Goal: Task Accomplishment & Management: Complete application form

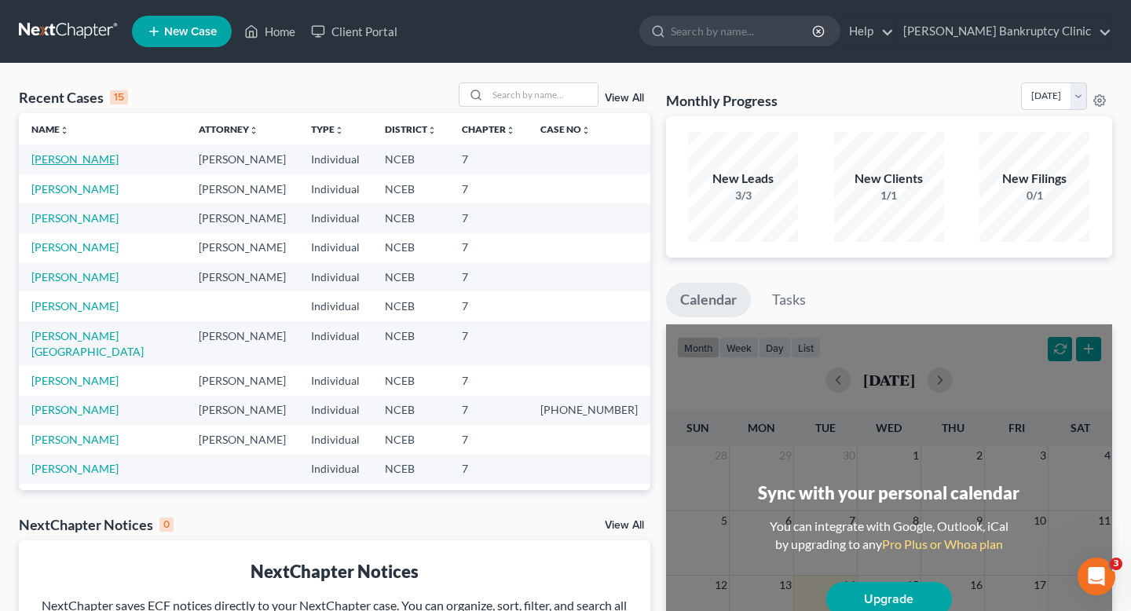
click at [64, 159] on link "[PERSON_NAME]" at bounding box center [74, 158] width 87 height 13
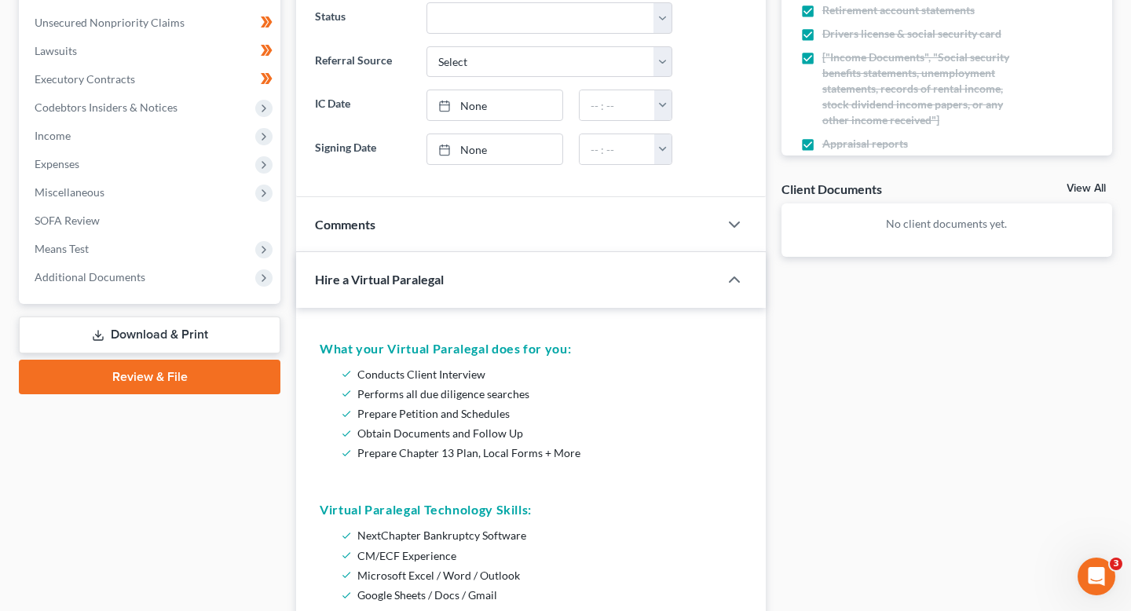
scroll to position [382, 0]
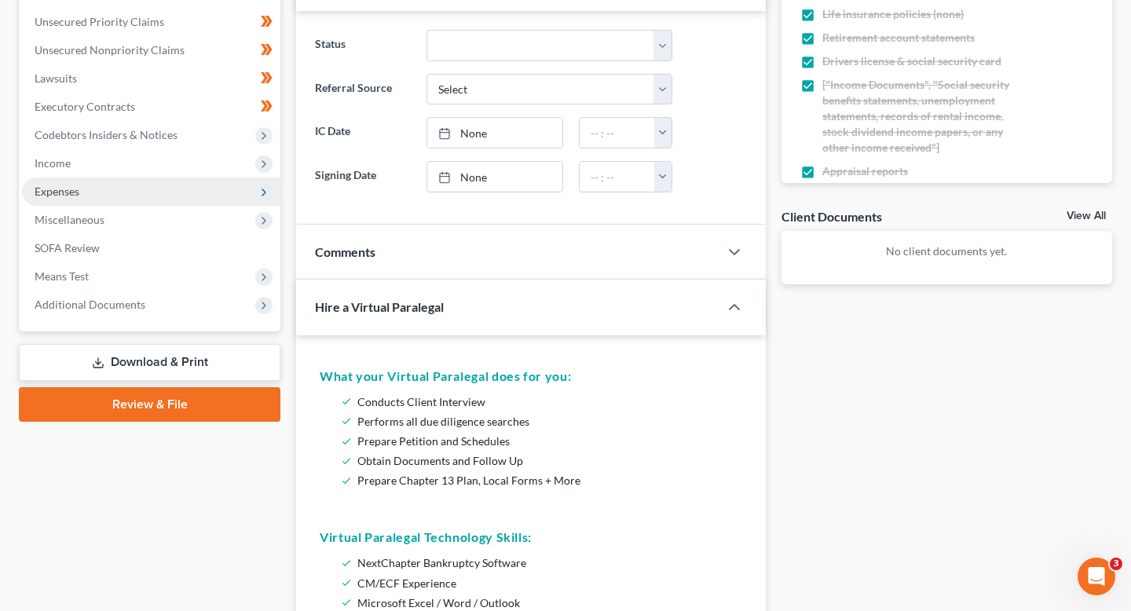
click at [136, 188] on span "Expenses" at bounding box center [151, 191] width 258 height 28
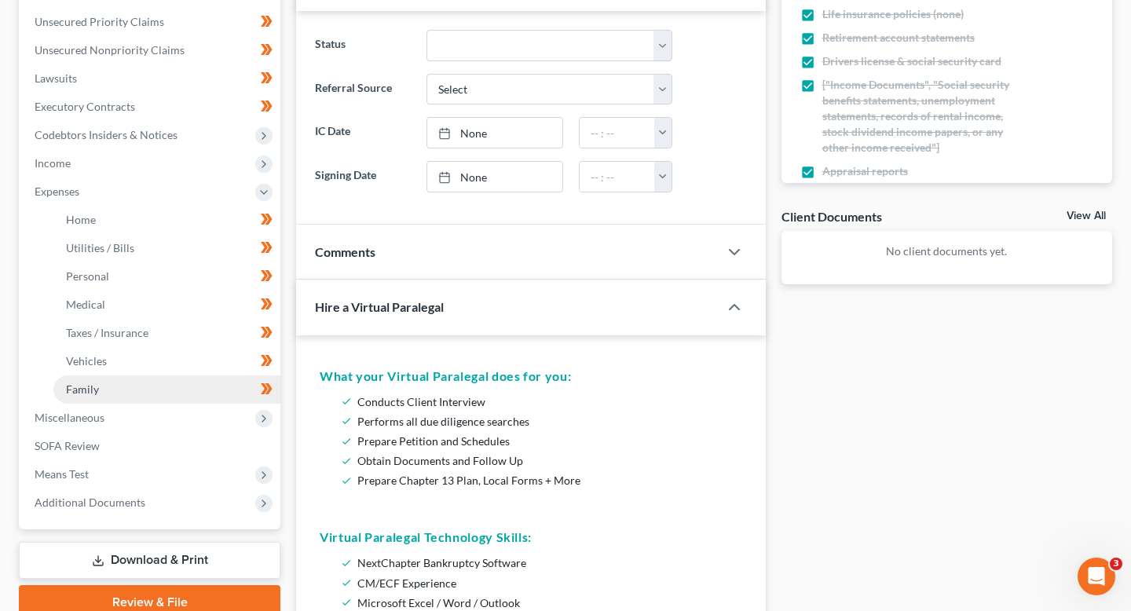
scroll to position [387, 0]
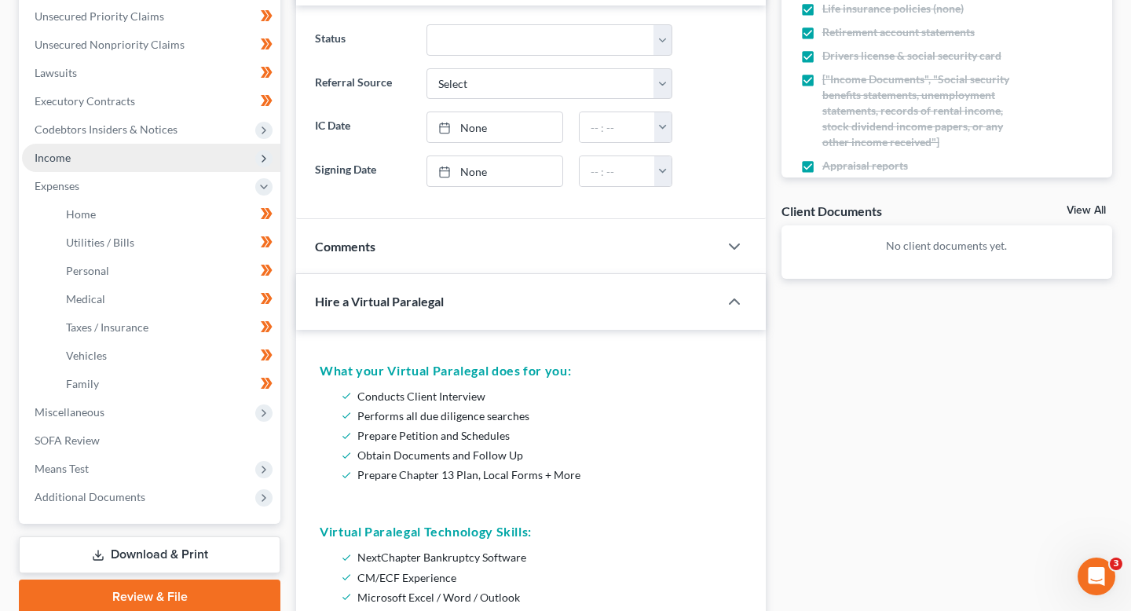
click at [120, 156] on span "Income" at bounding box center [151, 158] width 258 height 28
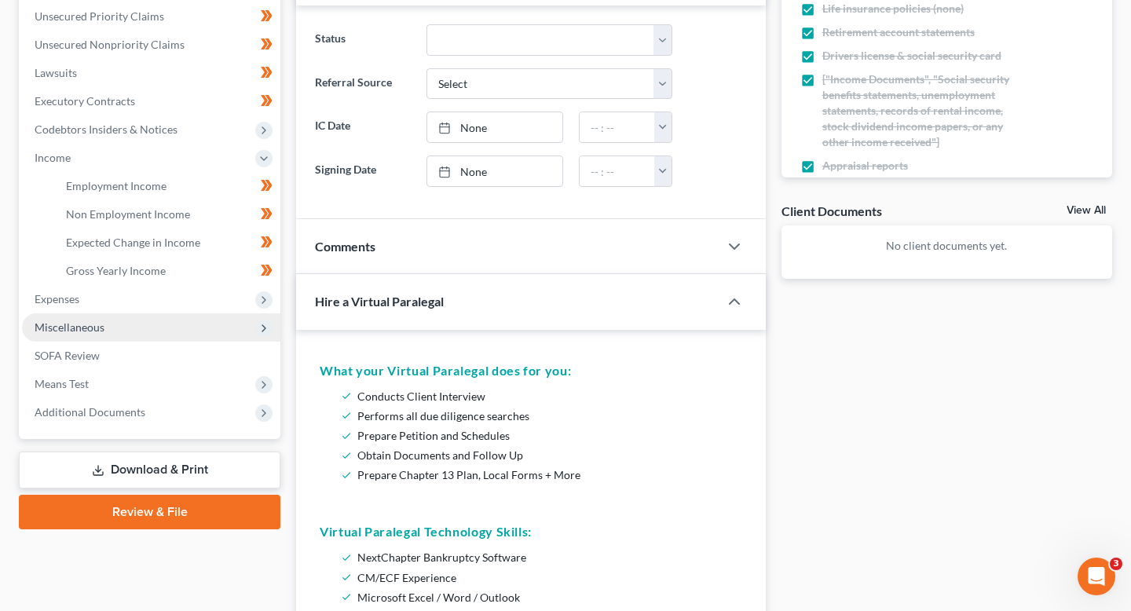
click at [116, 313] on span "Miscellaneous" at bounding box center [151, 327] width 258 height 28
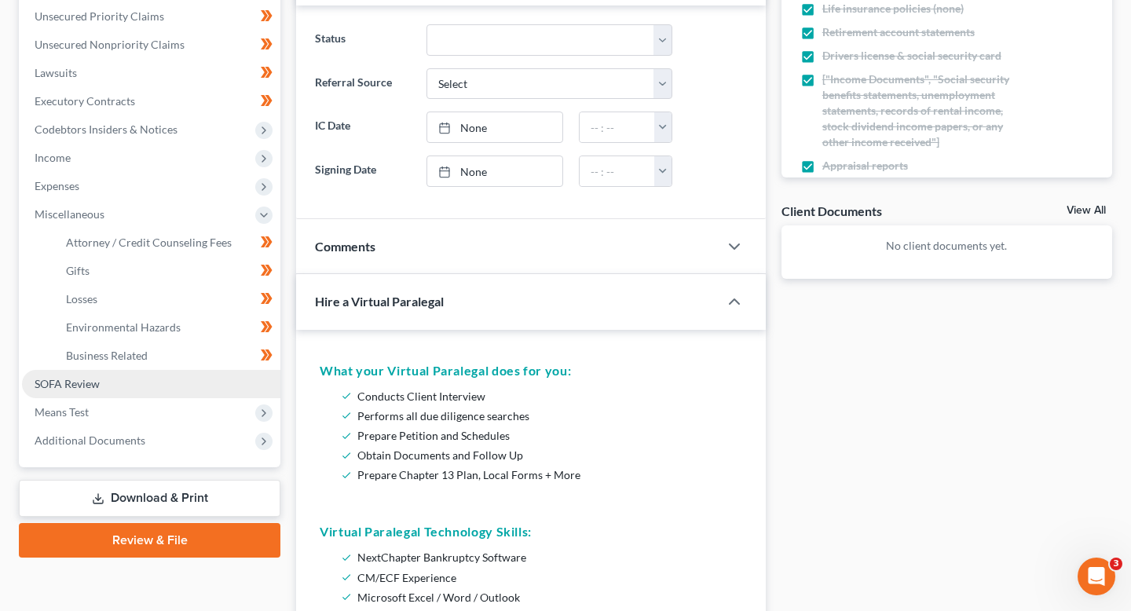
click at [116, 392] on link "SOFA Review" at bounding box center [151, 384] width 258 height 28
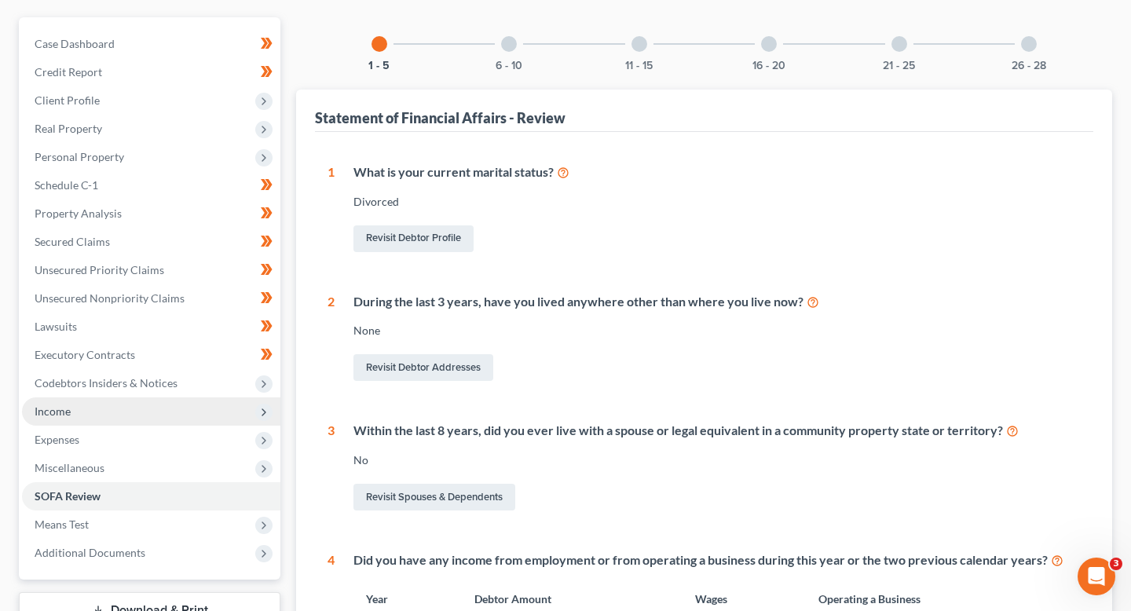
scroll to position [181, 0]
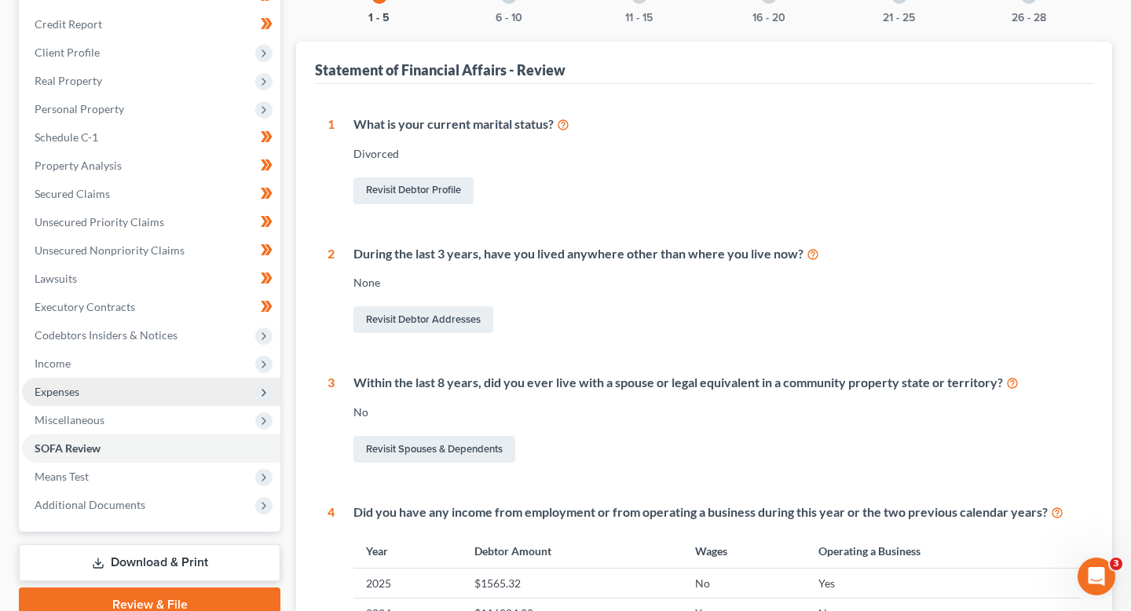
click at [134, 401] on span "Expenses" at bounding box center [151, 392] width 258 height 28
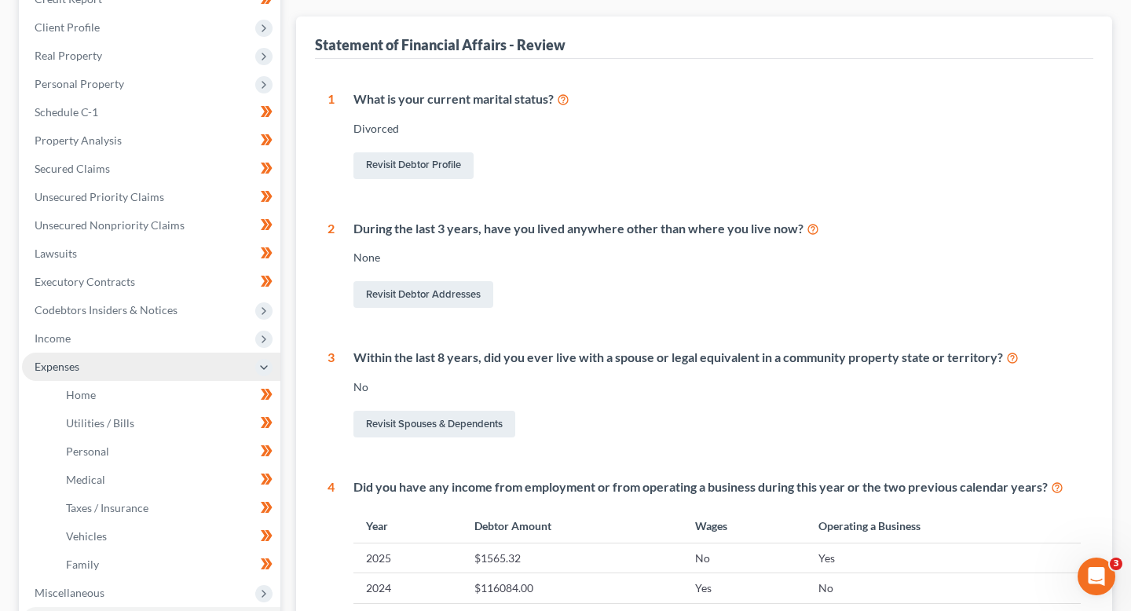
scroll to position [248, 0]
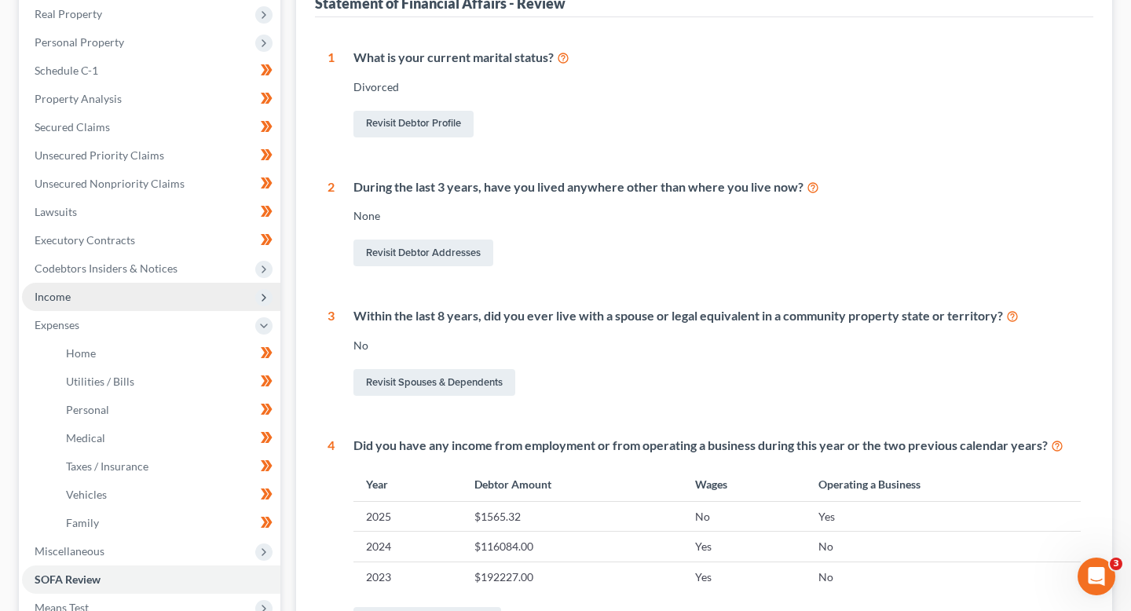
click at [130, 296] on span "Income" at bounding box center [151, 297] width 258 height 28
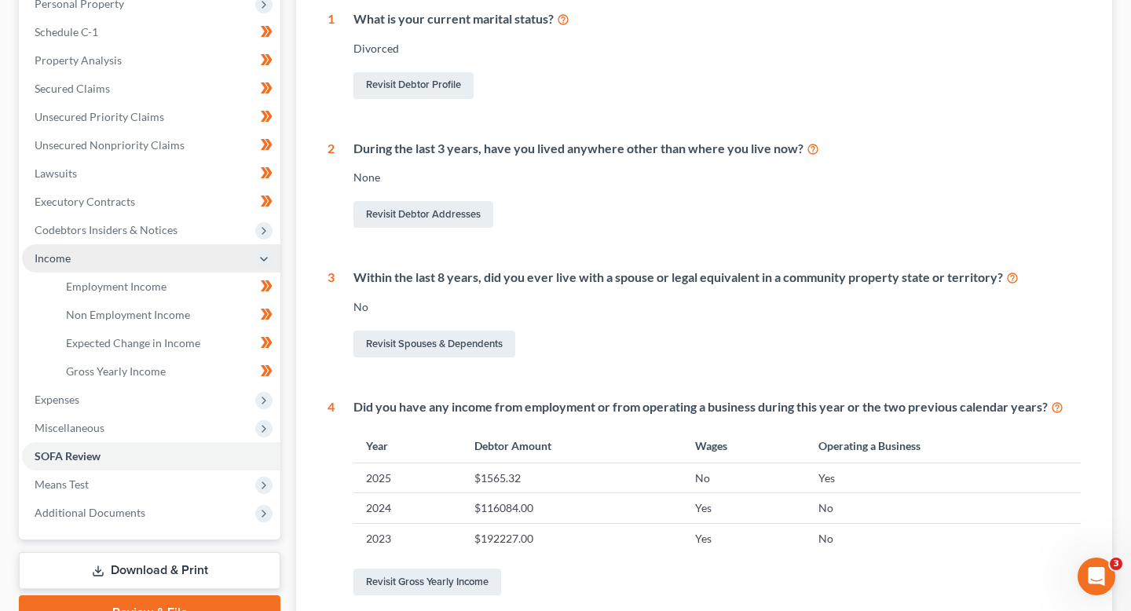
scroll to position [289, 0]
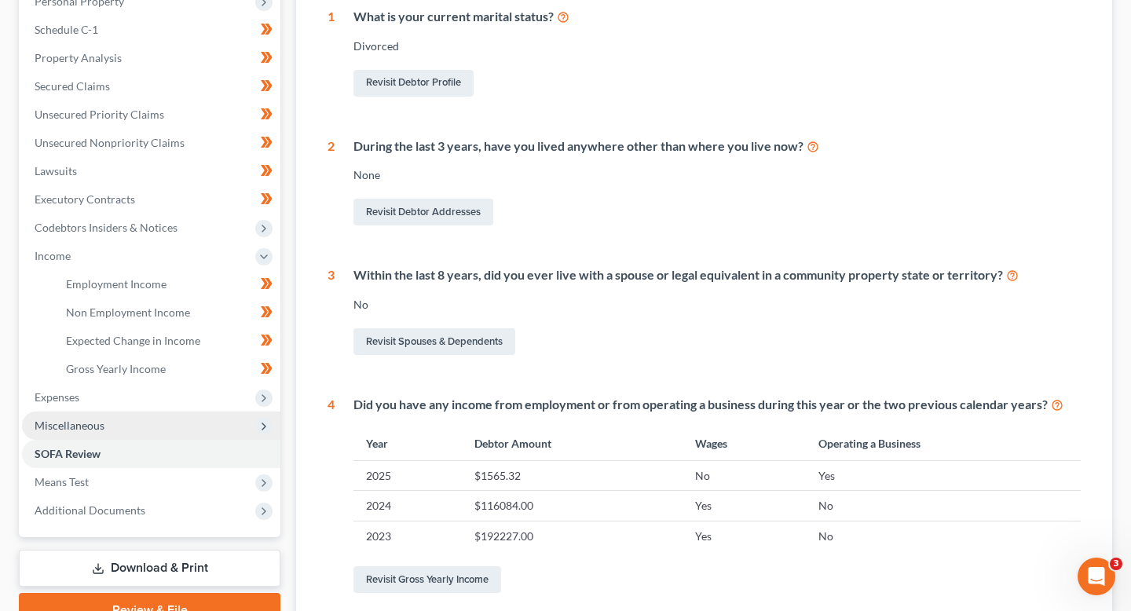
click at [117, 418] on span "Miscellaneous" at bounding box center [151, 426] width 258 height 28
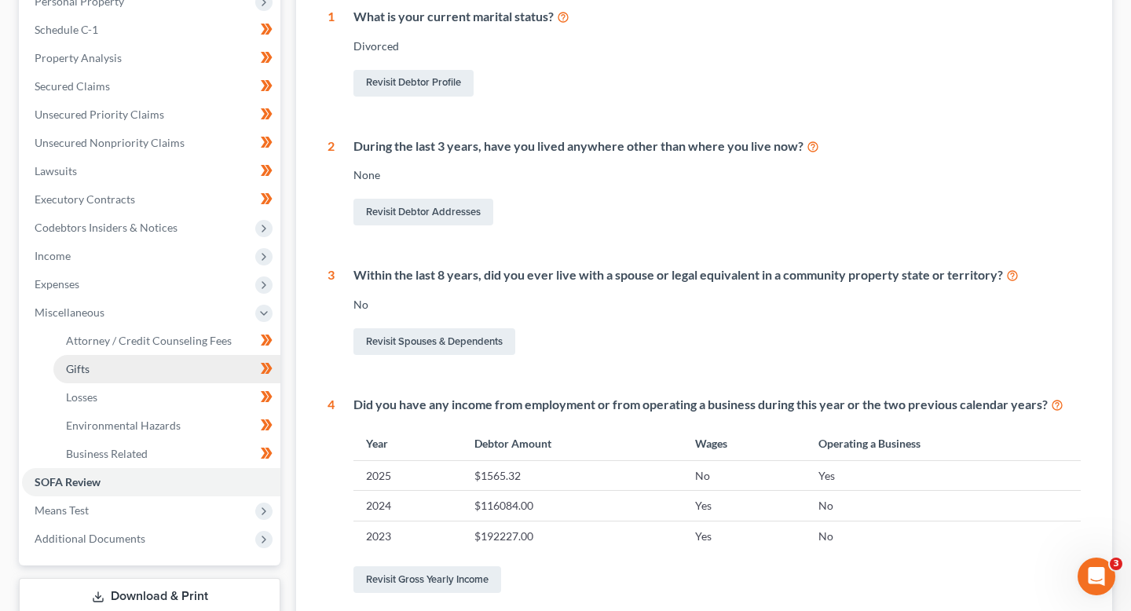
click at [142, 375] on link "Gifts" at bounding box center [166, 369] width 227 height 28
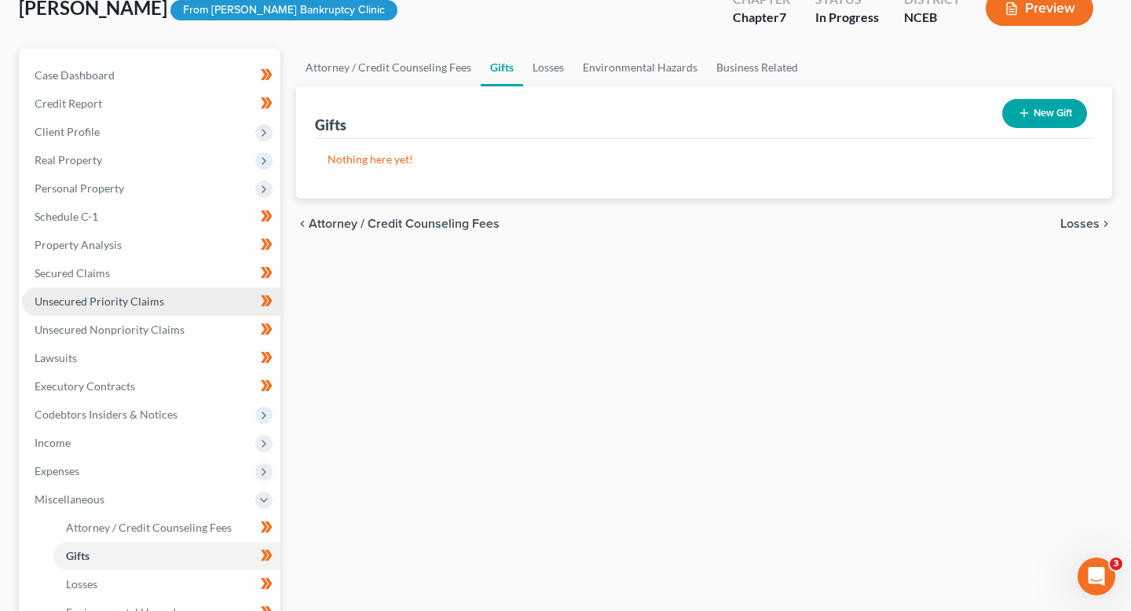
scroll to position [114, 0]
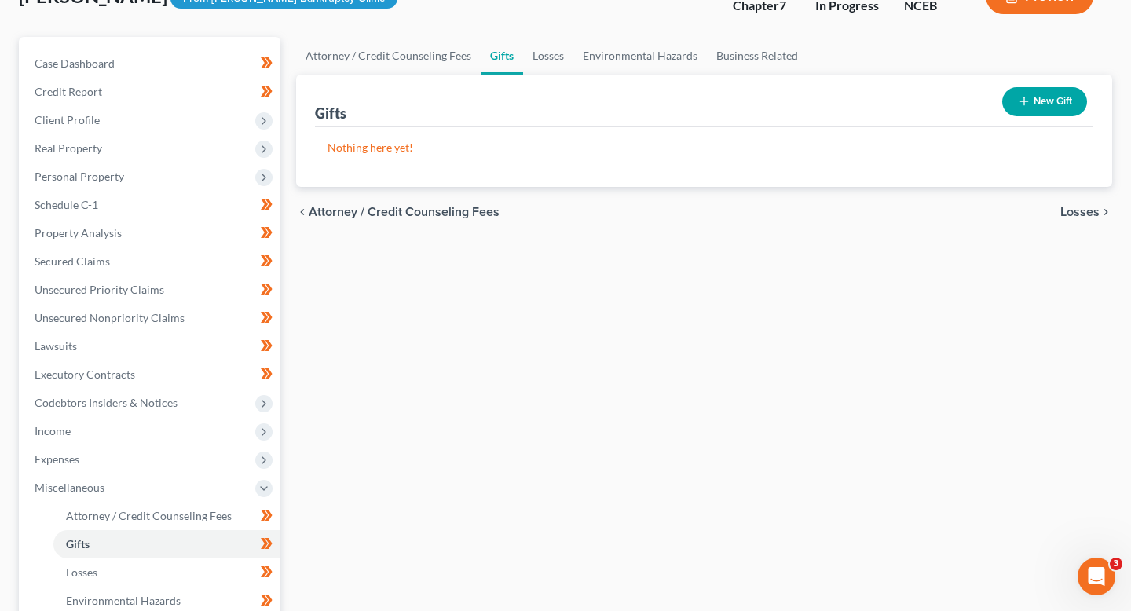
click at [565, 106] on button "New Gift" at bounding box center [1044, 101] width 85 height 29
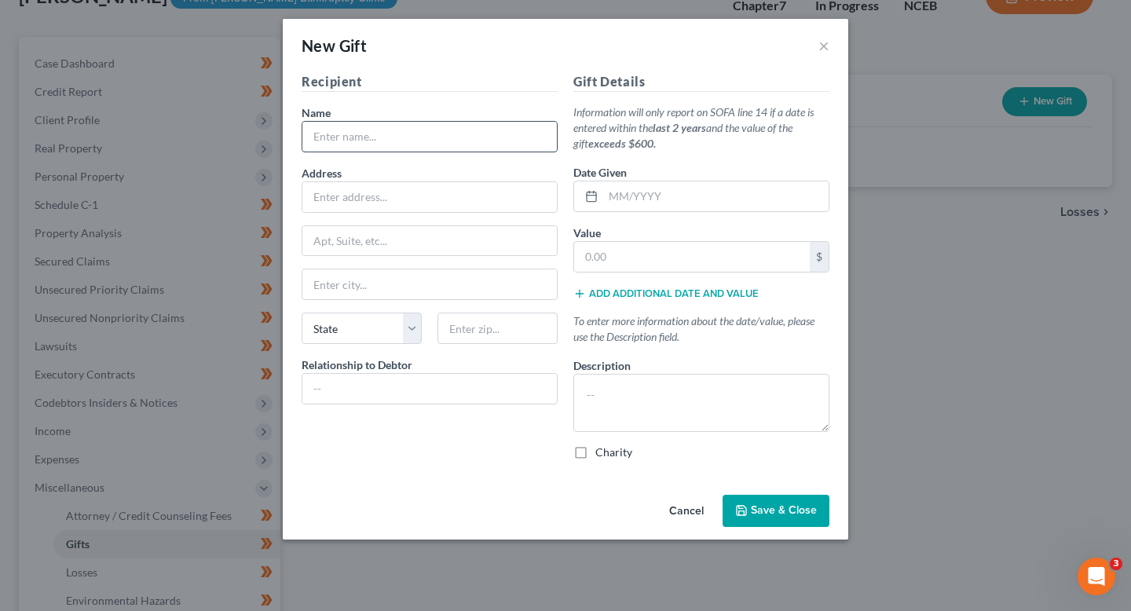
click at [446, 144] on input "text" at bounding box center [429, 137] width 254 height 30
type input "[PERSON_NAME]"
click at [441, 195] on input "text" at bounding box center [429, 197] width 254 height 30
click at [565, 36] on div "New Gift ×" at bounding box center [565, 45] width 565 height 53
click at [565, 42] on button "×" at bounding box center [823, 45] width 11 height 19
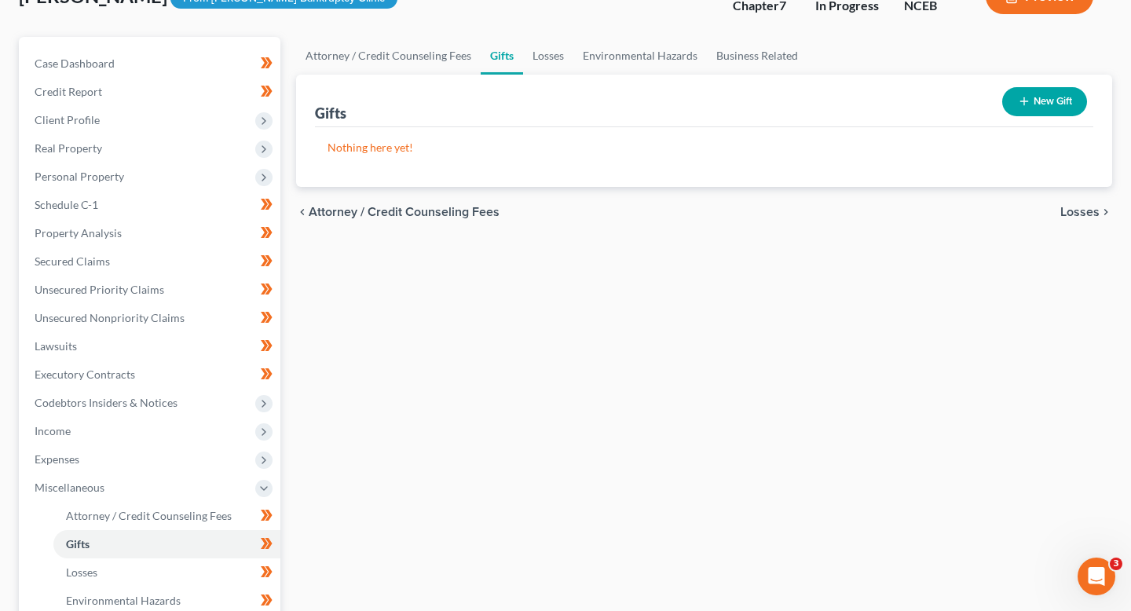
click at [565, 104] on button "New Gift" at bounding box center [1044, 101] width 85 height 29
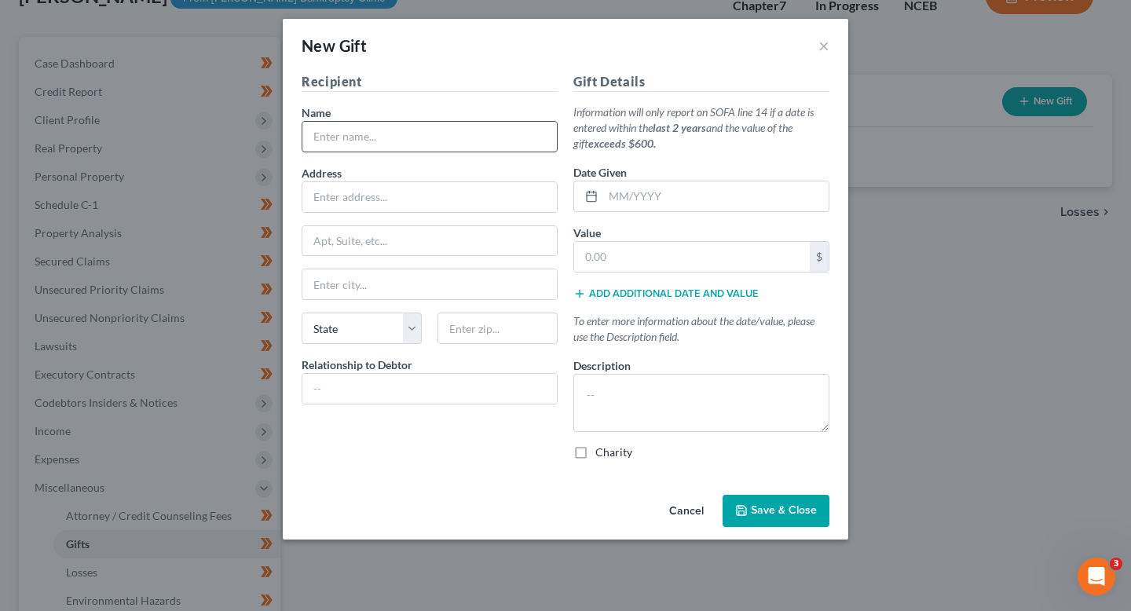
click at [442, 138] on input "text" at bounding box center [429, 137] width 254 height 30
type input "[PERSON_NAME]"
click at [406, 196] on input "text" at bounding box center [429, 197] width 254 height 30
type input "[STREET_ADDRESS][PERSON_NAME]"
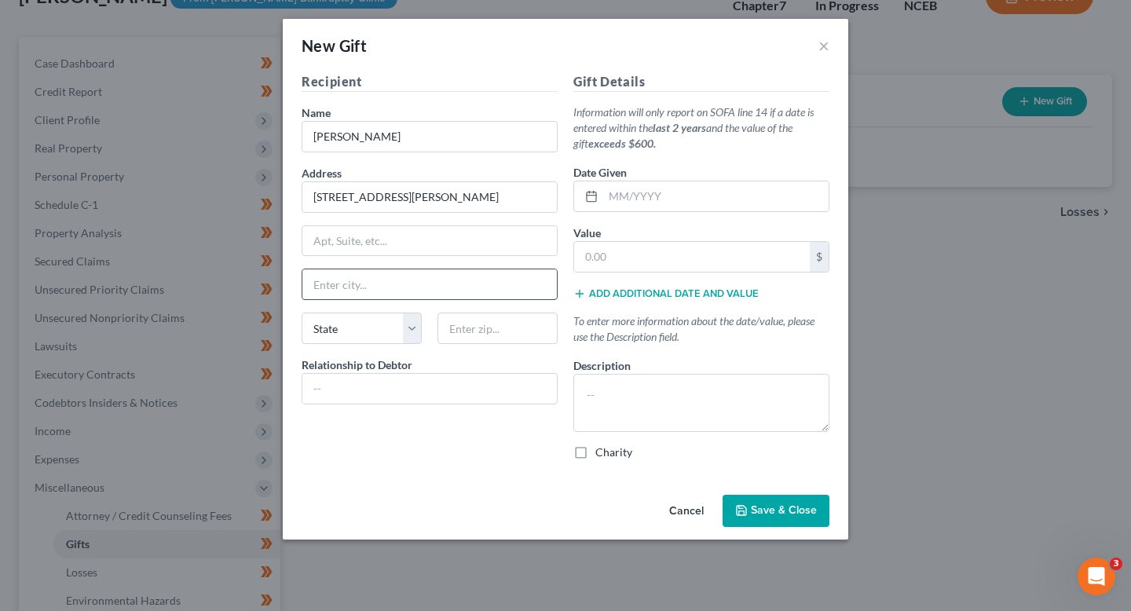
click at [404, 288] on input "text" at bounding box center [429, 284] width 254 height 30
type input "[GEOGRAPHIC_DATA]"
click at [388, 320] on select "State [US_STATE] AK AR AZ CA CO CT DE DC [GEOGRAPHIC_DATA] [GEOGRAPHIC_DATA] GU…" at bounding box center [362, 328] width 120 height 31
click at [302, 313] on select "State [US_STATE] AK AR AZ CA CO CT DE DC [GEOGRAPHIC_DATA] [GEOGRAPHIC_DATA] GU…" at bounding box center [362, 328] width 120 height 31
click at [388, 320] on select "State [US_STATE] AK AR AZ CA CO CT DE DC [GEOGRAPHIC_DATA] [GEOGRAPHIC_DATA] GU…" at bounding box center [362, 328] width 120 height 31
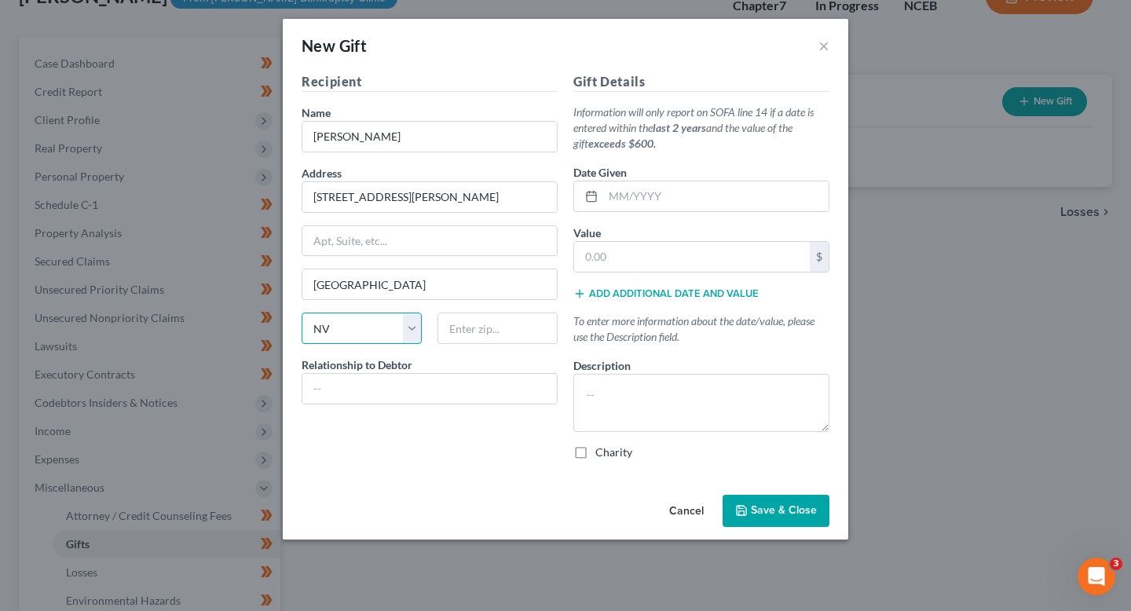
select select "28"
click at [302, 313] on select "State [US_STATE] AK AR AZ CA CO CT DE DC [GEOGRAPHIC_DATA] [GEOGRAPHIC_DATA] GU…" at bounding box center [362, 328] width 120 height 31
drag, startPoint x: 443, startPoint y: 203, endPoint x: 313, endPoint y: 189, distance: 131.1
click at [313, 189] on input "[STREET_ADDRESS][PERSON_NAME]" at bounding box center [429, 197] width 254 height 30
paste input "special ed"
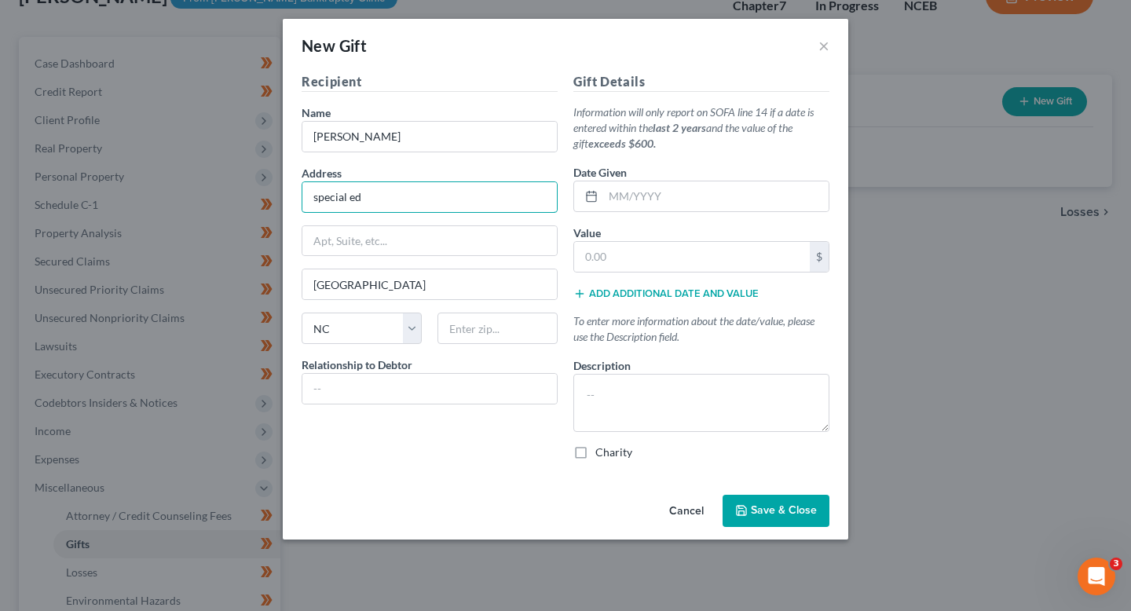
type input "special ed"
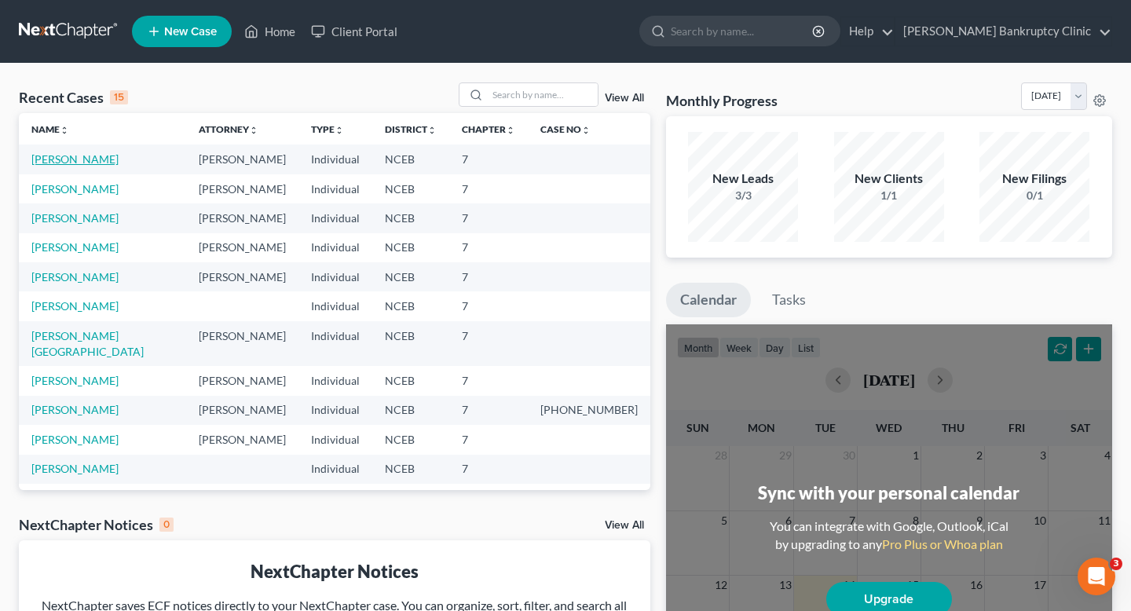
click at [83, 165] on link "[PERSON_NAME]" at bounding box center [74, 158] width 87 height 13
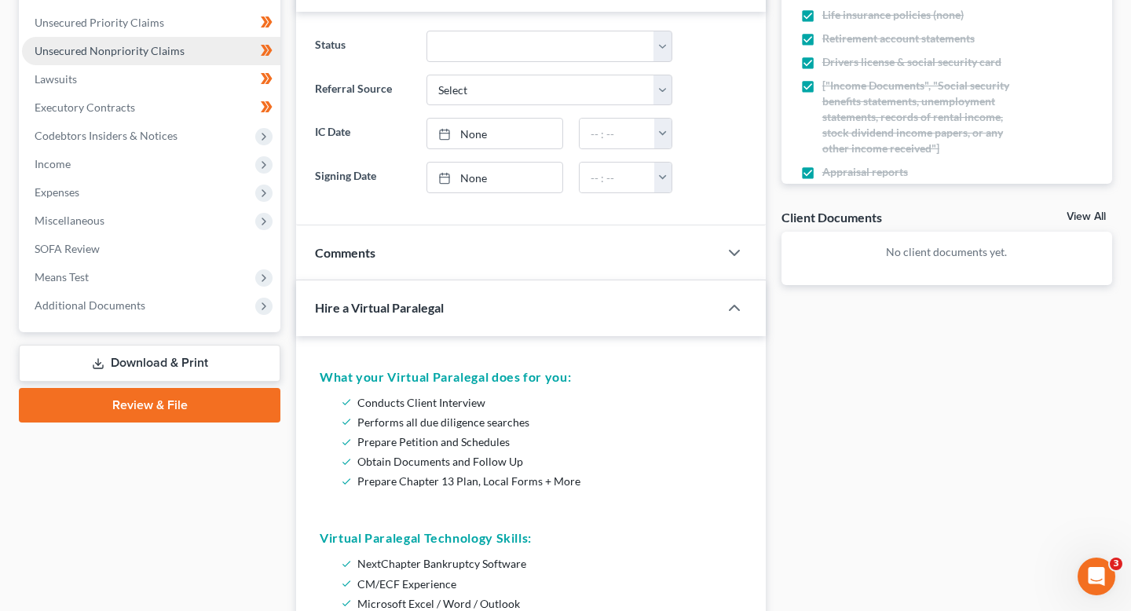
scroll to position [247, 0]
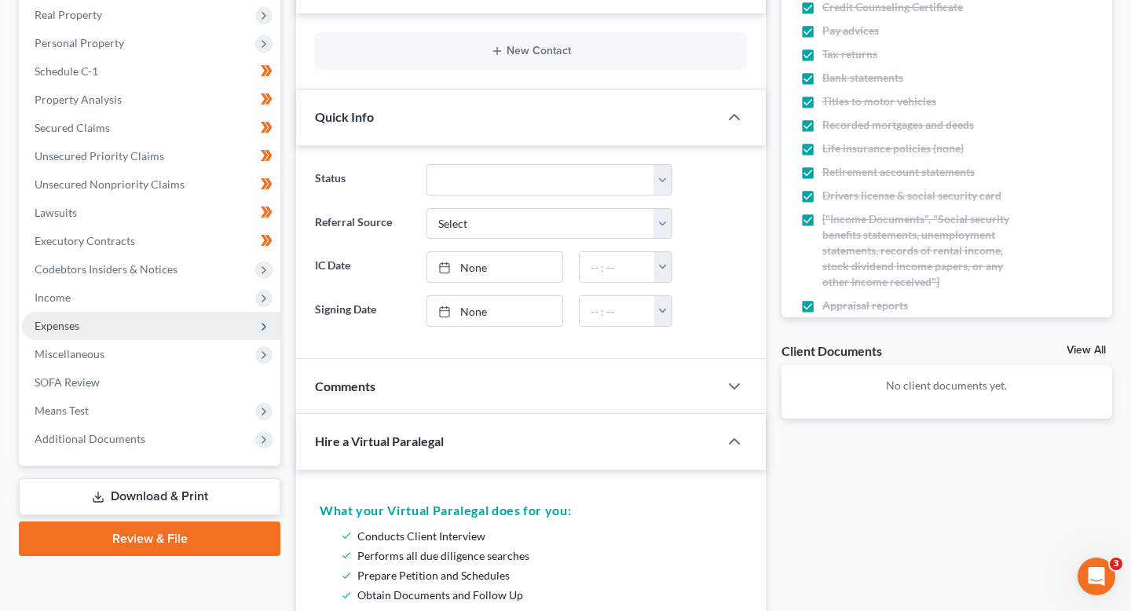
click at [139, 324] on span "Expenses" at bounding box center [151, 326] width 258 height 28
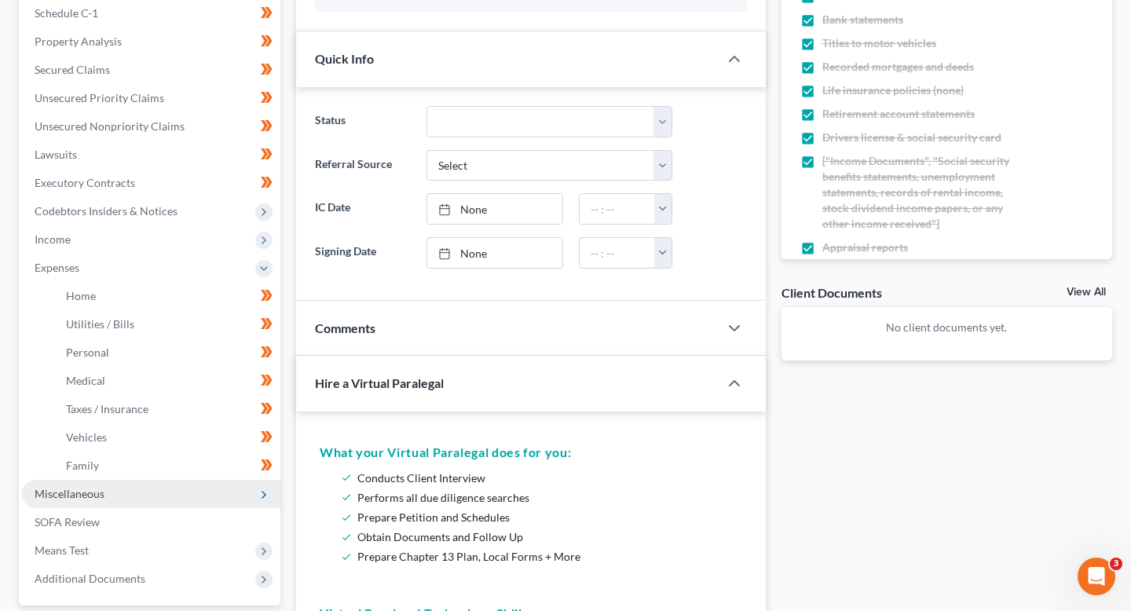
click at [135, 487] on span "Miscellaneous" at bounding box center [151, 494] width 258 height 28
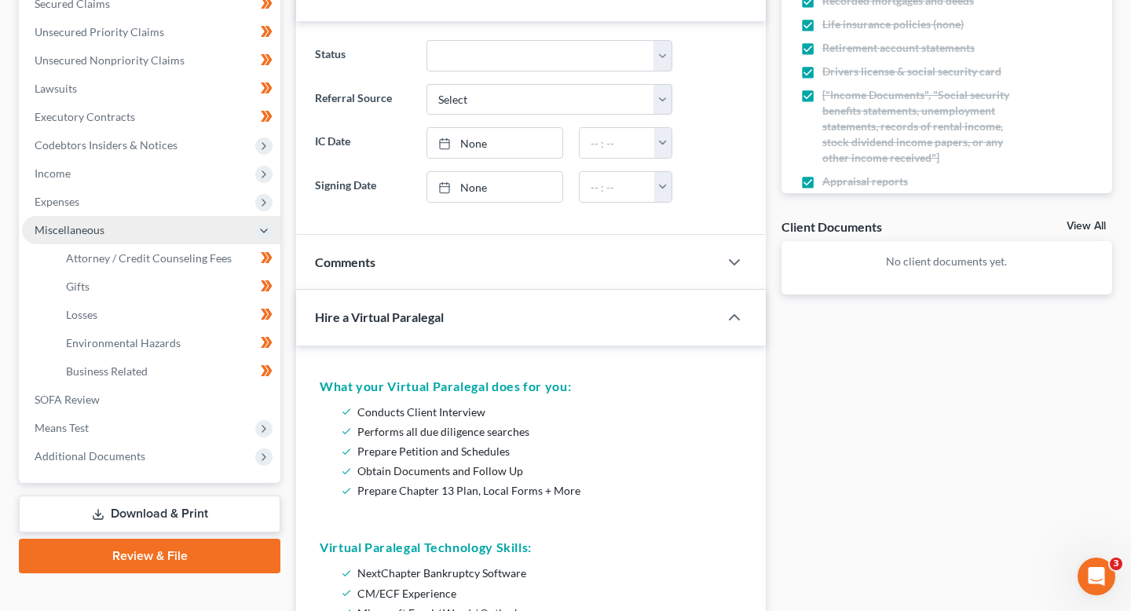
scroll to position [378, 0]
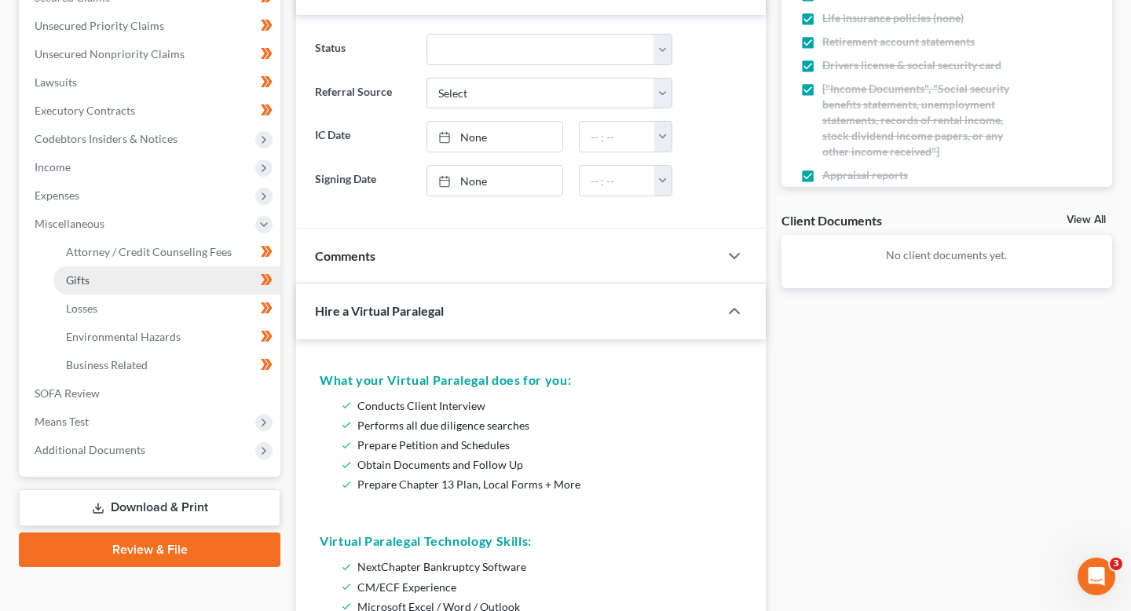
click at [123, 278] on link "Gifts" at bounding box center [166, 280] width 227 height 28
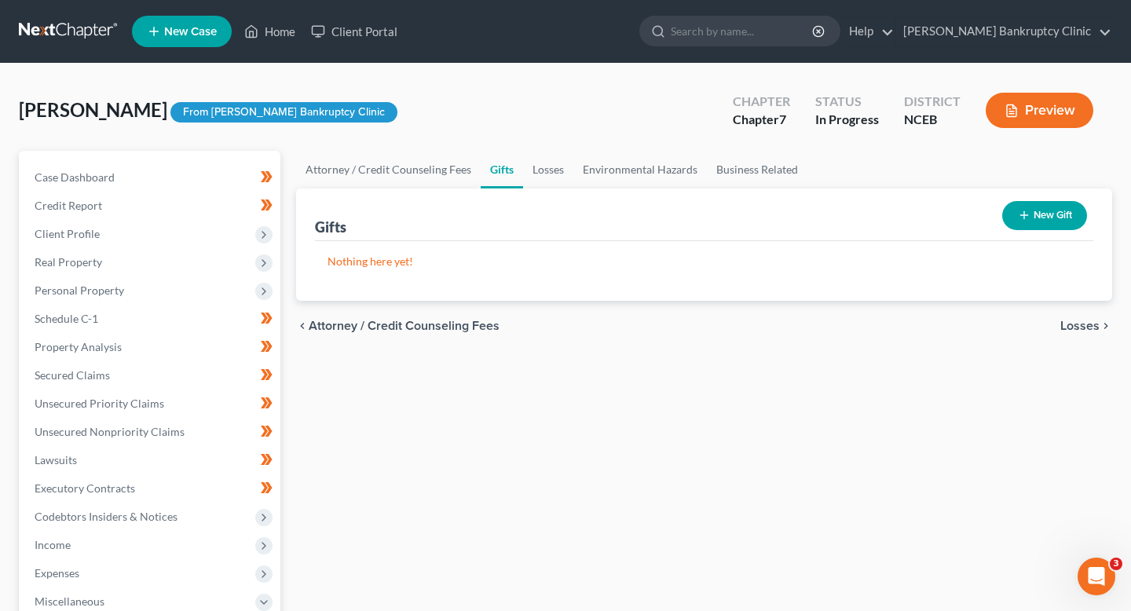
click at [1054, 211] on button "New Gift" at bounding box center [1044, 215] width 85 height 29
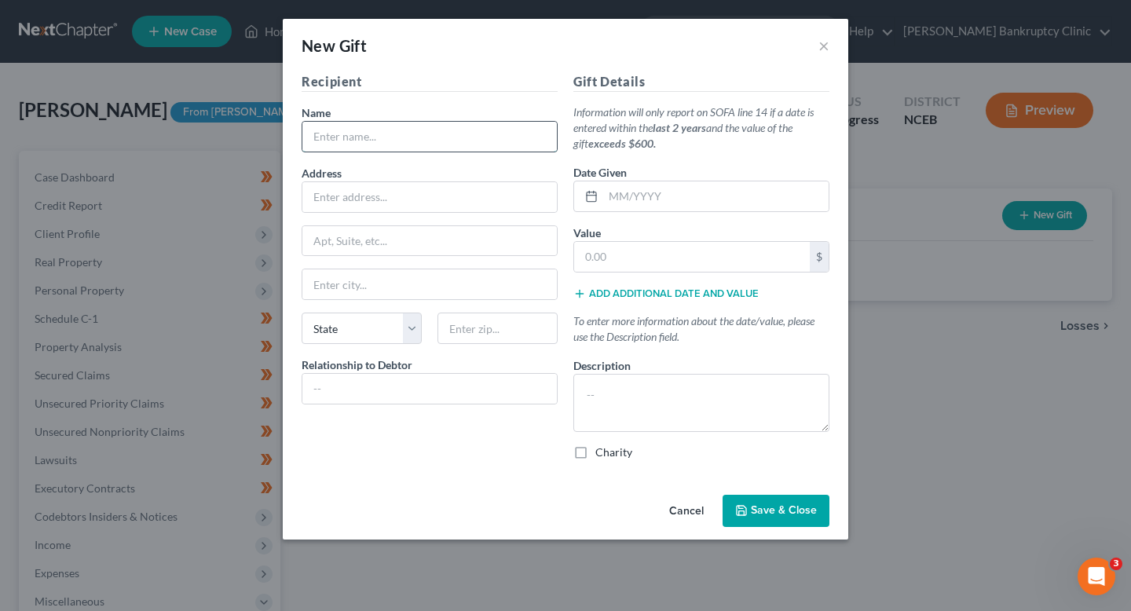
click at [455, 140] on input "text" at bounding box center [429, 137] width 254 height 30
type input "[PERSON_NAME]"
click at [430, 194] on input "text" at bounding box center [429, 197] width 254 height 30
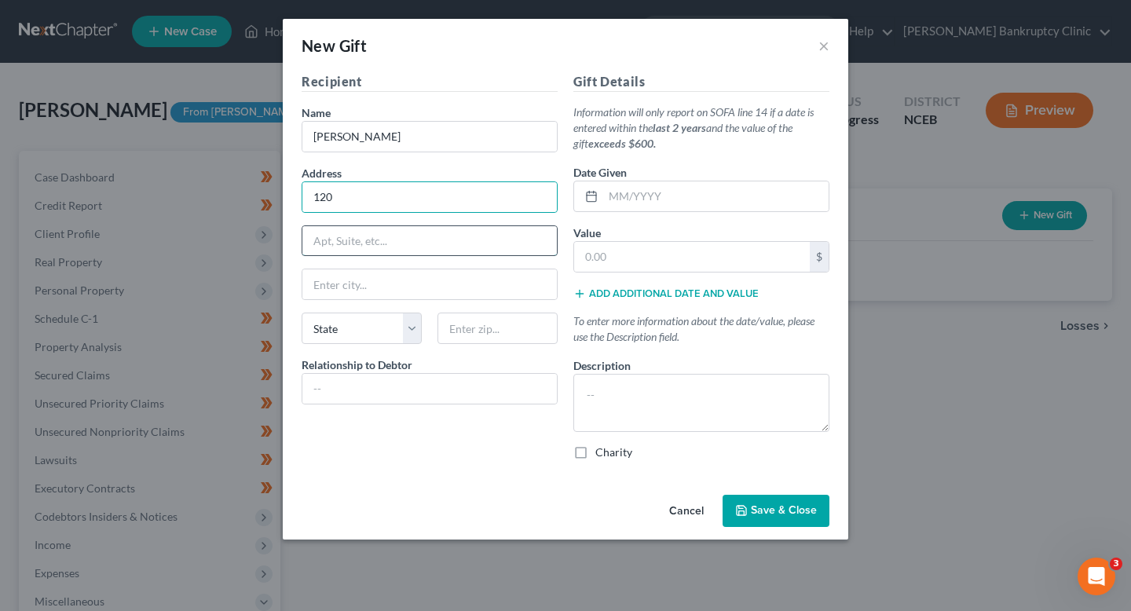
click at [458, 241] on input "text" at bounding box center [429, 241] width 254 height 30
click at [433, 210] on input "120" at bounding box center [429, 197] width 254 height 30
type input "120 Bre"
click at [678, 526] on button "Cancel" at bounding box center [687, 511] width 60 height 31
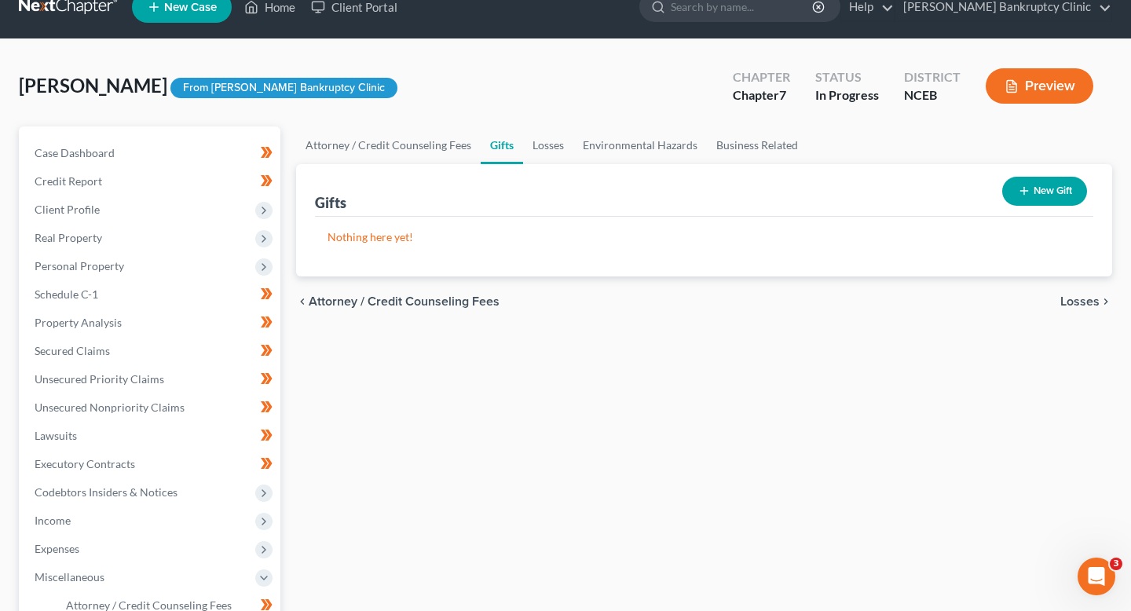
scroll to position [25, 0]
click at [145, 360] on link "Secured Claims" at bounding box center [151, 350] width 258 height 28
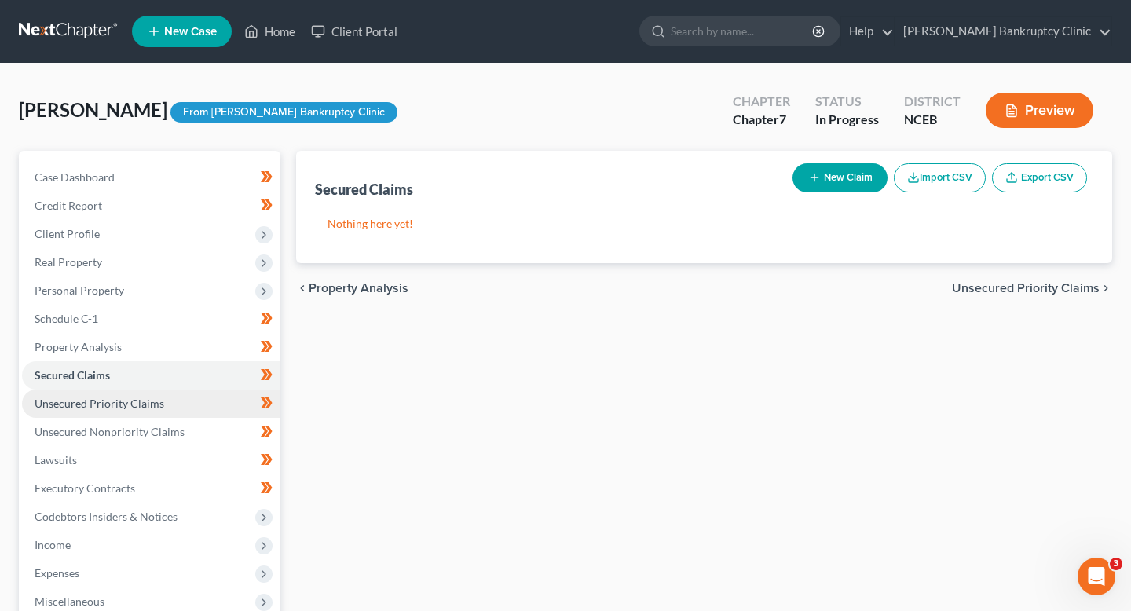
click at [170, 408] on link "Unsecured Priority Claims" at bounding box center [151, 404] width 258 height 28
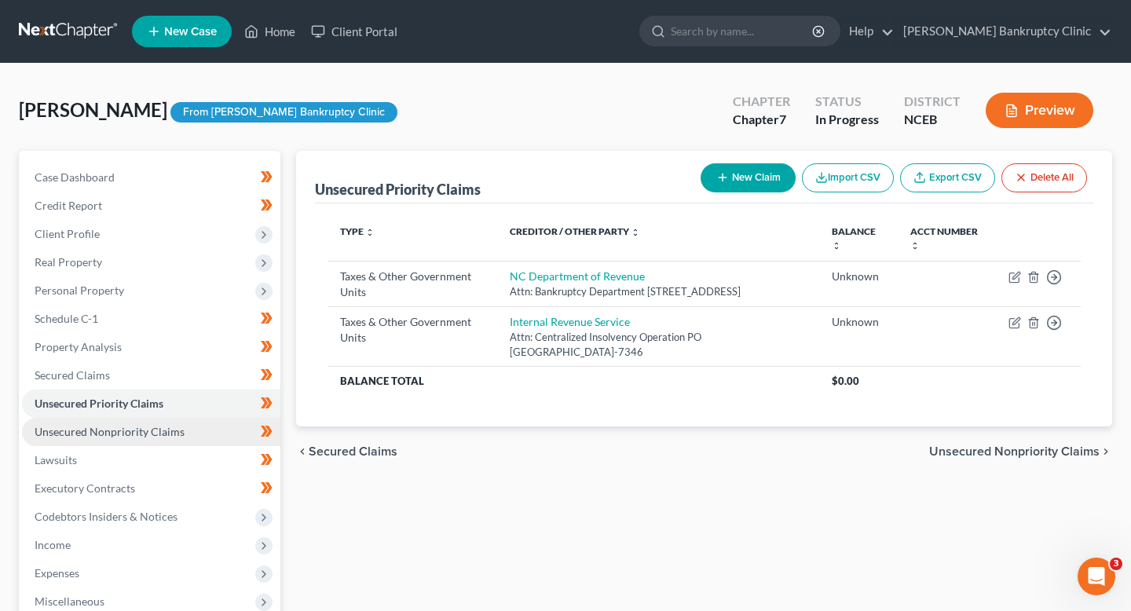
click at [192, 430] on link "Unsecured Nonpriority Claims" at bounding box center [151, 432] width 258 height 28
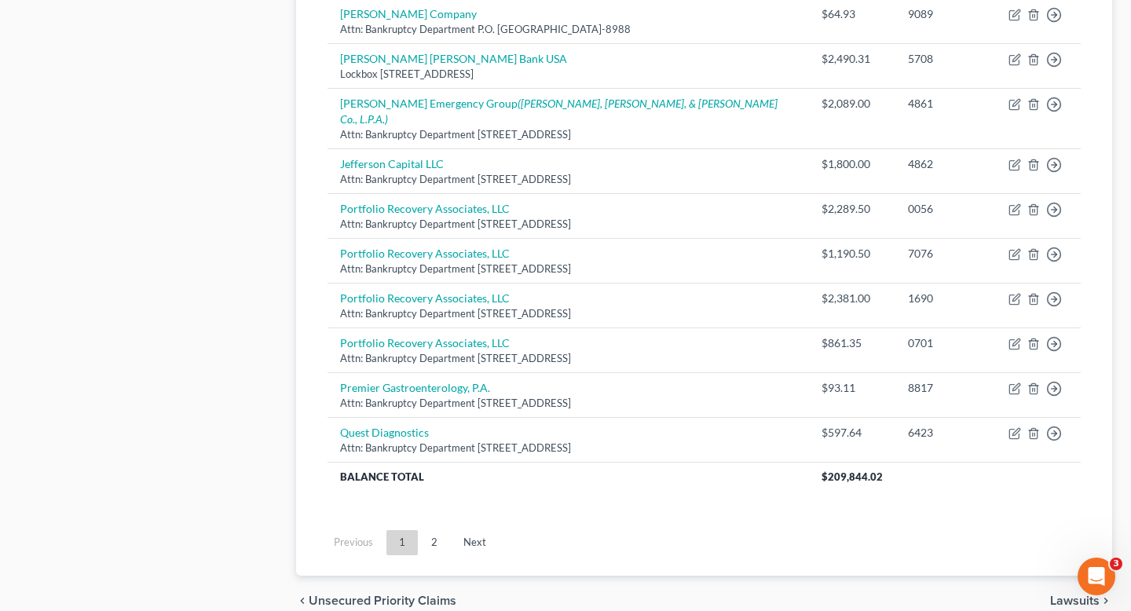
scroll to position [1202, 0]
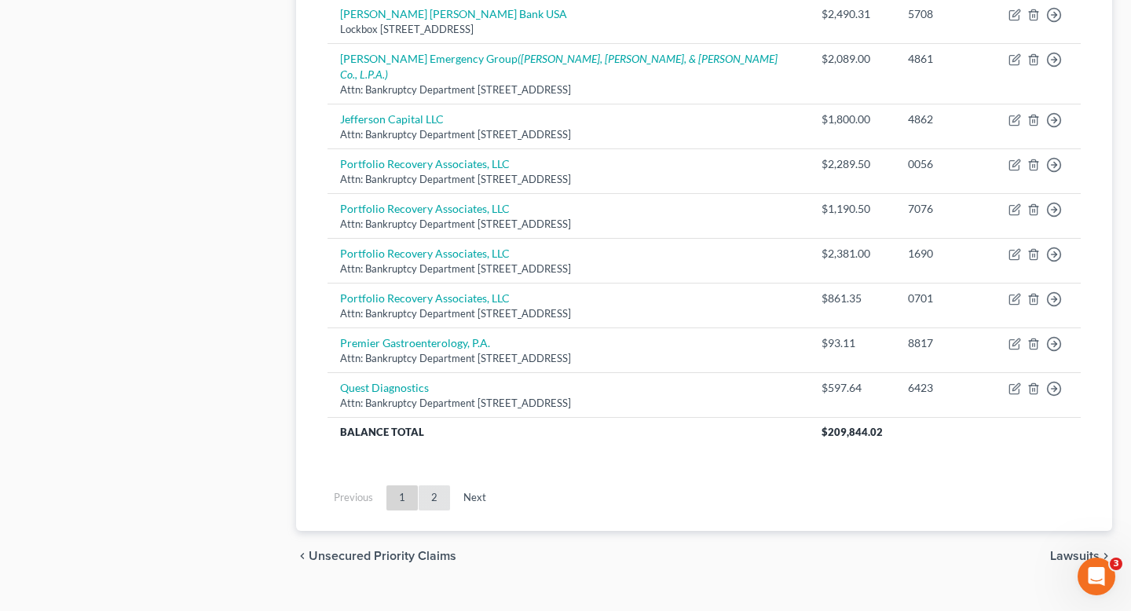
click at [433, 485] on link "2" at bounding box center [434, 497] width 31 height 25
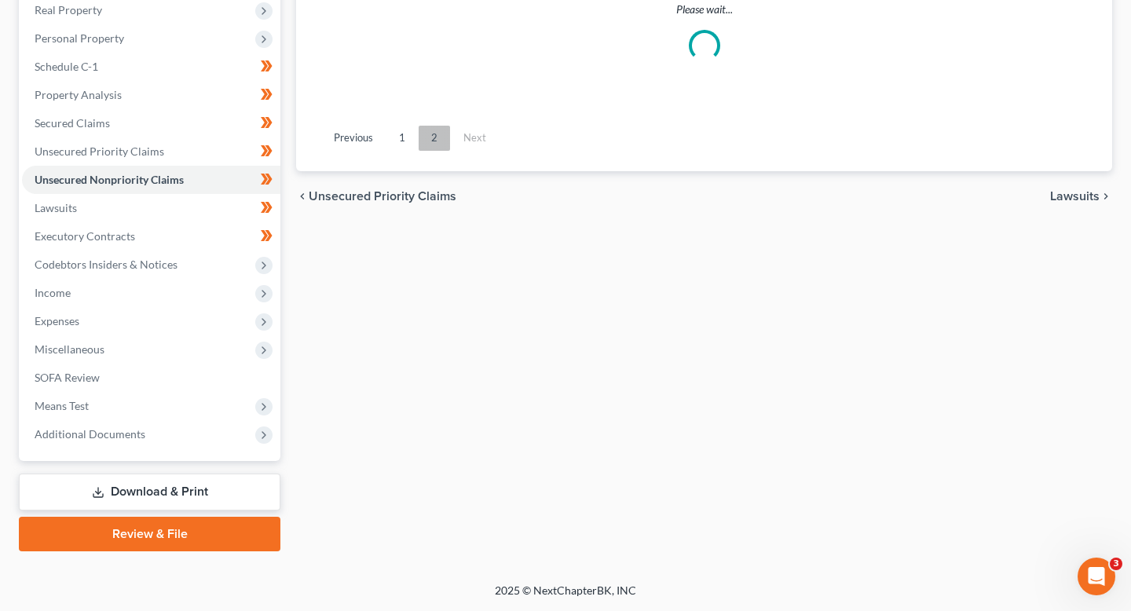
scroll to position [251, 0]
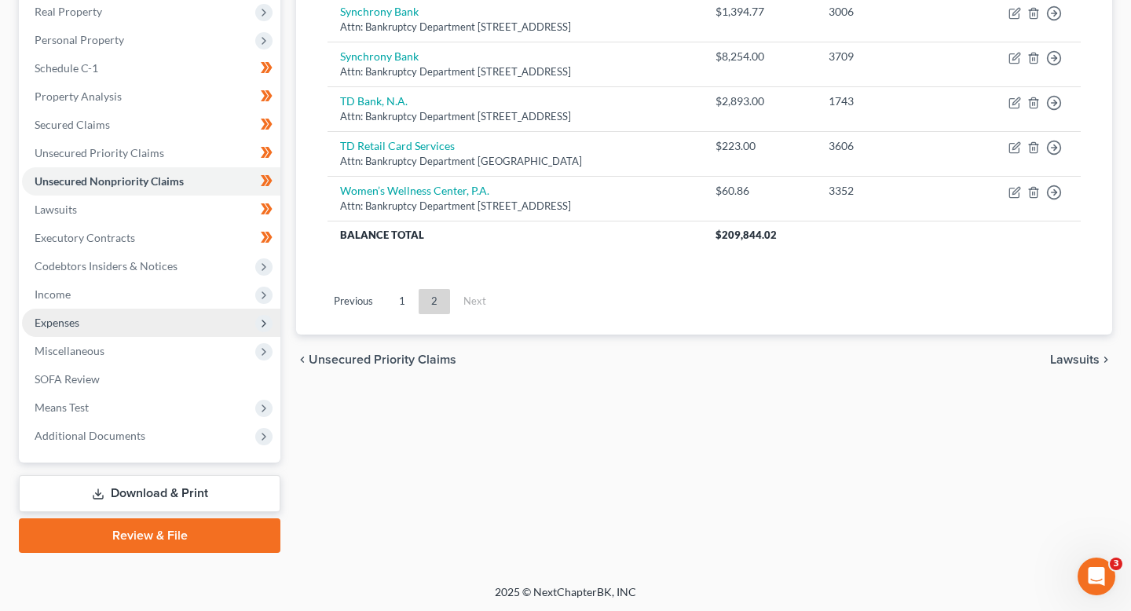
click at [167, 331] on span "Expenses" at bounding box center [151, 323] width 258 height 28
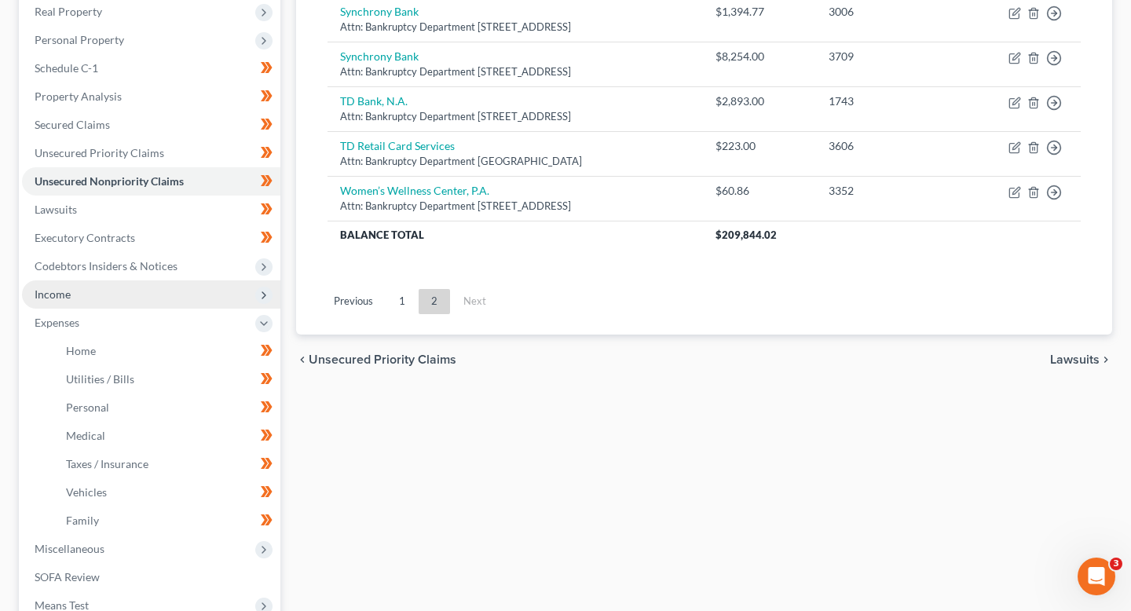
click at [154, 303] on span "Income" at bounding box center [151, 294] width 258 height 28
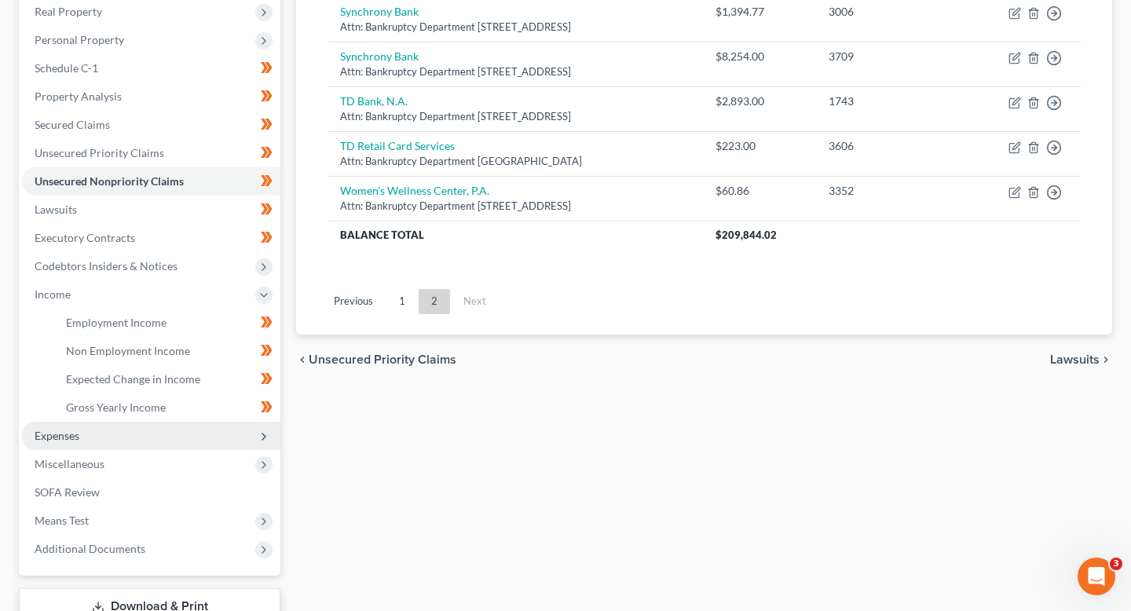
click at [153, 432] on span "Expenses" at bounding box center [151, 436] width 258 height 28
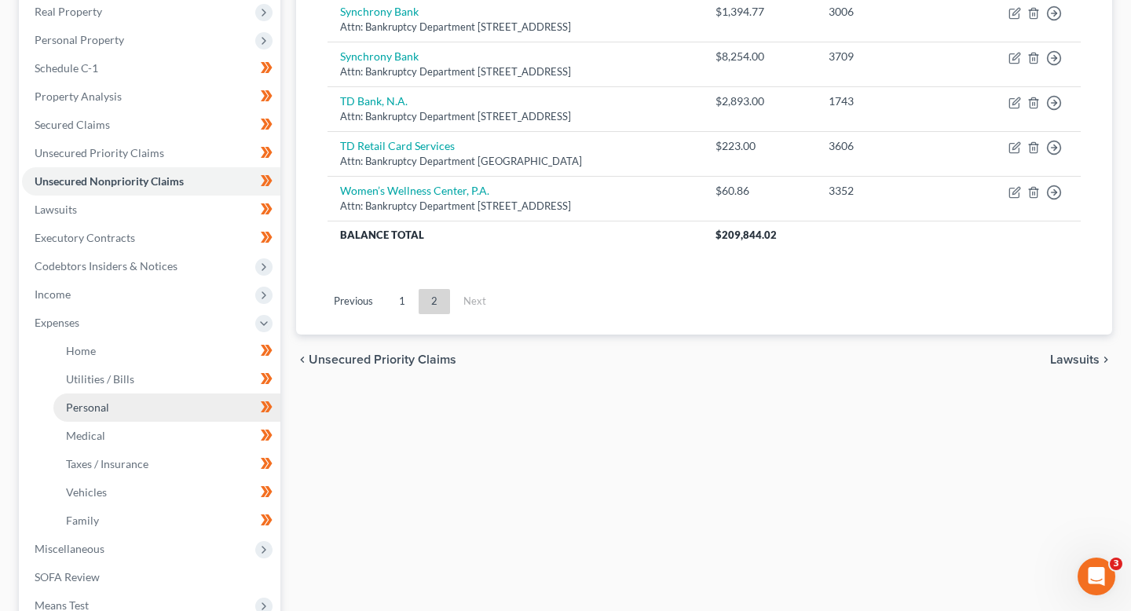
click at [150, 406] on link "Personal" at bounding box center [166, 407] width 227 height 28
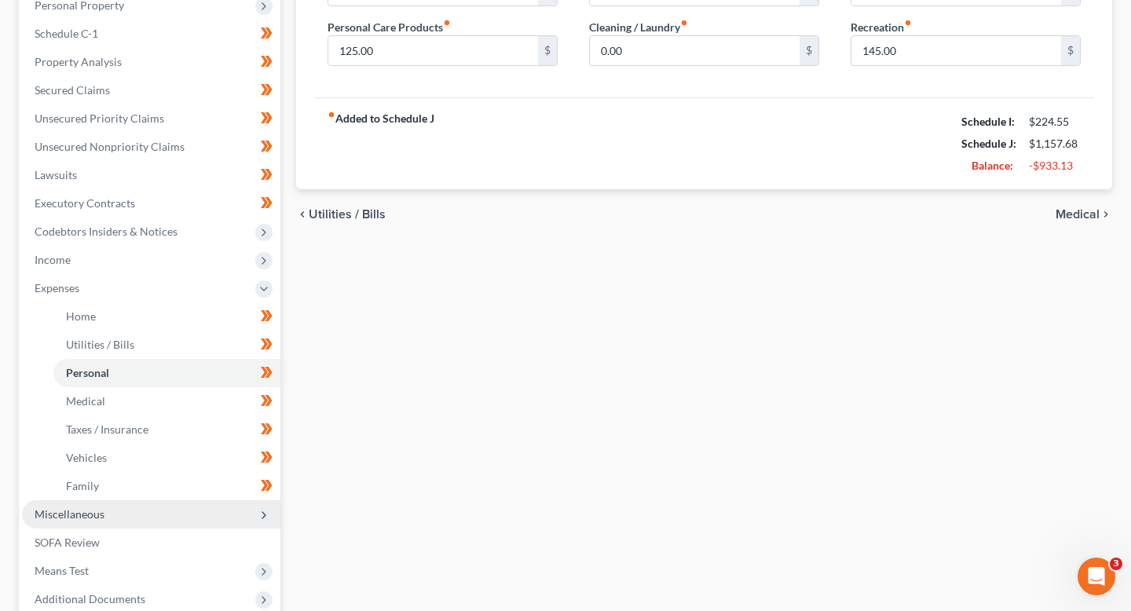
click at [163, 508] on span "Miscellaneous" at bounding box center [151, 514] width 258 height 28
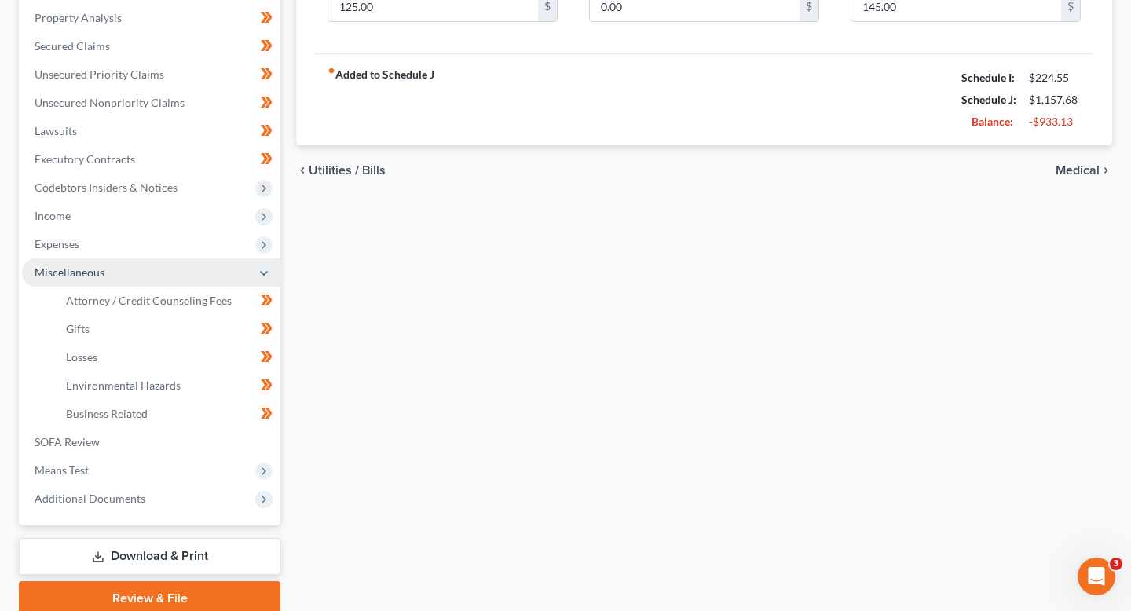
scroll to position [333, 0]
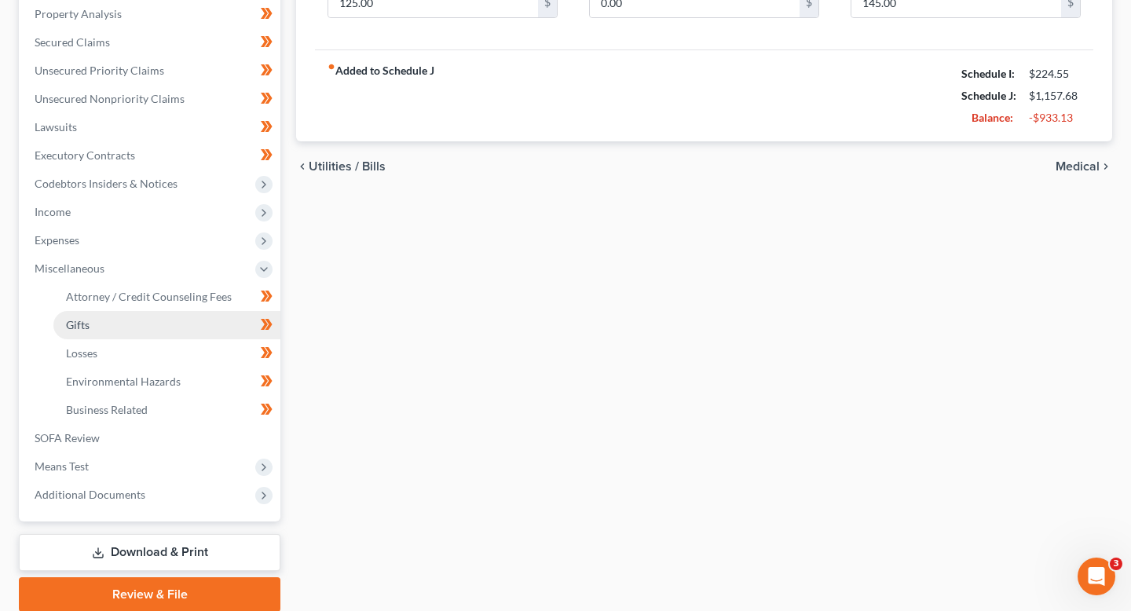
click at [145, 328] on link "Gifts" at bounding box center [166, 325] width 227 height 28
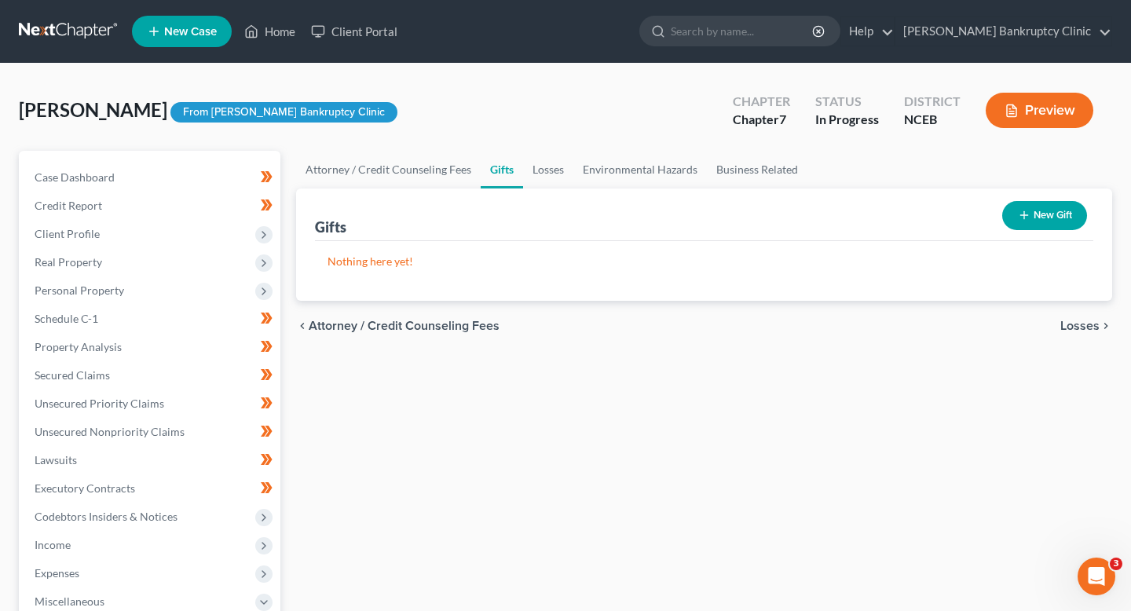
click at [1012, 201] on button "New Gift" at bounding box center [1044, 215] width 85 height 29
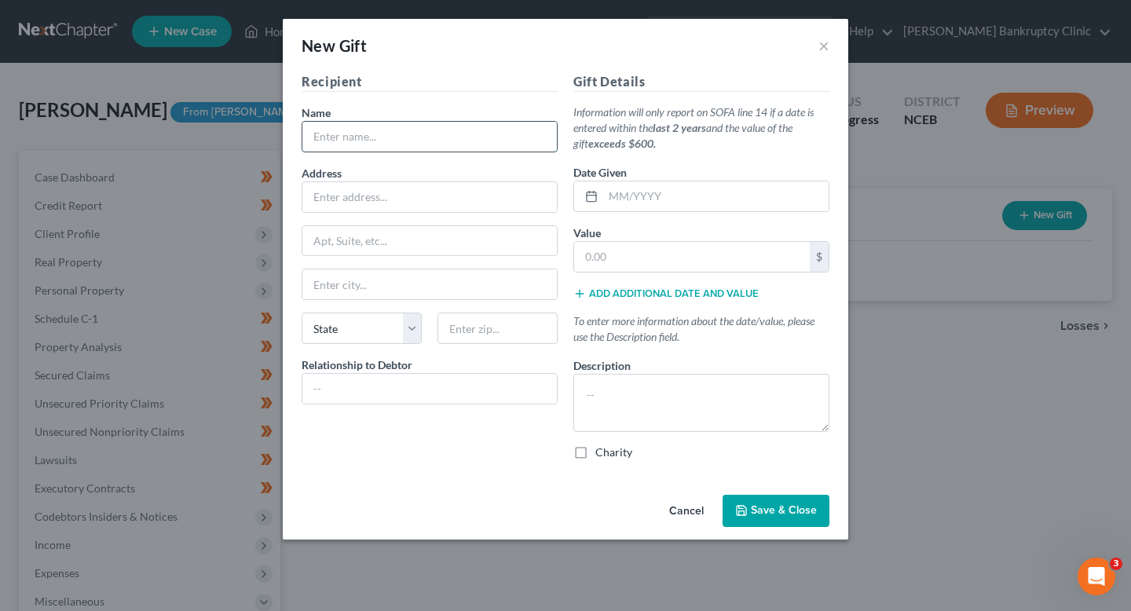
click at [417, 143] on input "text" at bounding box center [429, 137] width 254 height 30
type input "[PERSON_NAME]"
click at [398, 203] on input "text" at bounding box center [429, 197] width 254 height 30
type input "2"
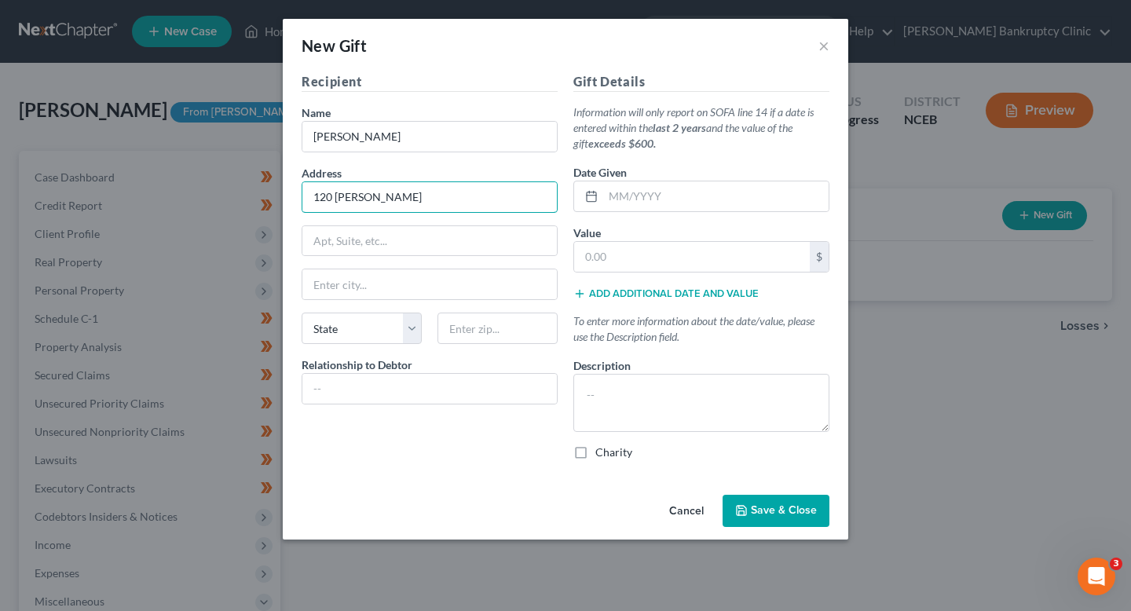
drag, startPoint x: 423, startPoint y: 198, endPoint x: 249, endPoint y: 196, distance: 173.6
click at [249, 196] on div "New Gift × Recipient Name * Sonia Blanks Address 120 Bremer Apt, Suite, etc Sta…" at bounding box center [565, 305] width 1131 height 611
paste input "Street"
type input "[STREET_ADDRESS][PERSON_NAME]"
click at [471, 322] on input "text" at bounding box center [497, 328] width 120 height 31
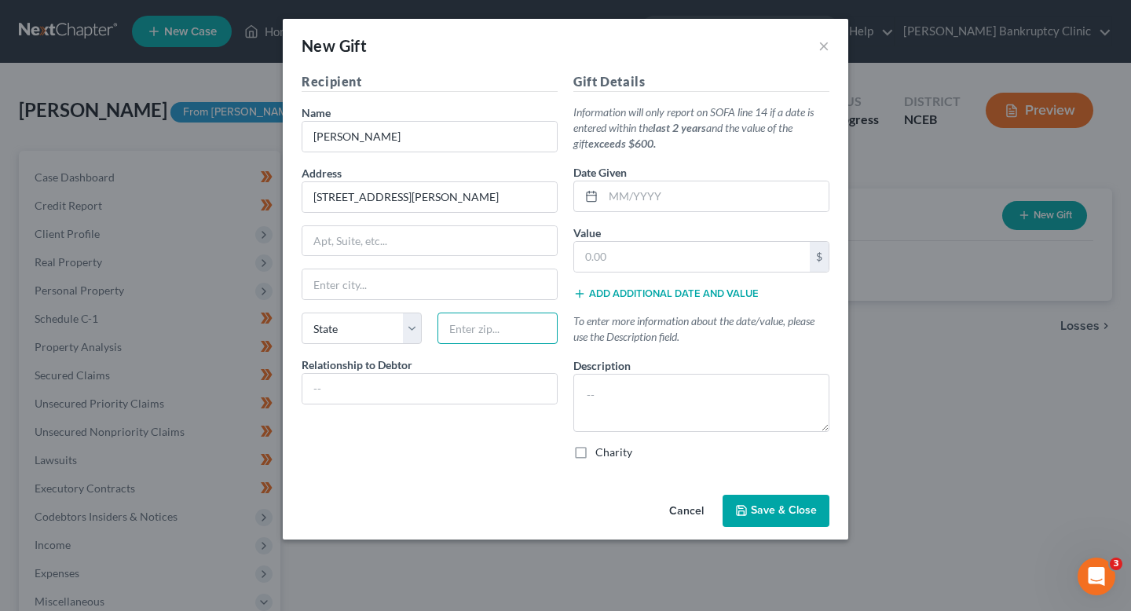
paste input "28303"
type input "28303"
click at [445, 291] on input "text" at bounding box center [429, 284] width 254 height 30
type input "[GEOGRAPHIC_DATA]"
select select "28"
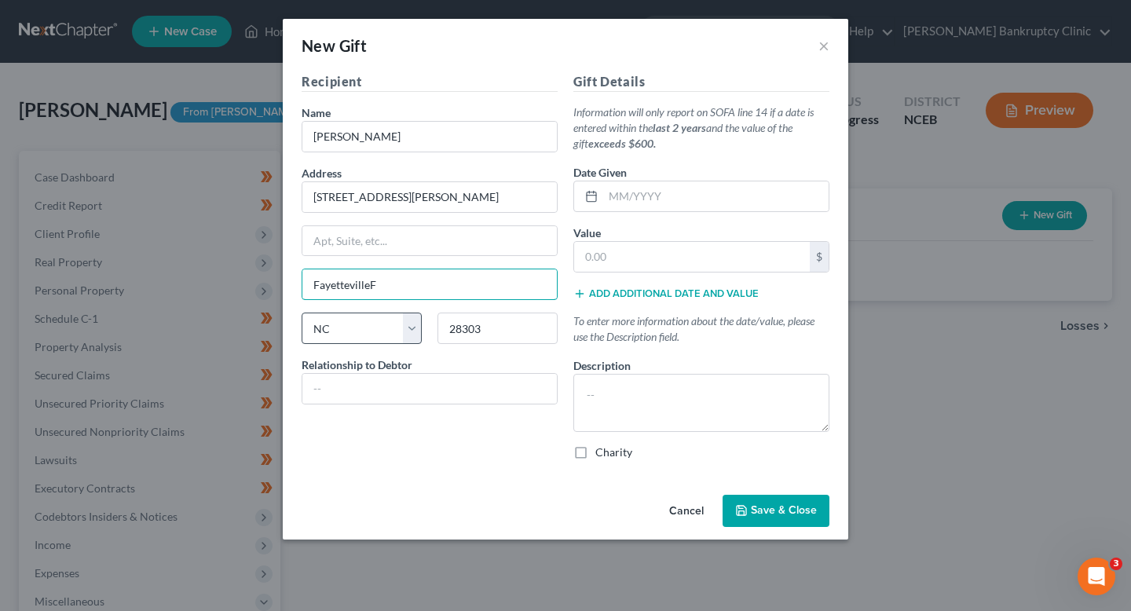
type input "[GEOGRAPHIC_DATA]"
click at [488, 397] on input "text" at bounding box center [429, 389] width 254 height 30
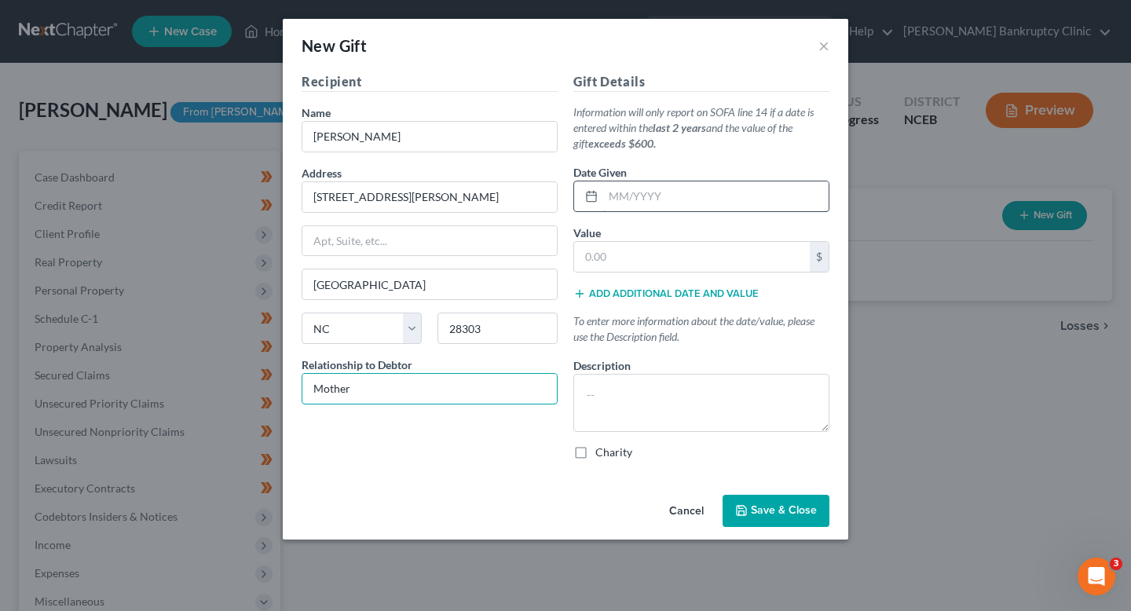
type input "Mother"
click at [650, 198] on input "text" at bounding box center [715, 196] width 225 height 30
type input "[DATE]"
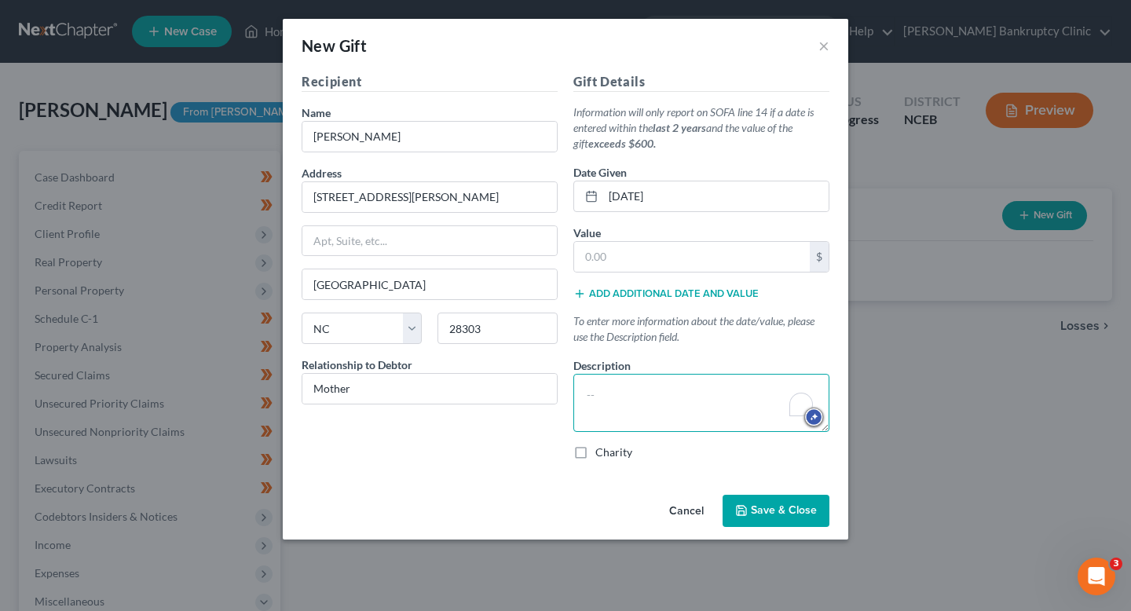
click at [738, 427] on textarea "To enrich screen reader interactions, please activate Accessibility in Grammarl…" at bounding box center [701, 403] width 256 height 58
click at [628, 253] on input "text" at bounding box center [692, 257] width 236 height 30
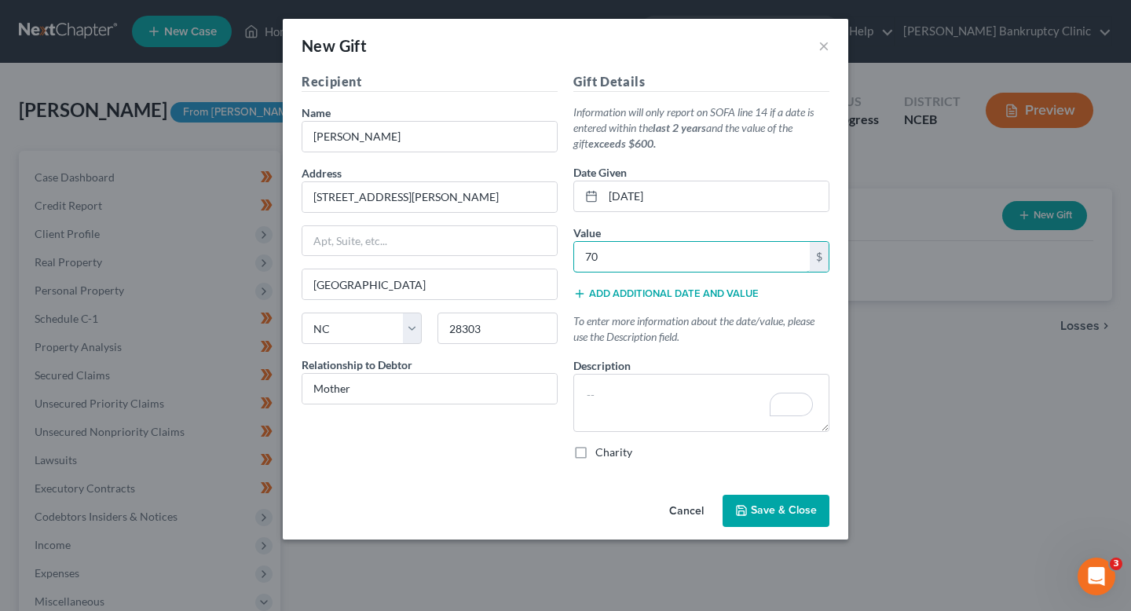
type input "70"
click at [764, 513] on span "Save & Close" at bounding box center [784, 510] width 66 height 13
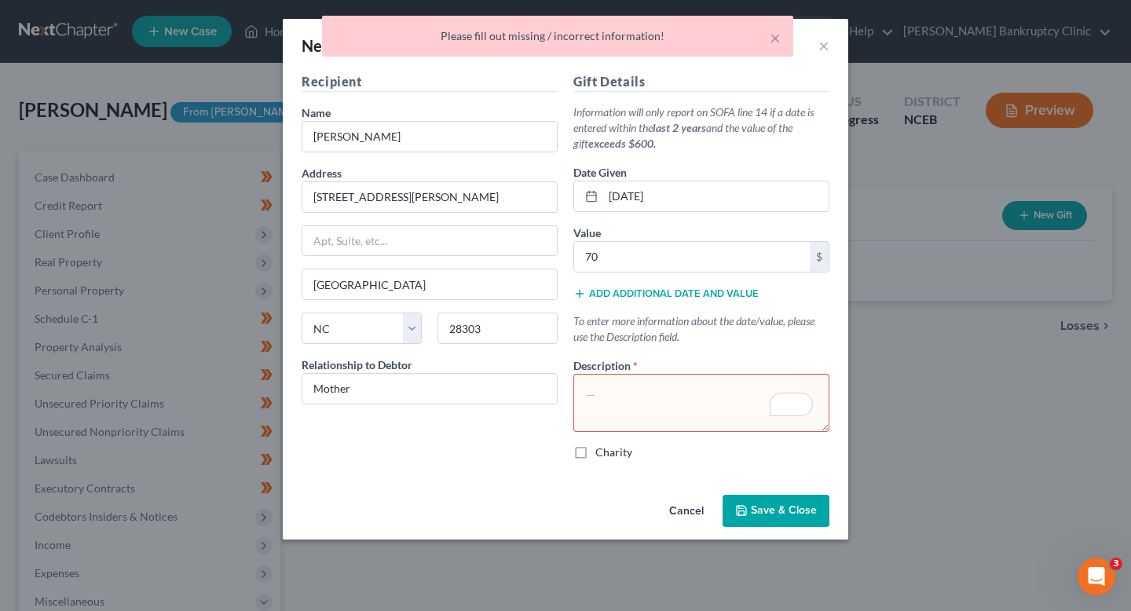
click at [760, 521] on button "Save & Close" at bounding box center [776, 511] width 107 height 33
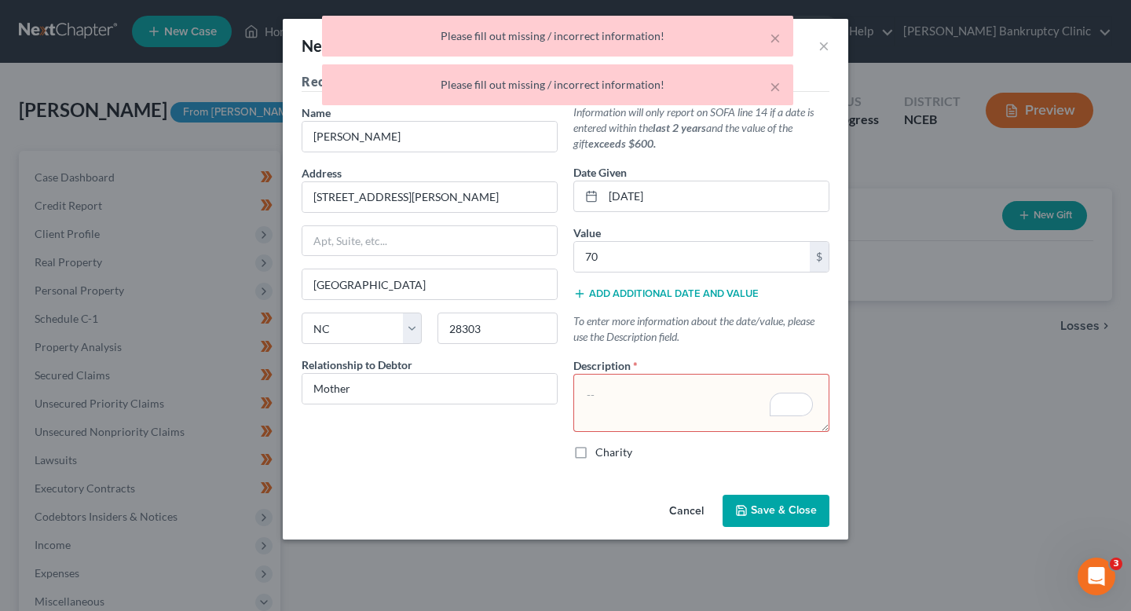
click at [680, 413] on textarea "To enrich screen reader interactions, please activate Accessibility in Grammarl…" at bounding box center [701, 403] width 256 height 58
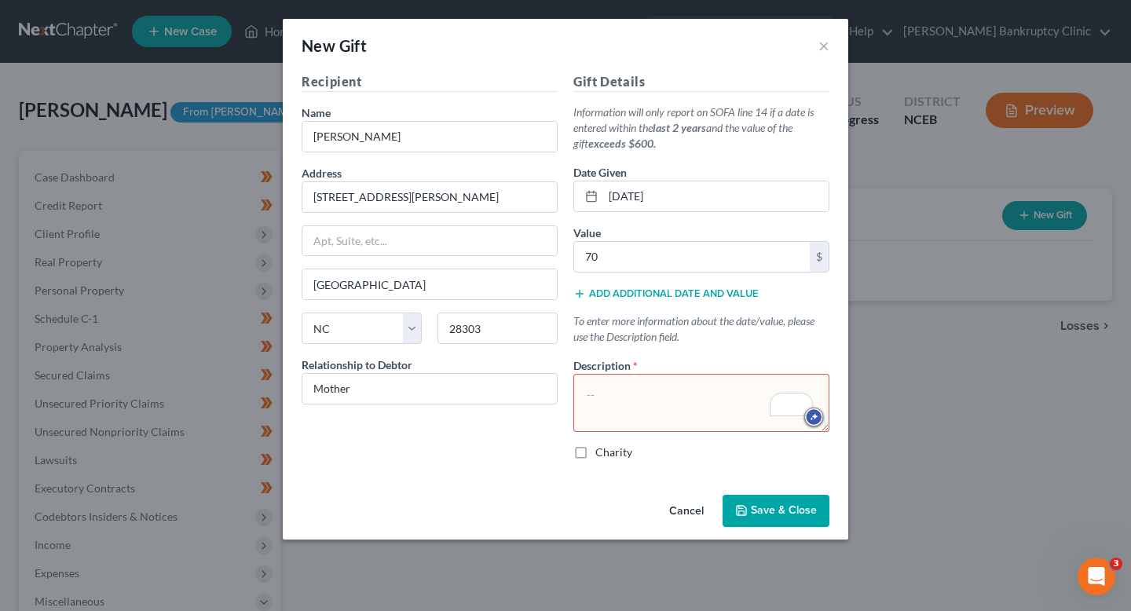
type textarea "A"
drag, startPoint x: 688, startPoint y: 401, endPoint x: 587, endPoint y: 369, distance: 105.6
click at [587, 369] on div "Description * To assist Ms," at bounding box center [701, 394] width 256 height 75
paste textarea "Monetary gift from mother to assist with living expenses"
drag, startPoint x: 778, startPoint y: 510, endPoint x: 718, endPoint y: 428, distance: 101.6
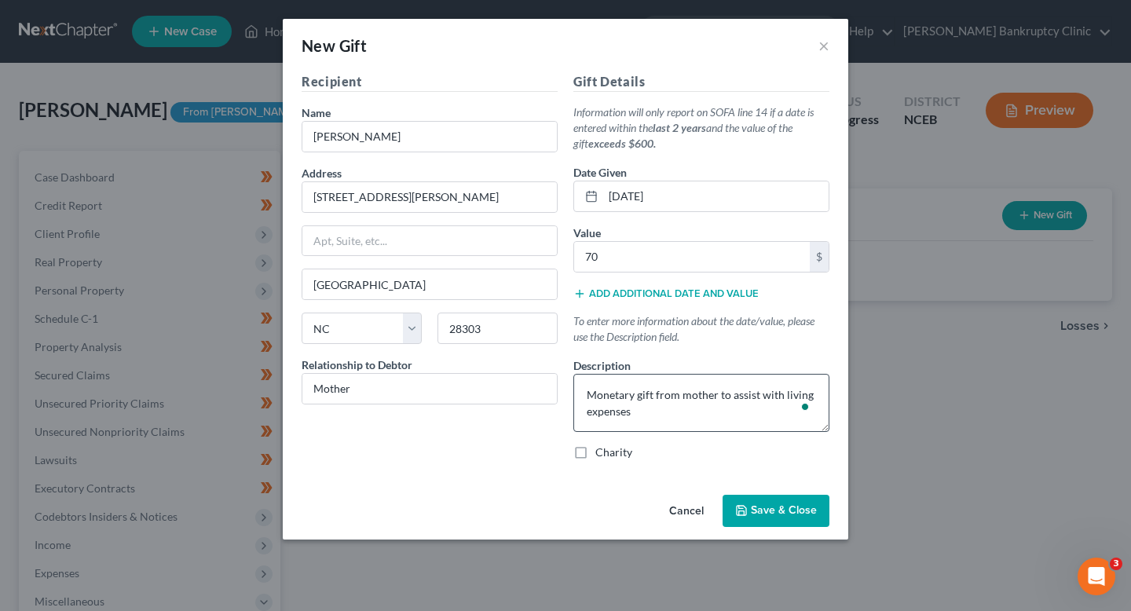
click at [718, 428] on div "New Gift × Recipient Name * Sonia Blanks Address 120 Bremer Street Apt, Suite, …" at bounding box center [565, 279] width 565 height 521
click at [796, 394] on textarea "Monetary gift from mother to assist with living expenses" at bounding box center [701, 403] width 256 height 58
click at [781, 406] on textarea "Monetary gift from mother to assist with living expenses" at bounding box center [701, 403] width 256 height 58
drag, startPoint x: 778, startPoint y: 406, endPoint x: 723, endPoint y: 392, distance: 57.5
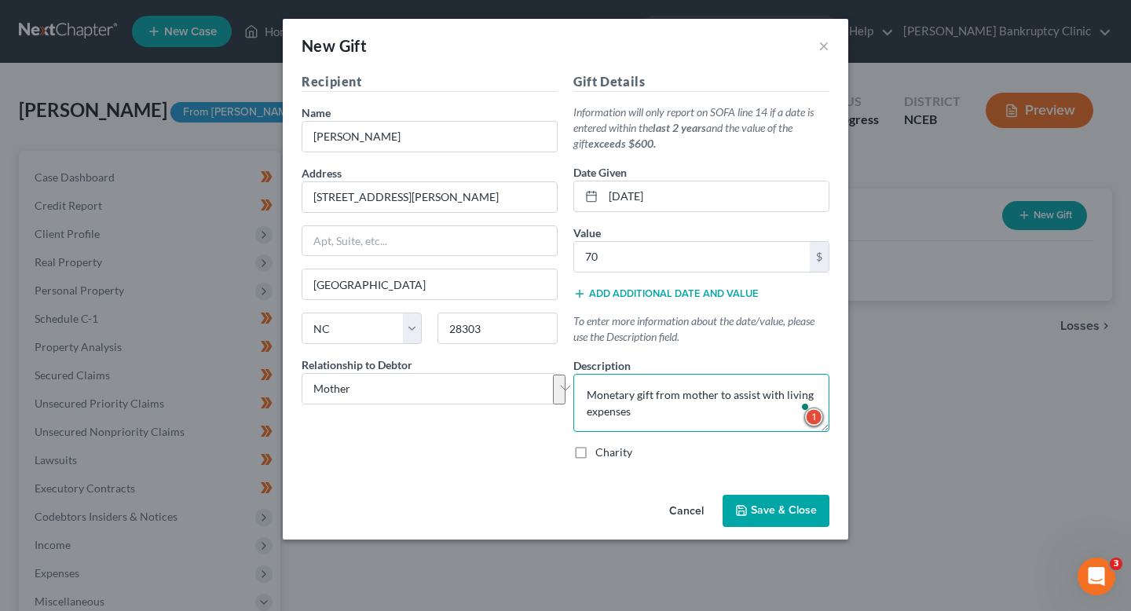
click at [723, 392] on textarea "Monetary gift from mother to assist with living expenses" at bounding box center [701, 403] width 256 height 58
drag, startPoint x: 726, startPoint y: 392, endPoint x: 795, endPoint y: 403, distance: 69.2
click at [795, 403] on div "Gift Details Information will only report on SOFA line 14 if a date is entered …" at bounding box center [701, 272] width 272 height 401
drag, startPoint x: 703, startPoint y: 409, endPoint x: 517, endPoint y: 408, distance: 186.1
click at [516, 409] on div "Recipient Name * Sonia Blanks Address 120 Bremer Street Apt, Suite, etc Fayette…" at bounding box center [565, 272] width 543 height 401
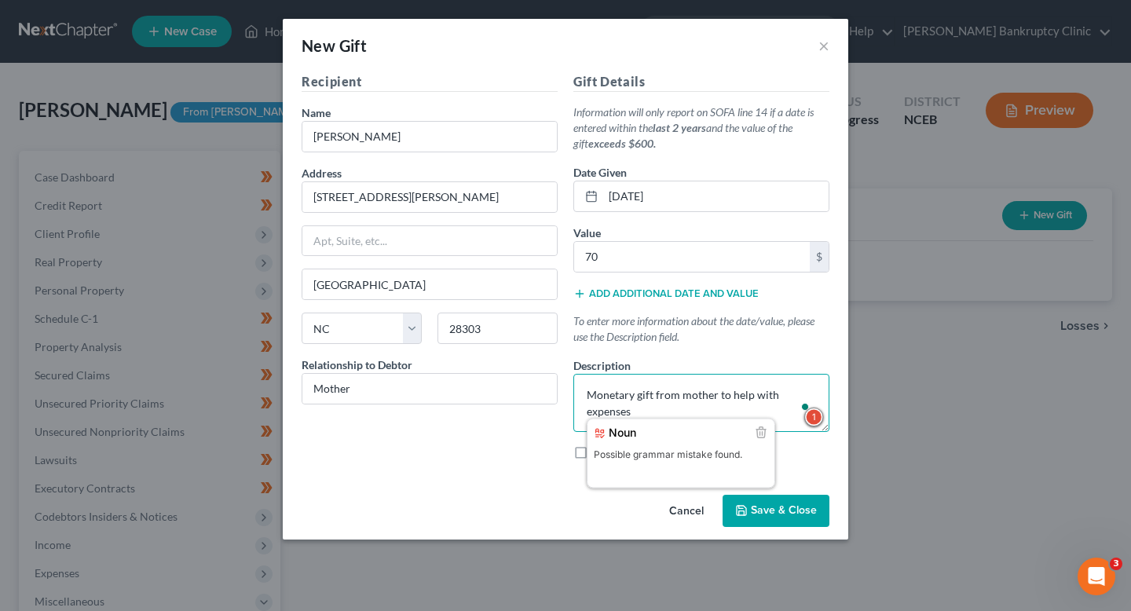
click at [573, 396] on div "Gift Details Information will only report on SOFA line 14 if a date is entered …" at bounding box center [701, 272] width 272 height 401
click at [707, 426] on textarea "Monetary gift from mother to help with expenses" at bounding box center [701, 403] width 256 height 58
drag, startPoint x: 703, startPoint y: 412, endPoint x: 547, endPoint y: 309, distance: 187.5
click at [547, 309] on div "Recipient Name * Sonia Blanks Address 120 Bremer Street Apt, Suite, etc Fayette…" at bounding box center [565, 272] width 543 height 401
type textarea "Monetary gift from mother to help with expenses."
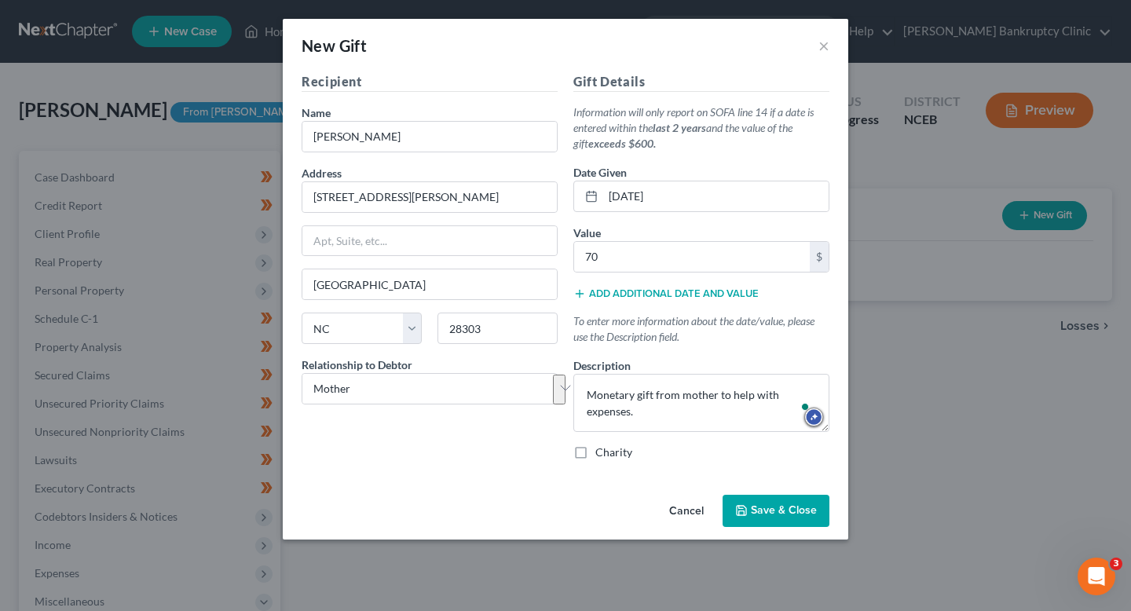
click at [772, 500] on button "Save & Close" at bounding box center [776, 511] width 107 height 33
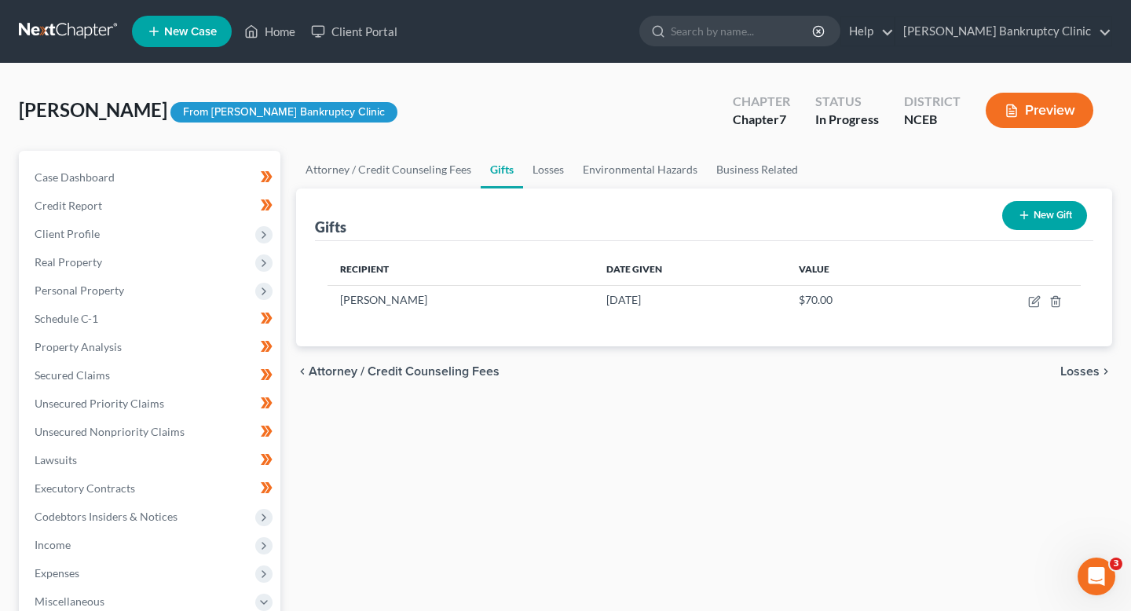
click at [1021, 219] on icon "button" at bounding box center [1024, 215] width 13 height 13
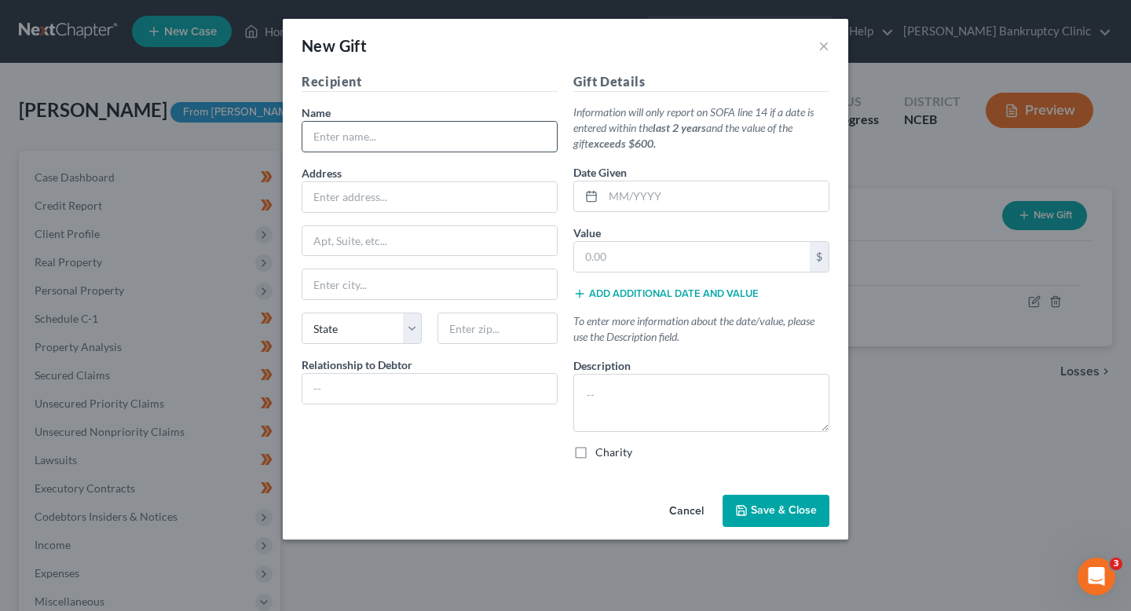
click at [381, 132] on input "text" at bounding box center [429, 137] width 254 height 30
type input "[PERSON_NAME]"
click at [378, 212] on div "Recipient Name * Sonia Blanks Address Apt, Suite, etc State State AL AK AR AZ C…" at bounding box center [430, 272] width 272 height 401
click at [378, 201] on input "text" at bounding box center [429, 197] width 254 height 30
type input "2"
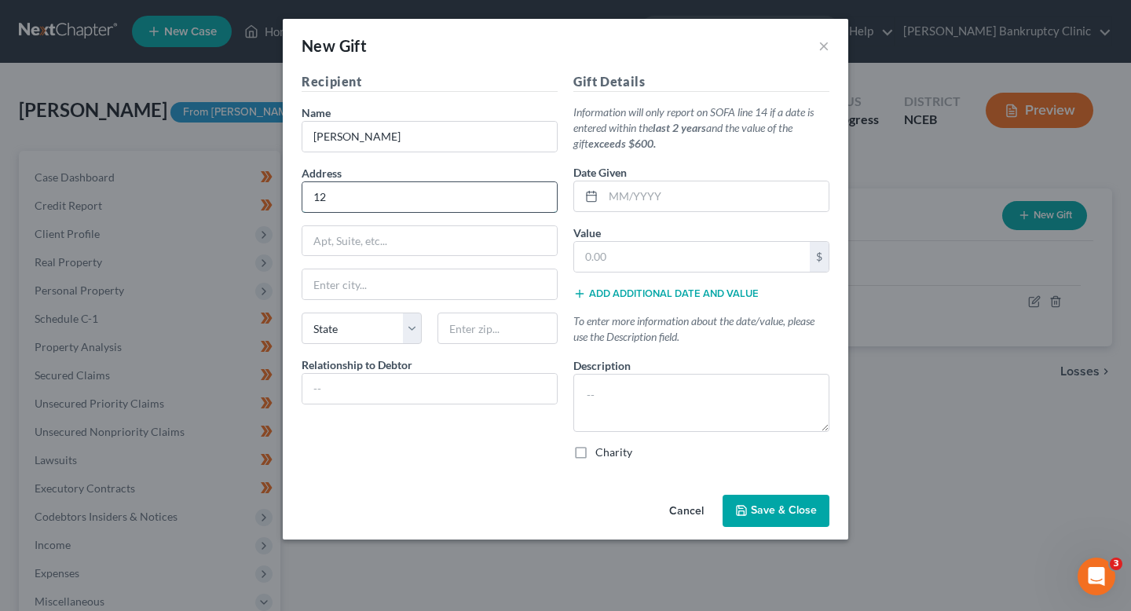
type input "[STREET_ADDRESS][PERSON_NAME]"
click at [383, 246] on input "text" at bounding box center [429, 241] width 254 height 30
click at [347, 283] on input "text" at bounding box center [429, 284] width 254 height 30
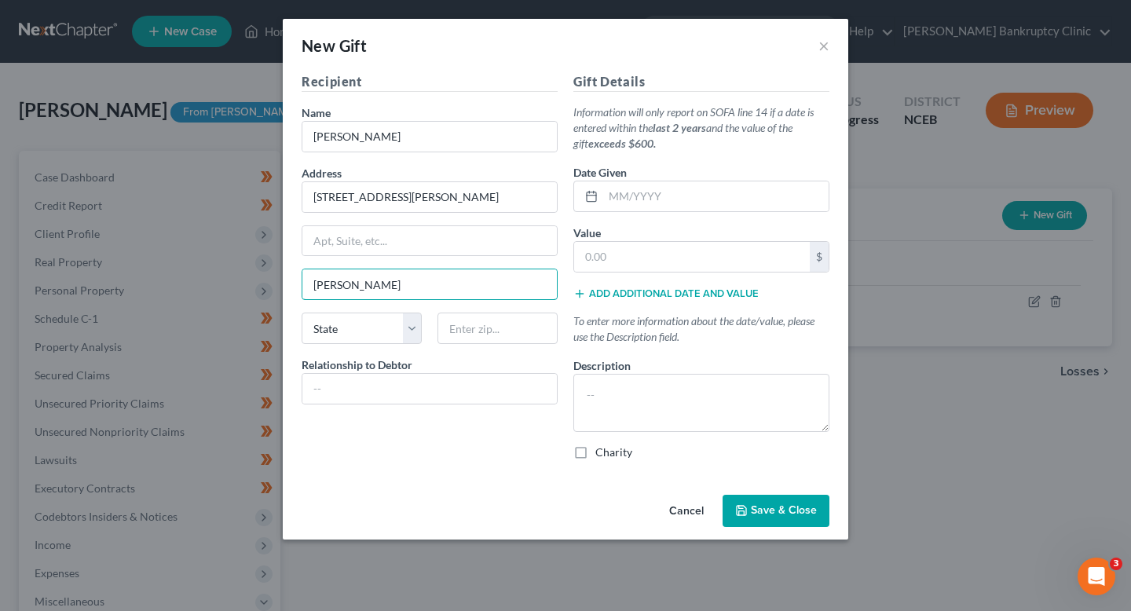
type input "[GEOGRAPHIC_DATA]"
click at [370, 322] on select "State [US_STATE] AK AR AZ CA CO CT DE DC [GEOGRAPHIC_DATA] [GEOGRAPHIC_DATA] GU…" at bounding box center [362, 328] width 120 height 31
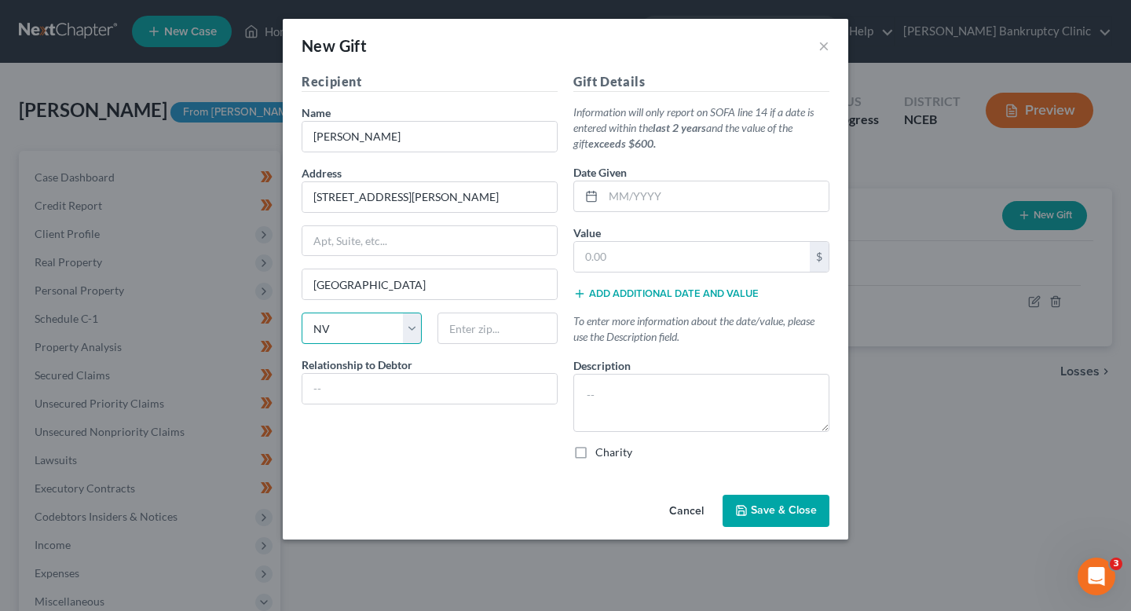
click at [302, 313] on select "State AL AK AR AZ CA CO CT DE DC FL GA GU HI ID IL IN IA KS KY LA ME MD MA MI M…" at bounding box center [362, 328] width 120 height 31
click at [370, 322] on select "State AL AK AR AZ CA CO CT DE DC FL GA GU HI ID IL IN IA KS KY LA ME MD MA MI M…" at bounding box center [362, 328] width 120 height 31
select select "28"
click at [302, 313] on select "State AL AK AR AZ CA CO CT DE DC FL GA GU HI ID IL IN IA KS KY LA ME MD MA MI M…" at bounding box center [362, 328] width 120 height 31
click at [456, 322] on input "text" at bounding box center [497, 328] width 120 height 31
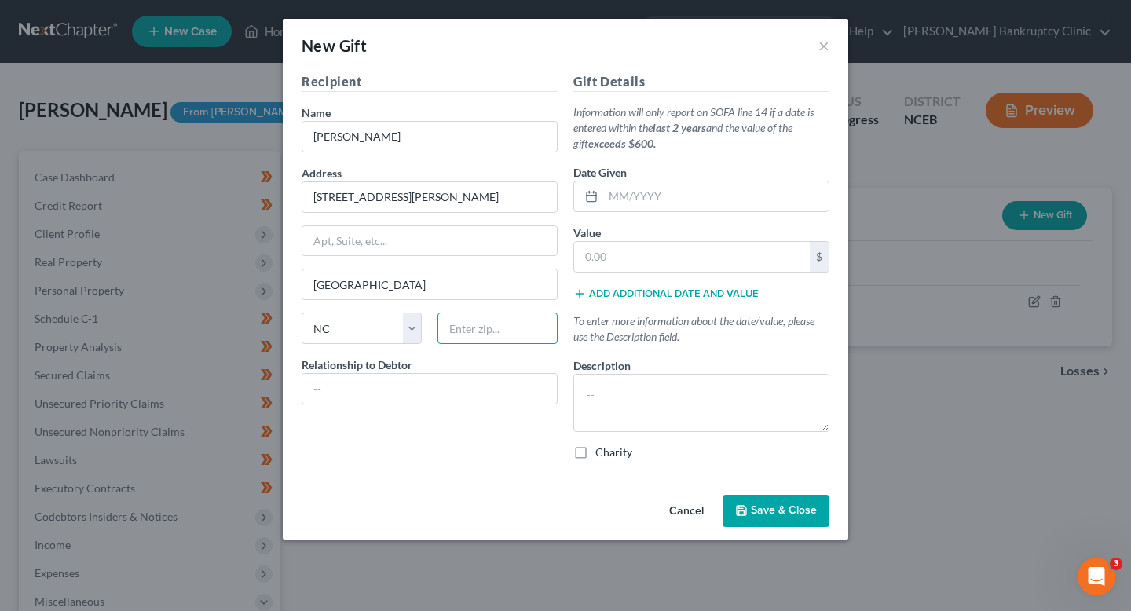
paste input "28303"
type input "28303"
click at [416, 360] on div "Relationship to Debtor" at bounding box center [430, 381] width 256 height 48
click at [420, 384] on input "text" at bounding box center [429, 389] width 254 height 30
click at [396, 399] on input "text" at bounding box center [429, 389] width 254 height 30
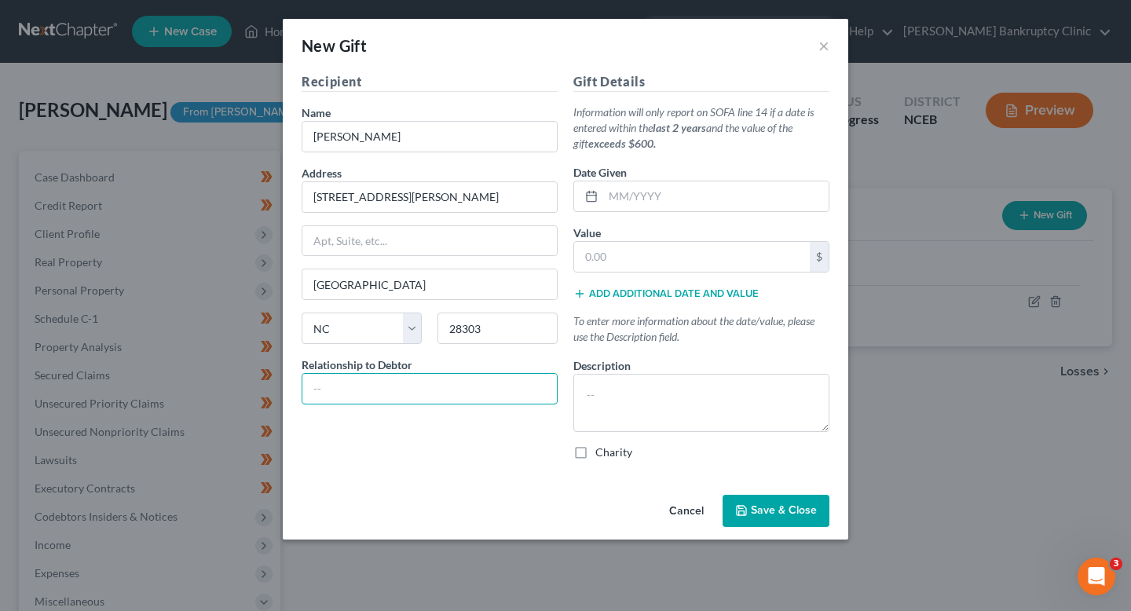
type input "Mother"
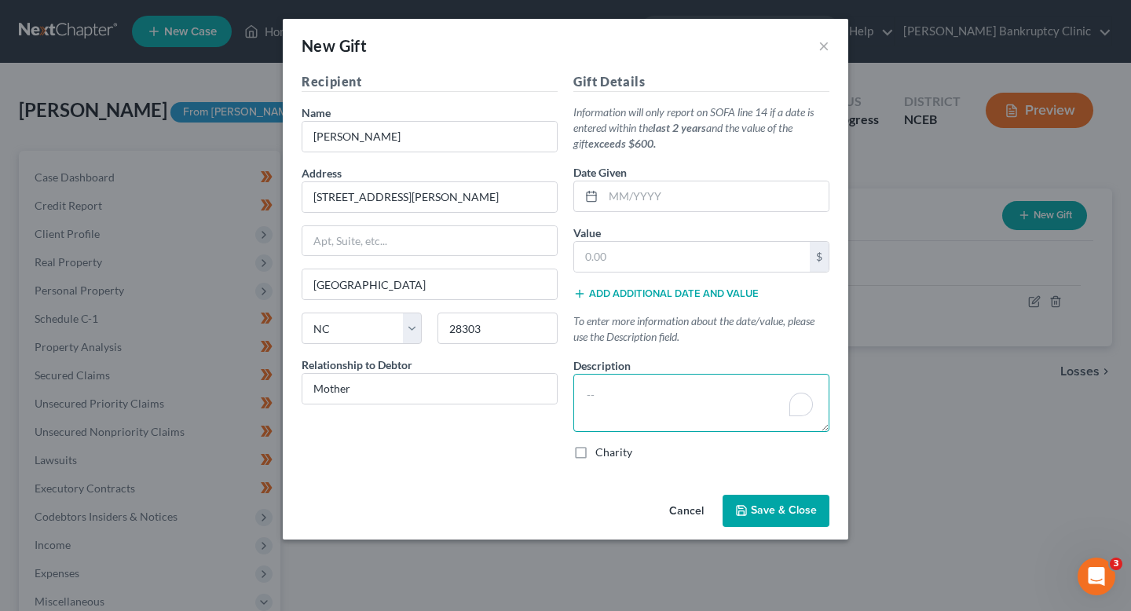
click at [620, 408] on textarea "To enrich screen reader interactions, please activate Accessibility in Grammarl…" at bounding box center [701, 403] width 256 height 58
drag, startPoint x: 708, startPoint y: 423, endPoint x: 774, endPoint y: 405, distance: 69.0
click at [774, 405] on textarea "Gift from Michaela Evans, the Debtor's mother, for" at bounding box center [701, 403] width 256 height 58
drag, startPoint x: 707, startPoint y: 414, endPoint x: 584, endPoint y: 412, distance: 123.3
click at [584, 413] on textarea "Gift from Michaela Evans, the Debtor's mother, for financial support" at bounding box center [701, 403] width 256 height 58
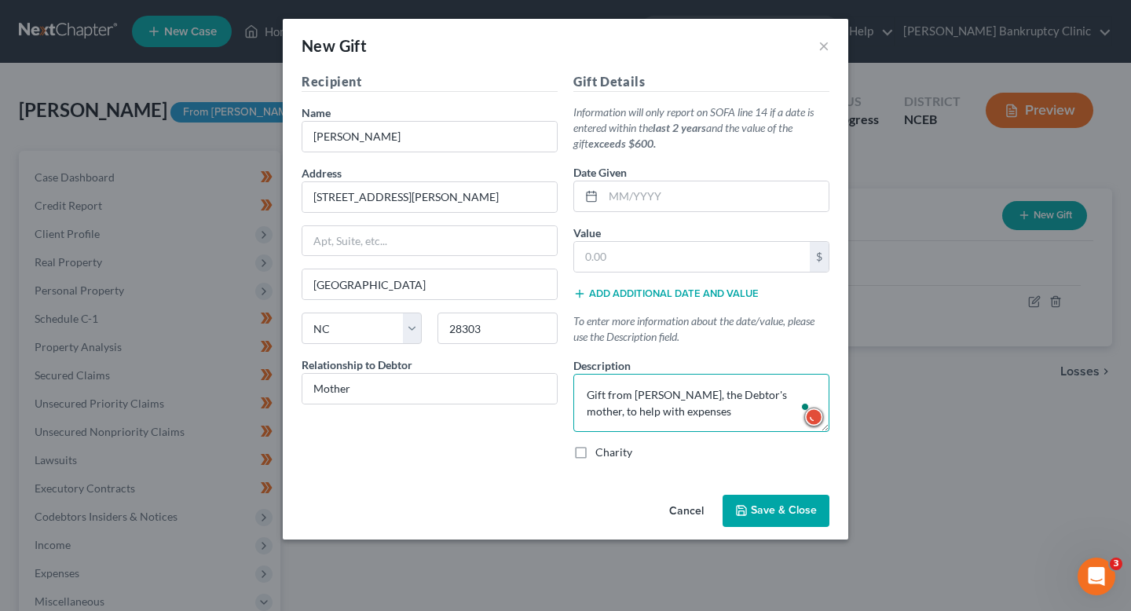
click at [750, 394] on textarea "Gift from Michaela Evans, the Debtor's mother, to help with expenses" at bounding box center [701, 403] width 256 height 58
drag, startPoint x: 730, startPoint y: 428, endPoint x: 582, endPoint y: 370, distance: 159.4
click at [582, 370] on div "Description * Gift from Michaela Evans, the Debtor's mother, to help with expen…" at bounding box center [701, 394] width 256 height 75
click at [715, 413] on textarea "Gift from Michaela Evans, the Debtor's mother, to help with expenses" at bounding box center [701, 403] width 256 height 58
drag, startPoint x: 742, startPoint y: 412, endPoint x: 717, endPoint y: 407, distance: 25.6
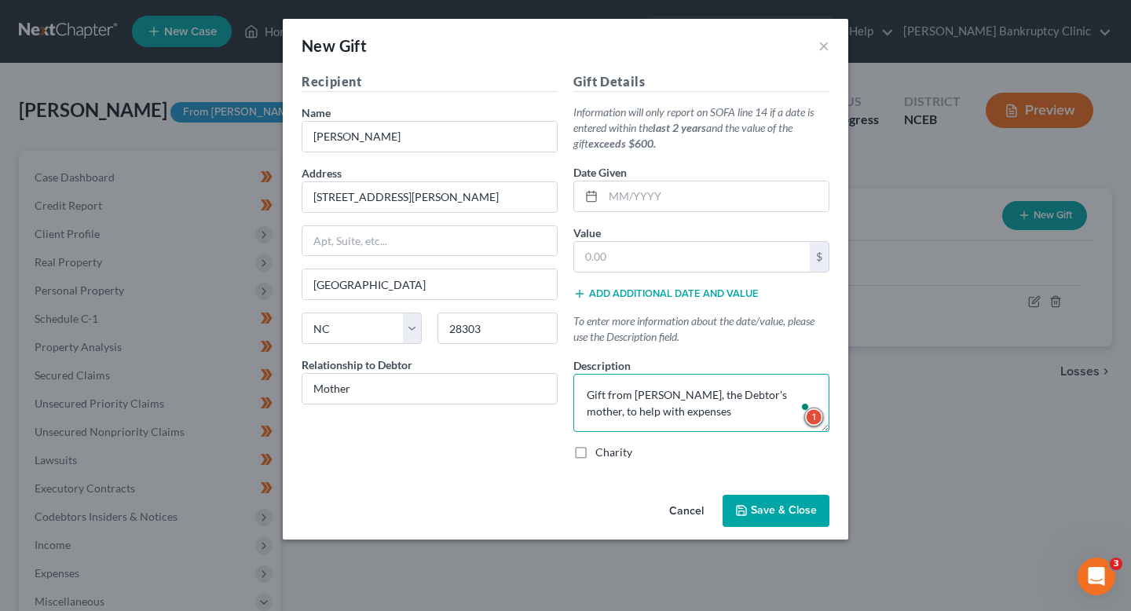
click at [717, 407] on textarea "Gift from Michaela Evans, the Debtor's mother, to help with expenses" at bounding box center [701, 403] width 256 height 58
drag, startPoint x: 690, startPoint y: 408, endPoint x: 554, endPoint y: 382, distance: 138.3
click at [554, 382] on div "Recipient Name * Sonia Blanks Address 120 Bremer Street Apt, Suite, etc Fayette…" at bounding box center [565, 272] width 543 height 401
type textarea "Gift from Michaela Evans, the Debtor's mother, to help with expenses."
drag, startPoint x: 787, startPoint y: 513, endPoint x: 639, endPoint y: 243, distance: 307.9
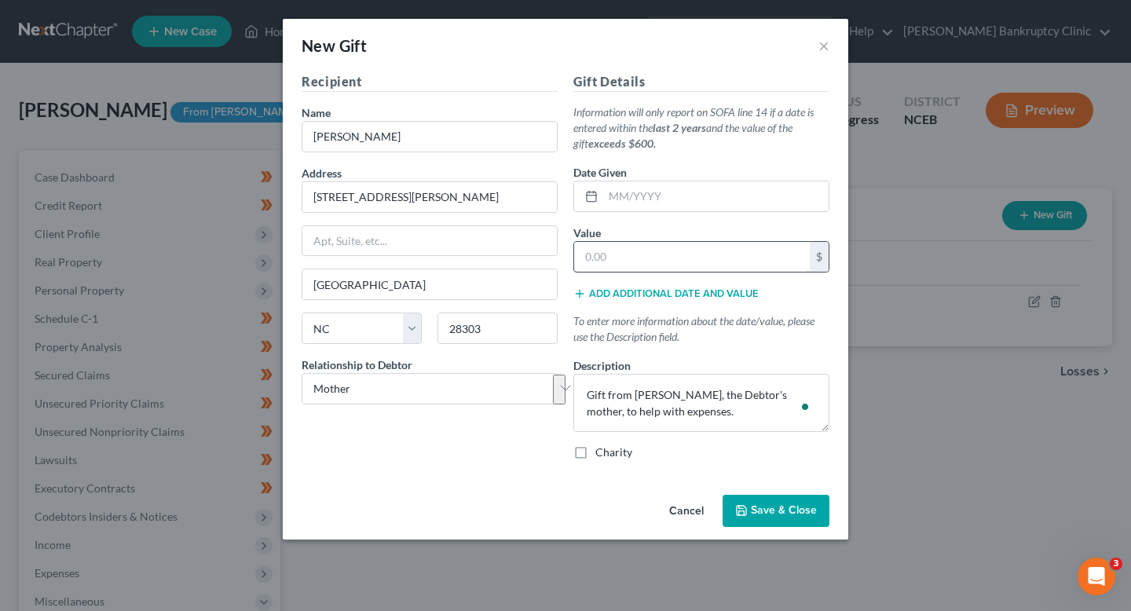
click at [640, 243] on div "New Gift × Recipient Name * Sonia Blanks Address 120 Bremer Street Apt, Suite, …" at bounding box center [565, 279] width 565 height 521
click at [640, 243] on input "text" at bounding box center [692, 257] width 236 height 30
click at [640, 194] on input "text" at bounding box center [715, 196] width 225 height 30
type input "04/22/2025"
click at [759, 500] on button "Save & Close" at bounding box center [776, 511] width 107 height 33
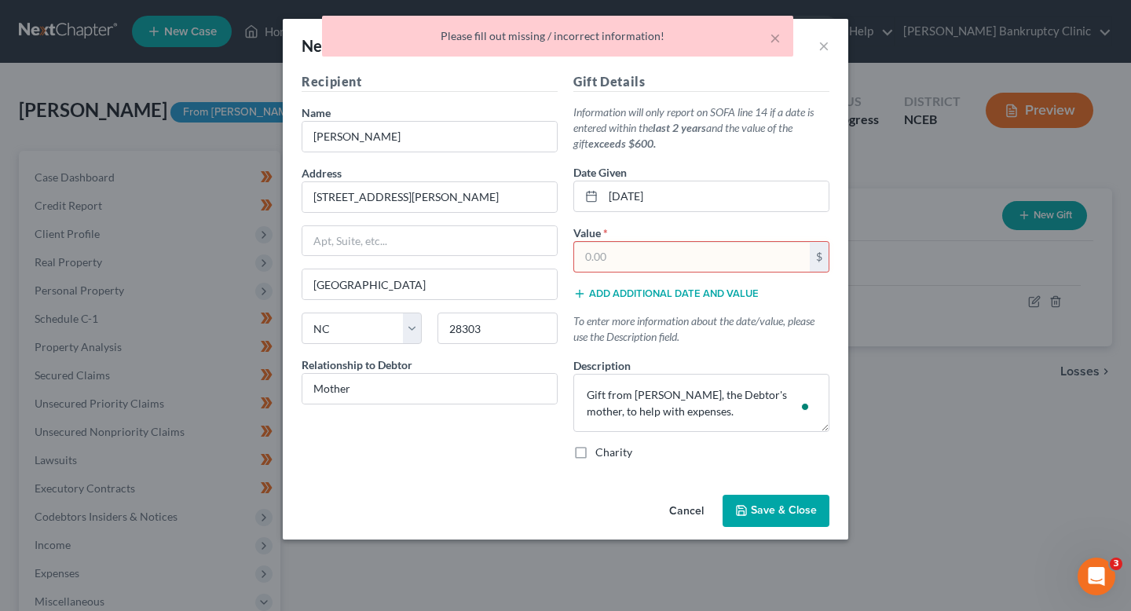
click at [670, 259] on input "text" at bounding box center [692, 257] width 236 height 30
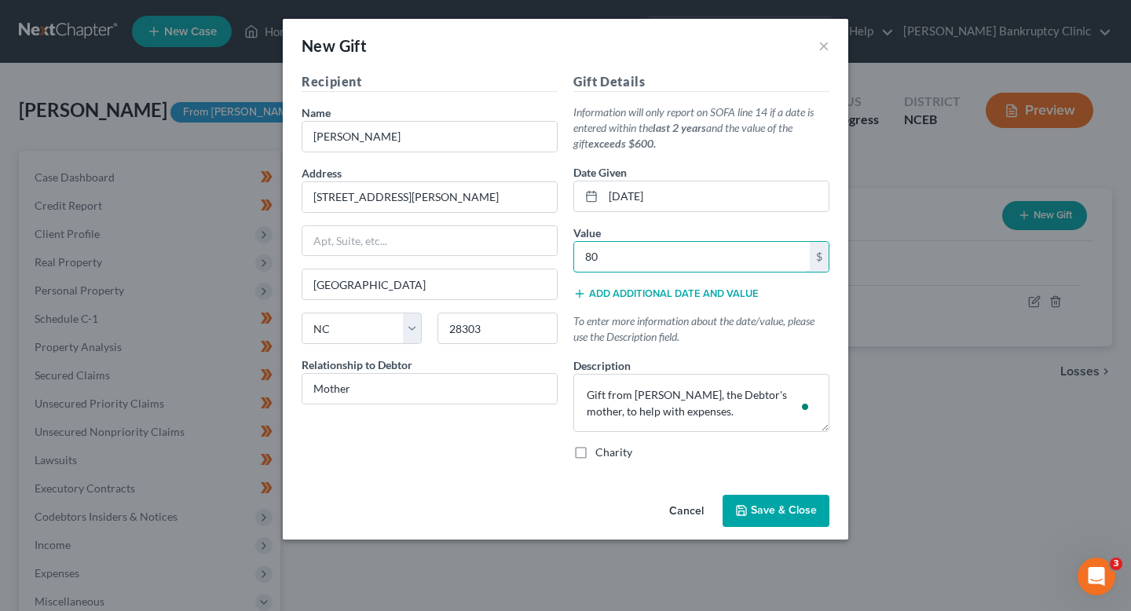
type input "80"
click at [796, 510] on span "Save & Close" at bounding box center [784, 510] width 66 height 13
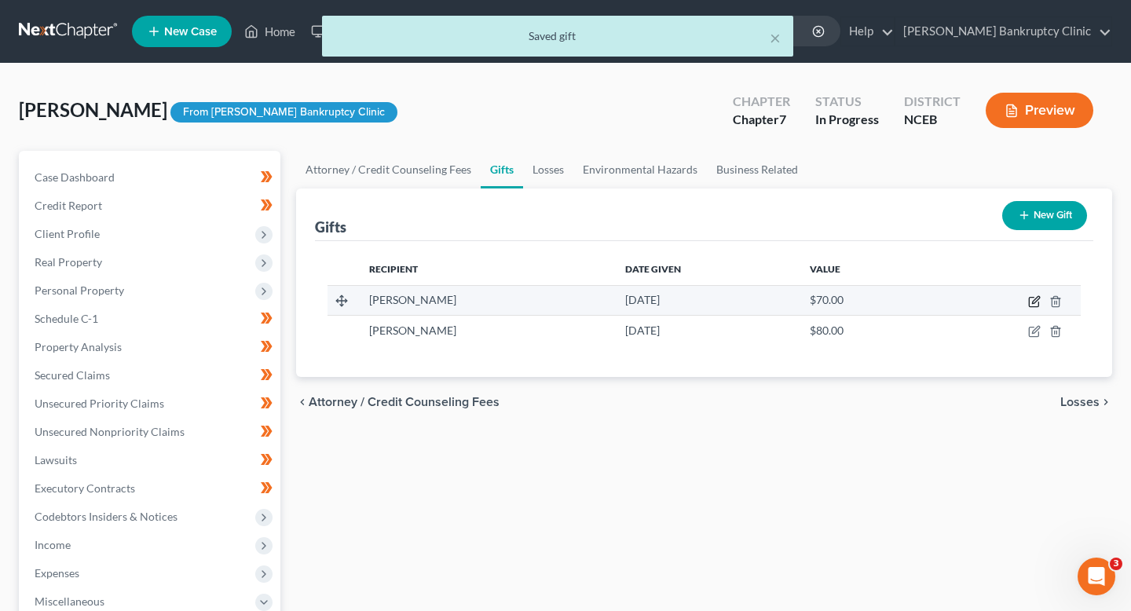
click at [1037, 304] on icon "button" at bounding box center [1034, 301] width 13 height 13
select select "28"
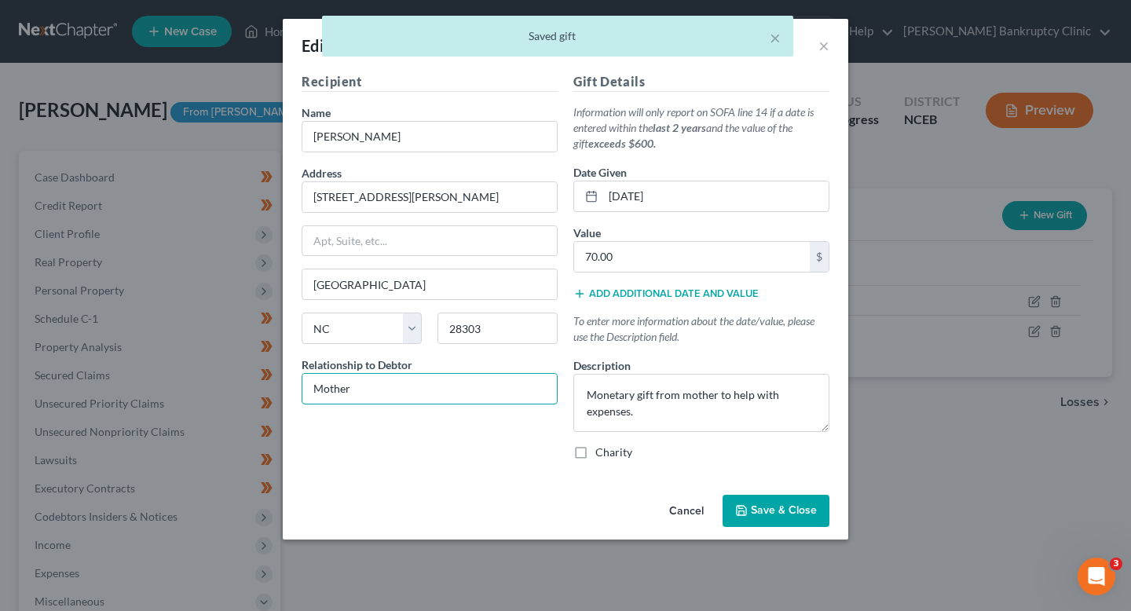
drag, startPoint x: 489, startPoint y: 390, endPoint x: 279, endPoint y: 370, distance: 210.7
click at [279, 370] on div "Edit Gift × Recipient Name * Sonia Blanks Address 120 Bremer Street Apt, Suite,…" at bounding box center [565, 305] width 1131 height 611
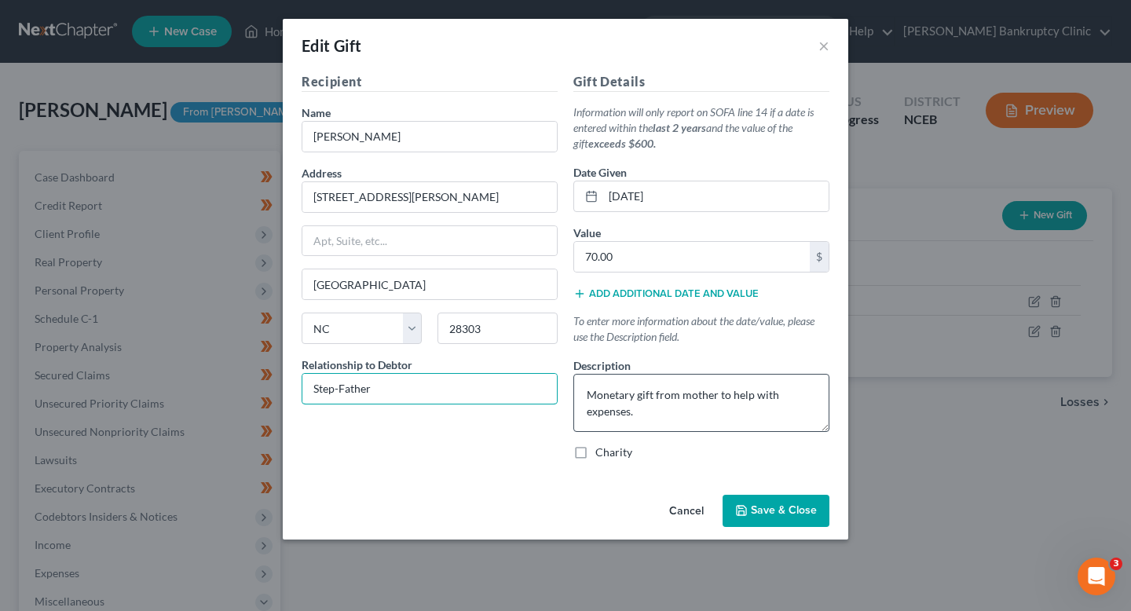
type input "Step-Father"
click at [679, 408] on textarea "Monetary gift from mother to help with expenses." at bounding box center [701, 403] width 256 height 58
click at [693, 396] on textarea "Monetary gift from mother to help with expenses." at bounding box center [701, 403] width 256 height 58
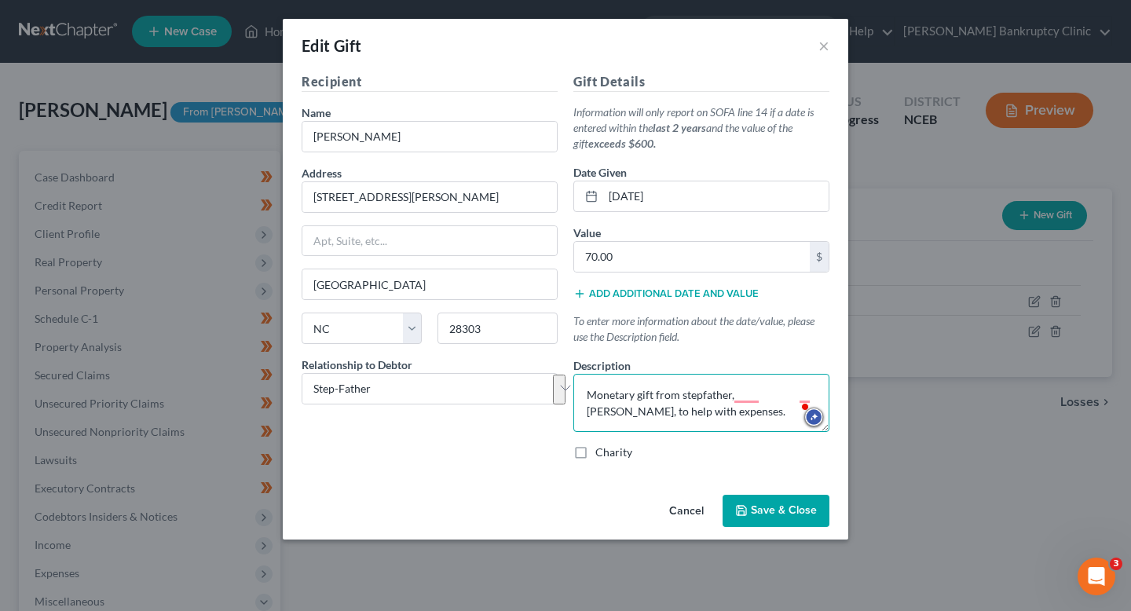
drag, startPoint x: 745, startPoint y: 423, endPoint x: 574, endPoint y: 362, distance: 180.8
click at [574, 362] on div "Description * Monetary gift from stepfather, Derek Evans, to help with expenses." at bounding box center [701, 394] width 256 height 75
click at [725, 421] on textarea "Monetary gift from stepfather, Derek Evans, to help with expenses." at bounding box center [701, 403] width 256 height 58
type textarea "Monetary gift from stepfather, Derek Evans, to help with expenses."
click at [773, 508] on span "Save & Close" at bounding box center [784, 510] width 66 height 13
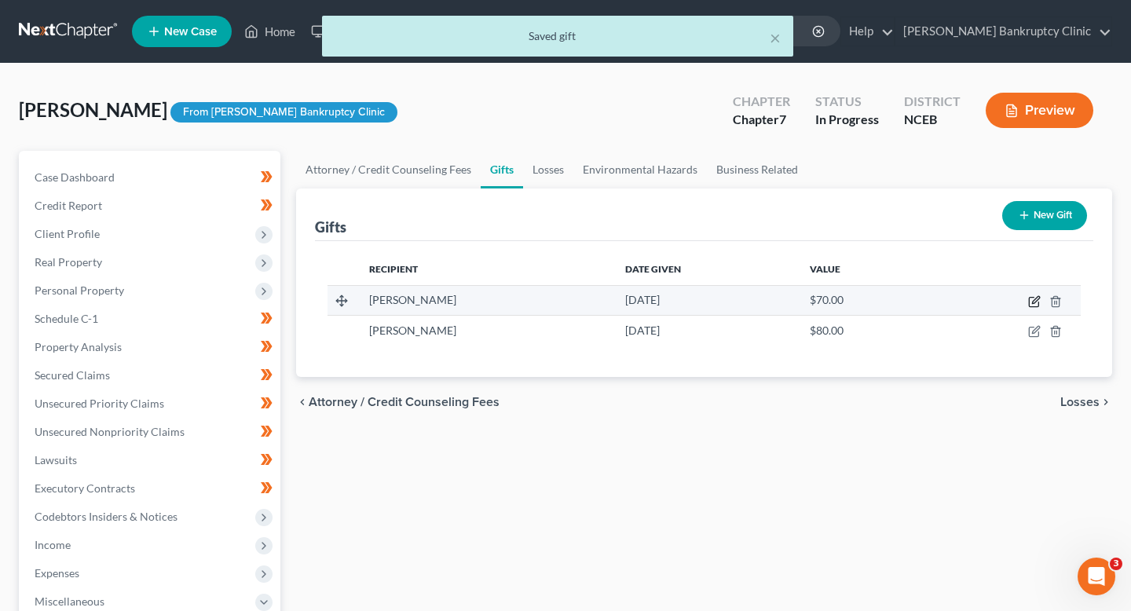
click at [1036, 305] on icon "button" at bounding box center [1034, 301] width 13 height 13
select select "28"
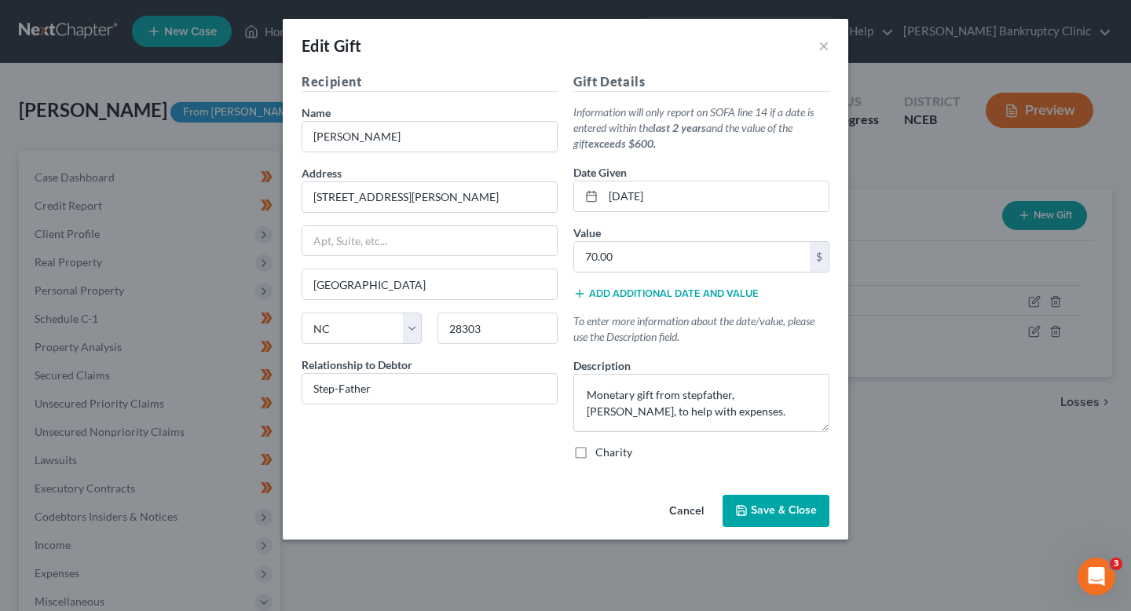
click at [817, 49] on div "Edit Gift ×" at bounding box center [565, 45] width 565 height 53
click at [834, 45] on div "Edit Gift ×" at bounding box center [565, 45] width 565 height 53
click at [828, 45] on button "×" at bounding box center [823, 45] width 11 height 19
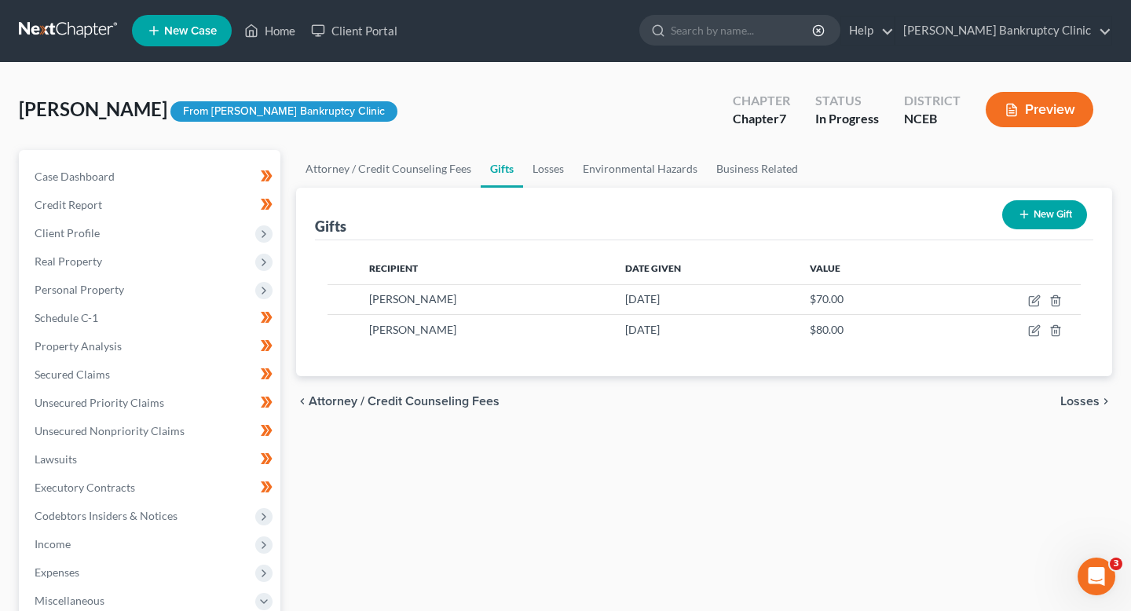
scroll to position [2, 0]
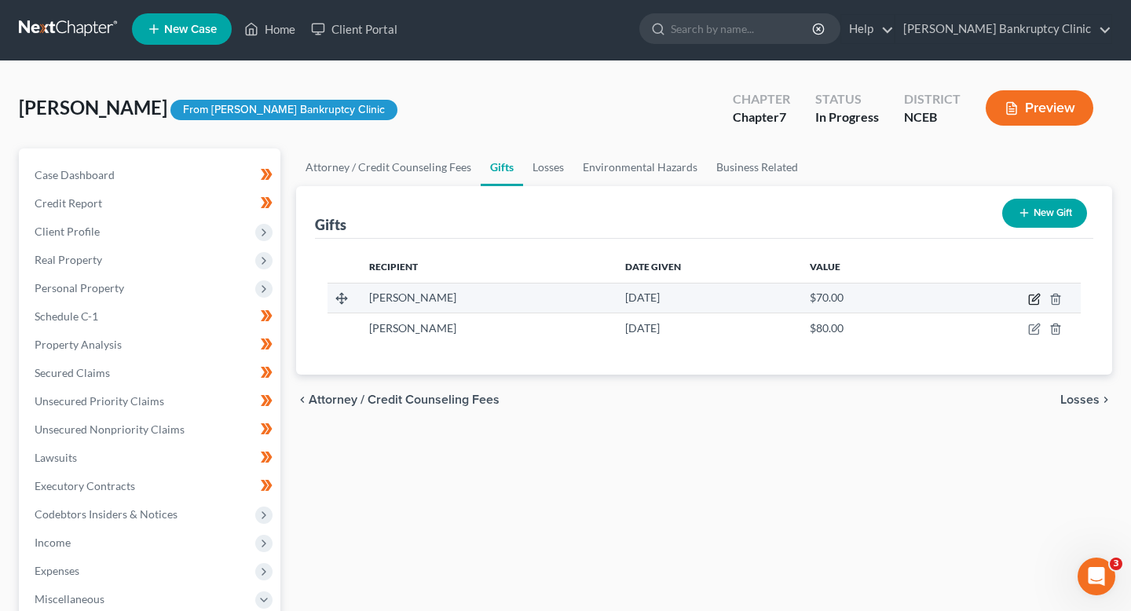
click at [1037, 301] on icon "button" at bounding box center [1034, 299] width 13 height 13
select select "28"
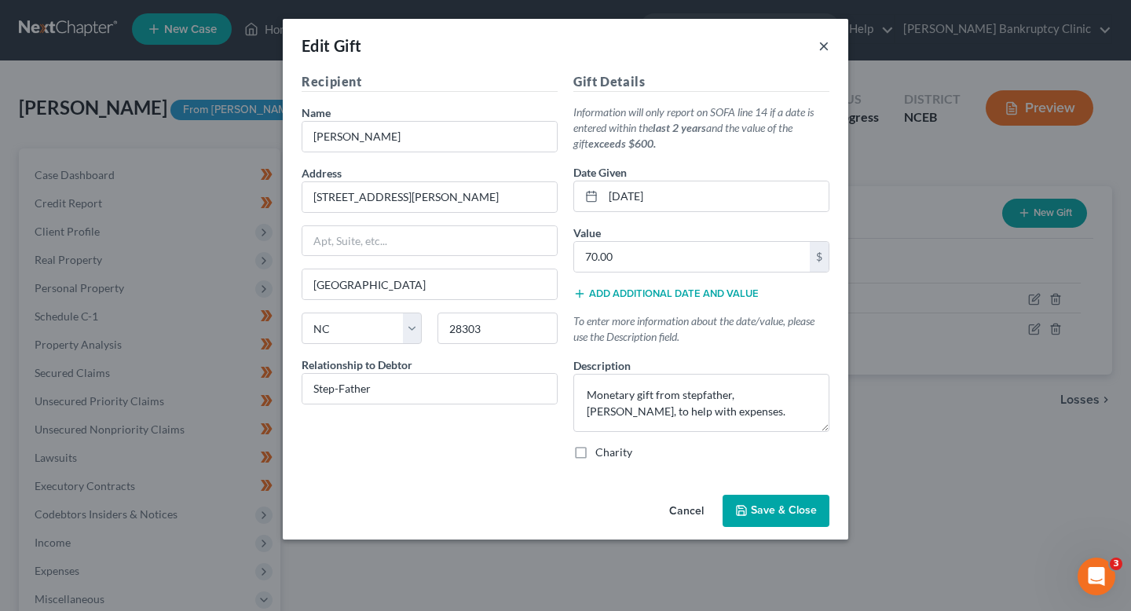
click at [819, 52] on button "×" at bounding box center [823, 45] width 11 height 19
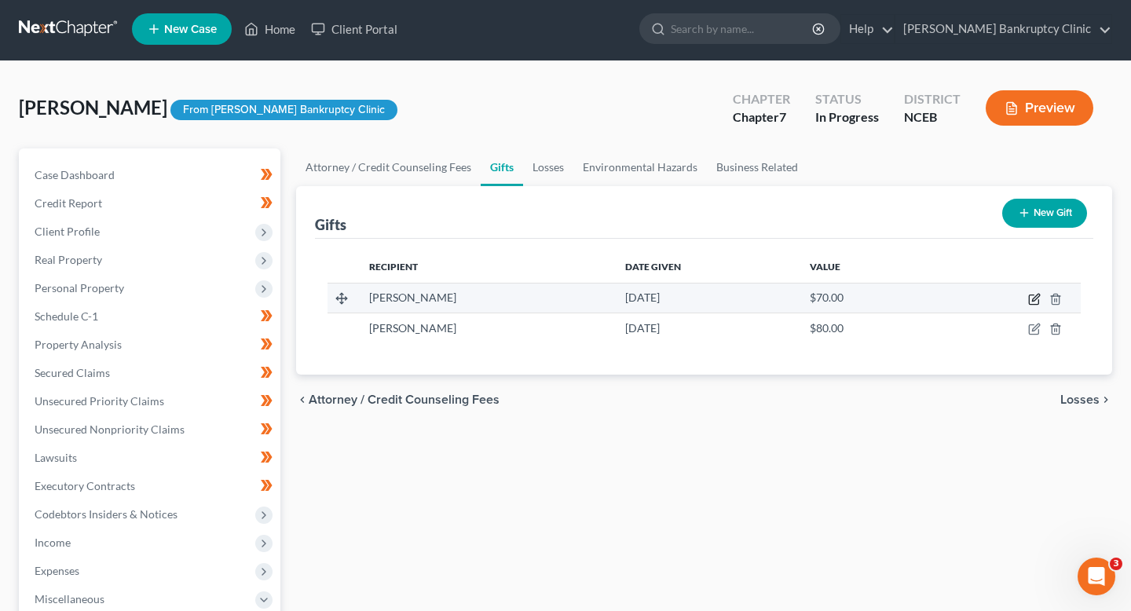
click at [1036, 301] on icon "button" at bounding box center [1034, 299] width 13 height 13
select select "28"
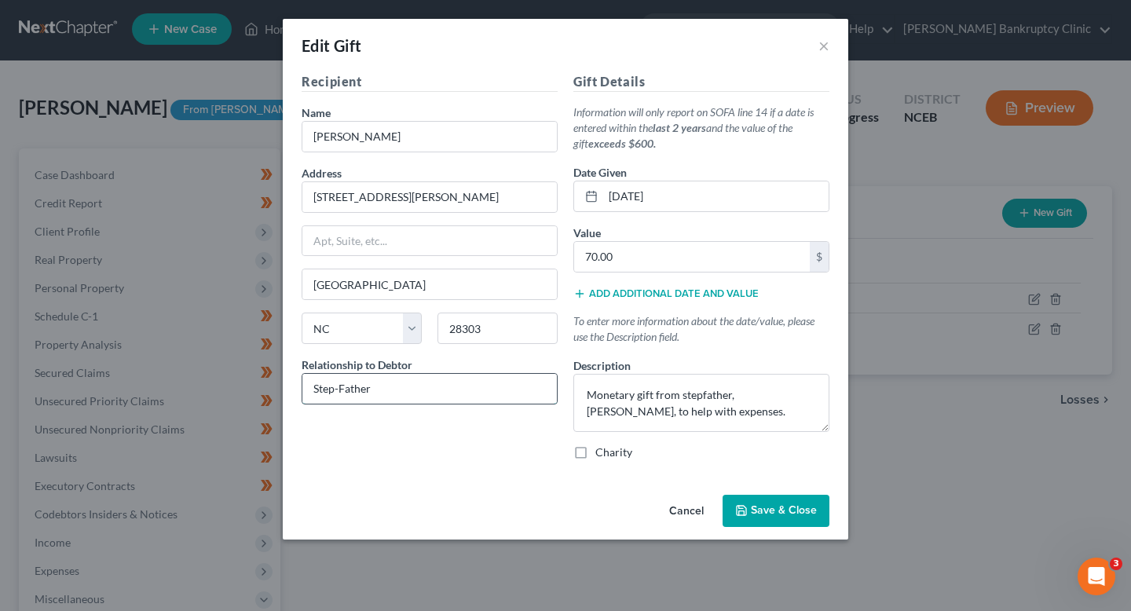
click at [343, 391] on input "Step-Father" at bounding box center [429, 389] width 254 height 30
drag, startPoint x: 368, startPoint y: 395, endPoint x: 263, endPoint y: 395, distance: 105.2
click at [263, 395] on div "Edit Gift × Recipient Name * Sonia Blanks Address 120 Bremer Street Apt, Suite,…" at bounding box center [565, 305] width 1131 height 611
click at [450, 371] on div "Relationship to Debtor Step-father" at bounding box center [430, 381] width 256 height 48
click at [424, 381] on input "Step-father" at bounding box center [429, 389] width 254 height 30
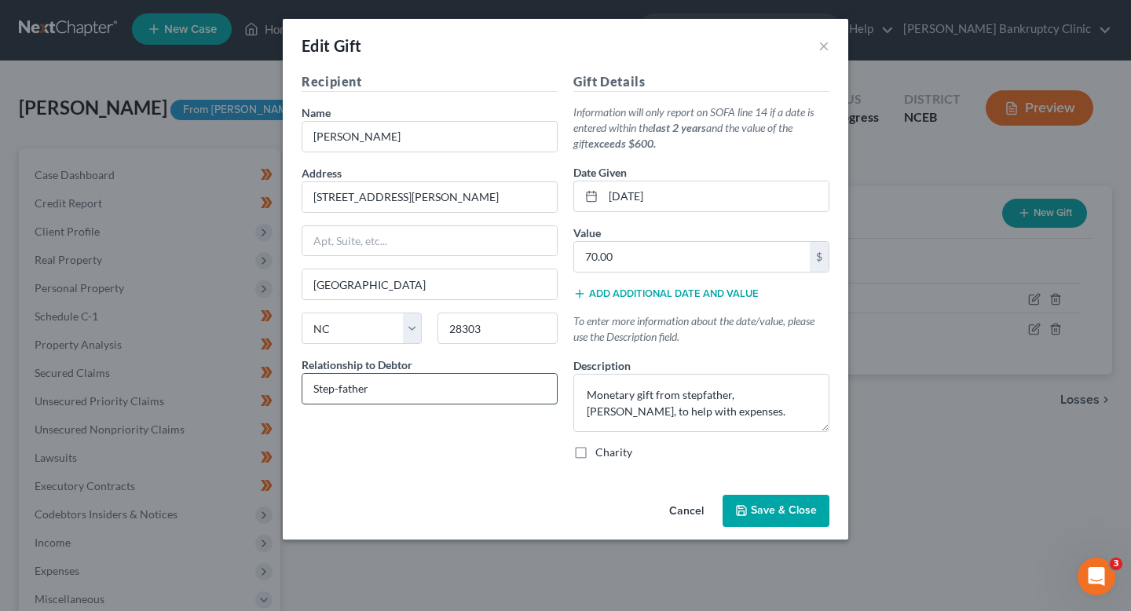
click at [421, 381] on input "Step-father" at bounding box center [429, 389] width 254 height 30
click at [331, 474] on div "Recipient Name * Sonia Blanks Address 120 Bremer Street Apt, Suite, etc Fayette…" at bounding box center [565, 280] width 565 height 416
click at [339, 391] on input "Step-father" at bounding box center [429, 389] width 254 height 30
click at [403, 384] on input "Stepfather" at bounding box center [429, 389] width 254 height 30
drag, startPoint x: 408, startPoint y: 392, endPoint x: 233, endPoint y: 392, distance: 175.1
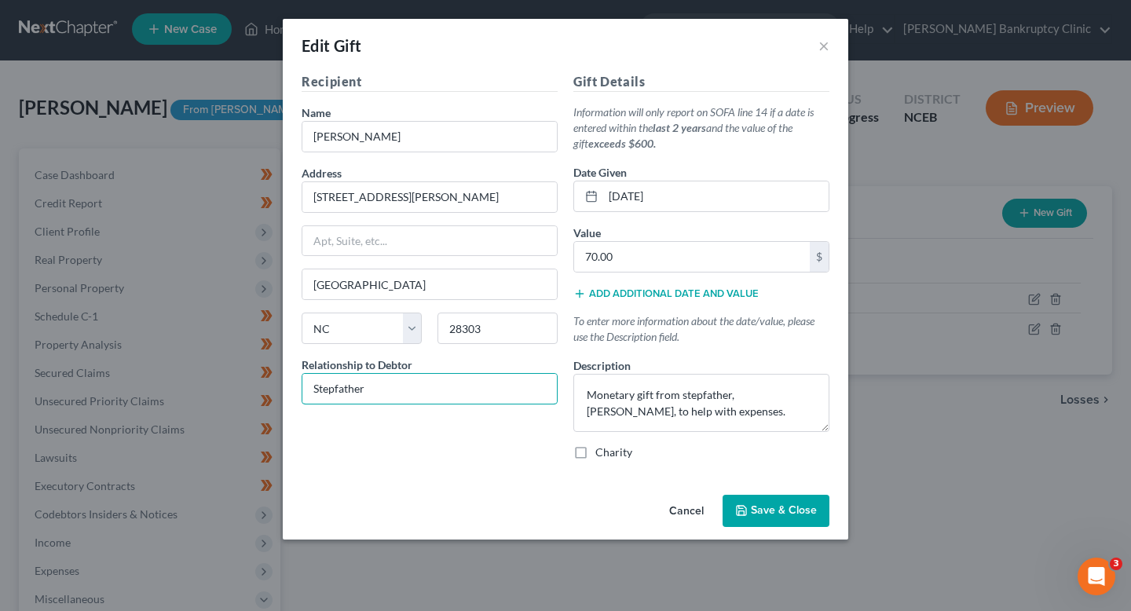
click at [233, 392] on div "Edit Gift × Recipient Name * Sonia Blanks Address 120 Bremer Street Apt, Suite,…" at bounding box center [565, 305] width 1131 height 611
type input "Stepfather"
click at [432, 490] on div "Cancel Save & Close" at bounding box center [565, 515] width 565 height 52
click at [364, 395] on input "Stepfather" at bounding box center [429, 389] width 254 height 30
drag, startPoint x: 387, startPoint y: 389, endPoint x: 257, endPoint y: 389, distance: 130.4
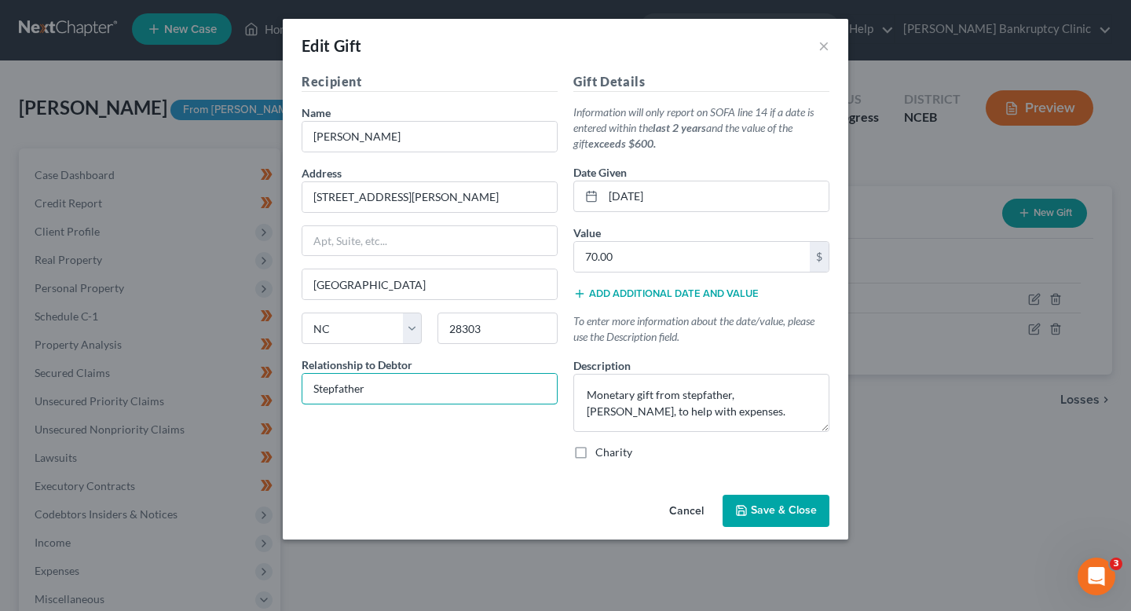
click at [257, 389] on div "Edit Gift × Recipient Name * Sonia Blanks Address 120 Bremer Street Apt, Suite,…" at bounding box center [565, 305] width 1131 height 611
click at [766, 512] on span "Save & Close" at bounding box center [784, 510] width 66 height 13
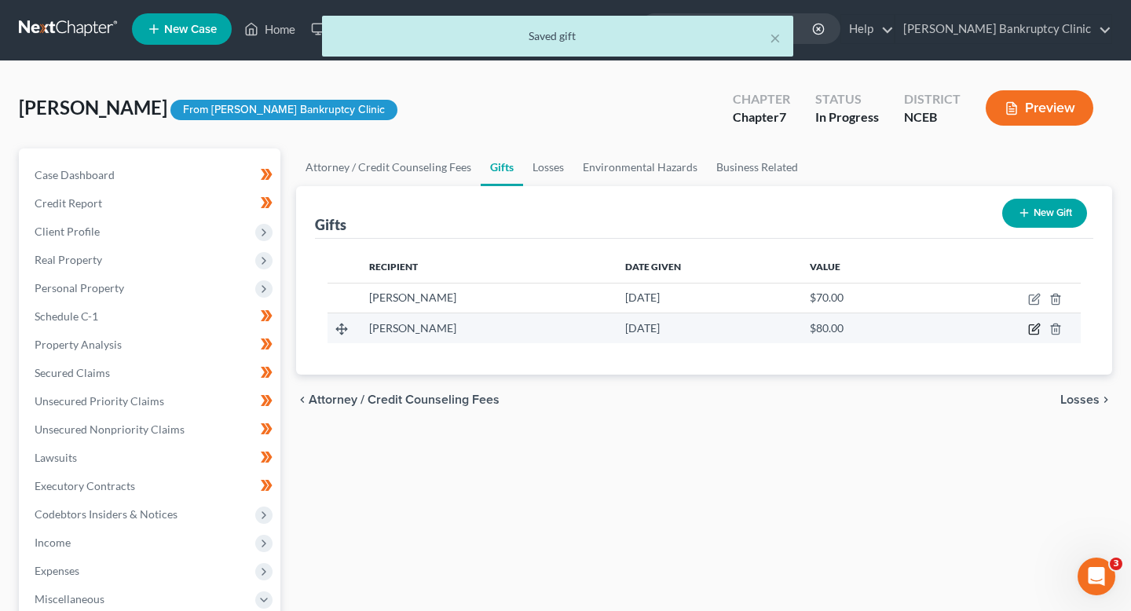
click at [1030, 331] on icon "button" at bounding box center [1034, 329] width 13 height 13
select select "28"
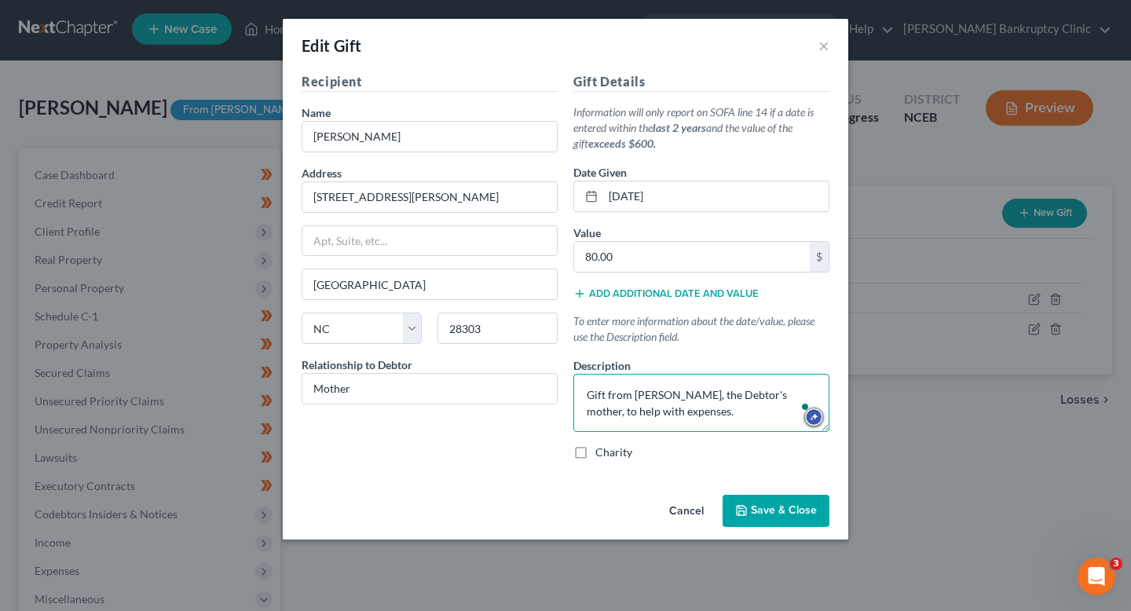
drag, startPoint x: 708, startPoint y: 396, endPoint x: 635, endPoint y: 397, distance: 73.0
click at [635, 397] on textarea "Gift from Michaela Evans, the Debtor's mother, to help with expenses." at bounding box center [701, 403] width 256 height 58
click at [736, 397] on textarea "Gift from the Debtor's mother, to help with expenses." at bounding box center [701, 403] width 256 height 58
paste textarea "Michaela Evans,"
click at [679, 397] on textarea "Gift from the Debtor's mother, Michaela Evans, to help with expenses." at bounding box center [701, 403] width 256 height 58
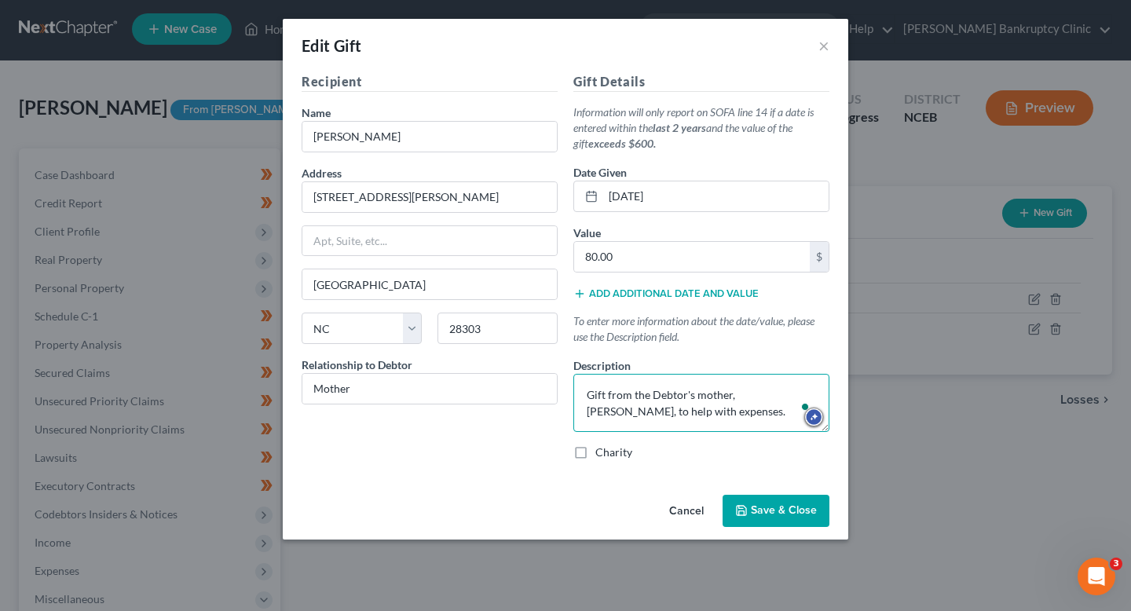
click at [679, 397] on textarea "Gift from the Debtor's mother, Michaela Evans, to help with expenses." at bounding box center [701, 403] width 256 height 58
drag, startPoint x: 725, startPoint y: 418, endPoint x: 513, endPoint y: 369, distance: 217.6
click at [513, 369] on div "Recipient Name * Sonia Blanks Address 120 Bremer Street Apt, Suite, etc Fayette…" at bounding box center [565, 272] width 543 height 401
type textarea "Gift from mother, Michaela Evans, to help with expenses."
click at [774, 510] on span "Save & Close" at bounding box center [784, 510] width 66 height 13
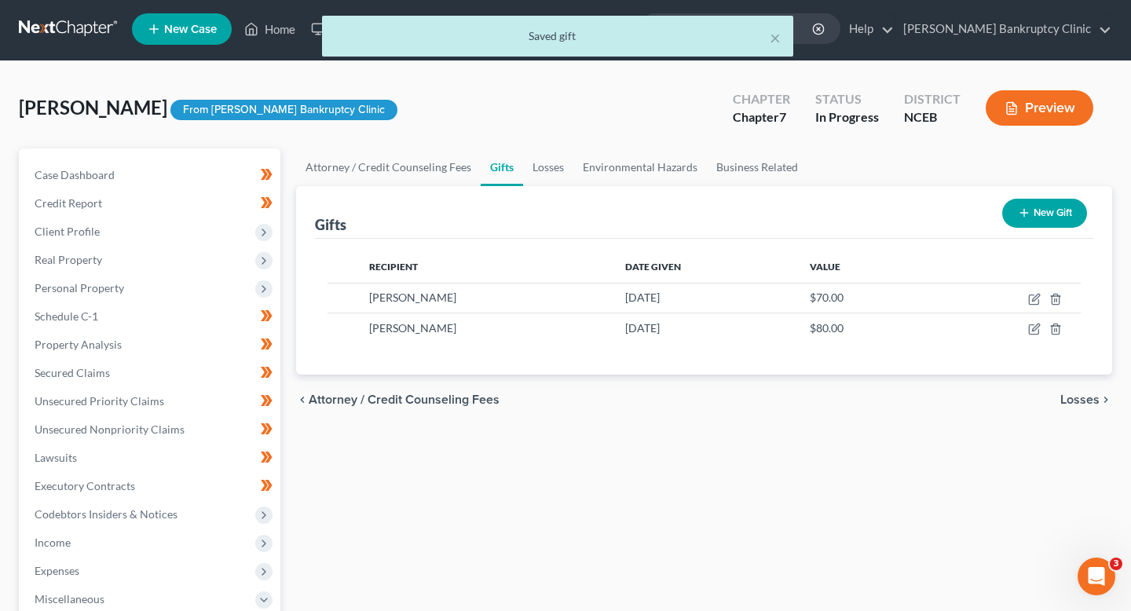
scroll to position [2, 0]
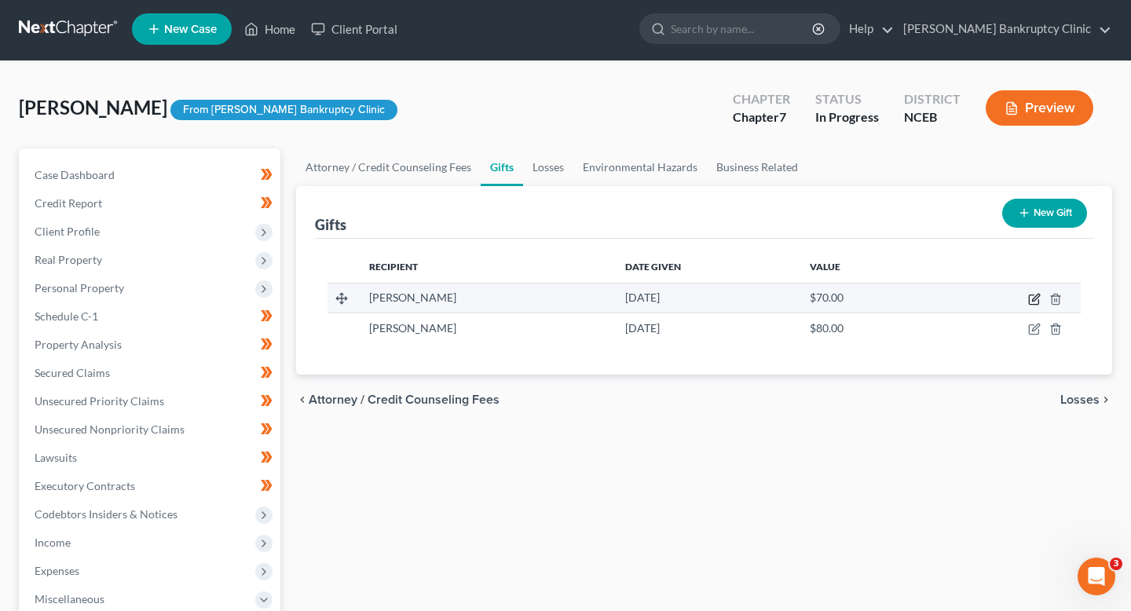
click at [1031, 295] on icon "button" at bounding box center [1034, 299] width 13 height 13
select select "28"
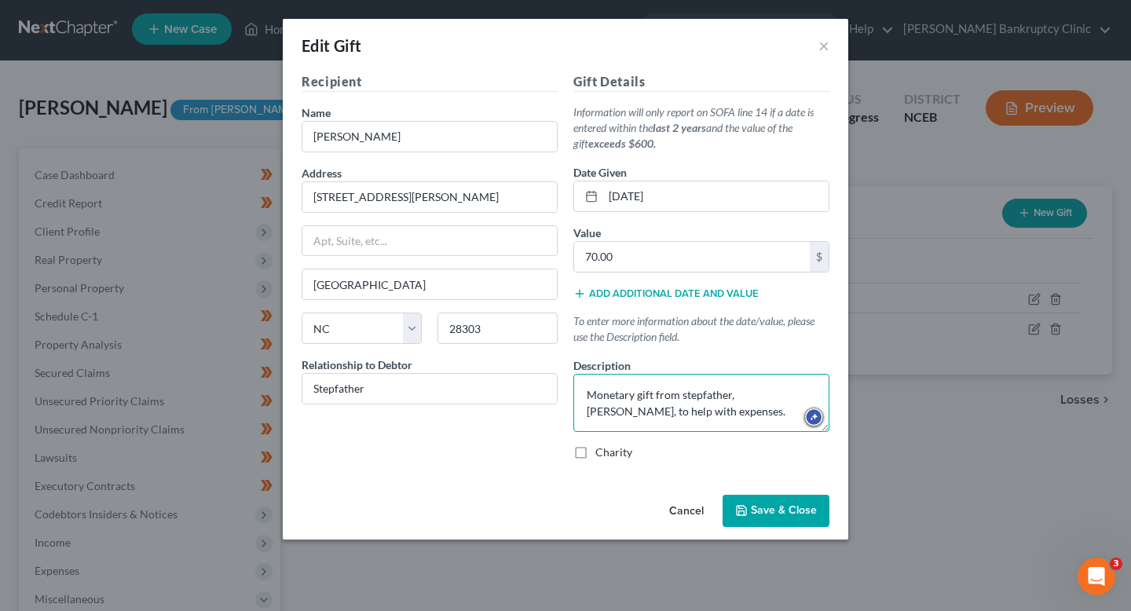
drag, startPoint x: 734, startPoint y: 415, endPoint x: 482, endPoint y: 312, distance: 271.6
click at [482, 312] on div "Recipient Name * Sonia Blanks Address 120 Bremer Street Apt, Suite, etc Fayette…" at bounding box center [565, 272] width 543 height 401
click at [826, 45] on button "×" at bounding box center [823, 45] width 11 height 19
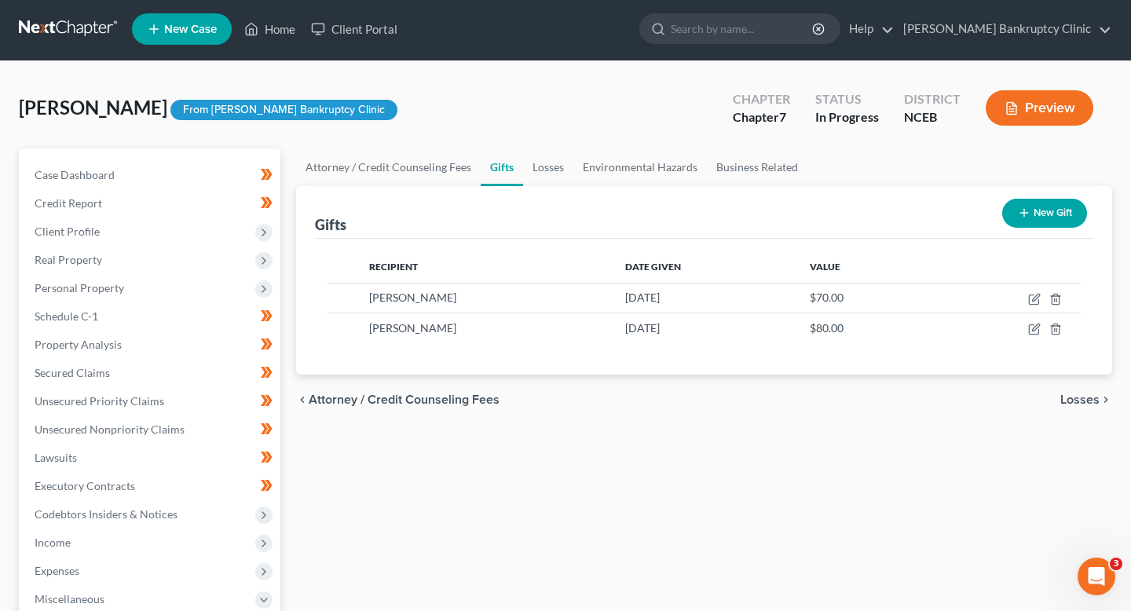
click at [1025, 213] on line "button" at bounding box center [1023, 213] width 7 height 0
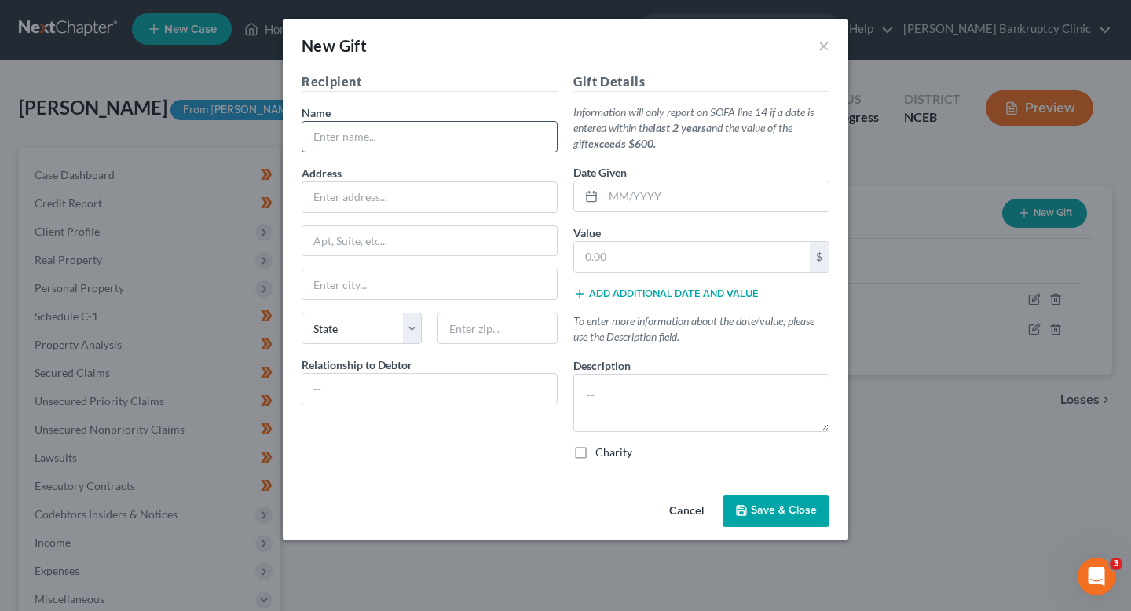
click at [457, 132] on input "text" at bounding box center [429, 137] width 254 height 30
click at [700, 297] on button "Add additional date and value" at bounding box center [665, 293] width 185 height 13
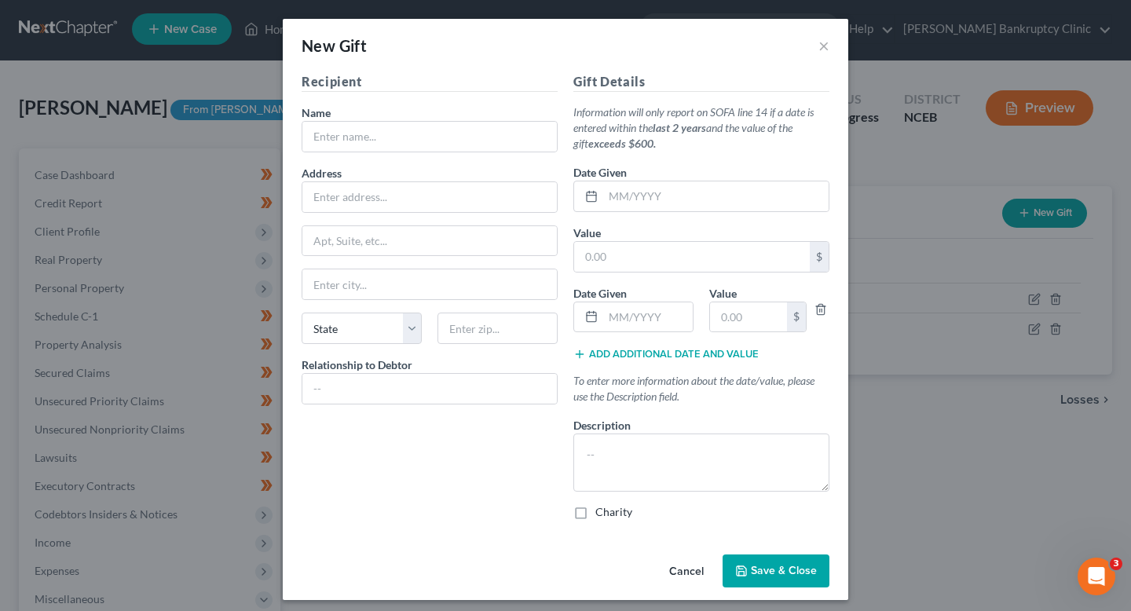
click at [807, 310] on div "Value $" at bounding box center [757, 309] width 113 height 48
click at [746, 364] on div "Gift Details Information will only report on SOFA line 14 if a date is entered …" at bounding box center [701, 302] width 272 height 460
click at [728, 357] on button "Add additional date and value" at bounding box center [665, 354] width 185 height 13
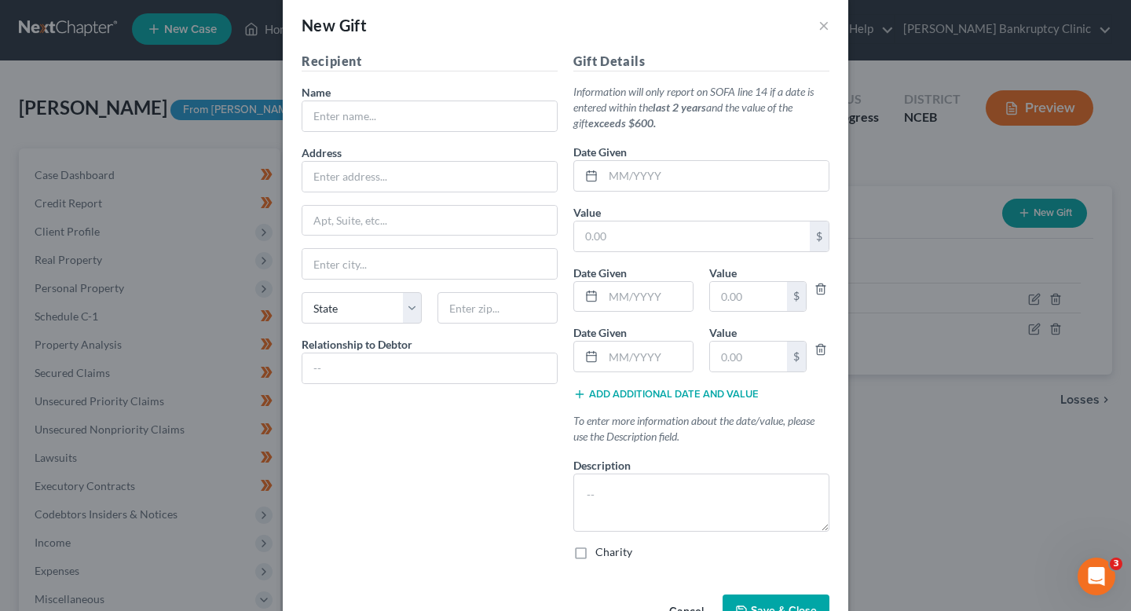
scroll to position [21, 0]
click at [821, 346] on polyline "button" at bounding box center [820, 346] width 9 height 0
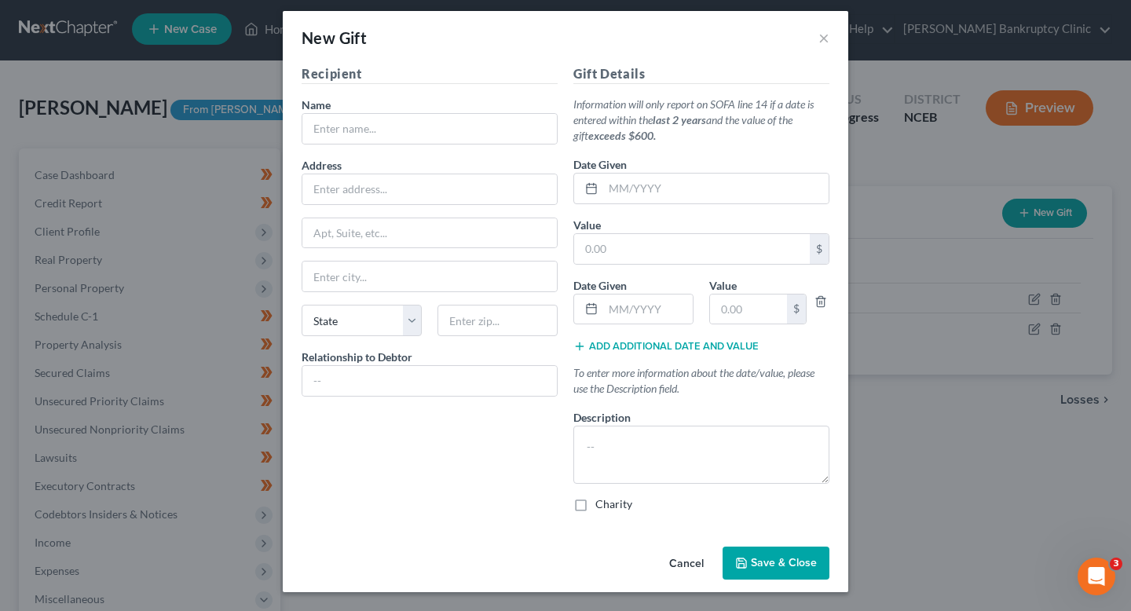
scroll to position [8, 0]
click at [820, 304] on icon "button" at bounding box center [820, 301] width 13 height 13
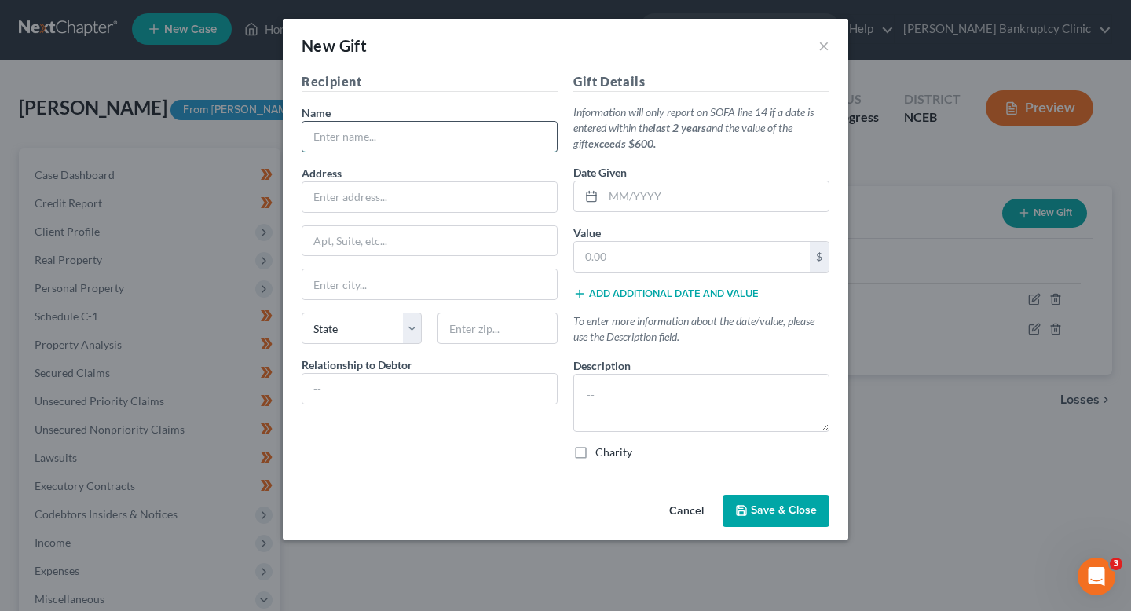
click at [431, 141] on input "text" at bounding box center [429, 137] width 254 height 30
type input "[PERSON_NAME]"
click at [481, 201] on input "text" at bounding box center [429, 197] width 254 height 30
type input "[STREET_ADDRESS][PERSON_NAME]"
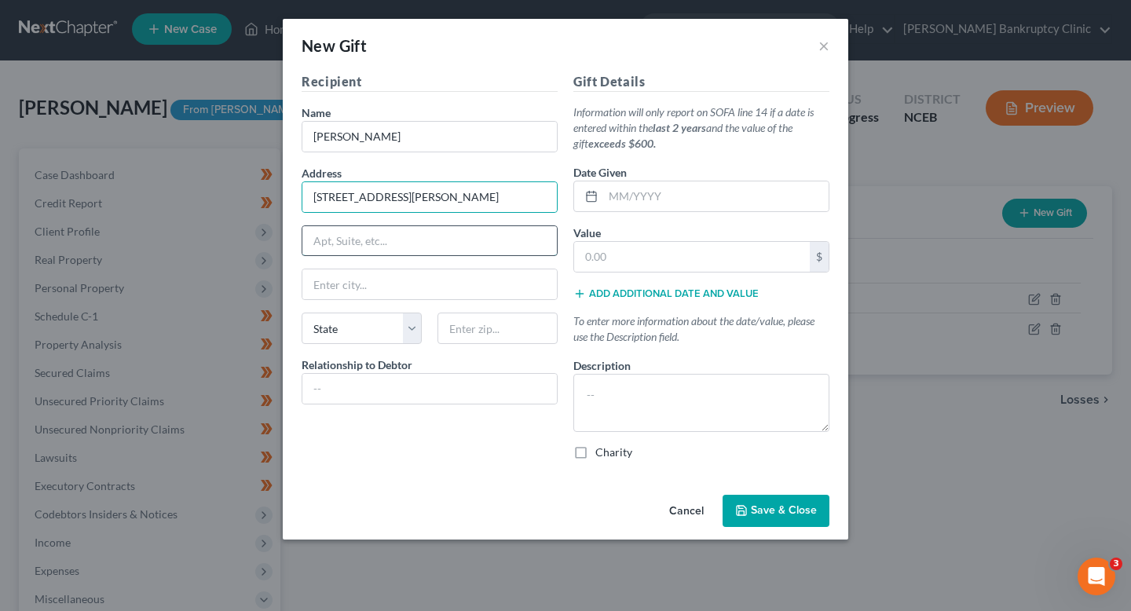
click at [480, 244] on input "text" at bounding box center [429, 241] width 254 height 30
click at [329, 281] on input "text" at bounding box center [429, 284] width 254 height 30
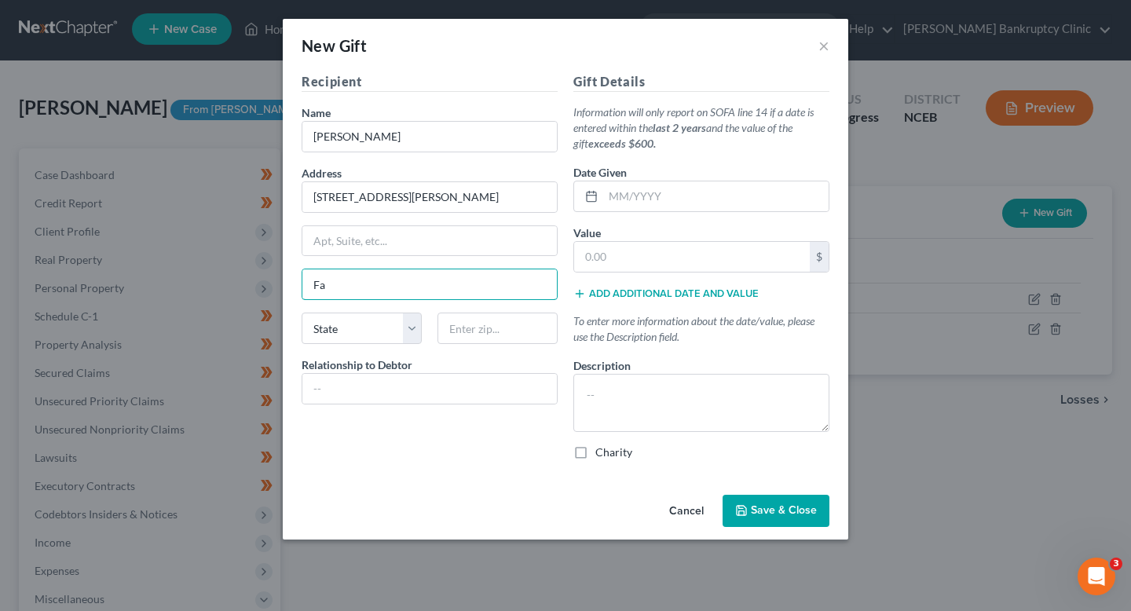
type input "[GEOGRAPHIC_DATA]"
click at [357, 324] on select "State [US_STATE] AK AR AZ CA CO CT DE DC [GEOGRAPHIC_DATA] [GEOGRAPHIC_DATA] GU…" at bounding box center [362, 328] width 120 height 31
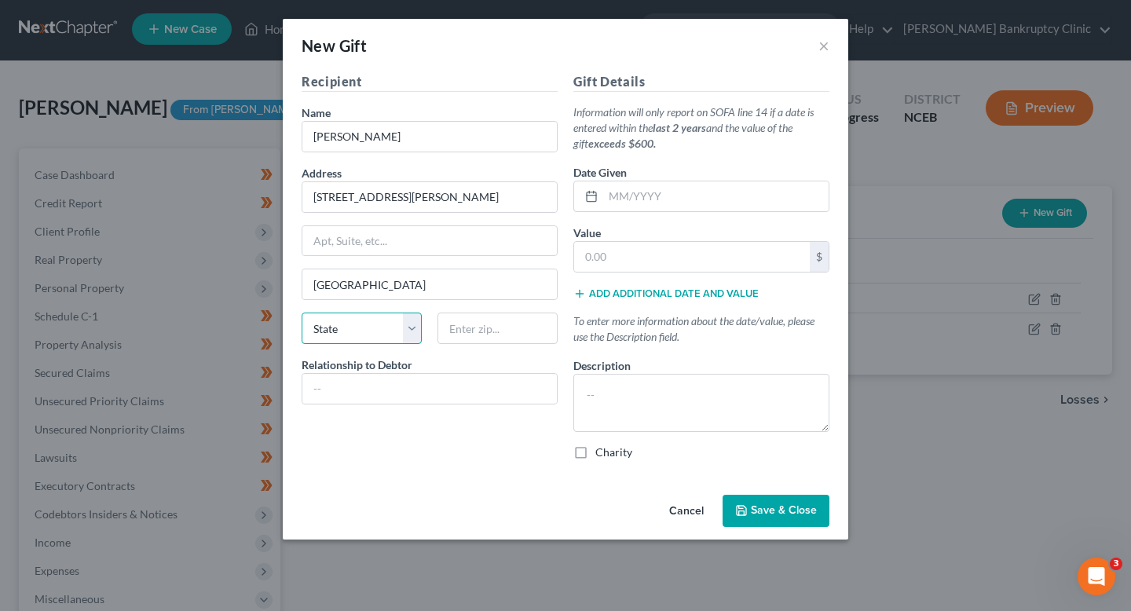
select select "28"
click at [302, 313] on select "State [US_STATE] AK AR AZ CA CO CT DE DC [GEOGRAPHIC_DATA] [GEOGRAPHIC_DATA] GU…" at bounding box center [362, 328] width 120 height 31
click at [488, 334] on input "text" at bounding box center [497, 328] width 120 height 31
click at [426, 180] on div "Address 120 Bremer Street" at bounding box center [430, 189] width 256 height 48
click at [426, 195] on input "[STREET_ADDRESS][PERSON_NAME]" at bounding box center [429, 197] width 254 height 30
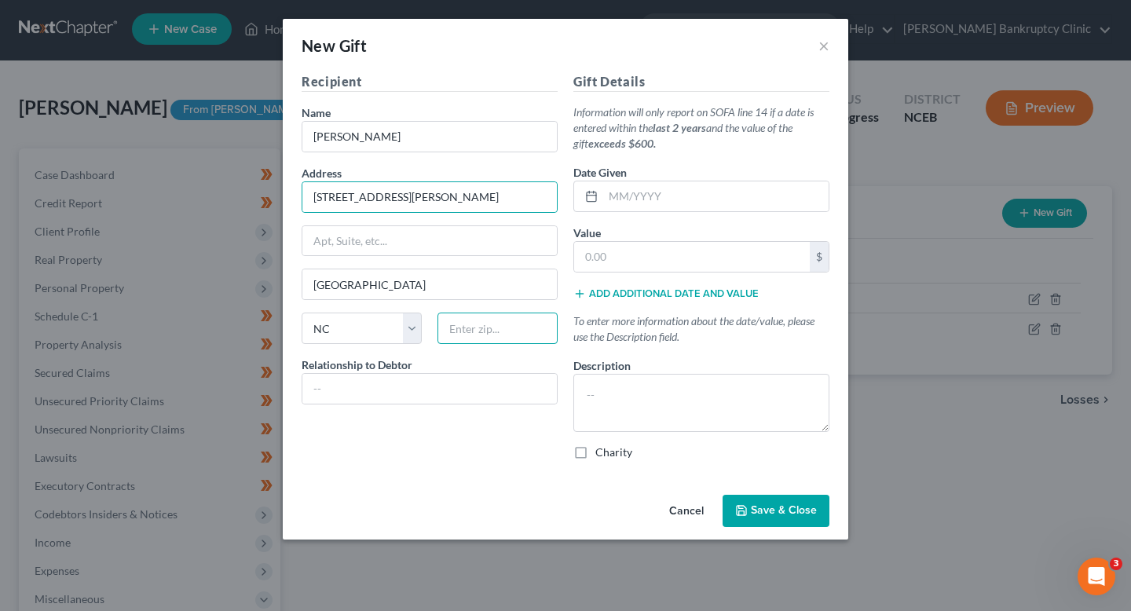
click at [469, 316] on input "text" at bounding box center [497, 328] width 120 height 31
paste input "28303"
type input "28303"
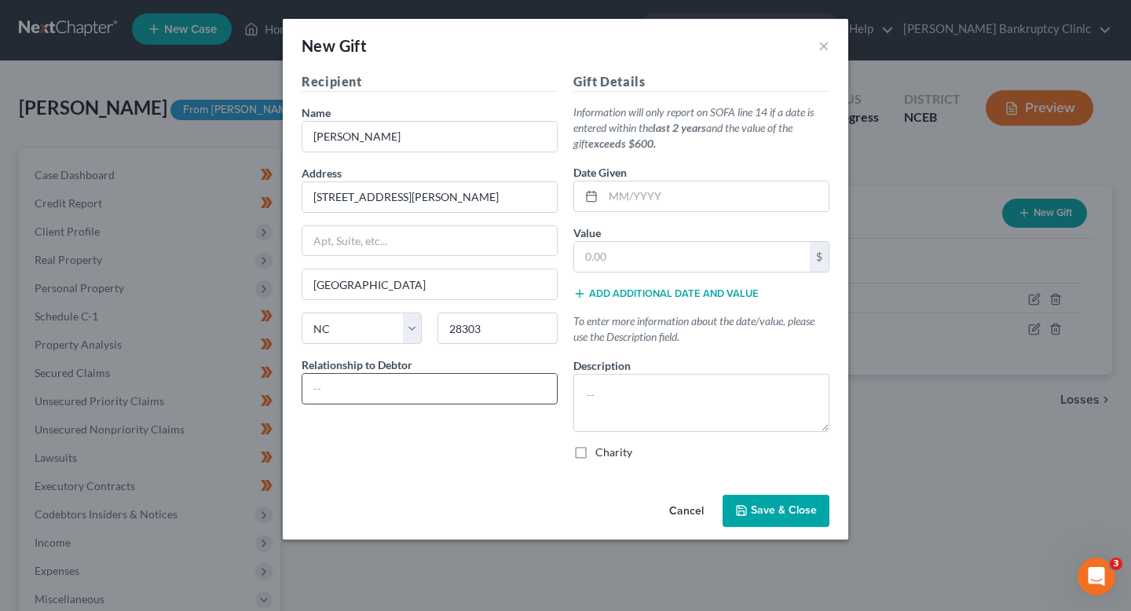
click at [407, 382] on input "text" at bounding box center [429, 389] width 254 height 30
type input "Mother"
click at [638, 382] on textarea "To enrich screen reader interactions, please activate Accessibility in Grammarl…" at bounding box center [701, 403] width 256 height 58
paste textarea "Gift from mother, [PERSON_NAME], to help with expenses."
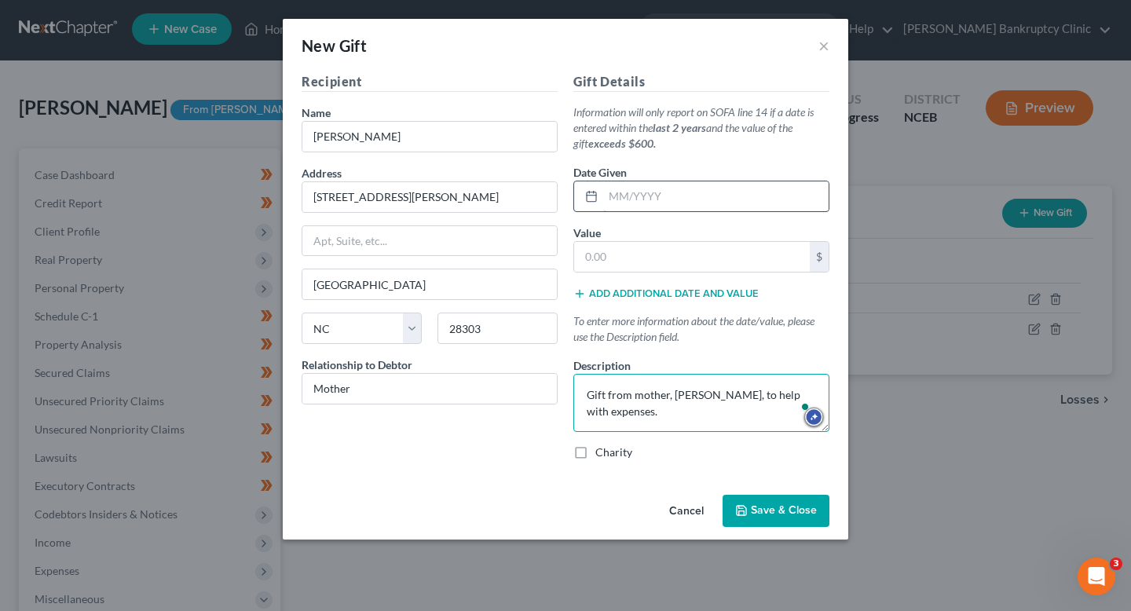
type textarea "Gift from mother, [PERSON_NAME], to help with expenses."
click at [656, 193] on input "text" at bounding box center [715, 196] width 225 height 30
click at [624, 247] on input "text" at bounding box center [692, 257] width 236 height 30
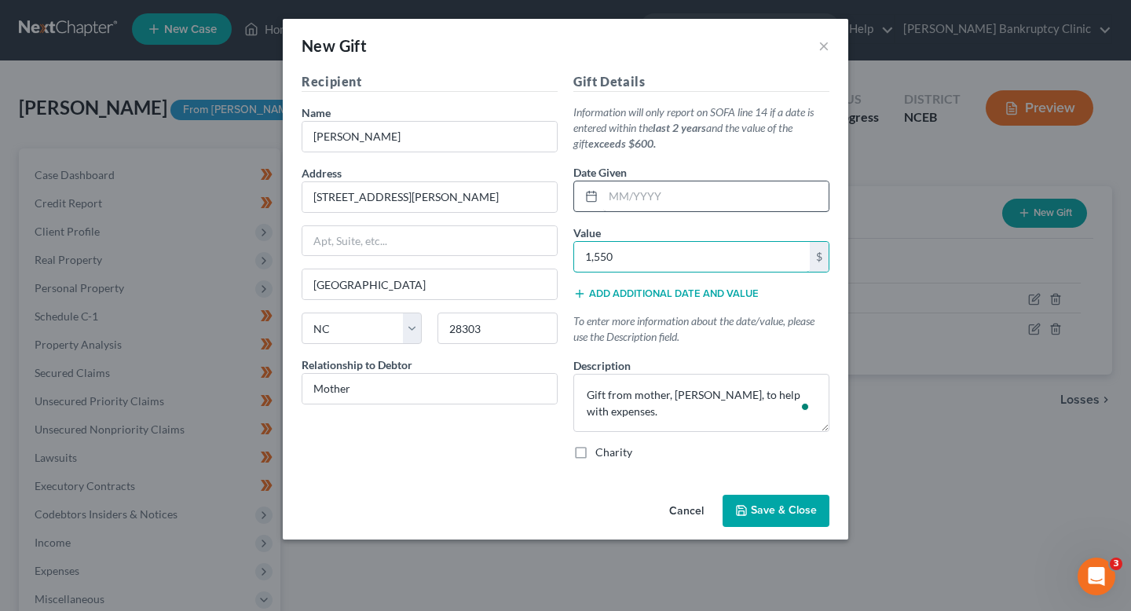
type input "1,550"
click at [680, 200] on input "text" at bounding box center [715, 196] width 225 height 30
type input "[DATE]"
click at [776, 506] on span "Save & Close" at bounding box center [784, 510] width 66 height 13
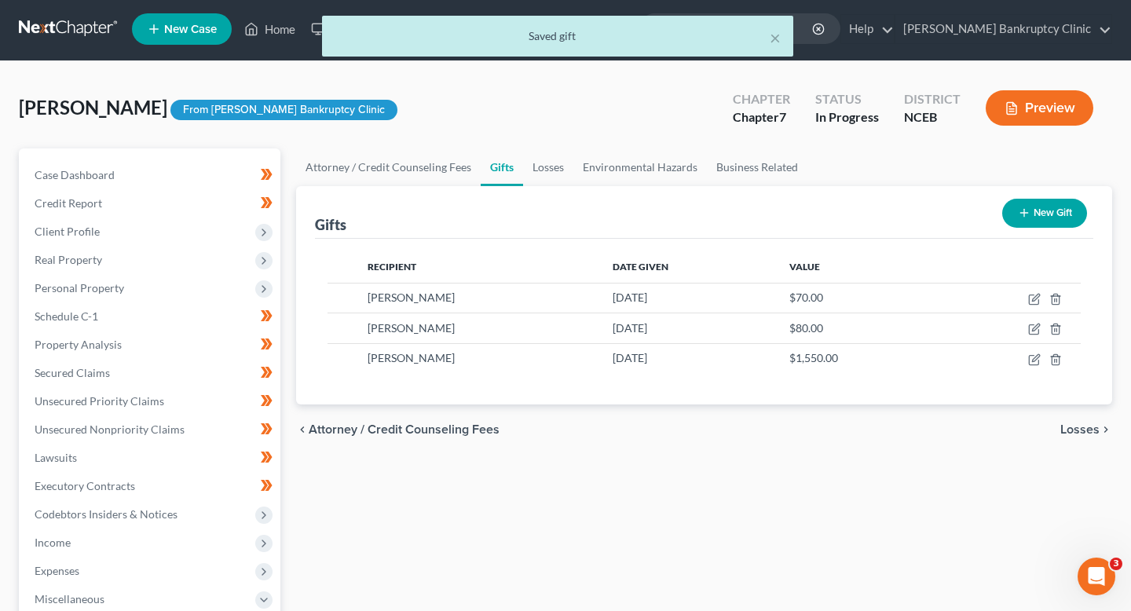
click at [1043, 218] on button "New Gift" at bounding box center [1044, 213] width 85 height 29
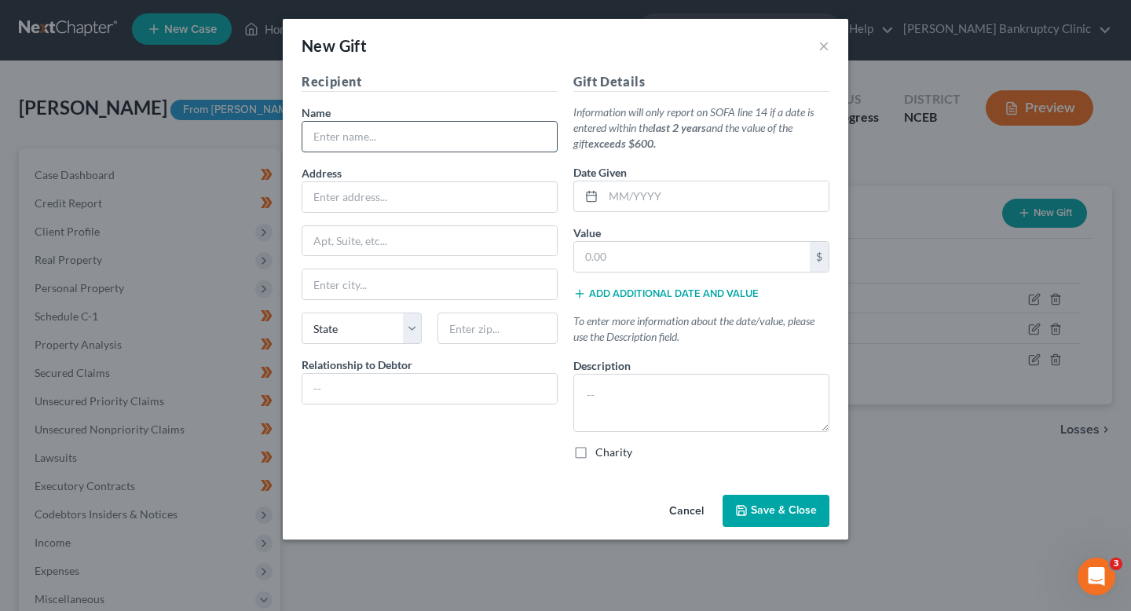
click at [439, 139] on input "text" at bounding box center [429, 137] width 254 height 30
type input "[PERSON_NAME]"
click at [392, 203] on input "text" at bounding box center [429, 197] width 254 height 30
click at [823, 43] on button "×" at bounding box center [823, 45] width 11 height 19
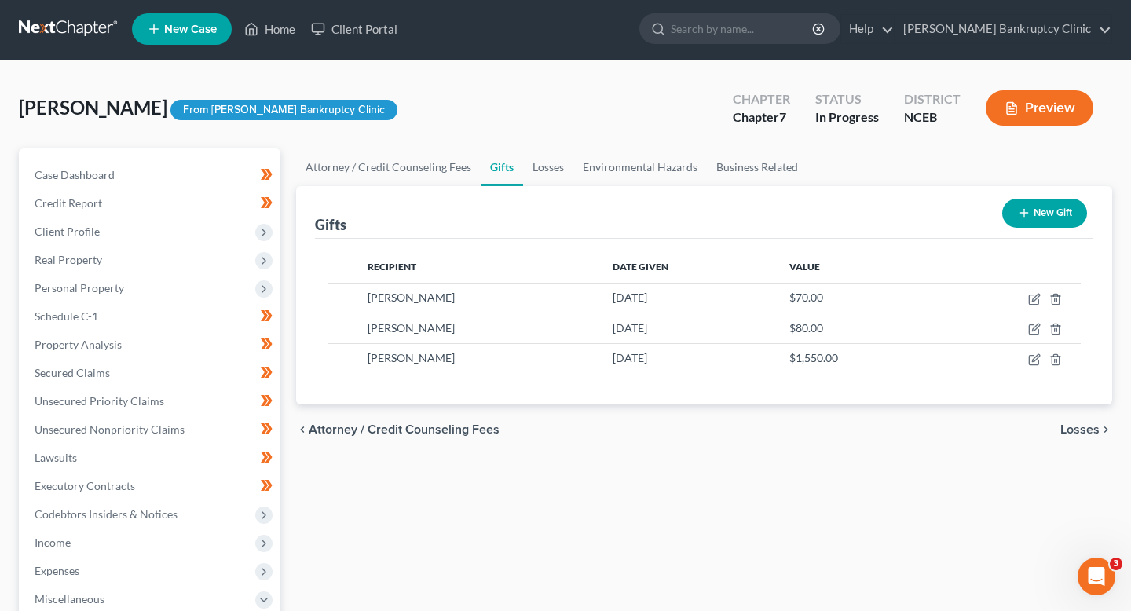
click at [1045, 218] on button "New Gift" at bounding box center [1044, 213] width 85 height 29
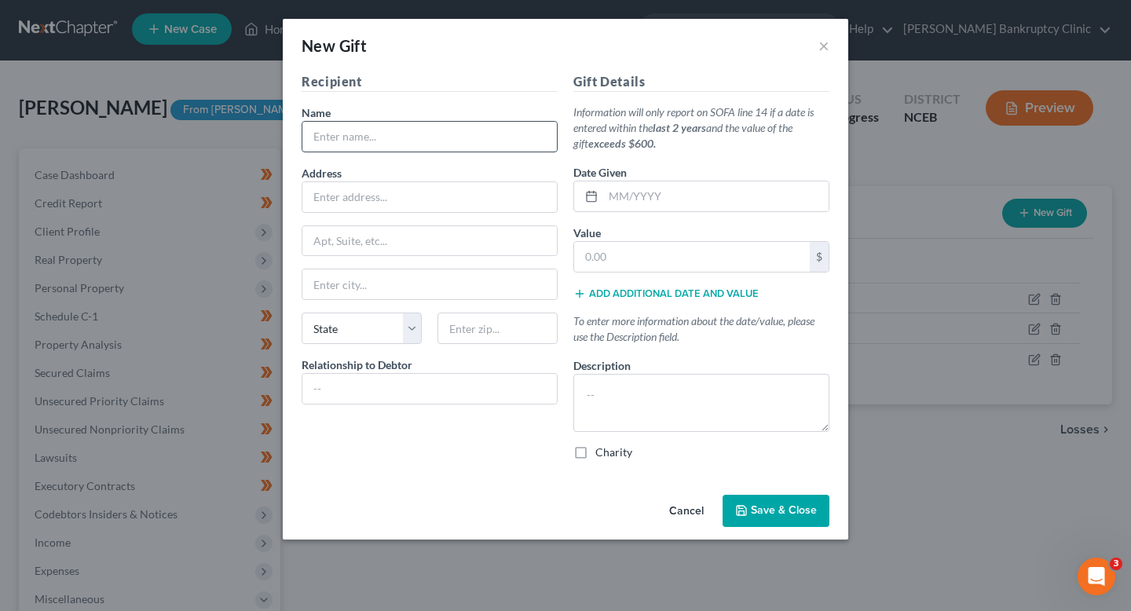
click at [423, 138] on input "text" at bounding box center [429, 137] width 254 height 30
type input "[PERSON_NAME]"
click at [394, 202] on input "text" at bounding box center [429, 197] width 254 height 30
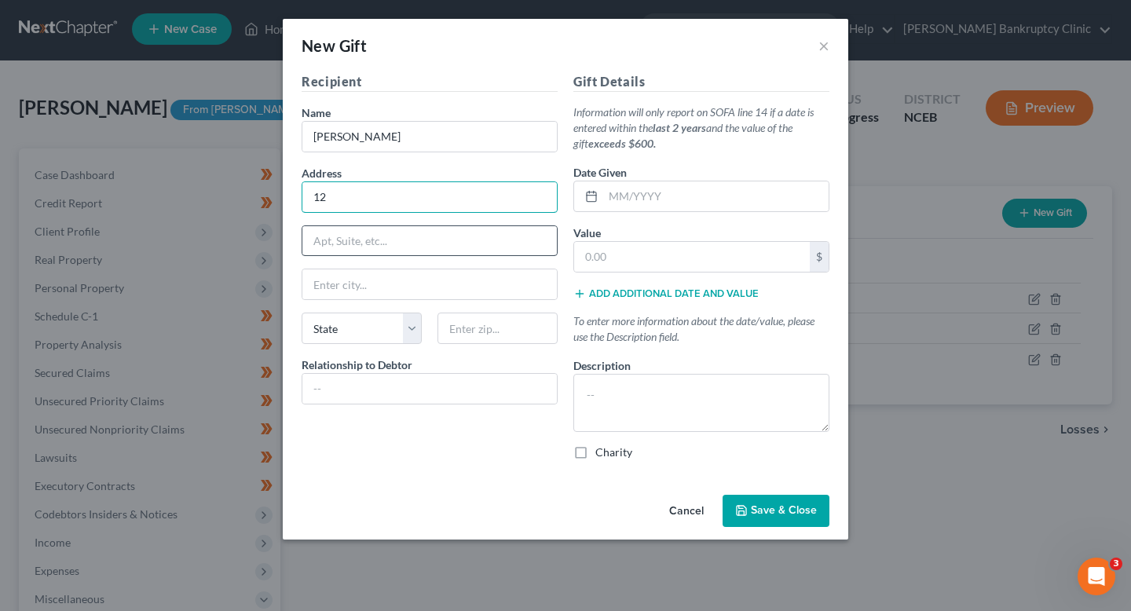
type input "[STREET_ADDRESS][PERSON_NAME]"
click at [435, 245] on input "text" at bounding box center [429, 241] width 254 height 30
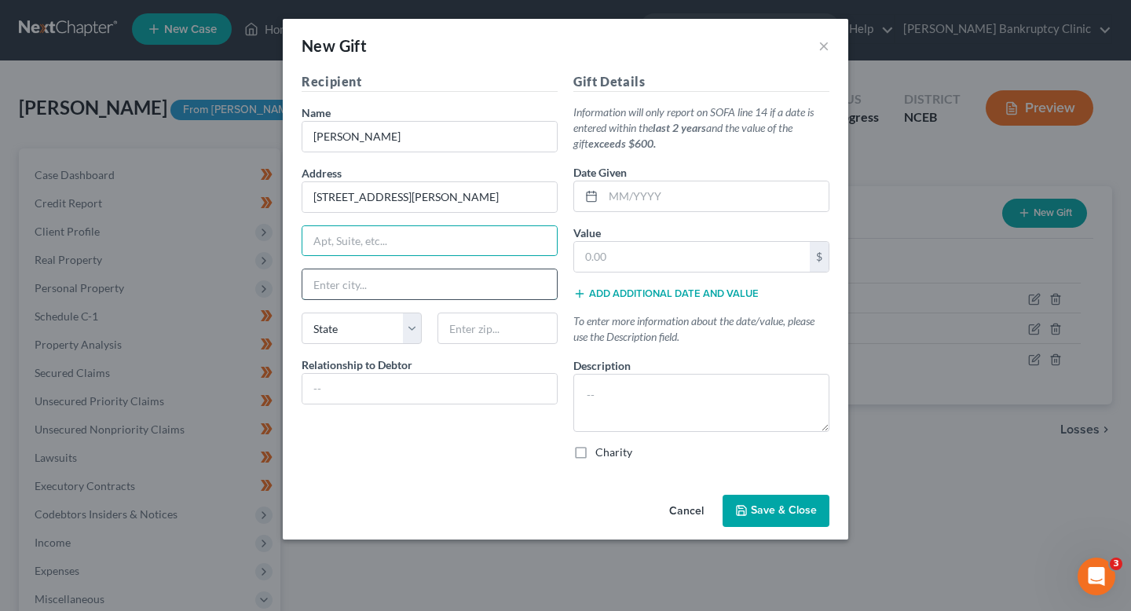
click at [344, 283] on input "text" at bounding box center [429, 284] width 254 height 30
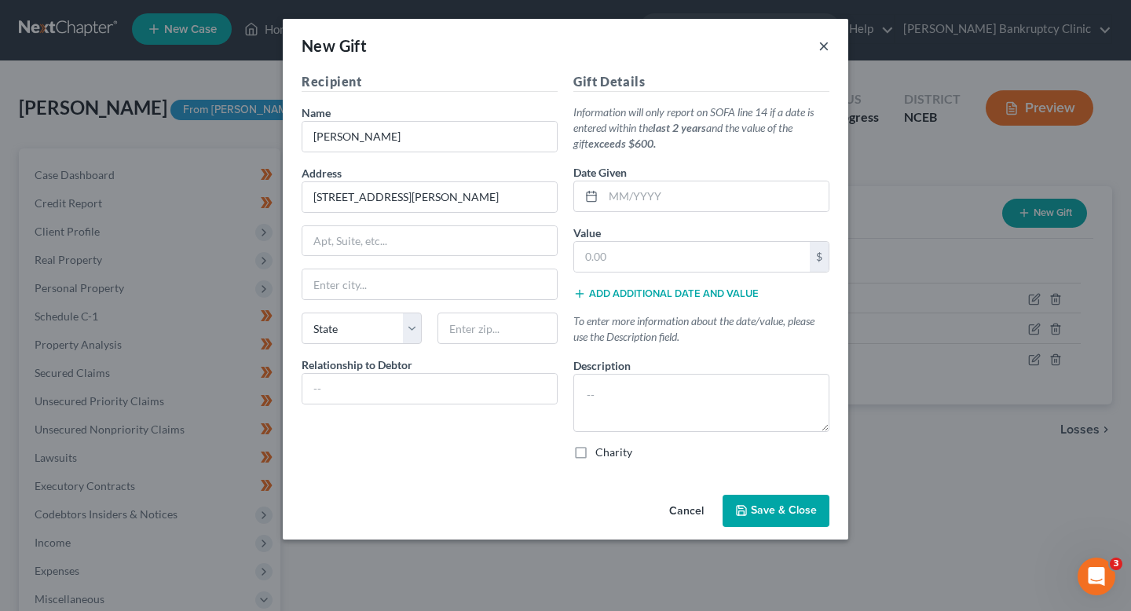
click at [826, 45] on button "×" at bounding box center [823, 45] width 11 height 19
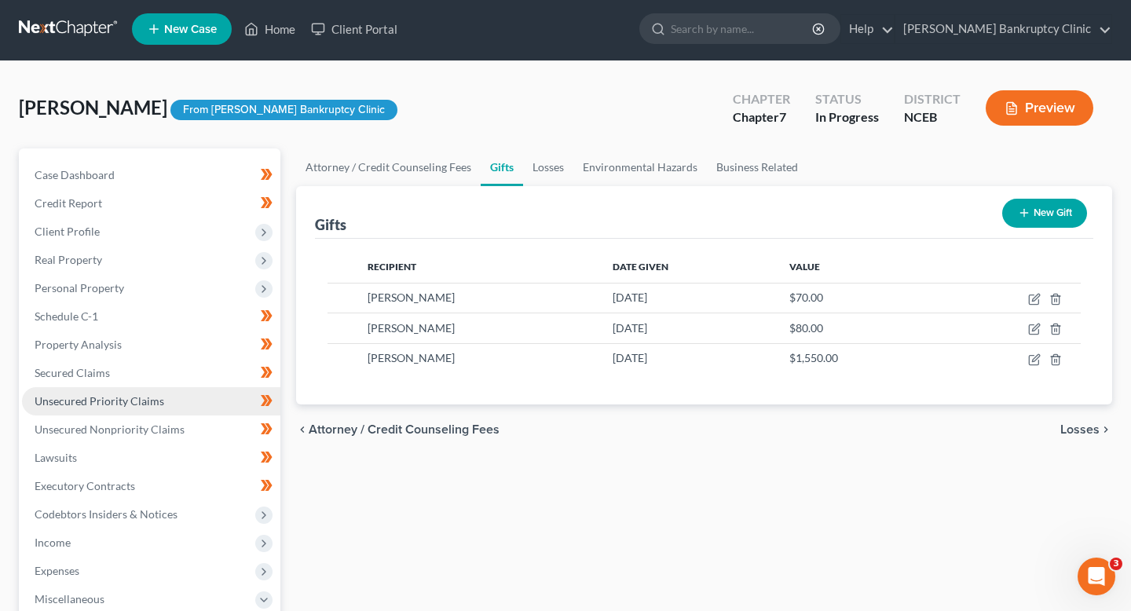
click at [168, 408] on link "Unsecured Priority Claims" at bounding box center [151, 401] width 258 height 28
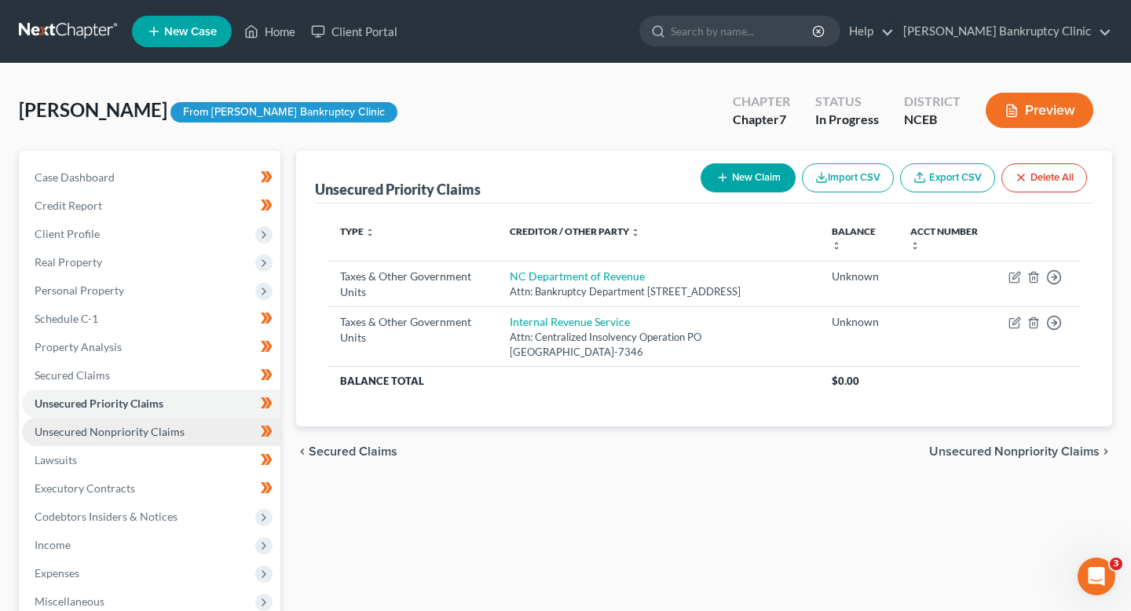
click at [174, 435] on span "Unsecured Nonpriority Claims" at bounding box center [110, 431] width 150 height 13
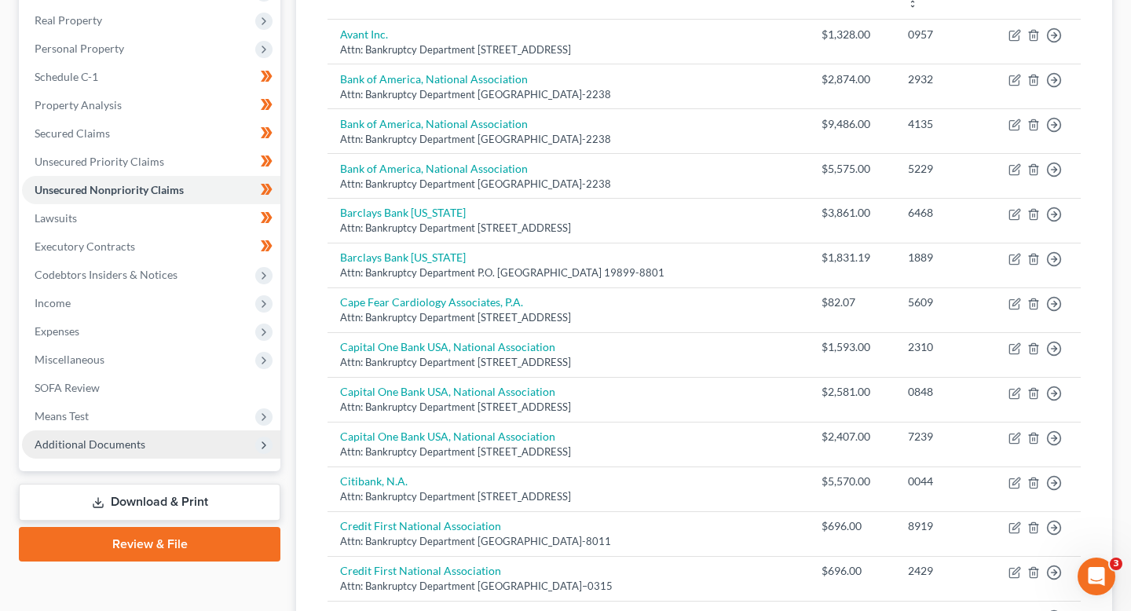
scroll to position [273, 0]
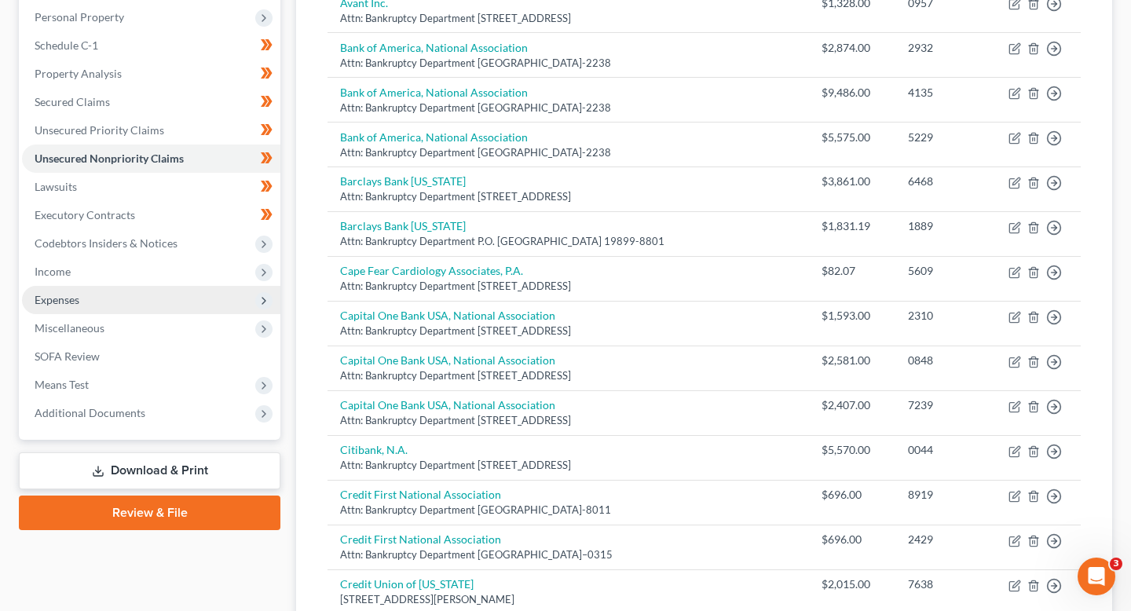
click at [158, 301] on span "Expenses" at bounding box center [151, 300] width 258 height 28
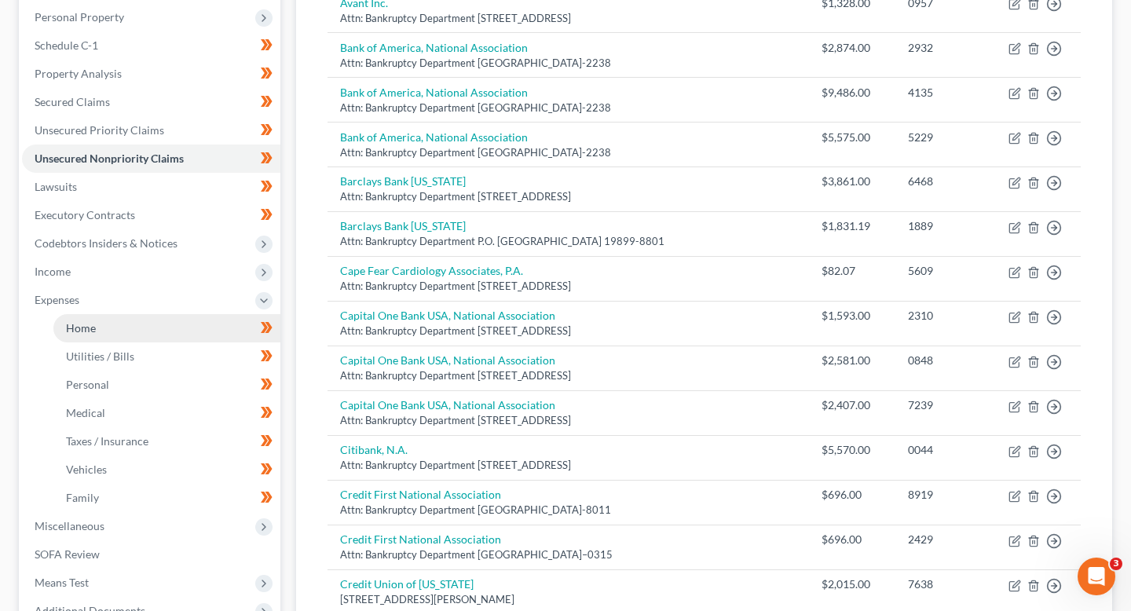
scroll to position [321, 0]
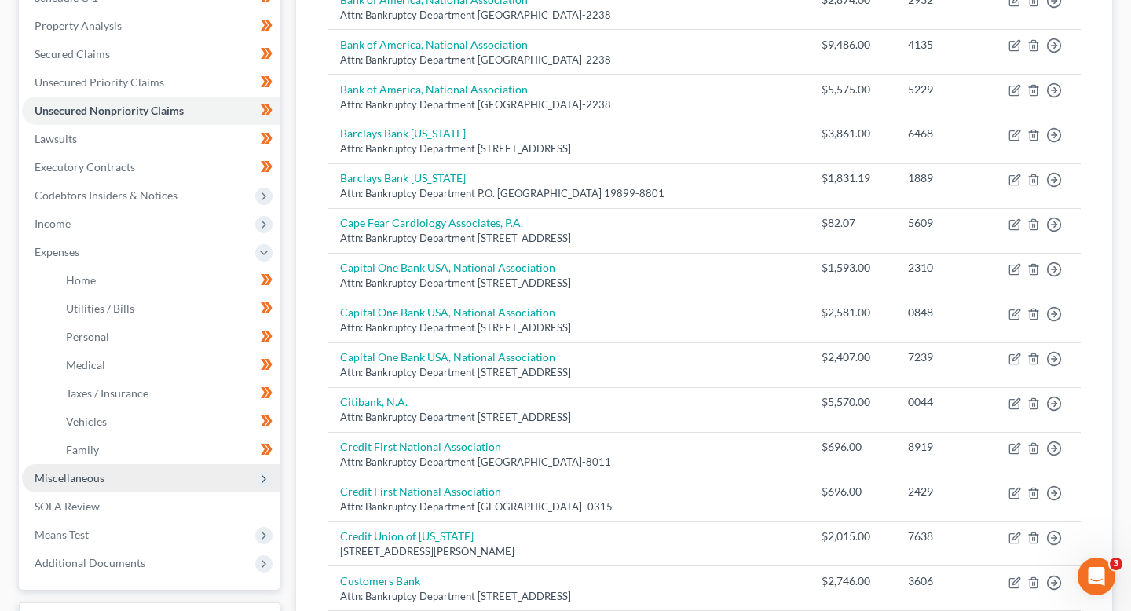
click at [145, 485] on span "Miscellaneous" at bounding box center [151, 478] width 258 height 28
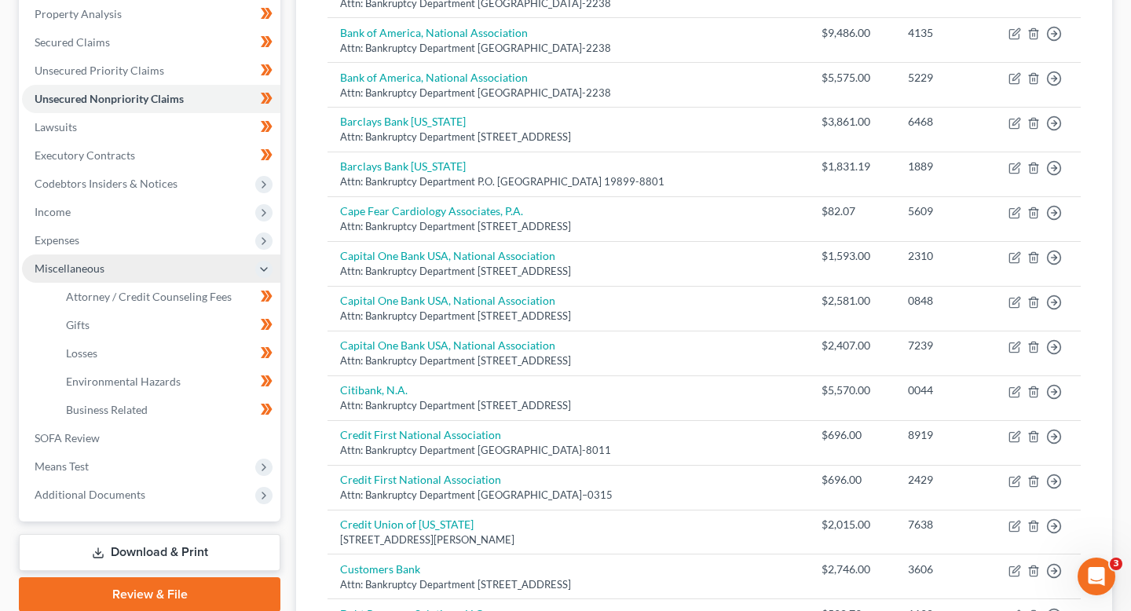
scroll to position [335, 0]
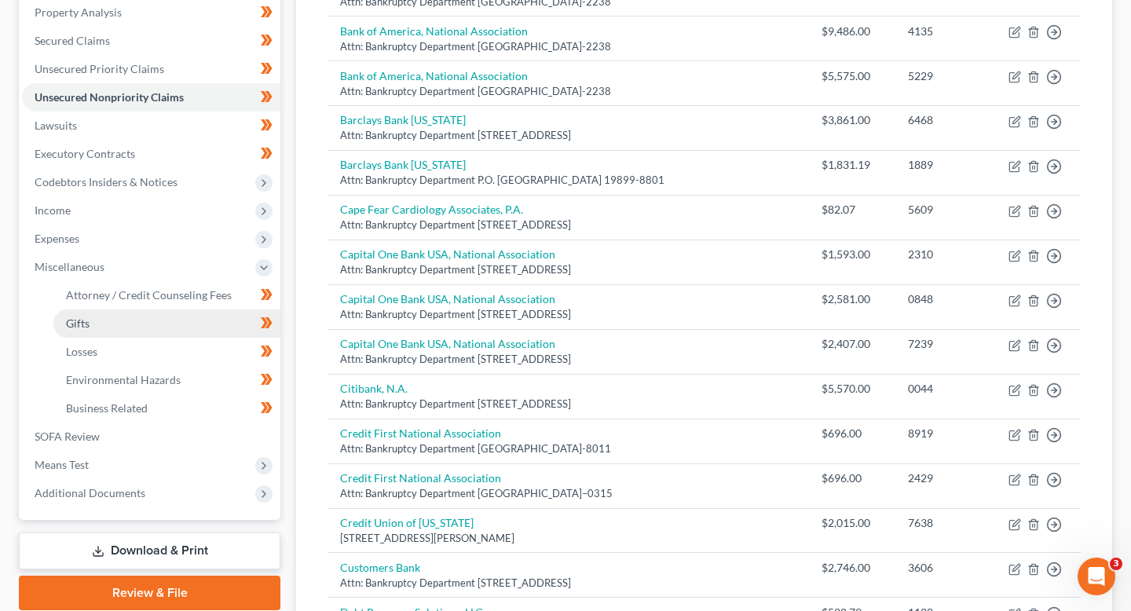
click at [145, 331] on link "Gifts" at bounding box center [166, 323] width 227 height 28
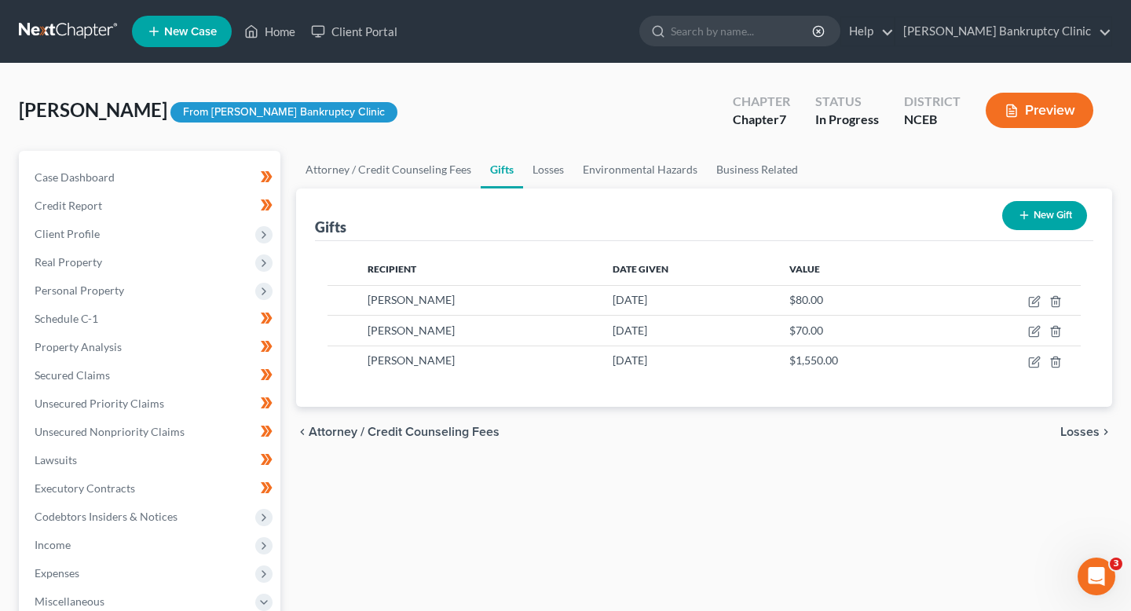
click at [1008, 221] on button "New Gift" at bounding box center [1044, 215] width 85 height 29
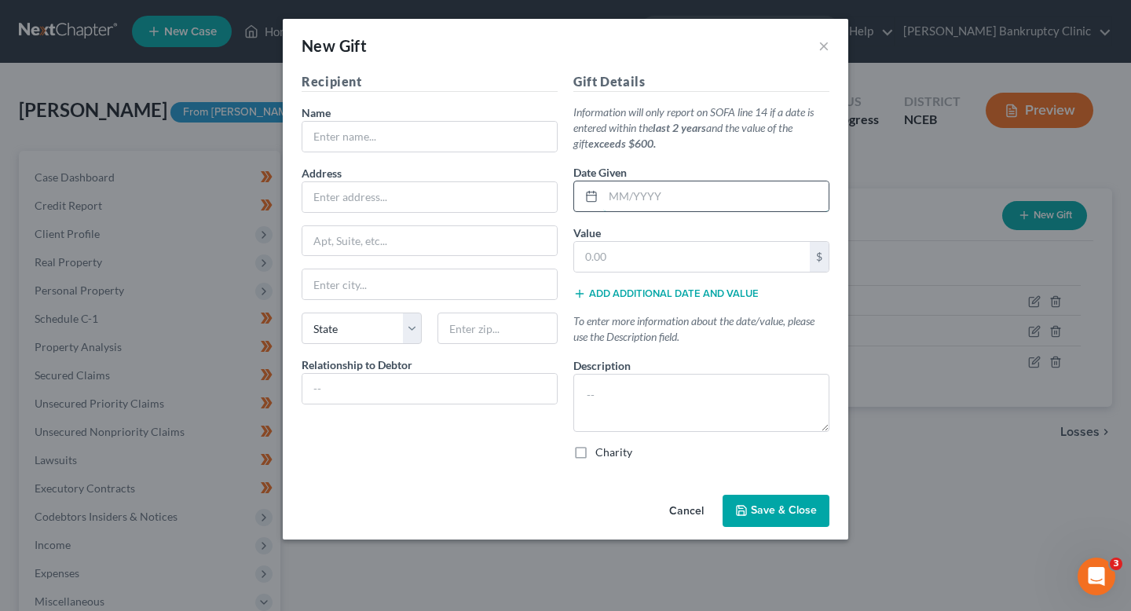
click at [621, 192] on input "text" at bounding box center [715, 196] width 225 height 30
click at [619, 258] on input "text" at bounding box center [692, 257] width 236 height 30
type input "30"
click at [697, 181] on input "text" at bounding box center [715, 196] width 225 height 30
type input "[DATE]"
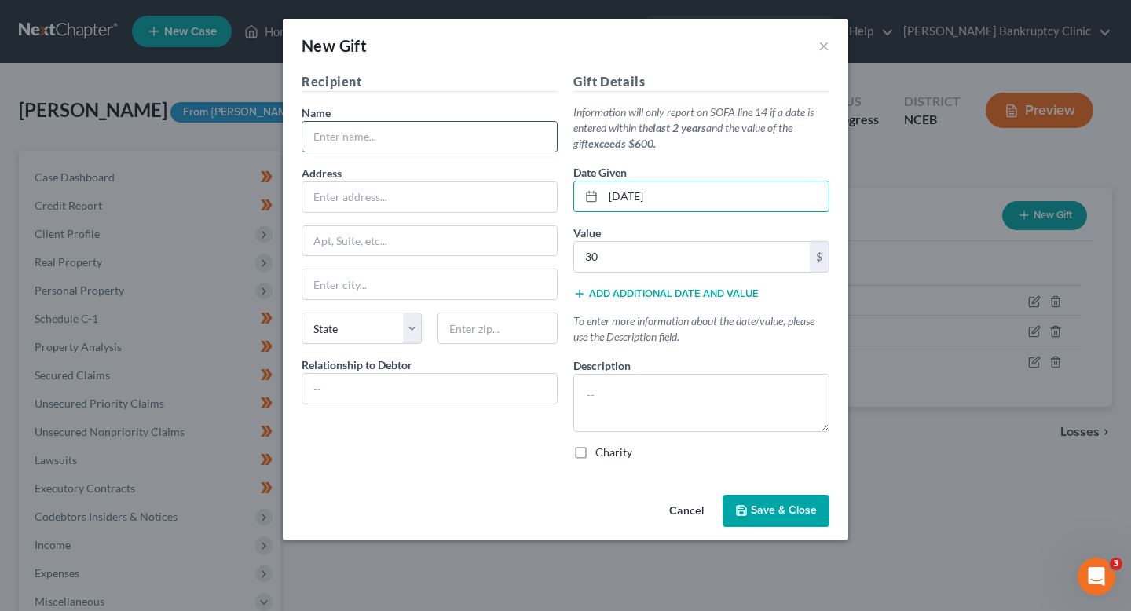
click at [444, 143] on input "text" at bounding box center [429, 137] width 254 height 30
type input "[PERSON_NAME]"
click at [402, 192] on input "text" at bounding box center [429, 197] width 254 height 30
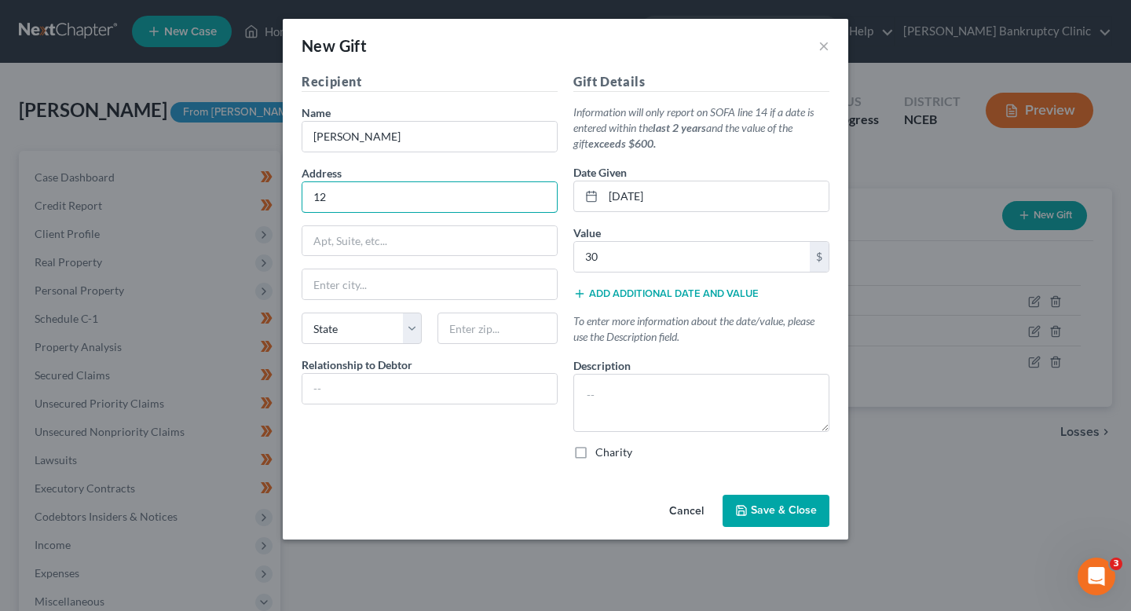
type input "[STREET_ADDRESS][PERSON_NAME]"
click at [390, 287] on input "text" at bounding box center [429, 284] width 254 height 30
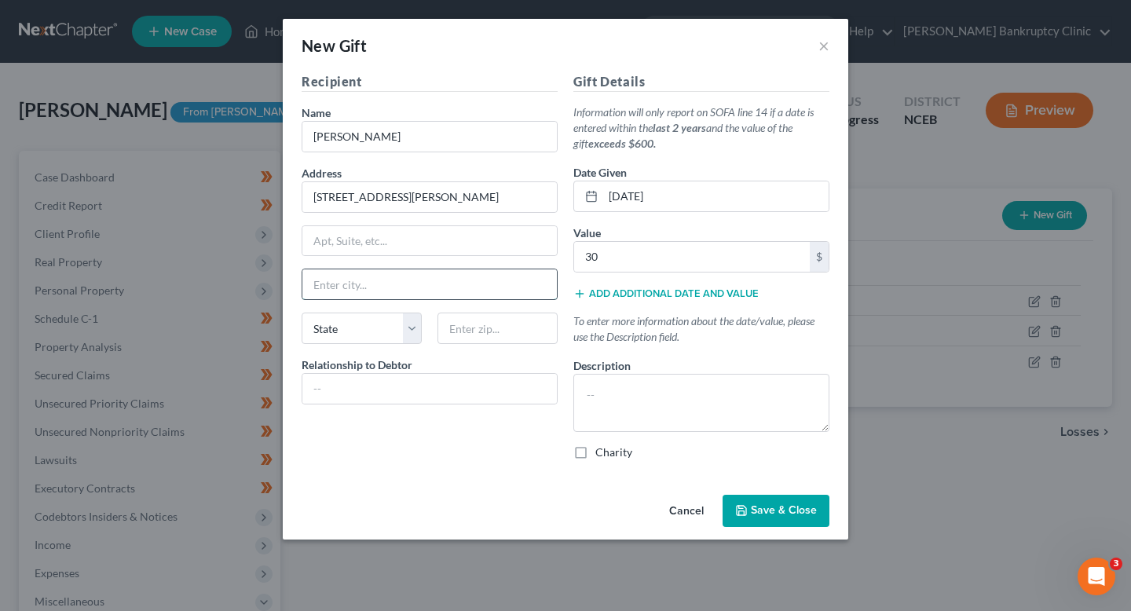
click at [381, 285] on input "text" at bounding box center [429, 284] width 254 height 30
click at [374, 243] on input "text" at bounding box center [429, 241] width 254 height 30
click at [402, 155] on div "Recipient Name * Sonia Blanks Address 120 Bremer Street Apt, Suite, etc State S…" at bounding box center [430, 272] width 272 height 401
click at [402, 129] on input "[PERSON_NAME]" at bounding box center [429, 137] width 254 height 30
click at [402, 211] on input "[STREET_ADDRESS][PERSON_NAME]" at bounding box center [429, 197] width 254 height 30
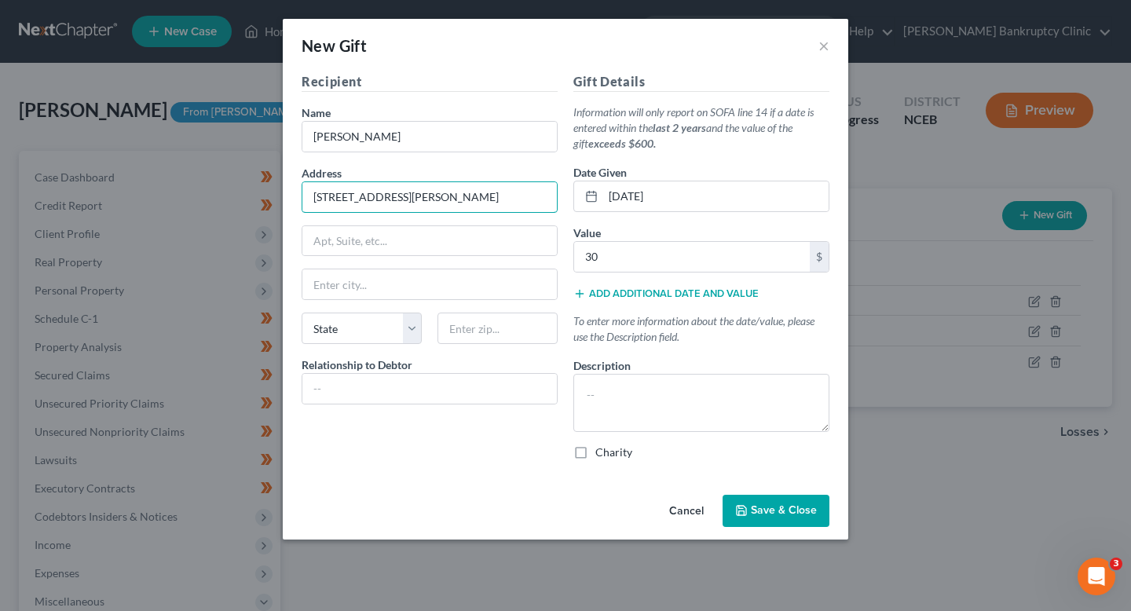
drag, startPoint x: 427, startPoint y: 199, endPoint x: 270, endPoint y: 200, distance: 157.1
click at [270, 200] on div "New Gift × Recipient Name * Sonia Blanks Address 120 Bremer Street Apt, Suite, …" at bounding box center [565, 305] width 1131 height 611
click at [335, 285] on input "text" at bounding box center [429, 284] width 254 height 30
type input "R"
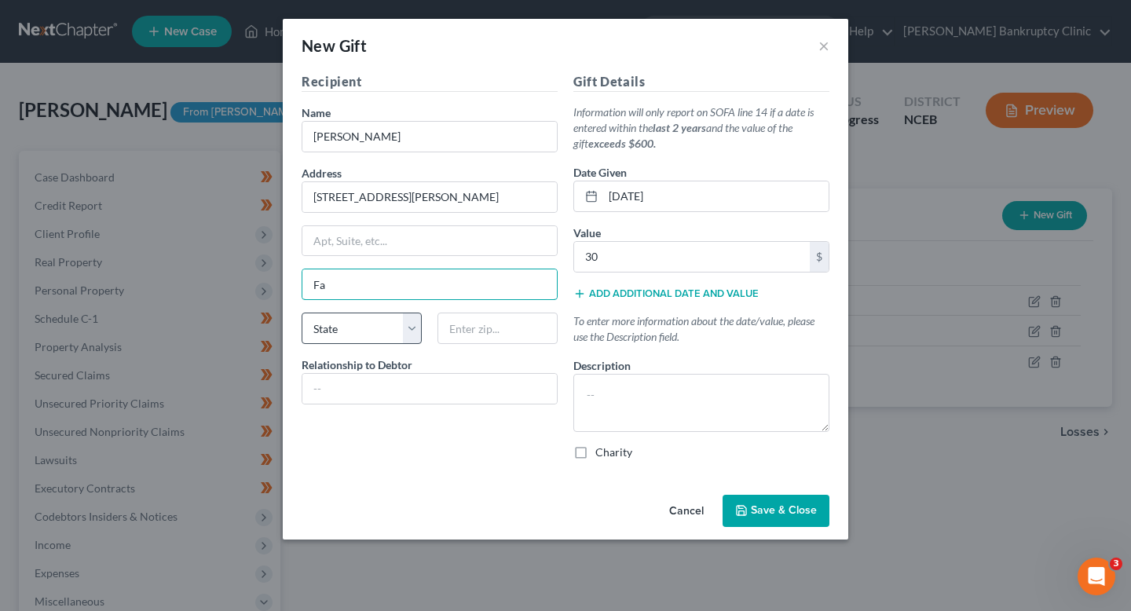
type input "[GEOGRAPHIC_DATA]"
click at [379, 322] on select "State [US_STATE] AK AR AZ CA CO CT DE DC [GEOGRAPHIC_DATA] [GEOGRAPHIC_DATA] GU…" at bounding box center [362, 328] width 120 height 31
select select "28"
click at [302, 313] on select "State [US_STATE] AK AR AZ CA CO CT DE DC [GEOGRAPHIC_DATA] [GEOGRAPHIC_DATA] GU…" at bounding box center [362, 328] width 120 height 31
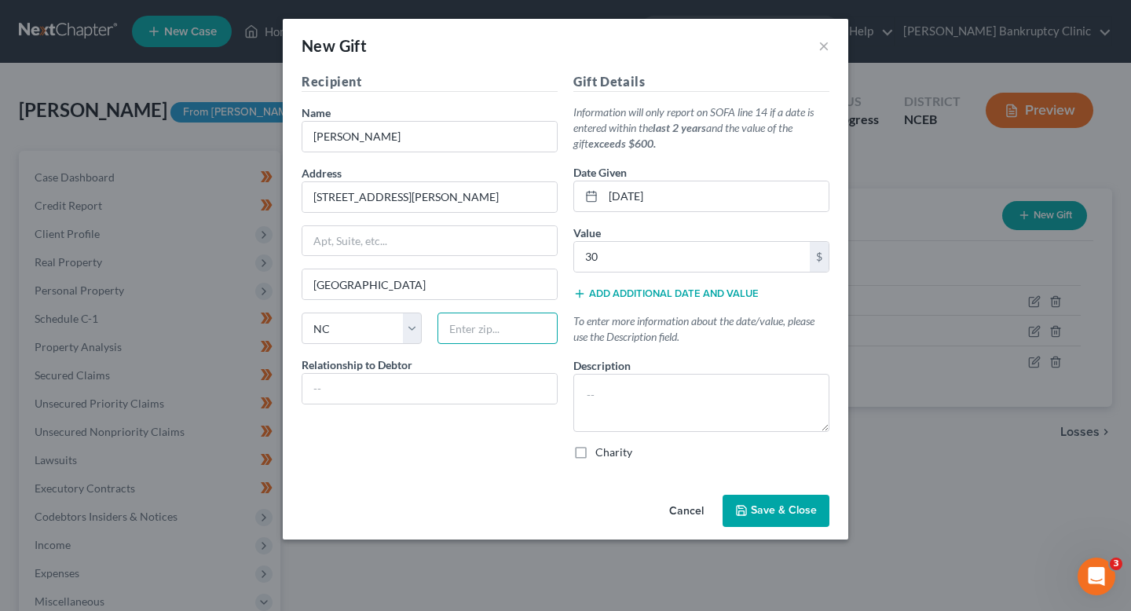
click at [479, 336] on input "text" at bounding box center [497, 328] width 120 height 31
paste input "28303"
type input "28303"
click at [482, 412] on div "Recipient Name * Sonia Blanks Address 120 Bremer Street Apt, Suite, etc Fayette…" at bounding box center [430, 272] width 272 height 401
click at [482, 398] on input "text" at bounding box center [429, 389] width 254 height 30
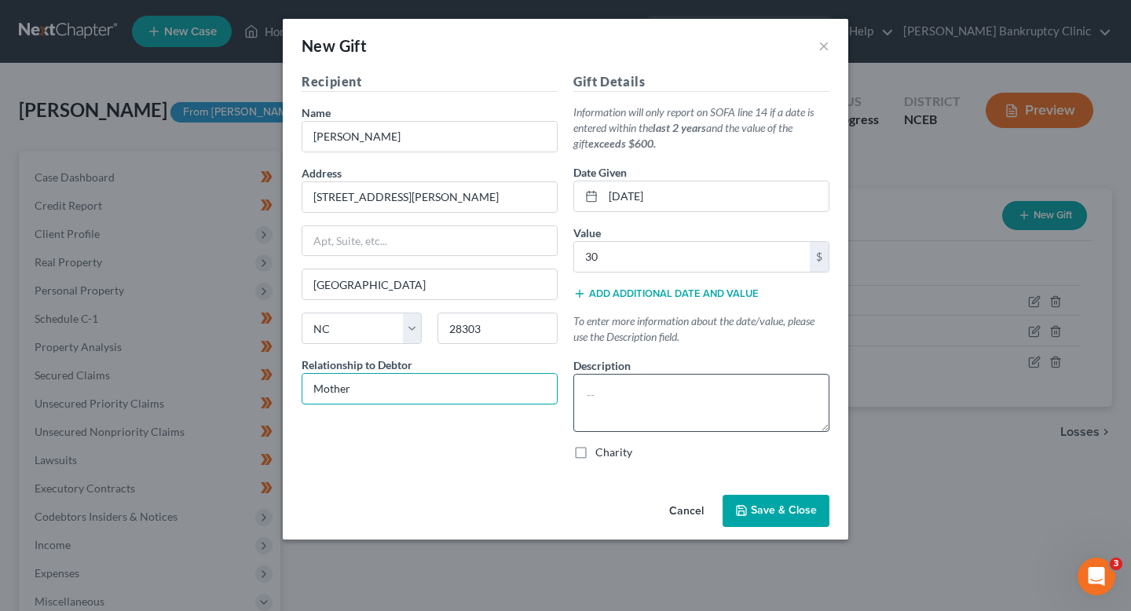
type input "Mother"
click at [708, 412] on textarea at bounding box center [701, 403] width 256 height 58
paste textarea "Gift from mother, [PERSON_NAME], to help with expenses."
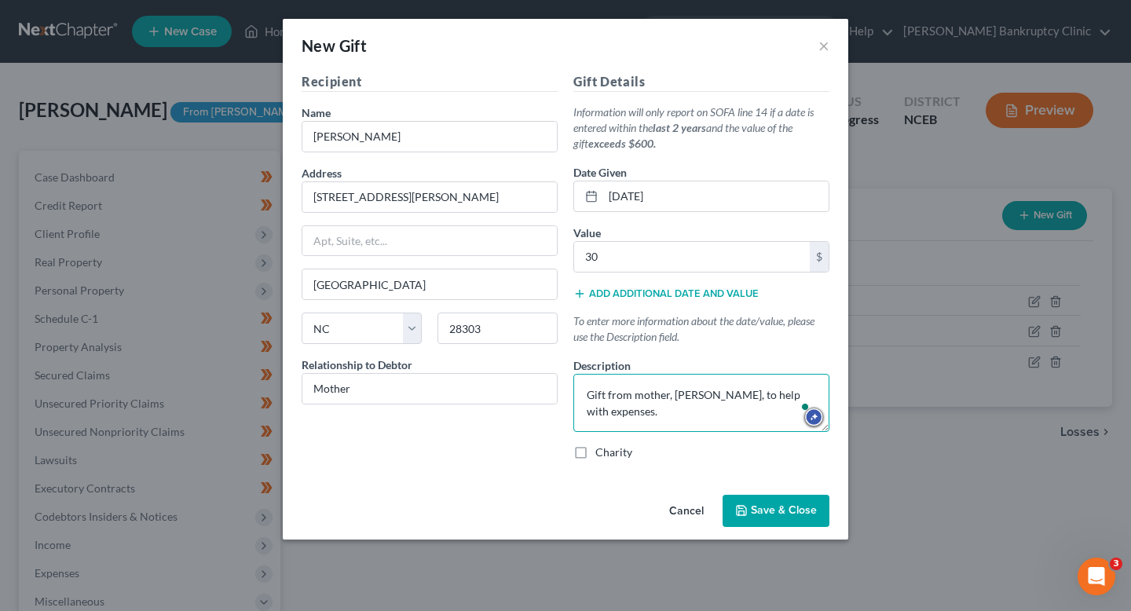
type textarea "Gift from mother, [PERSON_NAME], to help with expenses."
click at [756, 509] on span "Save & Close" at bounding box center [784, 510] width 66 height 13
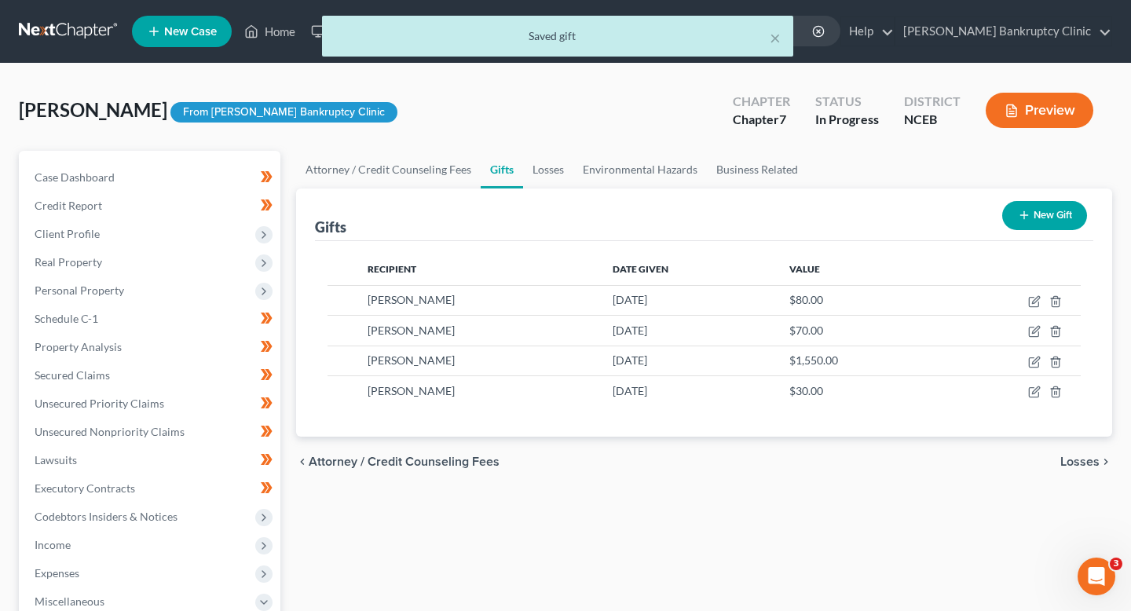
click at [1031, 213] on button "New Gift" at bounding box center [1044, 215] width 85 height 29
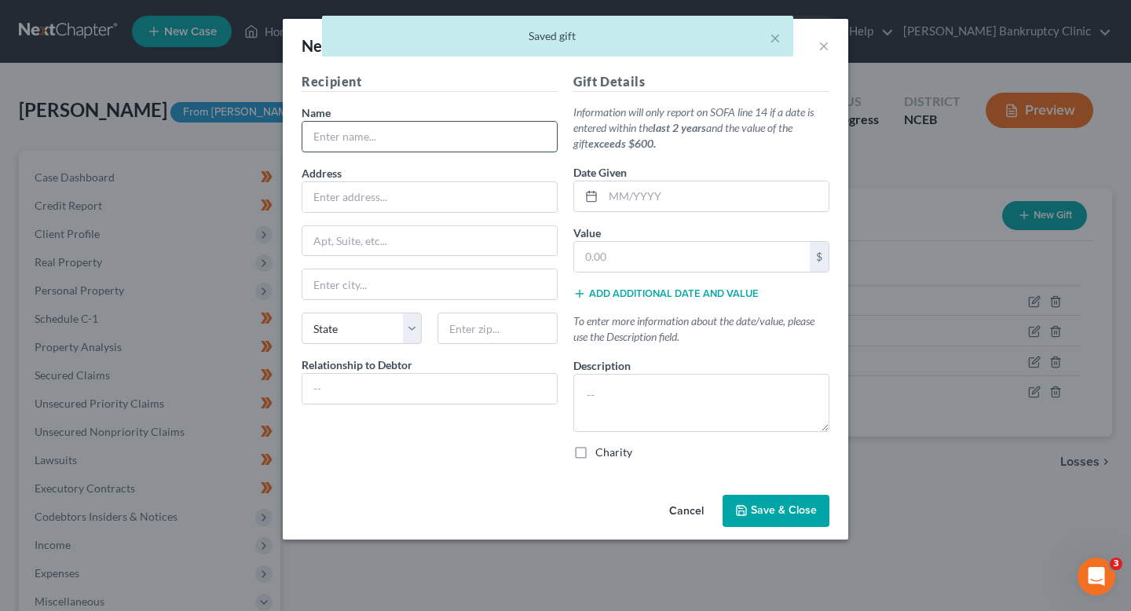
click at [455, 130] on input "text" at bounding box center [429, 137] width 254 height 30
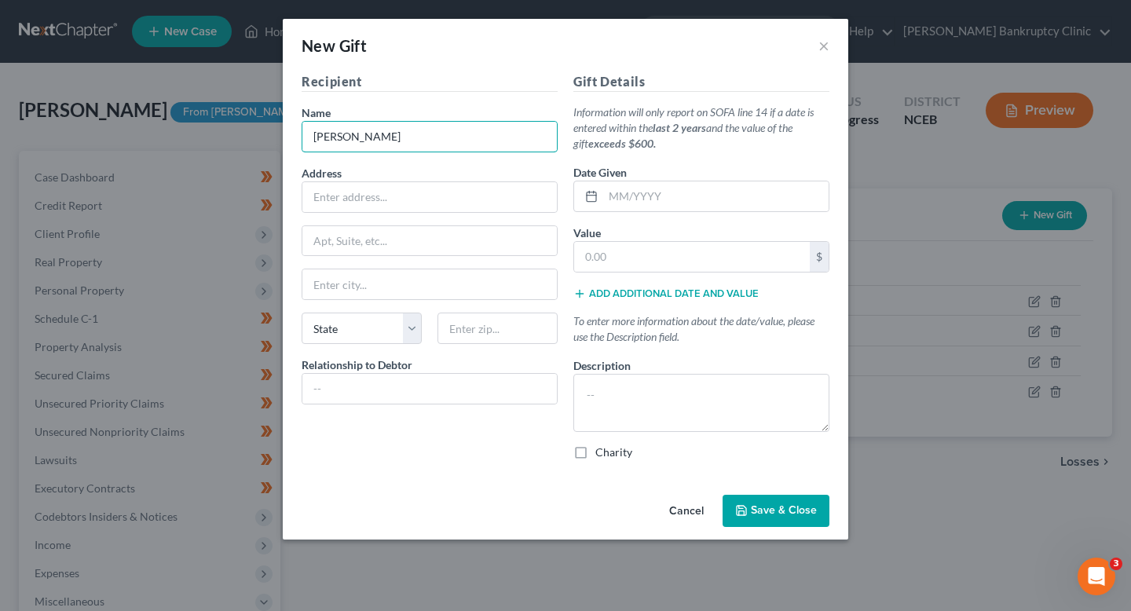
drag, startPoint x: 412, startPoint y: 141, endPoint x: 264, endPoint y: 133, distance: 148.7
click at [264, 133] on div "New Gift × Recipient Name * David Address Apt, Suite, etc State State AL AK AR …" at bounding box center [565, 305] width 1131 height 611
type input "[PERSON_NAME]"
click at [610, 382] on textarea at bounding box center [701, 403] width 256 height 58
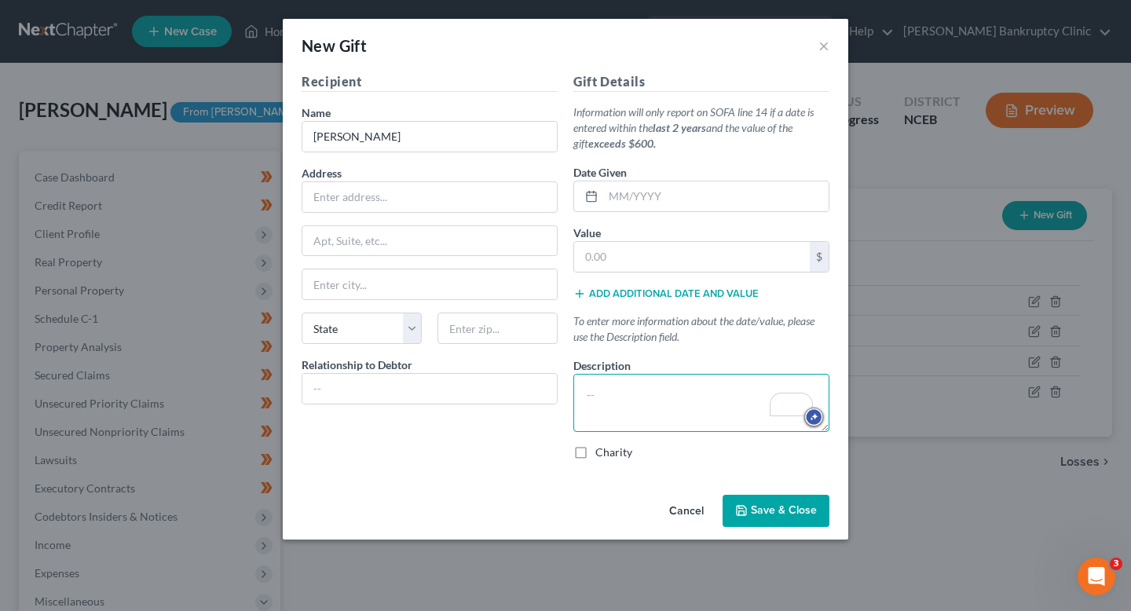
click at [662, 393] on textarea "To enrich screen reader interactions, please activate Accessibility in Grammarl…" at bounding box center [701, 403] width 256 height 58
paste textarea "Monetary gift from stepfather, [PERSON_NAME], to help with expenses."
click at [696, 393] on textarea "Monetary gift from stepfather, [PERSON_NAME], to help with expenses." at bounding box center [701, 403] width 256 height 58
click at [728, 397] on textarea "Monetary gift from [PERSON_NAME], [PERSON_NAME], to help with expenses." at bounding box center [701, 403] width 256 height 58
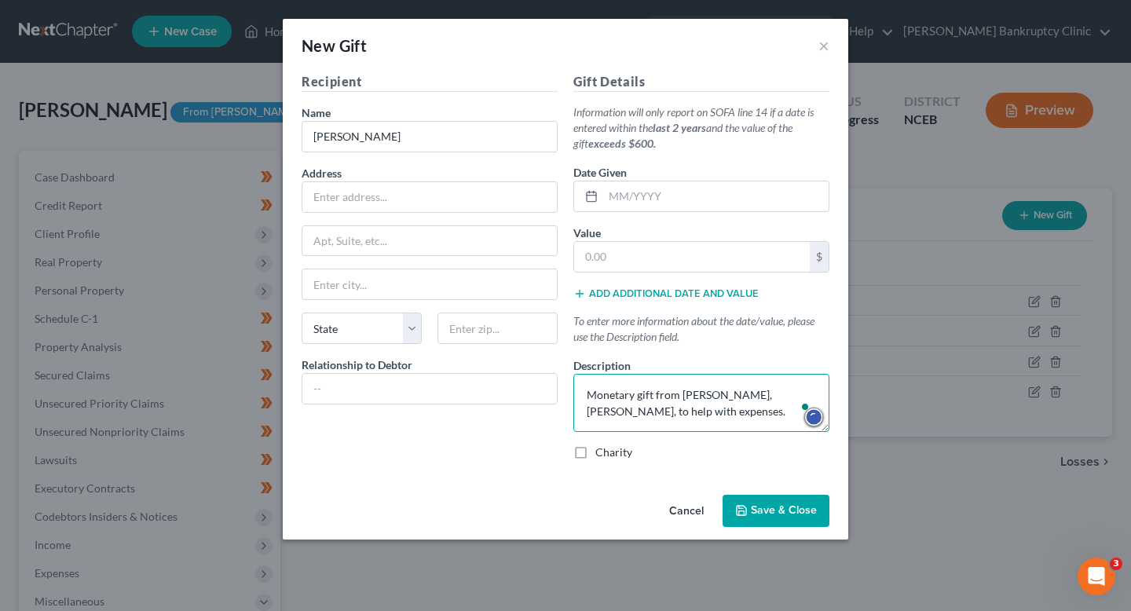
click at [728, 397] on textarea "Monetary gift from [PERSON_NAME], [PERSON_NAME], to help with expenses." at bounding box center [701, 403] width 256 height 58
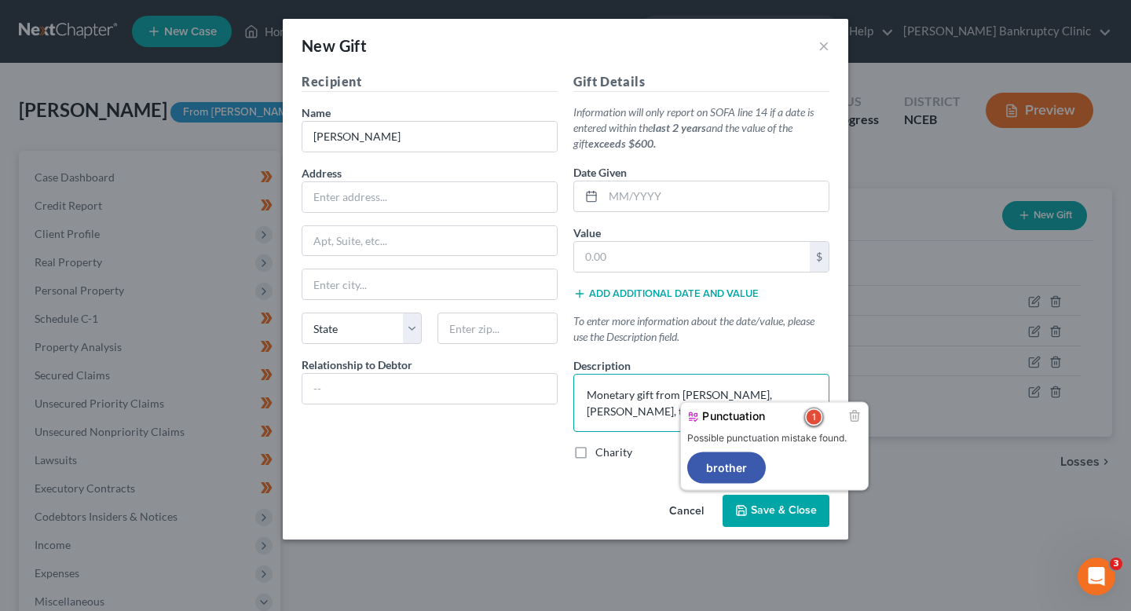
click at [696, 397] on textarea "Monetary gift from [PERSON_NAME], [PERSON_NAME], to help with expenses." at bounding box center [701, 403] width 256 height 58
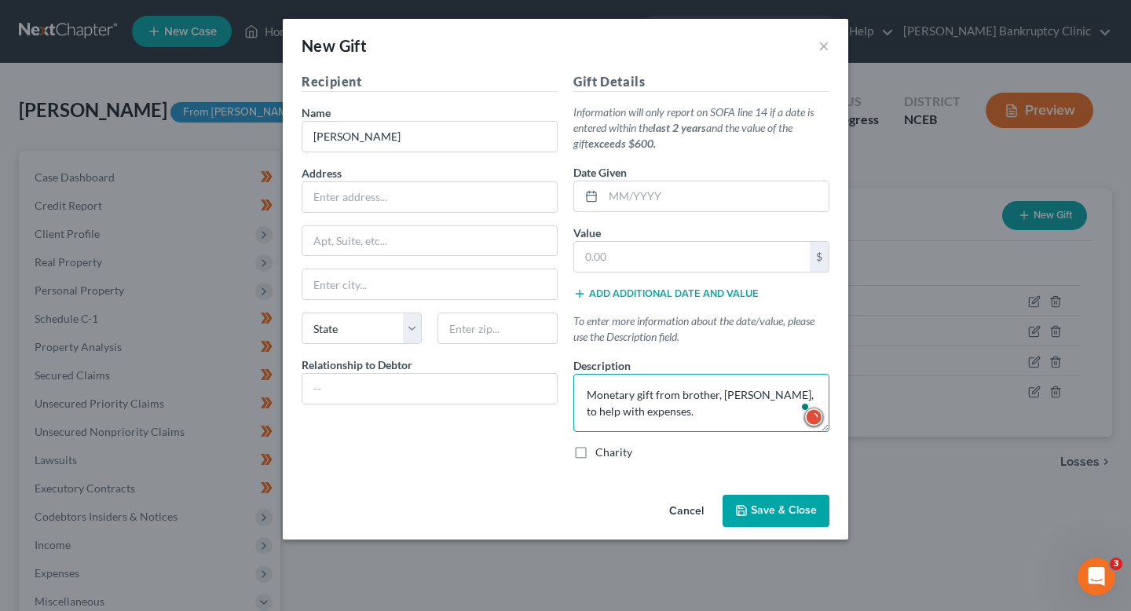
click at [738, 397] on textarea "Monetary gift from brother, [PERSON_NAME], to help with expenses." at bounding box center [701, 403] width 256 height 58
click at [765, 394] on textarea "Monetary gift from brother, [PERSON_NAME], to help with expenses." at bounding box center [701, 403] width 256 height 58
type textarea "Monetary gift from brother, [PERSON_NAME], to help with expenses."
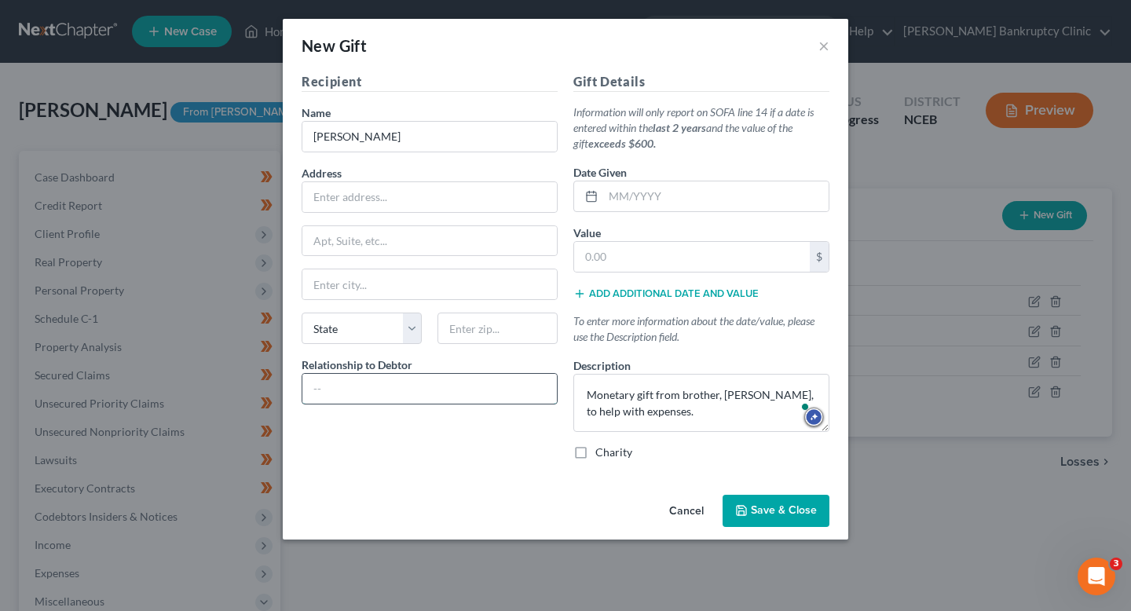
click at [448, 387] on input "text" at bounding box center [429, 389] width 254 height 30
type input "Brother"
click at [386, 185] on input "text" at bounding box center [429, 197] width 254 height 30
type input "[STREET_ADDRESS][PERSON_NAME]"
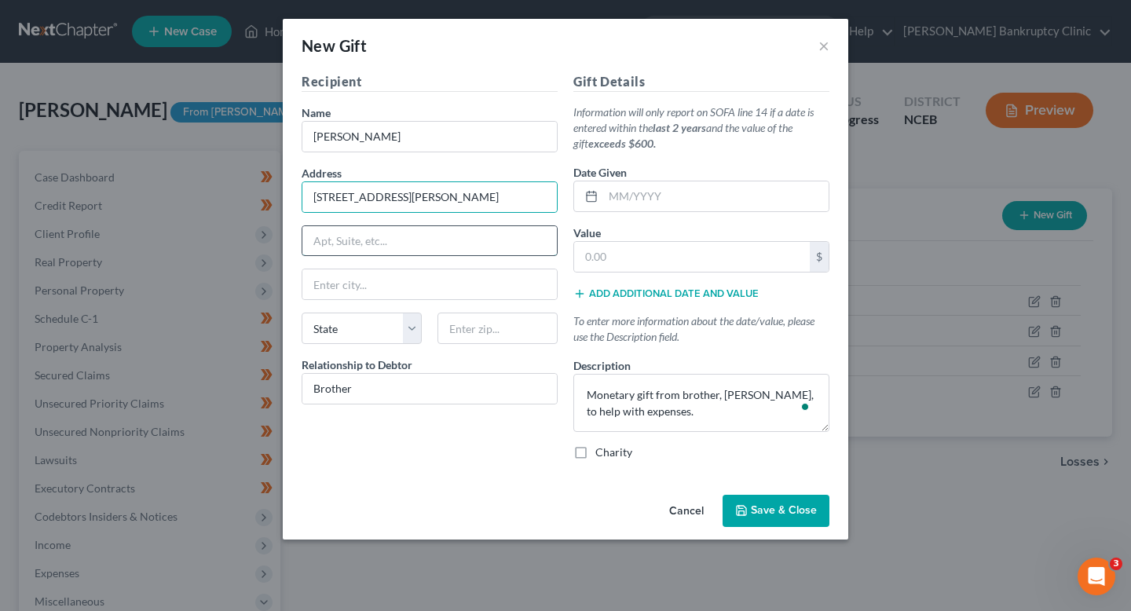
click at [365, 251] on input "text" at bounding box center [429, 241] width 254 height 30
click at [356, 284] on input "text" at bounding box center [429, 284] width 254 height 30
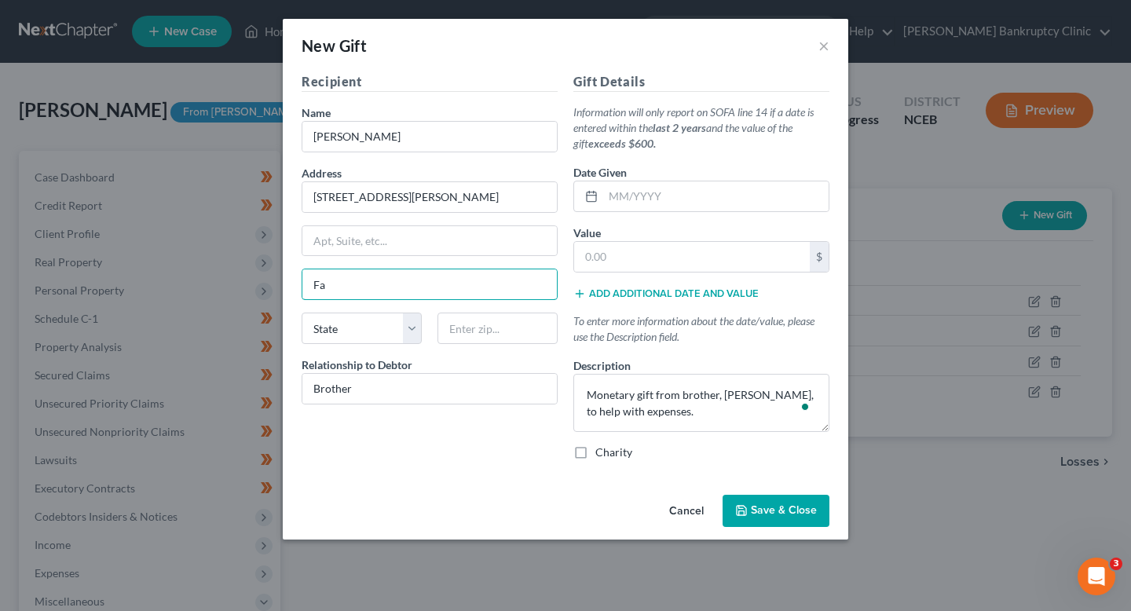
type input "[GEOGRAPHIC_DATA]"
click at [334, 323] on select "State [US_STATE] AK AR AZ CA CO CT DE DC [GEOGRAPHIC_DATA] [GEOGRAPHIC_DATA] GU…" at bounding box center [362, 328] width 120 height 31
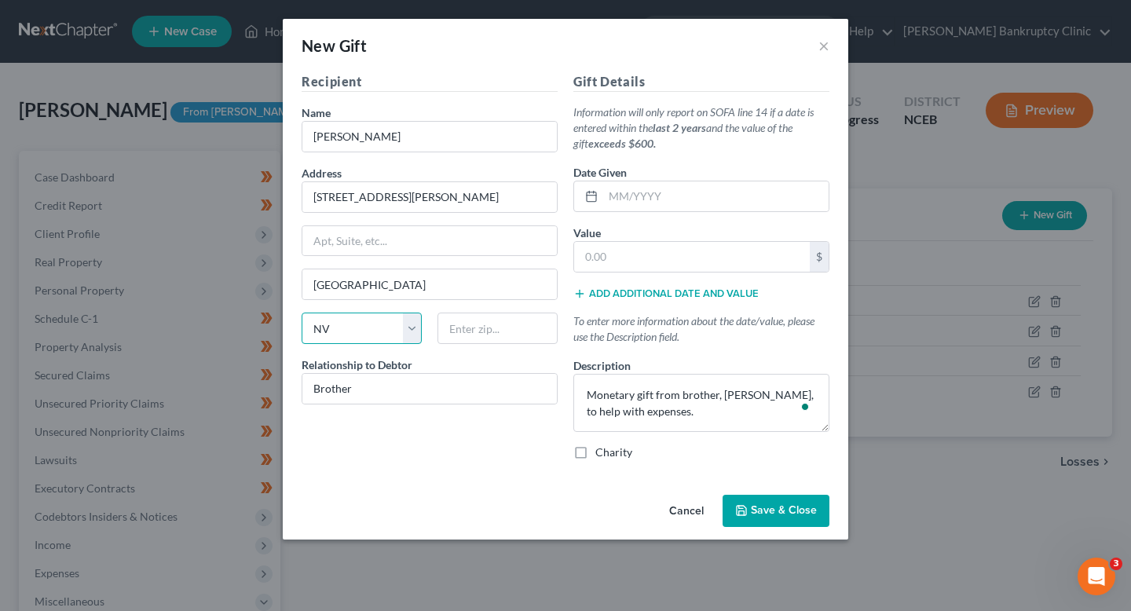
click at [302, 313] on select "State [US_STATE] AK AR AZ CA CO CT DE DC [GEOGRAPHIC_DATA] [GEOGRAPHIC_DATA] GU…" at bounding box center [362, 328] width 120 height 31
click at [334, 323] on select "State [US_STATE] AK AR AZ CA CO CT DE DC [GEOGRAPHIC_DATA] [GEOGRAPHIC_DATA] GU…" at bounding box center [362, 328] width 120 height 31
select select "28"
click at [302, 313] on select "State [US_STATE] AK AR AZ CA CO CT DE DC [GEOGRAPHIC_DATA] [GEOGRAPHIC_DATA] GU…" at bounding box center [362, 328] width 120 height 31
click at [497, 321] on input "text" at bounding box center [497, 328] width 120 height 31
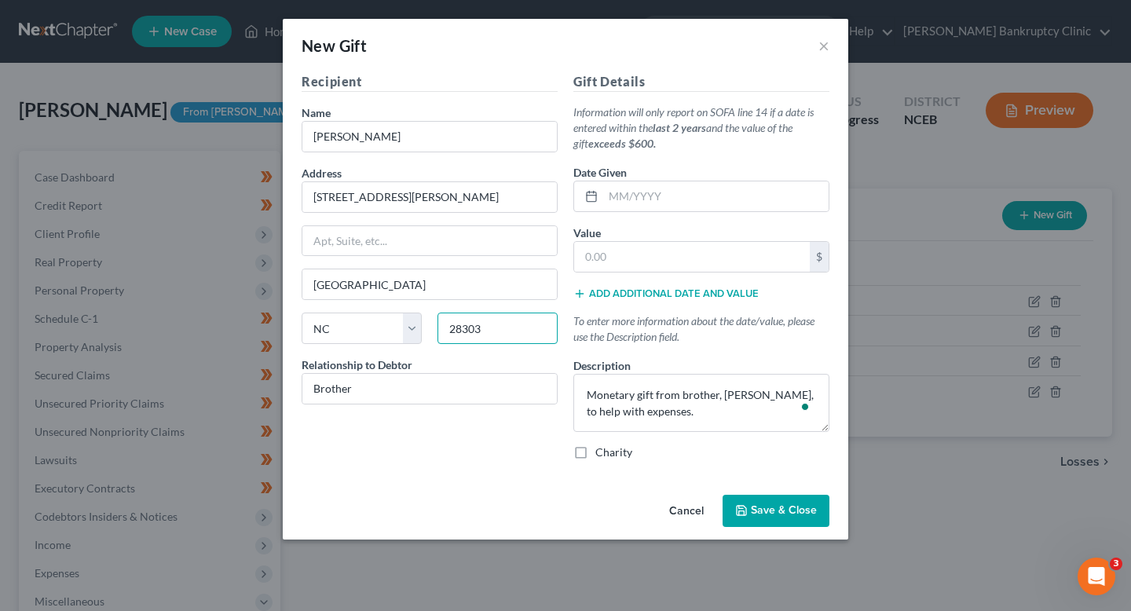
type input "28303"
drag, startPoint x: 785, startPoint y: 518, endPoint x: 733, endPoint y: 254, distance: 268.2
click at [732, 258] on div "New Gift × Recipient Name * [PERSON_NAME] Address [STREET_ADDRESS][PERSON_NAME]…" at bounding box center [565, 279] width 565 height 521
click at [676, 201] on input "text" at bounding box center [715, 196] width 225 height 30
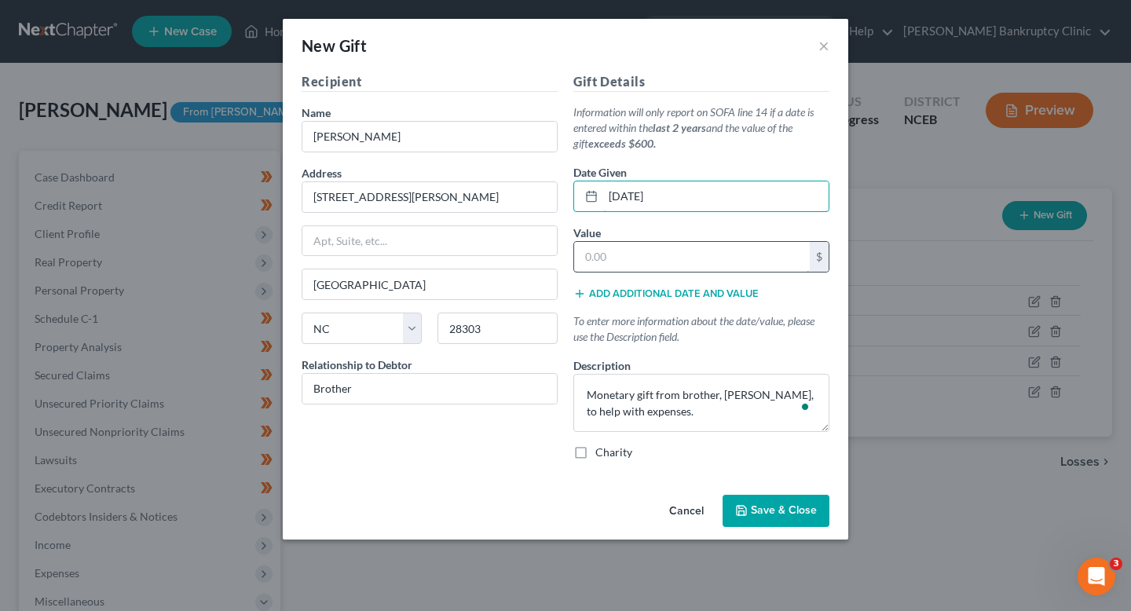
type input "[DATE]"
click at [704, 262] on input "text" at bounding box center [692, 257] width 236 height 30
type input "400"
click at [775, 506] on span "Save & Close" at bounding box center [784, 510] width 66 height 13
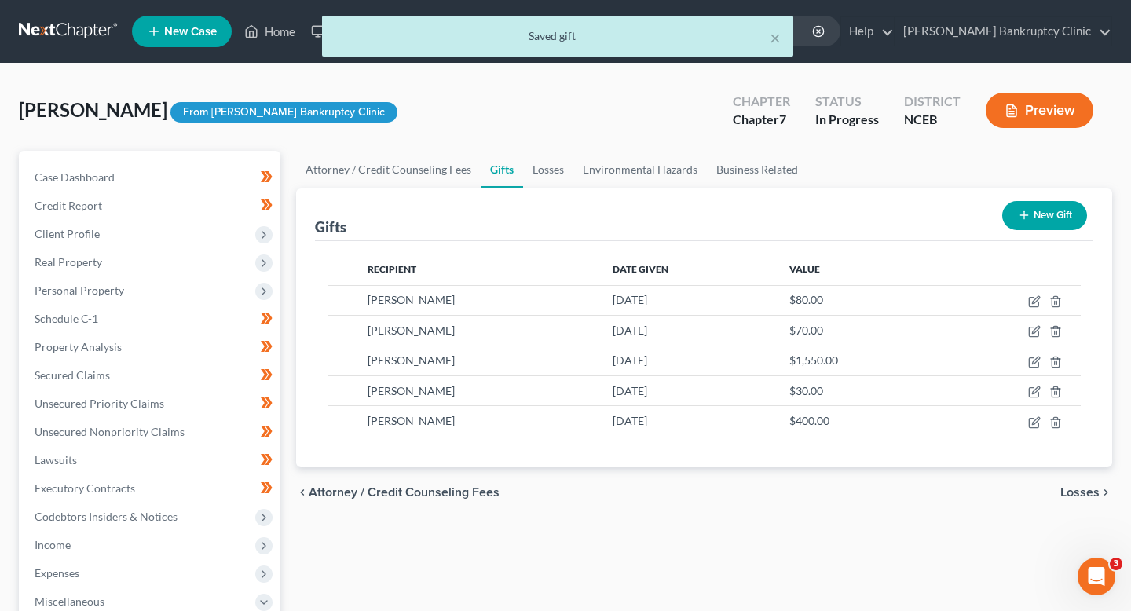
click at [1030, 204] on button "New Gift" at bounding box center [1044, 215] width 85 height 29
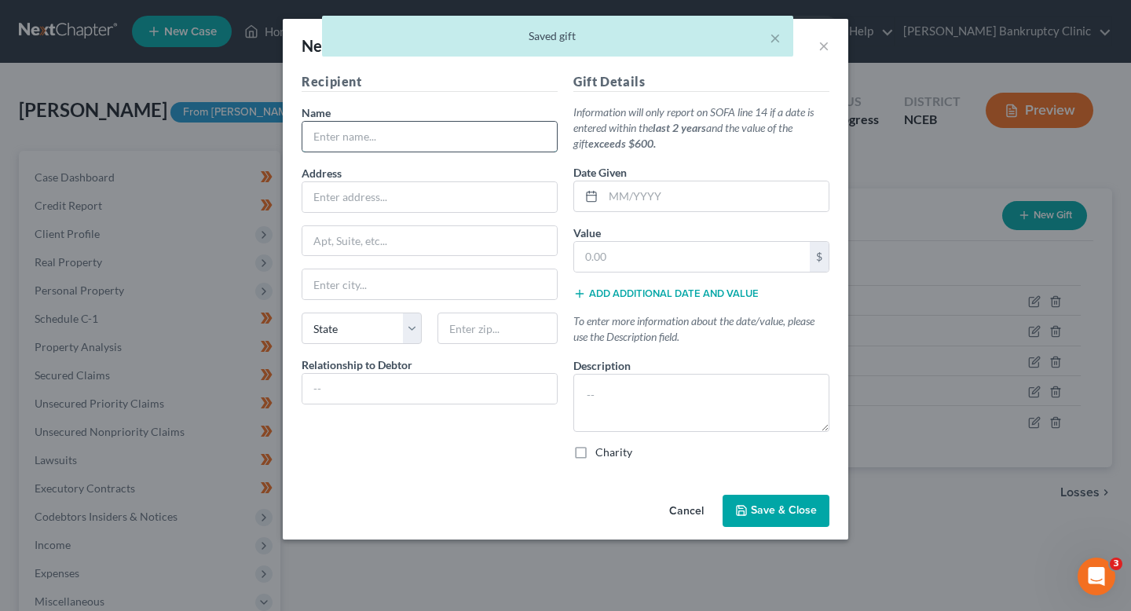
click at [422, 141] on input "text" at bounding box center [429, 137] width 254 height 30
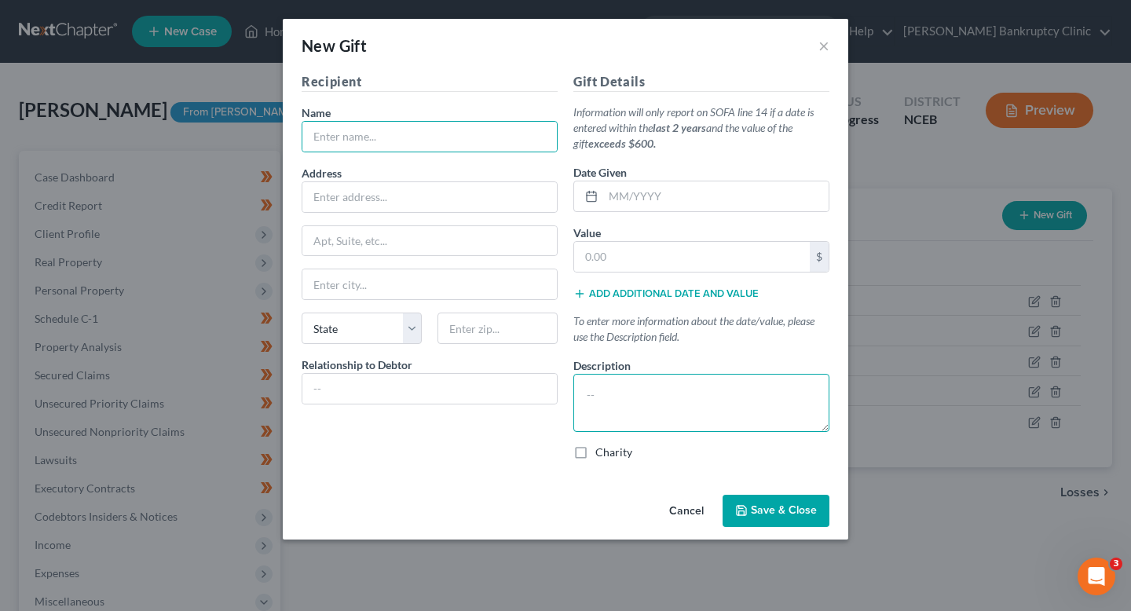
click at [704, 393] on textarea at bounding box center [701, 403] width 256 height 58
paste textarea "Monetary gift from stepfather, [PERSON_NAME], to help with expenses."
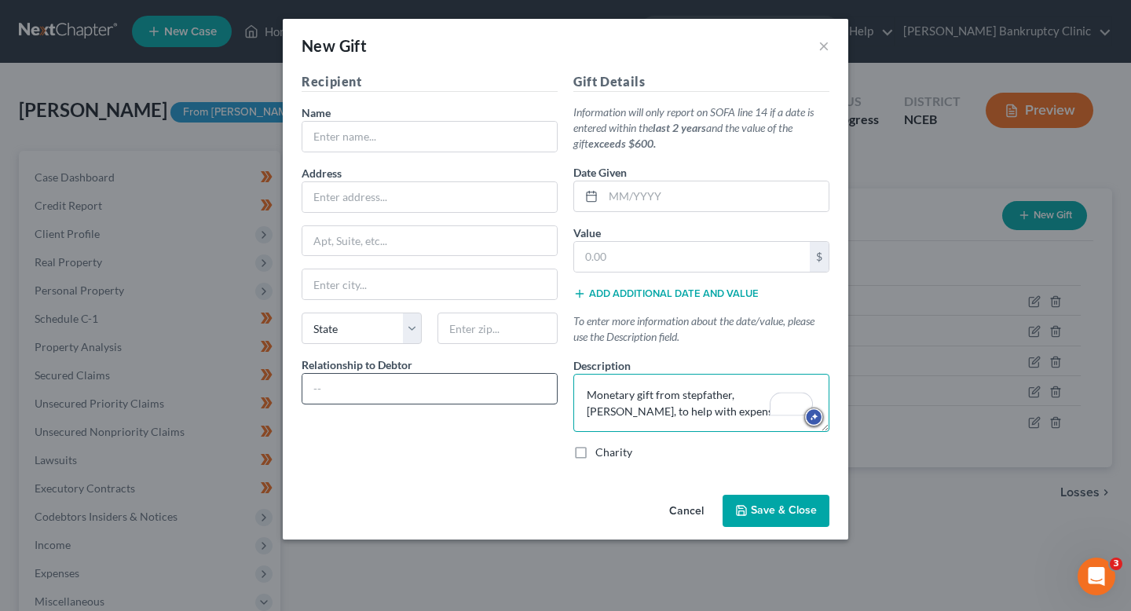
type textarea "Monetary gift from stepfather, [PERSON_NAME], to help with expenses."
click at [396, 385] on input "text" at bounding box center [429, 389] width 254 height 30
type input "Stepfather"
click at [427, 383] on input "Stepfather" at bounding box center [429, 389] width 254 height 30
click at [358, 146] on input "text" at bounding box center [429, 137] width 254 height 30
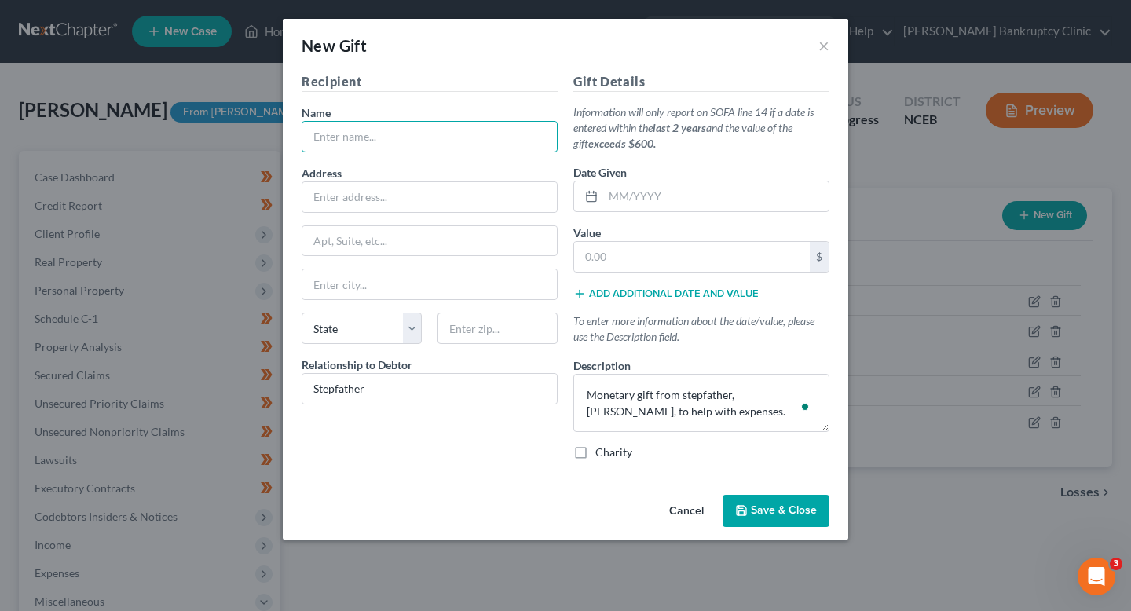
type input "[PERSON_NAME]"
click at [371, 199] on input "text" at bounding box center [429, 197] width 254 height 30
type input "[STREET_ADDRESS][PERSON_NAME]"
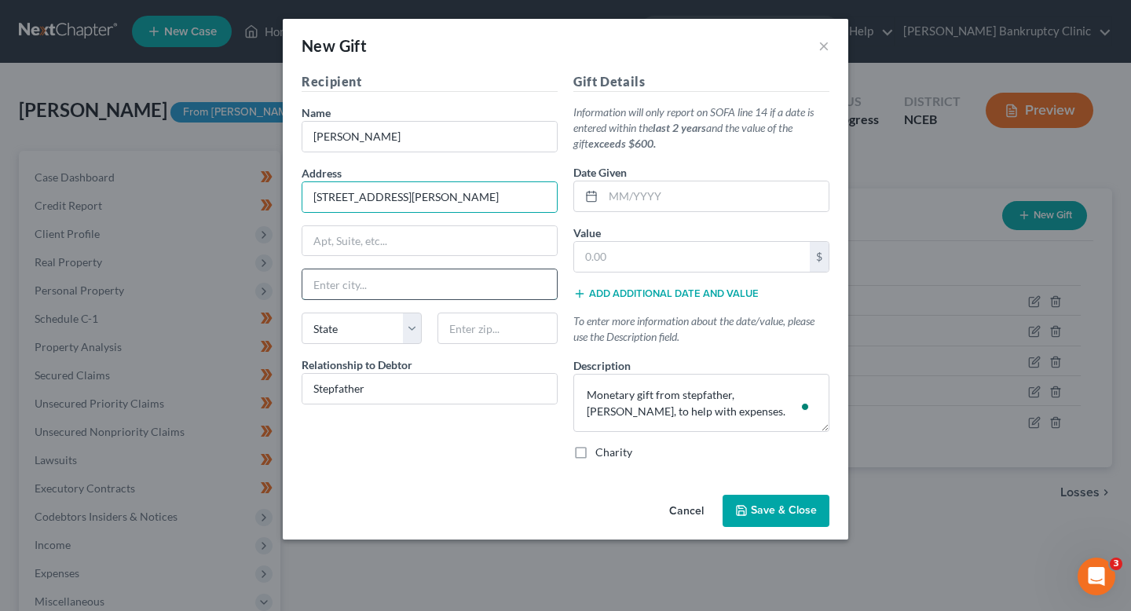
click at [388, 291] on input "text" at bounding box center [429, 284] width 254 height 30
type input "[GEOGRAPHIC_DATA]"
type input "MPN246-1"
select select "28"
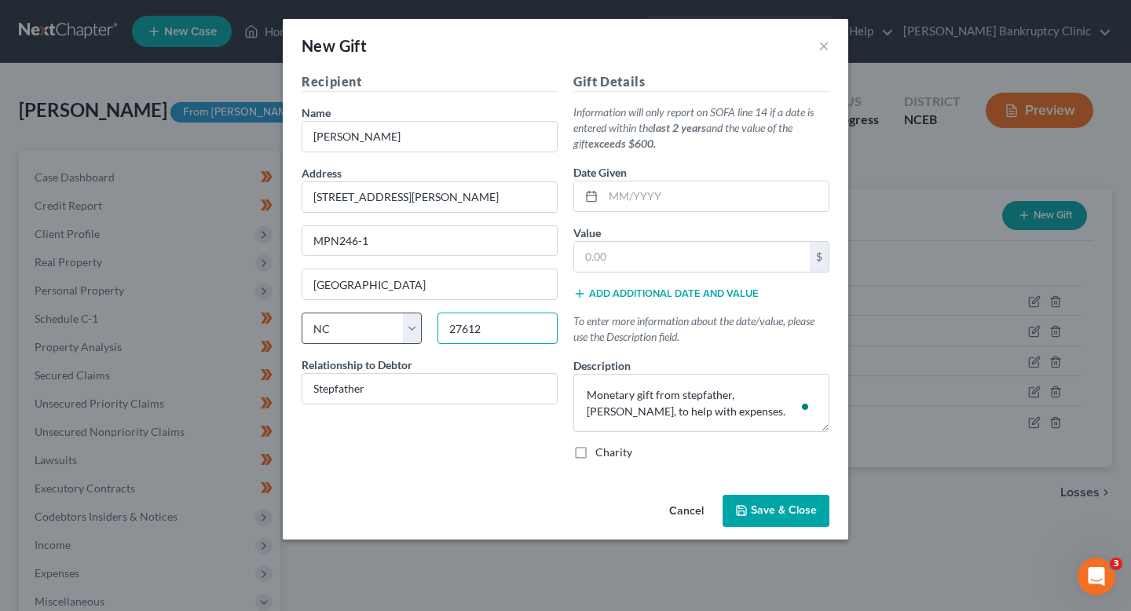
drag, startPoint x: 485, startPoint y: 321, endPoint x: 418, endPoint y: 321, distance: 66.8
click at [418, 321] on div "State State [US_STATE] AK AR AZ CA CO CT DE DC [GEOGRAPHIC_DATA] [GEOGRAPHIC_DA…" at bounding box center [430, 335] width 272 height 44
type input "28303"
type input "[GEOGRAPHIC_DATA]"
drag, startPoint x: 415, startPoint y: 240, endPoint x: 286, endPoint y: 236, distance: 128.9
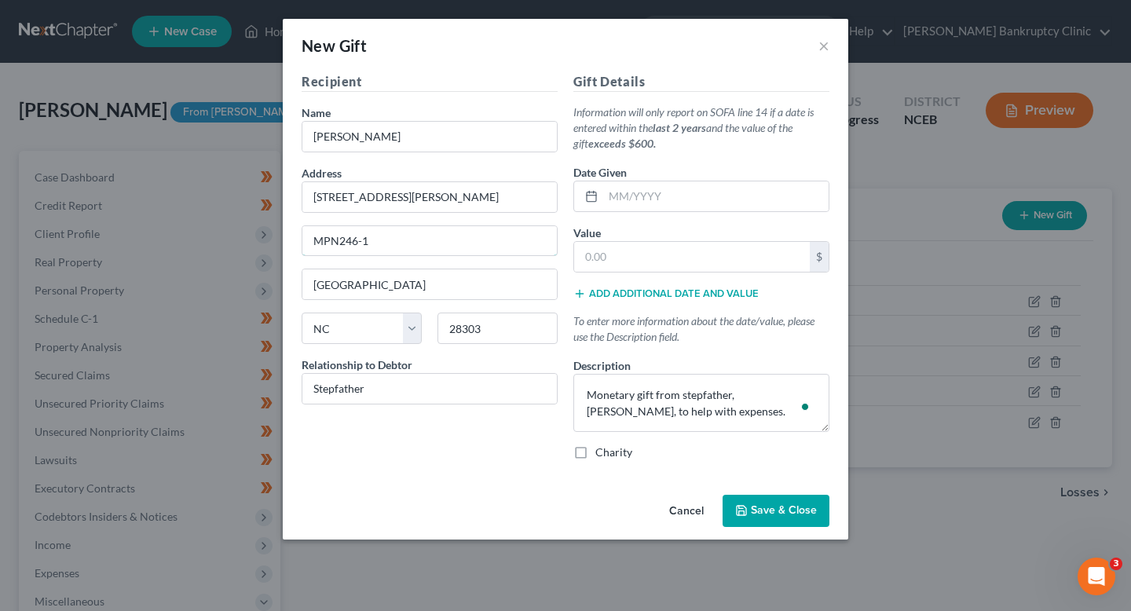
click at [286, 236] on div "Recipient Name * [PERSON_NAME] Address [STREET_ADDRESS][PERSON_NAME], etc MPN24…" at bounding box center [565, 280] width 565 height 416
click at [657, 196] on input "text" at bounding box center [715, 196] width 225 height 30
type input "65"
drag, startPoint x: 658, startPoint y: 205, endPoint x: 597, endPoint y: 204, distance: 61.3
click at [597, 204] on div "65" at bounding box center [701, 196] width 256 height 31
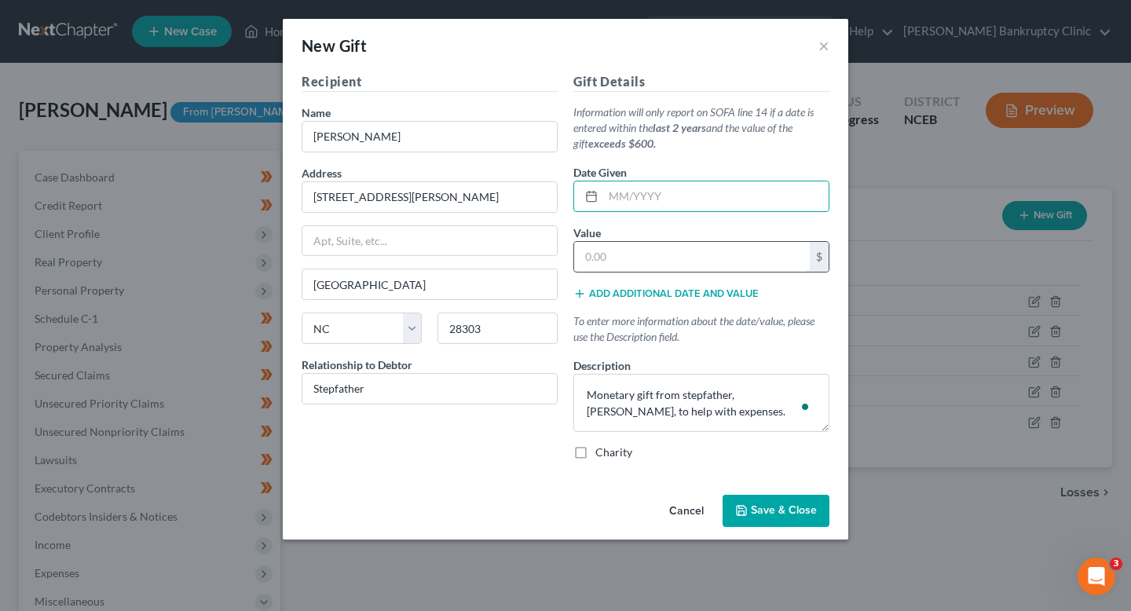
click at [620, 249] on input "text" at bounding box center [692, 257] width 236 height 30
type input "65"
click at [646, 206] on input "text" at bounding box center [715, 196] width 225 height 30
click at [823, 53] on button "×" at bounding box center [823, 45] width 11 height 19
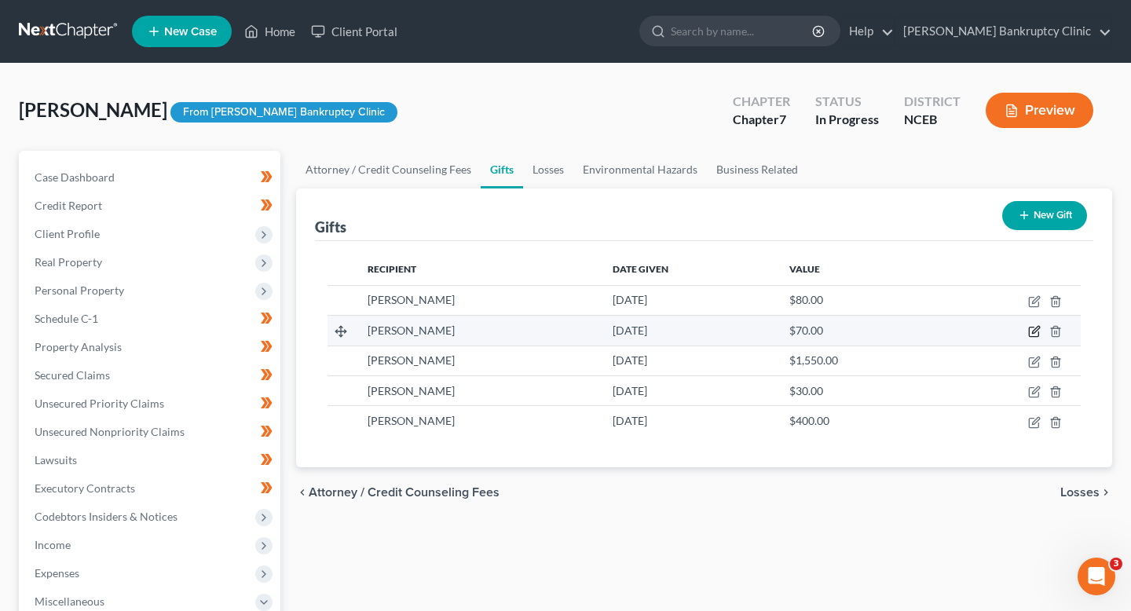
click at [1030, 331] on icon "button" at bounding box center [1034, 331] width 13 height 13
select select "28"
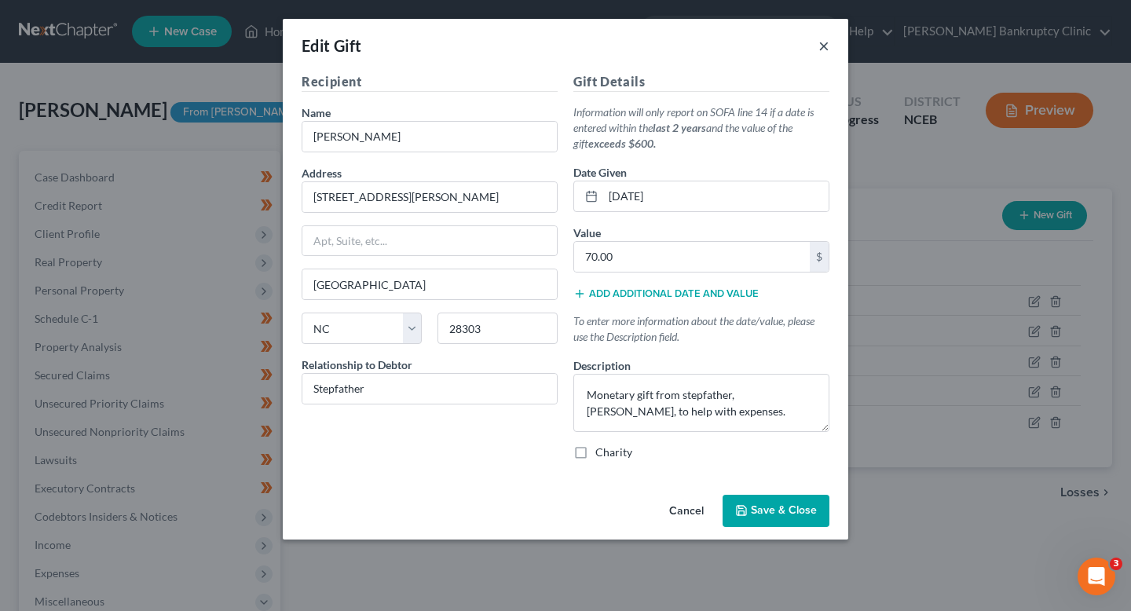
click at [821, 47] on button "×" at bounding box center [823, 45] width 11 height 19
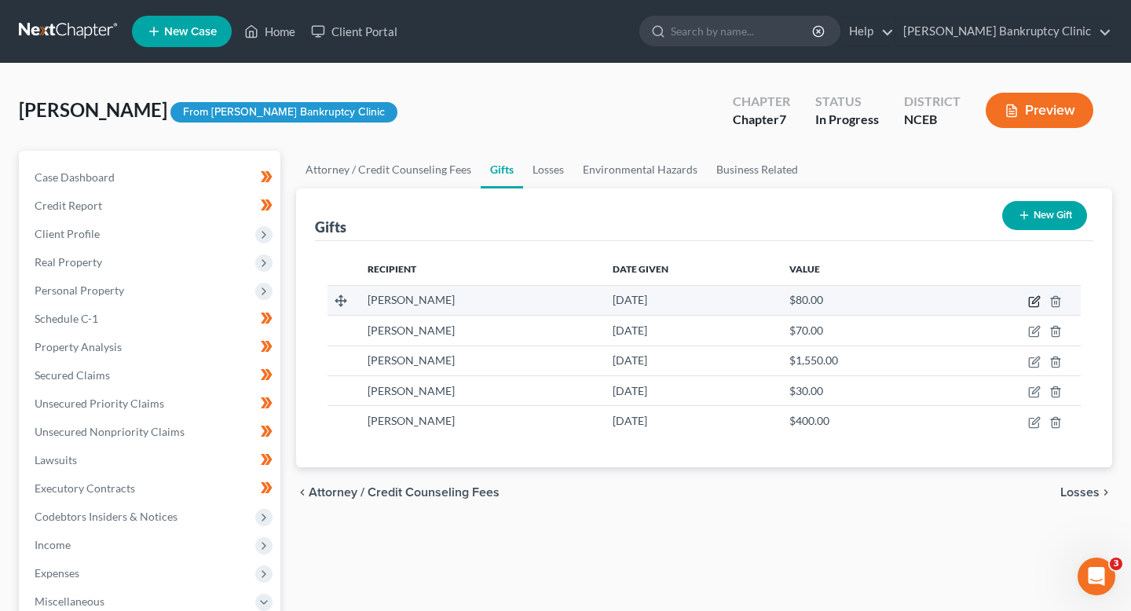
click at [1032, 302] on icon "button" at bounding box center [1034, 301] width 13 height 13
select select "28"
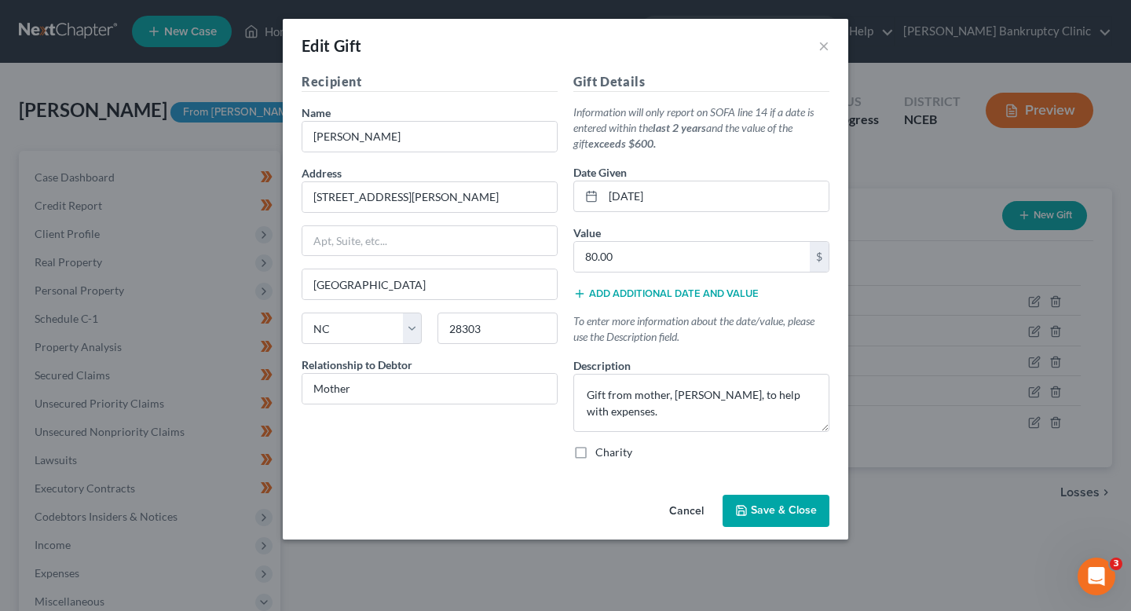
click at [814, 47] on div "Edit Gift ×" at bounding box center [565, 45] width 565 height 53
click at [821, 42] on button "×" at bounding box center [823, 45] width 11 height 19
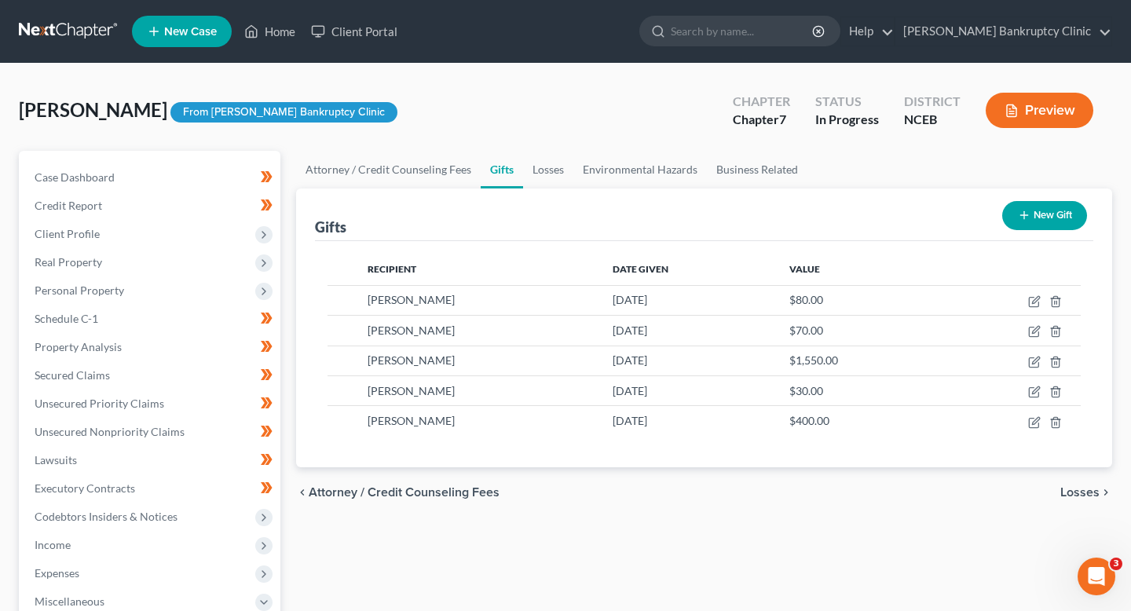
click at [1015, 223] on button "New Gift" at bounding box center [1044, 215] width 85 height 29
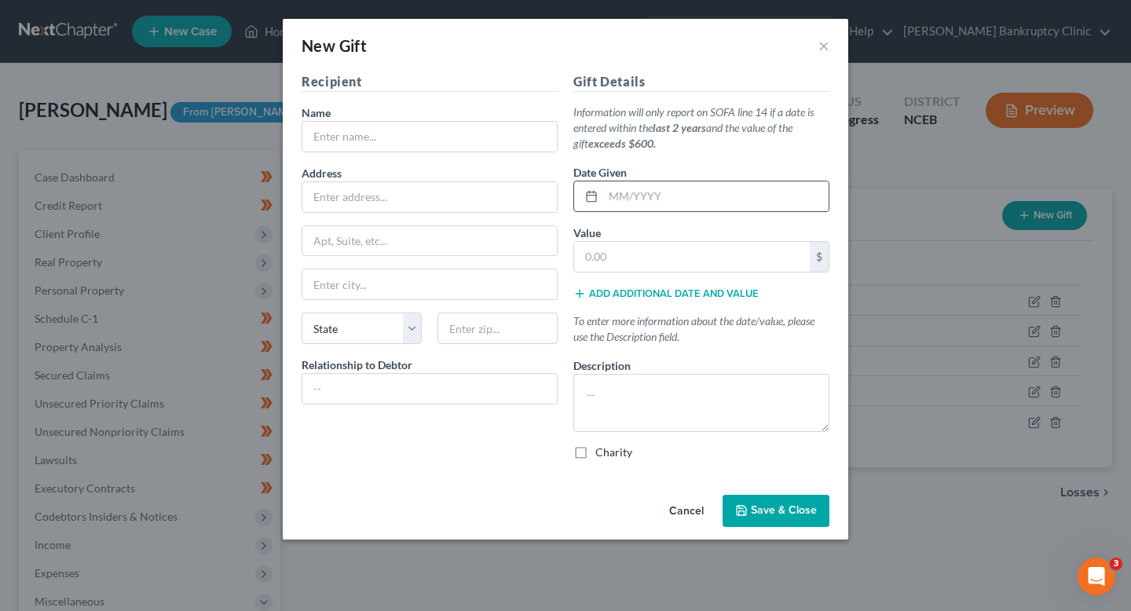
click at [619, 181] on div at bounding box center [701, 196] width 256 height 31
click at [622, 200] on input "text" at bounding box center [715, 196] width 225 height 30
type input "[DATE]"
click at [657, 249] on input "text" at bounding box center [692, 257] width 236 height 30
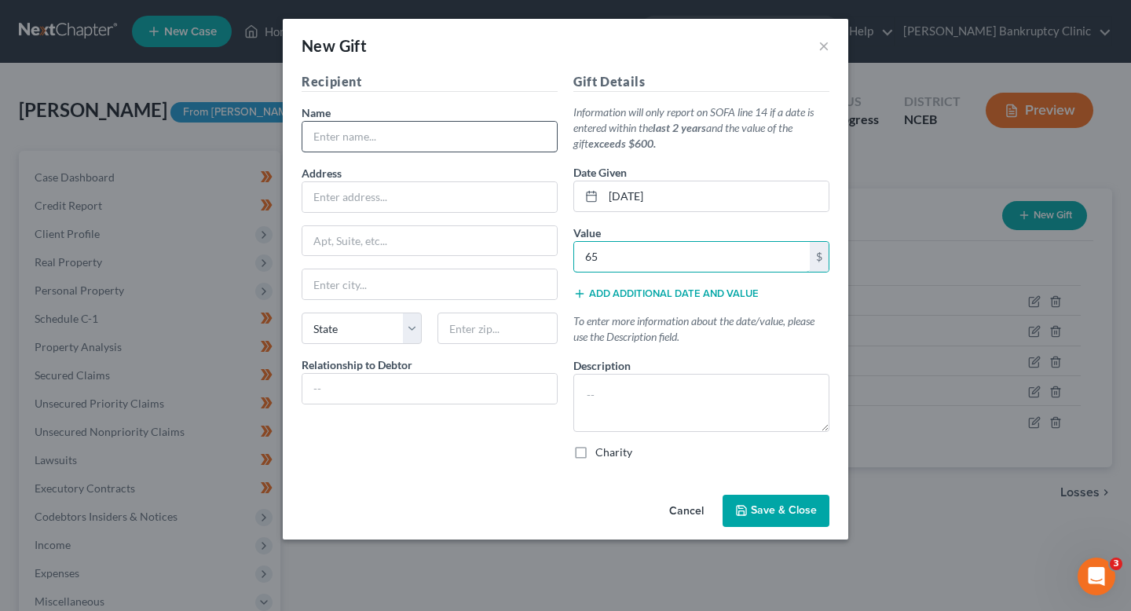
type input "65"
click at [433, 134] on input "text" at bounding box center [429, 137] width 254 height 30
type input "[PERSON_NAME]"
click at [401, 188] on input "text" at bounding box center [429, 197] width 254 height 30
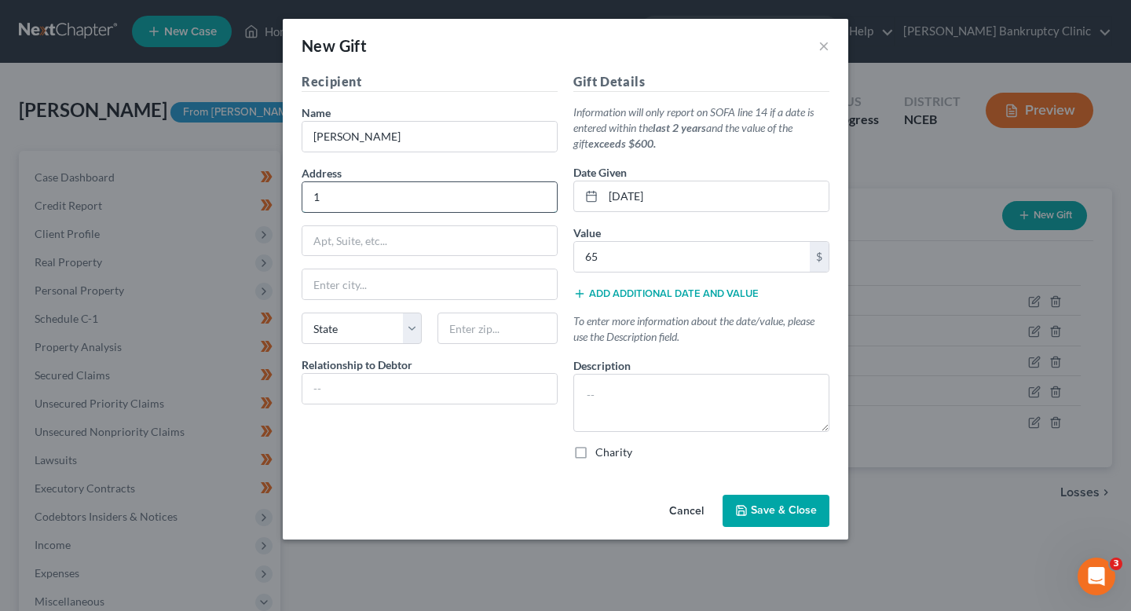
type input "12"
type input "[STREET_ADDRESS][PERSON_NAME]"
click at [375, 243] on input "text" at bounding box center [429, 241] width 254 height 30
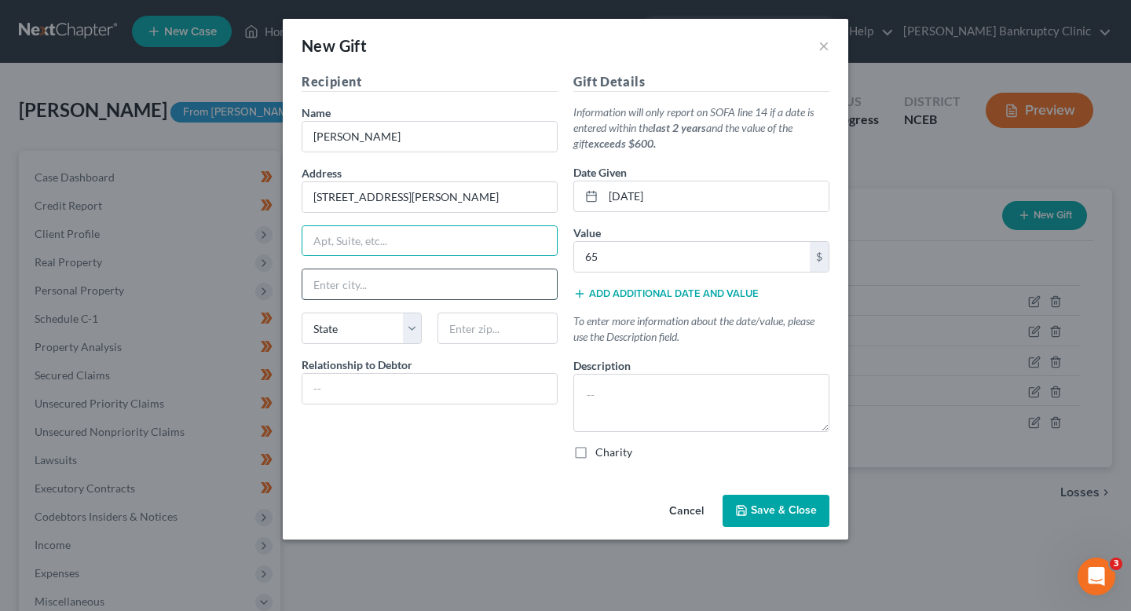
click at [362, 281] on input "text" at bounding box center [429, 284] width 254 height 30
type input "[GEOGRAPHIC_DATA]"
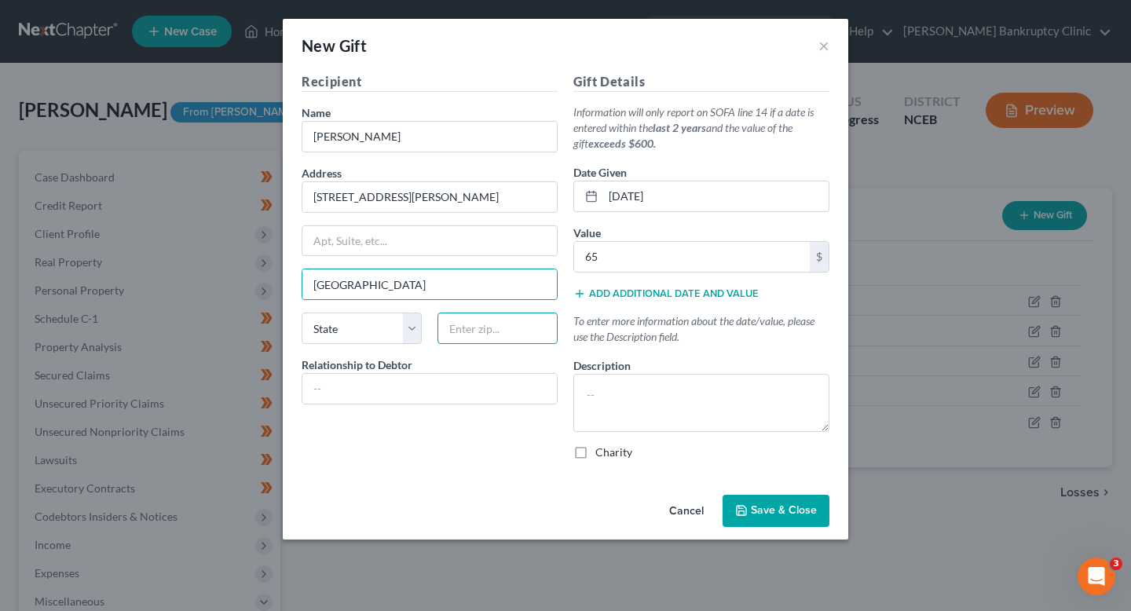
click at [492, 325] on input "text" at bounding box center [497, 328] width 120 height 31
type input "28303"
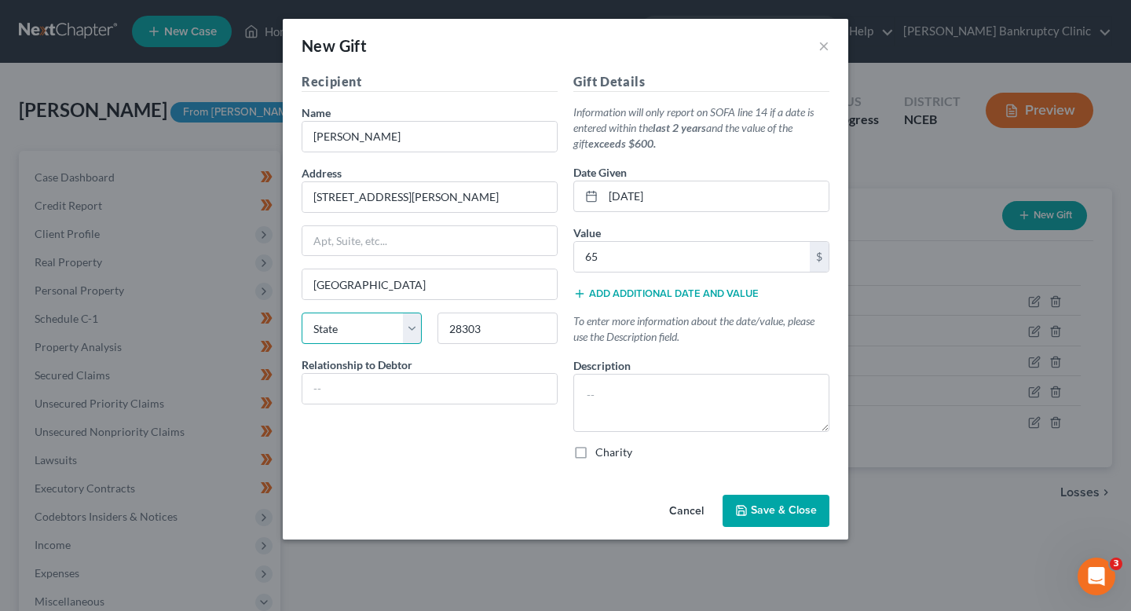
click at [372, 327] on select "State [US_STATE] AK AR AZ CA CO CT DE DC [GEOGRAPHIC_DATA] [GEOGRAPHIC_DATA] GU…" at bounding box center [362, 328] width 120 height 31
select select "28"
click at [302, 313] on select "State [US_STATE] AK AR AZ CA CO CT DE DC [GEOGRAPHIC_DATA] [GEOGRAPHIC_DATA] GU…" at bounding box center [362, 328] width 120 height 31
click at [364, 401] on input "text" at bounding box center [429, 389] width 254 height 30
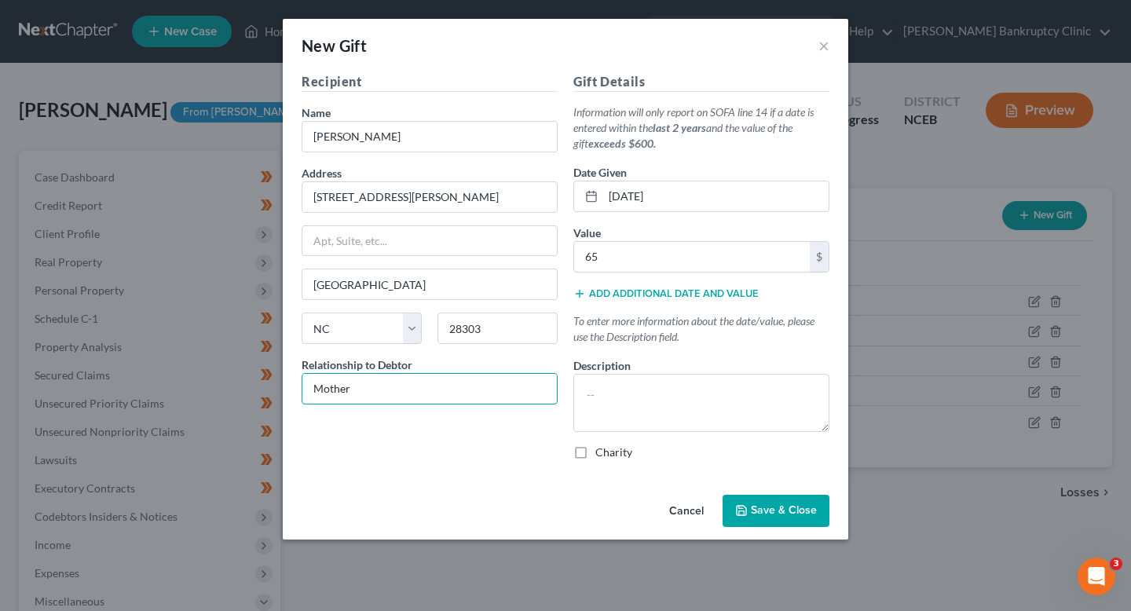
drag, startPoint x: 375, startPoint y: 396, endPoint x: 229, endPoint y: 390, distance: 146.2
click at [229, 390] on div "New Gift × Recipient Name * Sonia Blanks Address 120 Bremer Street Apt, Suite, …" at bounding box center [565, 305] width 1131 height 611
type input "Stepfather"
click at [636, 396] on textarea at bounding box center [701, 403] width 256 height 58
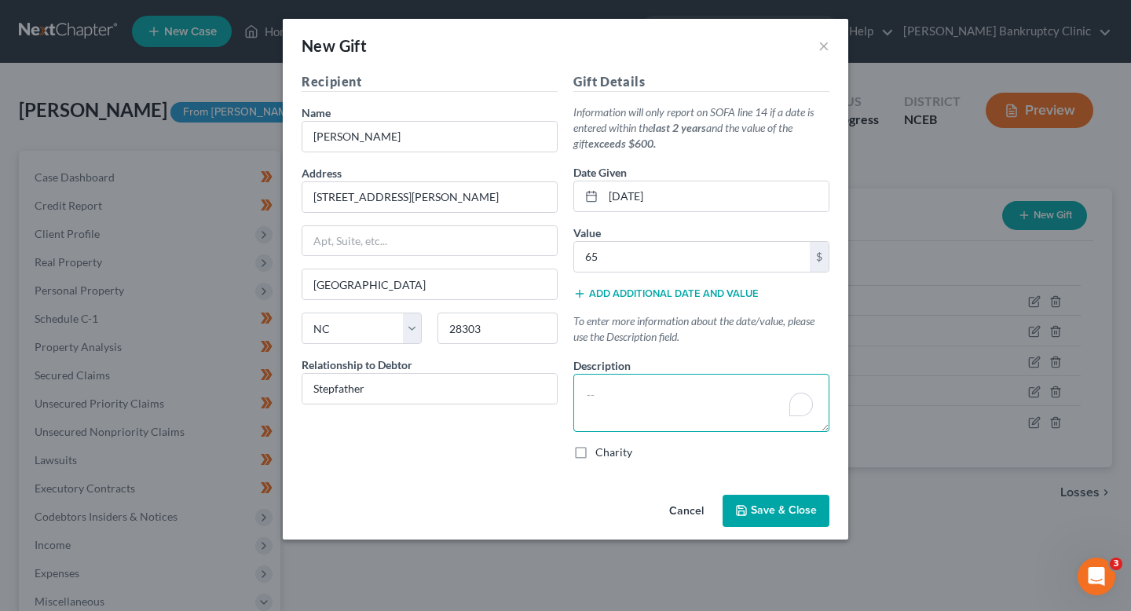
paste textarea "Monetary gift from stepfather, Derek Evans, to help with expenses."
type textarea "Monetary gift from stepfather, Derek Evans, to help with expenses."
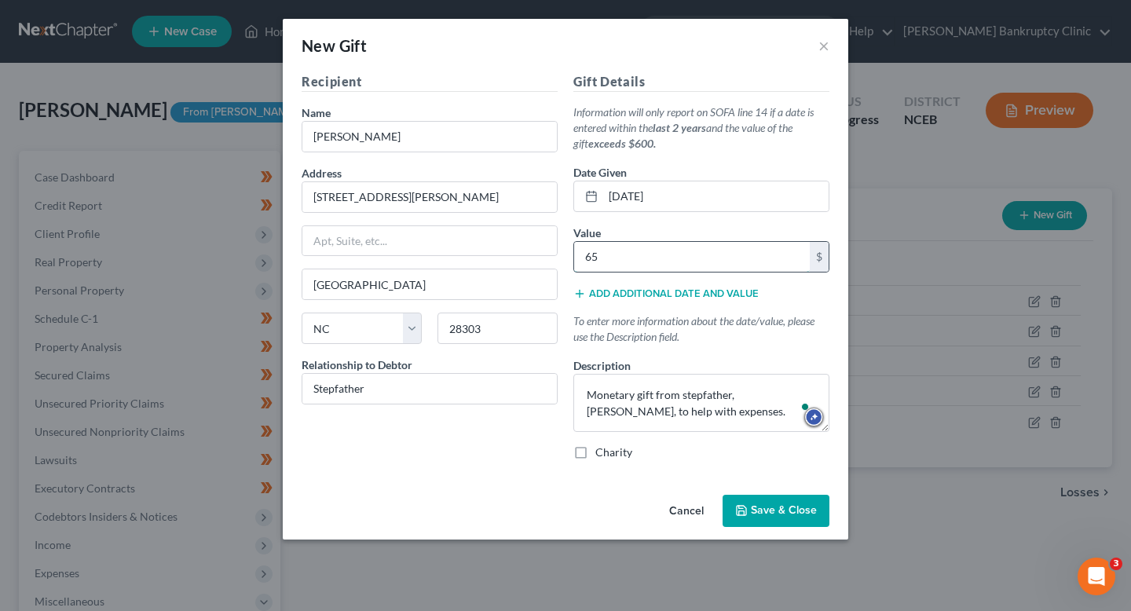
click at [682, 262] on input "65" at bounding box center [692, 257] width 236 height 30
type input "0"
type input "65.00"
click at [759, 505] on span "Save & Close" at bounding box center [784, 510] width 66 height 13
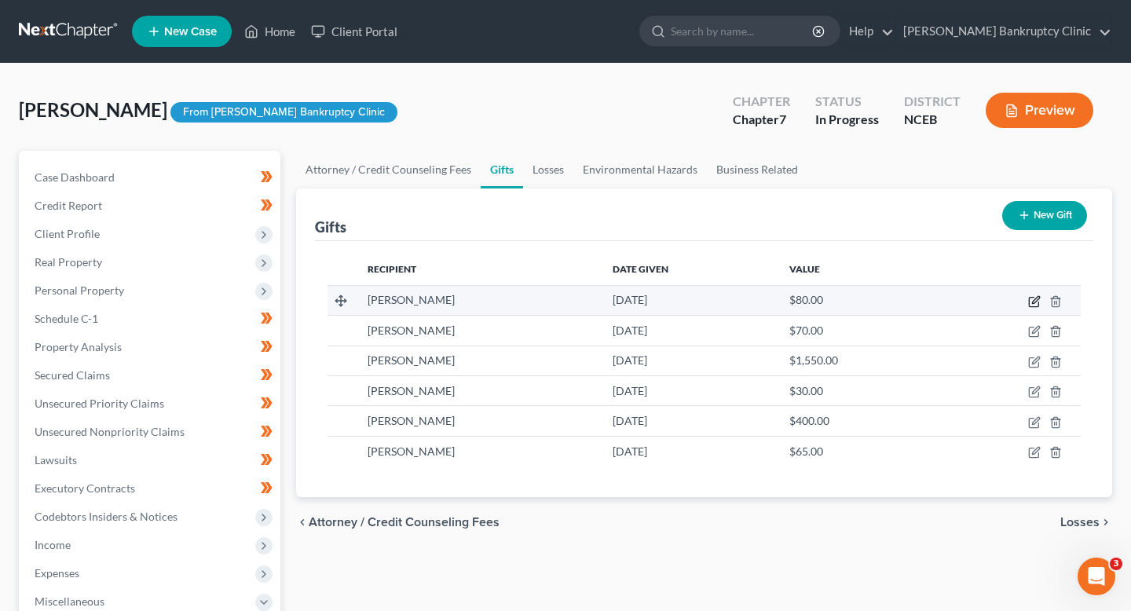
click at [1032, 300] on icon "button" at bounding box center [1034, 301] width 13 height 13
select select "28"
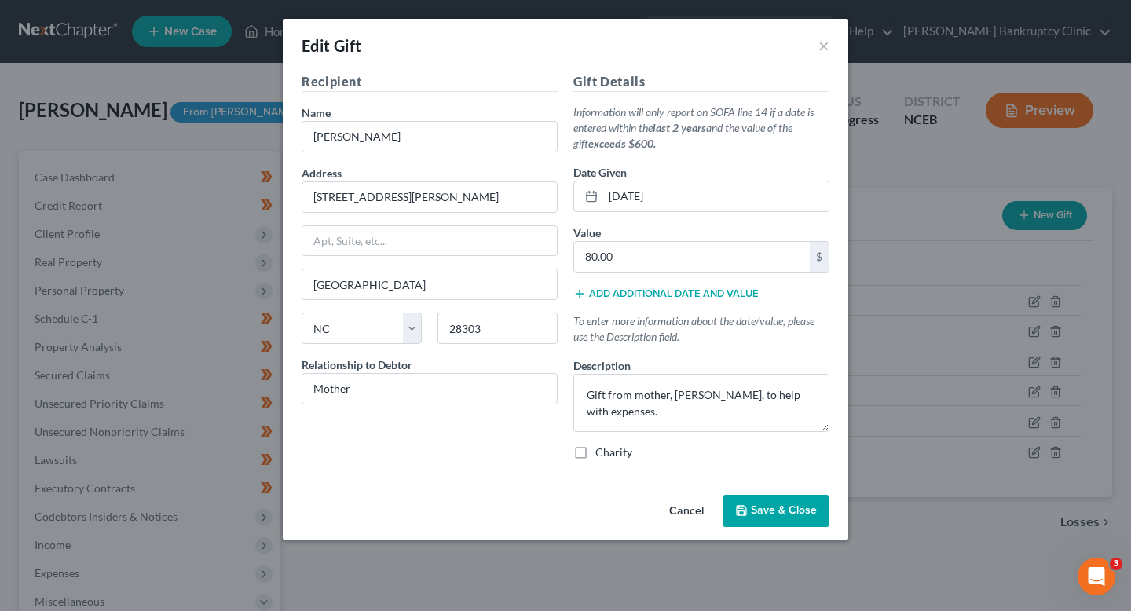
click at [834, 50] on div "Edit Gift ×" at bounding box center [565, 45] width 565 height 53
click at [829, 48] on div "Edit Gift ×" at bounding box center [565, 45] width 565 height 53
click at [822, 44] on button "×" at bounding box center [823, 45] width 11 height 19
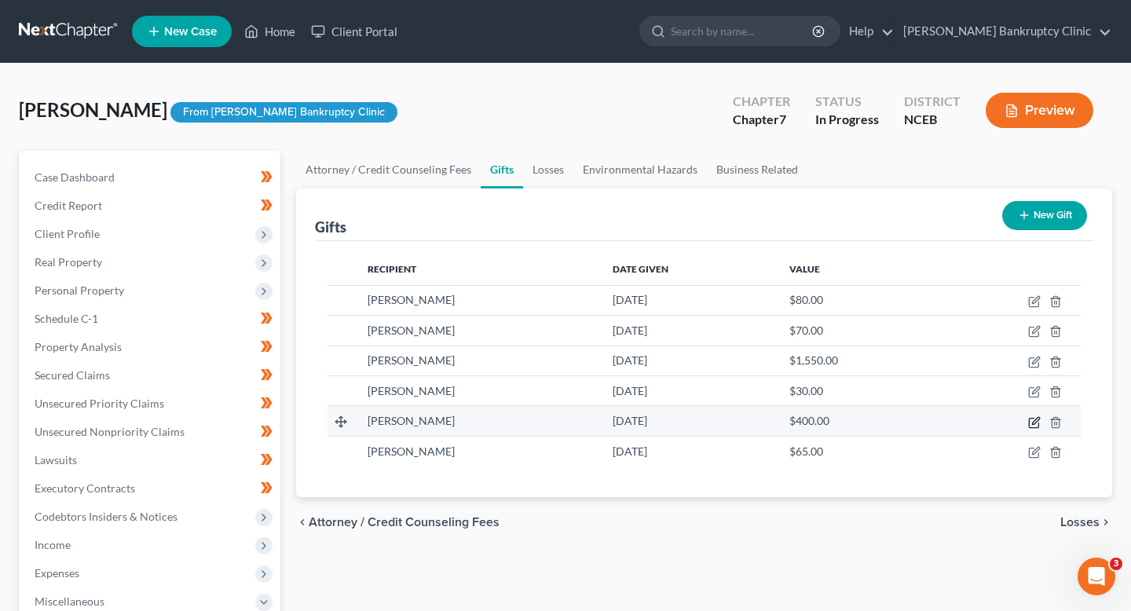
click at [1032, 424] on icon "button" at bounding box center [1034, 422] width 13 height 13
select select "28"
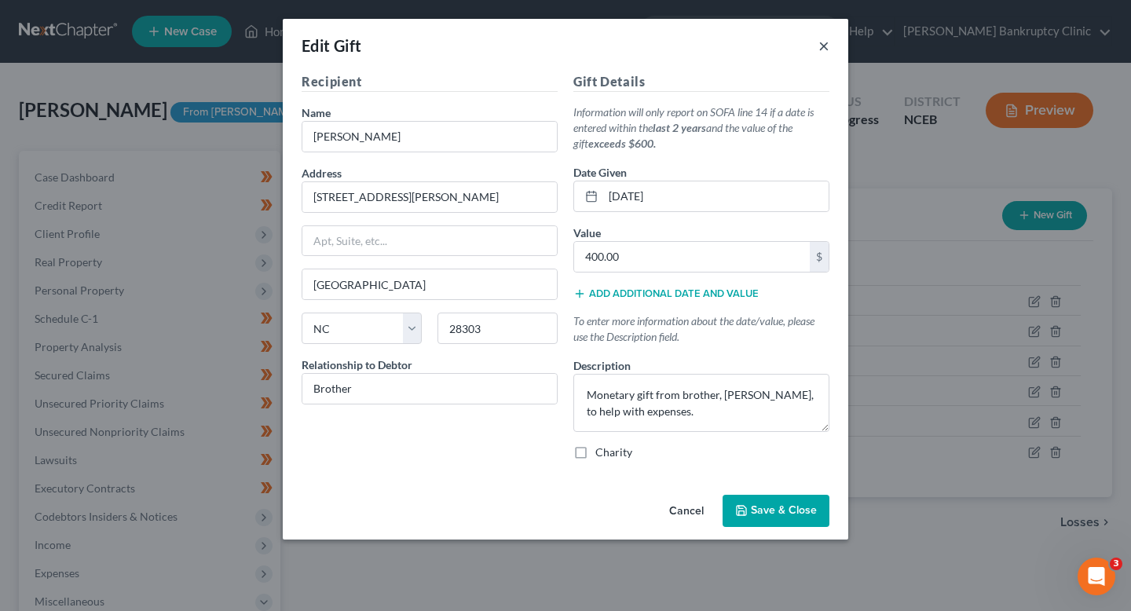
click at [822, 53] on button "×" at bounding box center [823, 45] width 11 height 19
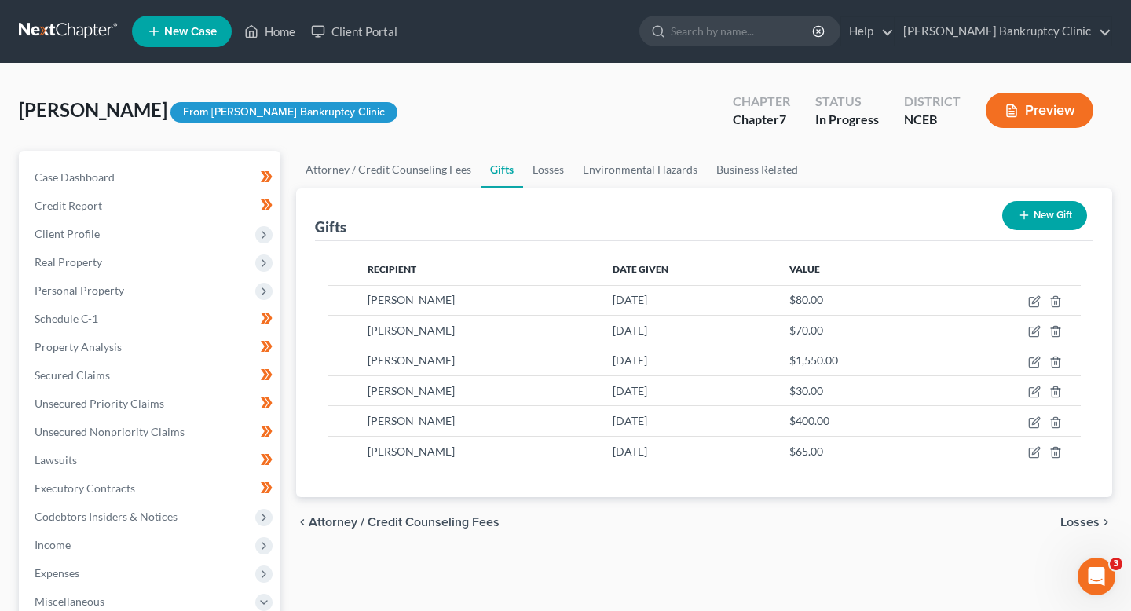
click at [1048, 215] on button "New Gift" at bounding box center [1044, 215] width 85 height 29
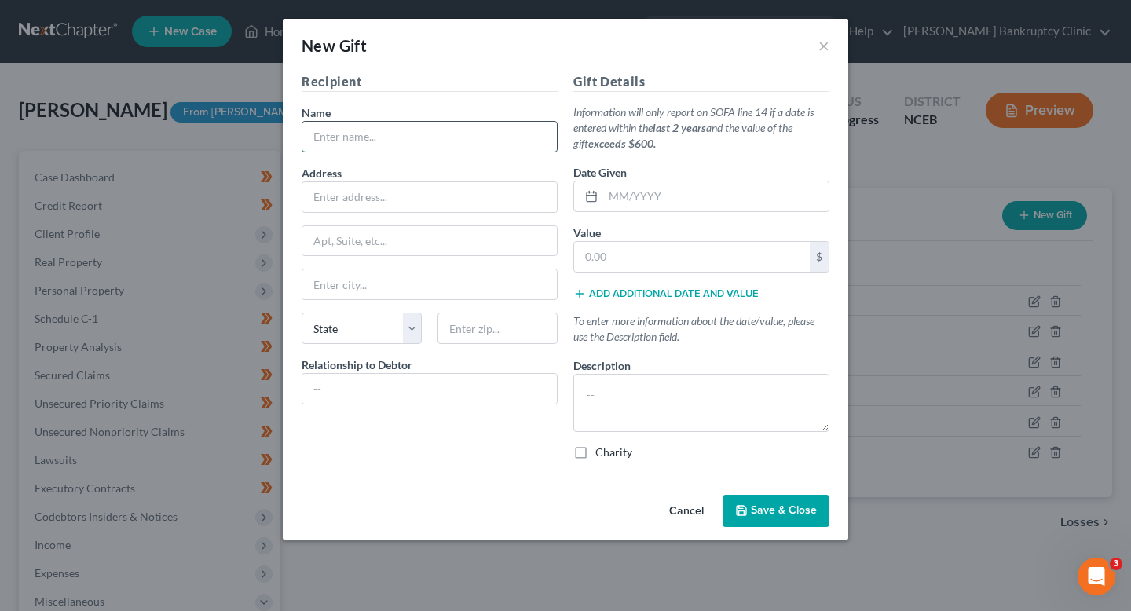
click at [494, 145] on input "text" at bounding box center [429, 137] width 254 height 30
type input "[PERSON_NAME]"
click at [422, 192] on input "text" at bounding box center [429, 197] width 254 height 30
type input "[STREET_ADDRESS][PERSON_NAME]"
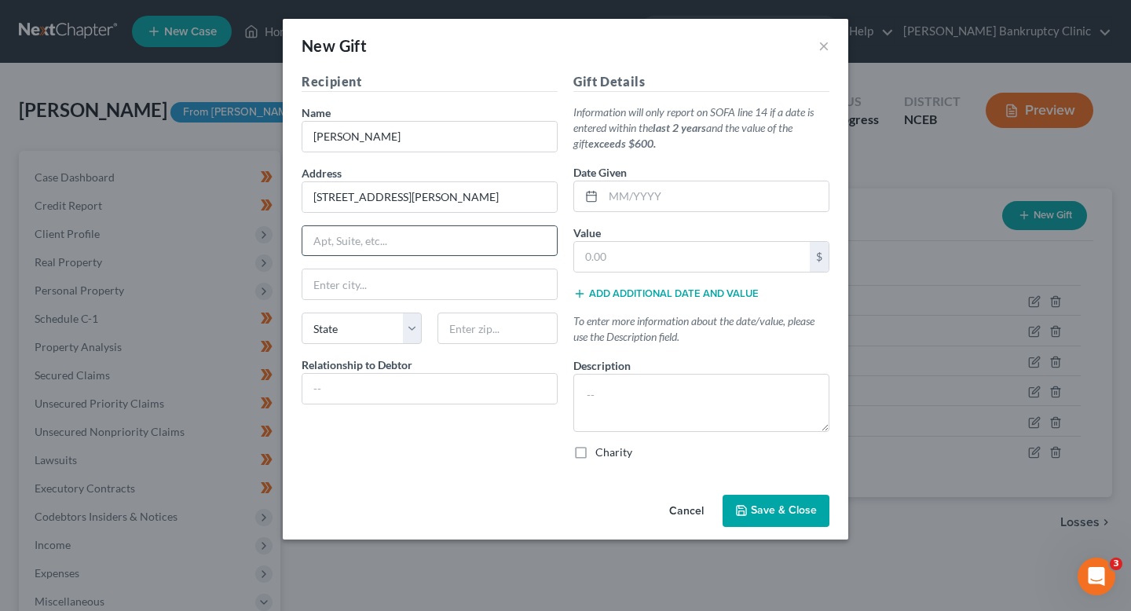
click at [393, 240] on input "text" at bounding box center [429, 241] width 254 height 30
click at [346, 287] on input "text" at bounding box center [429, 284] width 254 height 30
type input "[GEOGRAPHIC_DATA]"
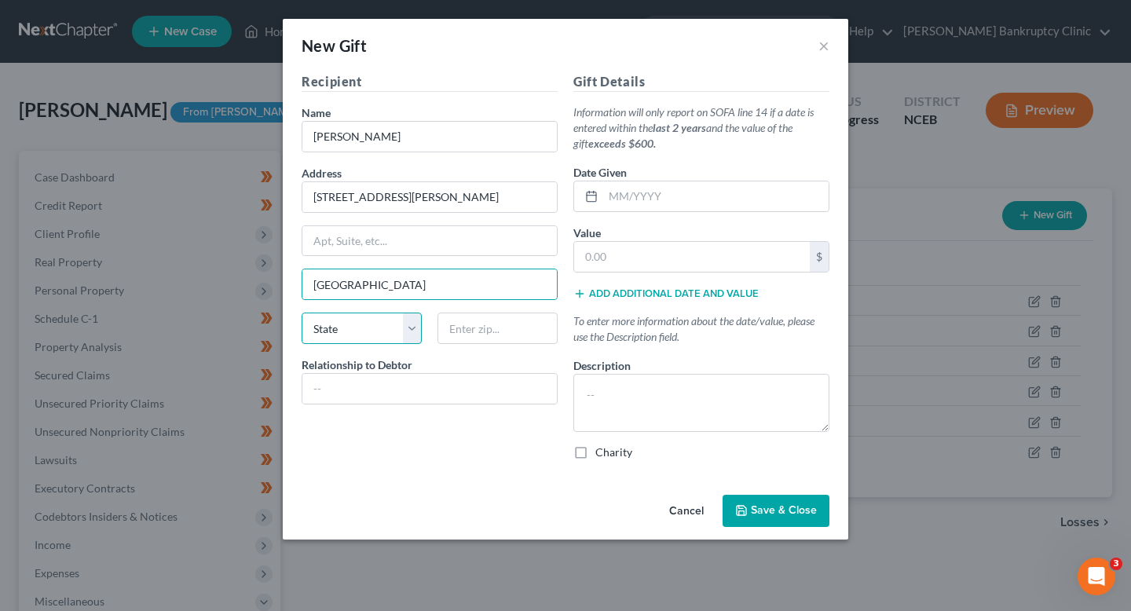
click at [349, 319] on select "State [US_STATE] AK AR AZ CA CO CT DE DC [GEOGRAPHIC_DATA] [GEOGRAPHIC_DATA] GU…" at bounding box center [362, 328] width 120 height 31
select select "28"
click at [302, 313] on select "State [US_STATE] AK AR AZ CA CO CT DE DC [GEOGRAPHIC_DATA] [GEOGRAPHIC_DATA] GU…" at bounding box center [362, 328] width 120 height 31
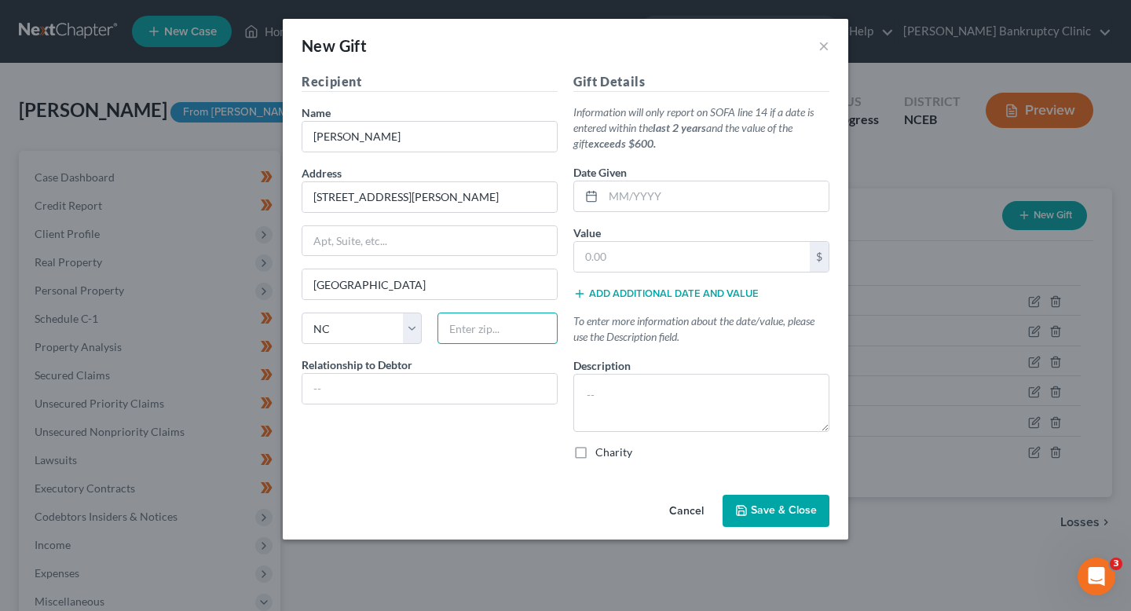
click at [472, 337] on input "text" at bounding box center [497, 328] width 120 height 31
type input "28303"
click at [486, 386] on input "text" at bounding box center [429, 389] width 254 height 30
type input "Mother"
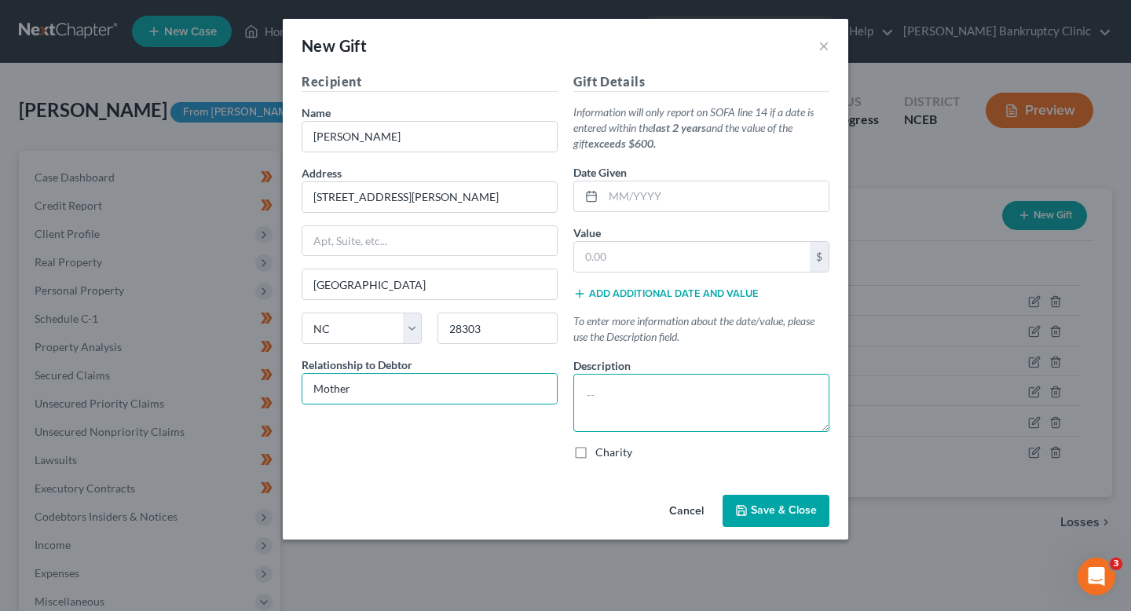
click at [604, 390] on textarea at bounding box center [701, 403] width 256 height 58
type textarea "F"
drag, startPoint x: 674, startPoint y: 406, endPoint x: 489, endPoint y: 368, distance: 189.1
click at [489, 368] on div "Recipient Name * Sonia Blanks Address 120 Bremer Street Apt, Suite, etc Fayette…" at bounding box center [565, 272] width 543 height 401
paste textarea "Gift from mother, [PERSON_NAME], to help with expenses."
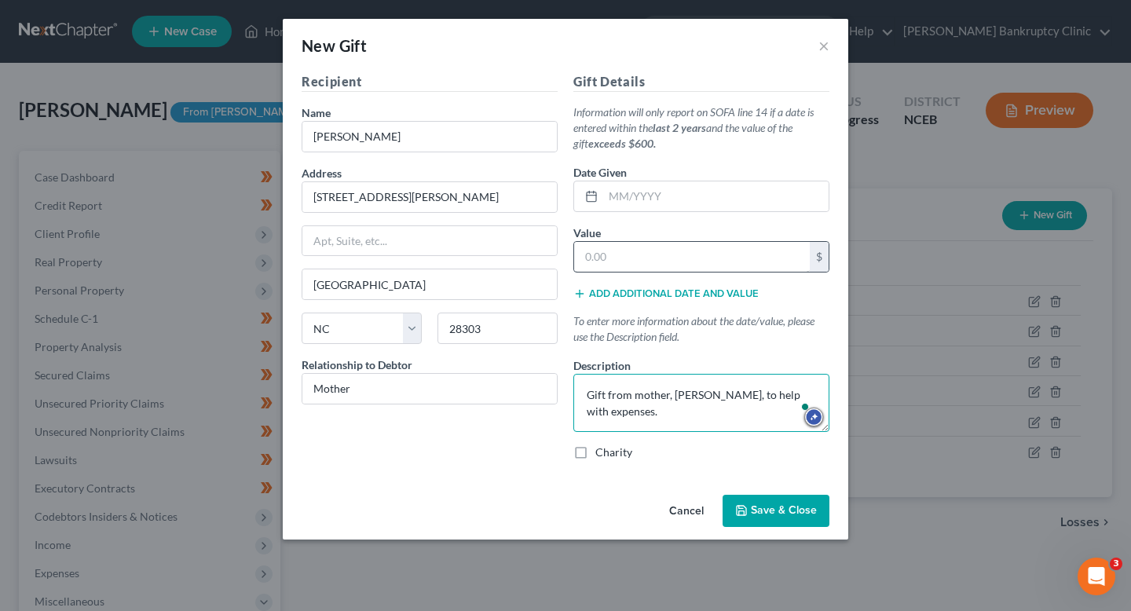
type textarea "Gift from mother, [PERSON_NAME], to help with expenses."
click at [641, 257] on input "text" at bounding box center [692, 257] width 236 height 30
type input "250"
click at [679, 192] on input "text" at bounding box center [715, 196] width 225 height 30
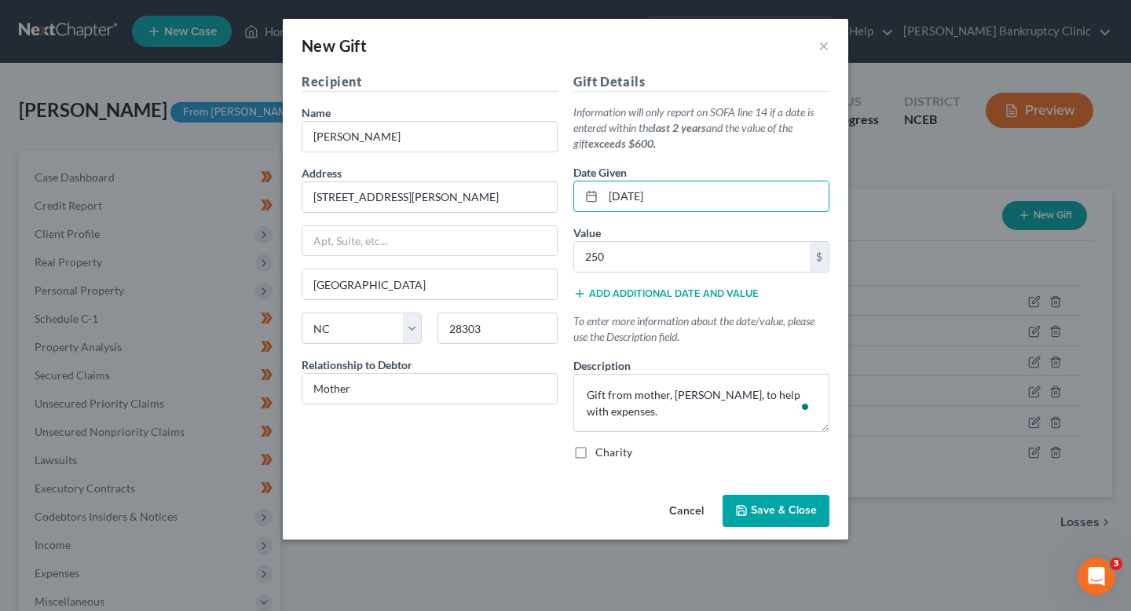
type input "[DATE]"
click at [790, 506] on span "Save & Close" at bounding box center [784, 510] width 66 height 13
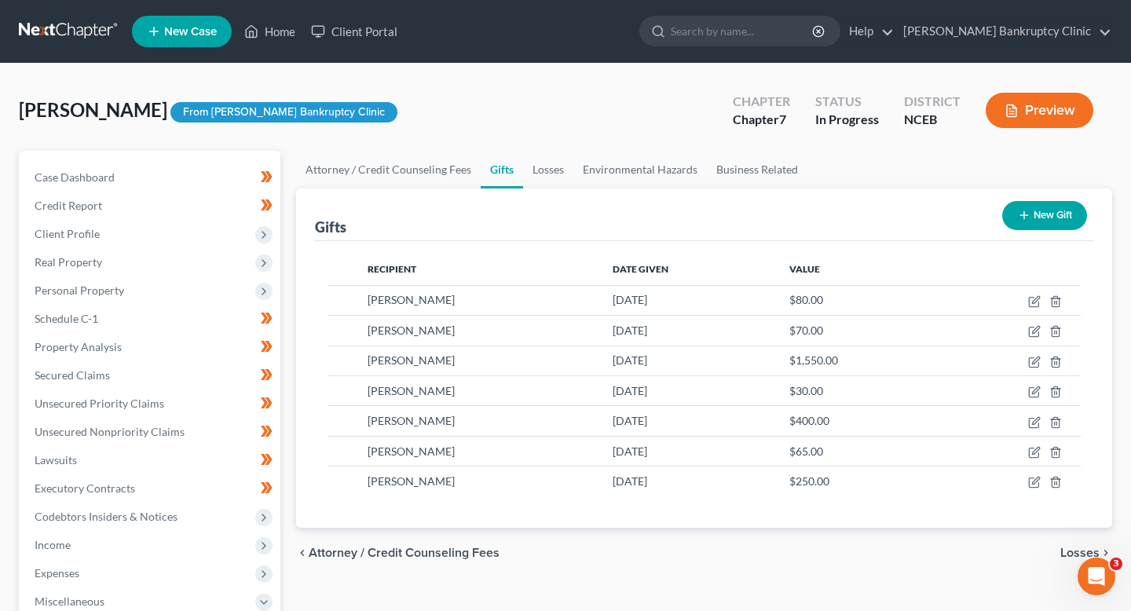
click at [1061, 217] on button "New Gift" at bounding box center [1044, 215] width 85 height 29
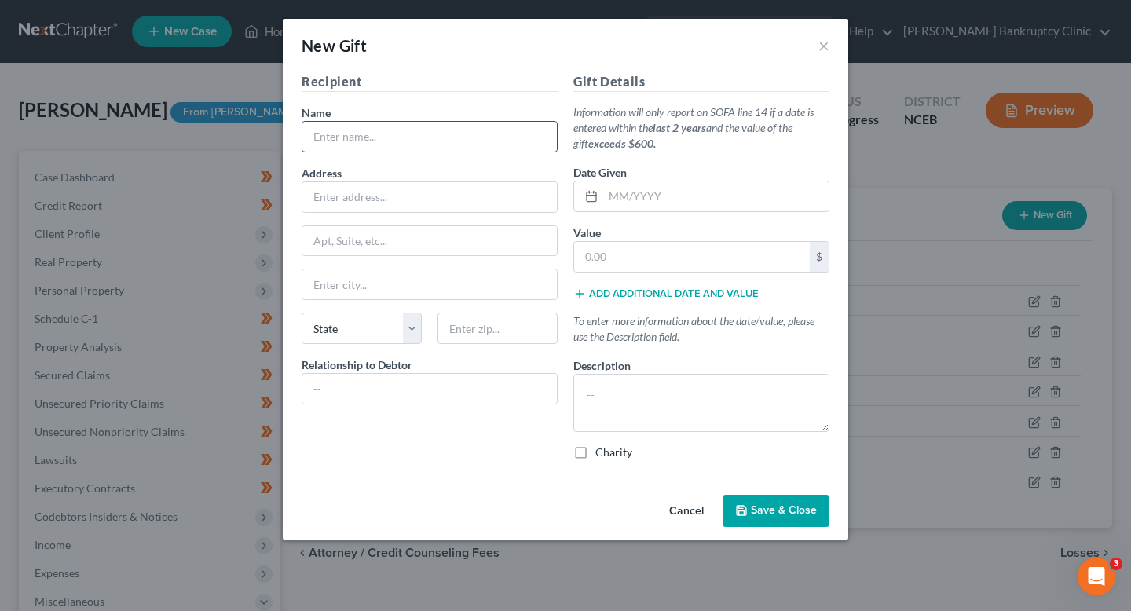
click at [448, 148] on input "text" at bounding box center [429, 137] width 254 height 30
type input "[PERSON_NAME]"
click at [408, 203] on input "text" at bounding box center [429, 197] width 254 height 30
type input "[STREET_ADDRESS][PERSON_NAME]"
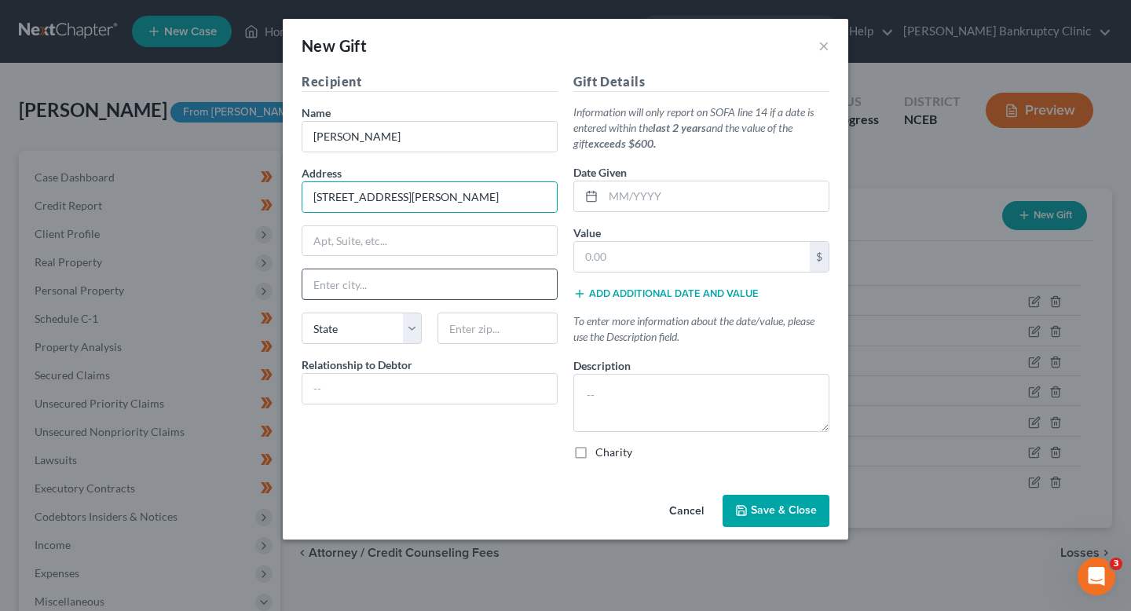
click at [418, 277] on input "text" at bounding box center [429, 284] width 254 height 30
type input "[GEOGRAPHIC_DATA]"
click at [356, 328] on select "State [US_STATE] AK AR AZ CA CO CT DE DC [GEOGRAPHIC_DATA] [GEOGRAPHIC_DATA] GU…" at bounding box center [362, 328] width 120 height 31
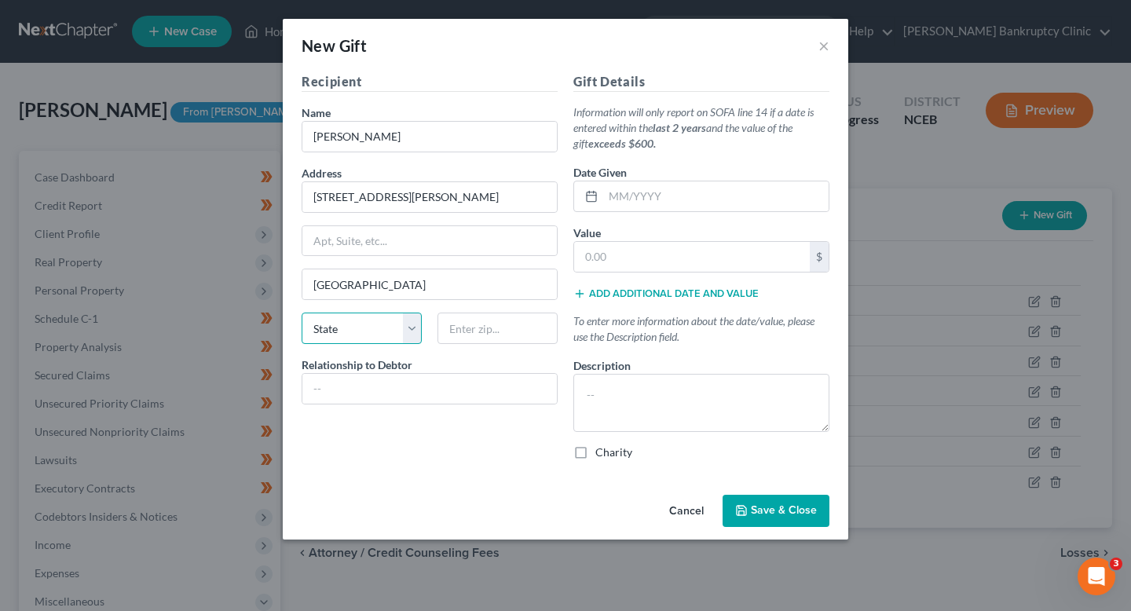
select select "28"
click at [302, 313] on select "State [US_STATE] AK AR AZ CA CO CT DE DC [GEOGRAPHIC_DATA] [GEOGRAPHIC_DATA] GU…" at bounding box center [362, 328] width 120 height 31
click at [486, 333] on input "text" at bounding box center [497, 328] width 120 height 31
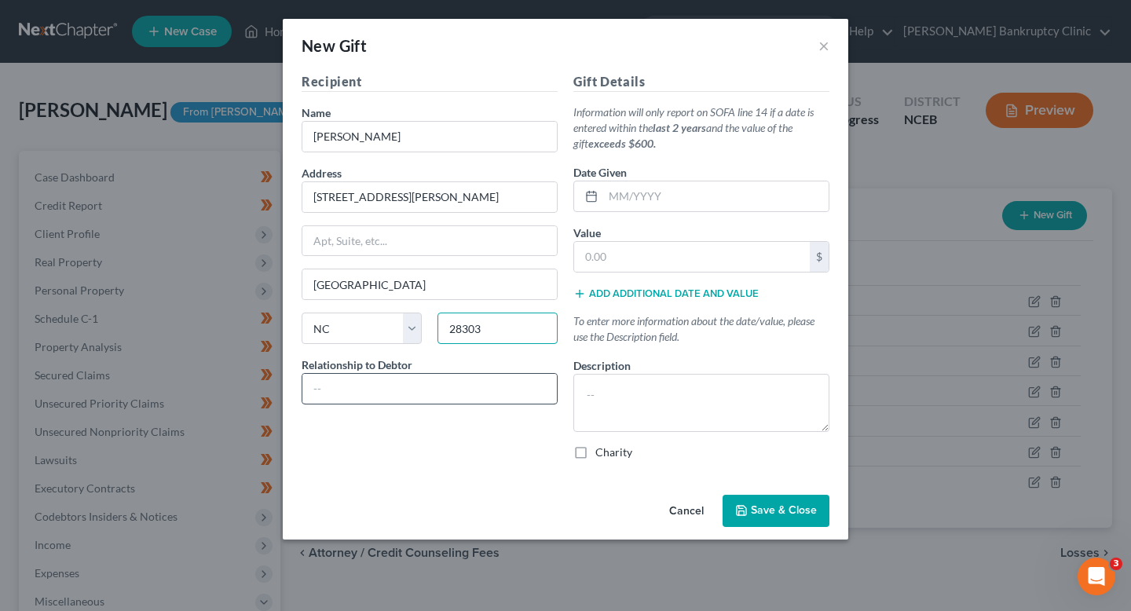
type input "28303"
click at [452, 401] on input "text" at bounding box center [429, 389] width 254 height 30
type input "Mother"
click at [606, 379] on textarea at bounding box center [701, 403] width 256 height 58
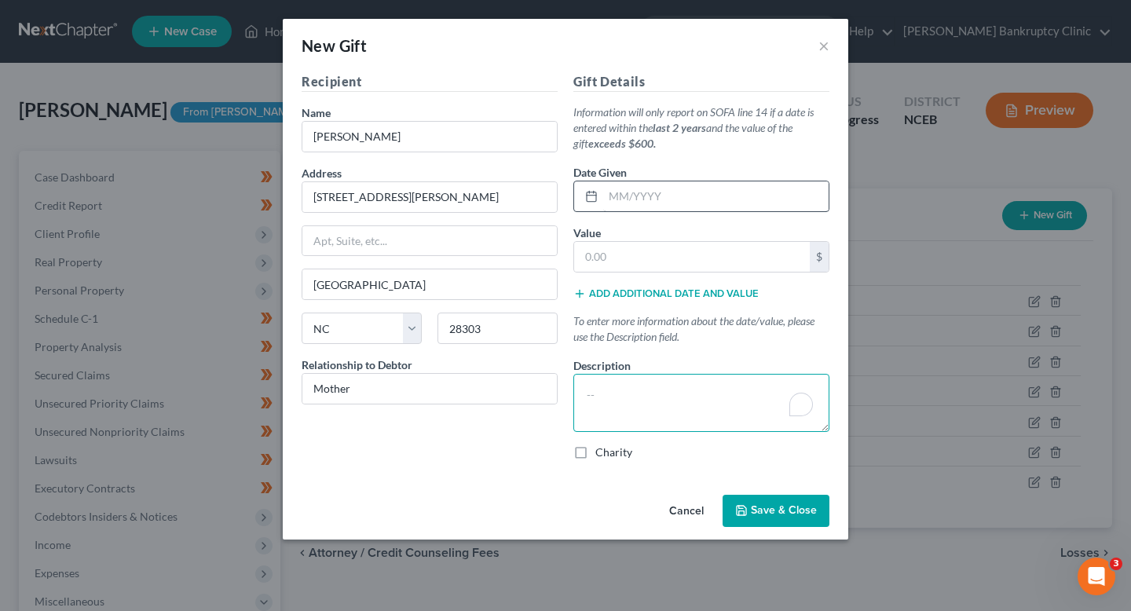
paste textarea "Gift from mother, [PERSON_NAME], to help with expenses."
type textarea "Gift from mother, [PERSON_NAME], to help with expenses."
click at [644, 190] on input "text" at bounding box center [715, 196] width 225 height 30
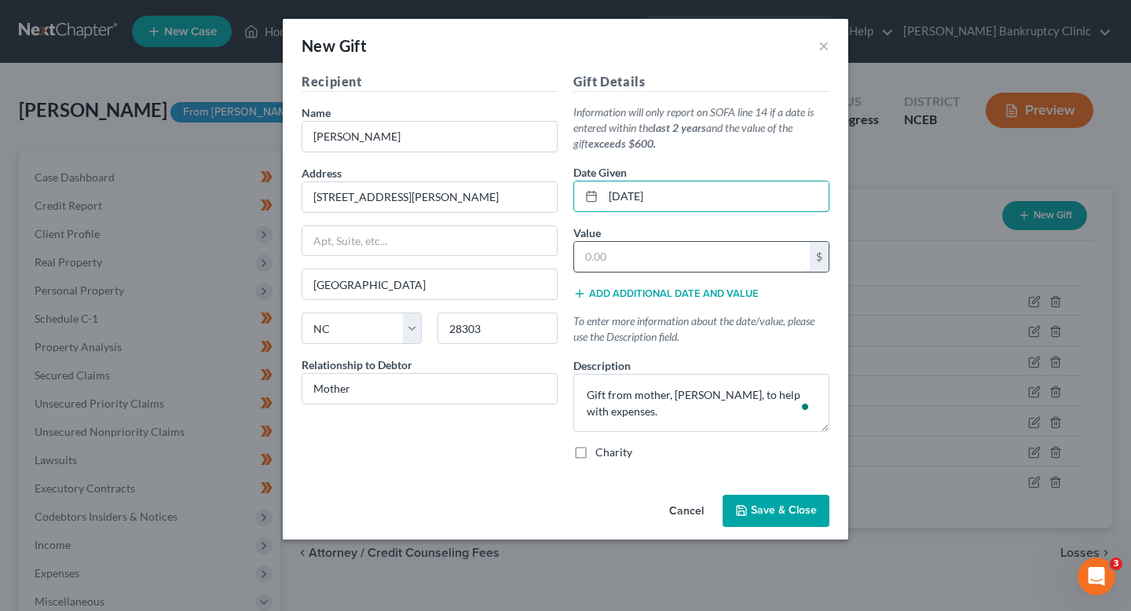
type input "[DATE]"
click at [700, 262] on input "text" at bounding box center [692, 257] width 236 height 30
type input "200"
click at [799, 512] on span "Save & Close" at bounding box center [784, 510] width 66 height 13
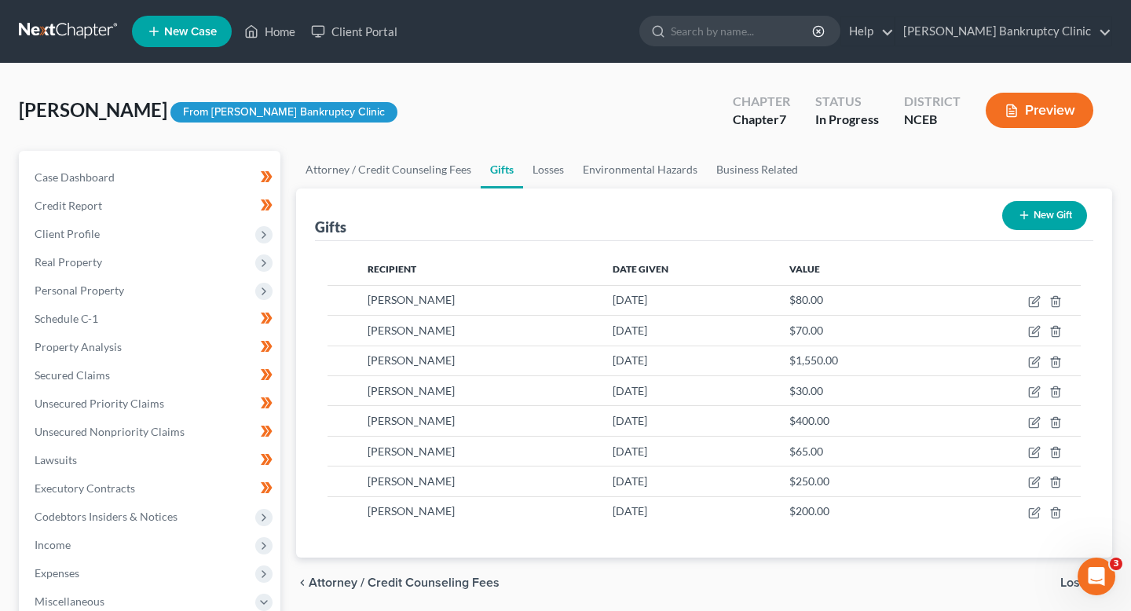
click at [1042, 218] on button "New Gift" at bounding box center [1044, 215] width 85 height 29
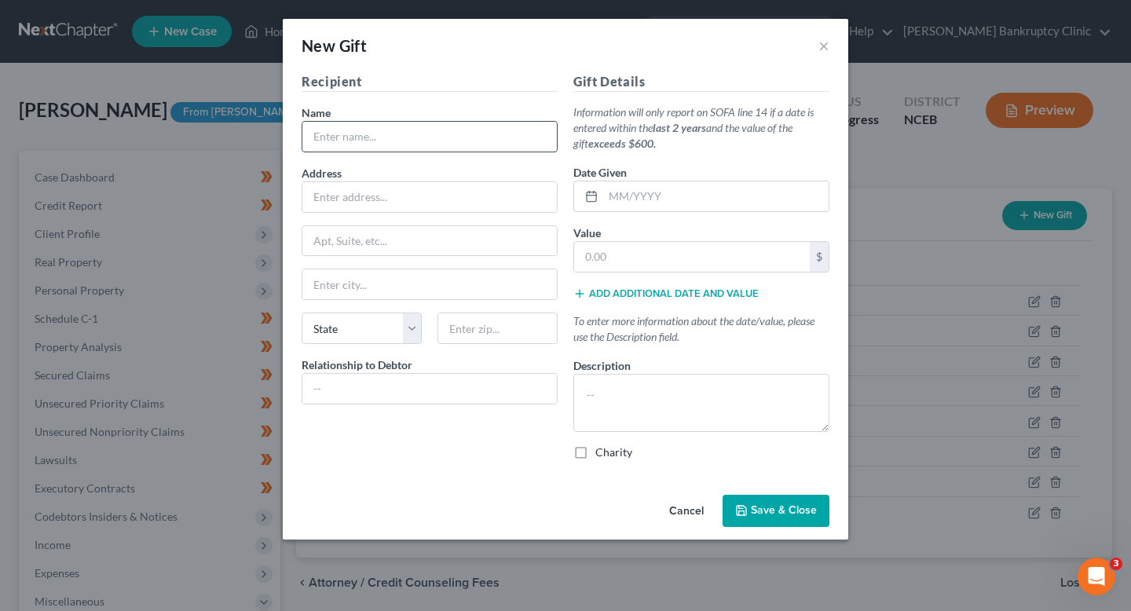
click at [466, 123] on input "text" at bounding box center [429, 137] width 254 height 30
type input "[PERSON_NAME]"
click at [830, 42] on div "New Gift ×" at bounding box center [565, 45] width 565 height 53
click at [820, 43] on button "×" at bounding box center [823, 45] width 11 height 19
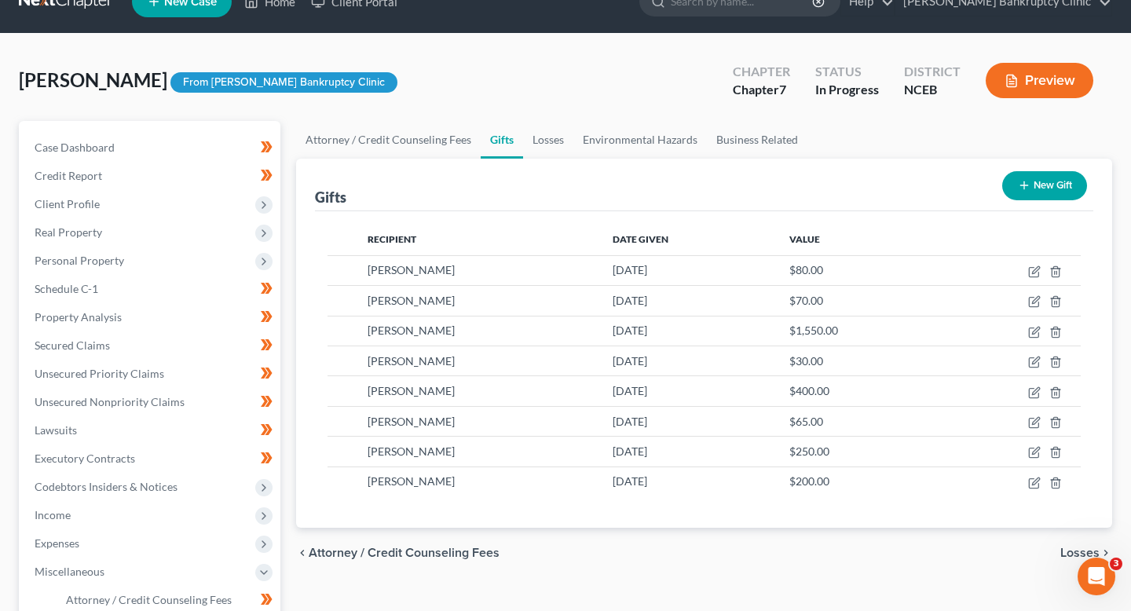
scroll to position [31, 0]
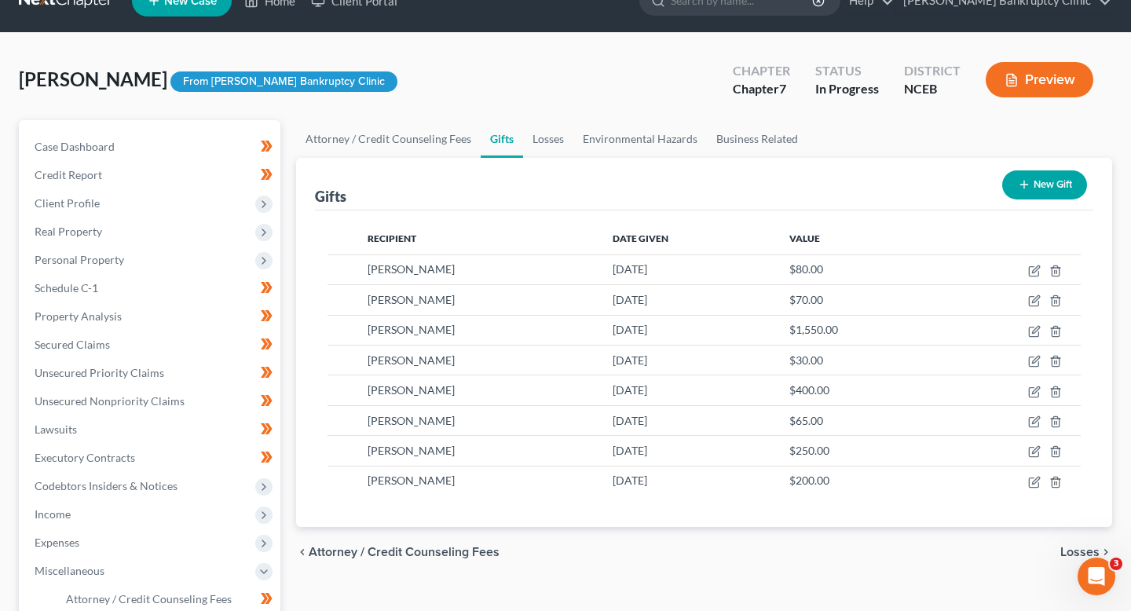
drag, startPoint x: 454, startPoint y: 230, endPoint x: 313, endPoint y: 232, distance: 140.6
click at [313, 231] on div "Gifts New Gift Recipient Date Given Value [PERSON_NAME] [DATE] $80.00 [PERSON_N…" at bounding box center [704, 342] width 816 height 369
click at [389, 237] on span "Recipient" at bounding box center [392, 238] width 49 height 12
copy span "Recipient"
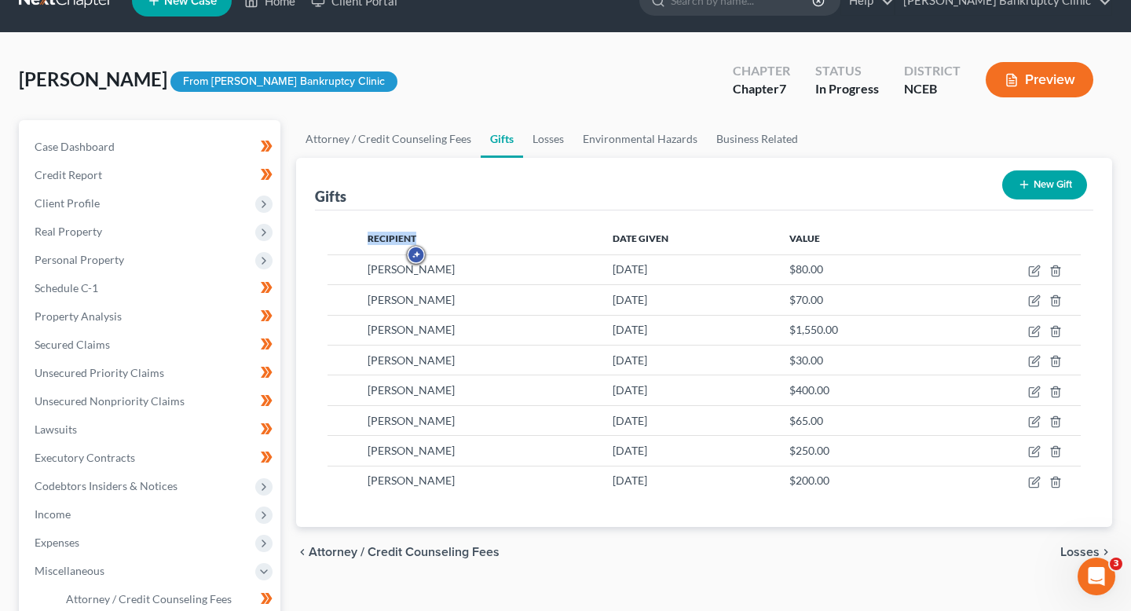
click at [1008, 177] on button "New Gift" at bounding box center [1044, 184] width 85 height 29
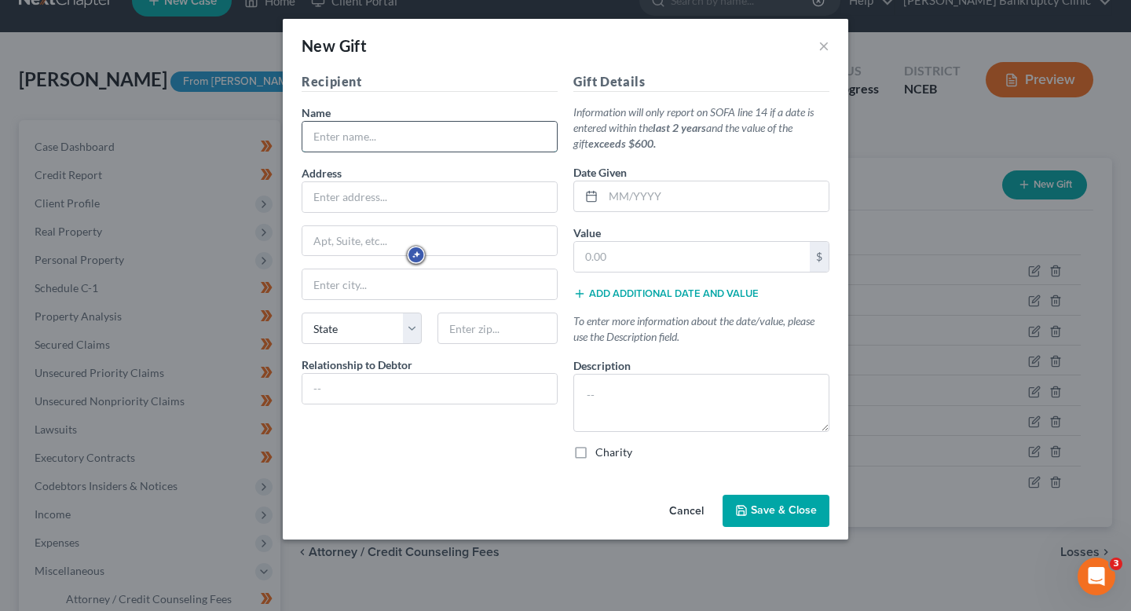
click at [446, 136] on input "text" at bounding box center [429, 137] width 254 height 30
type input "[PERSON_NAME]"
click at [411, 191] on input "text" at bounding box center [429, 197] width 254 height 30
type input "[STREET_ADDRESS][PERSON_NAME]"
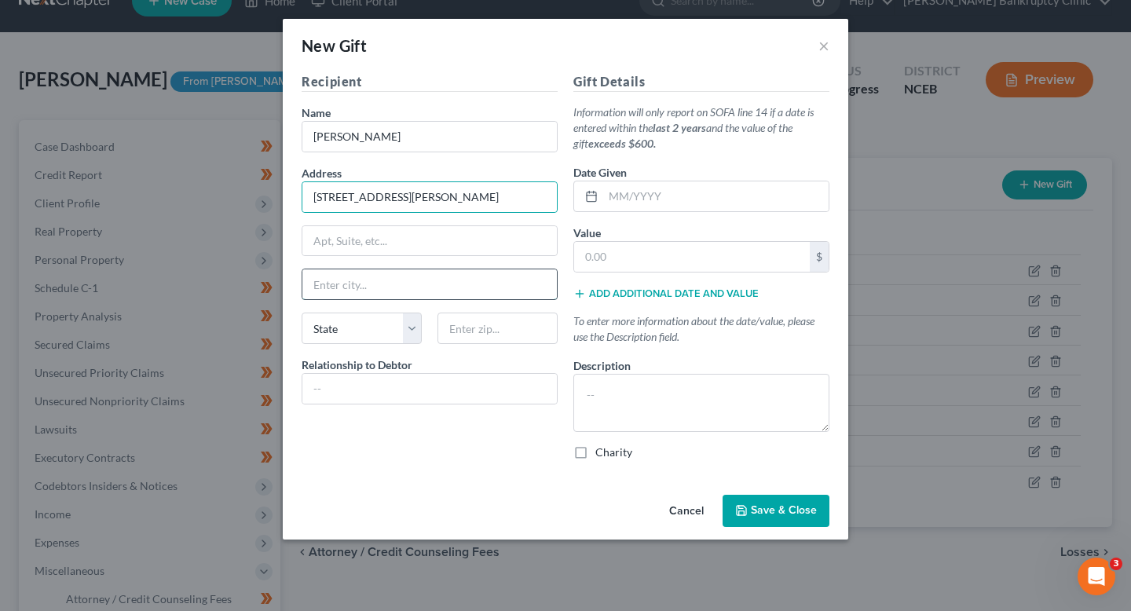
click at [397, 270] on input "text" at bounding box center [429, 284] width 254 height 30
click at [402, 298] on input "[PERSON_NAME]" at bounding box center [429, 284] width 254 height 30
click at [365, 338] on select "State [US_STATE] AK AR AZ CA CO CT DE DC [GEOGRAPHIC_DATA] [GEOGRAPHIC_DATA] GU…" at bounding box center [362, 328] width 120 height 31
click at [360, 288] on input "[PERSON_NAME]" at bounding box center [429, 284] width 254 height 30
type input "[GEOGRAPHIC_DATA]"
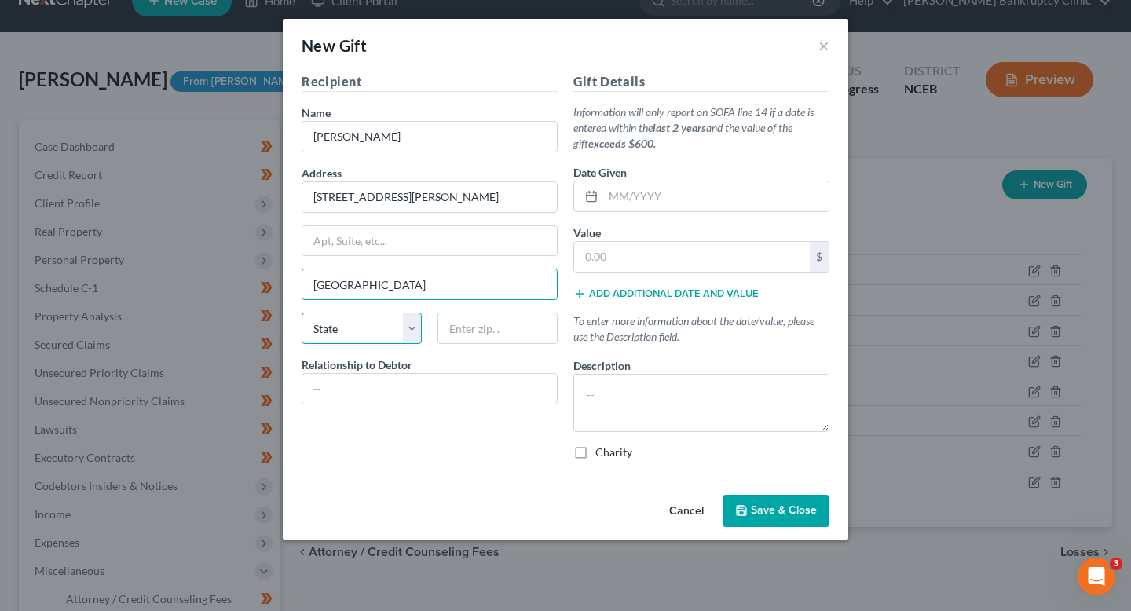
click at [359, 334] on select "State [US_STATE] AK AR AZ CA CO CT DE DC [GEOGRAPHIC_DATA] [GEOGRAPHIC_DATA] GU…" at bounding box center [362, 328] width 120 height 31
select select "28"
click at [302, 313] on select "State [US_STATE] AK AR AZ CA CO CT DE DC [GEOGRAPHIC_DATA] [GEOGRAPHIC_DATA] GU…" at bounding box center [362, 328] width 120 height 31
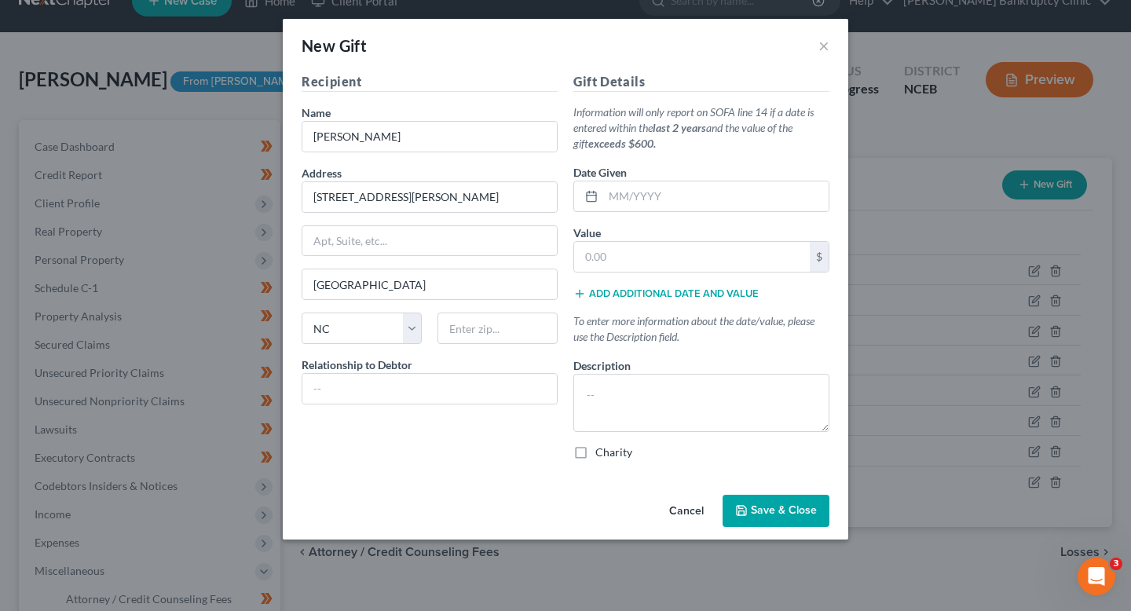
click at [431, 342] on div "Zip" at bounding box center [498, 328] width 136 height 31
click at [469, 342] on input "text" at bounding box center [497, 328] width 120 height 31
type input "28303"
click at [465, 393] on input "text" at bounding box center [429, 389] width 254 height 30
drag, startPoint x: 402, startPoint y: 383, endPoint x: 255, endPoint y: 376, distance: 147.0
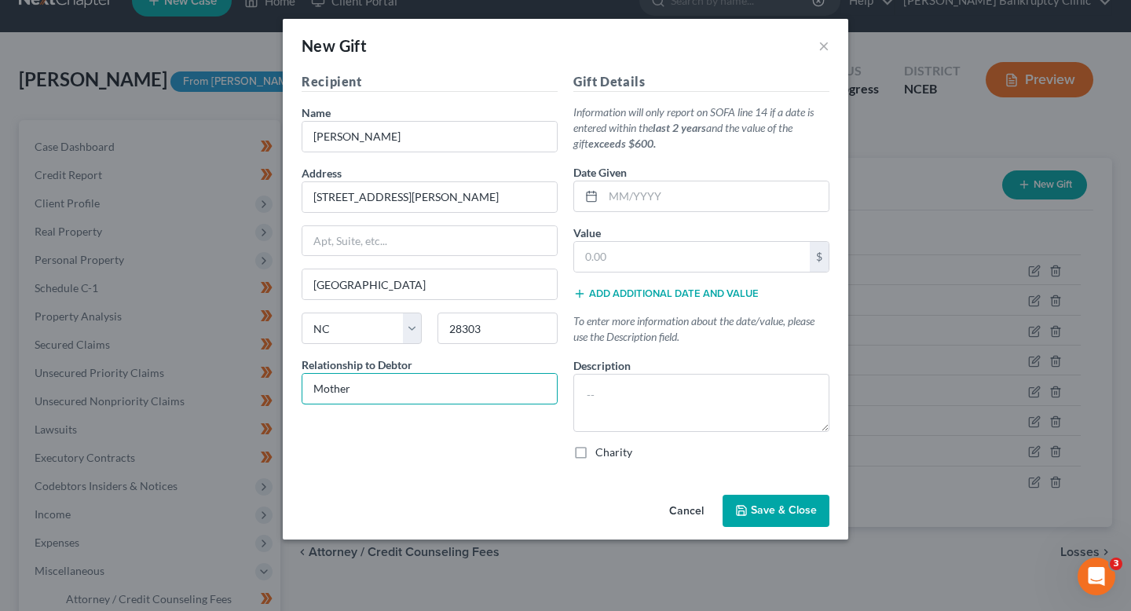
click at [255, 376] on div "New Gift × Recipient Name * [PERSON_NAME] Address [STREET_ADDRESS][PERSON_NAME]…" at bounding box center [565, 305] width 1131 height 611
type input "Family Friend"
click at [324, 456] on div "Recipient Name * [PERSON_NAME] Address [STREET_ADDRESS][PERSON_NAME], etc [GEOG…" at bounding box center [430, 272] width 272 height 401
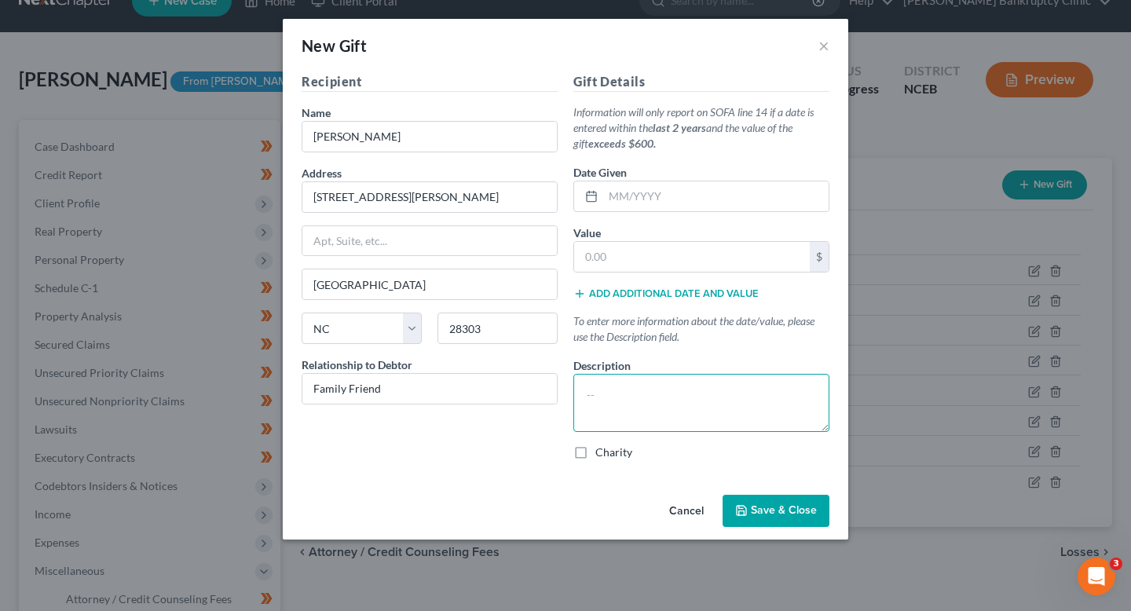
click at [647, 388] on textarea at bounding box center [701, 403] width 256 height 58
click at [657, 202] on input "text" at bounding box center [715, 196] width 225 height 30
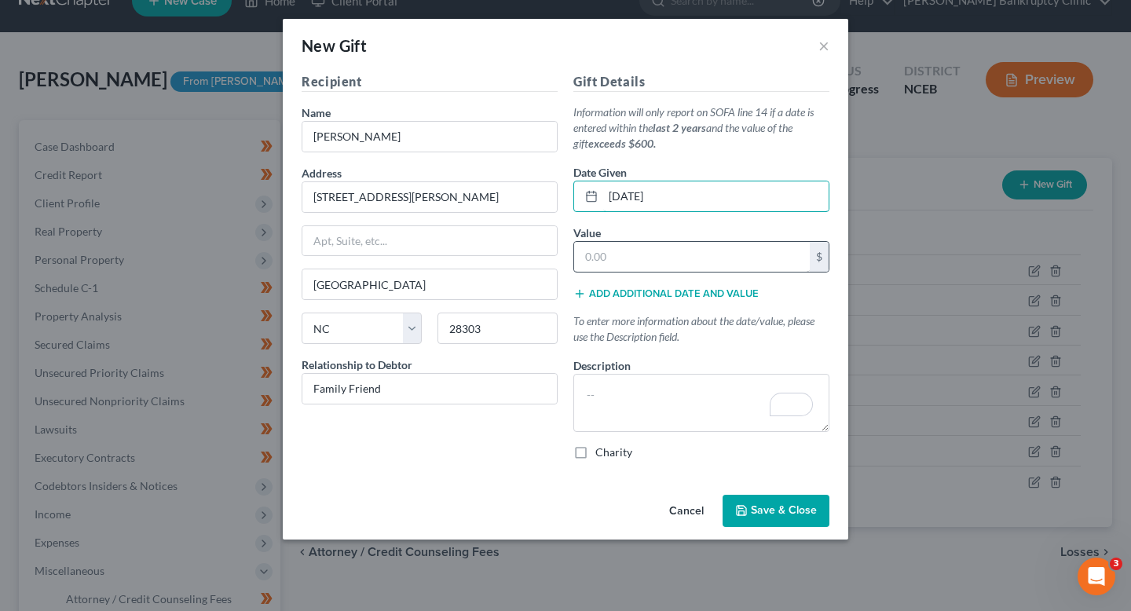
type input "[DATE]"
click at [715, 265] on input "text" at bounding box center [692, 257] width 236 height 30
type input "1,000"
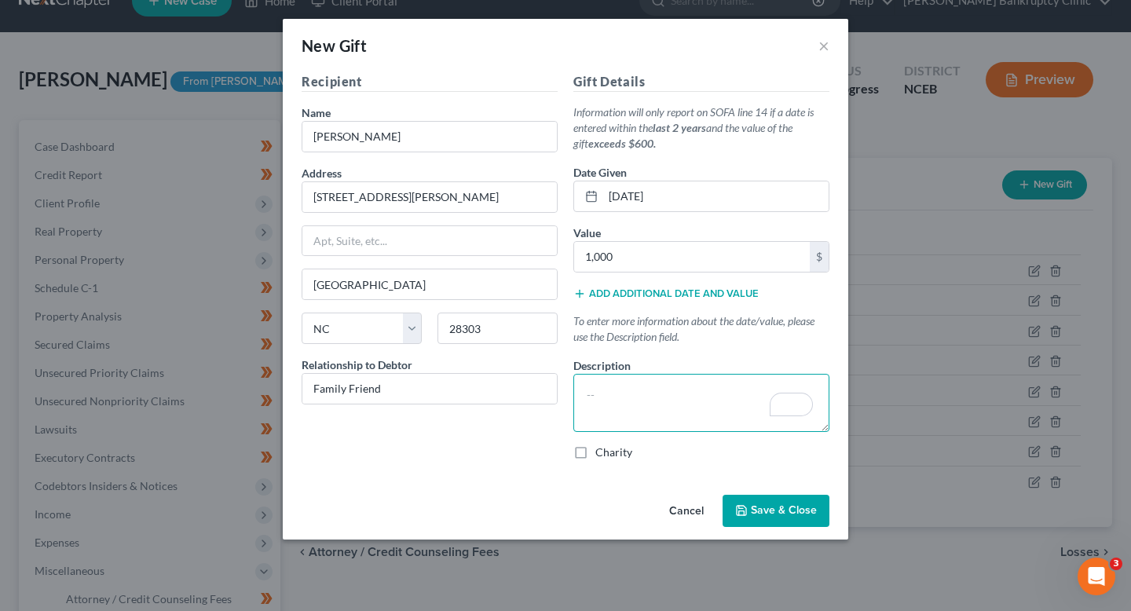
click at [704, 427] on textarea "To enrich screen reader interactions, please activate Accessibility in Grammarl…" at bounding box center [701, 403] width 256 height 58
drag, startPoint x: 706, startPoint y: 396, endPoint x: 791, endPoint y: 396, distance: 84.8
click at [791, 396] on div "Gift Details Information will only report on SOFA line 14 if a date is entered …" at bounding box center [701, 272] width 272 height 401
type textarea "Gift from a family friend."
click at [755, 501] on button "Save & Close" at bounding box center [776, 511] width 107 height 33
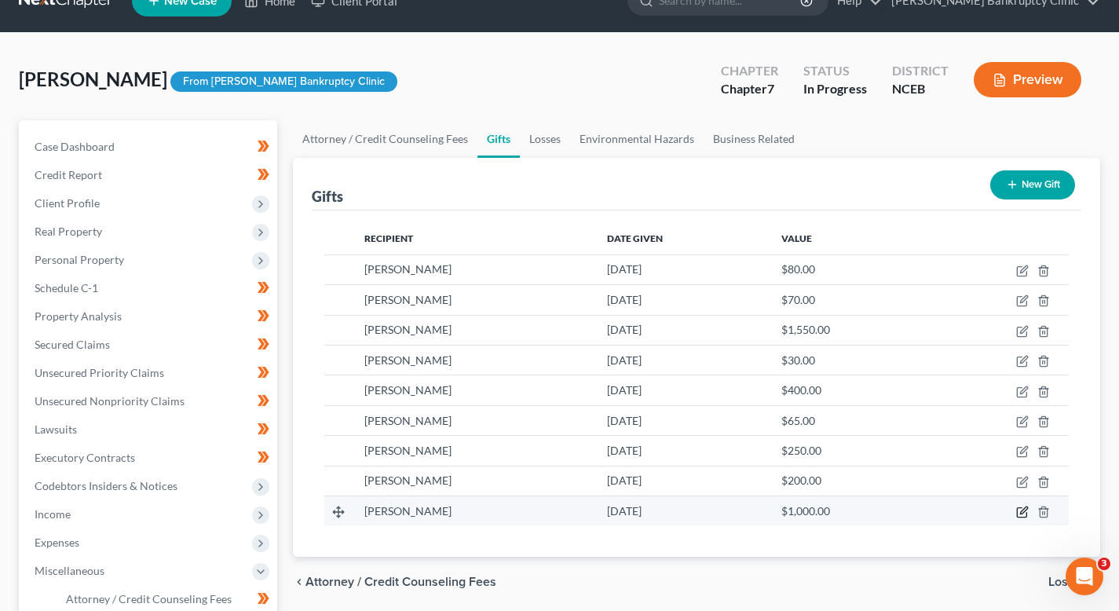
click at [1019, 515] on icon "button" at bounding box center [1022, 512] width 13 height 13
select select "28"
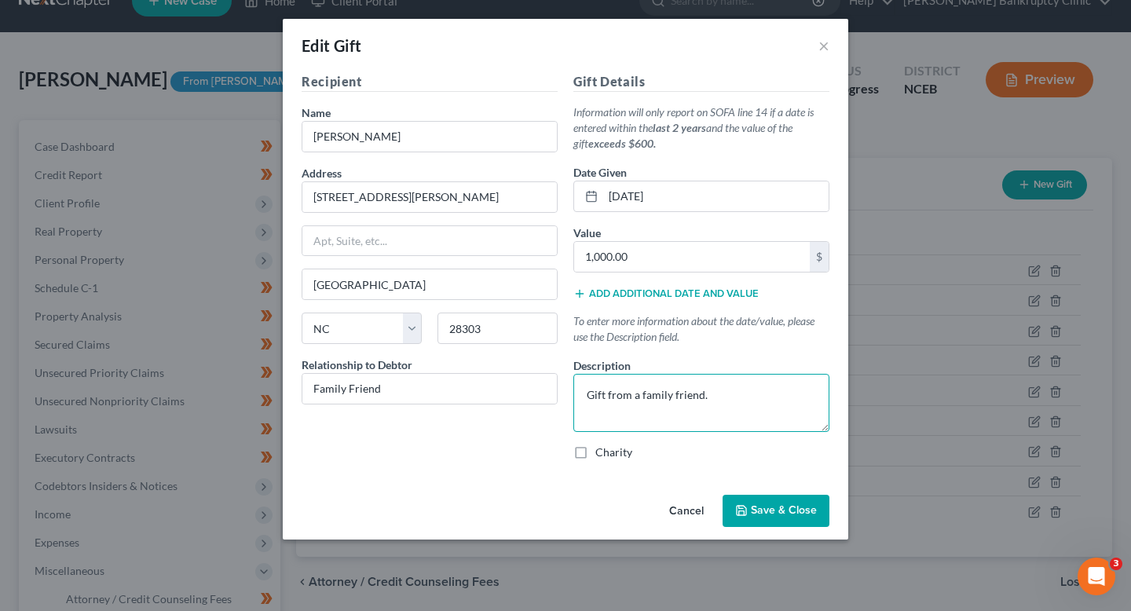
click at [729, 399] on textarea "Gift from a family friend." at bounding box center [701, 403] width 256 height 58
click at [682, 507] on button "Cancel" at bounding box center [687, 511] width 60 height 31
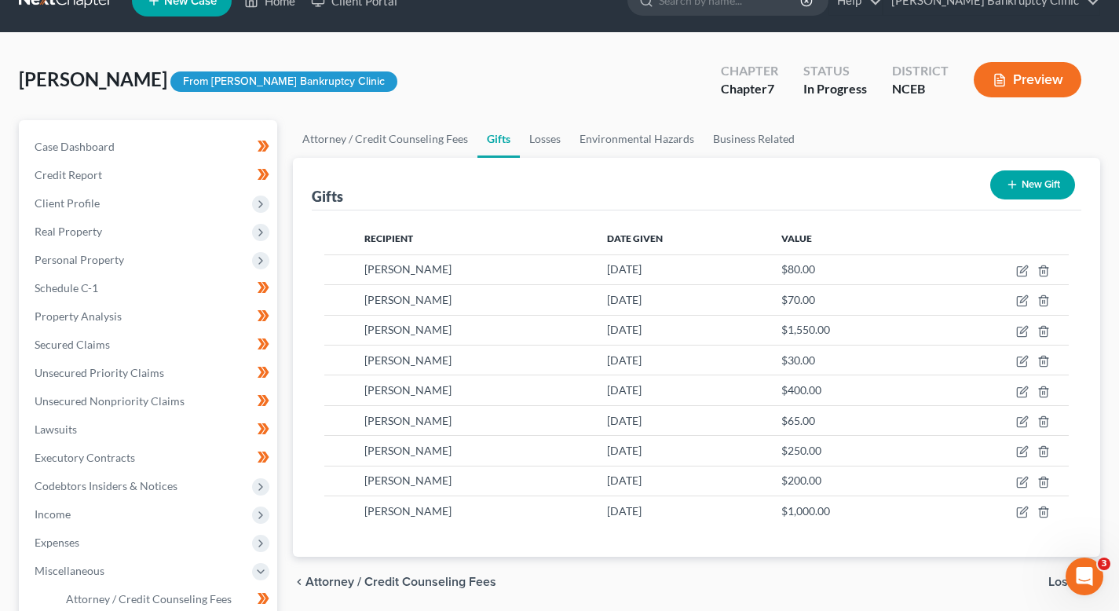
click at [1045, 195] on button "New Gift" at bounding box center [1032, 184] width 85 height 29
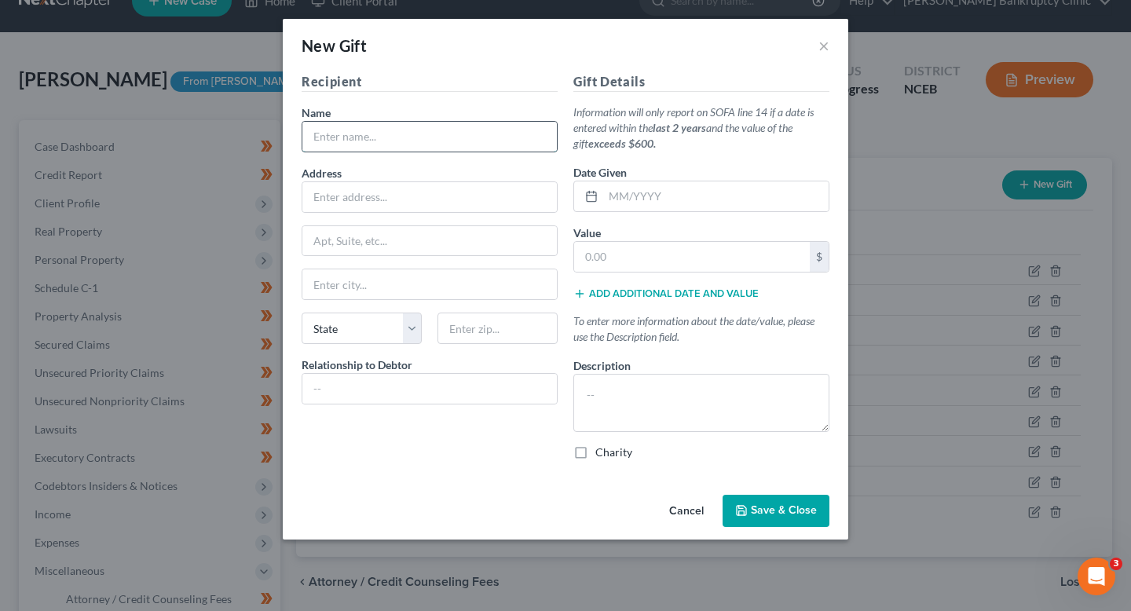
click at [442, 129] on input "text" at bounding box center [429, 137] width 254 height 30
type input "[PERSON_NAME]"
click at [407, 187] on input "text" at bounding box center [429, 197] width 254 height 30
type input "[STREET_ADDRESS][PERSON_NAME]"
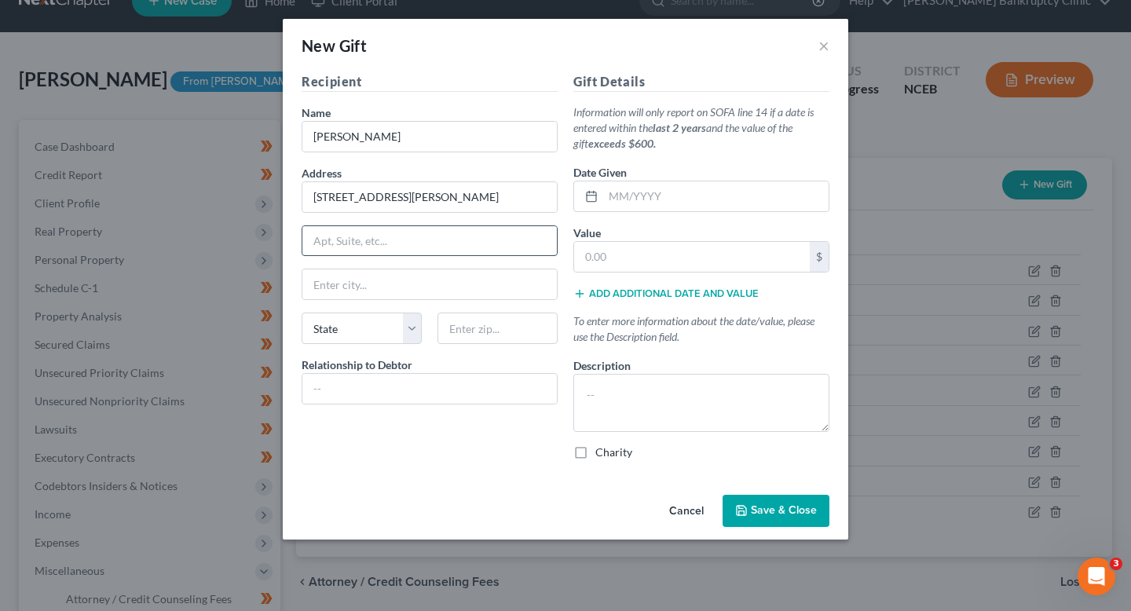
click at [410, 245] on input "text" at bounding box center [429, 241] width 254 height 30
click at [359, 286] on input "text" at bounding box center [429, 284] width 254 height 30
type input "[GEOGRAPHIC_DATA]"
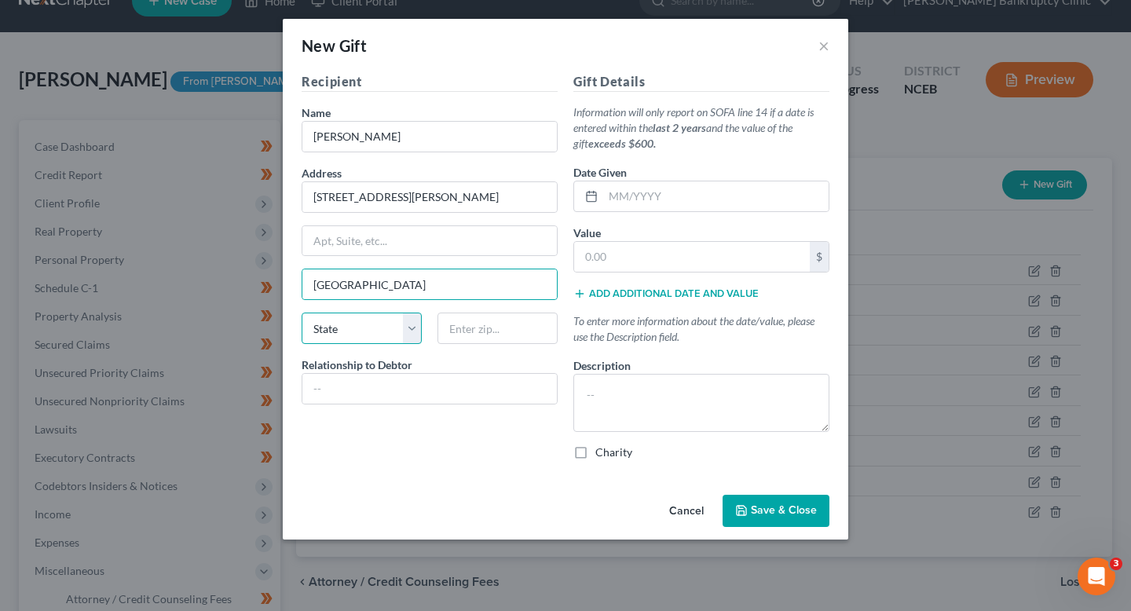
click at [353, 326] on select "State [US_STATE] AK AR AZ CA CO CT DE DC [GEOGRAPHIC_DATA] [GEOGRAPHIC_DATA] GU…" at bounding box center [362, 328] width 120 height 31
click at [302, 313] on select "State [US_STATE] AK AR AZ CA CO CT DE DC [GEOGRAPHIC_DATA] [GEOGRAPHIC_DATA] GU…" at bounding box center [362, 328] width 120 height 31
click at [353, 326] on select "State [US_STATE] AK AR AZ CA CO CT DE DC [GEOGRAPHIC_DATA] [GEOGRAPHIC_DATA] GU…" at bounding box center [362, 328] width 120 height 31
select select "28"
click at [302, 313] on select "State [US_STATE] AK AR AZ CA CO CT DE DC [GEOGRAPHIC_DATA] [GEOGRAPHIC_DATA] GU…" at bounding box center [362, 328] width 120 height 31
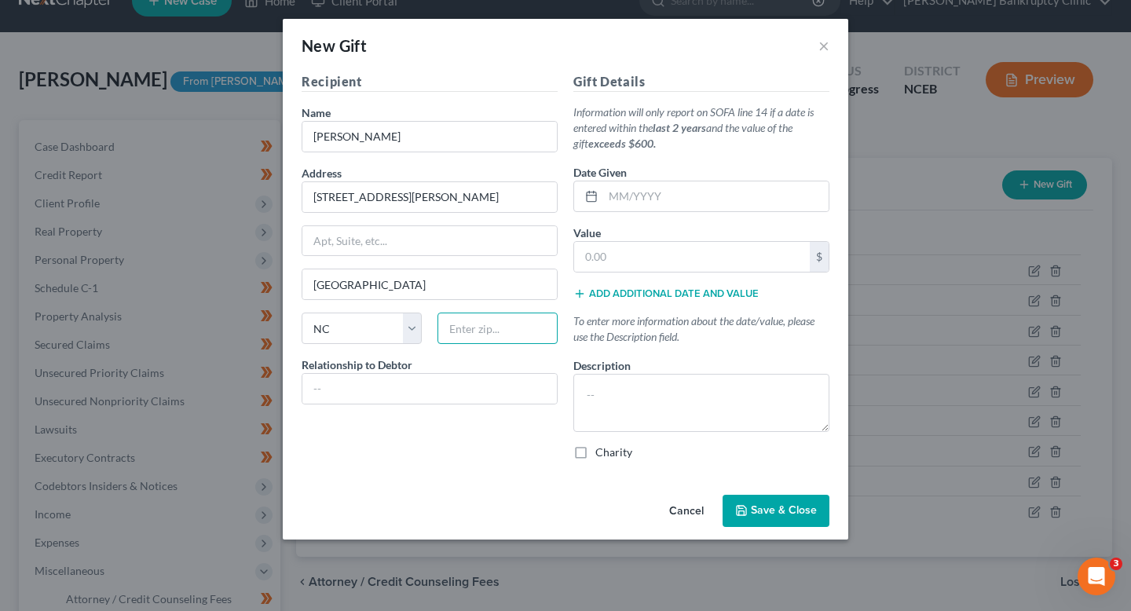
click at [456, 333] on input "text" at bounding box center [497, 328] width 120 height 31
type input "28303"
click at [423, 366] on div "Relationship to Debtor" at bounding box center [430, 381] width 256 height 48
click at [423, 388] on input "text" at bounding box center [429, 389] width 254 height 30
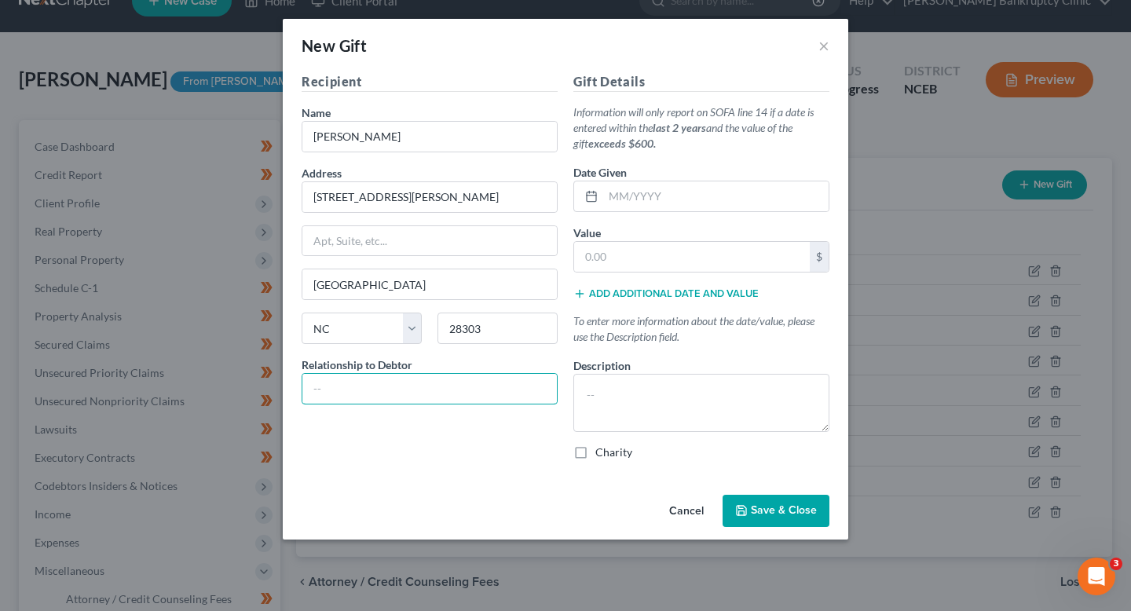
type input "Mother"
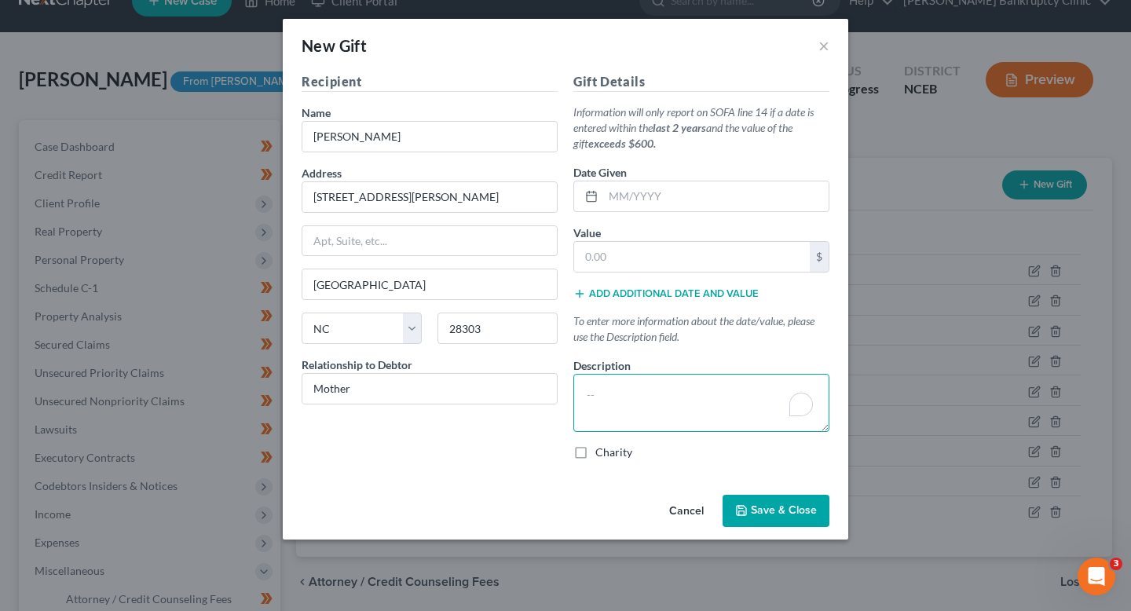
click at [613, 399] on textarea "To enrich screen reader interactions, please activate Accessibility in Grammarl…" at bounding box center [701, 403] width 256 height 58
paste textarea "Gift from mother, [PERSON_NAME], to help with expenses."
type textarea "Gift from mother, [PERSON_NAME], to help with expenses."
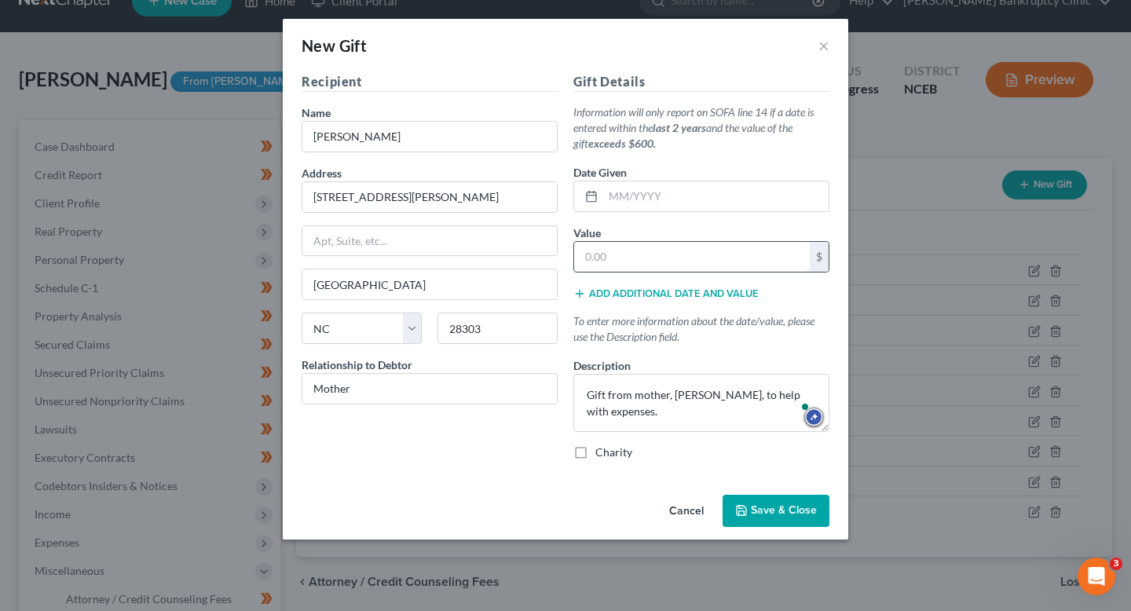
click at [685, 262] on input "text" at bounding box center [692, 257] width 236 height 30
type input "40"
click at [704, 194] on input "text" at bounding box center [715, 196] width 225 height 30
type input "[DATE]"
click at [780, 510] on span "Save & Close" at bounding box center [784, 510] width 66 height 13
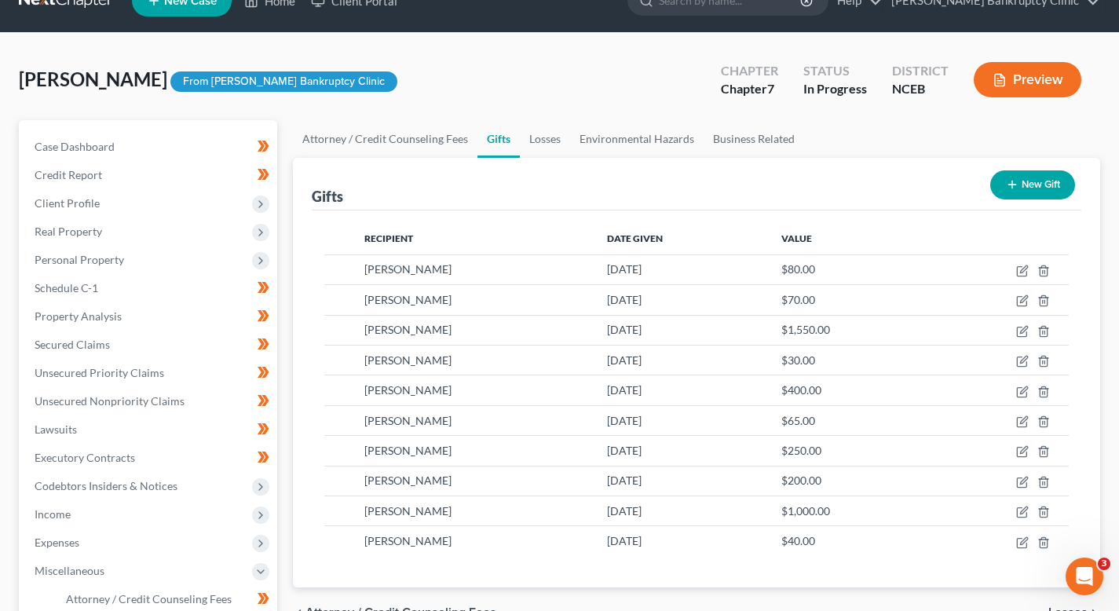
click at [1012, 183] on icon "button" at bounding box center [1012, 184] width 13 height 13
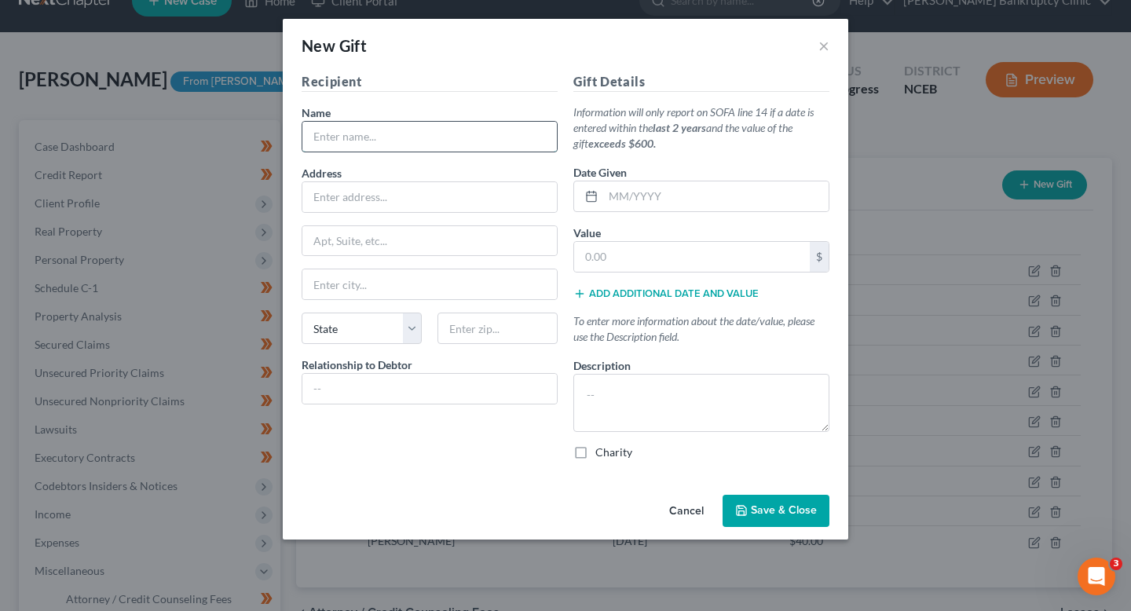
click at [461, 137] on input "text" at bounding box center [429, 137] width 254 height 30
type input "[PERSON_NAME]"
drag, startPoint x: 459, startPoint y: 148, endPoint x: 244, endPoint y: 126, distance: 215.5
click at [244, 126] on div "New Gift × Recipient Name * Michaela Address Apt, Suite, etc State State AL AK …" at bounding box center [565, 305] width 1131 height 611
type input "[PERSON_NAME]"
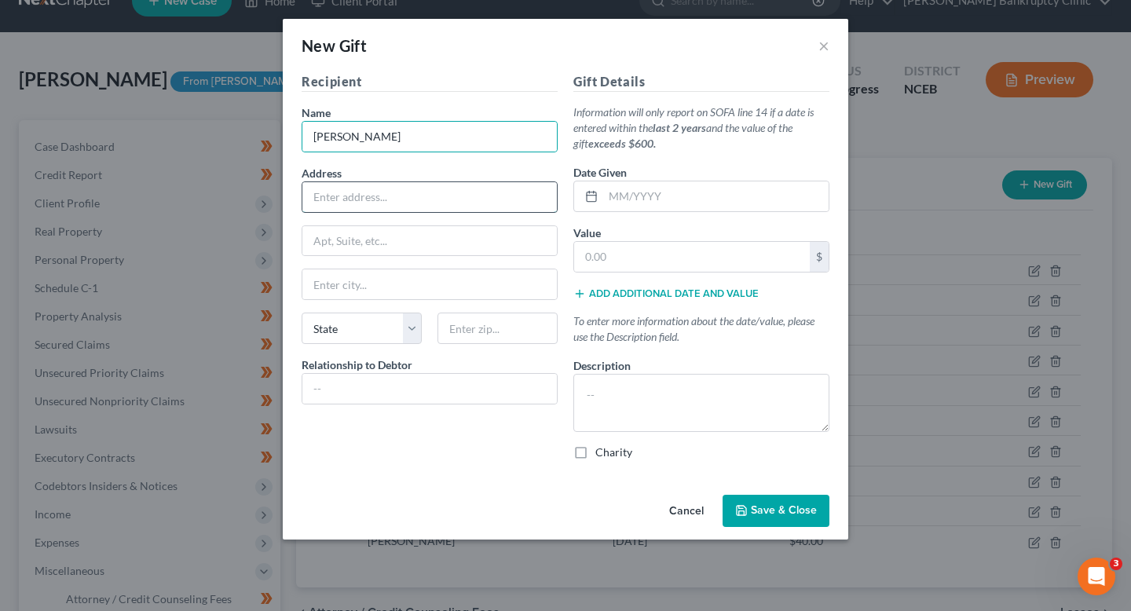
click at [371, 196] on input "text" at bounding box center [429, 197] width 254 height 30
type input "[STREET_ADDRESS][PERSON_NAME]"
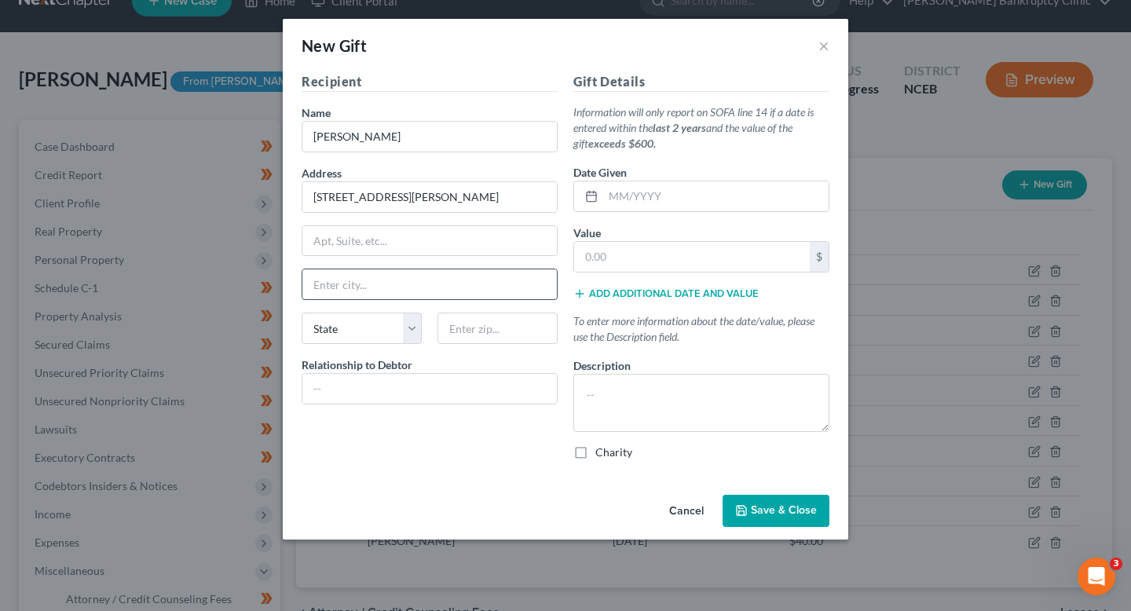
click at [381, 277] on input "text" at bounding box center [429, 284] width 254 height 30
type input "R"
type input "[GEOGRAPHIC_DATA]"
click at [449, 323] on input "text" at bounding box center [497, 328] width 120 height 31
type input "28303"
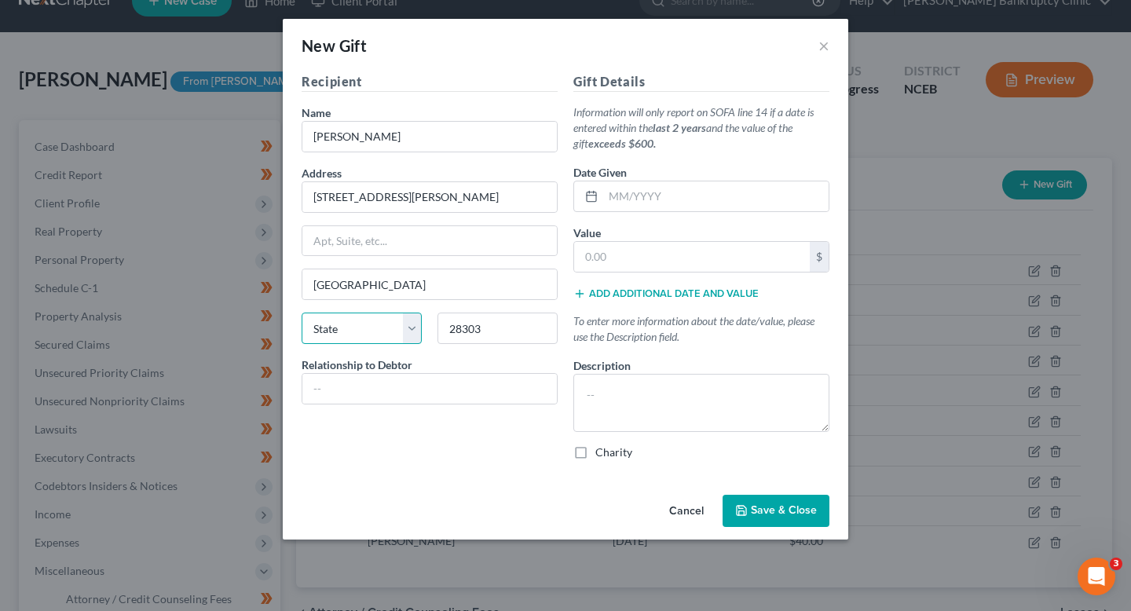
click at [344, 316] on select "State [US_STATE] AK AR AZ CA CO CT DE DC [GEOGRAPHIC_DATA] [GEOGRAPHIC_DATA] GU…" at bounding box center [362, 328] width 120 height 31
select select "28"
click at [302, 313] on select "State [US_STATE] AK AR AZ CA CO CT DE DC [GEOGRAPHIC_DATA] [GEOGRAPHIC_DATA] GU…" at bounding box center [362, 328] width 120 height 31
click at [359, 382] on input "text" at bounding box center [429, 389] width 254 height 30
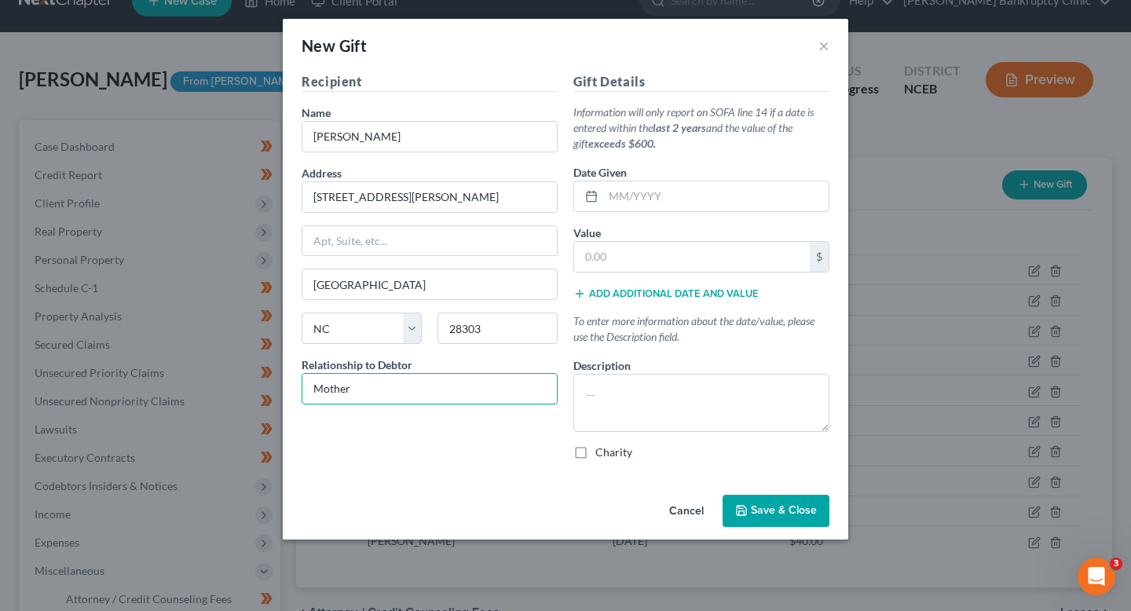
type input "Mother"
click at [674, 393] on textarea at bounding box center [701, 403] width 256 height 58
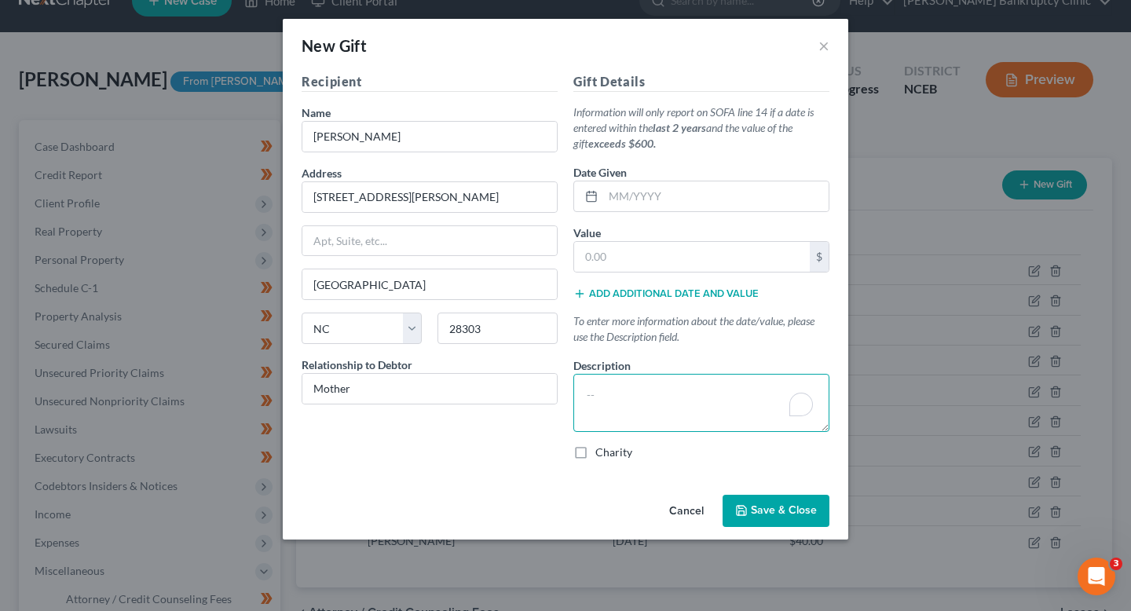
paste textarea "Gift from mother, [PERSON_NAME], to help with expenses."
type textarea "Gift from mother, [PERSON_NAME], to help with expenses."
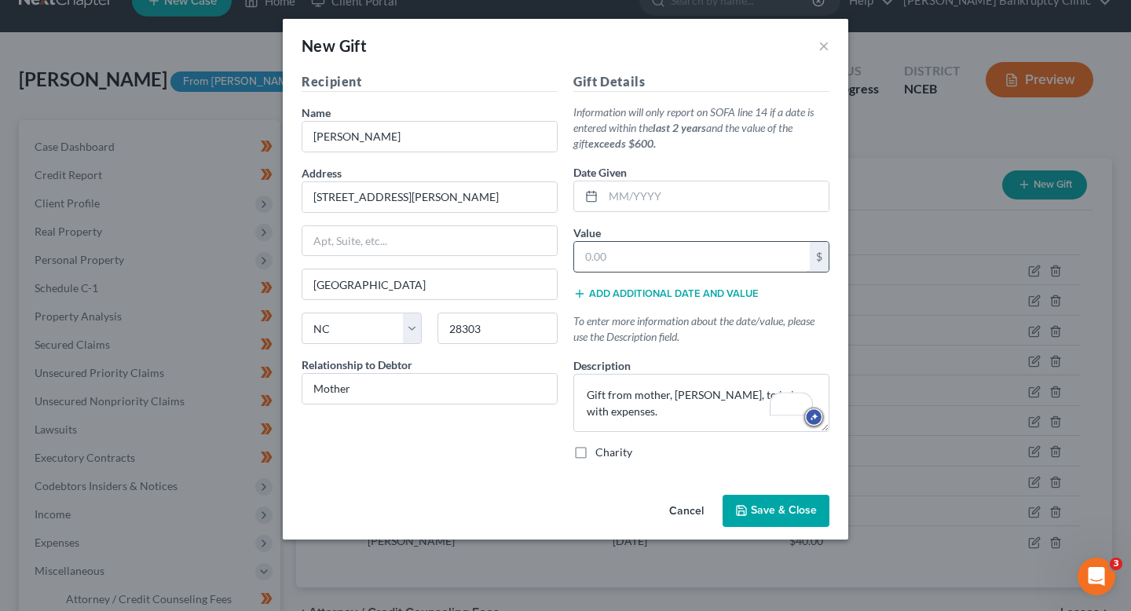
click at [658, 251] on input "text" at bounding box center [692, 257] width 236 height 30
type input "850"
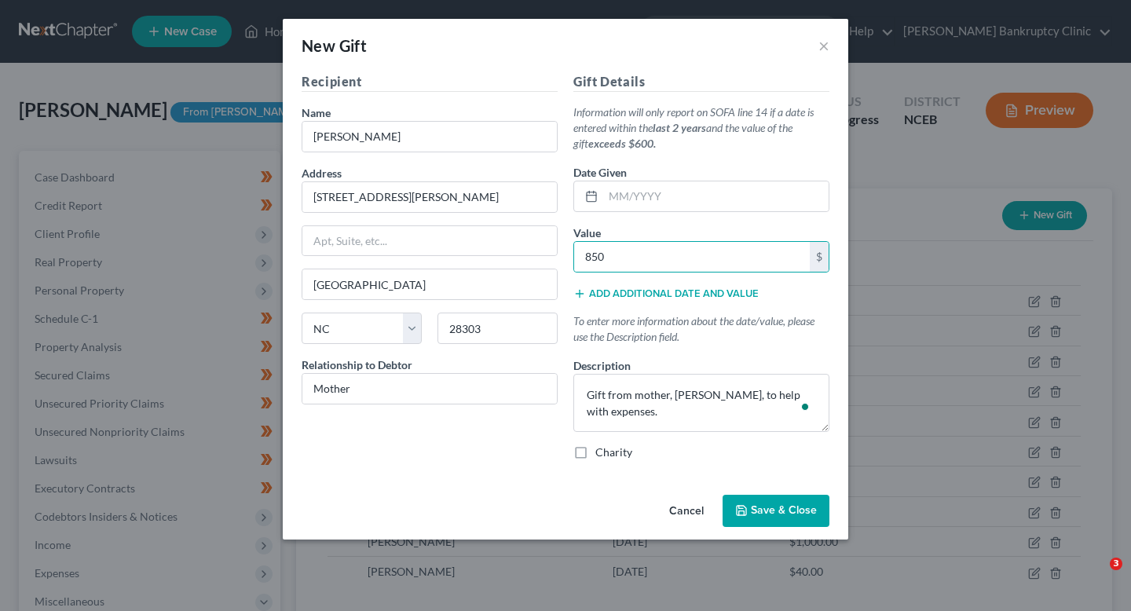
select select "28"
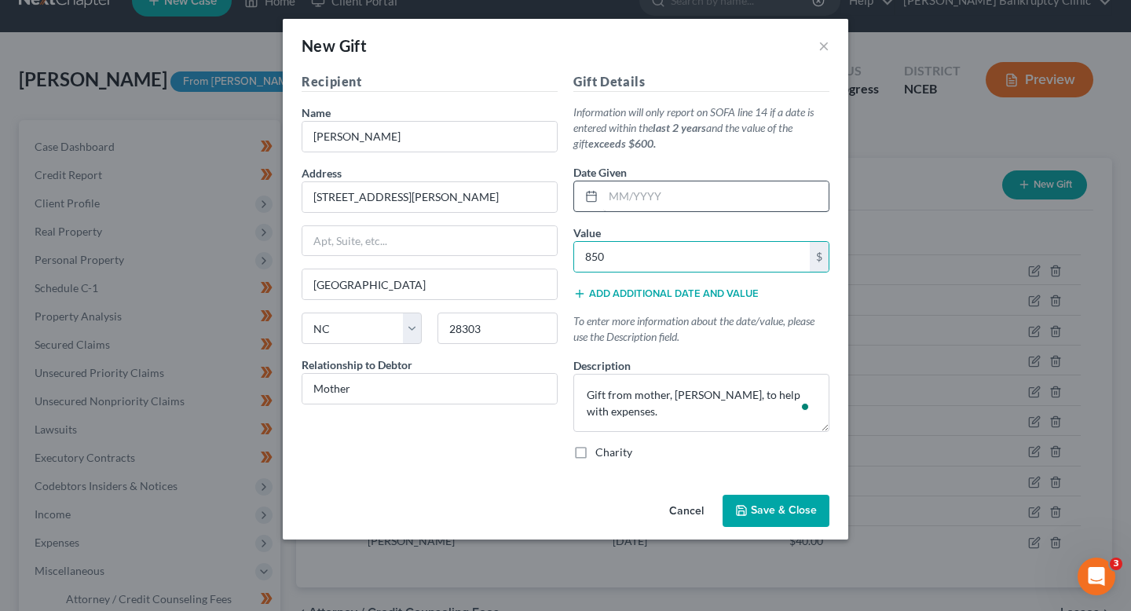
type input "850"
click at [668, 201] on input "text" at bounding box center [715, 196] width 225 height 30
type input "[DATE]"
click at [791, 515] on span "Save & Close" at bounding box center [784, 510] width 66 height 13
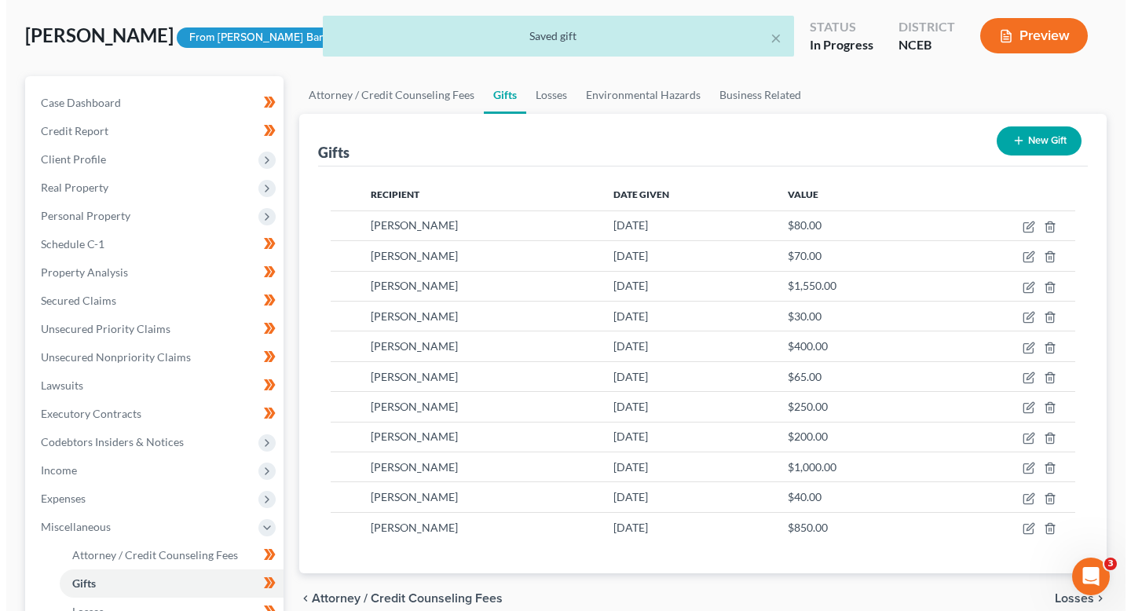
scroll to position [77, 0]
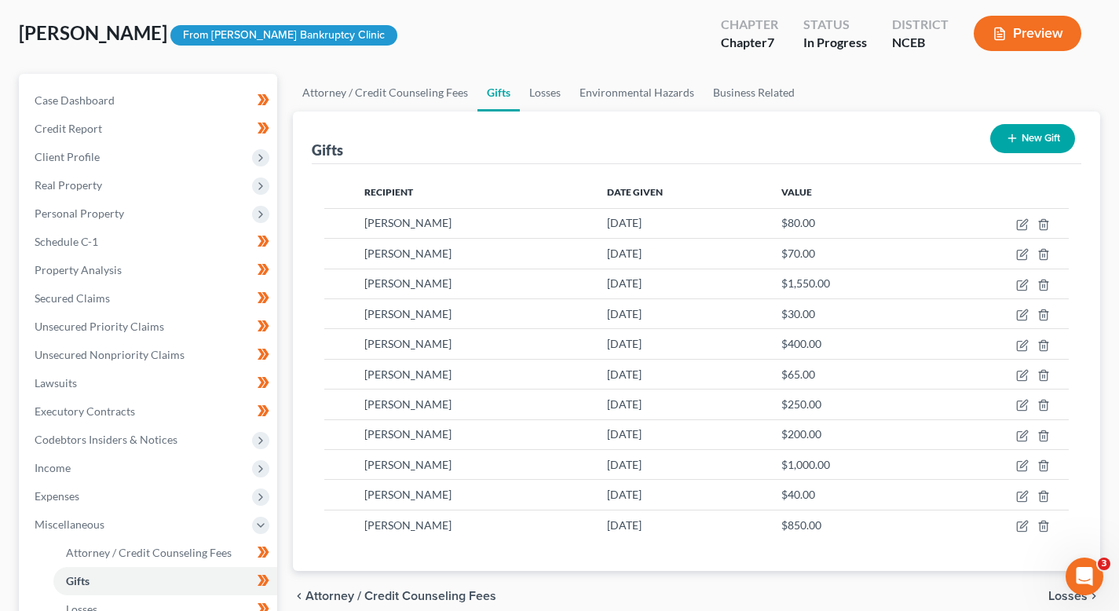
click at [1018, 134] on button "New Gift" at bounding box center [1032, 138] width 85 height 29
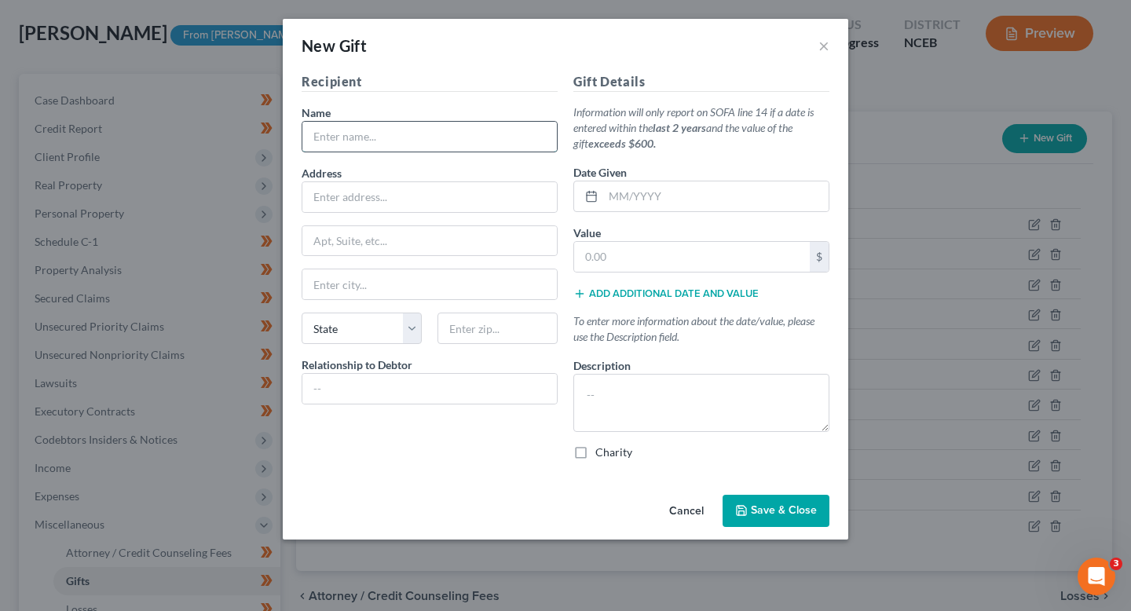
click at [517, 133] on input "text" at bounding box center [429, 137] width 254 height 30
type input "[PERSON_NAME]"
click at [410, 194] on input "text" at bounding box center [429, 197] width 254 height 30
type input "[STREET_ADDRESS][PERSON_NAME]"
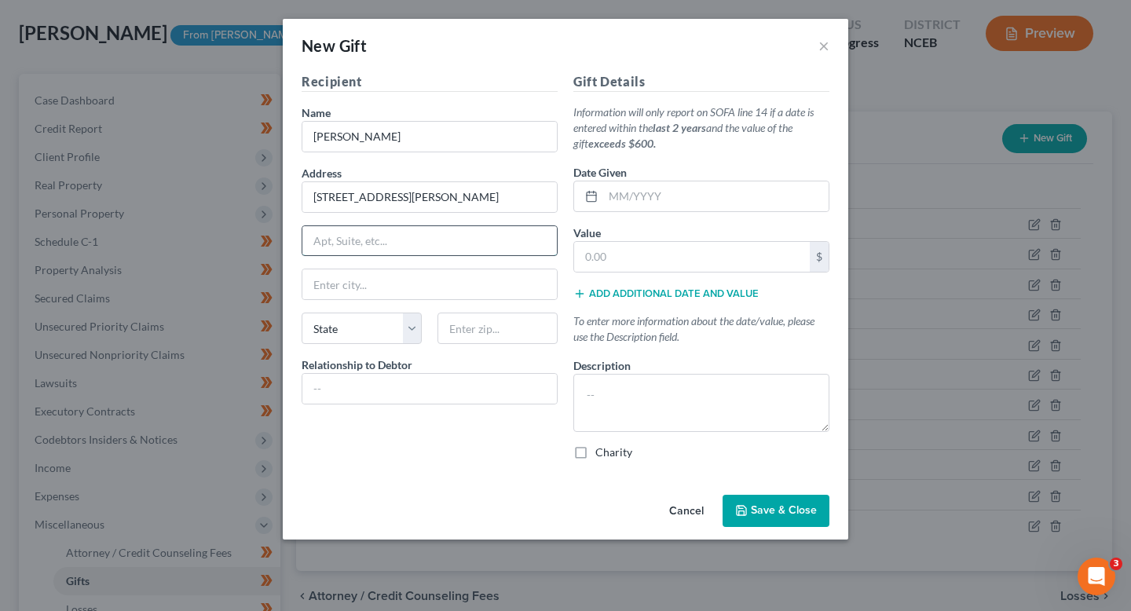
click at [359, 242] on input "text" at bounding box center [429, 241] width 254 height 30
click at [358, 280] on input "text" at bounding box center [429, 284] width 254 height 30
type input "[GEOGRAPHIC_DATA]"
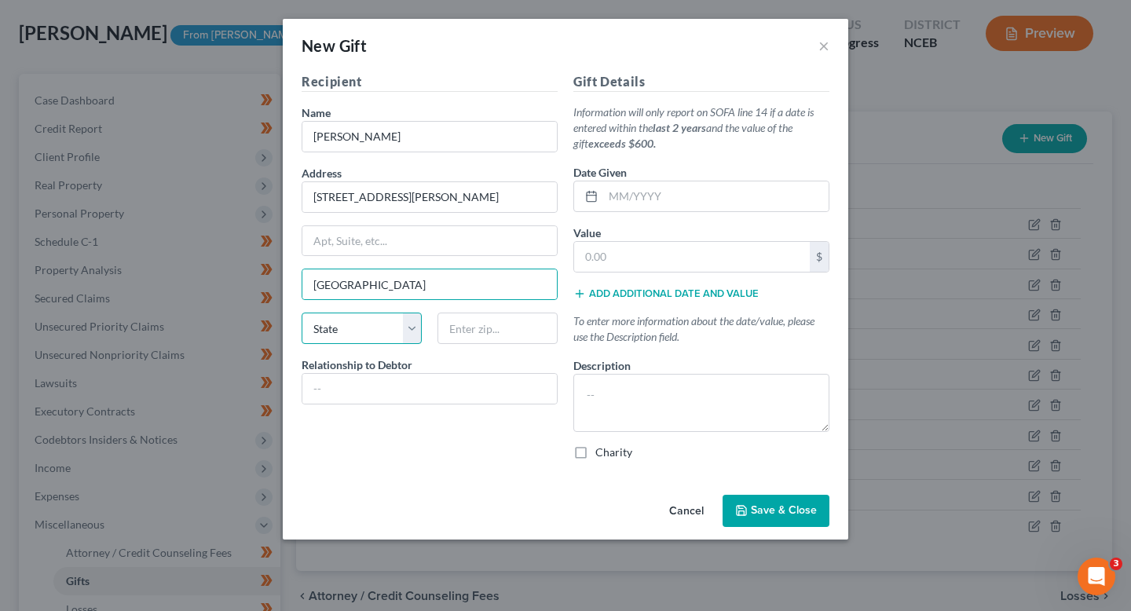
click at [353, 332] on select "State [US_STATE] AK AR AZ CA CO CT DE DC [GEOGRAPHIC_DATA] [GEOGRAPHIC_DATA] GU…" at bounding box center [362, 328] width 120 height 31
select select "28"
click at [302, 313] on select "State [US_STATE] AK AR AZ CA CO CT DE DC [GEOGRAPHIC_DATA] [GEOGRAPHIC_DATA] GU…" at bounding box center [362, 328] width 120 height 31
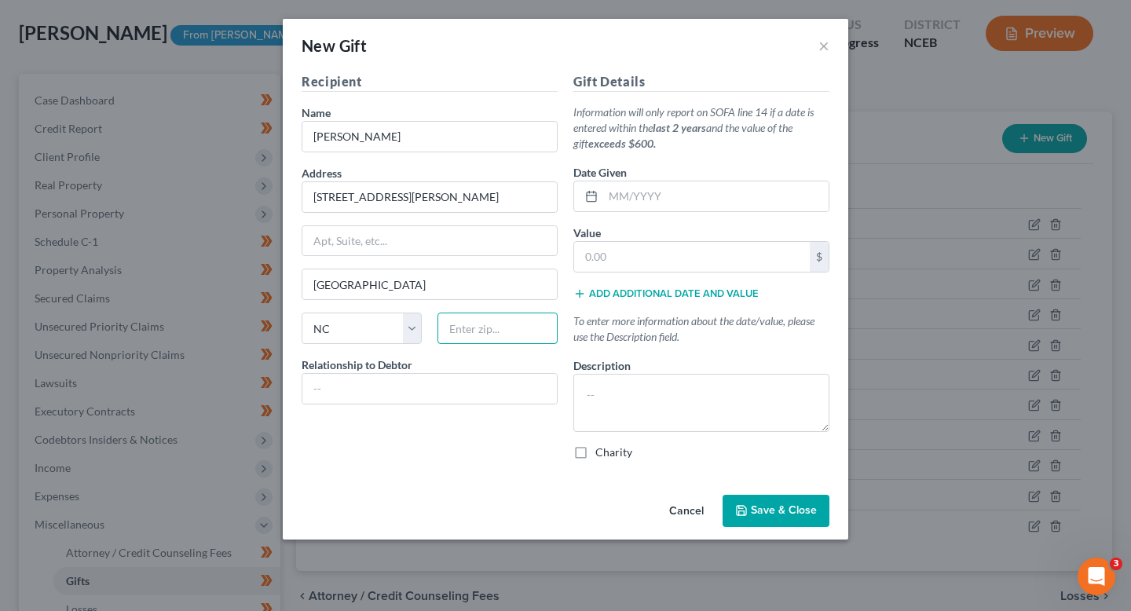
click at [489, 330] on input "text" at bounding box center [497, 328] width 120 height 31
type input "28303"
click at [665, 400] on textarea at bounding box center [701, 403] width 256 height 58
click at [414, 403] on div at bounding box center [430, 388] width 256 height 31
click at [357, 396] on input "text" at bounding box center [429, 389] width 254 height 30
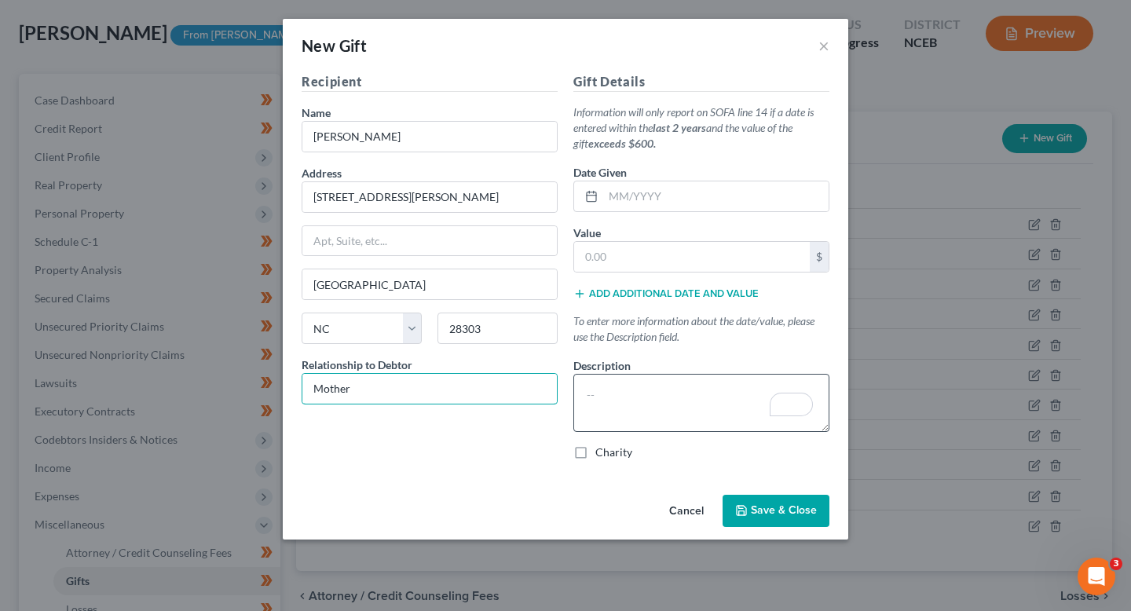
type input "Mother"
click at [627, 401] on textarea "To enrich screen reader interactions, please activate Accessibility in Grammarl…" at bounding box center [701, 403] width 256 height 58
paste textarea "Gift from mother, [PERSON_NAME], to help with expenses."
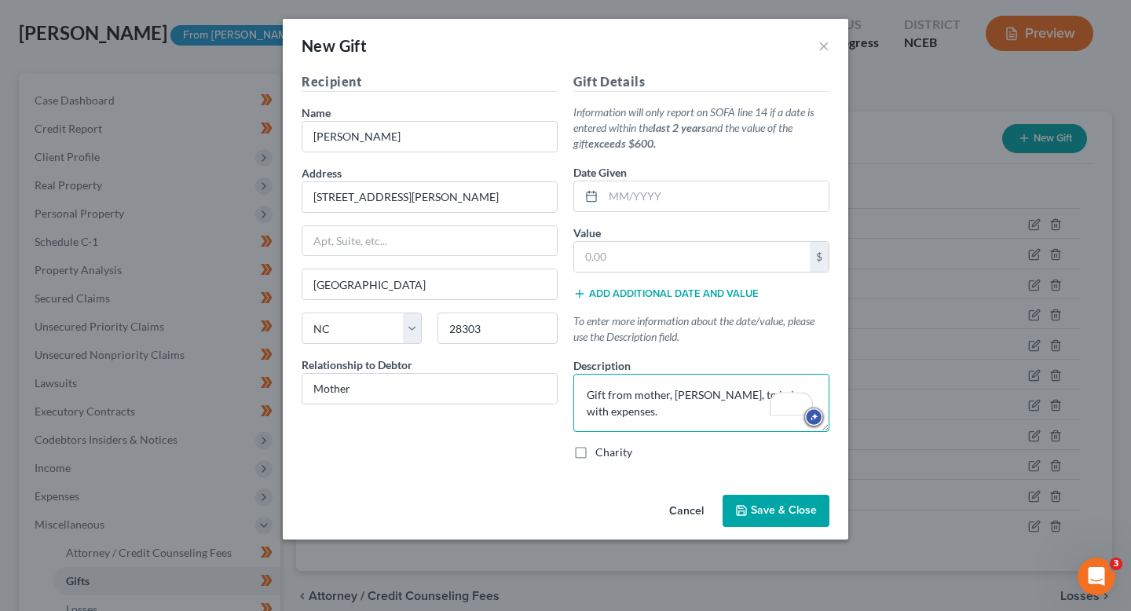
type textarea "Gift from mother, [PERSON_NAME], to help with expenses."
click at [635, 179] on div "Date Given" at bounding box center [701, 188] width 256 height 48
click at [635, 194] on input "text" at bounding box center [715, 196] width 225 height 30
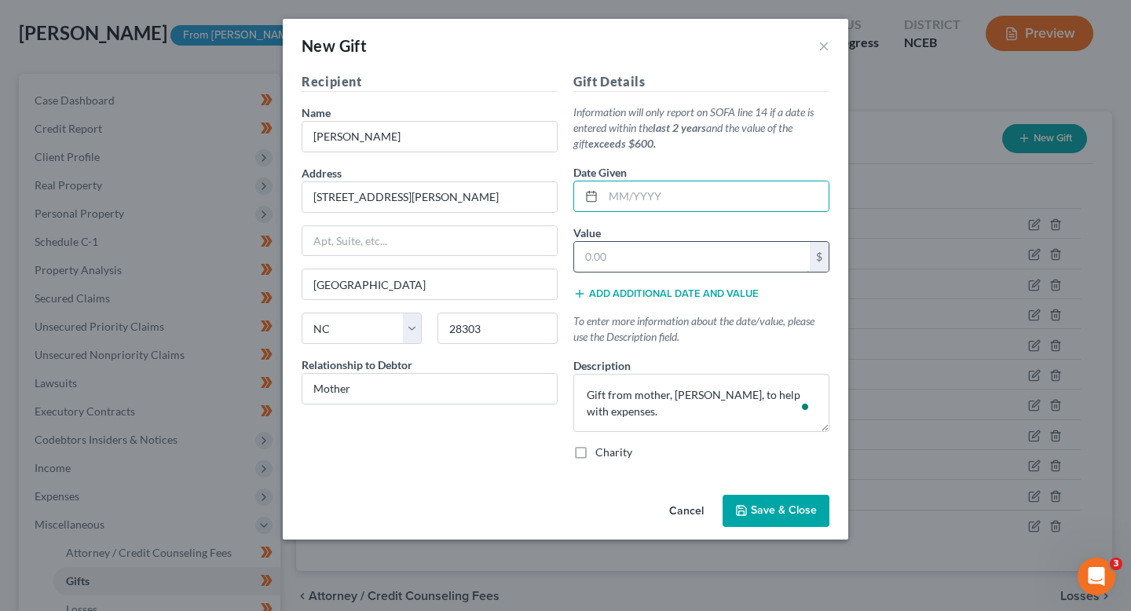
click at [605, 258] on input "text" at bounding box center [692, 257] width 236 height 30
type input "100"
click at [678, 192] on input "text" at bounding box center [715, 196] width 225 height 30
click at [602, 258] on input "100" at bounding box center [692, 257] width 236 height 30
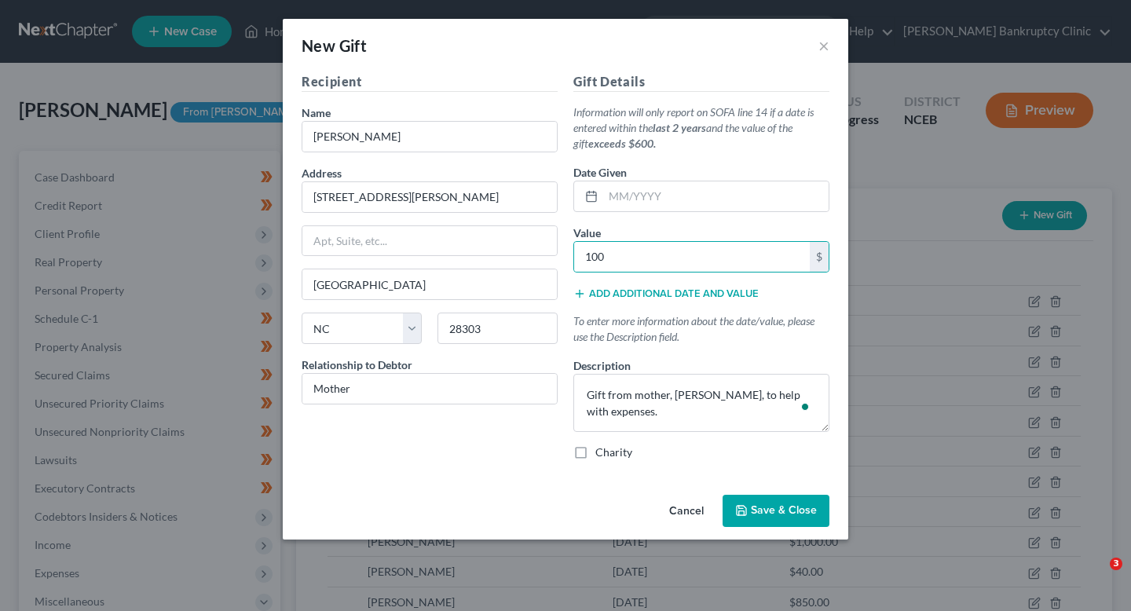
select select "28"
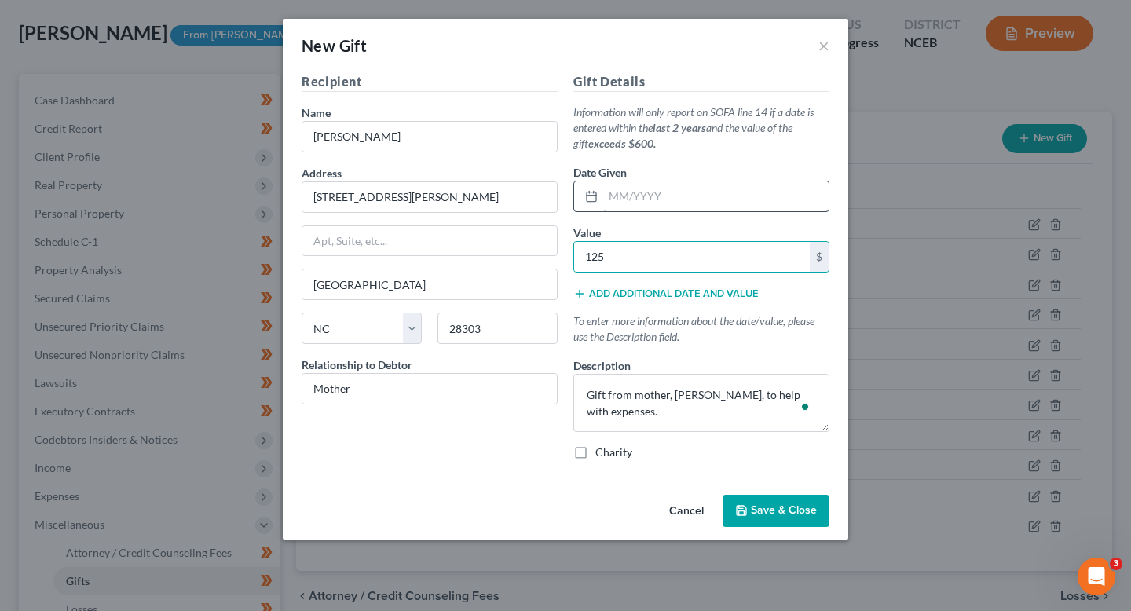
type input "125"
click at [638, 197] on input "text" at bounding box center [715, 196] width 225 height 30
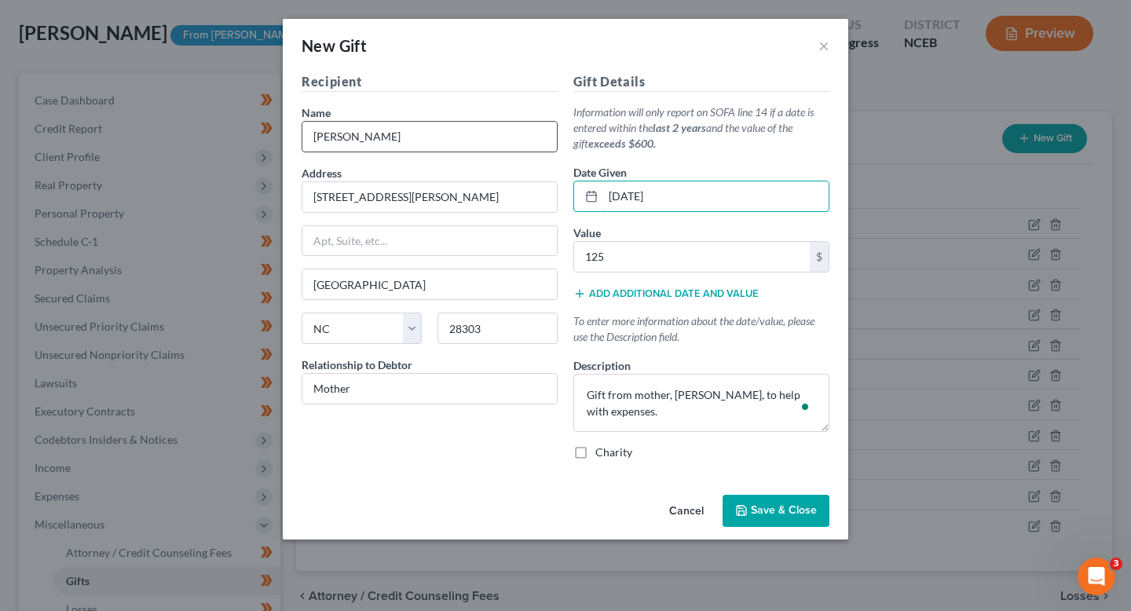
type input "[DATE]"
click at [426, 141] on input "[PERSON_NAME]" at bounding box center [429, 137] width 254 height 30
click at [746, 512] on icon "button" at bounding box center [741, 510] width 9 height 9
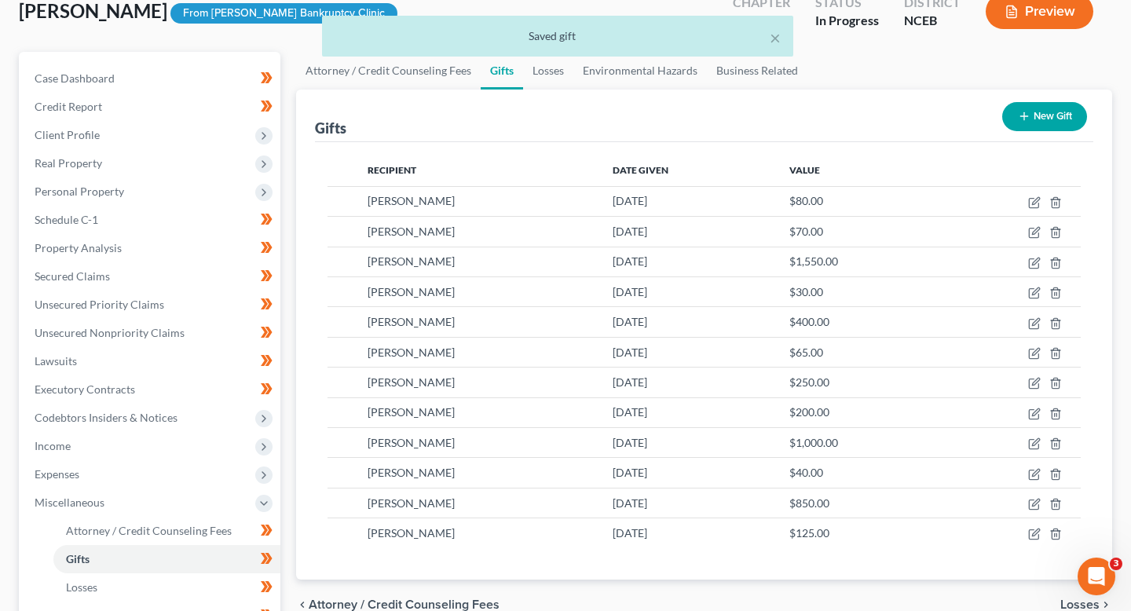
scroll to position [100, 0]
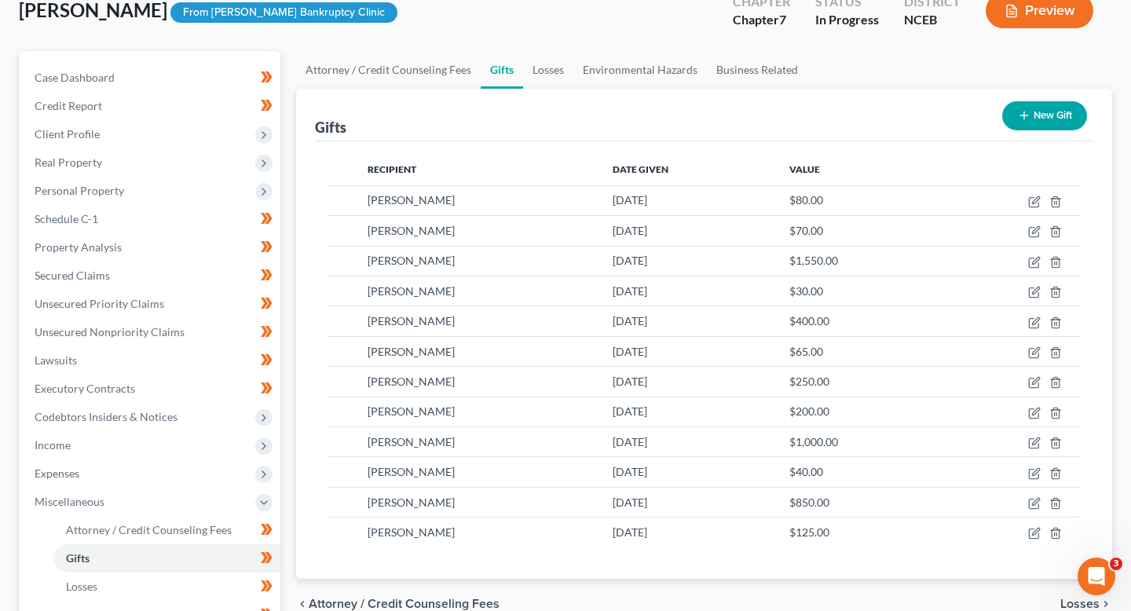
click at [1040, 122] on button "New Gift" at bounding box center [1044, 115] width 85 height 29
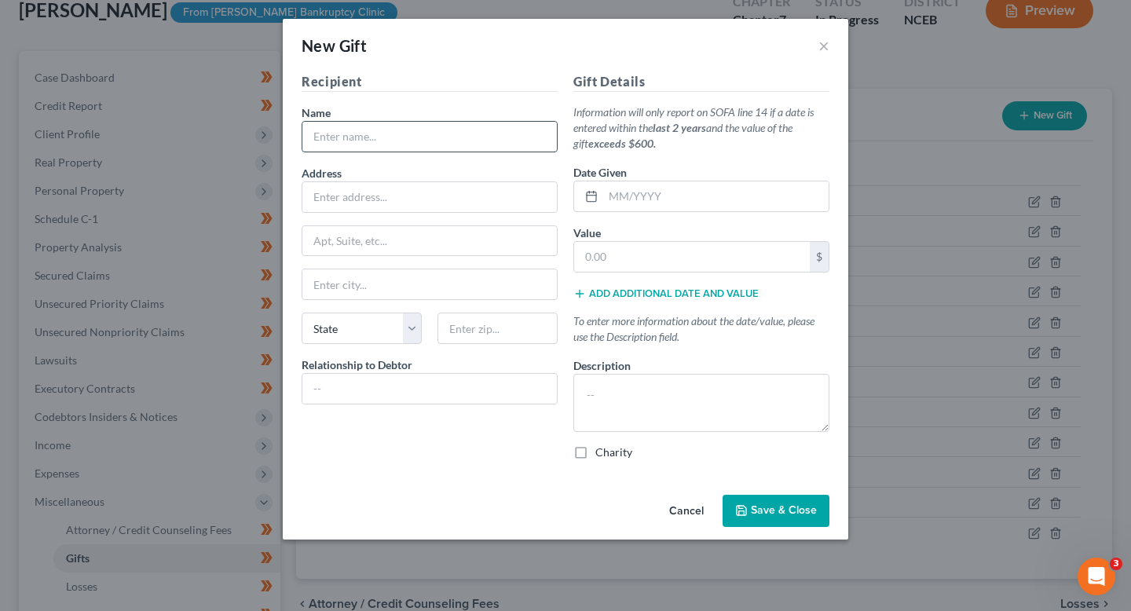
click at [449, 146] on input "text" at bounding box center [429, 137] width 254 height 30
type input "[PERSON_NAME]"
click at [406, 199] on input "text" at bounding box center [429, 197] width 254 height 30
type input "[STREET_ADDRESS][PERSON_NAME]"
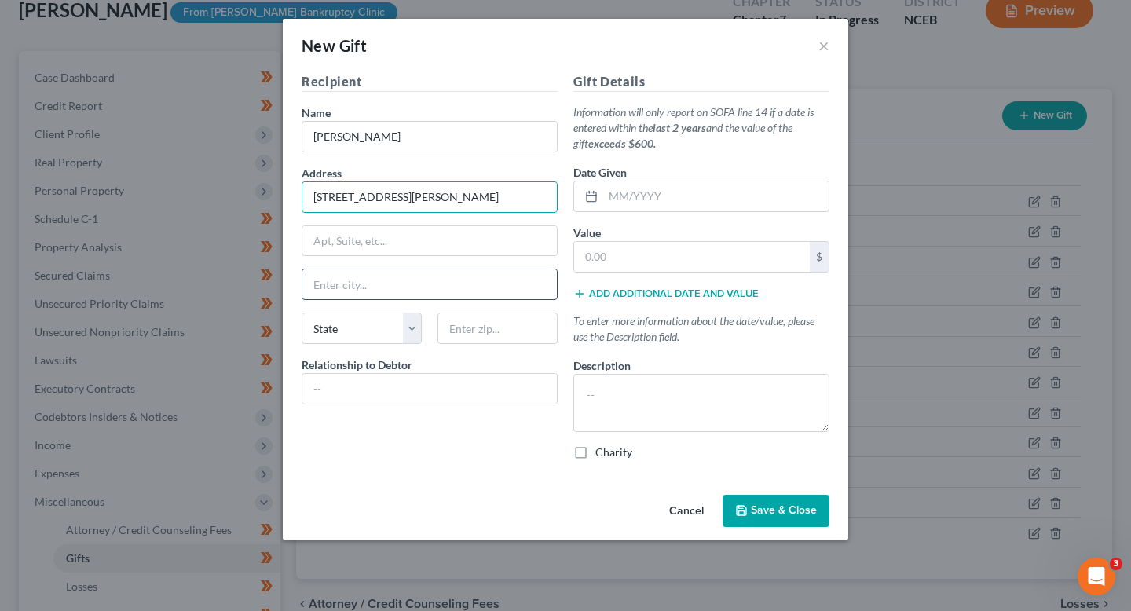
click at [390, 284] on input "text" at bounding box center [429, 284] width 254 height 30
click at [353, 337] on select "State [US_STATE] AK AR AZ CA CO CT DE DC [GEOGRAPHIC_DATA] [GEOGRAPHIC_DATA] GU…" at bounding box center [362, 328] width 120 height 31
click at [386, 287] on input "Fa" at bounding box center [429, 284] width 254 height 30
type input "[GEOGRAPHIC_DATA]"
click at [369, 324] on select "State [US_STATE] AK AR AZ CA CO CT DE DC [GEOGRAPHIC_DATA] [GEOGRAPHIC_DATA] GU…" at bounding box center [362, 328] width 120 height 31
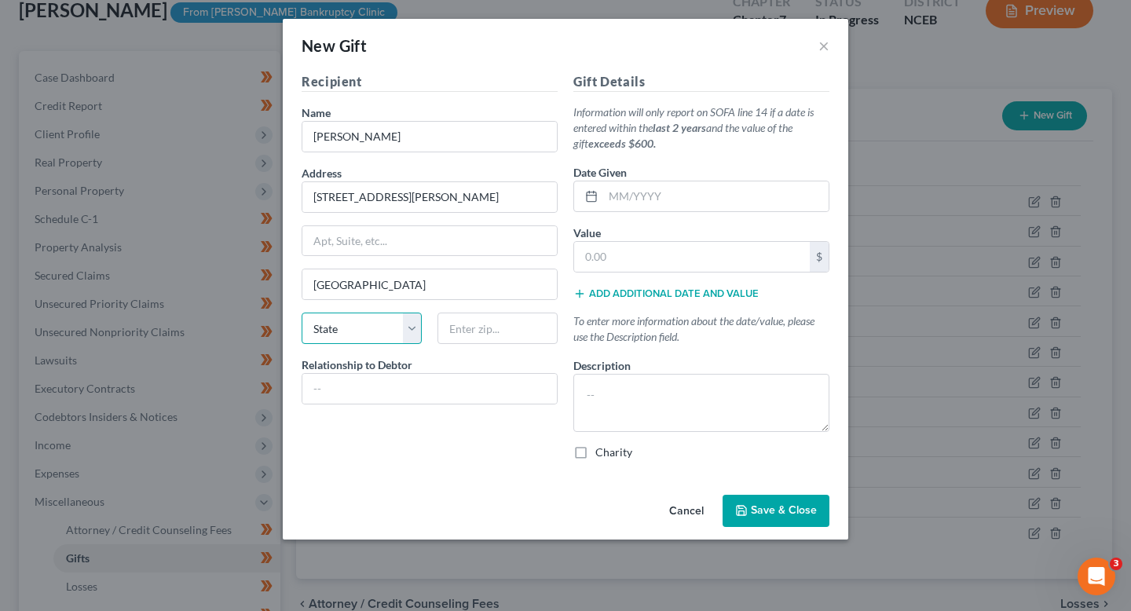
select select "28"
click at [302, 313] on select "State [US_STATE] AK AR AZ CA CO CT DE DC [GEOGRAPHIC_DATA] [GEOGRAPHIC_DATA] GU…" at bounding box center [362, 328] width 120 height 31
click at [500, 325] on input "text" at bounding box center [497, 328] width 120 height 31
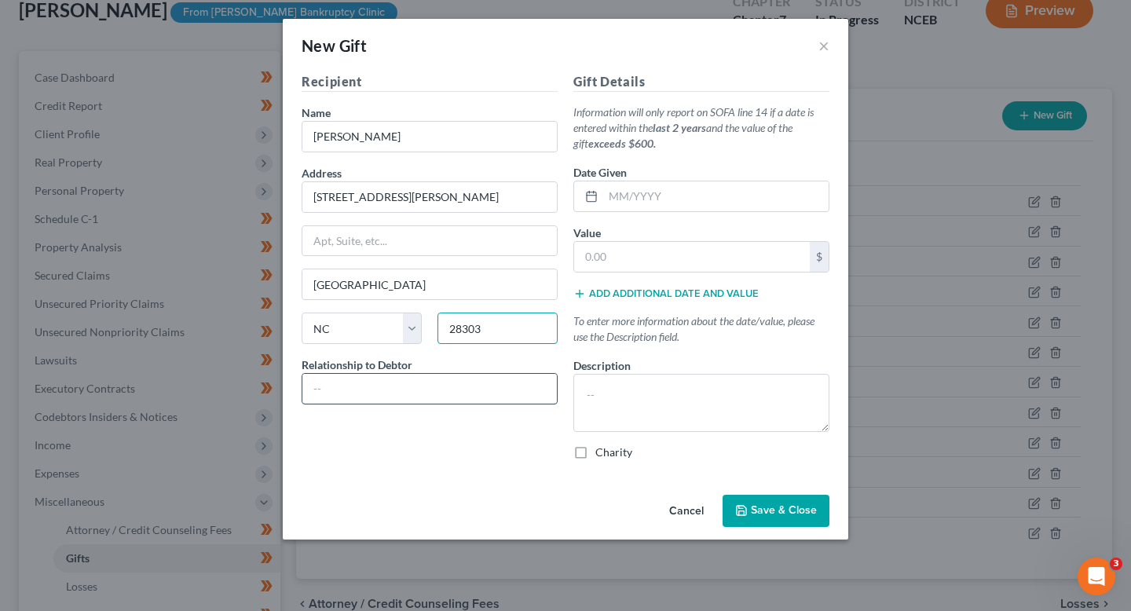
type input "28303"
click at [489, 391] on input "text" at bounding box center [429, 389] width 254 height 30
type input "[PERSON_NAME]"
click at [691, 428] on textarea at bounding box center [701, 403] width 256 height 58
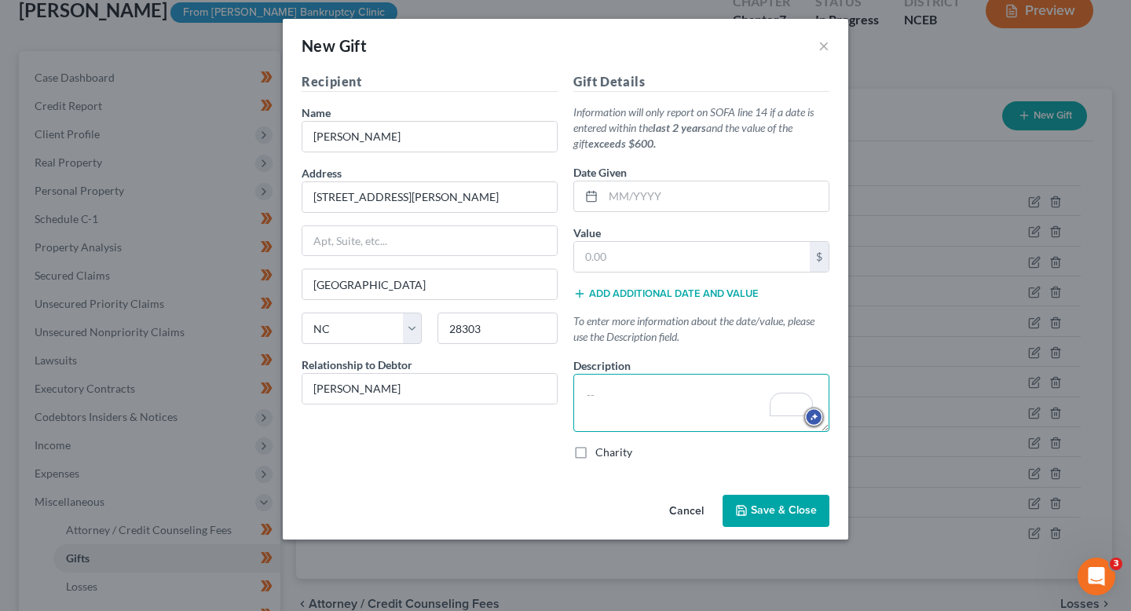
paste textarea "Monetary gift from stepfather, [PERSON_NAME], to help with expenses."
type textarea "Monetary gift from stepfather, [PERSON_NAME], to help with expenses."
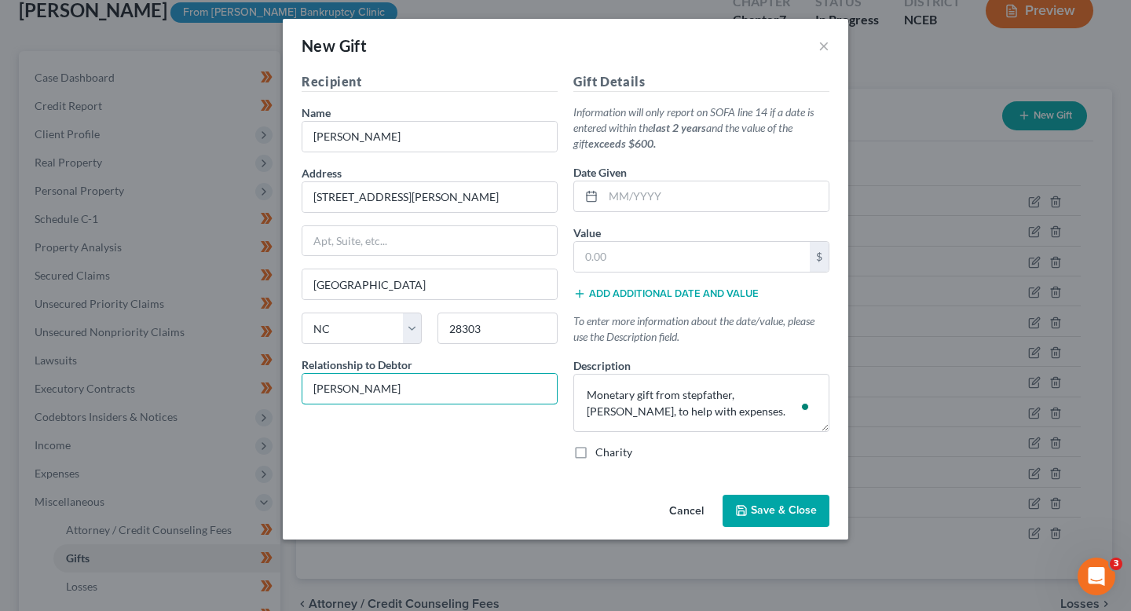
drag, startPoint x: 424, startPoint y: 391, endPoint x: 291, endPoint y: 388, distance: 133.6
click at [291, 388] on div "Recipient Name * [PERSON_NAME] Address [STREET_ADDRESS][PERSON_NAME], etc [GEOG…" at bounding box center [565, 280] width 565 height 416
click at [329, 390] on input "[PERSON_NAME]" at bounding box center [429, 389] width 254 height 30
type input "[PERSON_NAME]"
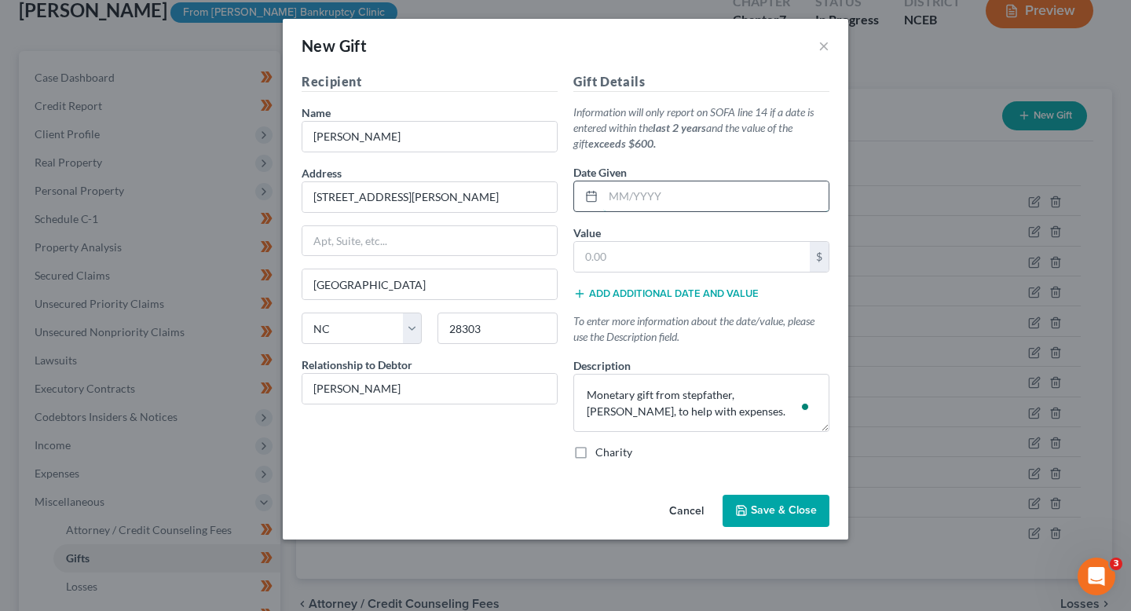
click at [633, 205] on input "text" at bounding box center [715, 196] width 225 height 30
type input "[DATE]"
click at [663, 256] on input "text" at bounding box center [692, 257] width 236 height 30
type input "40"
click at [762, 507] on span "Save & Close" at bounding box center [784, 510] width 66 height 13
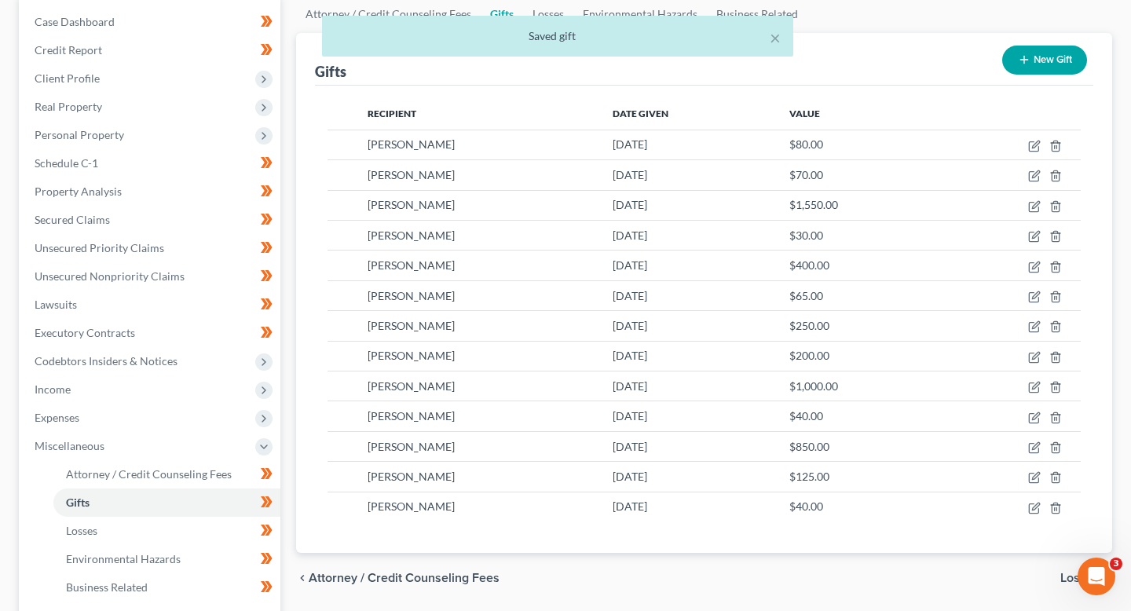
scroll to position [156, 0]
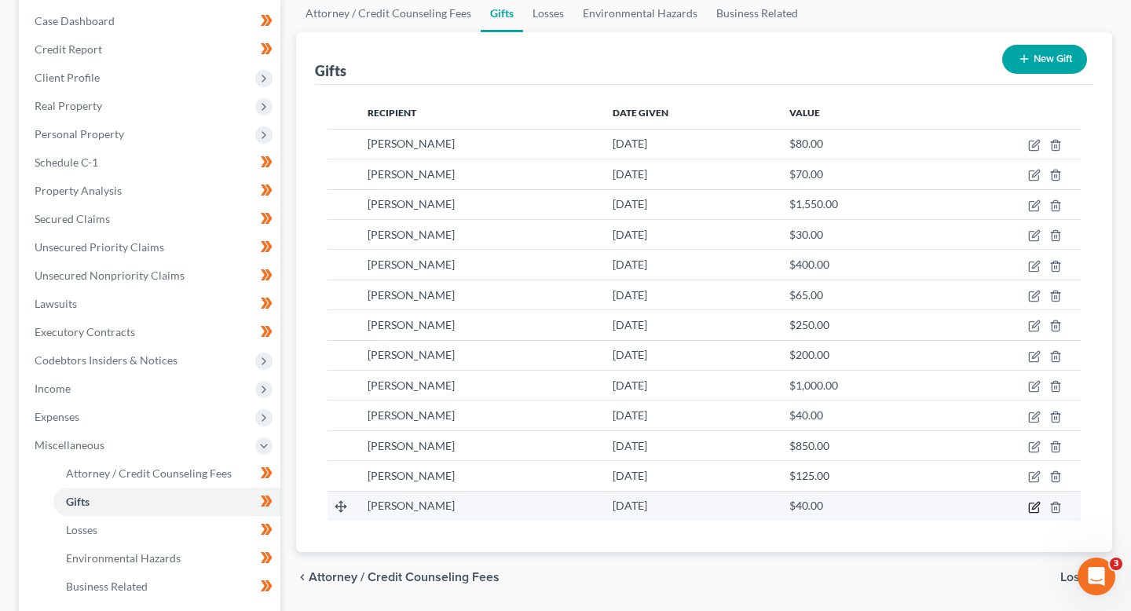
click at [1035, 502] on icon "button" at bounding box center [1034, 507] width 13 height 13
select select "28"
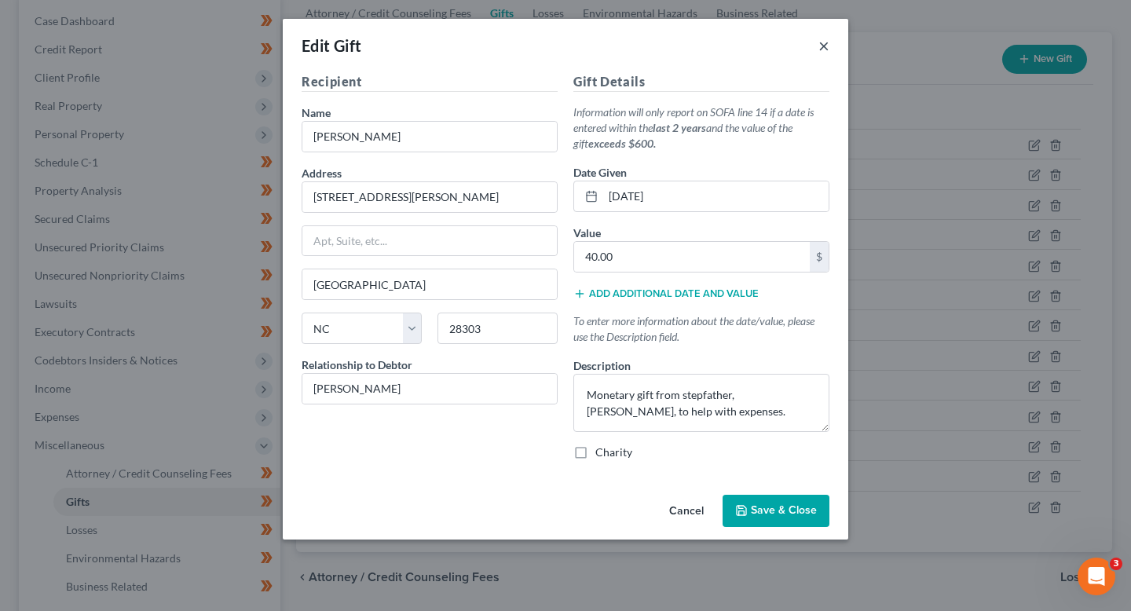
click at [822, 47] on button "×" at bounding box center [823, 45] width 11 height 19
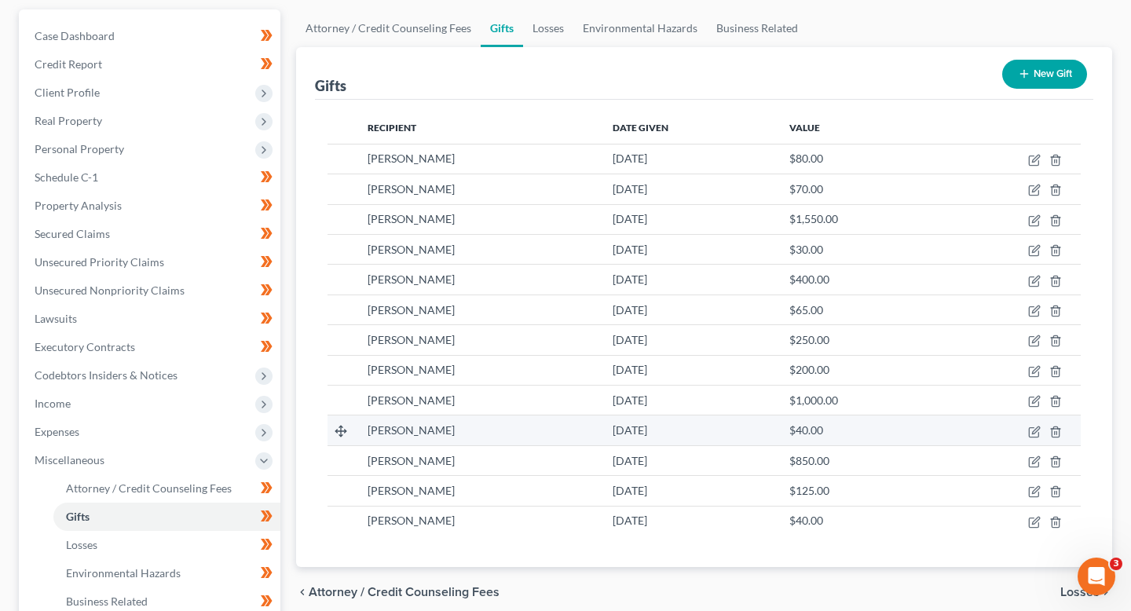
scroll to position [137, 0]
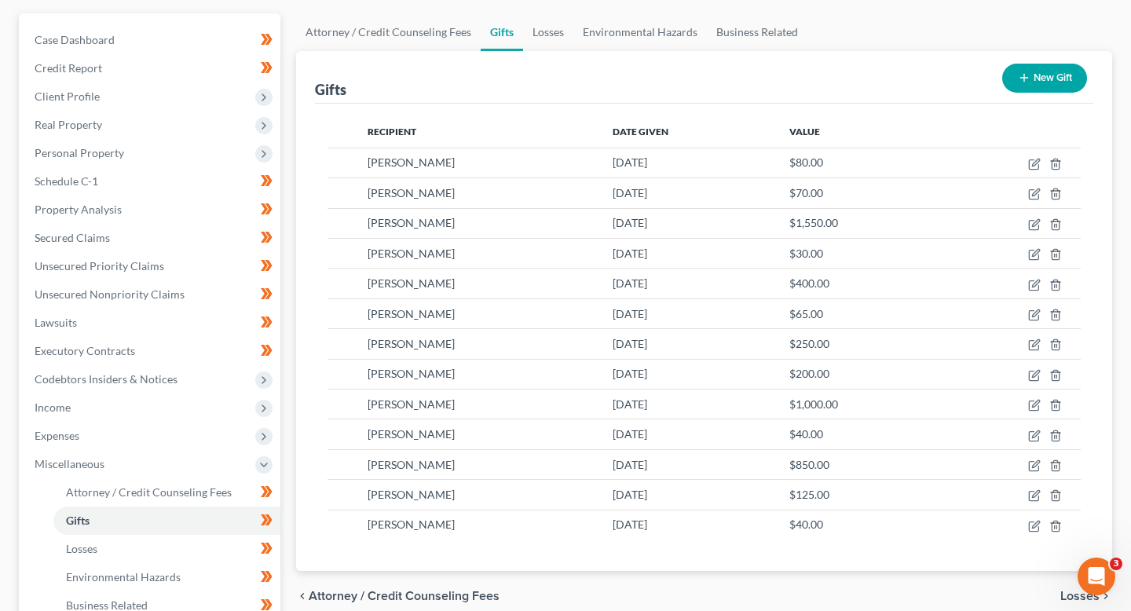
click at [1030, 80] on button "New Gift" at bounding box center [1044, 78] width 85 height 29
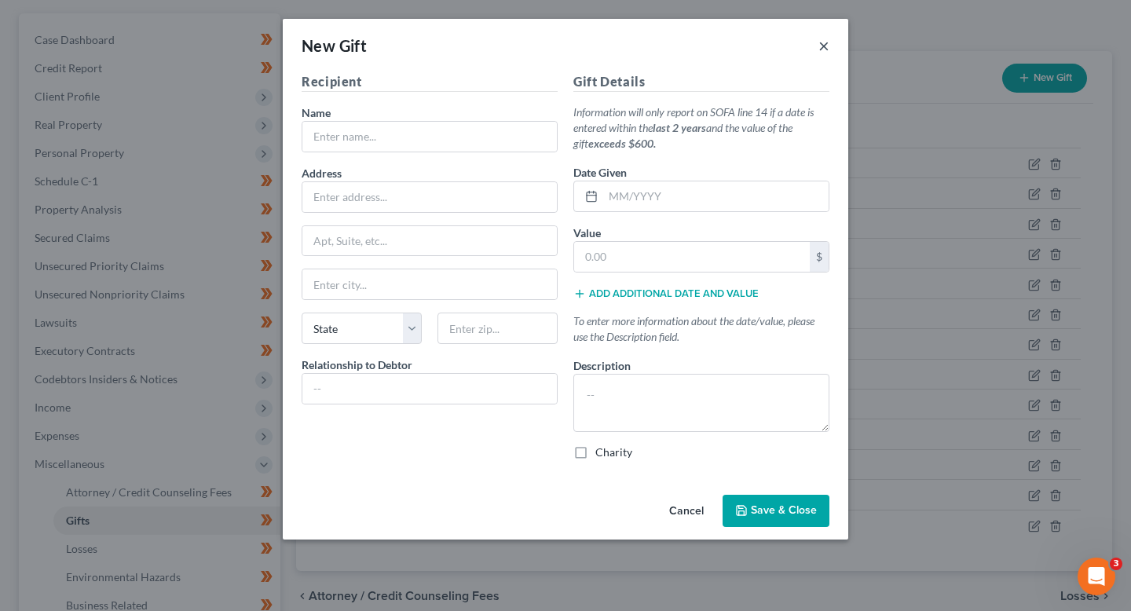
click at [823, 47] on button "×" at bounding box center [823, 45] width 11 height 19
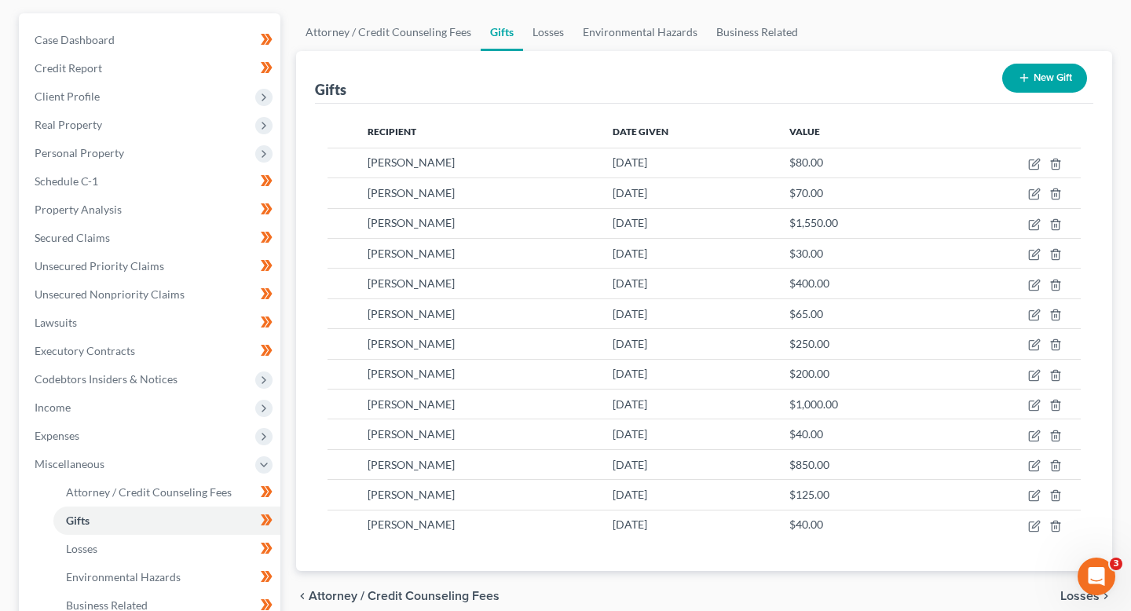
click at [1064, 59] on div "New Gift" at bounding box center [1044, 78] width 97 height 42
click at [1049, 82] on button "New Gift" at bounding box center [1044, 78] width 85 height 29
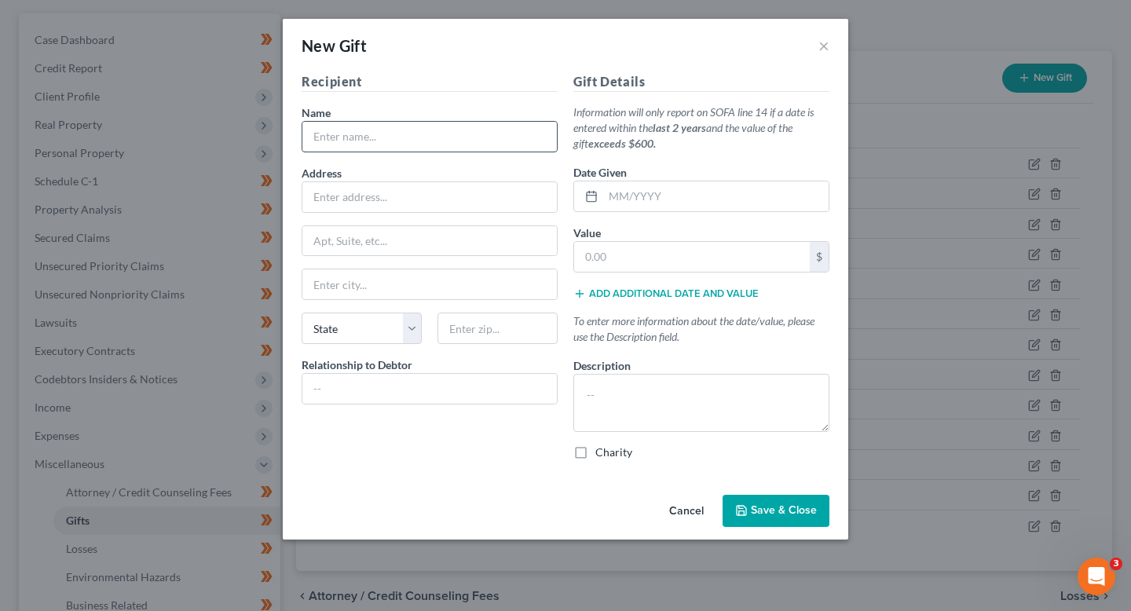
click at [456, 130] on input "text" at bounding box center [429, 137] width 254 height 30
type input "[PERSON_NAME]"
click at [403, 211] on input "text" at bounding box center [429, 197] width 254 height 30
type input "[STREET_ADDRESS][PERSON_NAME]"
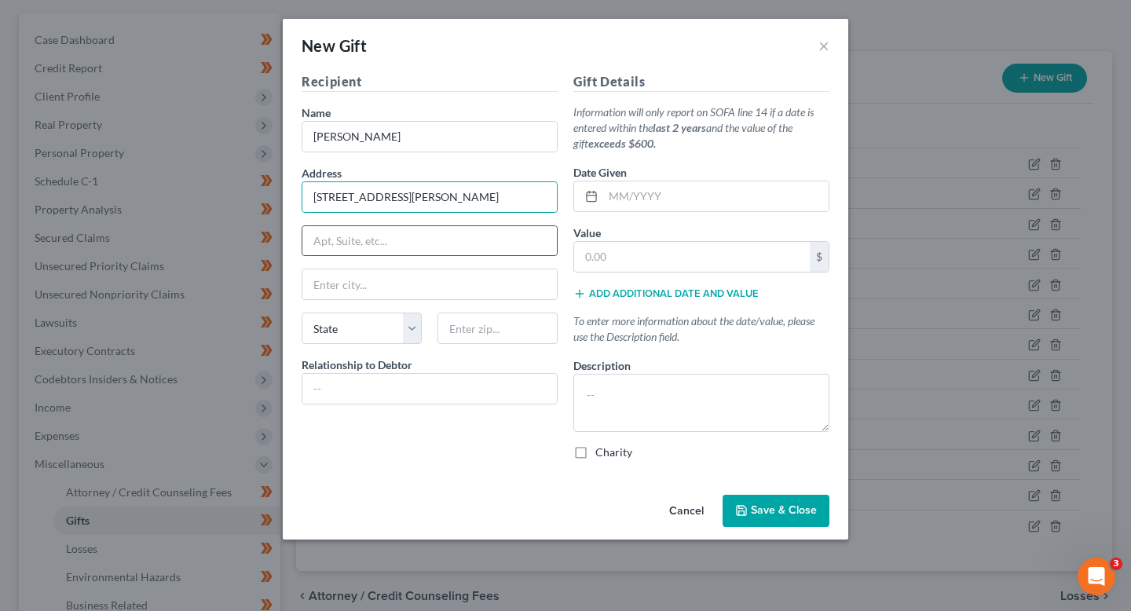
click at [380, 255] on div at bounding box center [430, 240] width 256 height 31
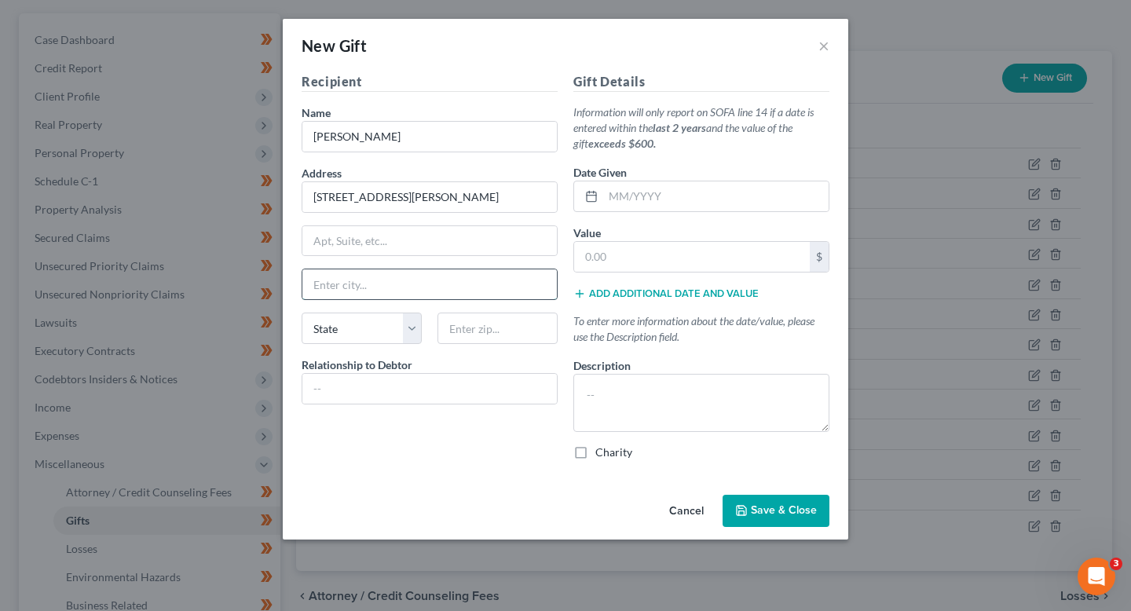
click at [380, 281] on input "text" at bounding box center [429, 284] width 254 height 30
type input "[GEOGRAPHIC_DATA]"
click at [351, 324] on select "State [US_STATE] AK AR AZ CA CO CT DE DC [GEOGRAPHIC_DATA] [GEOGRAPHIC_DATA] GU…" at bounding box center [362, 328] width 120 height 31
click at [302, 313] on select "State [US_STATE] AK AR AZ CA CO CT DE DC [GEOGRAPHIC_DATA] [GEOGRAPHIC_DATA] GU…" at bounding box center [362, 328] width 120 height 31
click at [351, 324] on select "State [US_STATE] AK AR AZ CA CO CT DE DC [GEOGRAPHIC_DATA] [GEOGRAPHIC_DATA] GU…" at bounding box center [362, 328] width 120 height 31
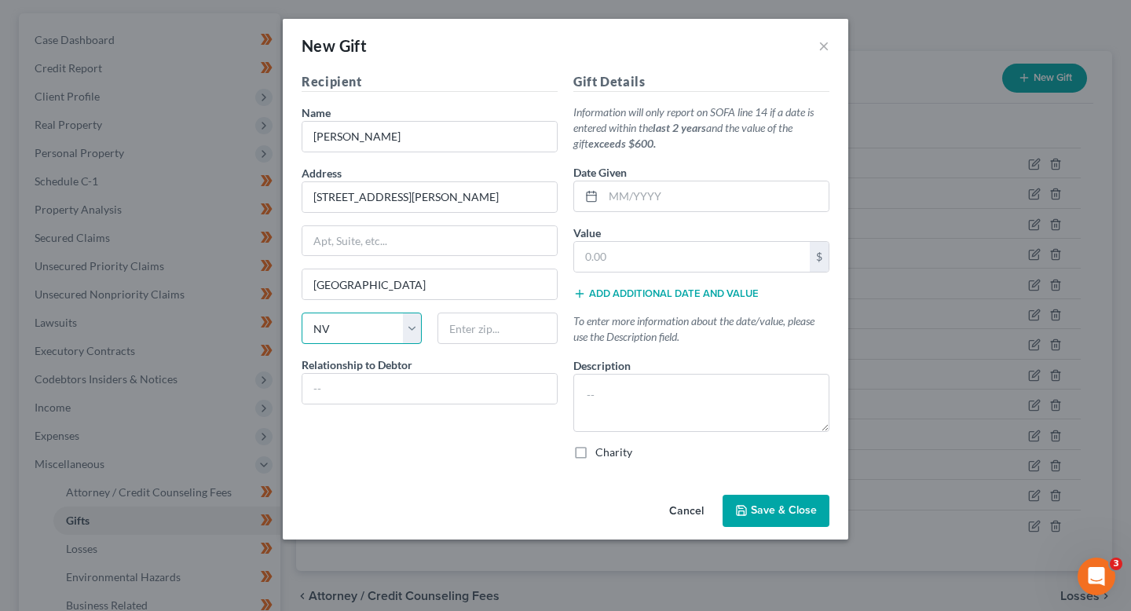
select select "28"
click at [302, 313] on select "State [US_STATE] AK AR AZ CA CO CT DE DC [GEOGRAPHIC_DATA] [GEOGRAPHIC_DATA] GU…" at bounding box center [362, 328] width 120 height 31
click at [488, 332] on input "text" at bounding box center [497, 328] width 120 height 31
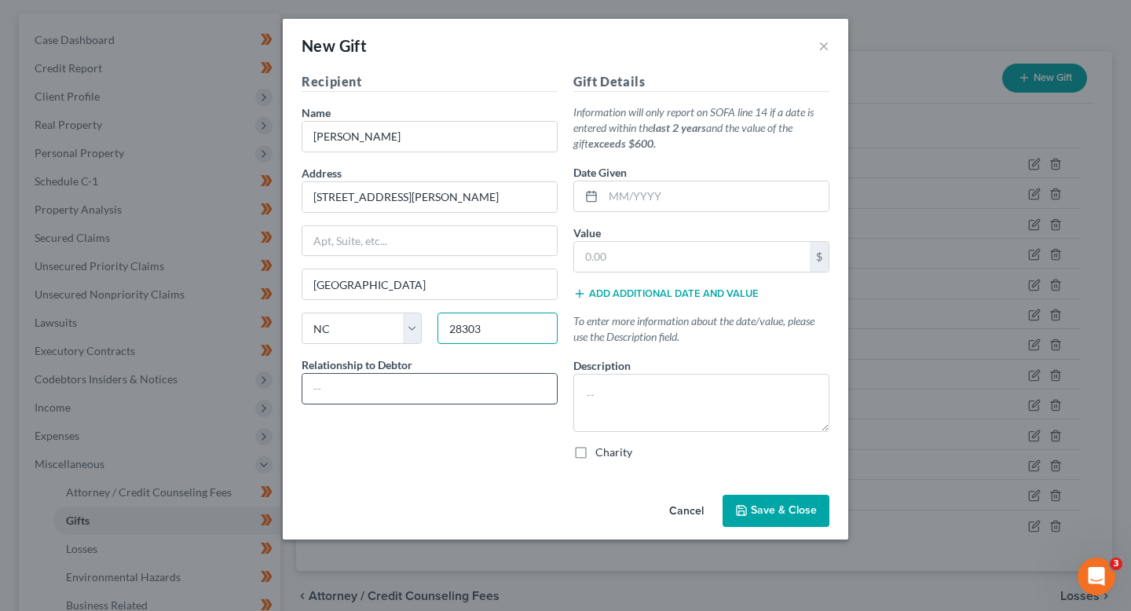
type input "28303"
click at [475, 383] on input "text" at bounding box center [429, 389] width 254 height 30
type input "Mother"
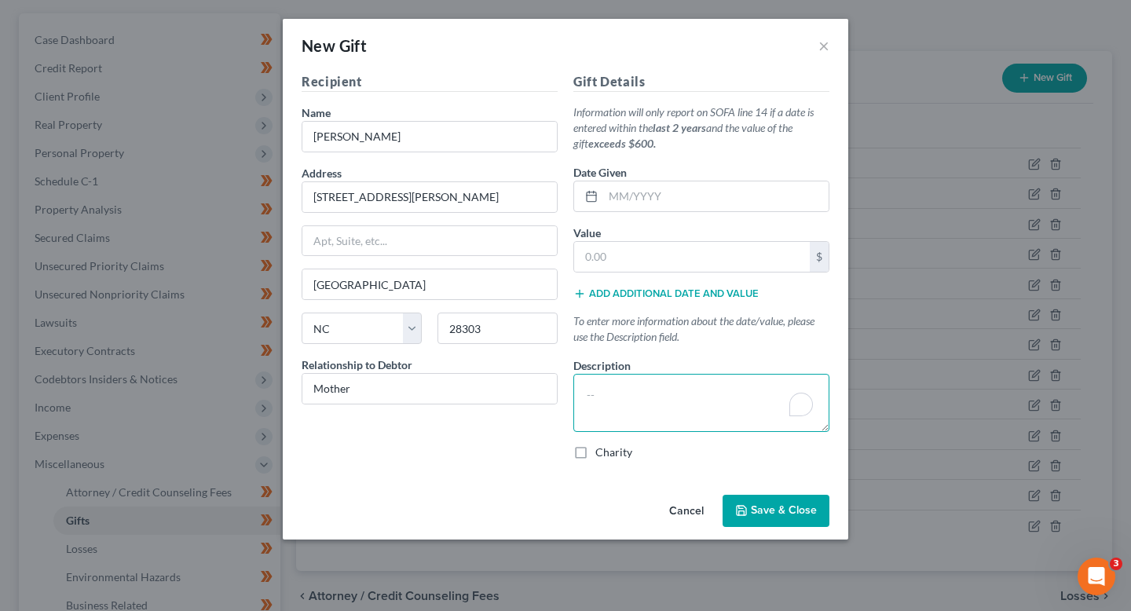
click at [606, 419] on textarea "To enrich screen reader interactions, please activate Accessibility in Grammarl…" at bounding box center [701, 403] width 256 height 58
paste textarea "Gift from mother, [PERSON_NAME], to help with expenses."
type textarea "Gift from mother, [PERSON_NAME], to help with expenses."
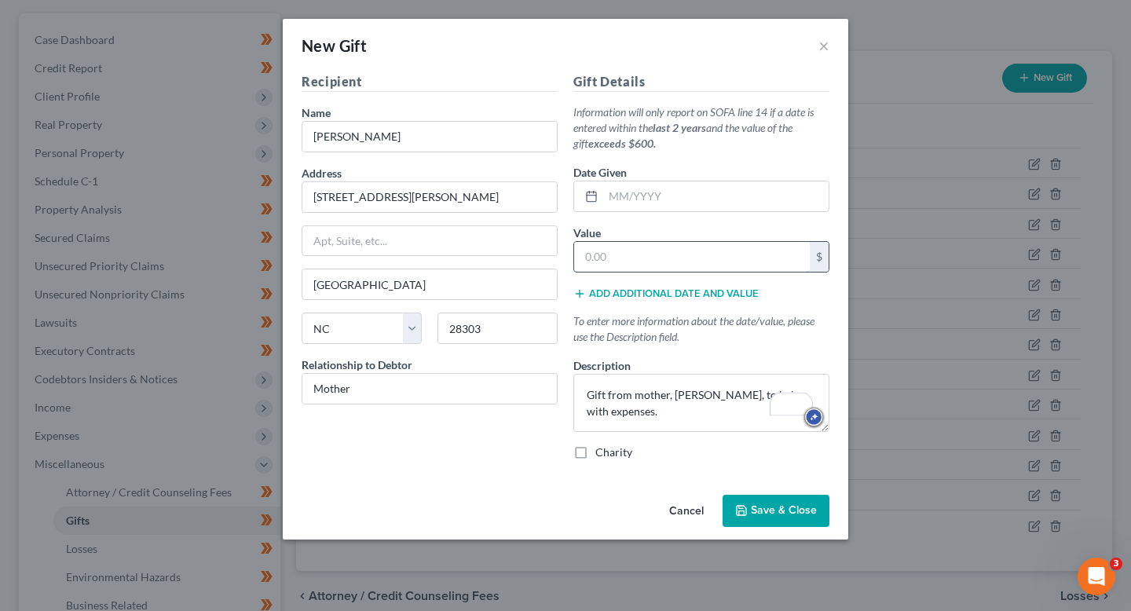
click at [640, 251] on input "text" at bounding box center [692, 257] width 236 height 30
type input "110"
click at [697, 210] on input "text" at bounding box center [715, 196] width 225 height 30
type input "[DATE]"
click at [776, 501] on button "Save & Close" at bounding box center [776, 511] width 107 height 33
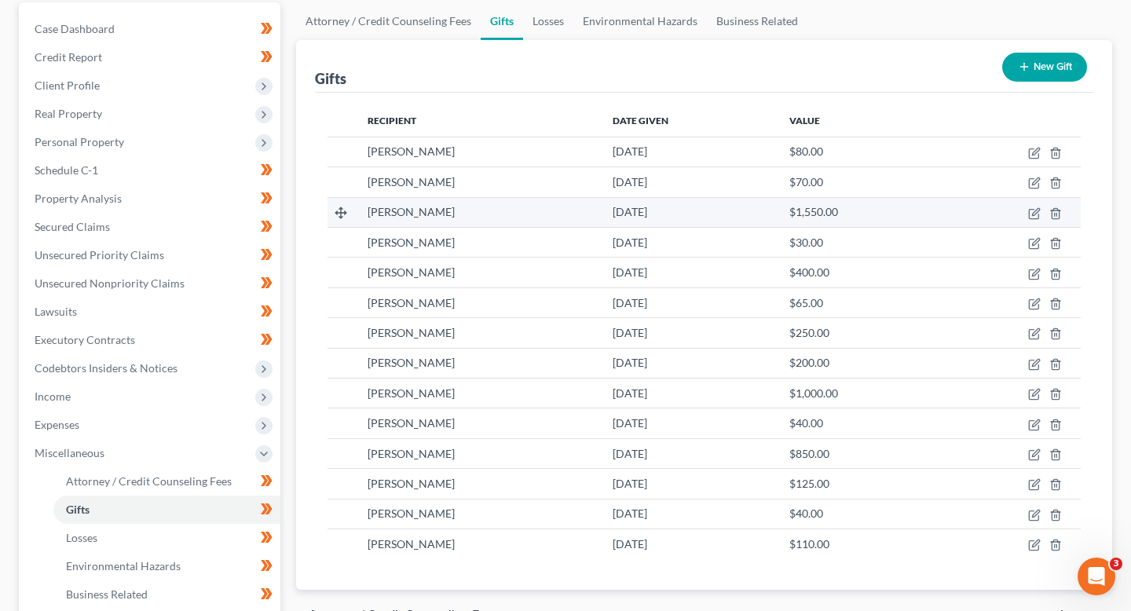
scroll to position [174, 0]
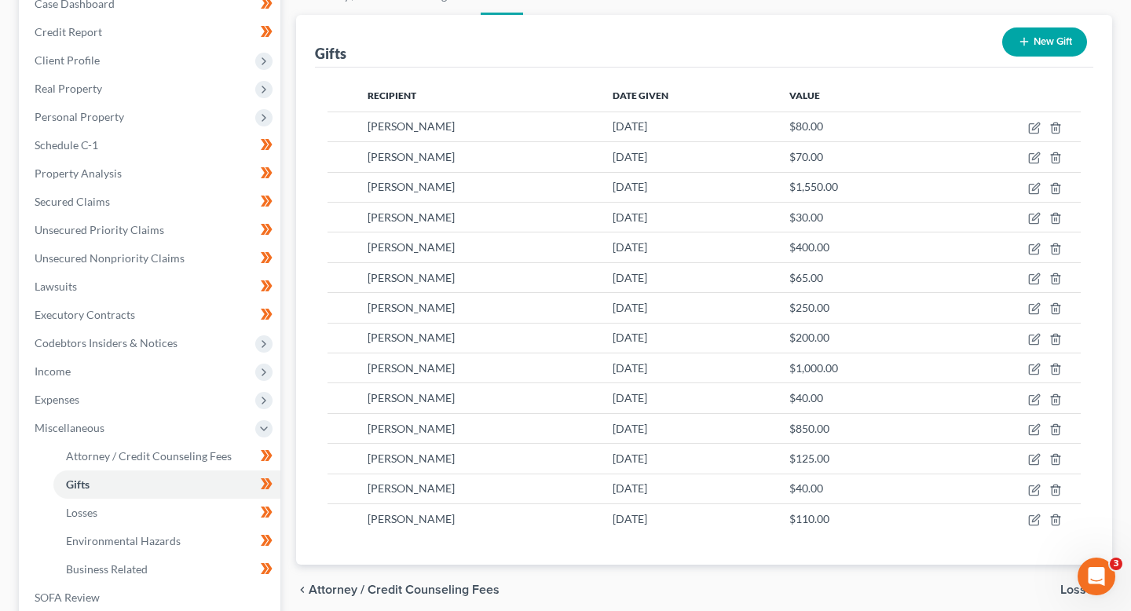
click at [1047, 47] on button "New Gift" at bounding box center [1044, 41] width 85 height 29
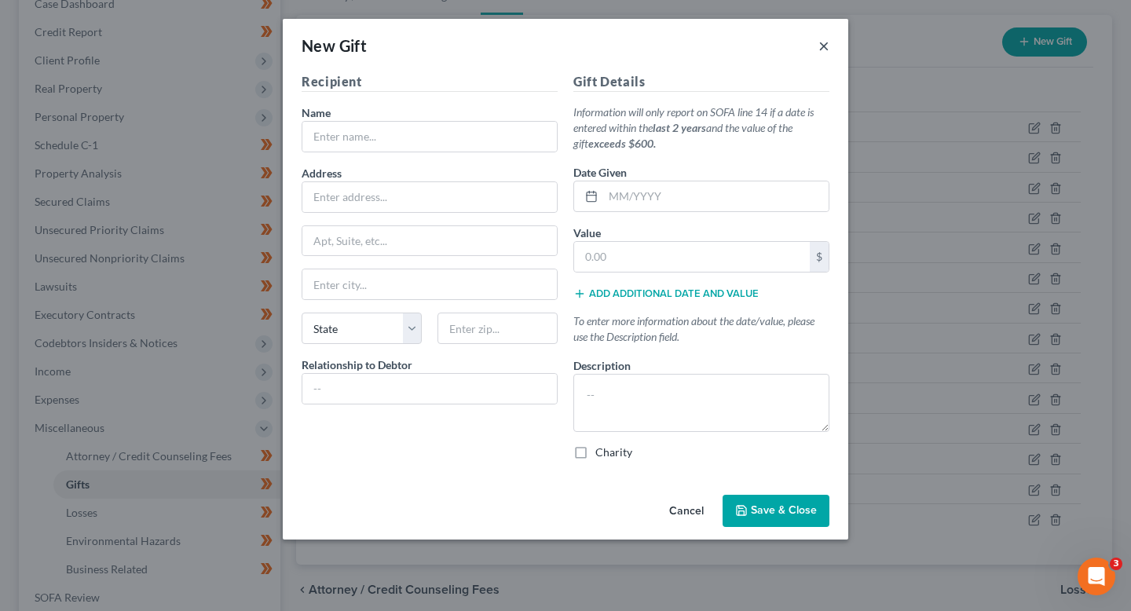
click at [829, 54] on button "×" at bounding box center [823, 45] width 11 height 19
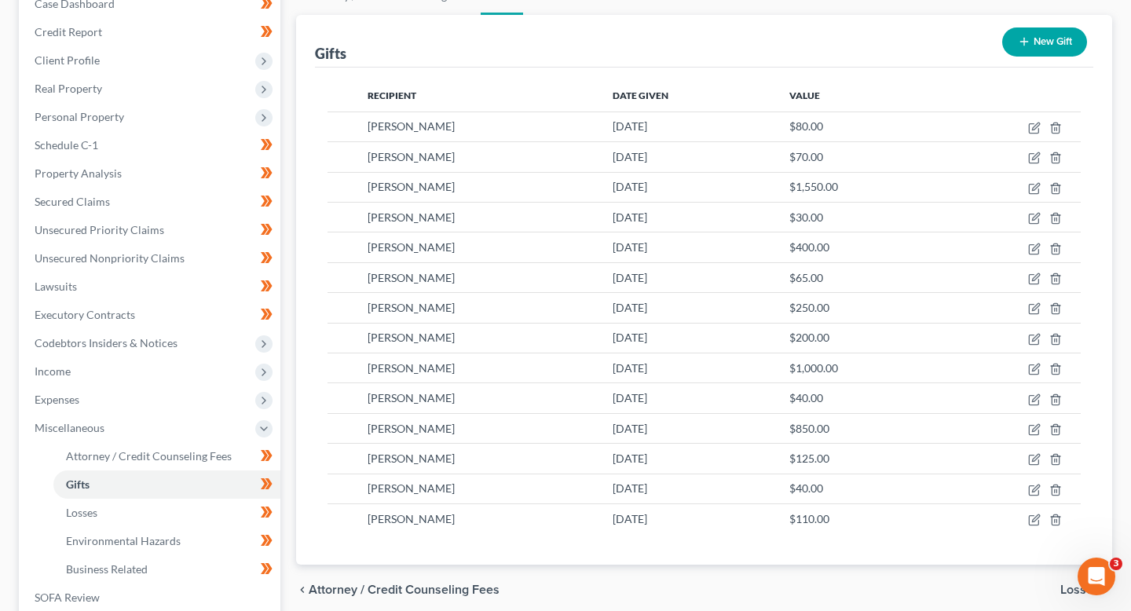
click at [1040, 31] on button "New Gift" at bounding box center [1044, 41] width 85 height 29
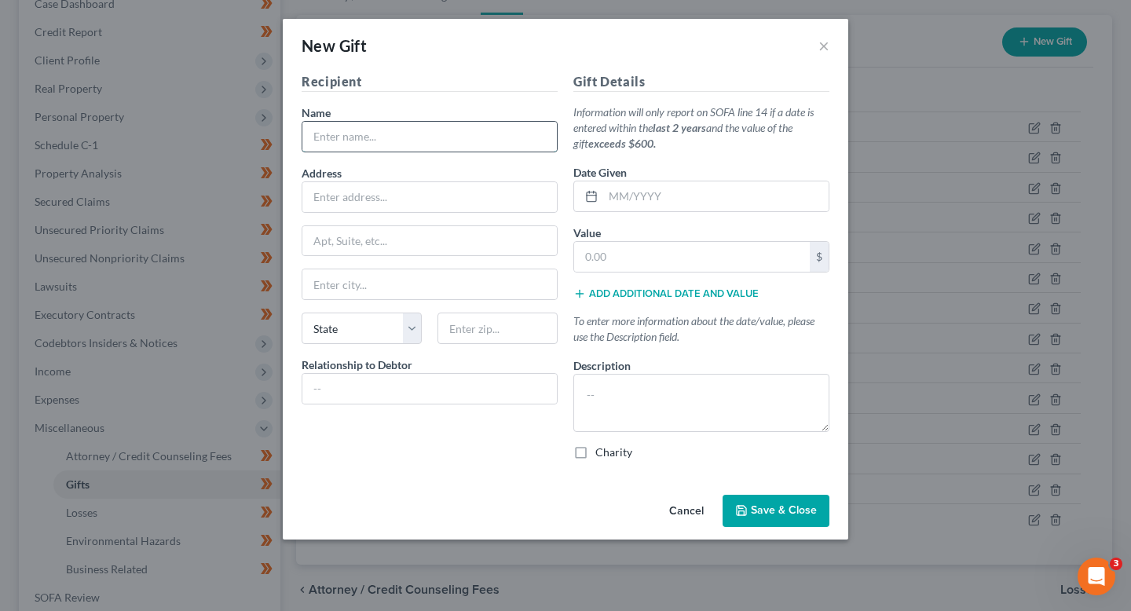
click at [474, 143] on input "text" at bounding box center [429, 137] width 254 height 30
type input "[PERSON_NAME]"
click at [423, 191] on input "text" at bounding box center [429, 197] width 254 height 30
type input "[STREET_ADDRESS][PERSON_NAME]"
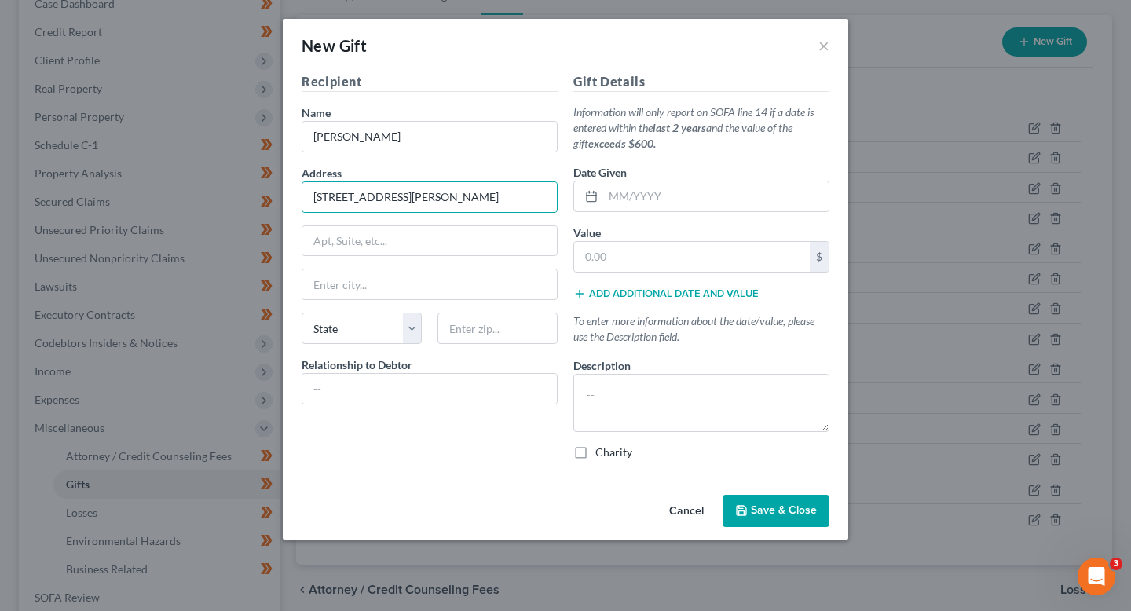
click at [381, 301] on div "Recipient Name * Sonia Blanks Address 120 Bremer Street Apt, Suite, etc State S…" at bounding box center [430, 272] width 272 height 401
click at [382, 290] on input "text" at bounding box center [429, 284] width 254 height 30
type input "[GEOGRAPHIC_DATA]"
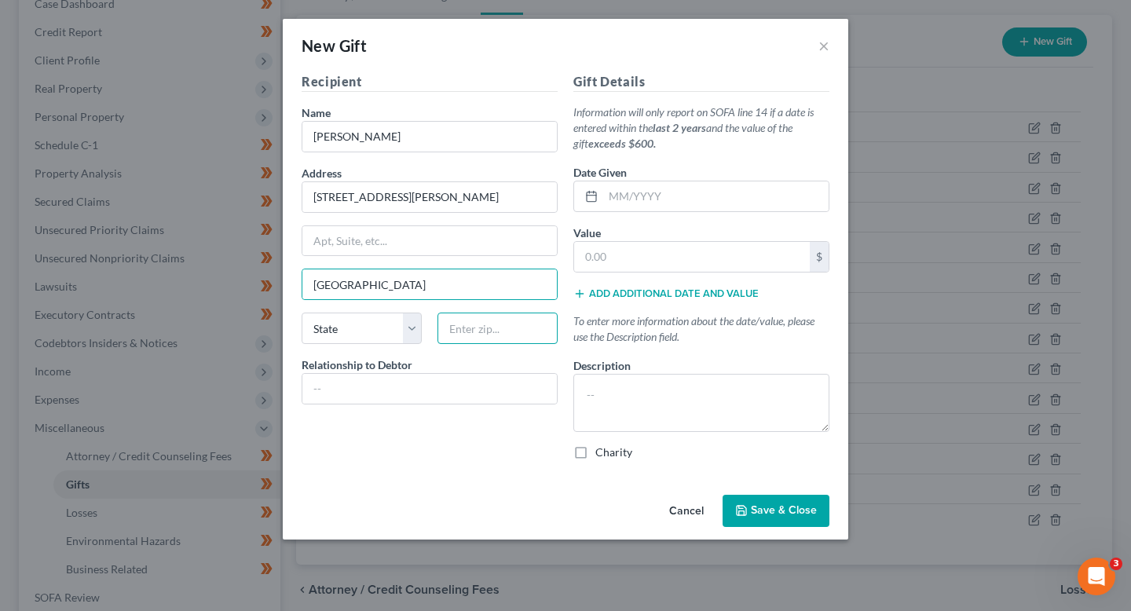
click at [495, 332] on input "text" at bounding box center [497, 328] width 120 height 31
type input "b"
type input "Bremer"
click at [500, 329] on input "Bremer" at bounding box center [497, 328] width 120 height 31
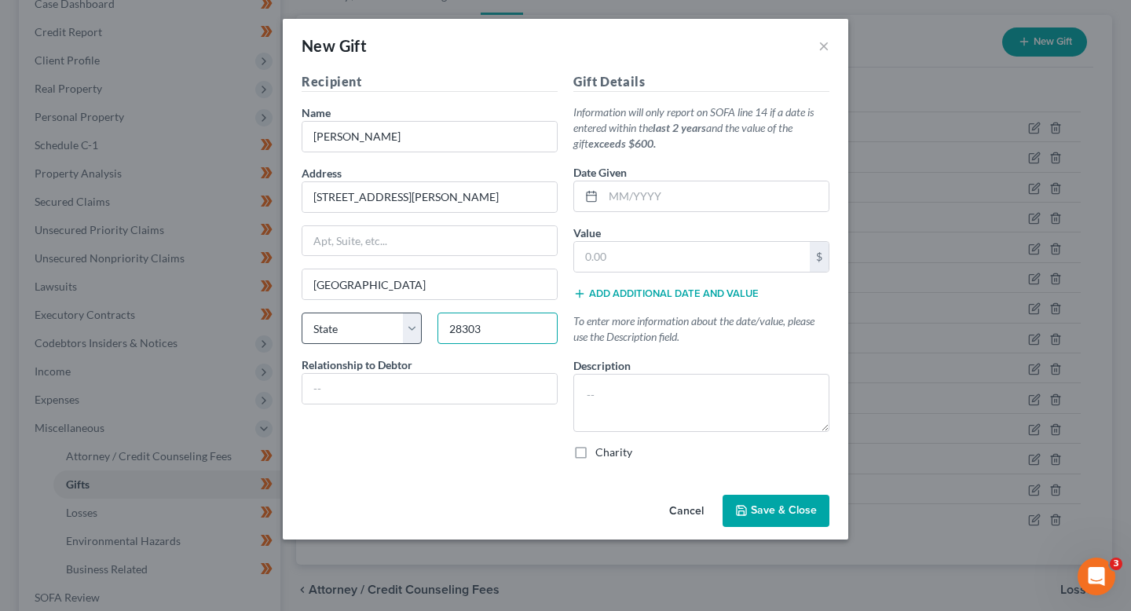
type input "28303"
click at [361, 342] on select "State [US_STATE] AK AR AZ CA CO CT DE DC [GEOGRAPHIC_DATA] [GEOGRAPHIC_DATA] GU…" at bounding box center [362, 328] width 120 height 31
select select "28"
click at [302, 313] on select "State [US_STATE] AK AR AZ CA CO CT DE DC [GEOGRAPHIC_DATA] [GEOGRAPHIC_DATA] GU…" at bounding box center [362, 328] width 120 height 31
click at [382, 393] on input "text" at bounding box center [429, 389] width 254 height 30
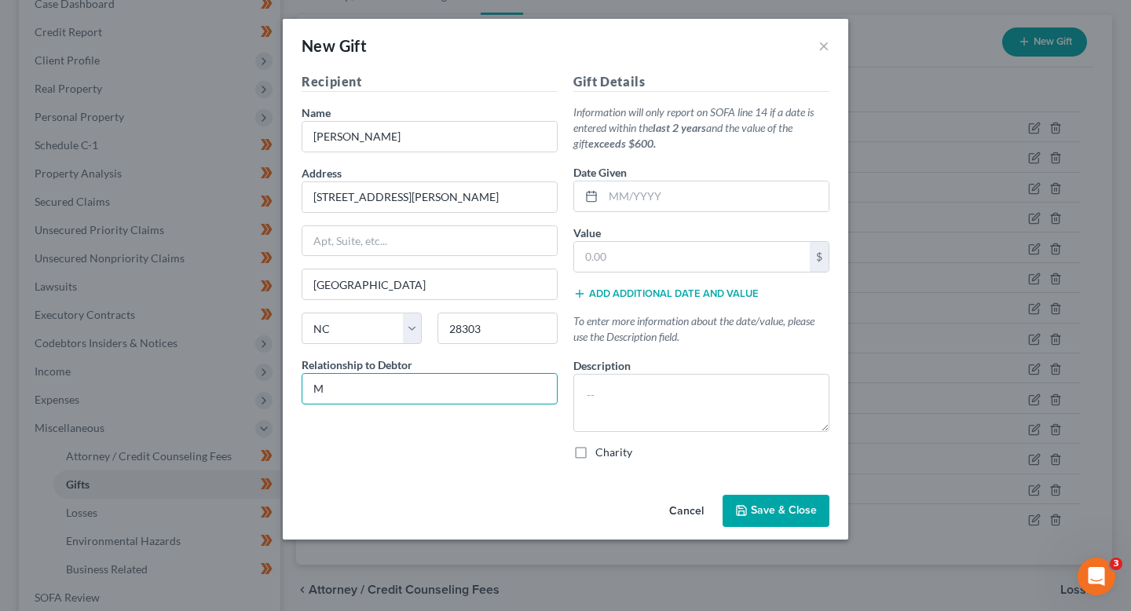
type input "Mother"
click at [732, 399] on textarea at bounding box center [701, 403] width 256 height 58
paste textarea "Gift from mother, [PERSON_NAME], to help with expenses."
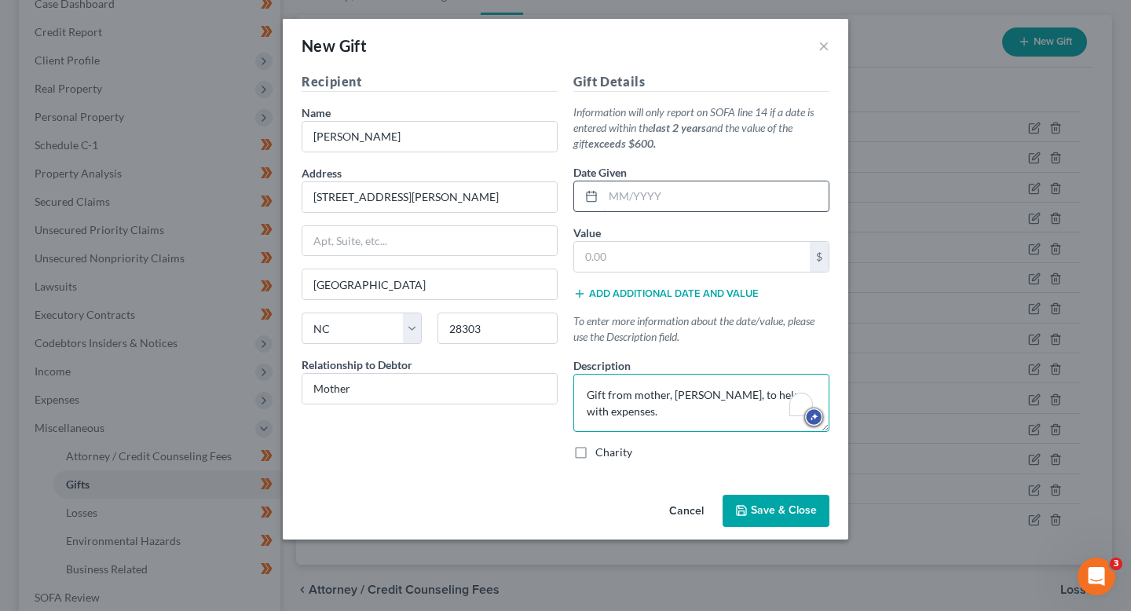
type textarea "Gift from mother, [PERSON_NAME], to help with expenses."
click at [657, 203] on input "text" at bounding box center [715, 196] width 225 height 30
type input "06"
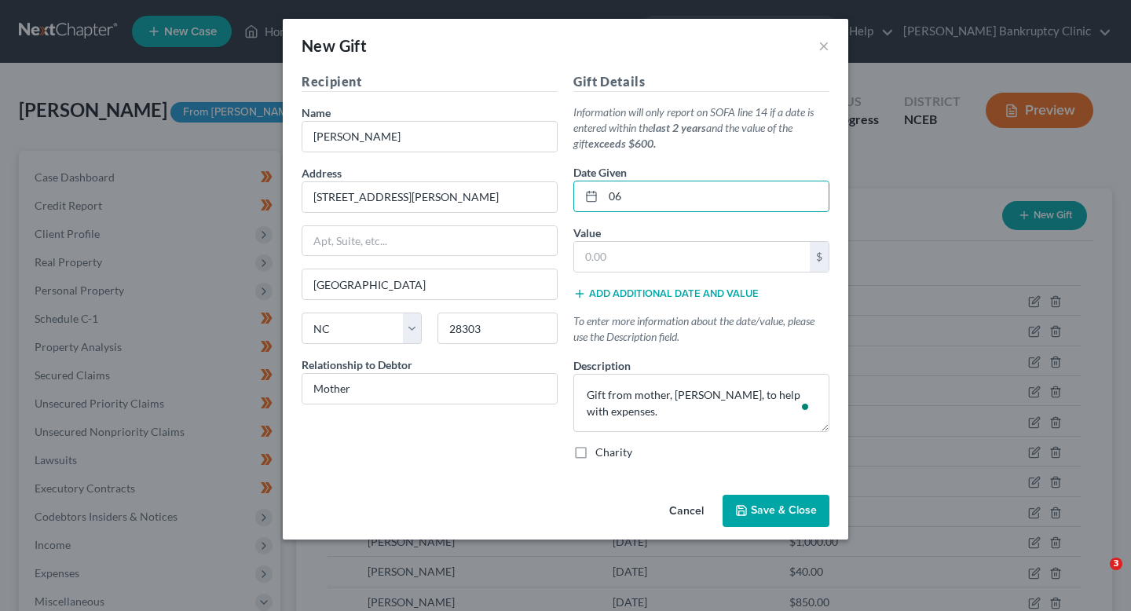
select select "28"
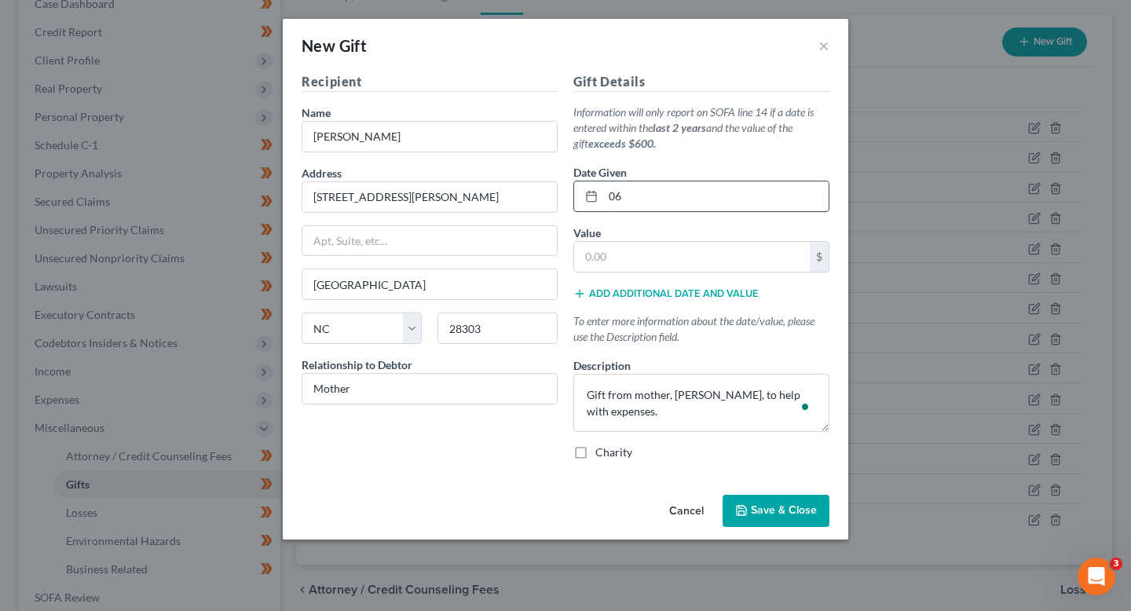
click at [619, 191] on input "06" at bounding box center [715, 196] width 225 height 30
type input "[DATE]"
click at [632, 251] on input "text" at bounding box center [692, 257] width 236 height 30
type input "200"
click at [778, 507] on span "Save & Close" at bounding box center [784, 510] width 66 height 13
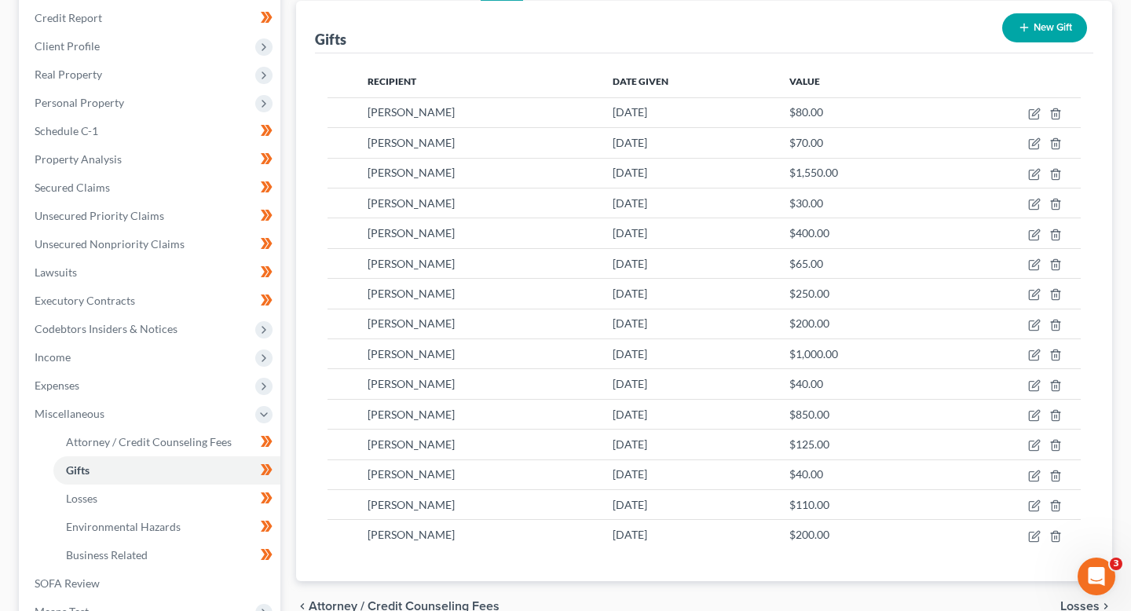
scroll to position [170, 0]
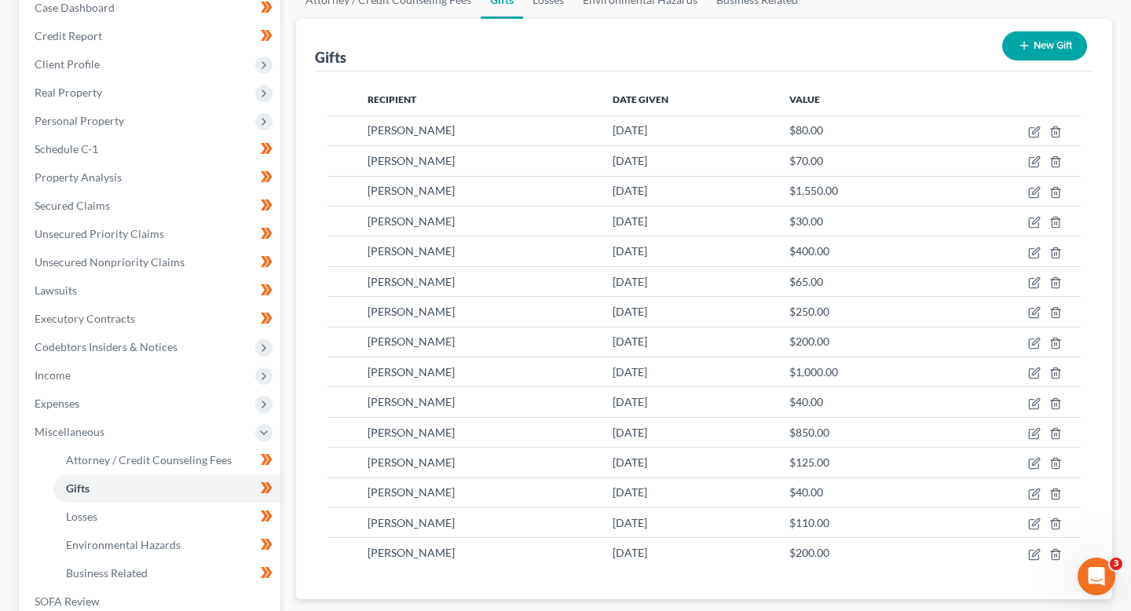
click at [1048, 55] on button "New Gift" at bounding box center [1044, 45] width 85 height 29
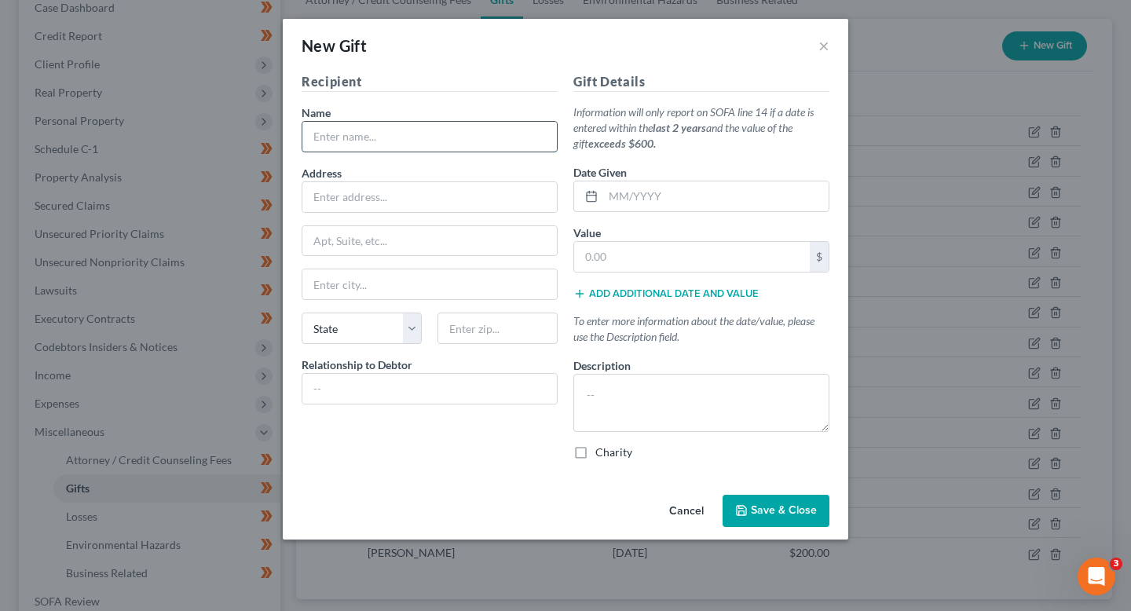
click at [445, 130] on input "text" at bounding box center [429, 137] width 254 height 30
type input "[PERSON_NAME]"
click at [391, 203] on input "text" at bounding box center [429, 197] width 254 height 30
type input "[STREET_ADDRESS][PERSON_NAME]"
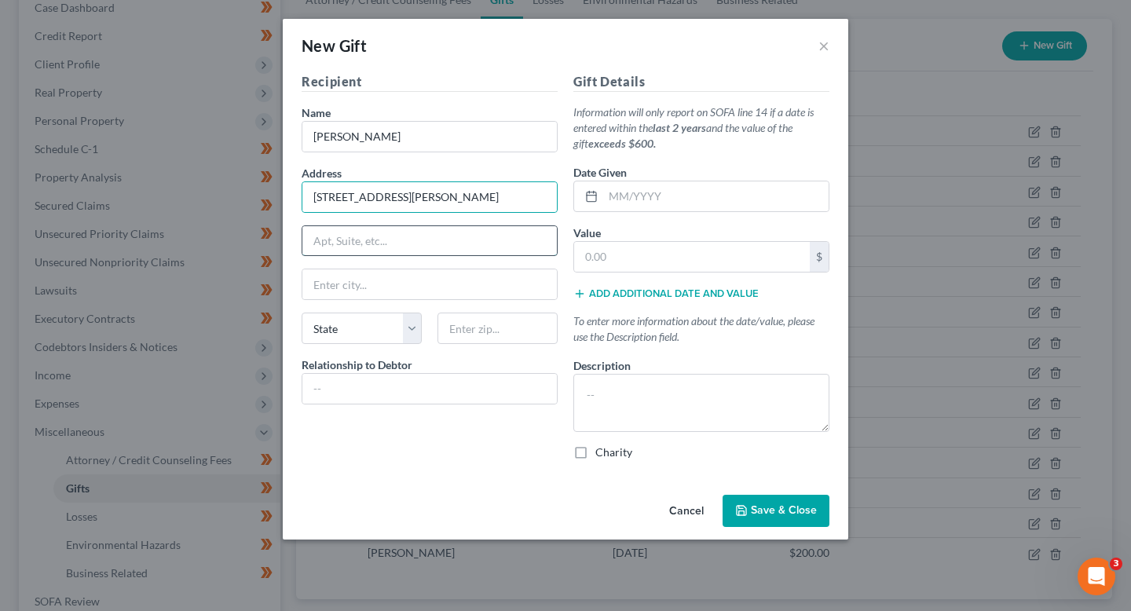
click at [388, 248] on input "text" at bounding box center [429, 241] width 254 height 30
click at [357, 278] on input "text" at bounding box center [429, 284] width 254 height 30
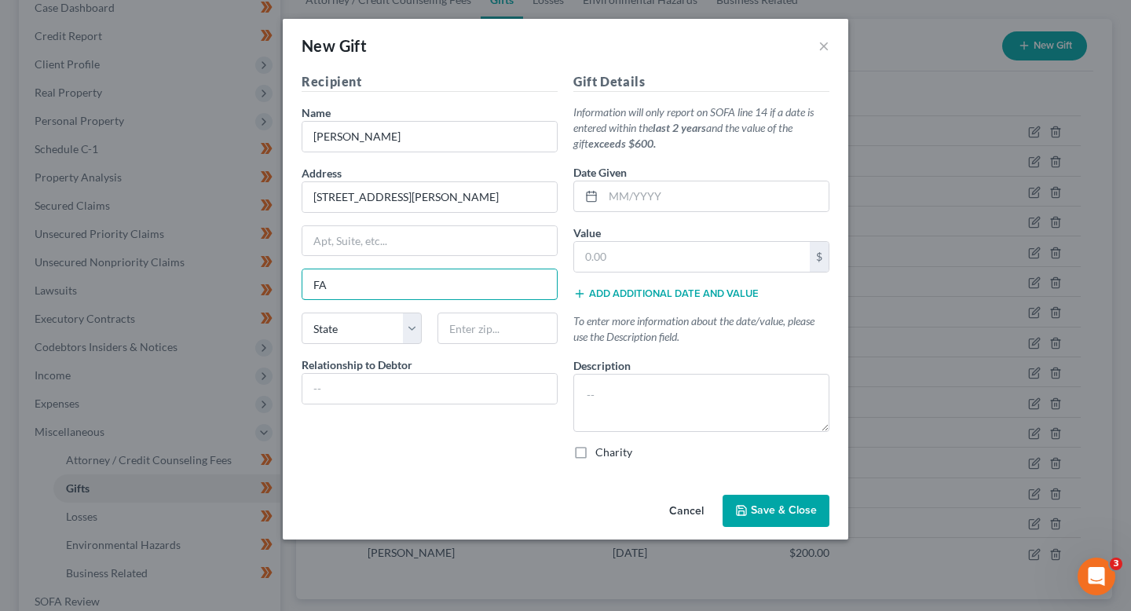
type input "[GEOGRAPHIC_DATA]"
click at [470, 328] on input "text" at bounding box center [497, 328] width 120 height 31
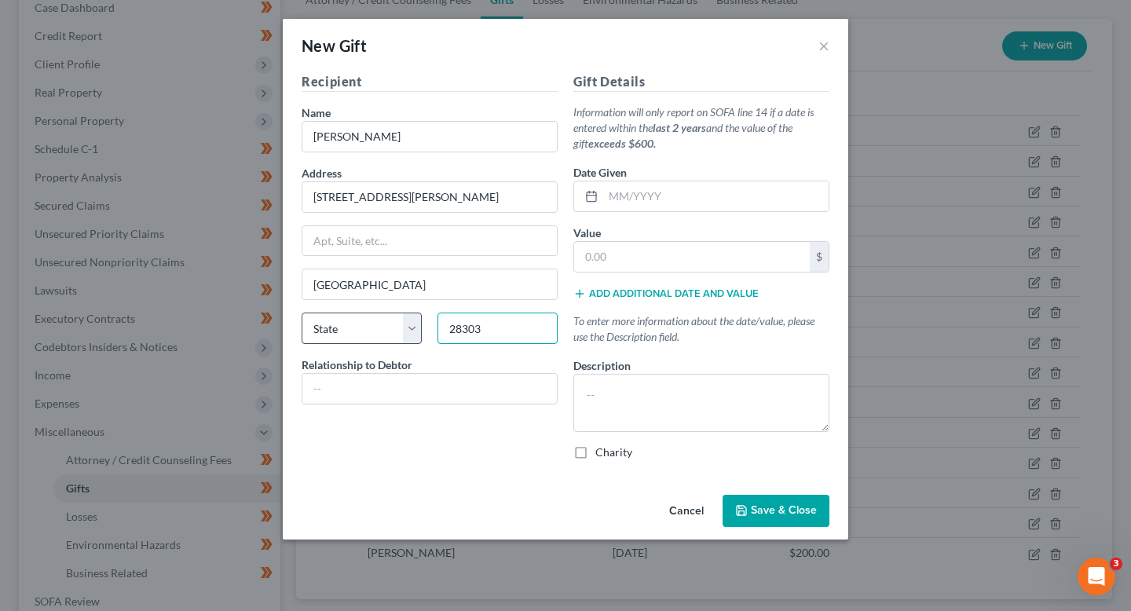
type input "28303"
click at [368, 328] on select "State [US_STATE] AK AR AZ CA CO CT DE DC [GEOGRAPHIC_DATA] [GEOGRAPHIC_DATA] GU…" at bounding box center [362, 328] width 120 height 31
select select "28"
click at [302, 313] on select "State [US_STATE] AK AR AZ CA CO CT DE DC [GEOGRAPHIC_DATA] [GEOGRAPHIC_DATA] GU…" at bounding box center [362, 328] width 120 height 31
click at [389, 393] on input "text" at bounding box center [429, 389] width 254 height 30
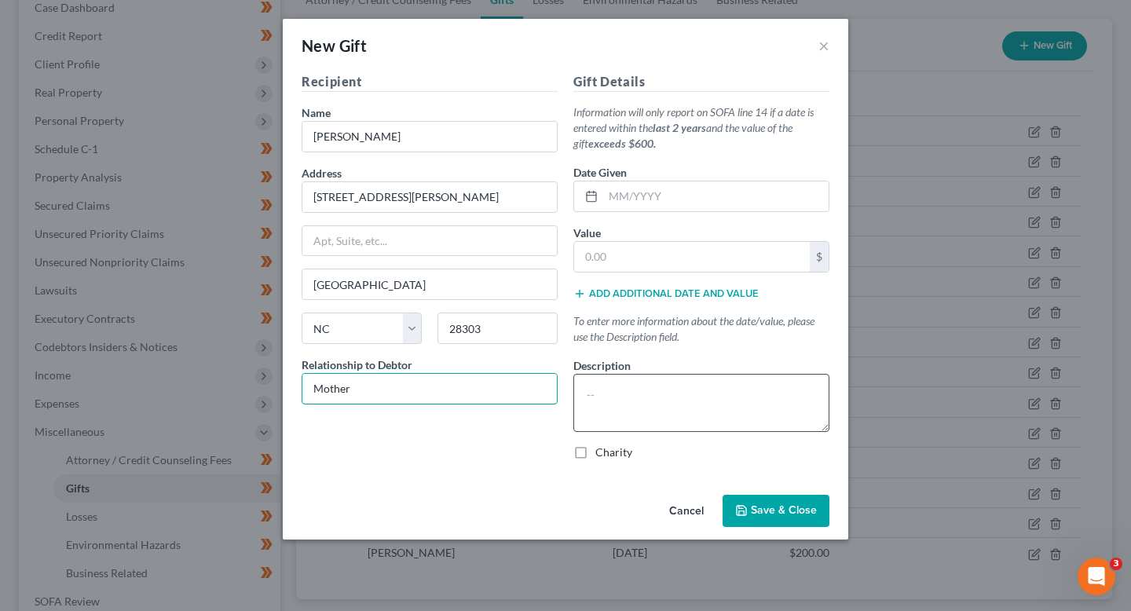
type input "Mother"
click at [612, 394] on textarea at bounding box center [701, 403] width 256 height 58
paste textarea "Gift from mother, [PERSON_NAME], to help with expenses."
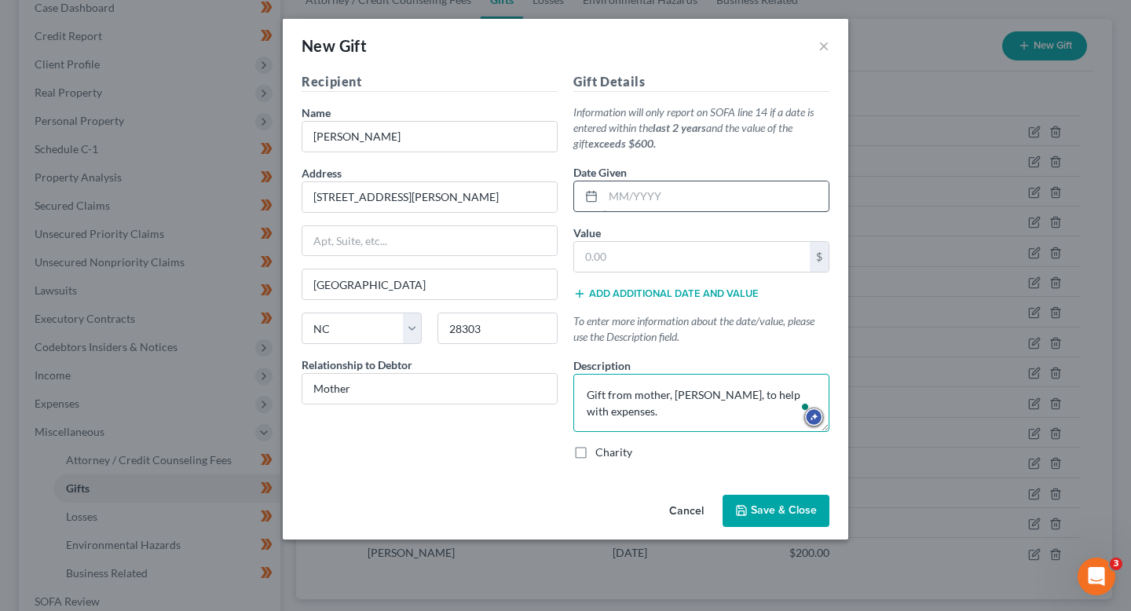
type textarea "Gift from mother, [PERSON_NAME], to help with expenses."
click at [688, 192] on input "text" at bounding box center [715, 196] width 225 height 30
type input "[DATE]"
click at [715, 257] on input "text" at bounding box center [692, 257] width 236 height 30
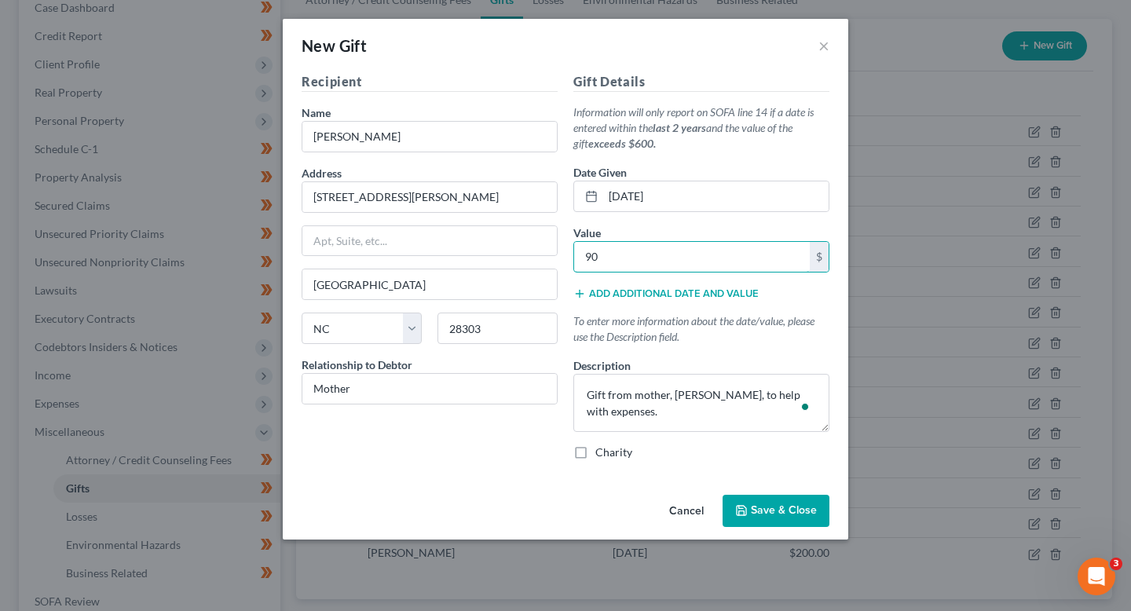
type input "90"
click at [767, 509] on span "Save & Close" at bounding box center [784, 510] width 66 height 13
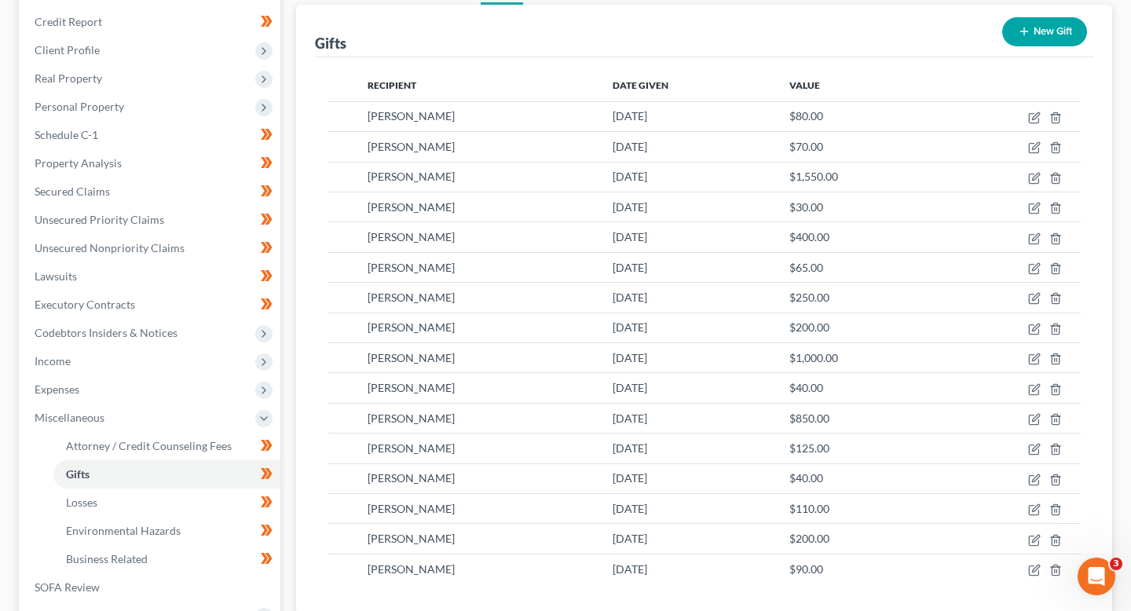
scroll to position [177, 0]
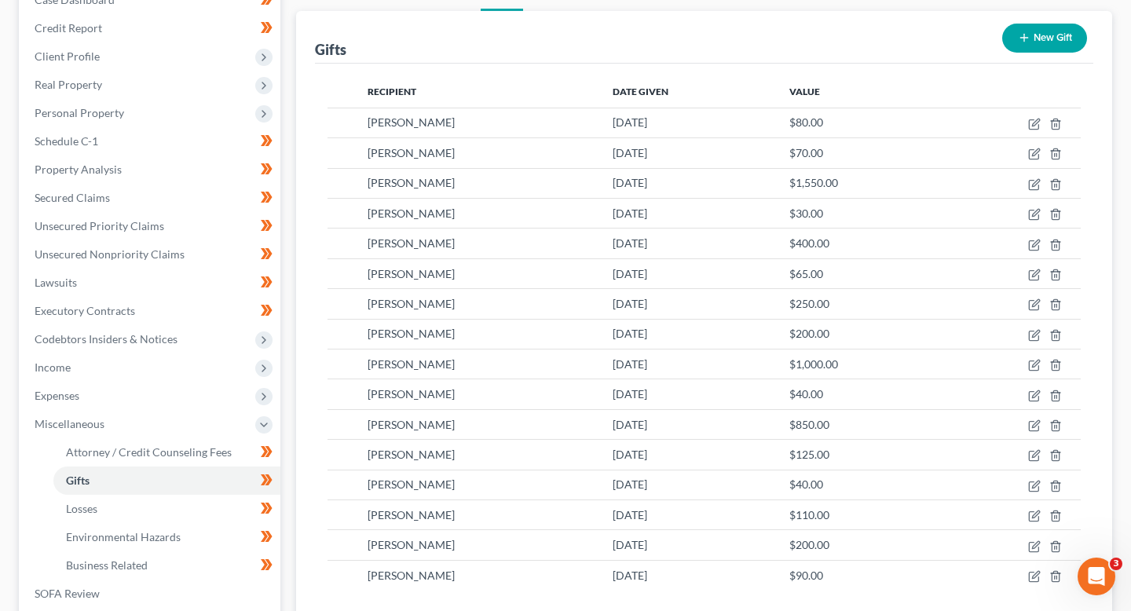
click at [1053, 34] on button "New Gift" at bounding box center [1044, 38] width 85 height 29
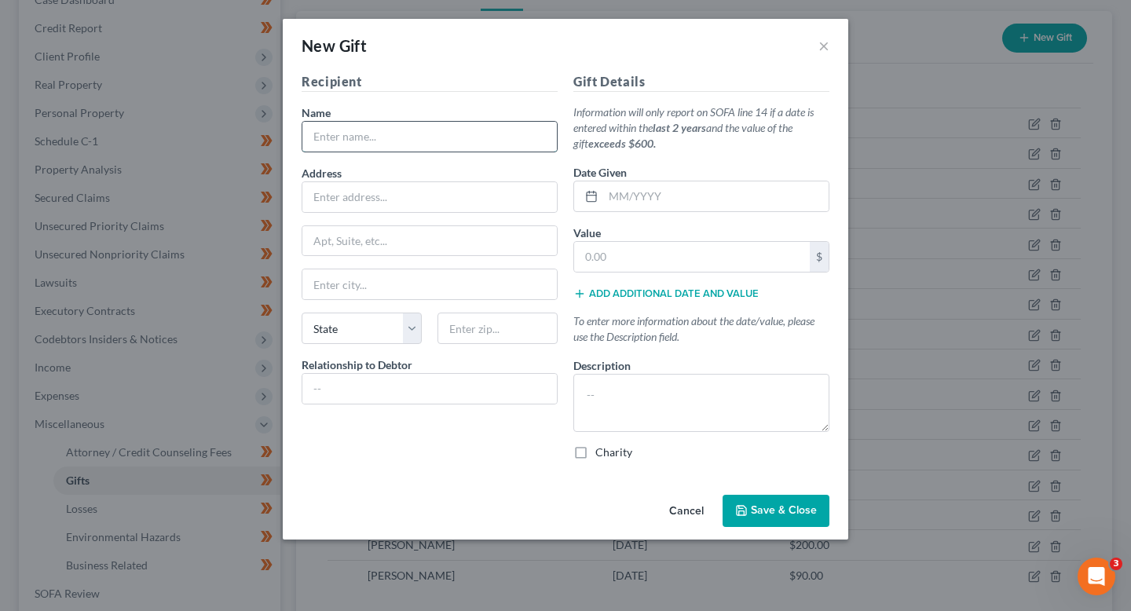
click at [501, 134] on input "text" at bounding box center [429, 137] width 254 height 30
drag, startPoint x: 426, startPoint y: 145, endPoint x: 243, endPoint y: 125, distance: 184.1
click at [243, 125] on div "New Gift × Recipient Name * Derek Evans Address Apt, Suite, etc State State AL …" at bounding box center [565, 305] width 1131 height 611
type input "[PERSON_NAME]"
click at [387, 210] on input "text" at bounding box center [429, 197] width 254 height 30
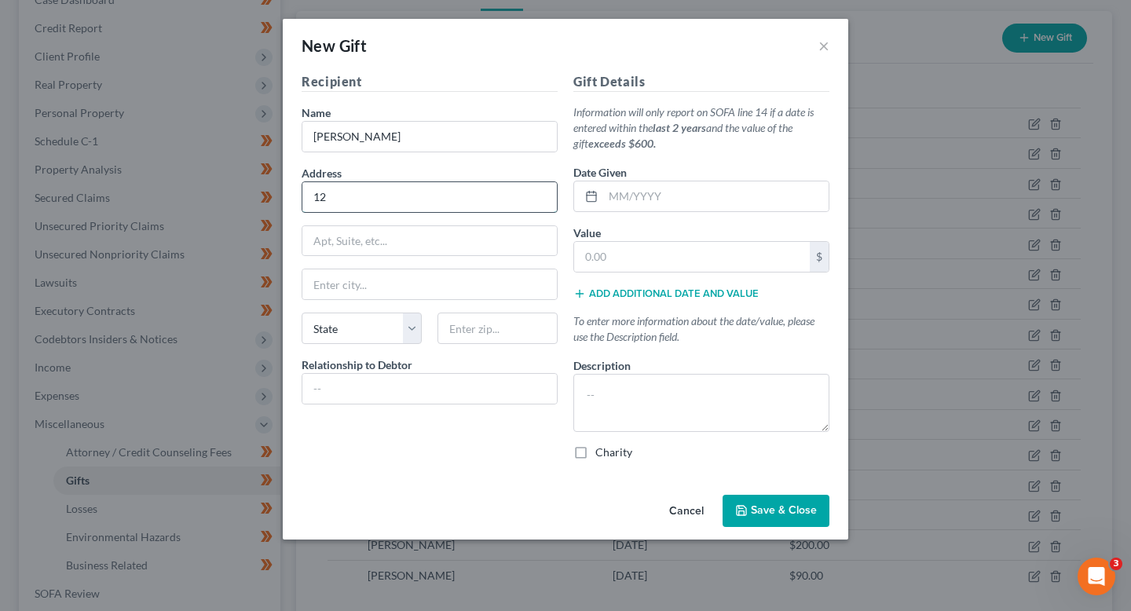
type input "[STREET_ADDRESS][PERSON_NAME]"
click at [379, 292] on input "text" at bounding box center [429, 284] width 254 height 30
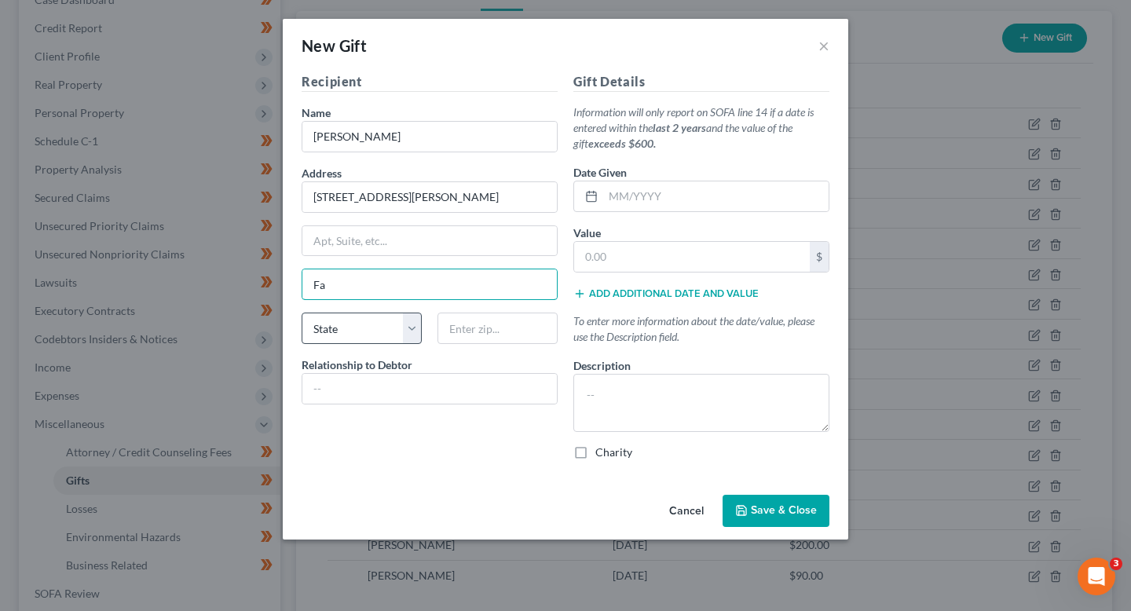
type input "[GEOGRAPHIC_DATA]"
click at [335, 335] on select "State [US_STATE] AK AR AZ CA CO CT DE DC [GEOGRAPHIC_DATA] [GEOGRAPHIC_DATA] GU…" at bounding box center [362, 328] width 120 height 31
select select "28"
click at [302, 313] on select "State [US_STATE] AK AR AZ CA CO CT DE DC [GEOGRAPHIC_DATA] [GEOGRAPHIC_DATA] GU…" at bounding box center [362, 328] width 120 height 31
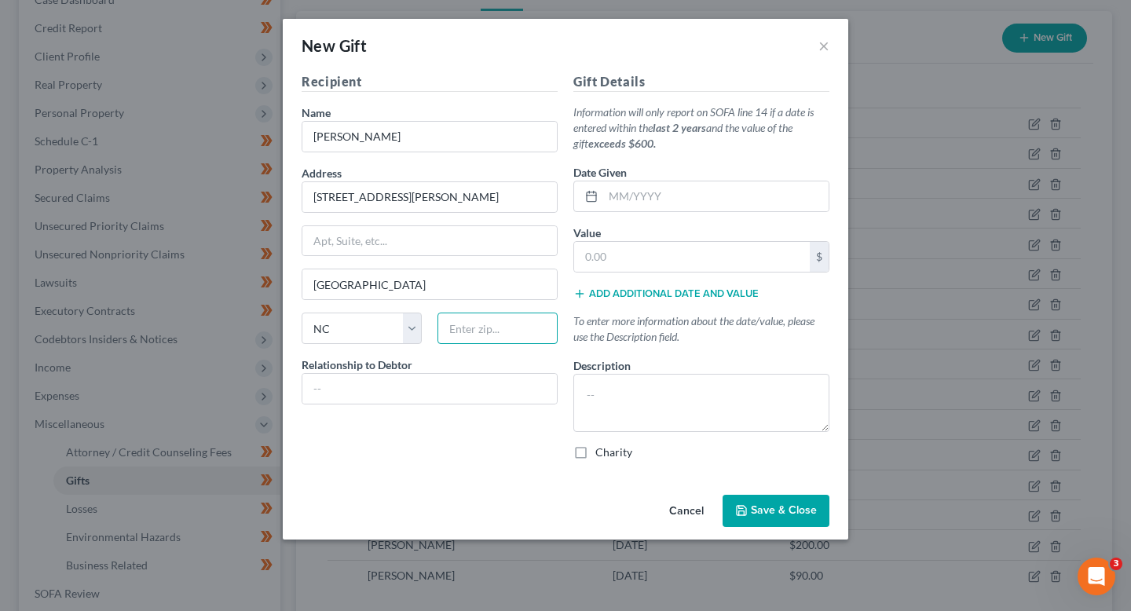
click at [505, 331] on input "text" at bounding box center [497, 328] width 120 height 31
type input "28303"
click at [638, 191] on input "text" at bounding box center [715, 196] width 225 height 30
drag, startPoint x: 664, startPoint y: 203, endPoint x: 540, endPoint y: 199, distance: 124.9
click at [540, 199] on div "Recipient Name * Sonia Blanks Address 120 Bremer Street Apt, Suite, etc Fayette…" at bounding box center [565, 272] width 543 height 401
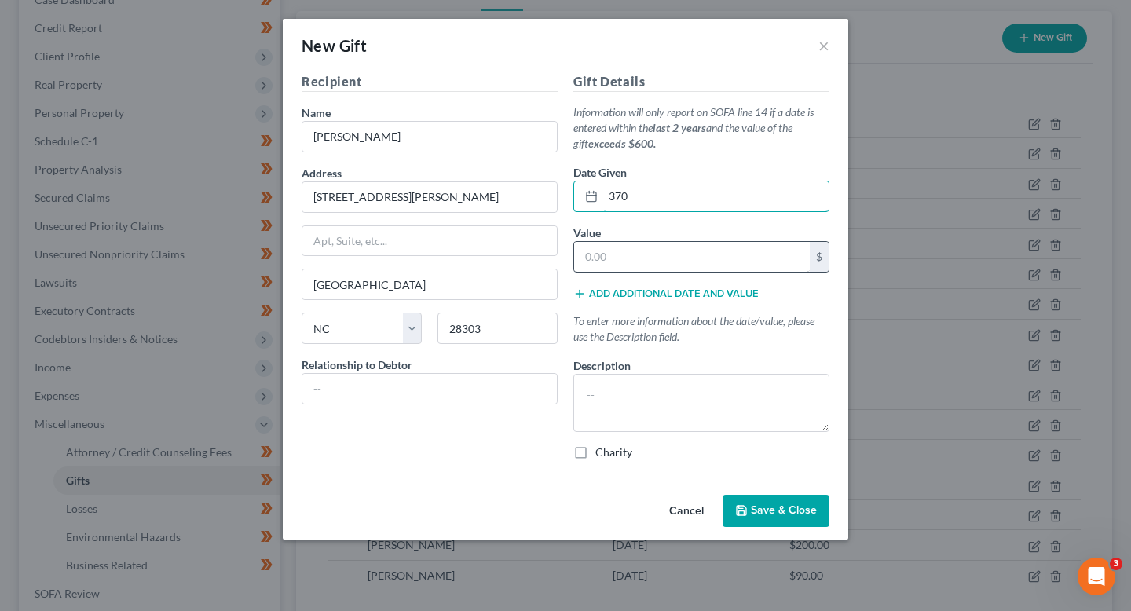
type input "370"
click at [589, 271] on input "text" at bounding box center [692, 257] width 236 height 30
paste input "370"
type input "370"
drag, startPoint x: 656, startPoint y: 195, endPoint x: 589, endPoint y: 192, distance: 66.8
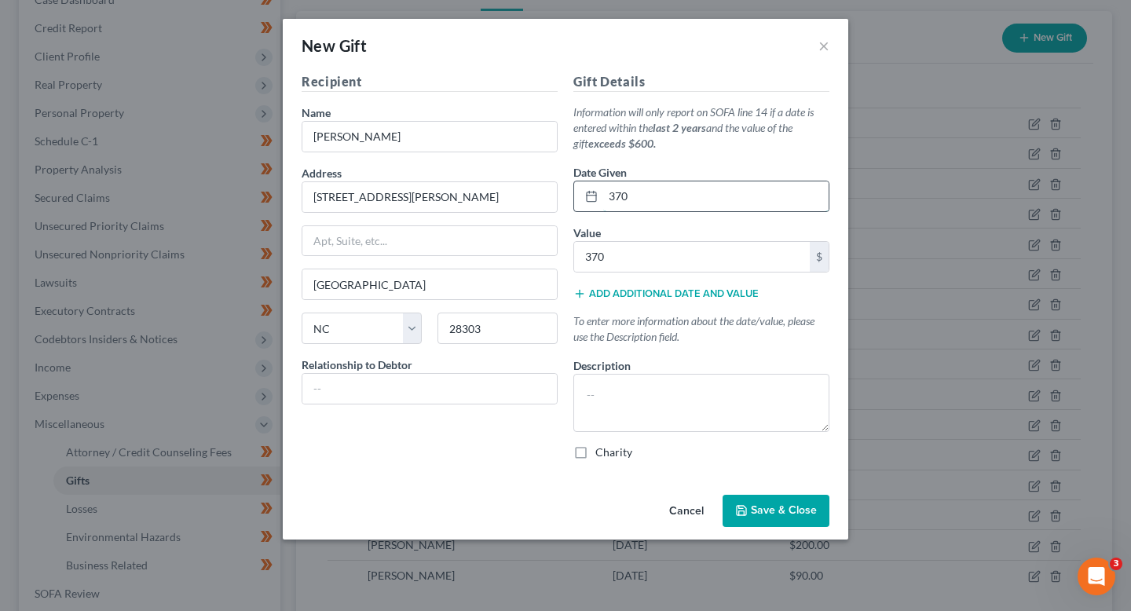
click at [589, 192] on div "370" at bounding box center [701, 196] width 256 height 31
type input "[DATE]"
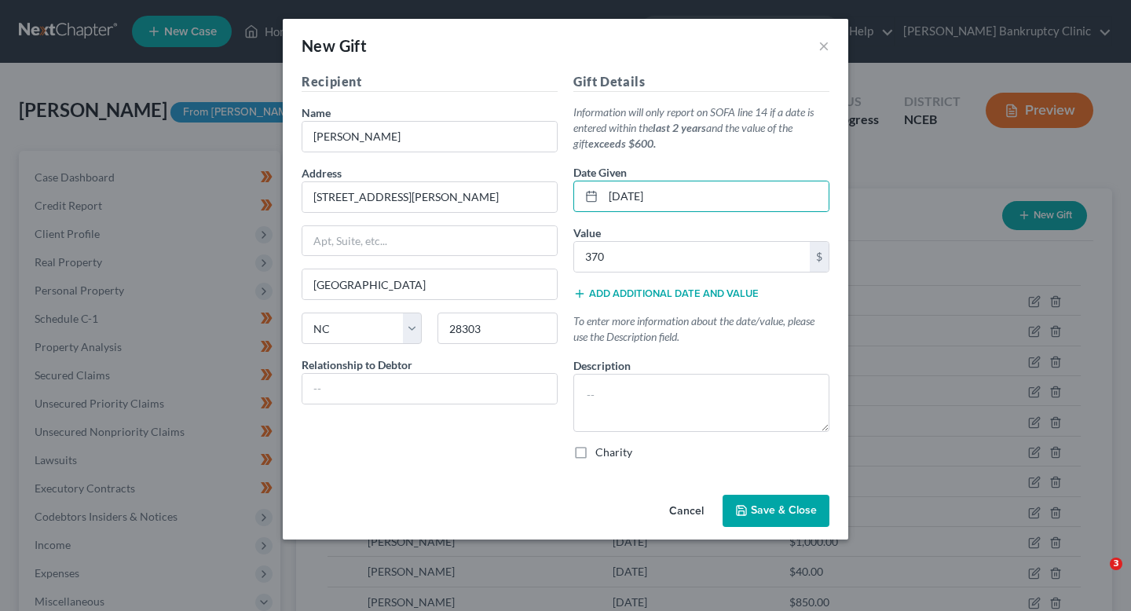
select select "28"
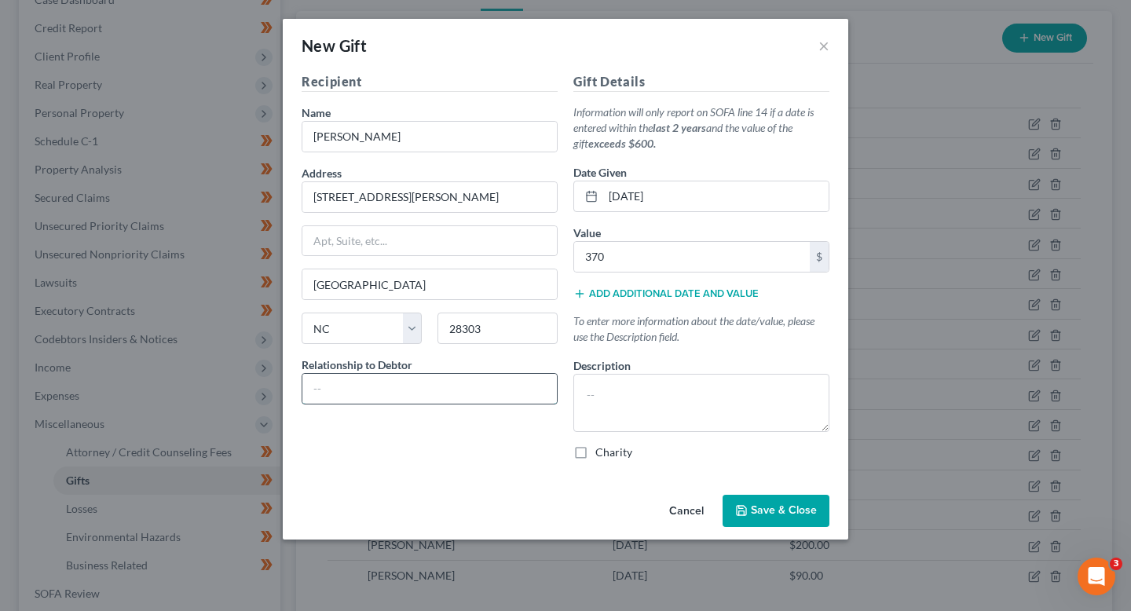
click at [437, 392] on input "text" at bounding box center [429, 389] width 254 height 30
type input "Mother"
click at [675, 417] on textarea at bounding box center [701, 403] width 256 height 58
paste textarea "Gift from mother, [PERSON_NAME], to help with expenses."
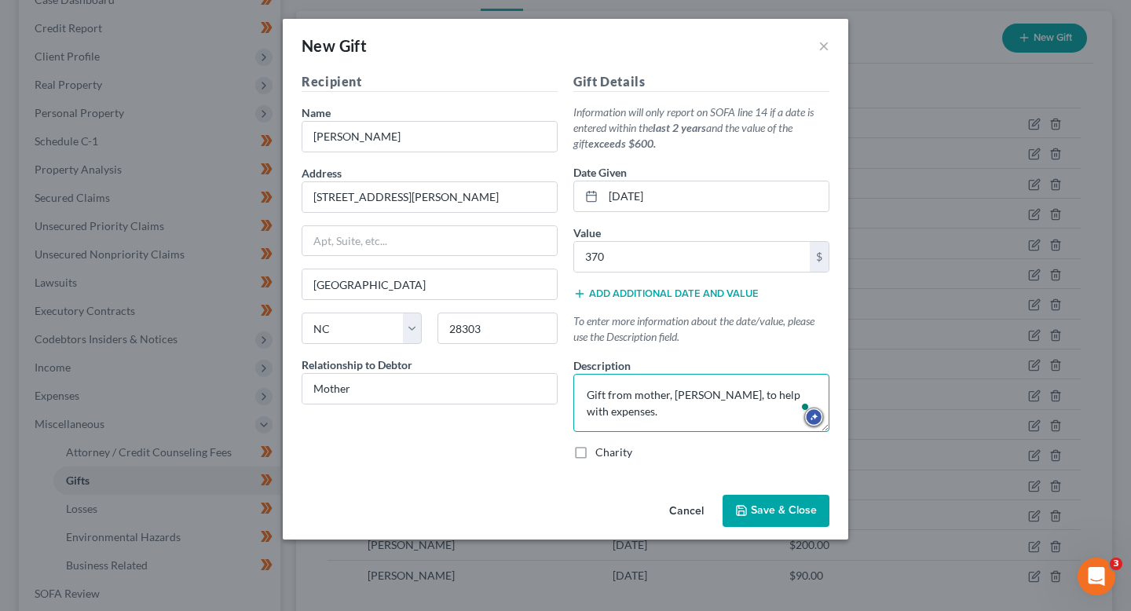
type textarea "Gift from mother, [PERSON_NAME], to help with expenses."
click at [780, 514] on span "Save & Close" at bounding box center [784, 510] width 66 height 13
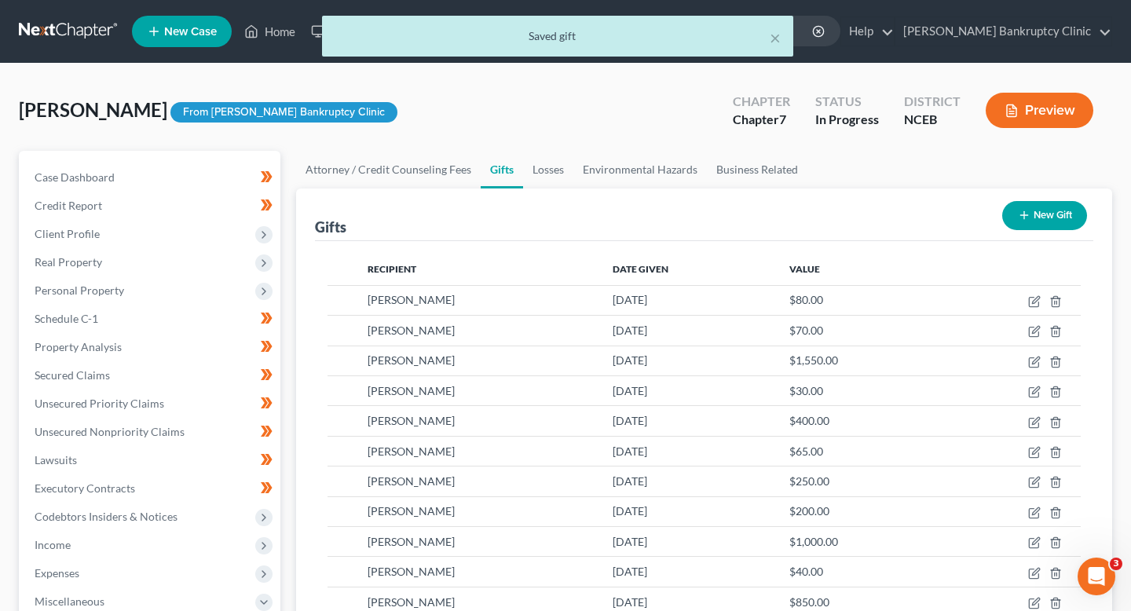
click at [1033, 208] on button "New Gift" at bounding box center [1044, 215] width 85 height 29
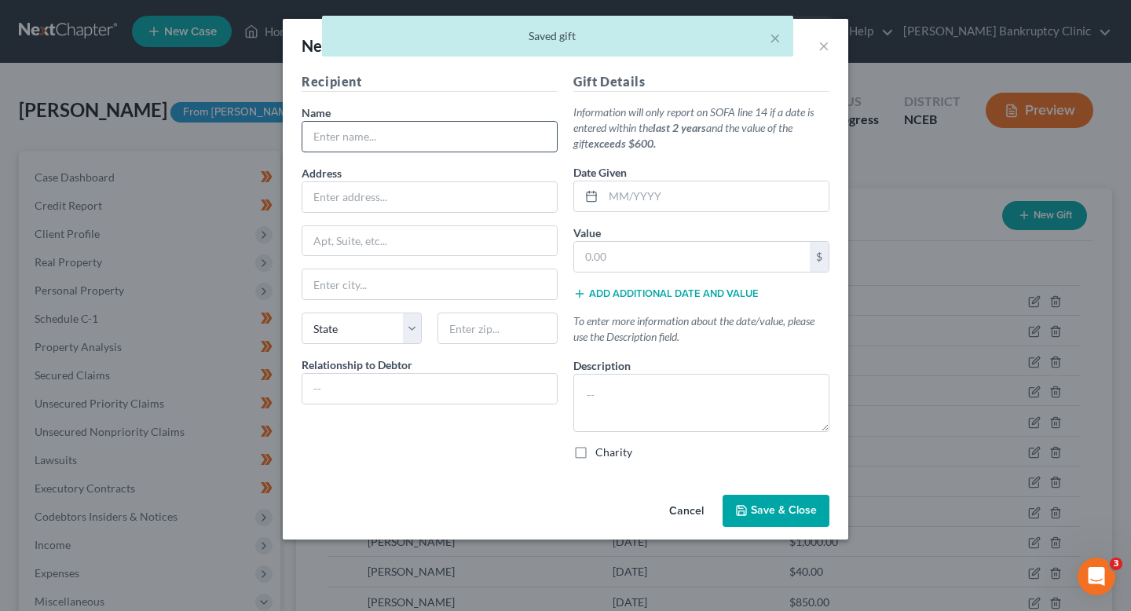
click at [454, 150] on input "text" at bounding box center [429, 137] width 254 height 30
type input "[PERSON_NAME]"
click at [428, 197] on input "text" at bounding box center [429, 197] width 254 height 30
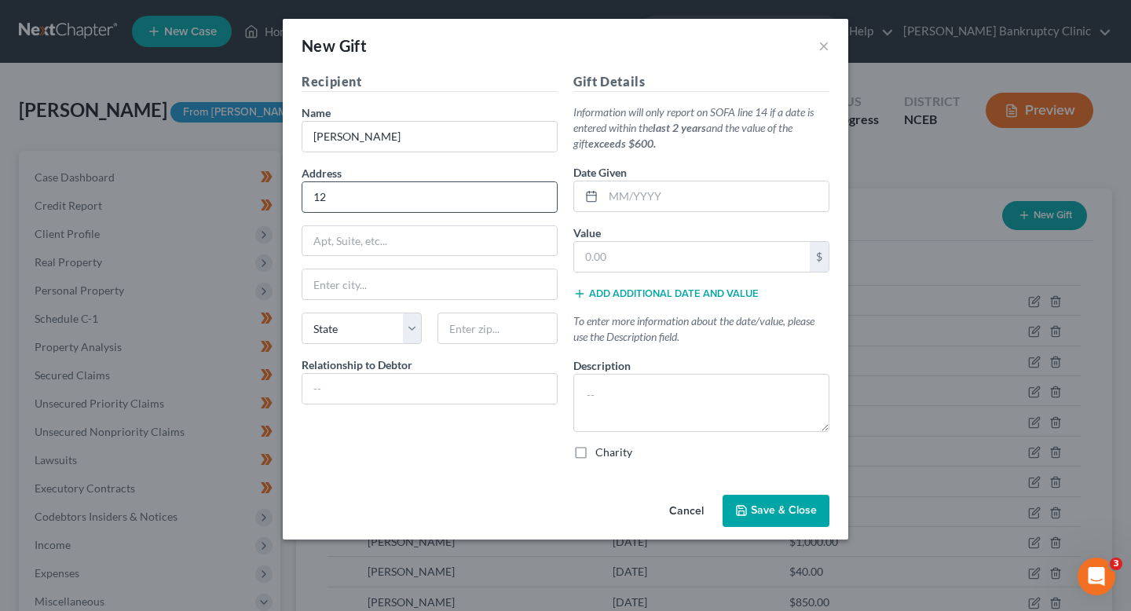
type input "[STREET_ADDRESS][PERSON_NAME]"
click at [396, 279] on input "text" at bounding box center [429, 284] width 254 height 30
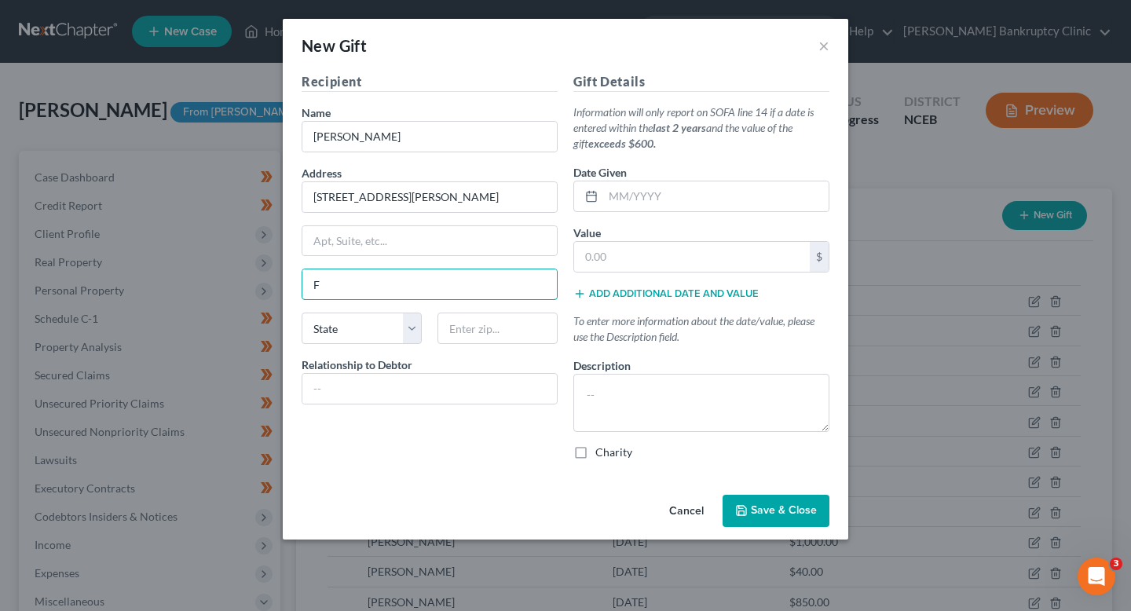
type input "[GEOGRAPHIC_DATA]"
click at [379, 323] on select "State [US_STATE] AK AR AZ CA CO CT DE DC [GEOGRAPHIC_DATA] [GEOGRAPHIC_DATA] GU…" at bounding box center [362, 328] width 120 height 31
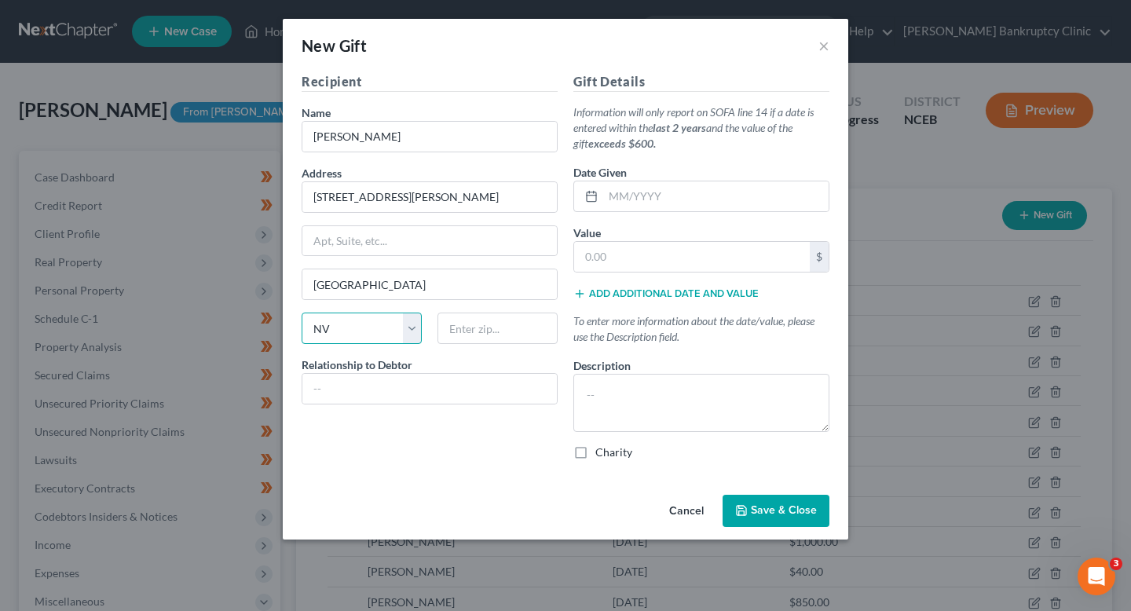
click at [302, 313] on select "State [US_STATE] AK AR AZ CA CO CT DE DC [GEOGRAPHIC_DATA] [GEOGRAPHIC_DATA] GU…" at bounding box center [362, 328] width 120 height 31
click at [379, 323] on select "State [US_STATE] AK AR AZ CA CO CT DE DC [GEOGRAPHIC_DATA] [GEOGRAPHIC_DATA] GU…" at bounding box center [362, 328] width 120 height 31
select select "28"
click at [302, 313] on select "State [US_STATE] AK AR AZ CA CO CT DE DC [GEOGRAPHIC_DATA] [GEOGRAPHIC_DATA] GU…" at bounding box center [362, 328] width 120 height 31
click at [470, 340] on input "text" at bounding box center [497, 328] width 120 height 31
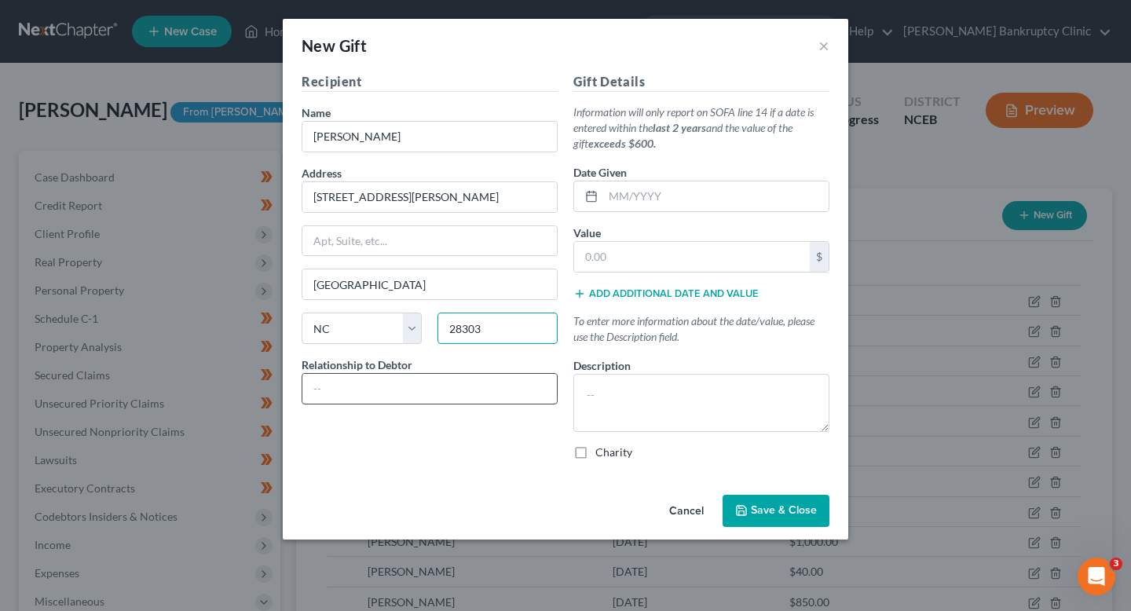
type input "28303"
click at [456, 399] on input "text" at bounding box center [429, 389] width 254 height 30
type input "Mother"
click at [668, 189] on input "text" at bounding box center [715, 196] width 225 height 30
click at [639, 259] on input "text" at bounding box center [692, 257] width 236 height 30
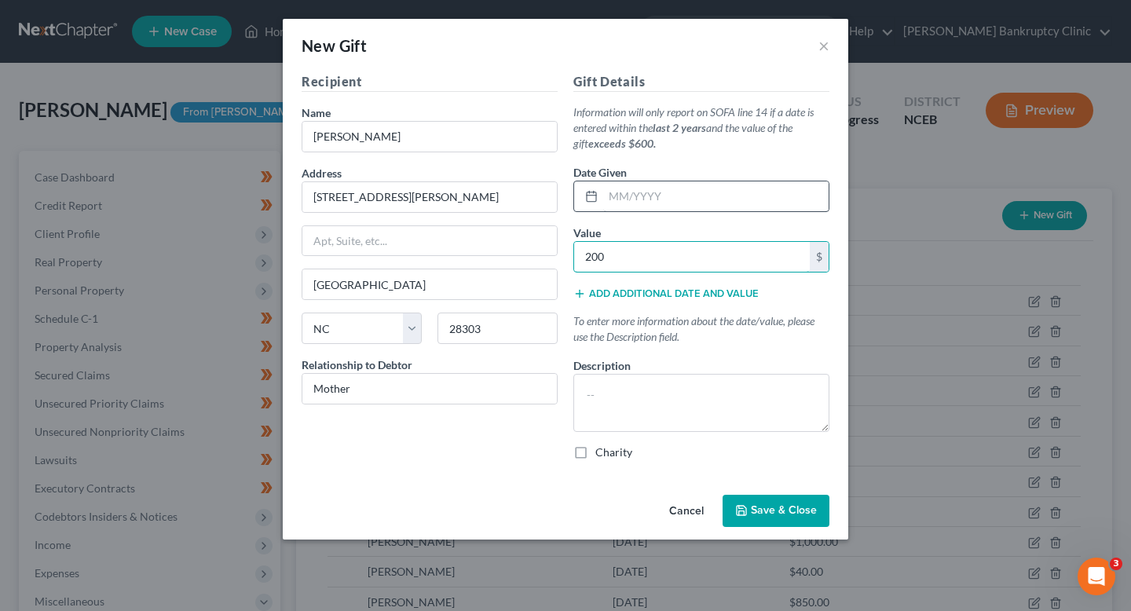
type input "200"
click at [674, 206] on input "text" at bounding box center [715, 196] width 225 height 30
type input "[DATE]"
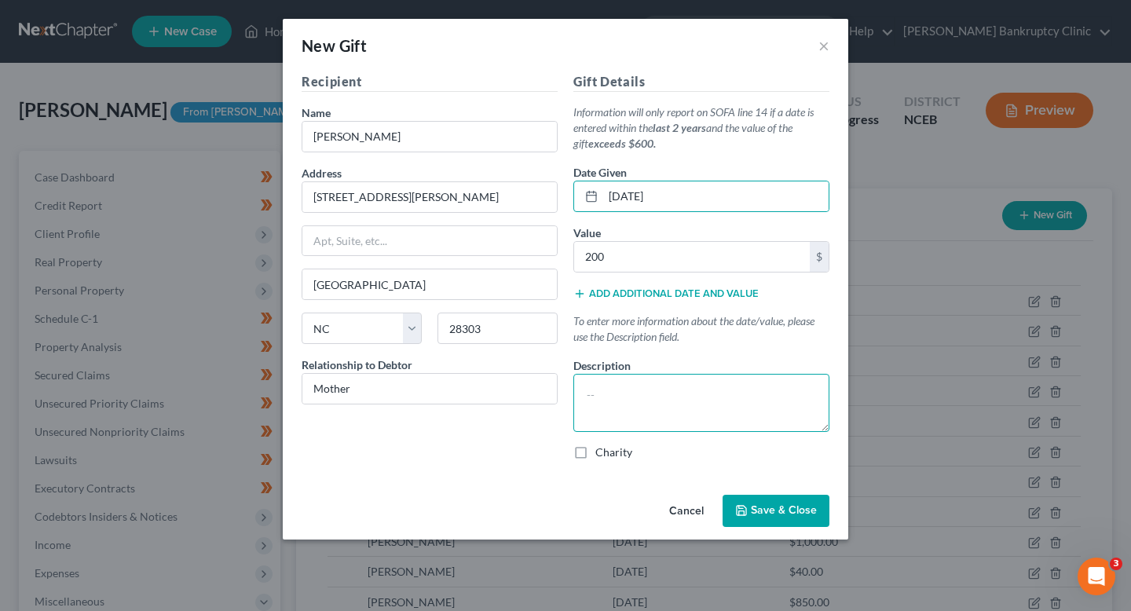
click at [710, 415] on textarea at bounding box center [701, 403] width 256 height 58
paste textarea "Gift from mother, [PERSON_NAME], to help with expenses."
type textarea "Gift from mother, [PERSON_NAME], to help with expenses."
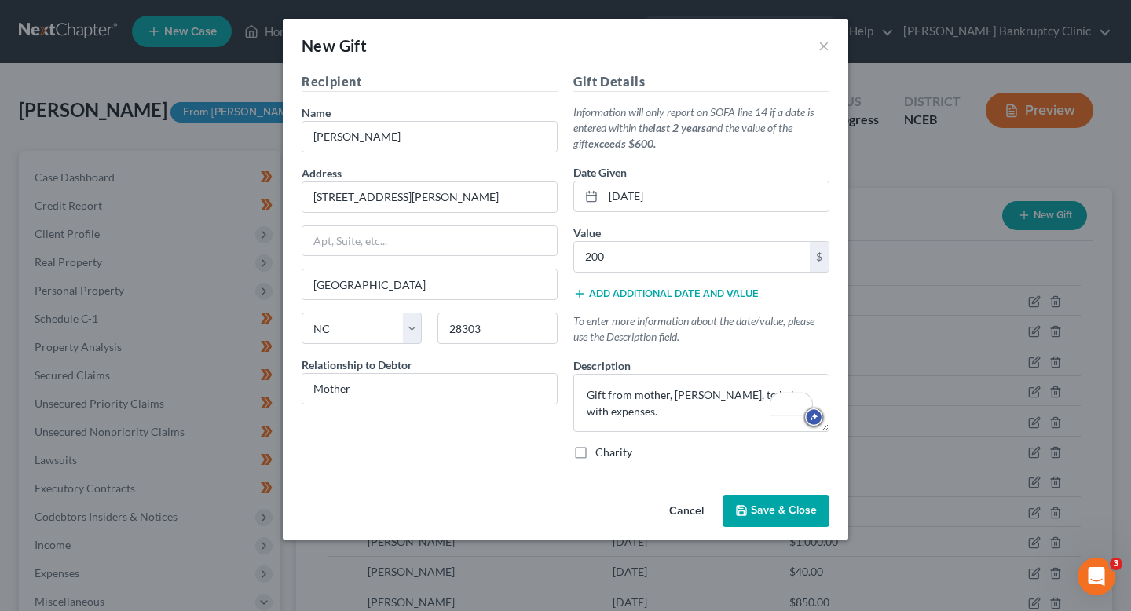
click at [772, 529] on div "Cancel Save & Close" at bounding box center [565, 515] width 565 height 52
click at [773, 507] on span "Save & Close" at bounding box center [784, 510] width 66 height 13
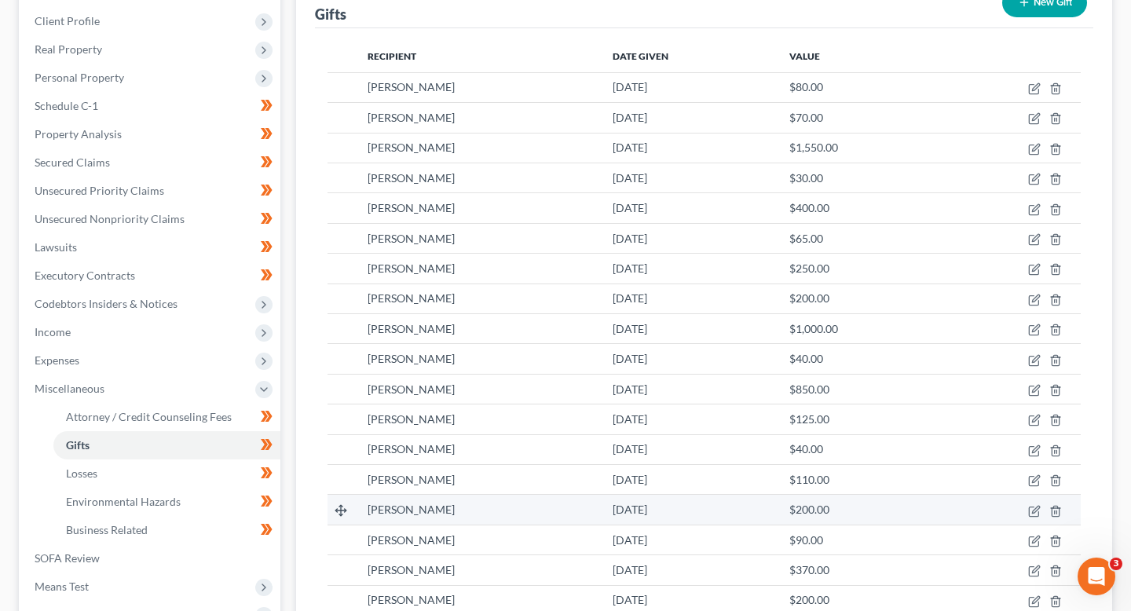
scroll to position [194, 0]
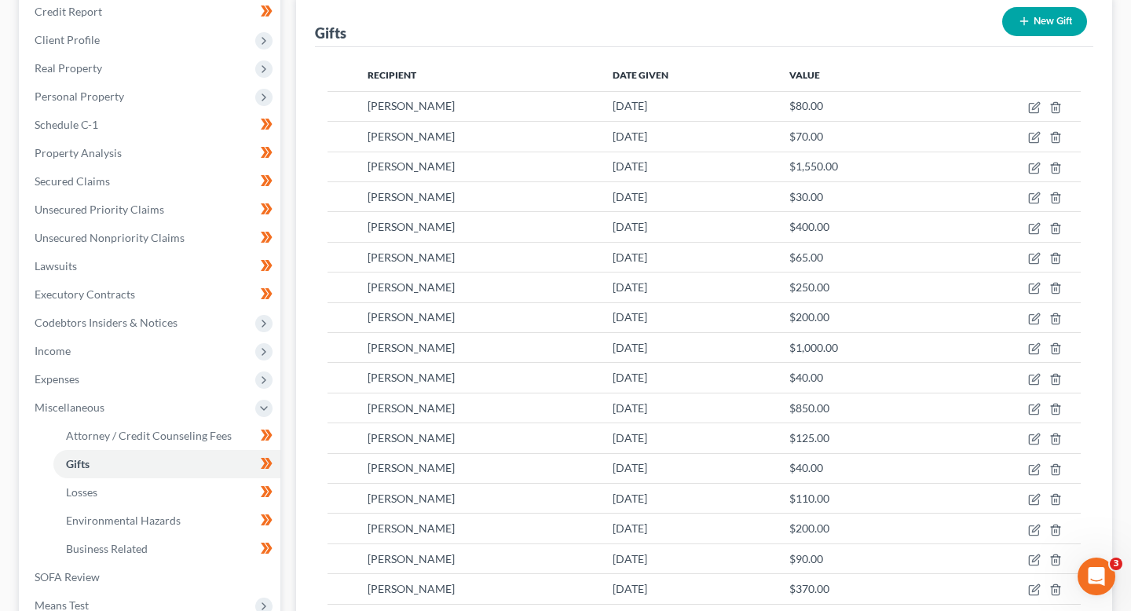
click at [1012, 20] on button "New Gift" at bounding box center [1044, 21] width 85 height 29
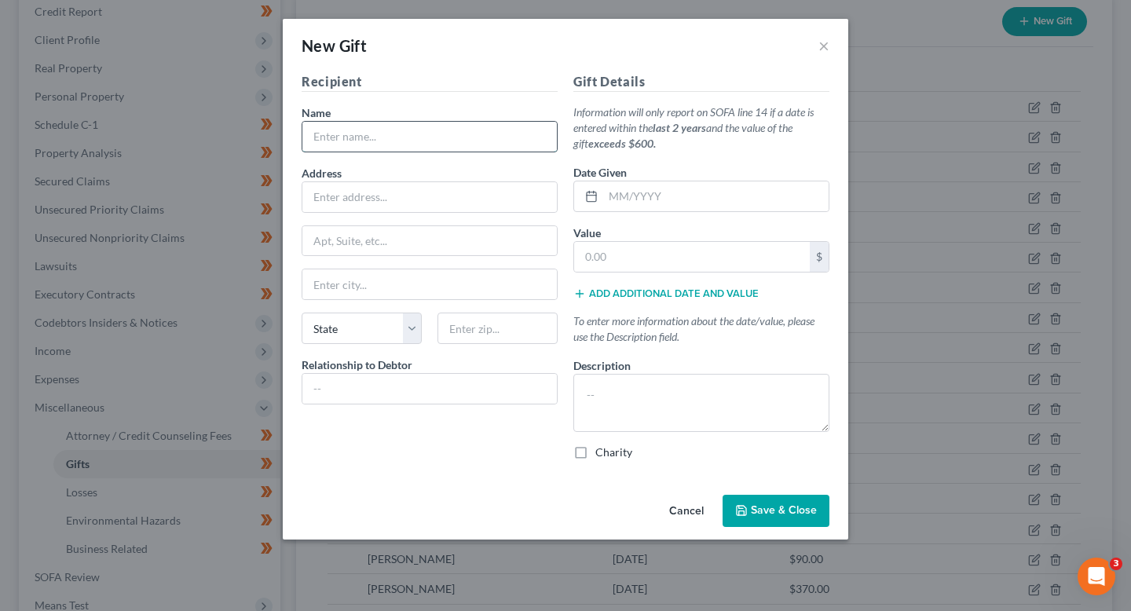
click at [375, 136] on input "text" at bounding box center [429, 137] width 254 height 30
type input "[PERSON_NAME]"
click at [359, 203] on input "text" at bounding box center [429, 197] width 254 height 30
type input "1"
type input "[STREET_ADDRESS][PERSON_NAME]"
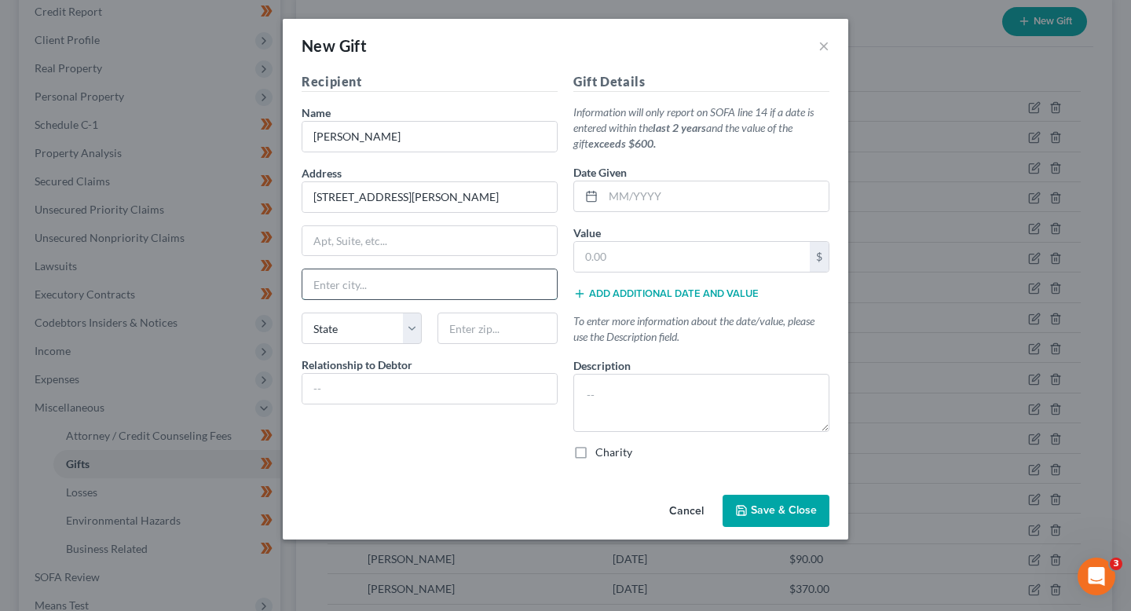
click at [389, 269] on input "text" at bounding box center [429, 284] width 254 height 30
type input "Z"
type input "[GEOGRAPHIC_DATA]"
click at [377, 325] on select "State AL AK AR AZ CA CO CT DE DC FL GA GU HI ID IL IN IA KS KY LA ME MD MA MI M…" at bounding box center [362, 328] width 120 height 31
click at [302, 313] on select "State AL AK AR AZ CA CO CT DE DC FL GA GU HI ID IL IN IA KS KY LA ME MD MA MI M…" at bounding box center [362, 328] width 120 height 31
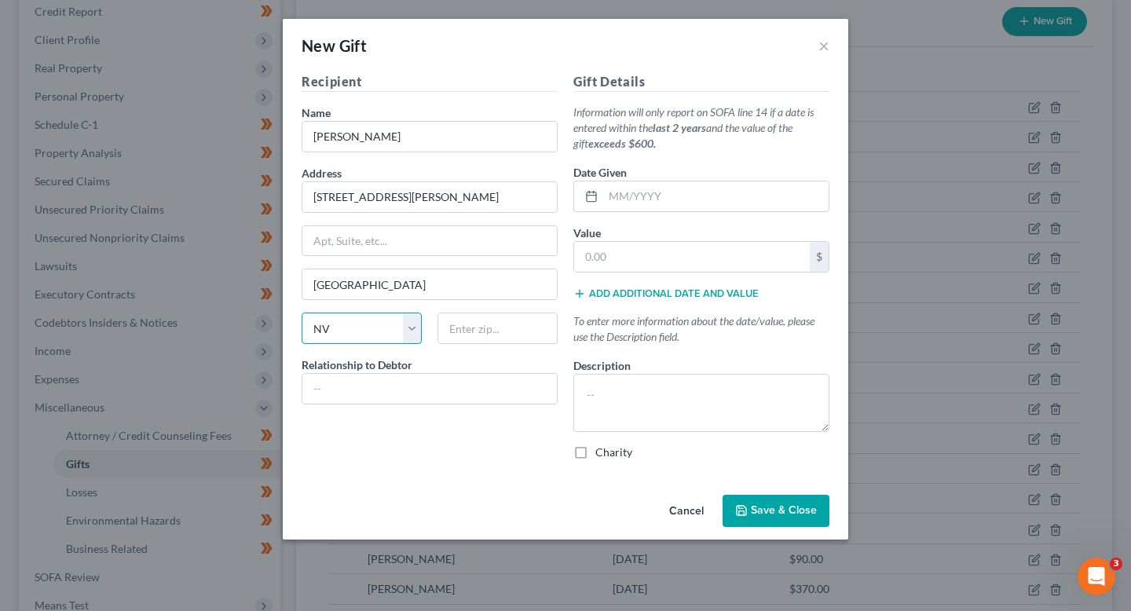
click at [377, 325] on select "State AL AK AR AZ CA CO CT DE DC FL GA GU HI ID IL IN IA KS KY LA ME MD MA MI M…" at bounding box center [362, 328] width 120 height 31
select select "28"
click at [302, 313] on select "State AL AK AR AZ CA CO CT DE DC FL GA GU HI ID IL IN IA KS KY LA ME MD MA MI M…" at bounding box center [362, 328] width 120 height 31
click at [454, 332] on input "text" at bounding box center [497, 328] width 120 height 31
type input "28303"
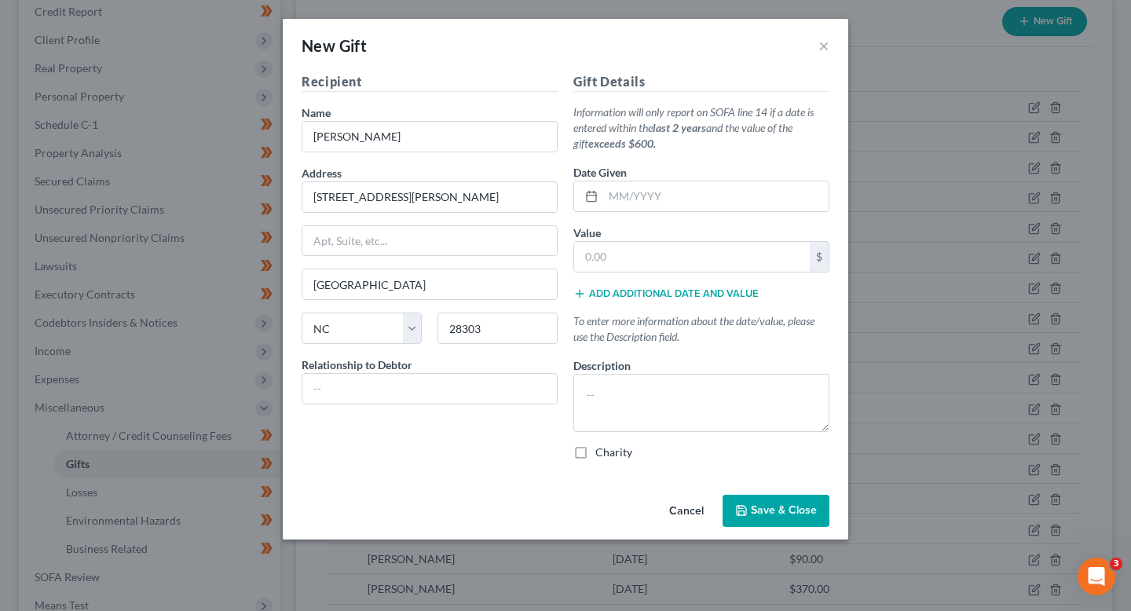
click at [451, 368] on div "Relationship to Debtor" at bounding box center [430, 381] width 256 height 48
click at [451, 386] on input "text" at bounding box center [429, 389] width 254 height 30
type input "Mother"
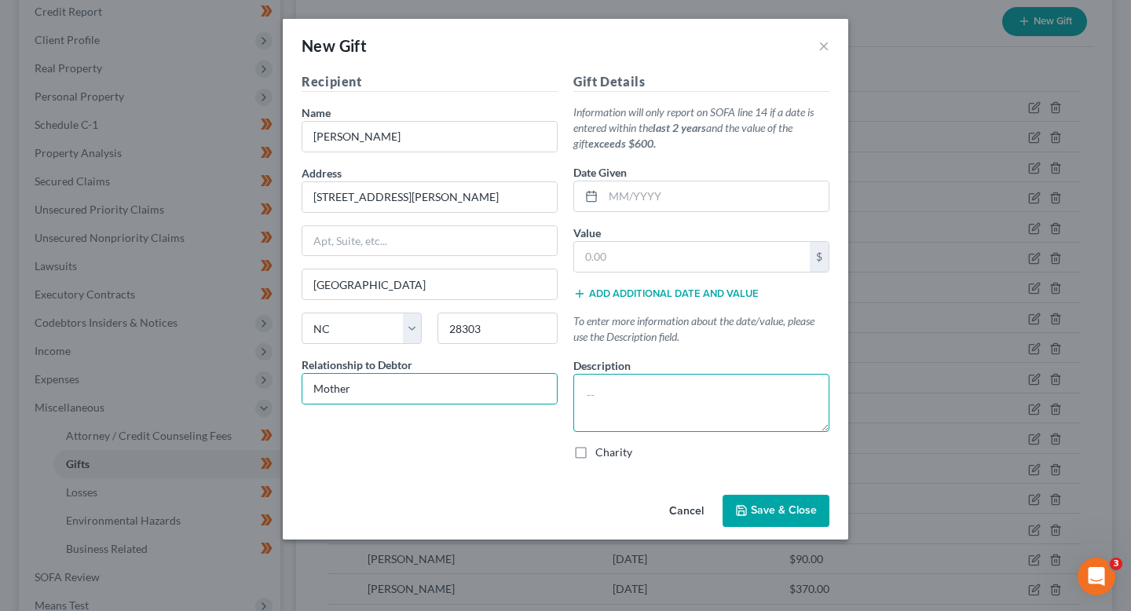
click at [639, 417] on textarea at bounding box center [701, 403] width 256 height 58
paste textarea "Gift from mother, [PERSON_NAME], to help with expenses."
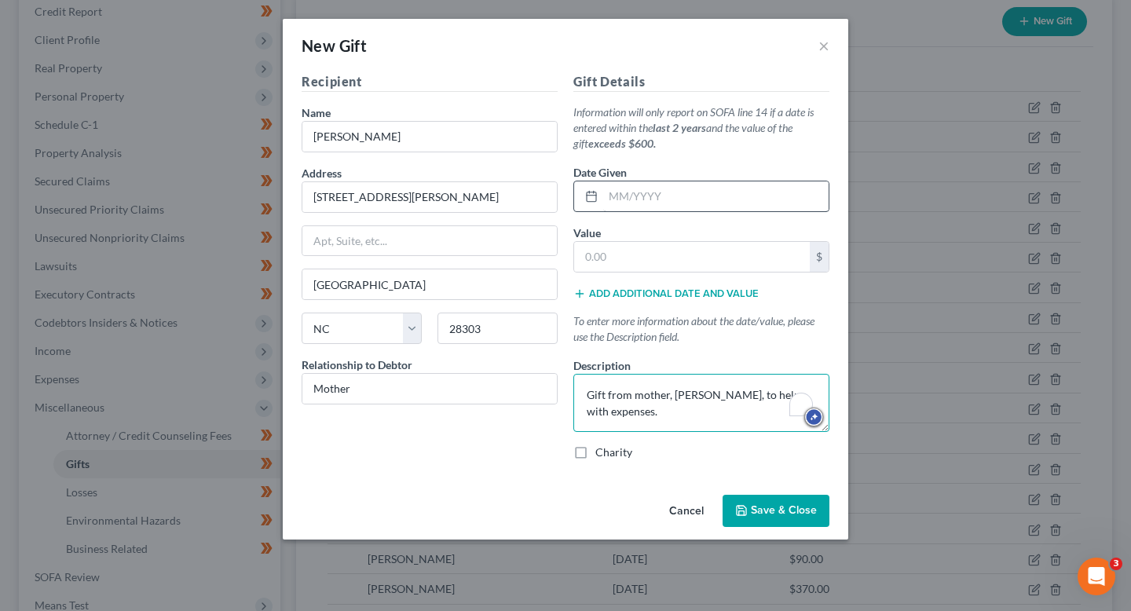
type textarea "Gift from mother, [PERSON_NAME], to help with expenses."
click at [650, 210] on input "text" at bounding box center [715, 196] width 225 height 30
type input "[DATE]"
click at [686, 276] on div "Gift Details Information will only report on SOFA line 14 if a date is entered …" at bounding box center [701, 272] width 272 height 401
click at [686, 259] on input "text" at bounding box center [692, 257] width 236 height 30
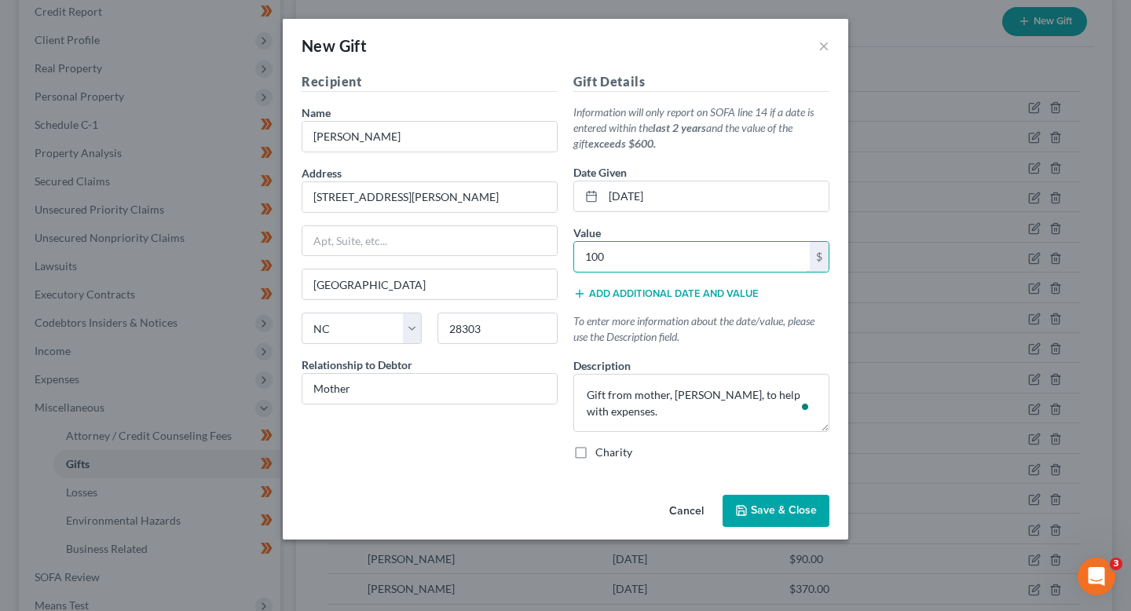
type input "100"
click at [809, 497] on button "Save & Close" at bounding box center [776, 511] width 107 height 33
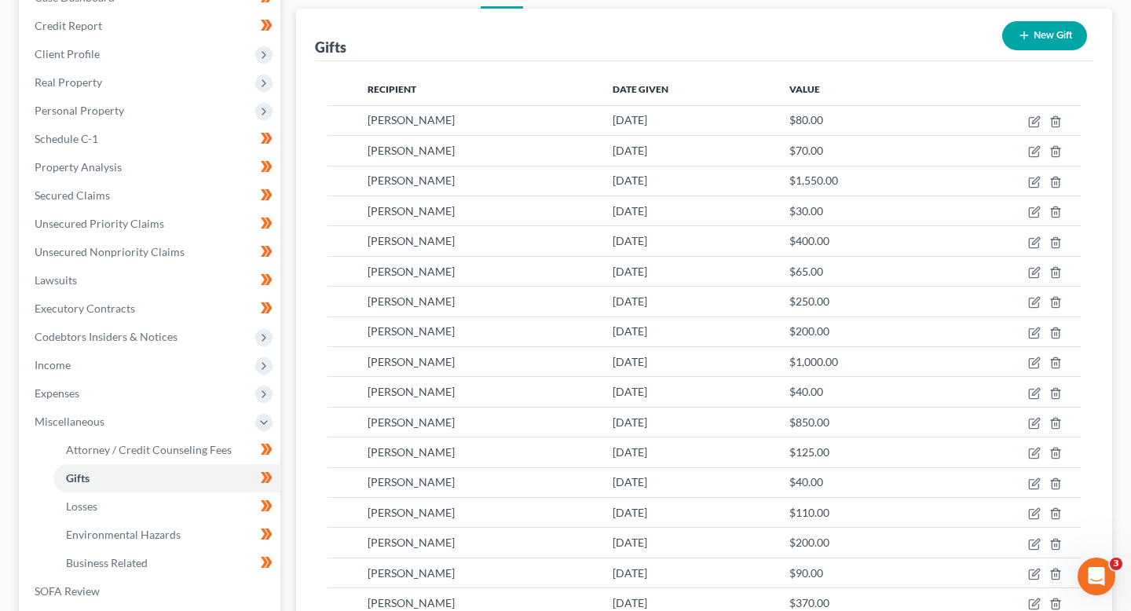
scroll to position [0, 0]
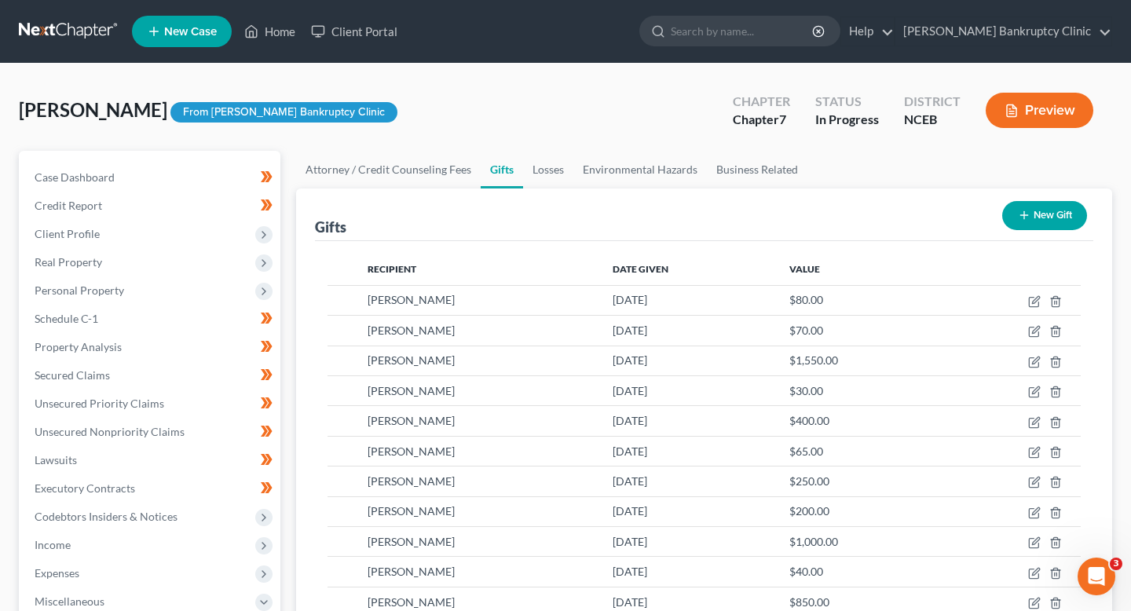
click at [1080, 236] on div "Gifts New Gift" at bounding box center [704, 214] width 778 height 53
click at [1056, 218] on button "New Gift" at bounding box center [1044, 215] width 85 height 29
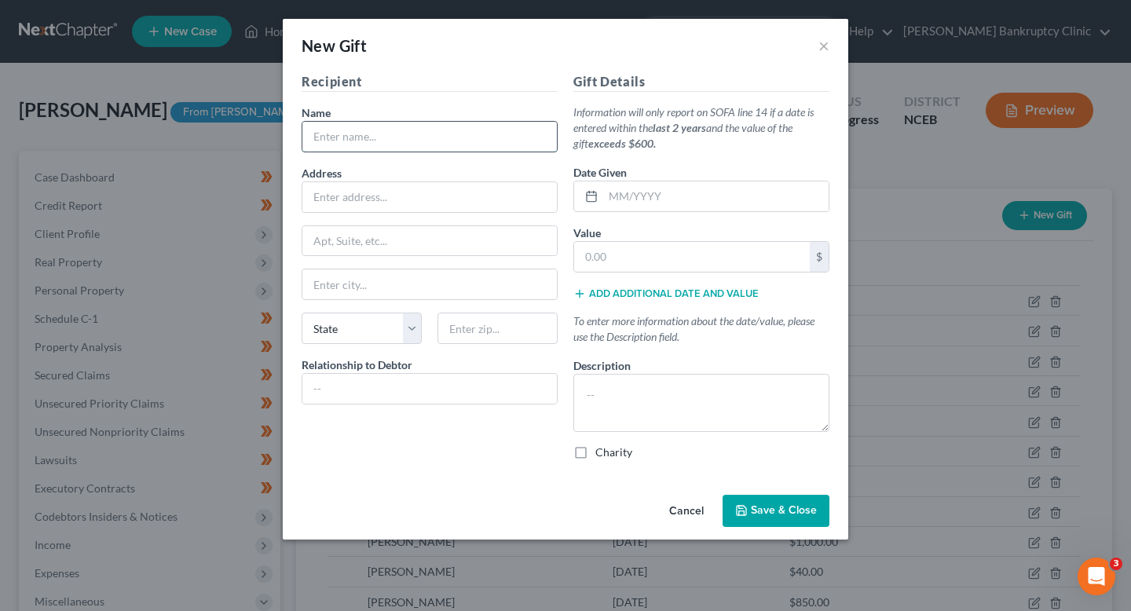
click at [489, 142] on input "text" at bounding box center [429, 137] width 254 height 30
type input "[PERSON_NAME]"
click at [445, 188] on input "text" at bounding box center [429, 197] width 254 height 30
type input "[STREET_ADDRESS][PERSON_NAME]"
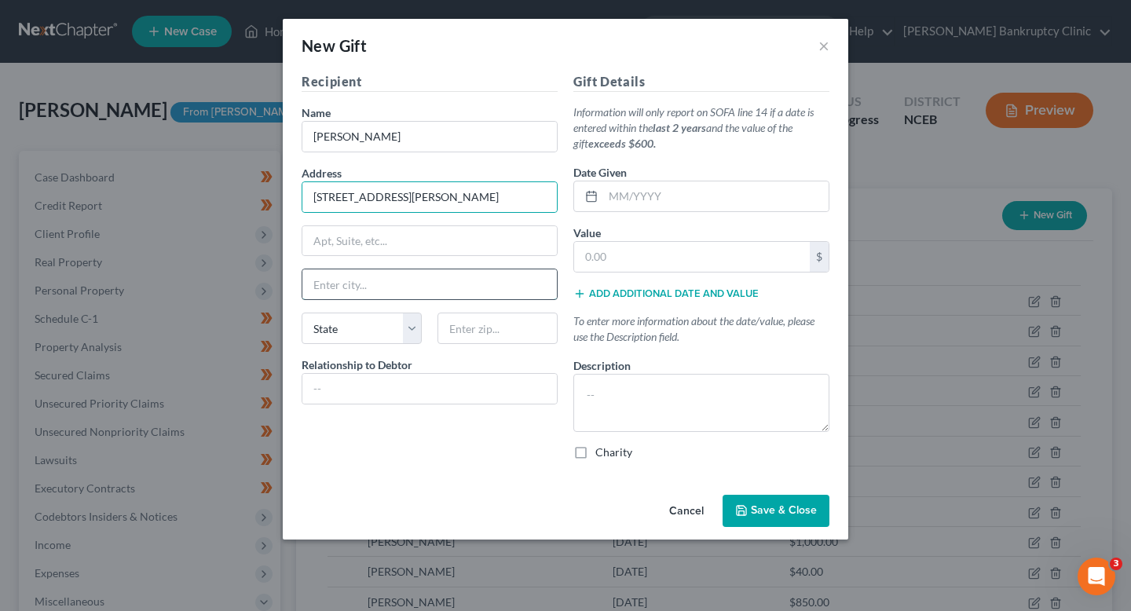
click at [415, 284] on input "text" at bounding box center [429, 284] width 254 height 30
type input "[GEOGRAPHIC_DATA]"
click at [353, 328] on select "State [US_STATE] AK AR AZ CA CO CT DE DC [GEOGRAPHIC_DATA] [GEOGRAPHIC_DATA] GU…" at bounding box center [362, 328] width 120 height 31
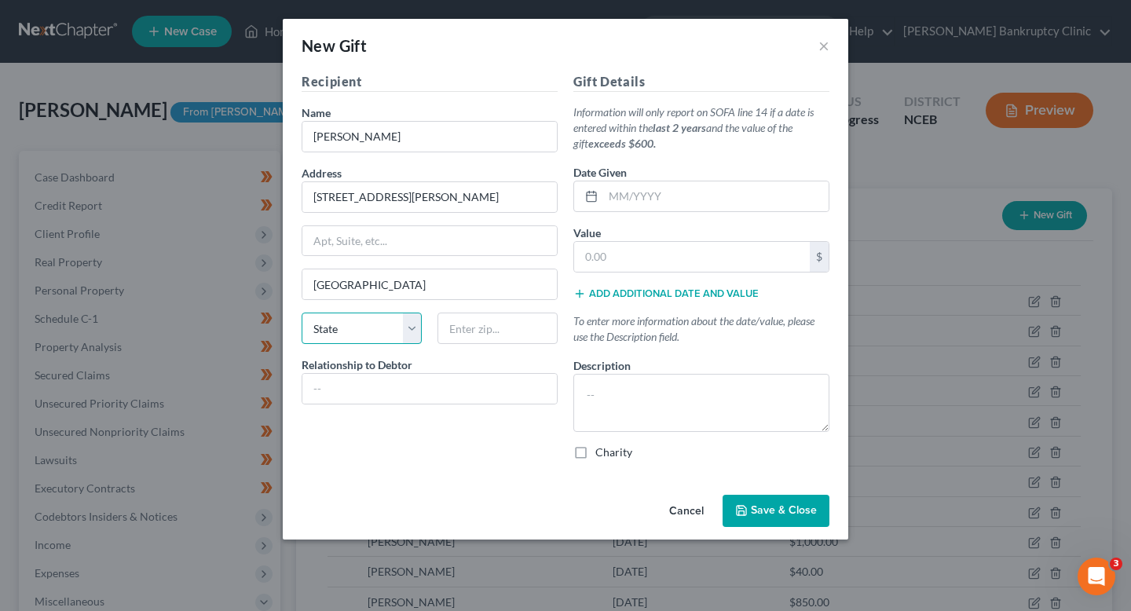
select select "28"
click at [302, 313] on select "State [US_STATE] AK AR AZ CA CO CT DE DC [GEOGRAPHIC_DATA] [GEOGRAPHIC_DATA] GU…" at bounding box center [362, 328] width 120 height 31
click at [474, 331] on input "text" at bounding box center [497, 328] width 120 height 31
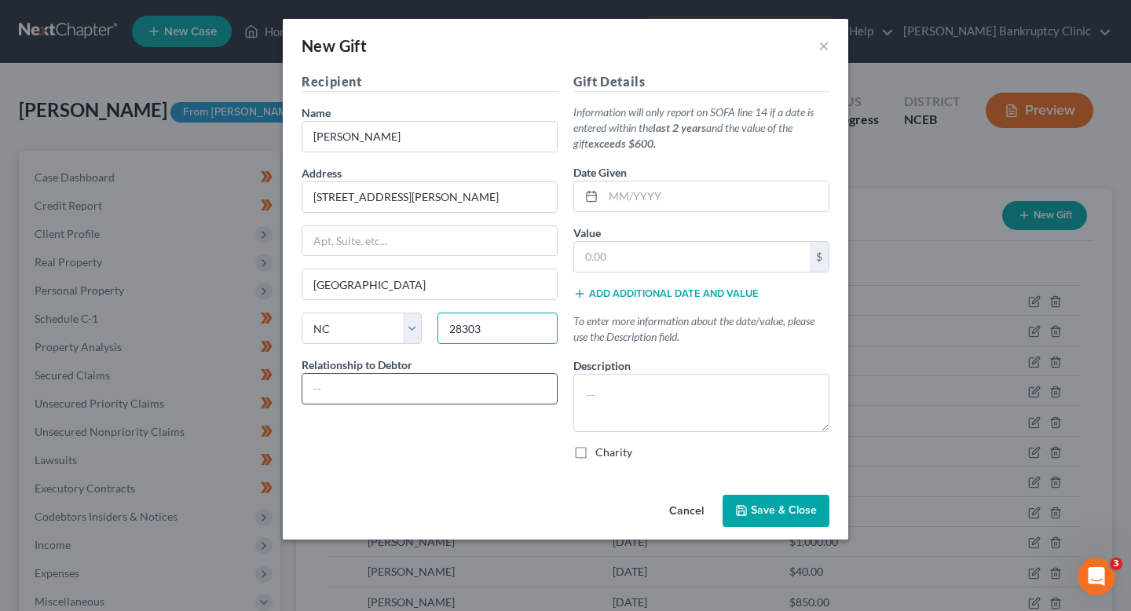
type input "28303"
click at [463, 388] on input "text" at bounding box center [429, 389] width 254 height 30
type input "Mother"
click at [686, 277] on div "Gift Details Information will only report on SOFA line 14 if a date is entered …" at bounding box center [701, 272] width 272 height 401
click at [686, 275] on div "Gift Details Information will only report on SOFA line 14 if a date is entered …" at bounding box center [701, 272] width 272 height 401
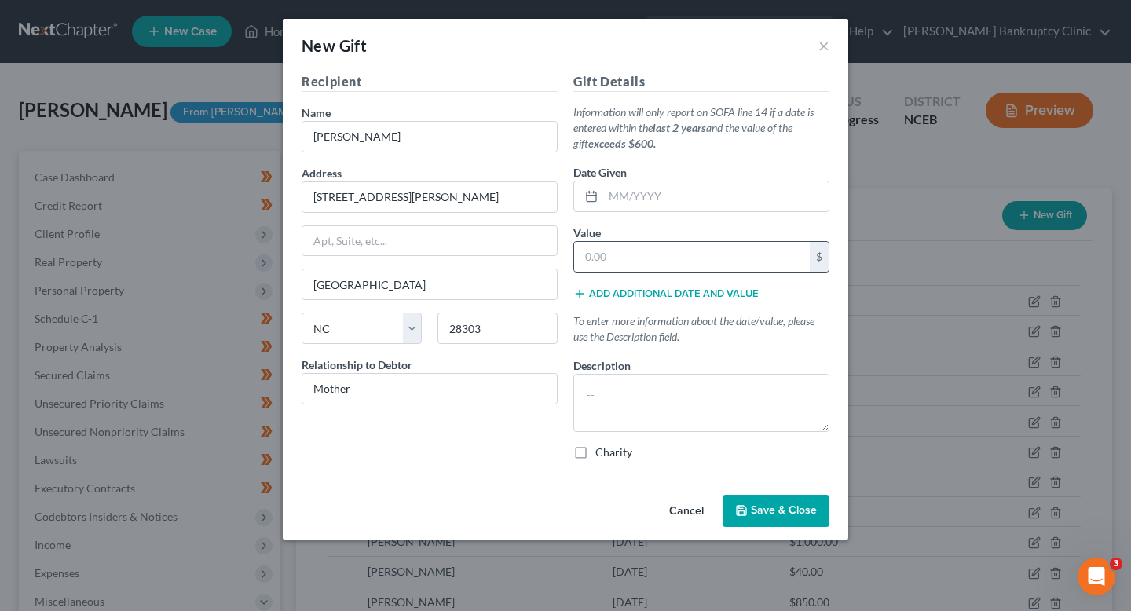
click at [675, 271] on div "$" at bounding box center [701, 256] width 256 height 31
click at [647, 261] on input "text" at bounding box center [692, 257] width 236 height 30
type input "25"
click at [648, 394] on textarea at bounding box center [701, 403] width 256 height 58
paste textarea "Gift from mother, [PERSON_NAME], to help with expenses."
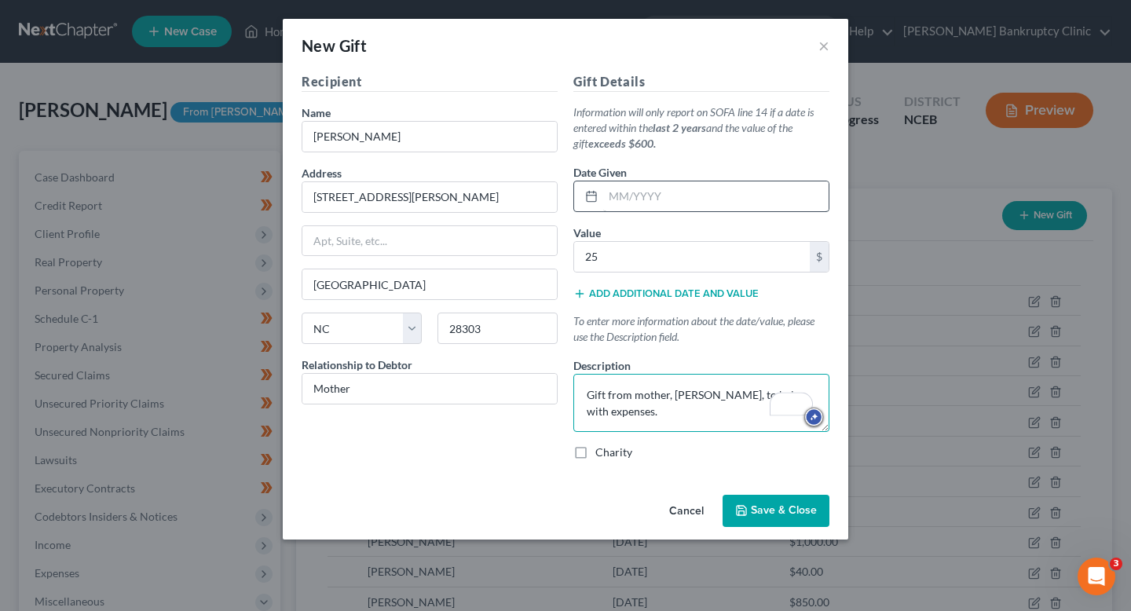
type textarea "Gift from mother, [PERSON_NAME], to help with expenses."
click at [639, 194] on input "text" at bounding box center [715, 196] width 225 height 30
select select "28"
click at [609, 181] on input "text" at bounding box center [715, 196] width 225 height 30
type input "25"
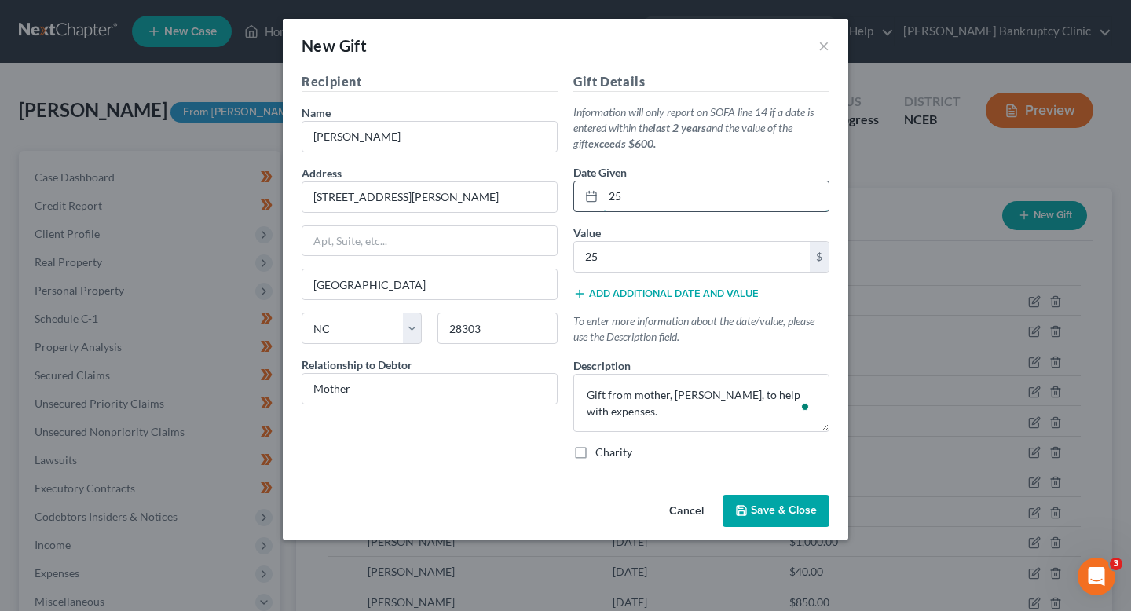
drag, startPoint x: 635, startPoint y: 183, endPoint x: 600, endPoint y: 193, distance: 36.0
click at [600, 193] on div "25" at bounding box center [701, 196] width 256 height 31
drag, startPoint x: 655, startPoint y: 195, endPoint x: 573, endPoint y: 196, distance: 82.5
click at [573, 196] on div "Gift Details Information will only report on SOFA line 14 if a date is entered …" at bounding box center [701, 272] width 272 height 401
click at [685, 514] on button "Cancel" at bounding box center [687, 511] width 60 height 31
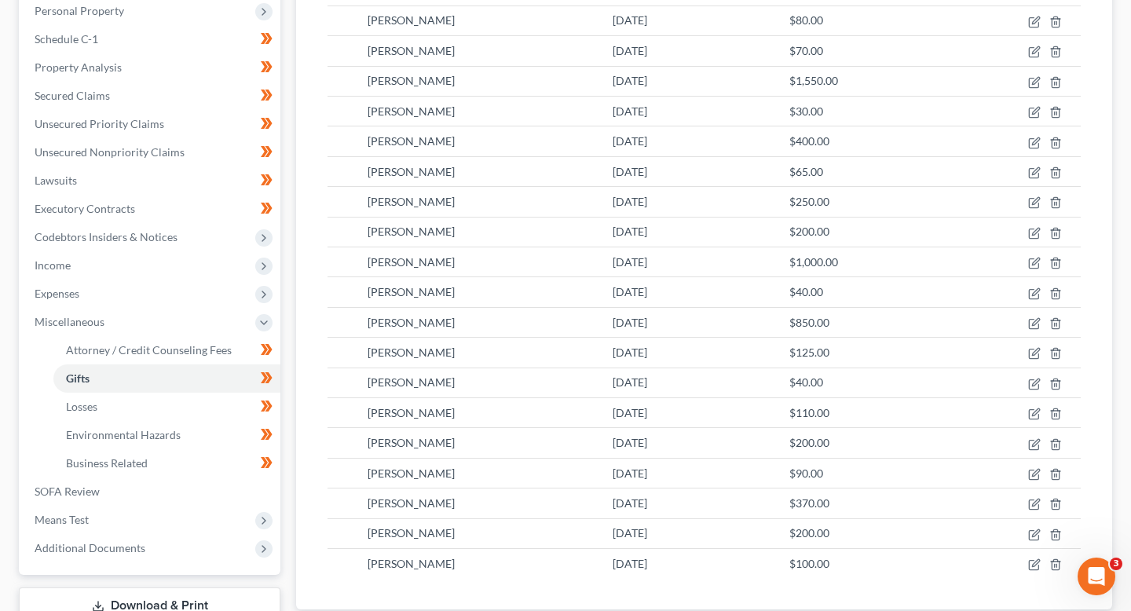
scroll to position [283, 0]
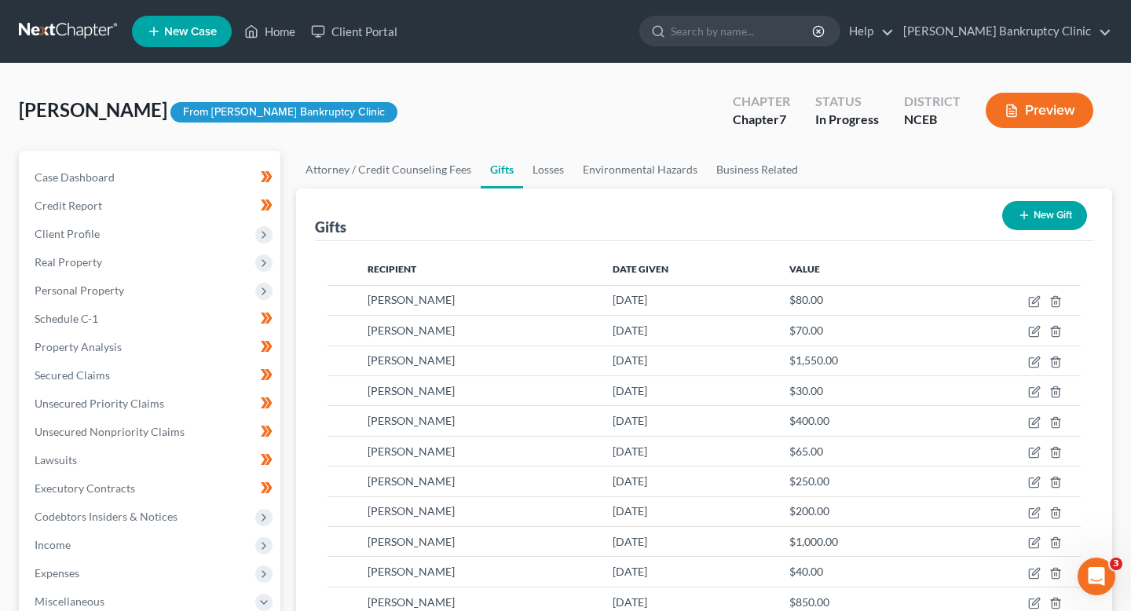
click at [1024, 225] on button "New Gift" at bounding box center [1044, 215] width 85 height 29
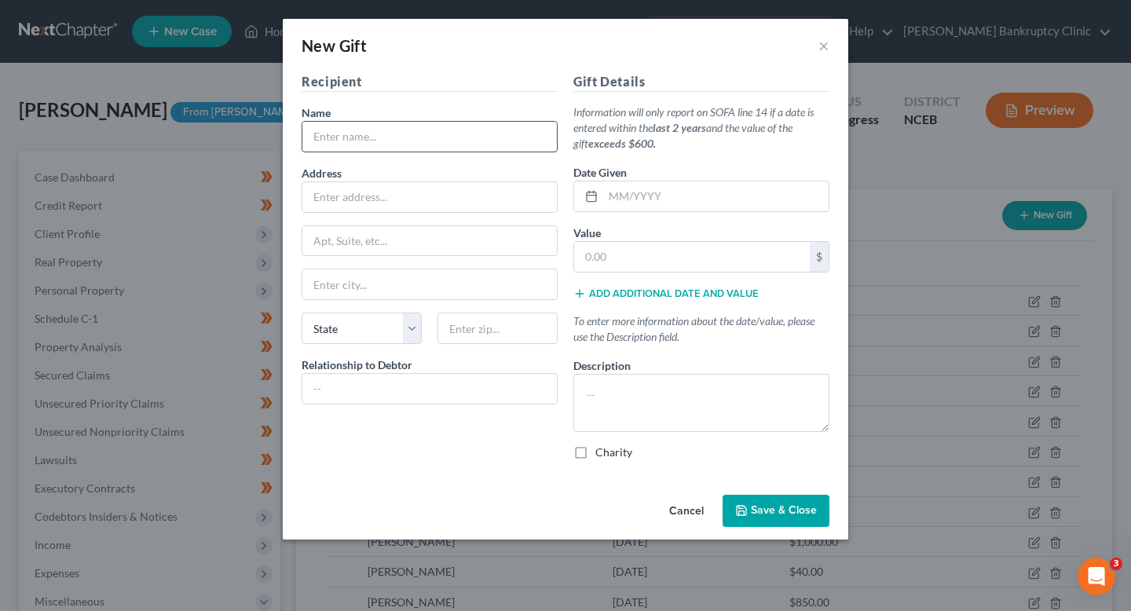
click at [415, 142] on input "text" at bounding box center [429, 137] width 254 height 30
type input "[PERSON_NAME]"
click at [403, 195] on input "text" at bounding box center [429, 197] width 254 height 30
type input "[STREET_ADDRESS][PERSON_NAME]"
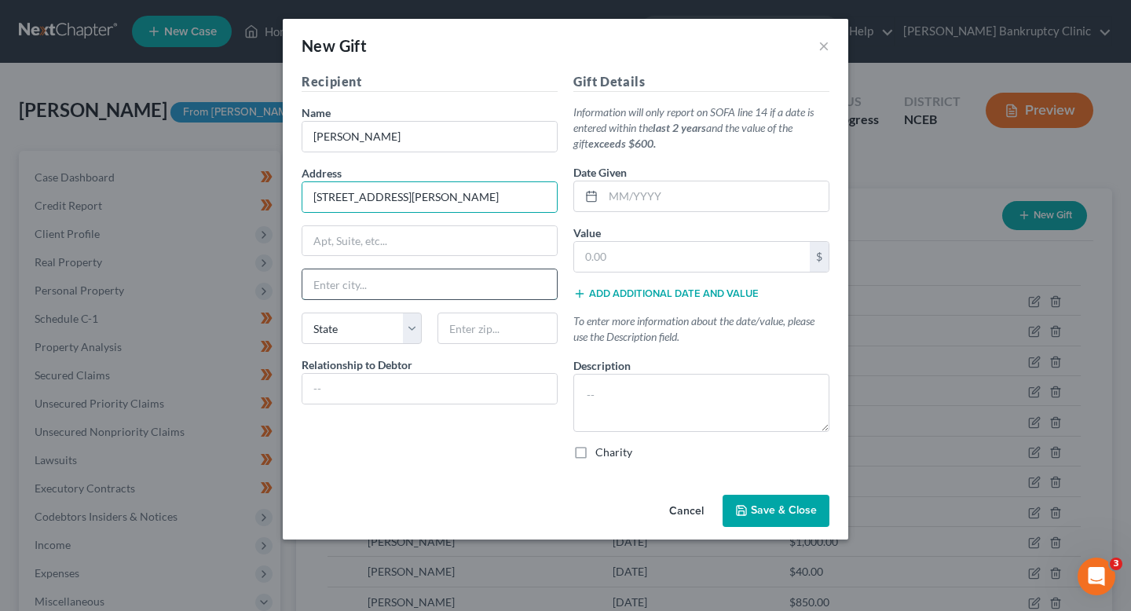
click at [380, 292] on input "text" at bounding box center [429, 284] width 254 height 30
type input "[GEOGRAPHIC_DATA]"
click at [461, 324] on input "text" at bounding box center [497, 328] width 120 height 31
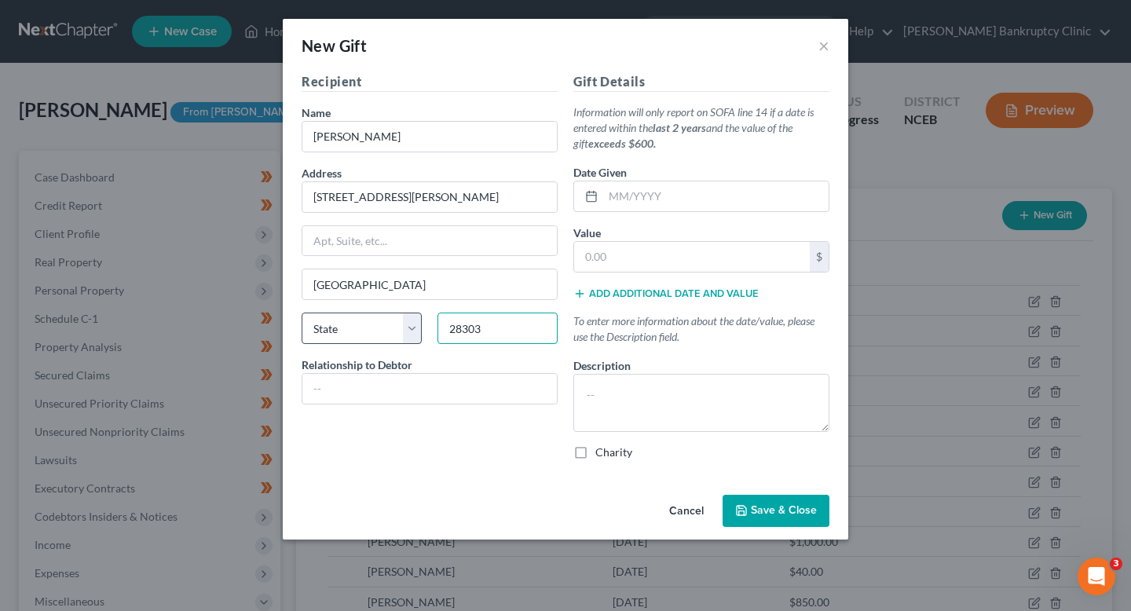
type input "28303"
click at [376, 331] on select "State [US_STATE] AK AR AZ CA CO CT DE DC [GEOGRAPHIC_DATA] [GEOGRAPHIC_DATA] GU…" at bounding box center [362, 328] width 120 height 31
click at [302, 313] on select "State [US_STATE] AK AR AZ CA CO CT DE DC [GEOGRAPHIC_DATA] [GEOGRAPHIC_DATA] GU…" at bounding box center [362, 328] width 120 height 31
click at [376, 331] on select "State [US_STATE] AK AR AZ CA CO CT DE DC [GEOGRAPHIC_DATA] [GEOGRAPHIC_DATA] GU…" at bounding box center [362, 328] width 120 height 31
click at [302, 313] on select "State [US_STATE] AK AR AZ CA CO CT DE DC [GEOGRAPHIC_DATA] [GEOGRAPHIC_DATA] GU…" at bounding box center [362, 328] width 120 height 31
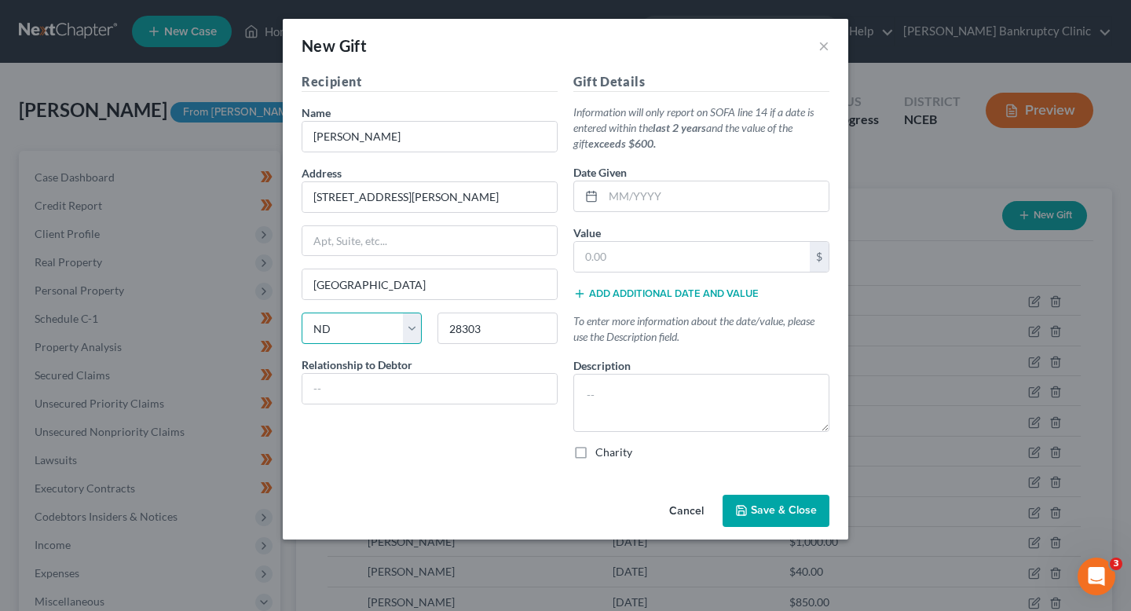
click at [375, 315] on select "State [US_STATE] AK AR AZ CA CO CT DE DC [GEOGRAPHIC_DATA] [GEOGRAPHIC_DATA] GU…" at bounding box center [362, 328] width 120 height 31
select select "28"
click at [302, 313] on select "State [US_STATE] AK AR AZ CA CO CT DE DC [GEOGRAPHIC_DATA] [GEOGRAPHIC_DATA] GU…" at bounding box center [362, 328] width 120 height 31
click at [659, 209] on input "text" at bounding box center [715, 196] width 225 height 30
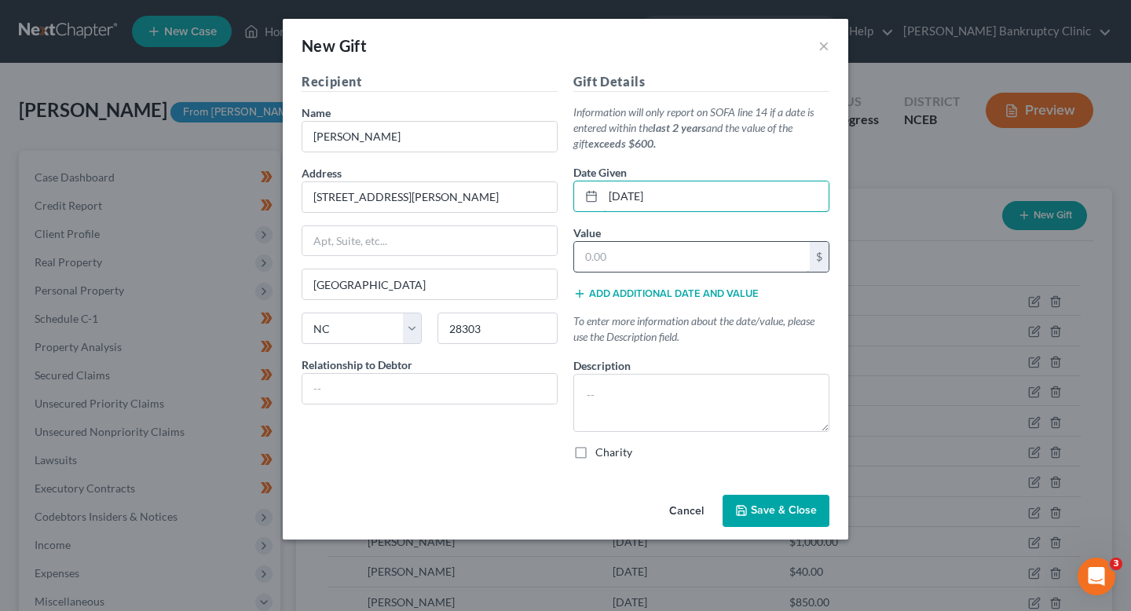
type input "[DATE]"
click at [689, 264] on input "text" at bounding box center [692, 257] width 236 height 30
type input "25"
click at [422, 396] on input "text" at bounding box center [429, 389] width 254 height 30
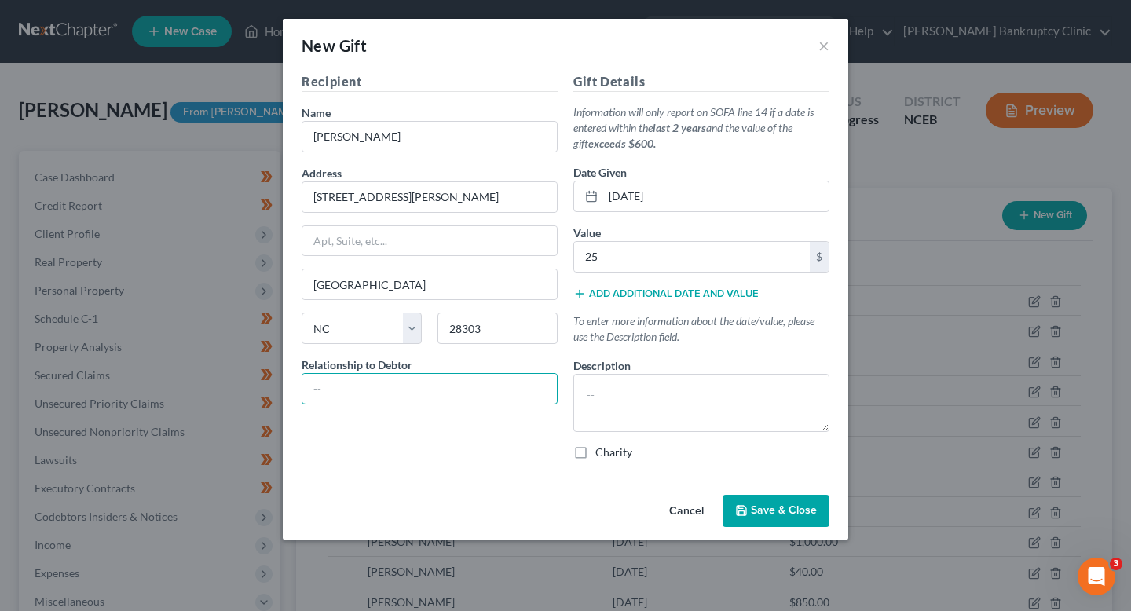
type input "Mother"
click at [624, 398] on textarea at bounding box center [701, 403] width 256 height 58
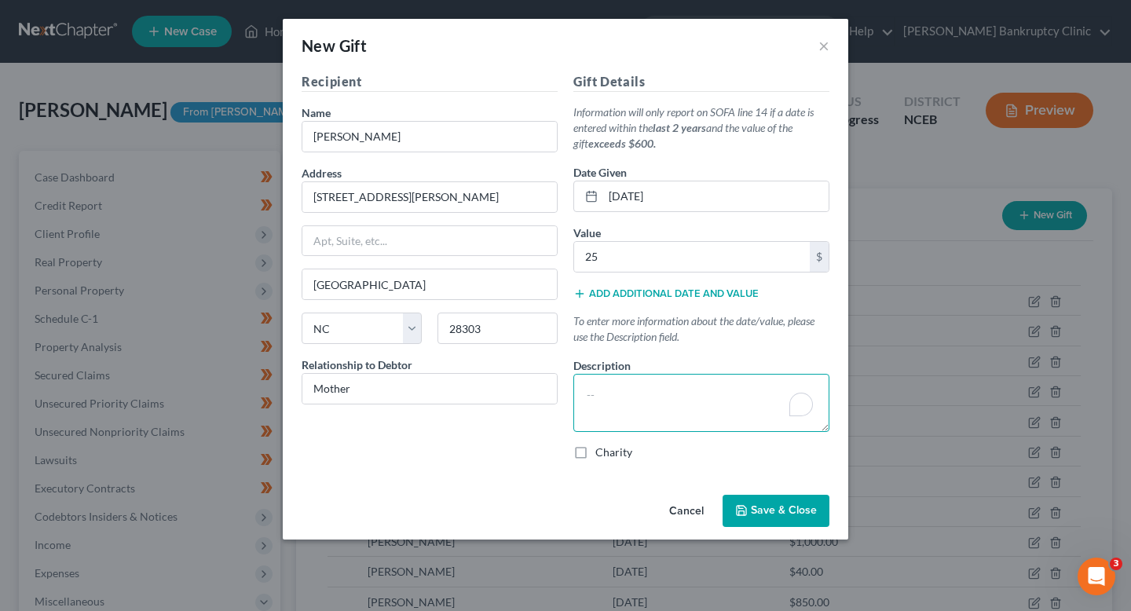
paste textarea "Gift from mother, [PERSON_NAME], to help with expenses."
type textarea "Gift from mother, [PERSON_NAME], to help with expenses."
click at [790, 511] on span "Save & Close" at bounding box center [784, 510] width 66 height 13
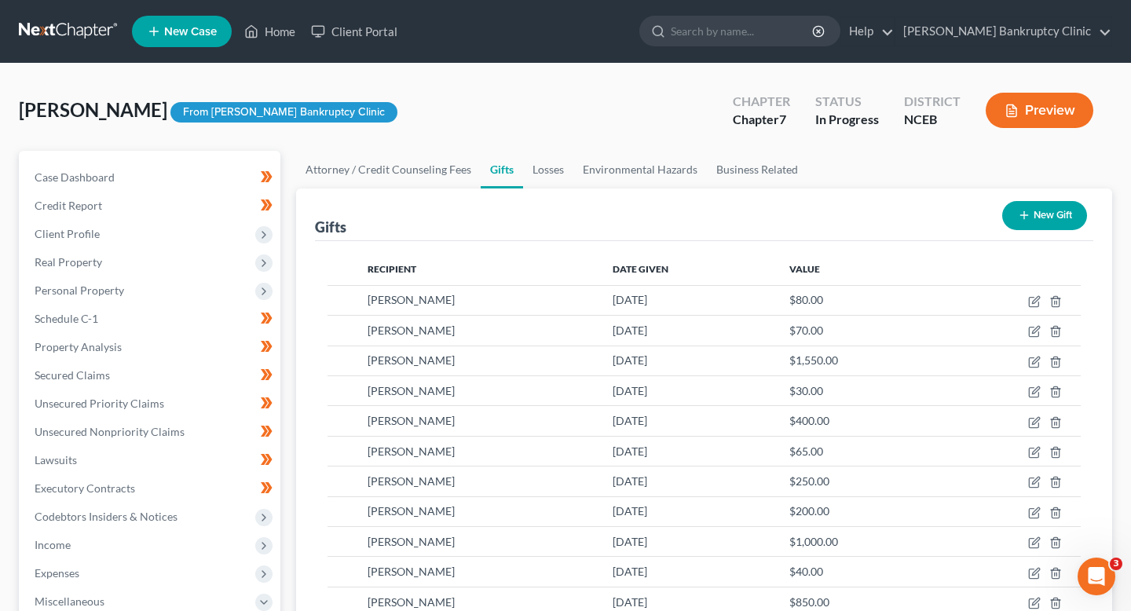
click at [1024, 211] on icon "button" at bounding box center [1024, 215] width 13 height 13
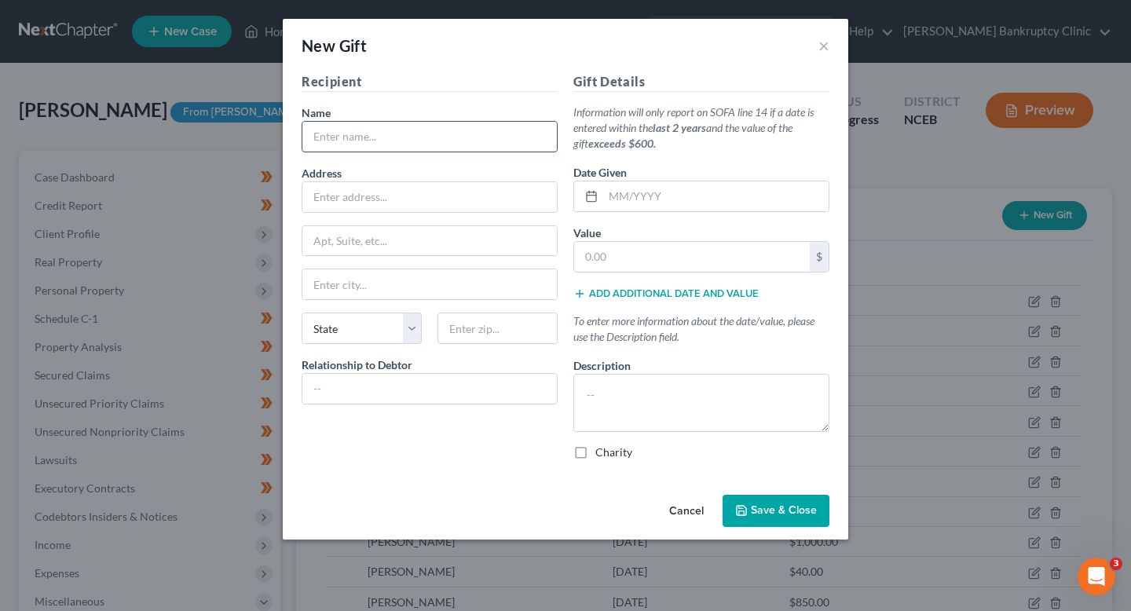
click at [459, 143] on input "text" at bounding box center [429, 137] width 254 height 30
type input "[PERSON_NAME]"
click at [407, 199] on input "text" at bounding box center [429, 197] width 254 height 30
type input "[STREET_ADDRESS][PERSON_NAME]"
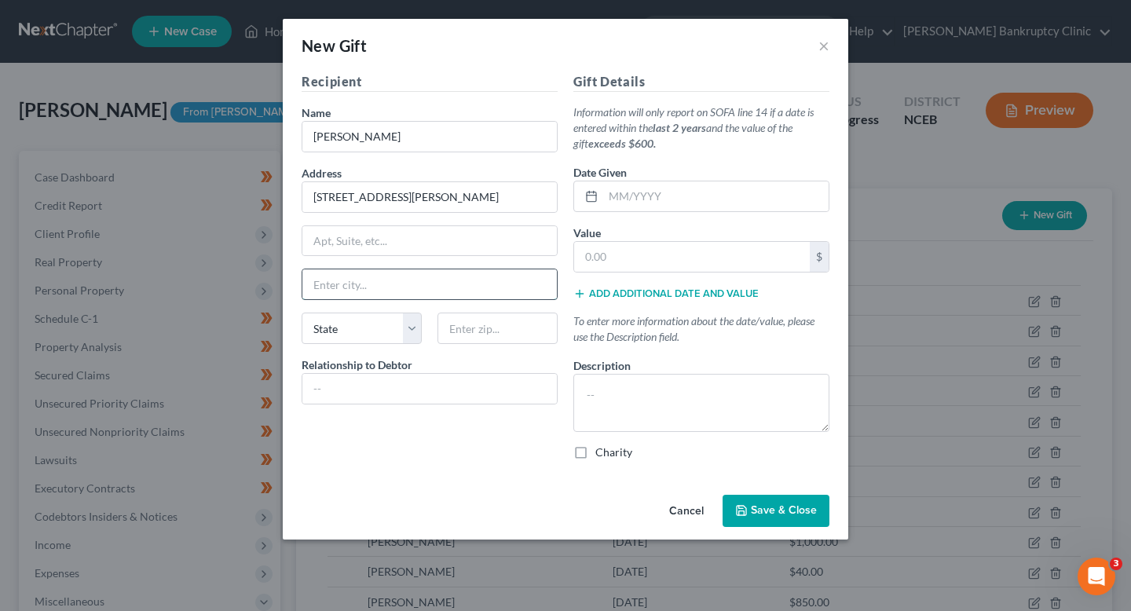
click at [382, 278] on input "text" at bounding box center [429, 284] width 254 height 30
type input "[GEOGRAPHIC_DATA]"
click at [378, 334] on select "State [US_STATE] AK AR AZ CA CO CT DE DC [GEOGRAPHIC_DATA] [GEOGRAPHIC_DATA] GU…" at bounding box center [362, 328] width 120 height 31
select select "28"
click at [302, 313] on select "State [US_STATE] AK AR AZ CA CO CT DE DC [GEOGRAPHIC_DATA] [GEOGRAPHIC_DATA] GU…" at bounding box center [362, 328] width 120 height 31
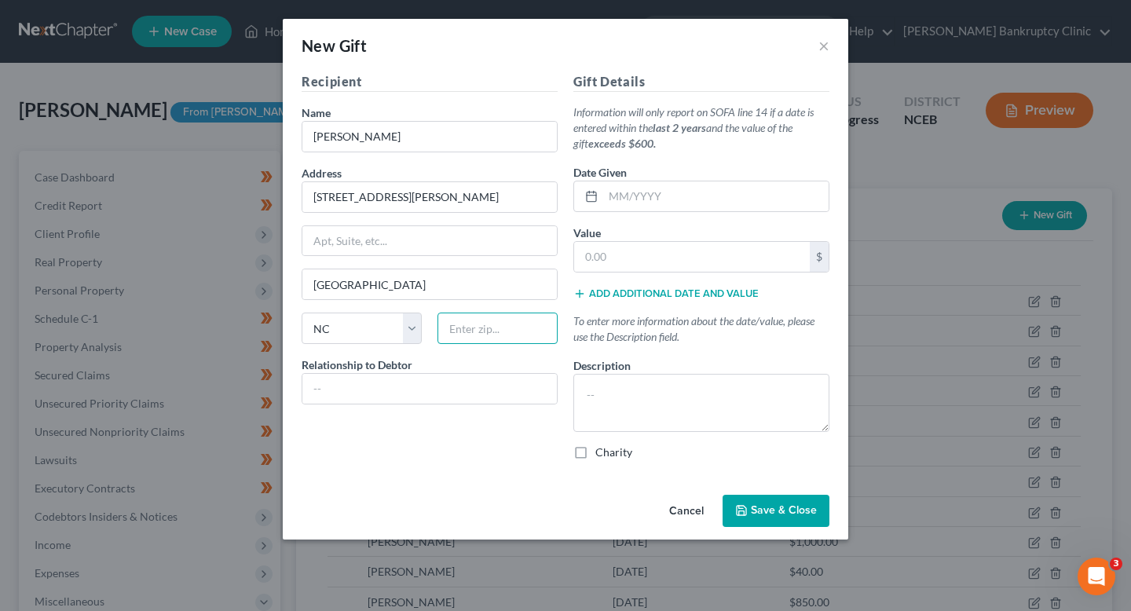
click at [482, 332] on input "text" at bounding box center [497, 328] width 120 height 31
type input "28303"
click at [463, 382] on input "text" at bounding box center [429, 389] width 254 height 30
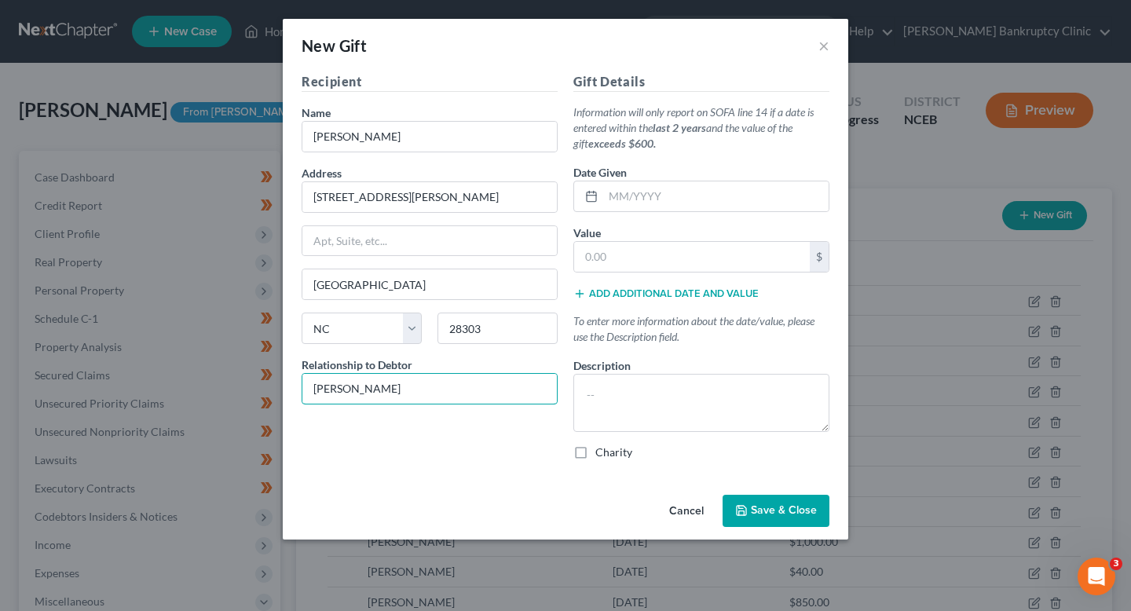
type input "Derek Evans"
click at [677, 246] on input "text" at bounding box center [692, 257] width 236 height 30
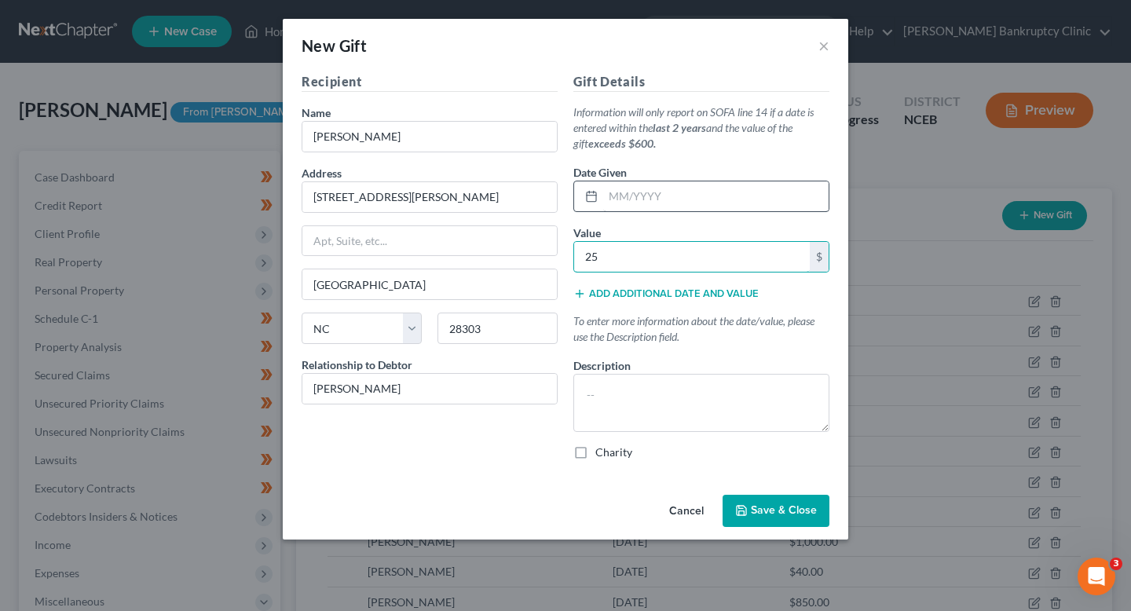
type input "25"
click at [673, 193] on input "text" at bounding box center [715, 196] width 225 height 30
type input "[DATE]"
click at [650, 264] on input "25" at bounding box center [692, 257] width 236 height 30
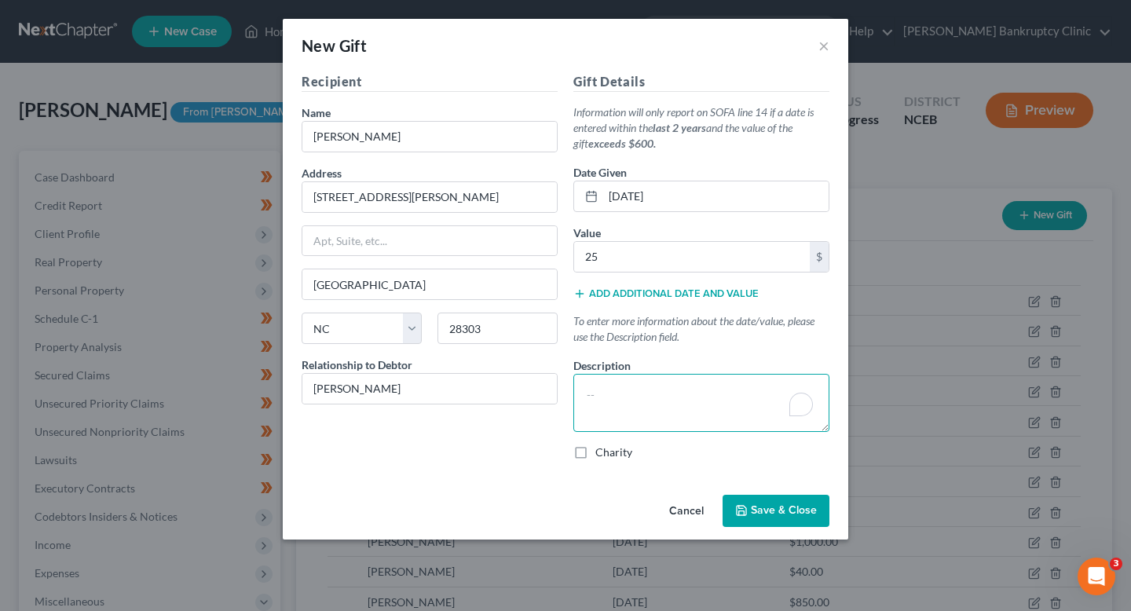
click at [644, 404] on textarea "To enrich screen reader interactions, please activate Accessibility in Grammarl…" at bounding box center [701, 403] width 256 height 58
paste textarea "Gift from mother, [PERSON_NAME], to help with expenses."
paste textarea "https://www.google.com/search?q=Monetary+gift+from+stepfather%2C+Derek+Evans%2C…"
type textarea "https://www.google.com/search?q=Monetary+gift+from+stepfather%2C+Derek+Evans%2C…"
click at [696, 411] on textarea "https://www.google.com/search?q=Monetary+gift+from+stepfather%2C+Derek+Evans%2C…" at bounding box center [701, 403] width 256 height 58
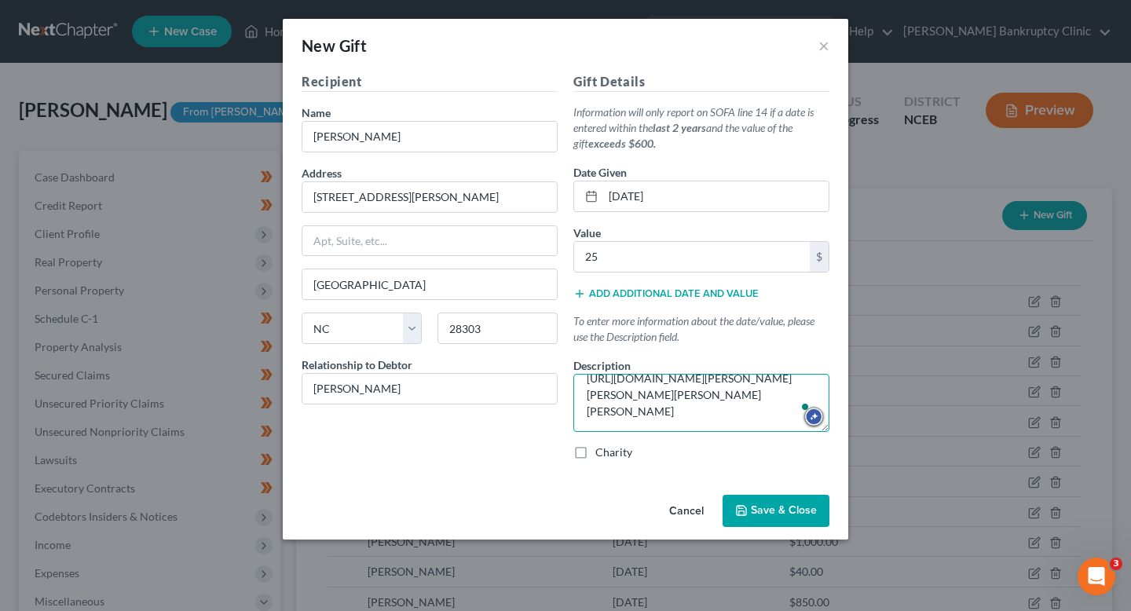
scroll to position [49, 0]
click at [656, 404] on textarea "https://www.google.com/search?q=Monetary+gift+from+stepfather%2C+Derek+Evans%2C…" at bounding box center [701, 403] width 256 height 58
paste textarea "Monetary gift from stepfather, Derek Evans, to help with expenses."
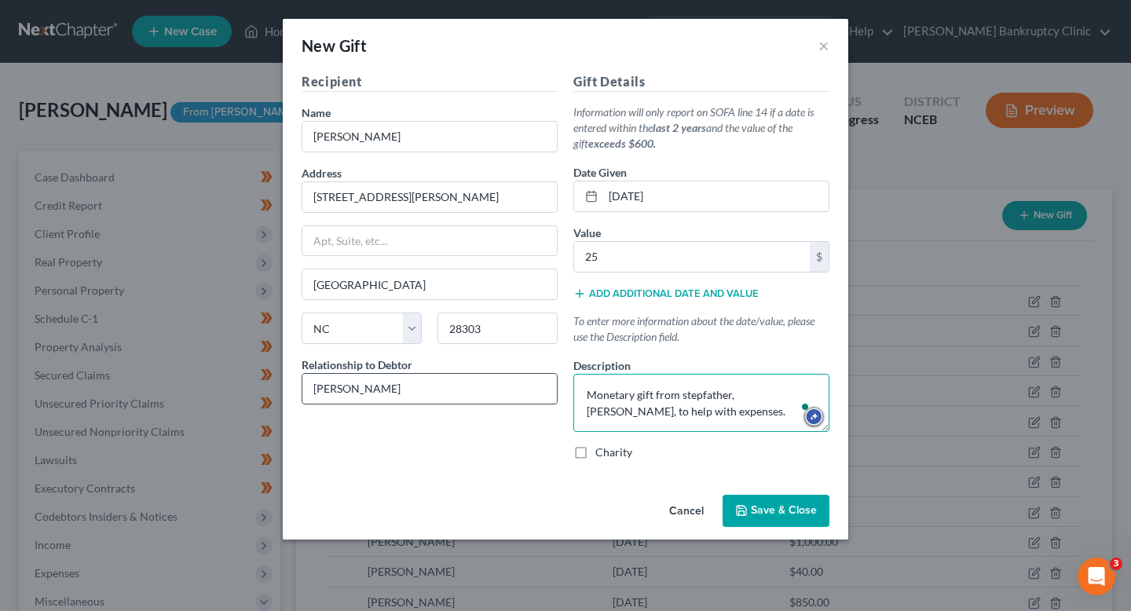
type textarea "Monetary gift from stepfather, Derek Evans, to help with expenses."
drag, startPoint x: 390, startPoint y: 383, endPoint x: 221, endPoint y: 381, distance: 169.7
click at [221, 381] on div "New Gift × Recipient Name * Sonia Blanks Address 120 Bremer Street Apt, Suite, …" at bounding box center [565, 305] width 1131 height 611
type input "Stepfather"
select select "28"
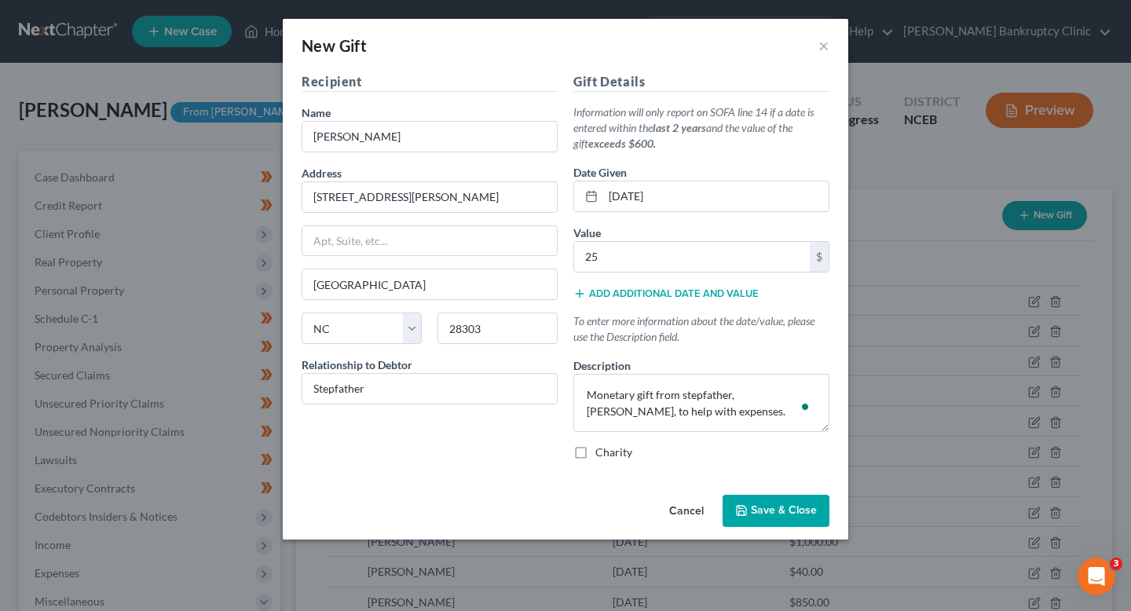
click at [766, 503] on button "Save & Close" at bounding box center [776, 511] width 107 height 33
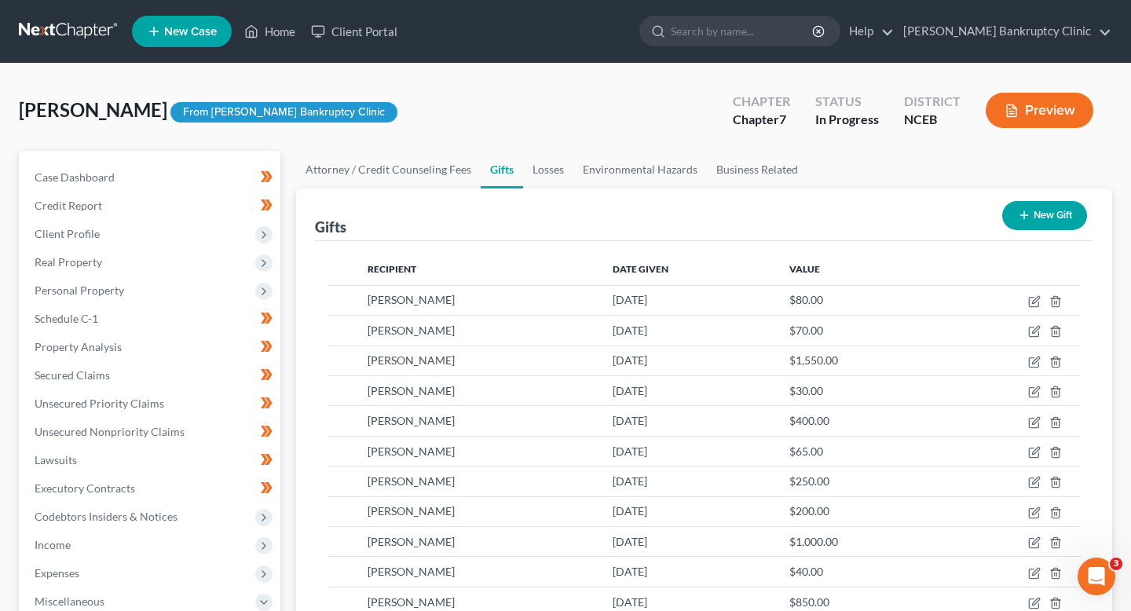
click at [1074, 206] on button "New Gift" at bounding box center [1044, 215] width 85 height 29
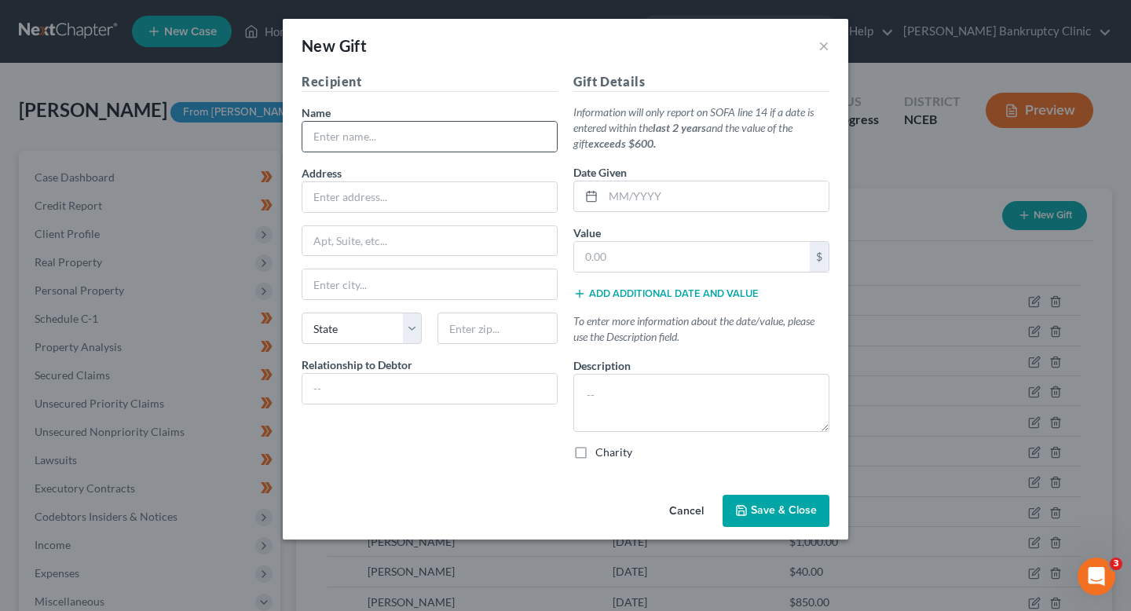
click at [475, 121] on div at bounding box center [430, 136] width 256 height 31
click at [445, 141] on input "text" at bounding box center [429, 137] width 254 height 30
type input "[PERSON_NAME]"
click at [404, 199] on input "text" at bounding box center [429, 197] width 254 height 30
type input "[STREET_ADDRESS][PERSON_NAME]"
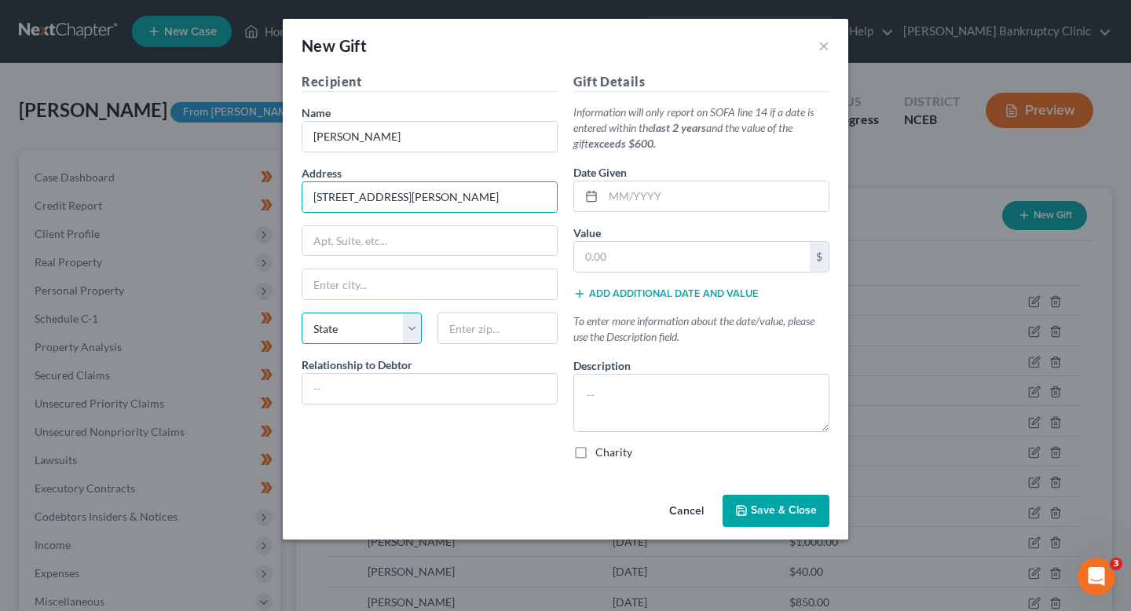
click at [372, 323] on select "State [US_STATE] AK AR AZ CA CO CT DE DC [GEOGRAPHIC_DATA] [GEOGRAPHIC_DATA] GU…" at bounding box center [362, 328] width 120 height 31
select select "28"
click at [302, 313] on select "State AL AK AR AZ CA CO CT DE DC FL GA GU HI ID IL IN IA KS KY LA ME MD MA MI M…" at bounding box center [362, 328] width 120 height 31
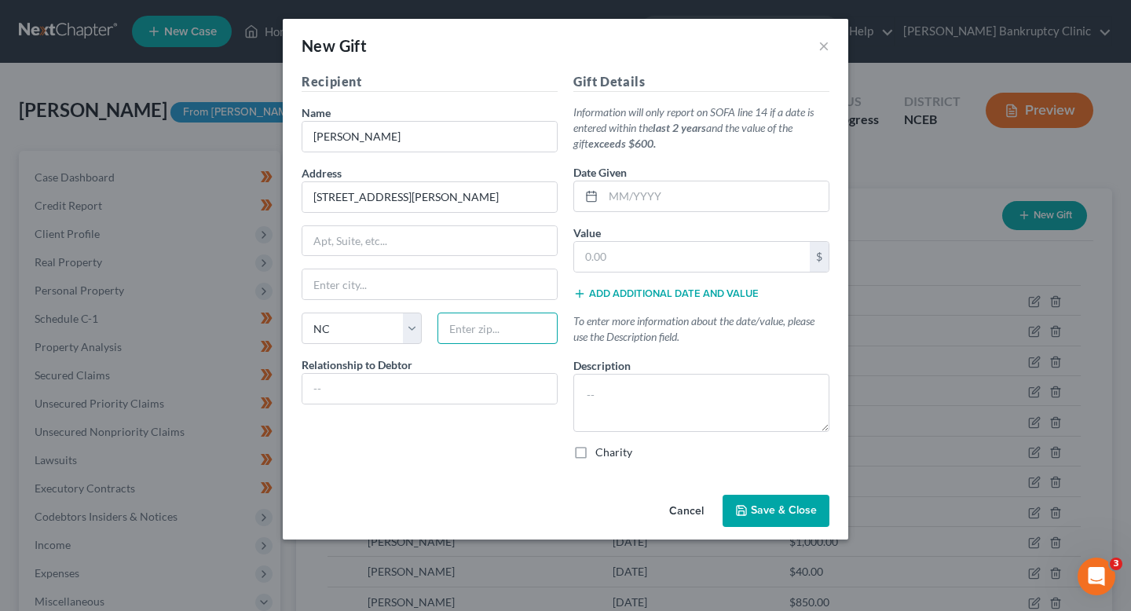
click at [483, 313] on input "text" at bounding box center [497, 328] width 120 height 31
type input "28303"
type input "Fayetteville"
click at [455, 397] on input "text" at bounding box center [429, 389] width 254 height 30
type input "Mother"
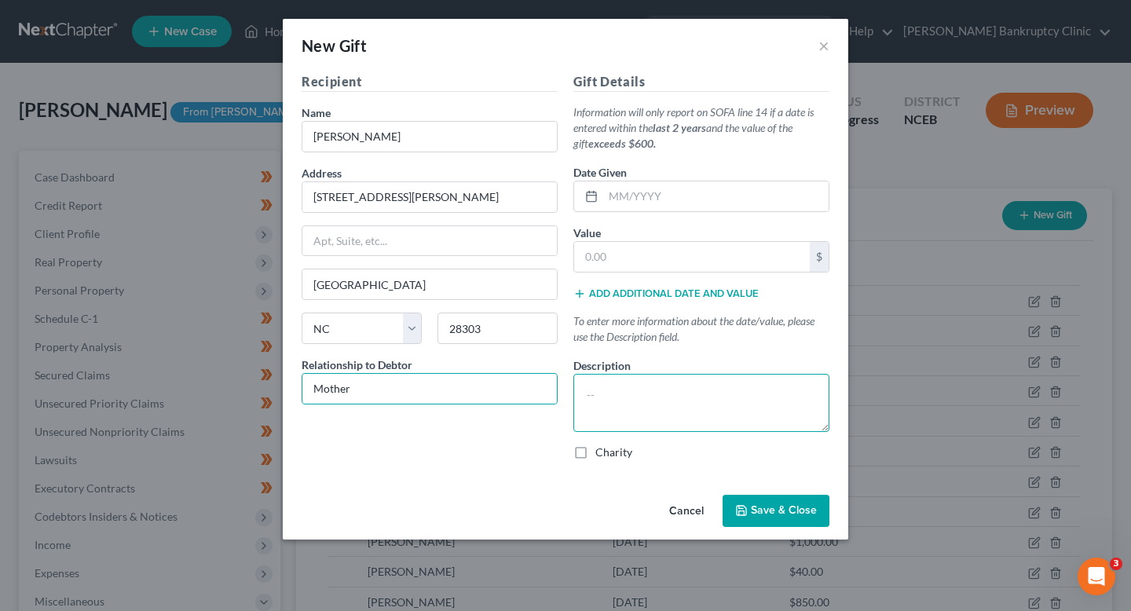
click at [696, 404] on textarea at bounding box center [701, 403] width 256 height 58
paste textarea "Gift from mother, [PERSON_NAME], to help with expenses."
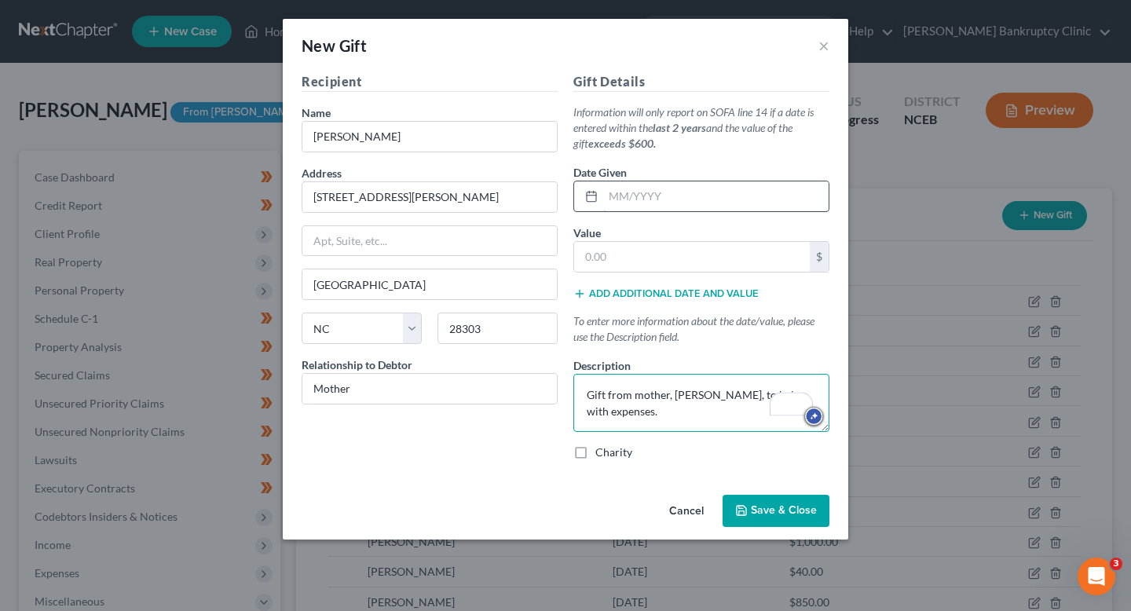
type textarea "Gift from mother, [PERSON_NAME], to help with expenses."
click at [693, 201] on input "text" at bounding box center [715, 196] width 225 height 30
type input "[DATE]"
click at [693, 252] on input "text" at bounding box center [692, 257] width 236 height 30
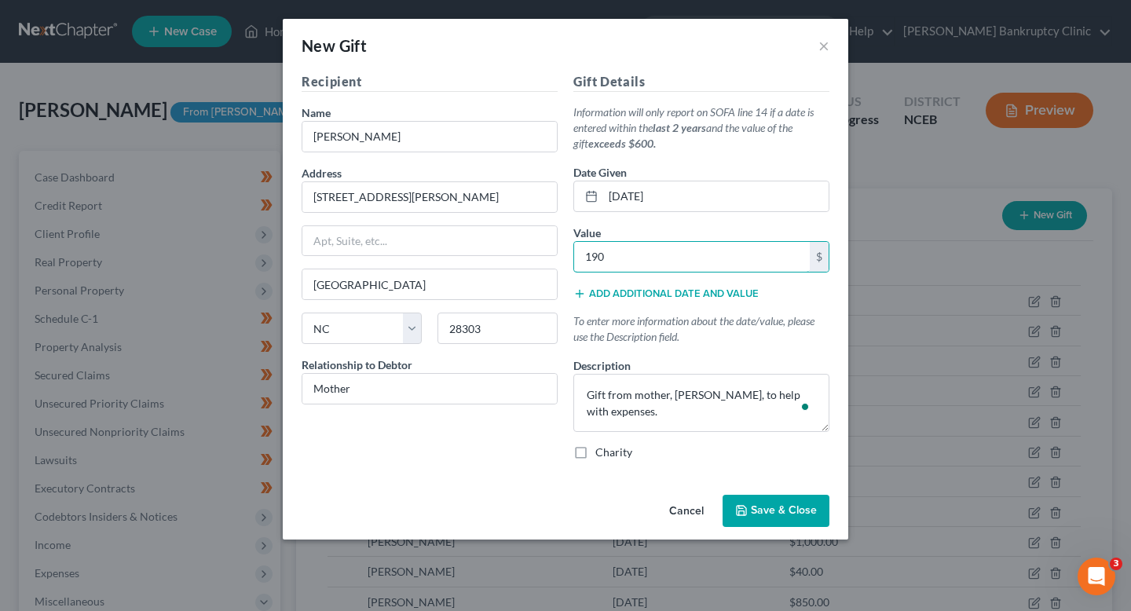
type input "190"
click at [773, 505] on span "Save & Close" at bounding box center [784, 510] width 66 height 13
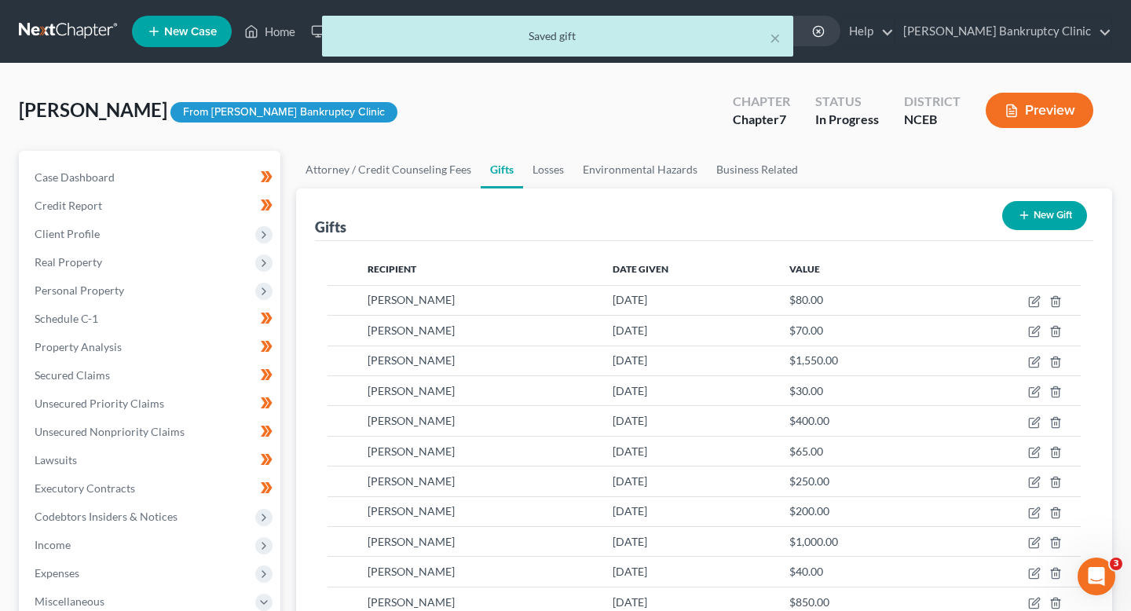
click at [1037, 226] on button "New Gift" at bounding box center [1044, 215] width 85 height 29
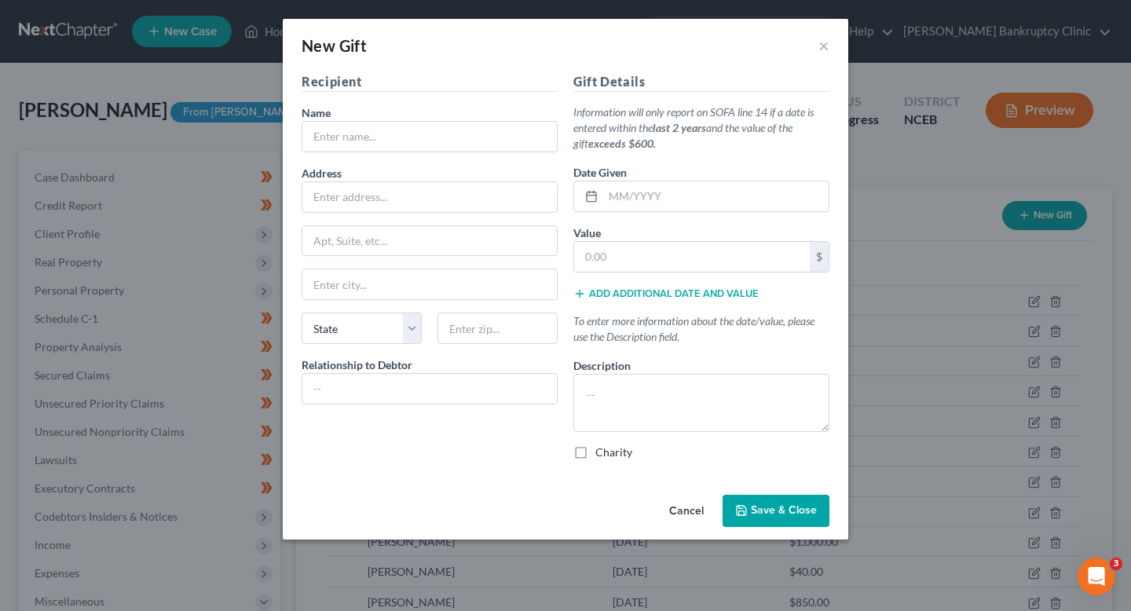
click at [657, 213] on div "Gift Details Information will only report on SOFA line 14 if a date is entered …" at bounding box center [701, 272] width 272 height 401
click at [609, 194] on input "text" at bounding box center [715, 196] width 225 height 30
type input "[DATE]"
click at [438, 144] on input "text" at bounding box center [429, 137] width 254 height 30
type input "[PERSON_NAME]"
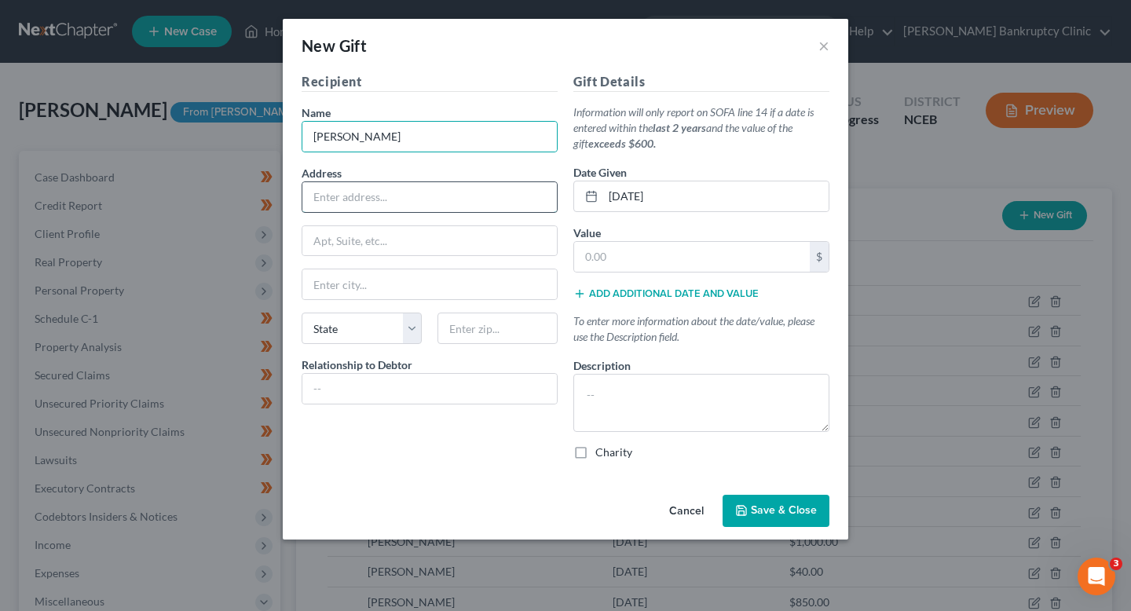
click at [412, 204] on input "text" at bounding box center [429, 197] width 254 height 30
type input "120 Bremer Street"
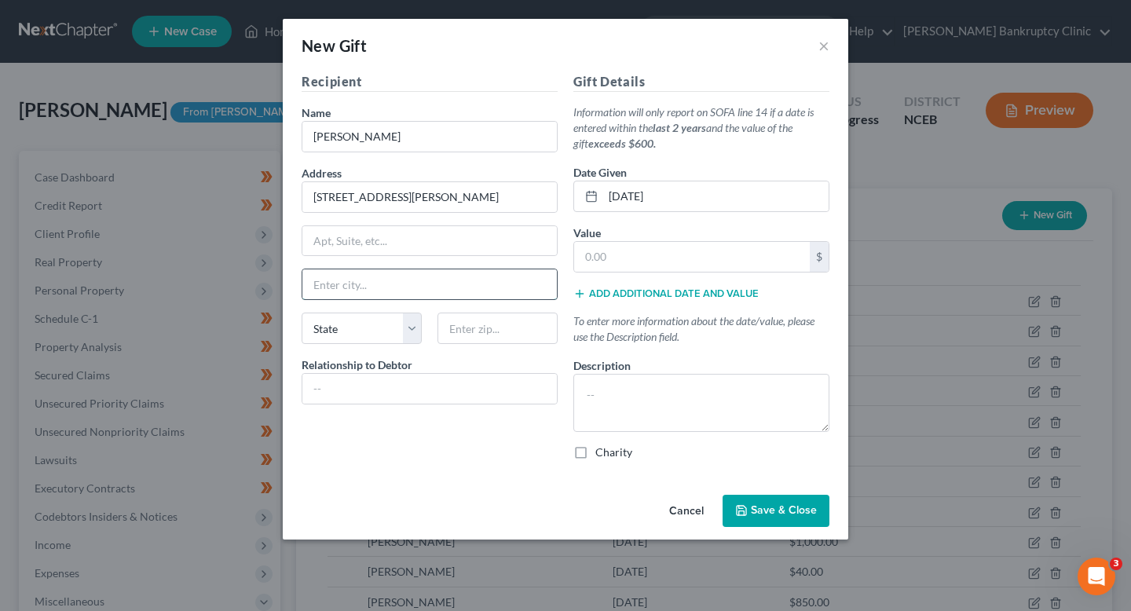
click at [385, 280] on input "text" at bounding box center [429, 284] width 254 height 30
type input "Fayetteville"
click at [358, 324] on select "State AL AK AR AZ CA CO CT DE DC FL GA GU HI ID IL IN IA KS KY LA ME MD MA MI M…" at bounding box center [362, 328] width 120 height 31
select select "28"
click at [302, 313] on select "State AL AK AR AZ CA CO CT DE DC FL GA GU HI ID IL IN IA KS KY LA ME MD MA MI M…" at bounding box center [362, 328] width 120 height 31
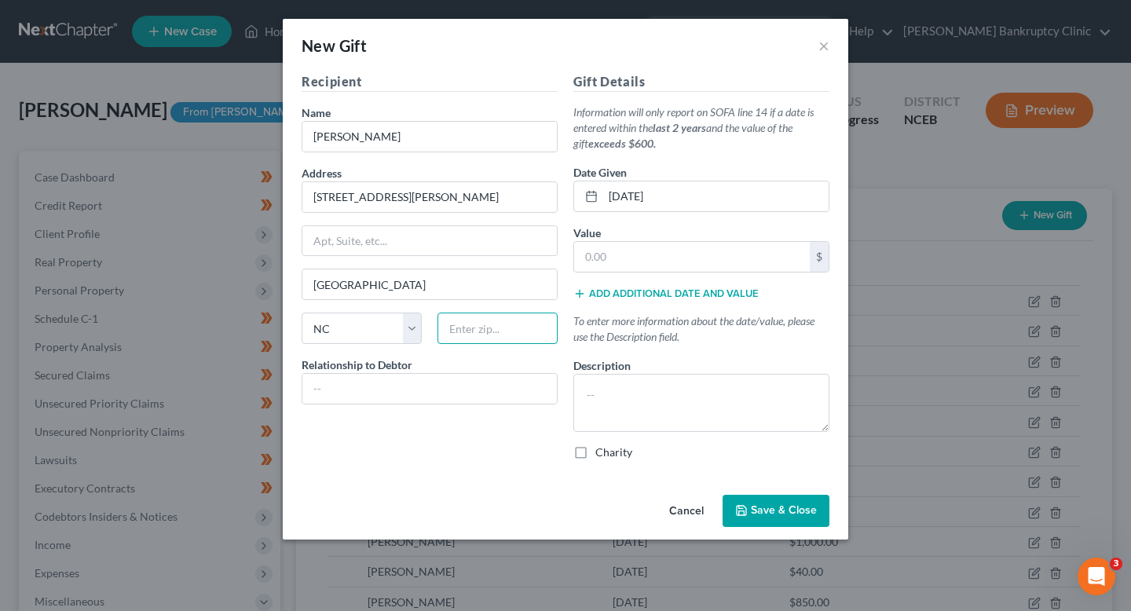
click at [487, 326] on input "text" at bounding box center [497, 328] width 120 height 31
type input "28303"
click at [451, 386] on input "text" at bounding box center [429, 389] width 254 height 30
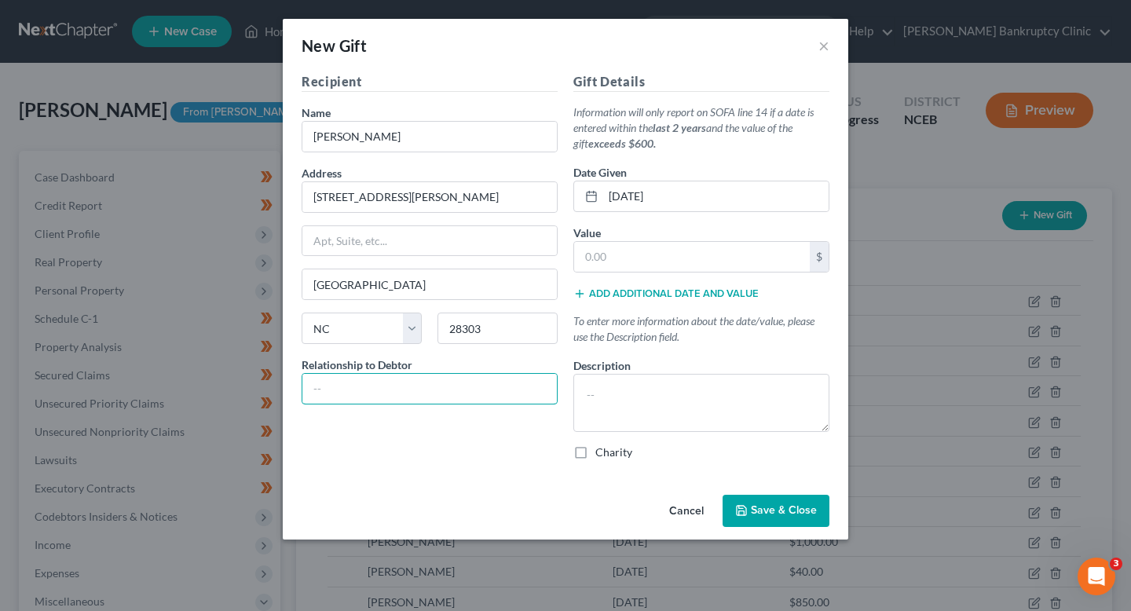
type input "Mother"
click at [668, 408] on textarea at bounding box center [701, 403] width 256 height 58
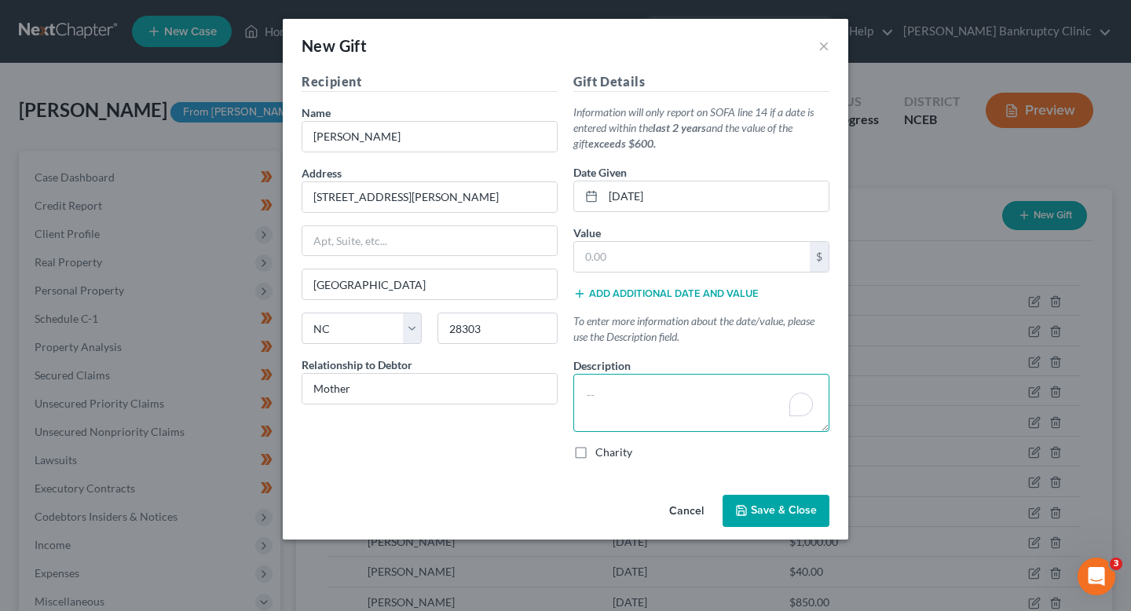
paste textarea "Gift from mother, Michaela Evans, to help with expenses."
type textarea "Gift from mother, Michaela Evans, to help with expenses."
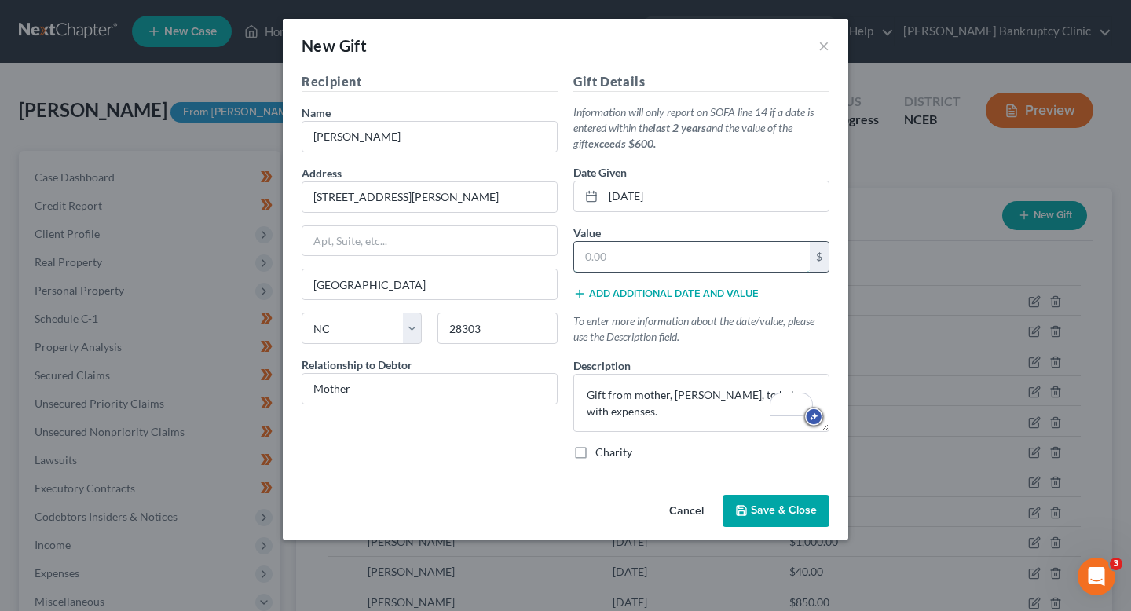
click at [668, 256] on input "text" at bounding box center [692, 257] width 236 height 30
type input "210"
click at [800, 495] on button "Save & Close" at bounding box center [776, 511] width 107 height 33
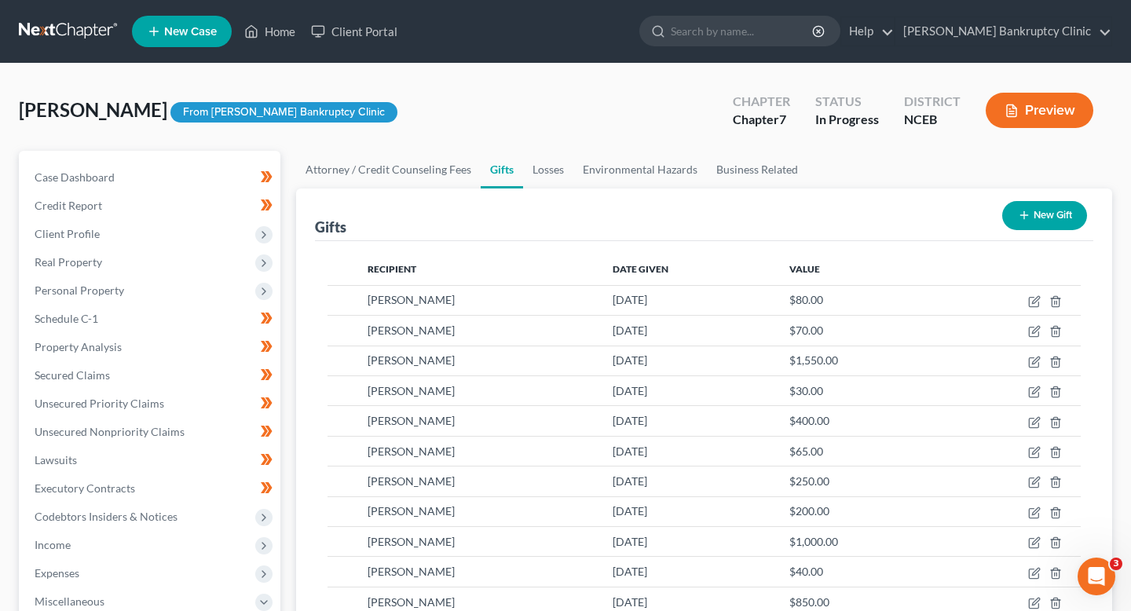
click at [1031, 218] on button "New Gift" at bounding box center [1044, 215] width 85 height 29
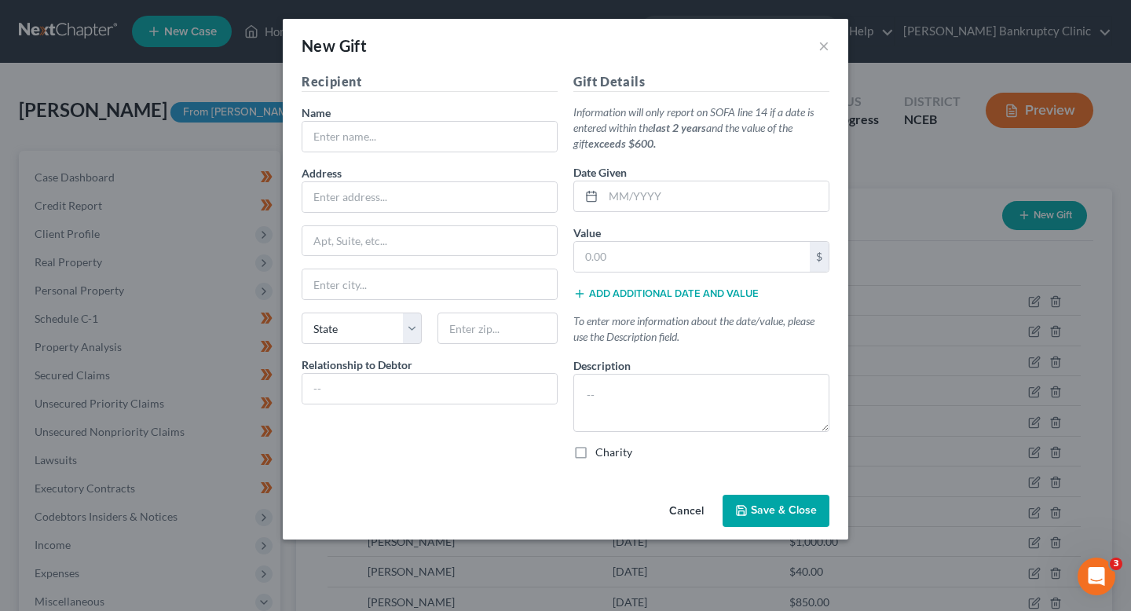
click at [501, 153] on div "Recipient Name * Address Apt, Suite, etc State State AL AK AR AZ CA CO CT DE DC…" at bounding box center [430, 272] width 272 height 401
click at [495, 143] on input "text" at bounding box center [429, 137] width 254 height 30
type input "Sonia Blanks"
click at [427, 196] on input "text" at bounding box center [429, 197] width 254 height 30
type input "120 Bremer Street"
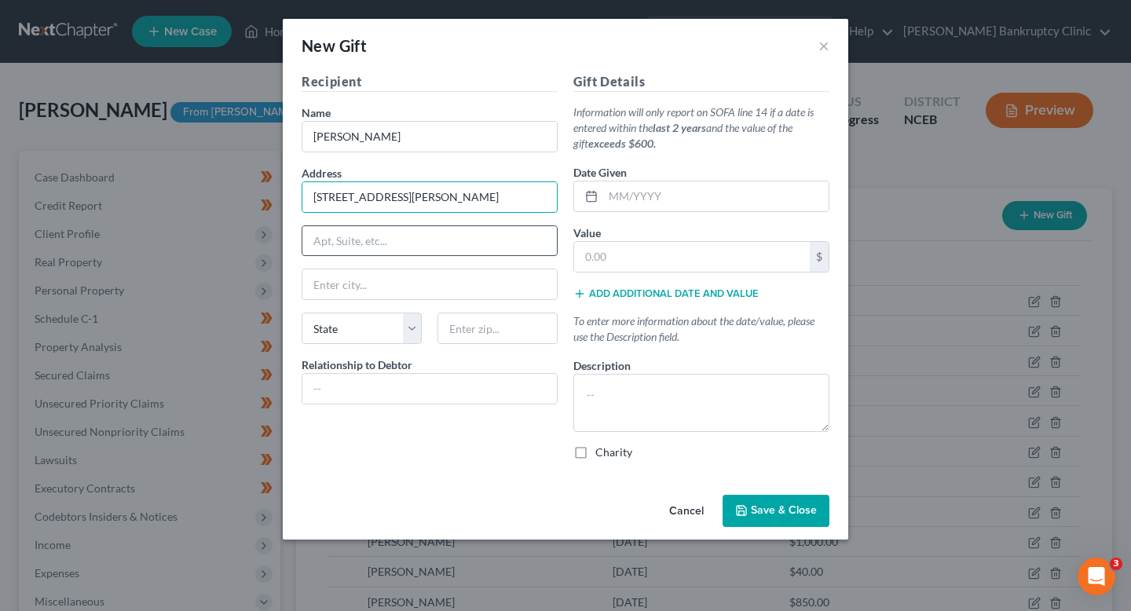
click at [419, 248] on input "text" at bounding box center [429, 241] width 254 height 30
click at [360, 280] on input "text" at bounding box center [429, 284] width 254 height 30
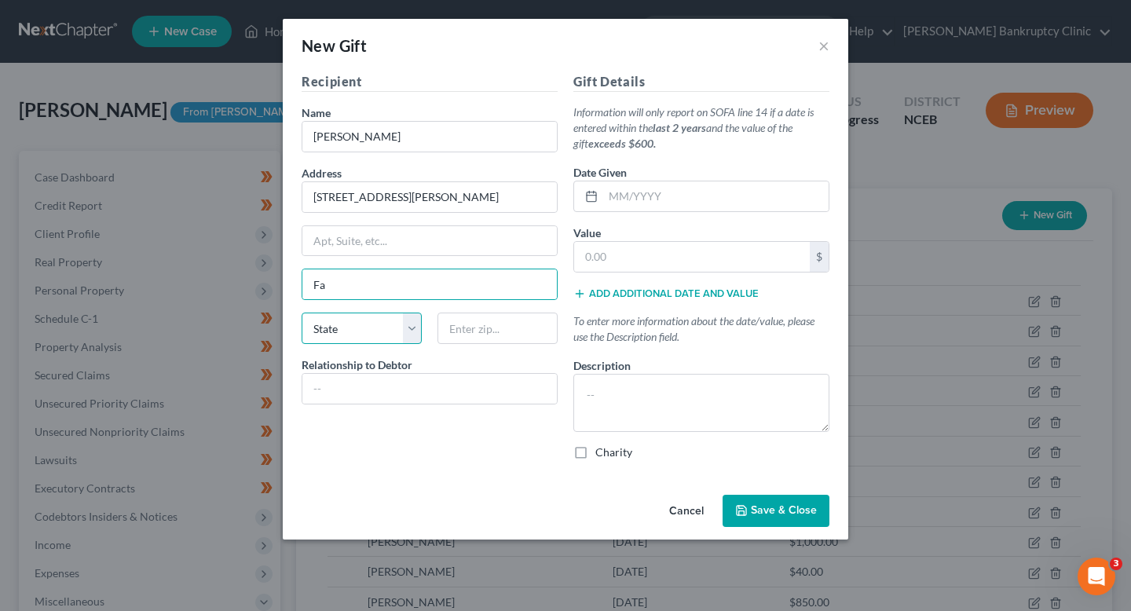
click at [356, 324] on select "State AL AK AR AZ CA CO CT DE DC FL GA GU HI ID IL IN IA KS KY LA ME MD MA MI M…" at bounding box center [362, 328] width 120 height 31
click at [399, 279] on input "Fa" at bounding box center [429, 284] width 254 height 30
type input "Fayetteville"
click at [360, 329] on select "State AL AK AR AZ CA CO CT DE DC FL GA GU HI ID IL IN IA KS KY LA ME MD MA MI M…" at bounding box center [362, 328] width 120 height 31
select select "28"
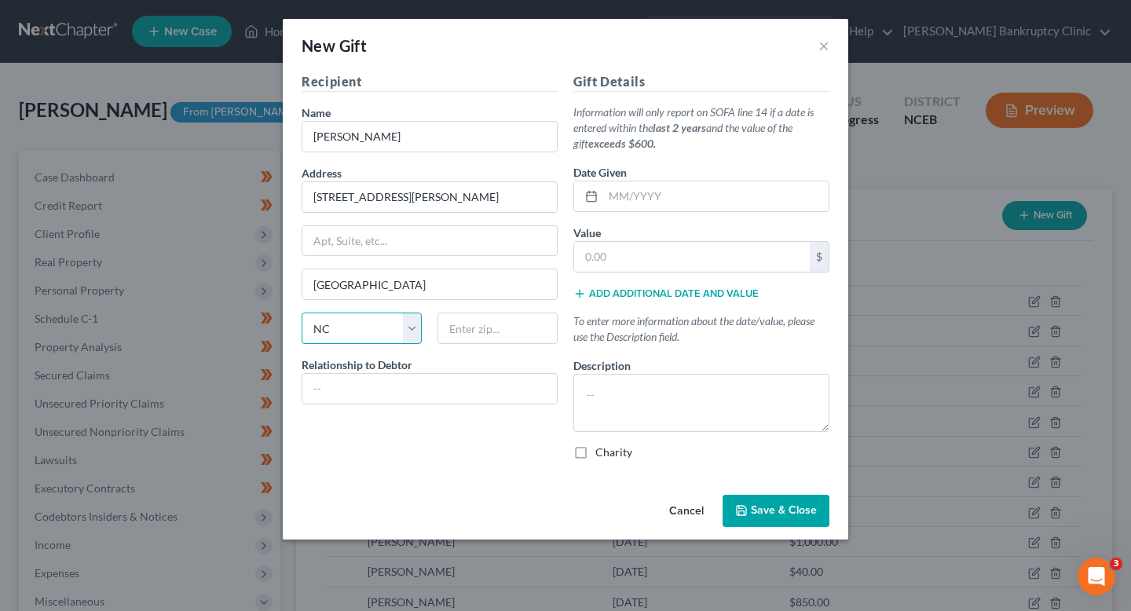
click at [302, 313] on select "State AL AK AR AZ CA CO CT DE DC FL GA GU HI ID IL IN IA KS KY LA ME MD MA MI M…" at bounding box center [362, 328] width 120 height 31
click at [530, 310] on div "Recipient Name * Sonia Blanks Address 120 Bremer Street Apt, Suite, etc Fayette…" at bounding box center [430, 272] width 272 height 401
click at [519, 324] on input "text" at bounding box center [497, 328] width 120 height 31
type input "28303"
click at [458, 412] on div "Recipient Name * Sonia Blanks Address 120 Bremer Street Apt, Suite, etc Fayette…" at bounding box center [430, 272] width 272 height 401
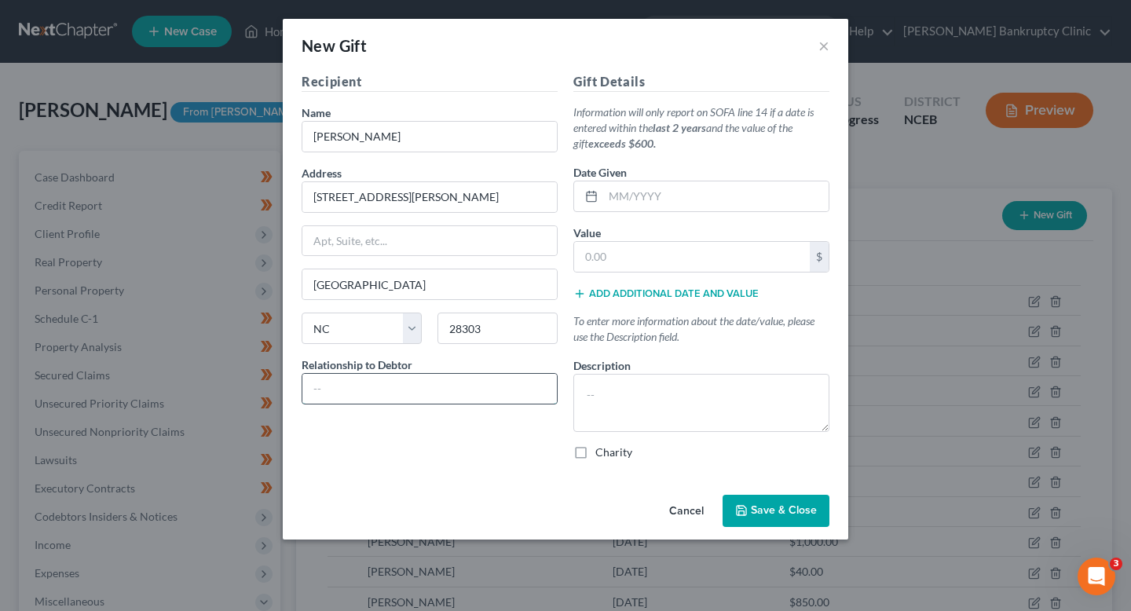
click at [458, 389] on input "text" at bounding box center [429, 389] width 254 height 30
type input "Mother"
click at [617, 397] on textarea at bounding box center [701, 403] width 256 height 58
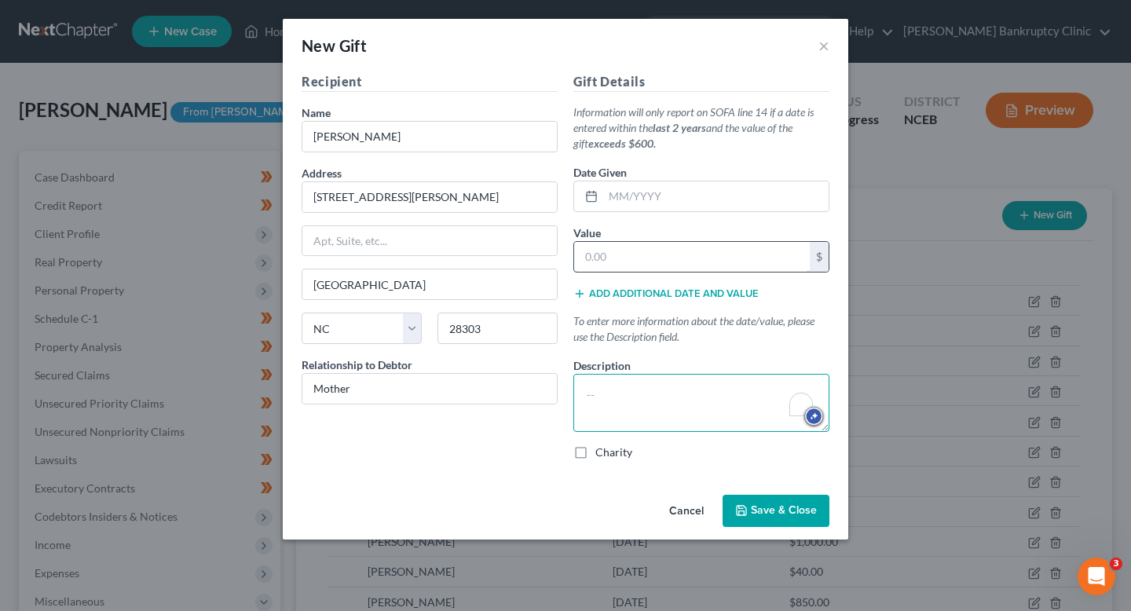
paste textarea "Gift from mother, Michaela Evans, to help with expenses."
type textarea "Gift from mother, Michaela Evans, to help with expenses."
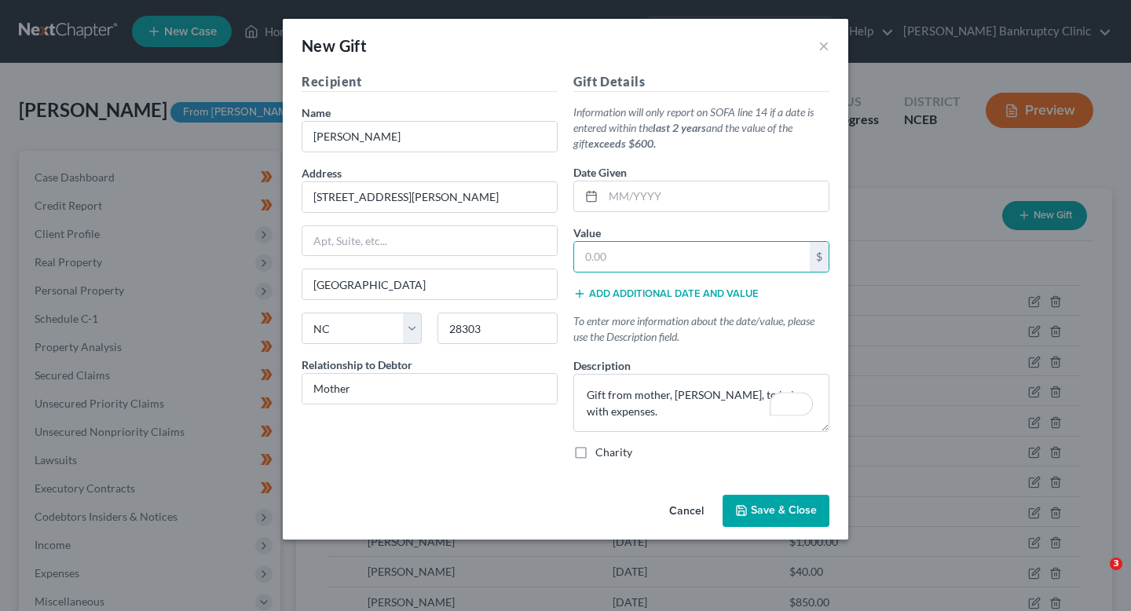
select select "28"
type input "6"
type input "50"
click at [675, 203] on input "text" at bounding box center [715, 196] width 225 height 30
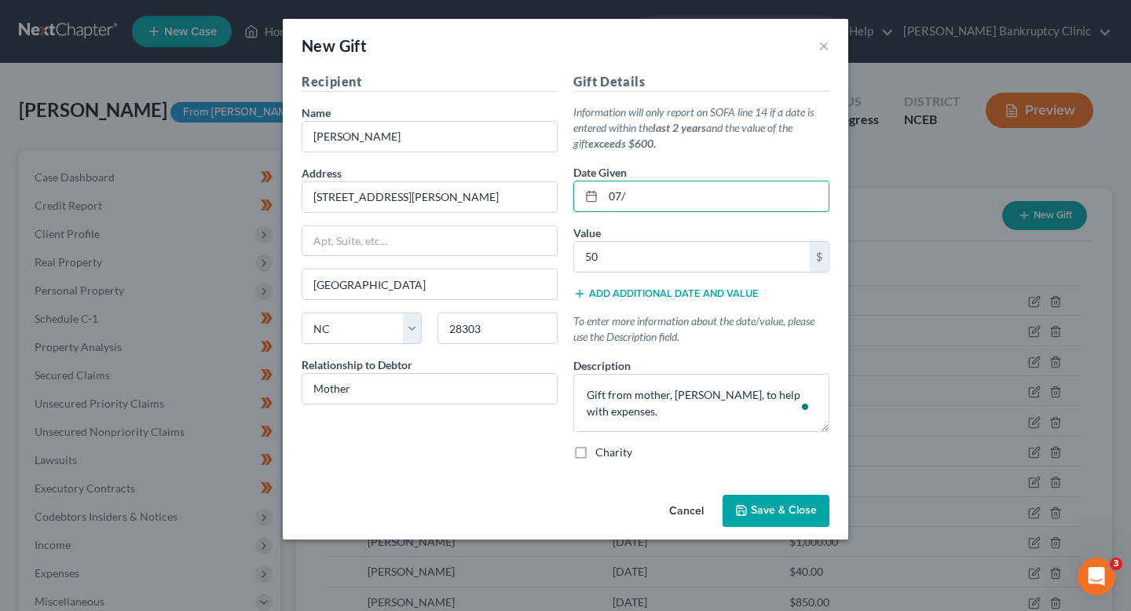
type input "[DATE]"
click at [759, 507] on span "Save & Close" at bounding box center [784, 510] width 66 height 13
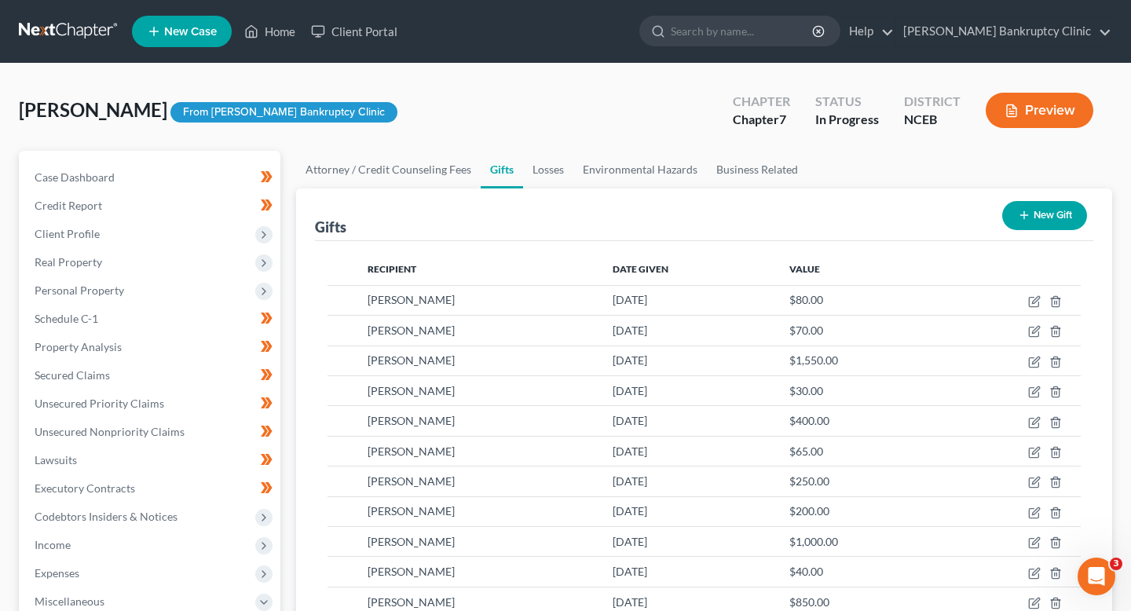
click at [1054, 213] on button "New Gift" at bounding box center [1044, 215] width 85 height 29
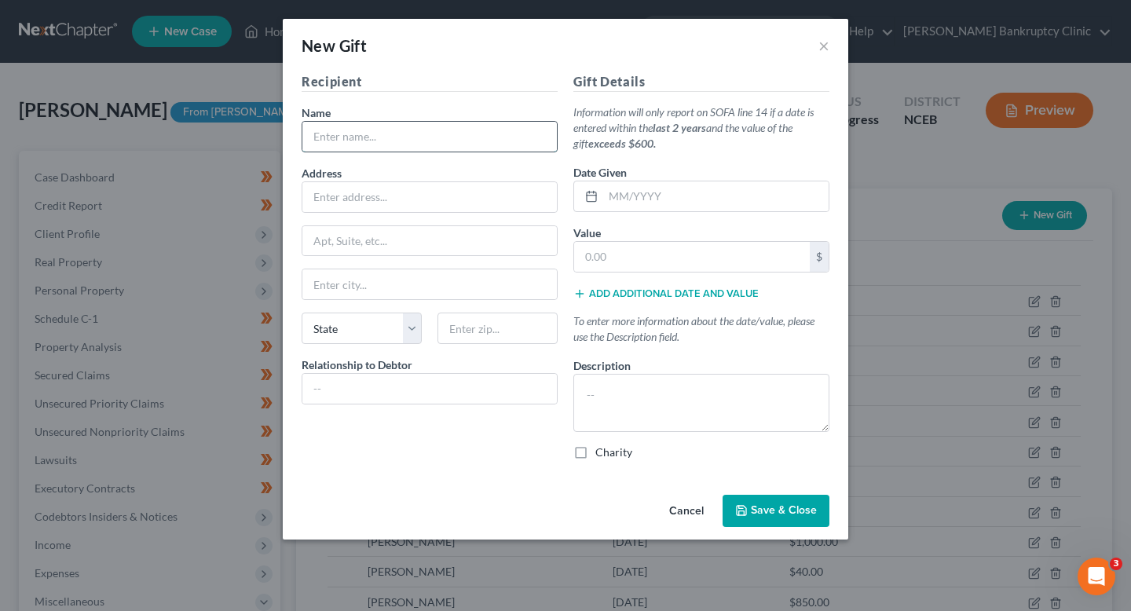
click at [449, 131] on input "text" at bounding box center [429, 137] width 254 height 30
type input "[PERSON_NAME]"
click at [404, 202] on input "text" at bounding box center [429, 197] width 254 height 30
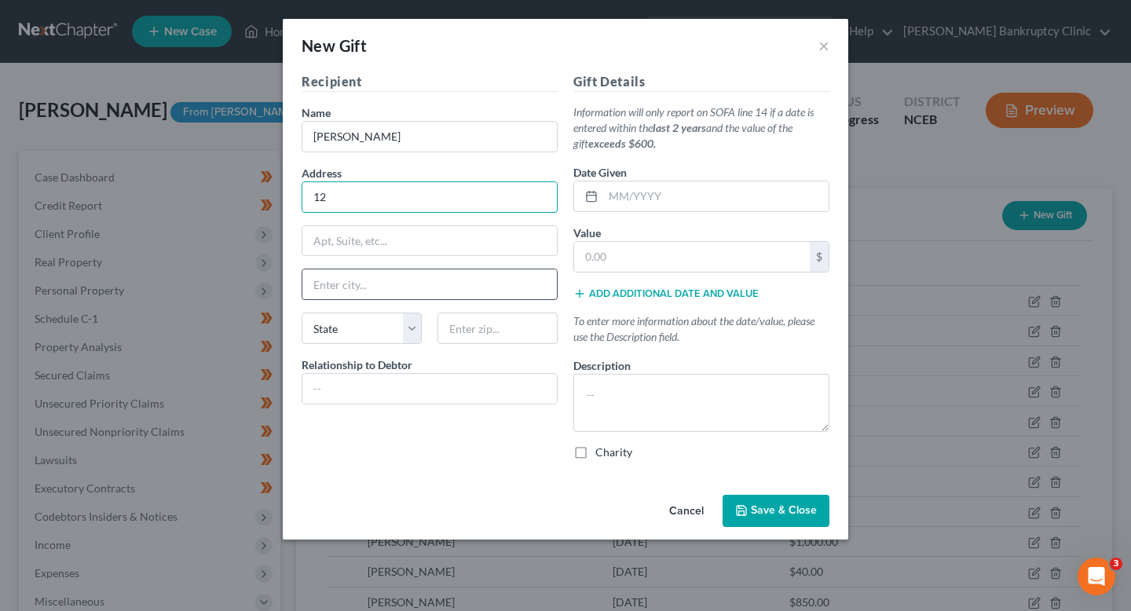
type input "[STREET_ADDRESS][PERSON_NAME]"
click at [386, 287] on input "text" at bounding box center [429, 284] width 254 height 30
type input "[GEOGRAPHIC_DATA]"
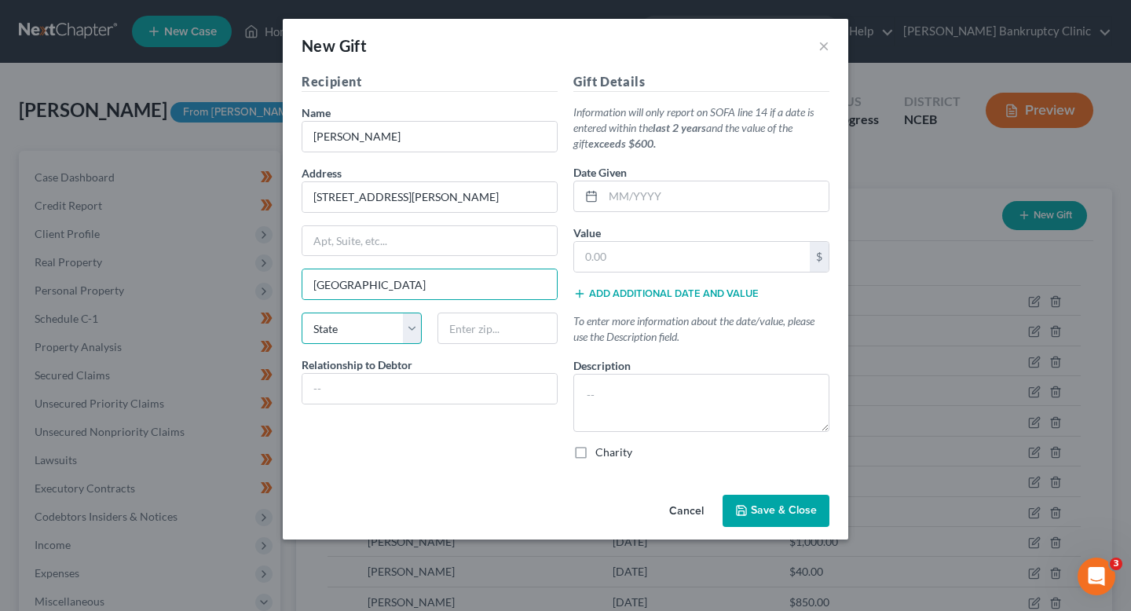
click at [366, 331] on select "State [US_STATE] AK AR AZ CA CO CT DE DC [GEOGRAPHIC_DATA] [GEOGRAPHIC_DATA] GU…" at bounding box center [362, 328] width 120 height 31
select select "28"
click at [302, 313] on select "State AL AK AR AZ CA CO CT DE DC FL GA GU HI ID IL IN IA KS KY LA ME MD MA MI M…" at bounding box center [362, 328] width 120 height 31
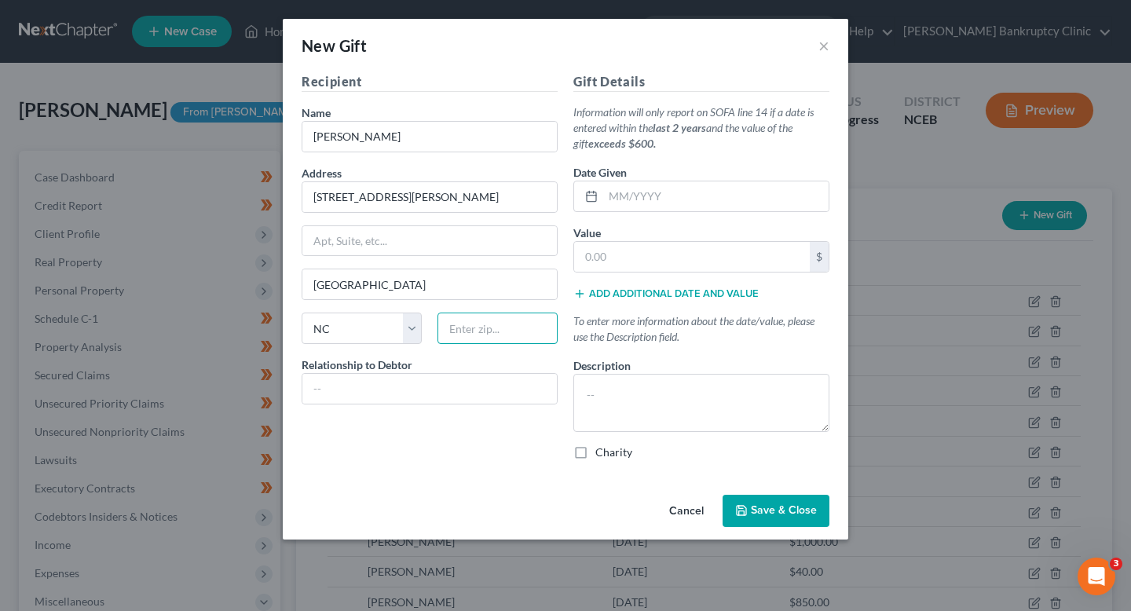
click at [448, 337] on input "text" at bounding box center [497, 328] width 120 height 31
type input "28303"
click at [444, 371] on div "Relationship to Debtor" at bounding box center [430, 381] width 256 height 48
click at [444, 383] on input "text" at bounding box center [429, 389] width 254 height 30
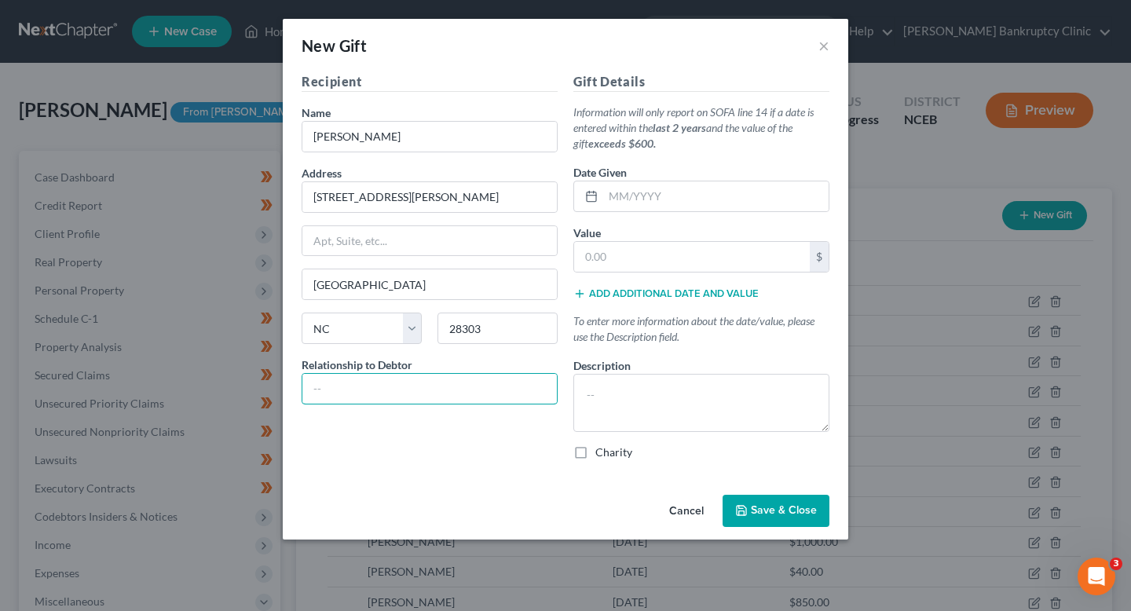
type input "Mother"
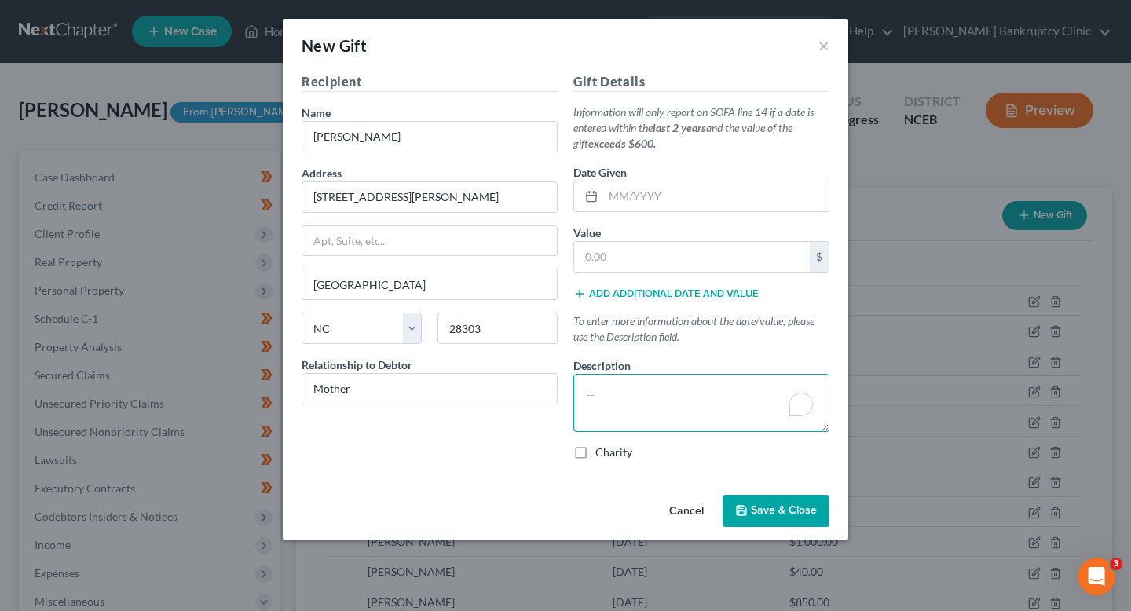
click at [660, 402] on textarea "To enrich screen reader interactions, please activate Accessibility in Grammarl…" at bounding box center [701, 403] width 256 height 58
paste textarea "Gift from mother, [PERSON_NAME], to help with expenses."
type textarea "Gift from mother, [PERSON_NAME], to help with expenses."
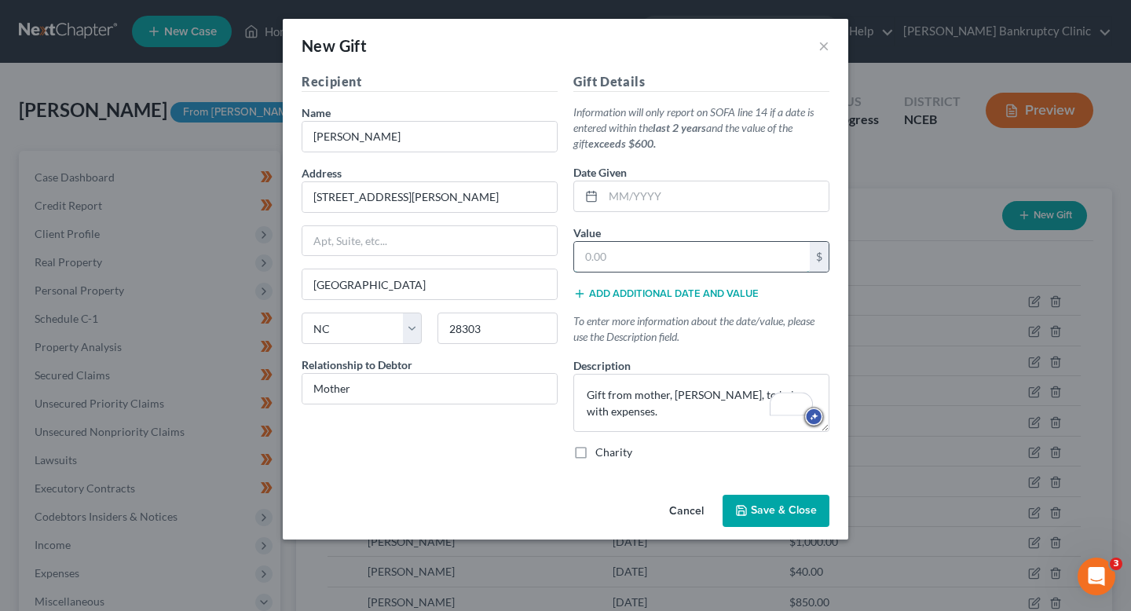
click at [666, 247] on input "text" at bounding box center [692, 257] width 236 height 30
type input "520"
click at [700, 196] on input "text" at bounding box center [715, 196] width 225 height 30
type input "[DATE]"
click at [777, 514] on span "Save & Close" at bounding box center [784, 510] width 66 height 13
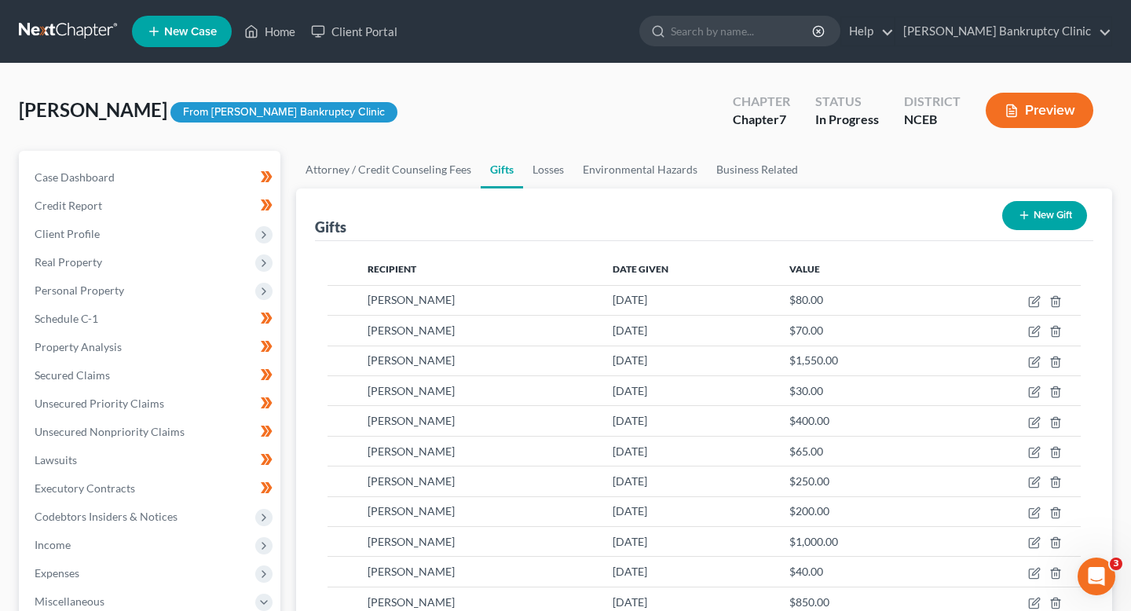
click at [1060, 225] on button "New Gift" at bounding box center [1044, 215] width 85 height 29
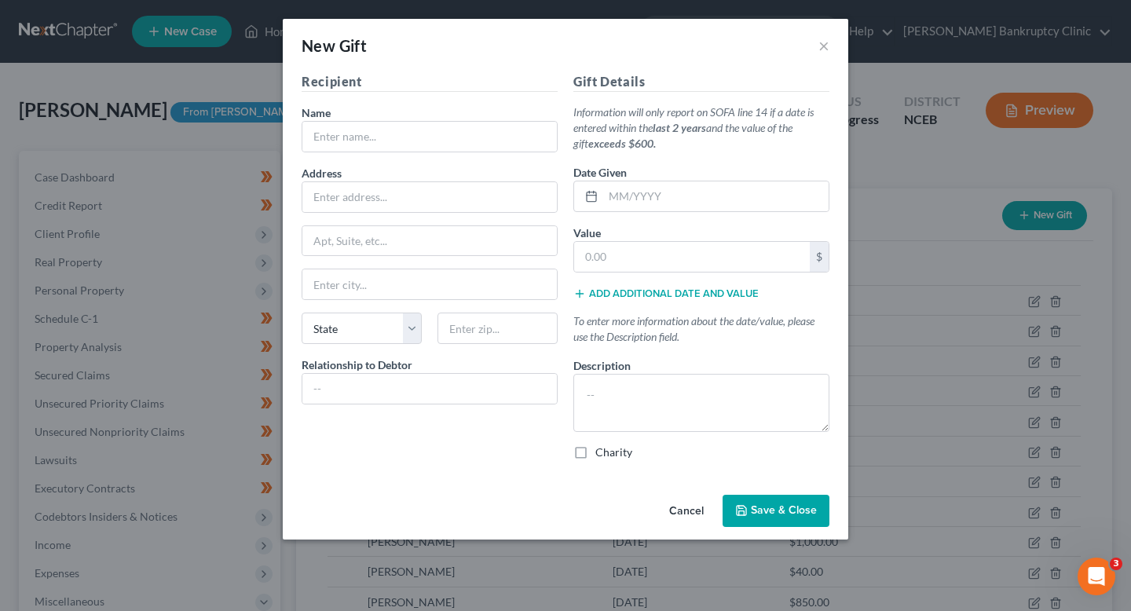
click at [459, 157] on div "Recipient Name * Address Apt, Suite, etc State State AL AK AR AZ CA CO CT DE DC…" at bounding box center [430, 272] width 272 height 401
click at [454, 141] on input "text" at bounding box center [429, 137] width 254 height 30
type input "[PERSON_NAME]"
click at [414, 210] on input "text" at bounding box center [429, 197] width 254 height 30
type input "120 Bremer Street"
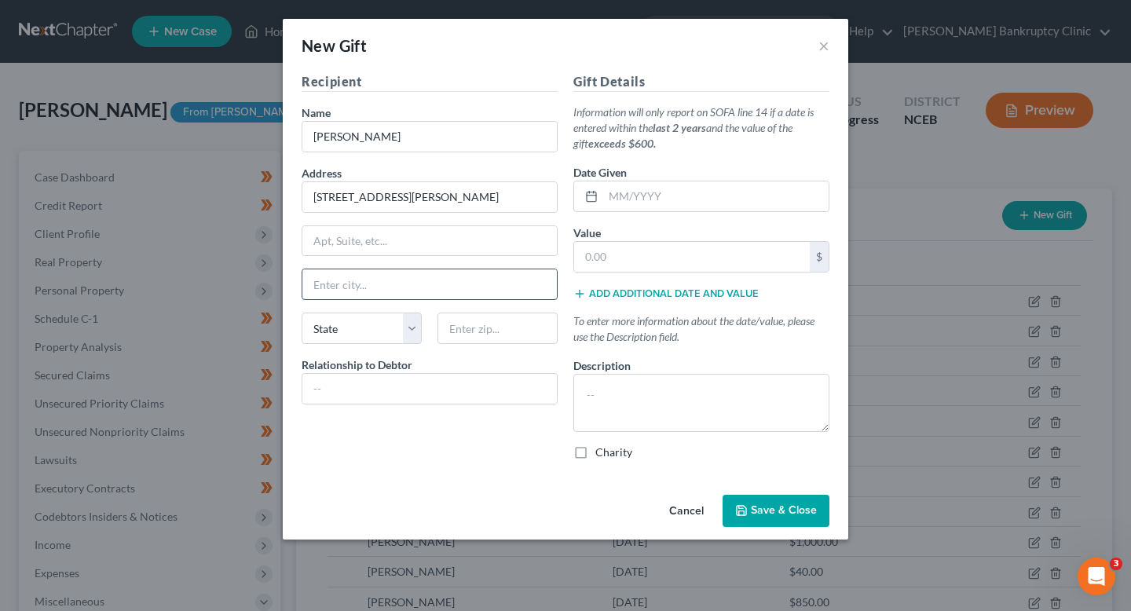
click at [405, 278] on input "text" at bounding box center [429, 284] width 254 height 30
type input "Fayetteville"
click at [368, 334] on select "State AL AK AR AZ CA CO CT DE DC FL GA GU HI ID IL IN IA KS KY LA ME MD MA MI M…" at bounding box center [362, 328] width 120 height 31
select select "28"
click at [302, 313] on select "State AL AK AR AZ CA CO CT DE DC FL GA GU HI ID IL IN IA KS KY LA ME MD MA MI M…" at bounding box center [362, 328] width 120 height 31
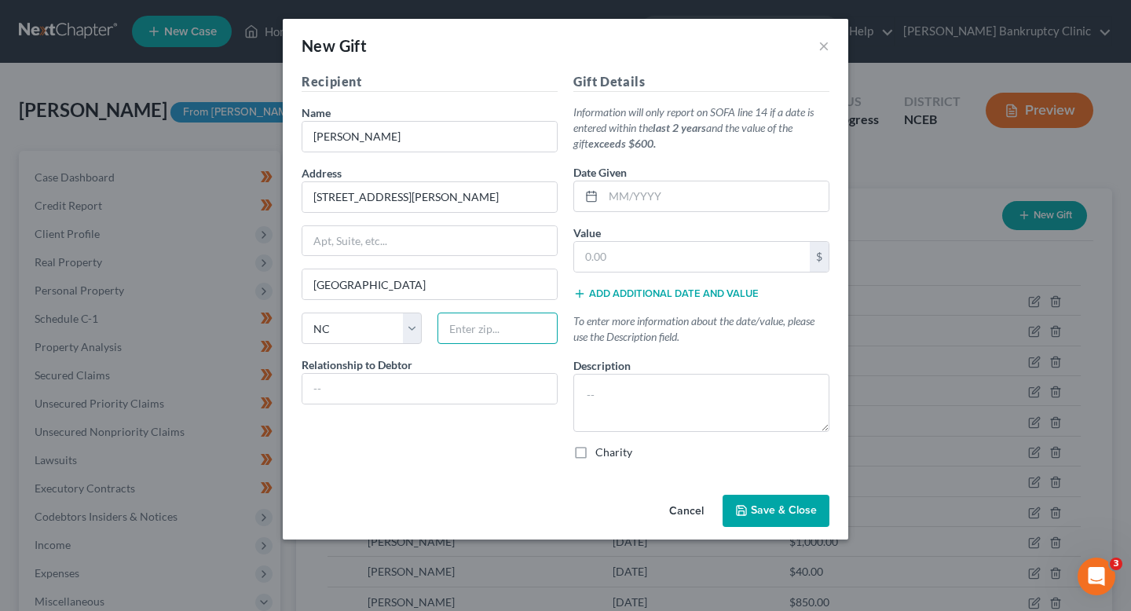
click at [464, 333] on input "text" at bounding box center [497, 328] width 120 height 31
type input "28303"
click at [467, 386] on input "text" at bounding box center [429, 389] width 254 height 30
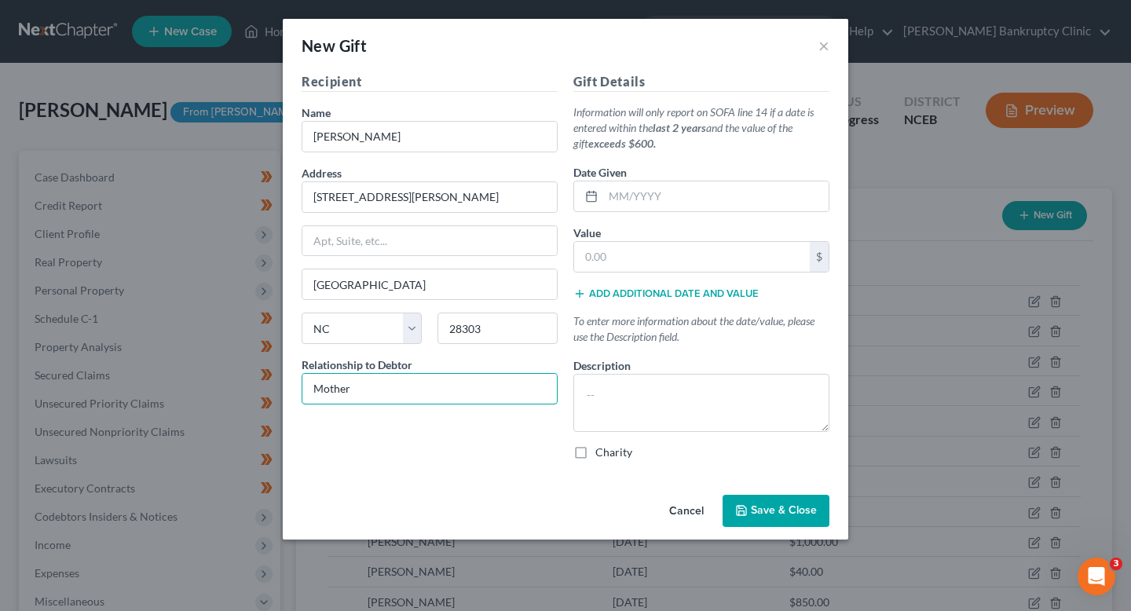
type input "Mother"
click at [642, 383] on textarea at bounding box center [701, 403] width 256 height 58
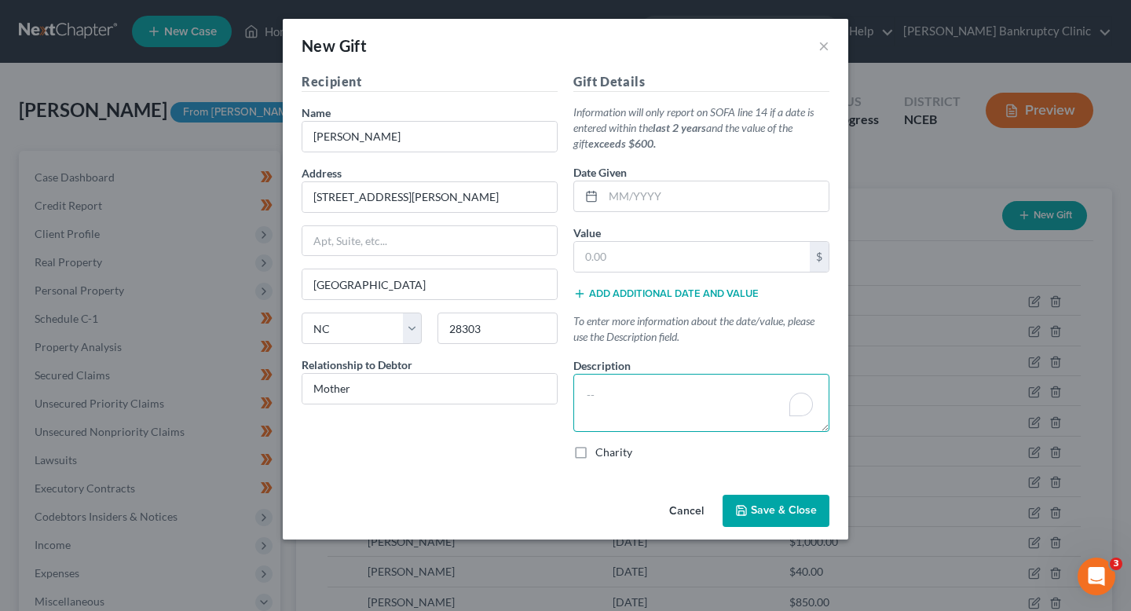
paste textarea "Gift from mother, [PERSON_NAME], to help with expenses."
type textarea "Gift from mother, [PERSON_NAME], to help with expenses."
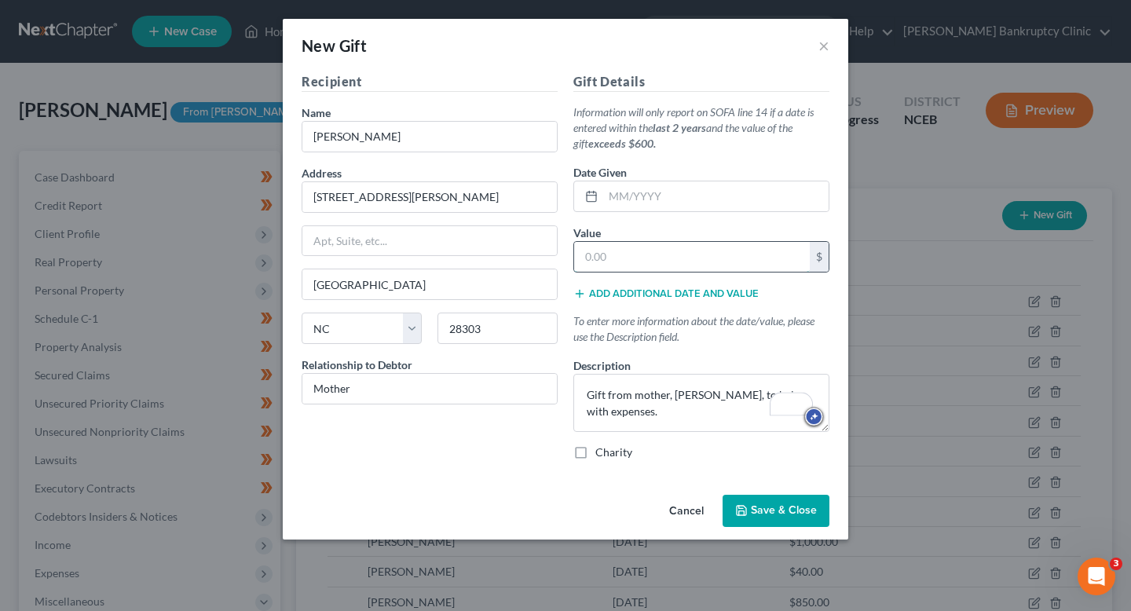
click at [659, 261] on input "text" at bounding box center [692, 257] width 236 height 30
type input "200"
click at [684, 195] on input "text" at bounding box center [715, 196] width 225 height 30
type input "[DATE]"
click at [800, 511] on span "Save & Close" at bounding box center [784, 510] width 66 height 13
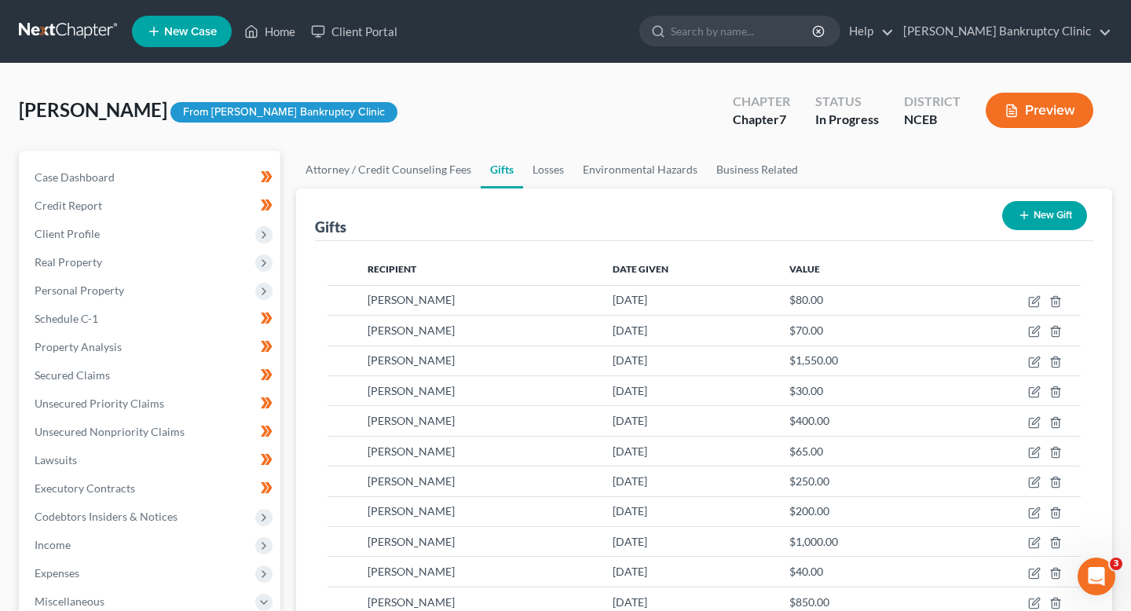
click at [1053, 235] on div "Gifts New Gift" at bounding box center [704, 214] width 778 height 53
click at [1052, 210] on button "New Gift" at bounding box center [1044, 215] width 85 height 29
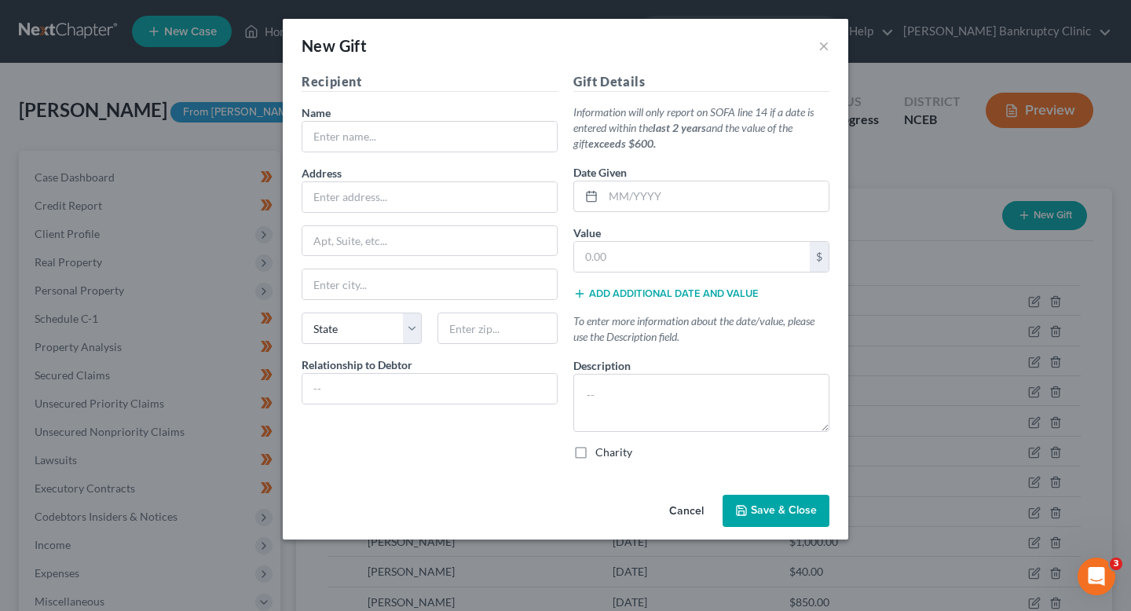
click at [516, 156] on div "Recipient Name * Address Apt, Suite, etc State State AL AK AR AZ CA CO CT DE DC…" at bounding box center [430, 272] width 272 height 401
click at [511, 146] on input "text" at bounding box center [429, 137] width 254 height 30
type input "[PERSON_NAME]"
click at [372, 193] on input "text" at bounding box center [429, 197] width 254 height 30
type input "120 Bremer Street"
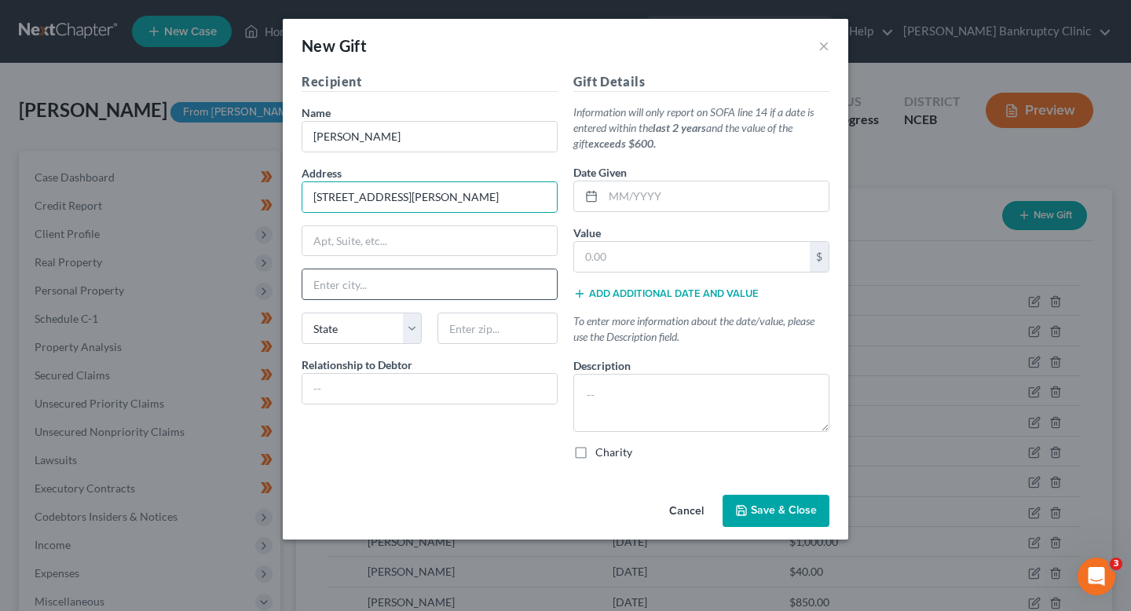
click at [381, 286] on input "text" at bounding box center [429, 284] width 254 height 30
type input "Fayetteville"
click at [351, 333] on select "State AL AK AR AZ CA CO CT DE DC FL GA GU HI ID IL IN IA KS KY LA ME MD MA MI M…" at bounding box center [362, 328] width 120 height 31
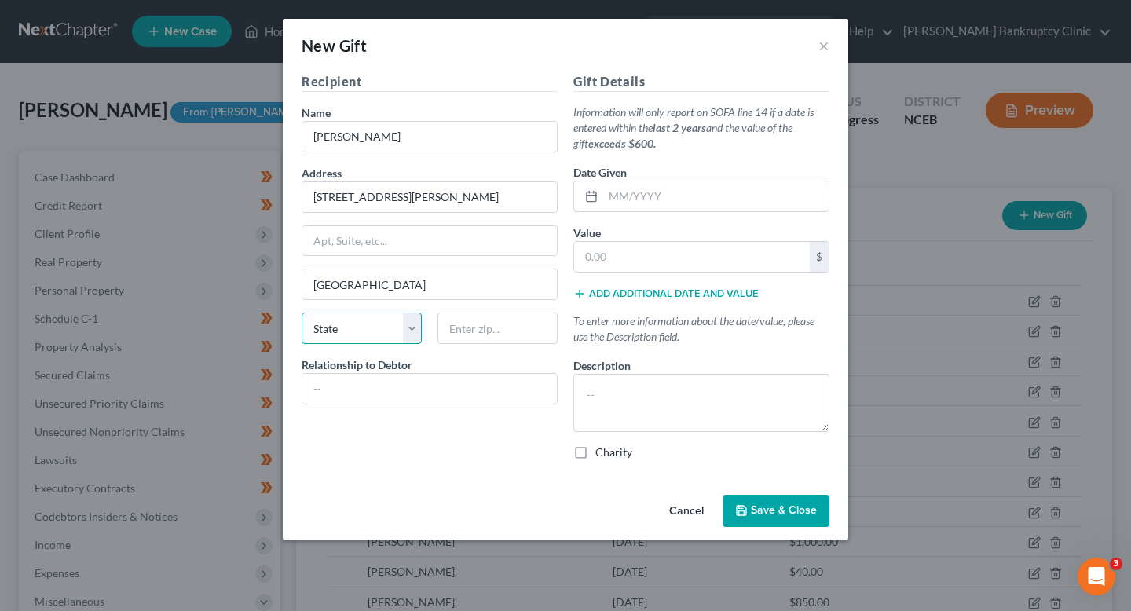
select select "28"
click at [302, 313] on select "State AL AK AR AZ CA CO CT DE DC FL GA GU HI ID IL IN IA KS KY LA ME MD MA MI M…" at bounding box center [362, 328] width 120 height 31
click at [509, 311] on div "Recipient Name * Sonia Blanks Address 120 Bremer Street Apt, Suite, etc Fayette…" at bounding box center [430, 272] width 272 height 401
click at [504, 320] on input "text" at bounding box center [497, 328] width 120 height 31
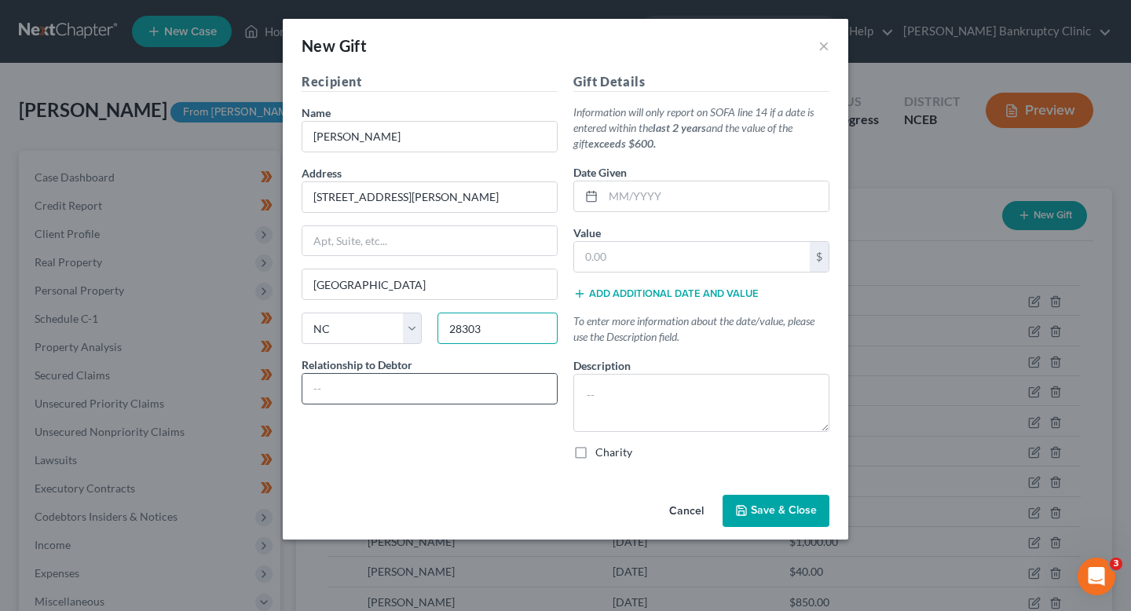
type input "28303"
click at [468, 380] on input "text" at bounding box center [429, 389] width 254 height 30
type input "Family Friend"
click at [693, 199] on input "text" at bounding box center [715, 196] width 225 height 30
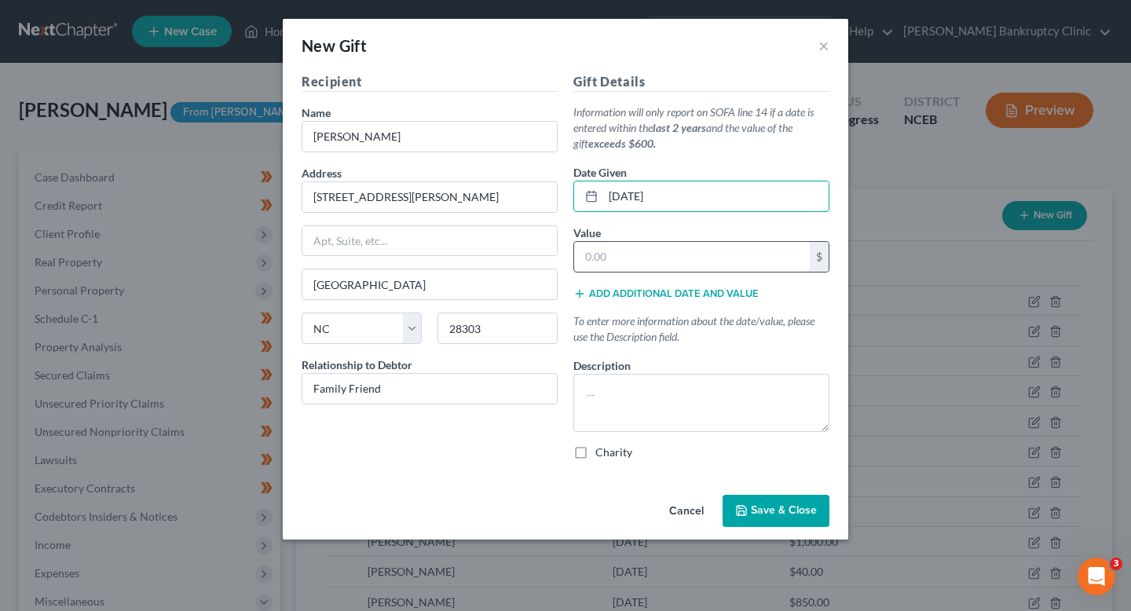
type input "[DATE]"
click at [679, 256] on input "text" at bounding box center [692, 257] width 236 height 30
type input "50"
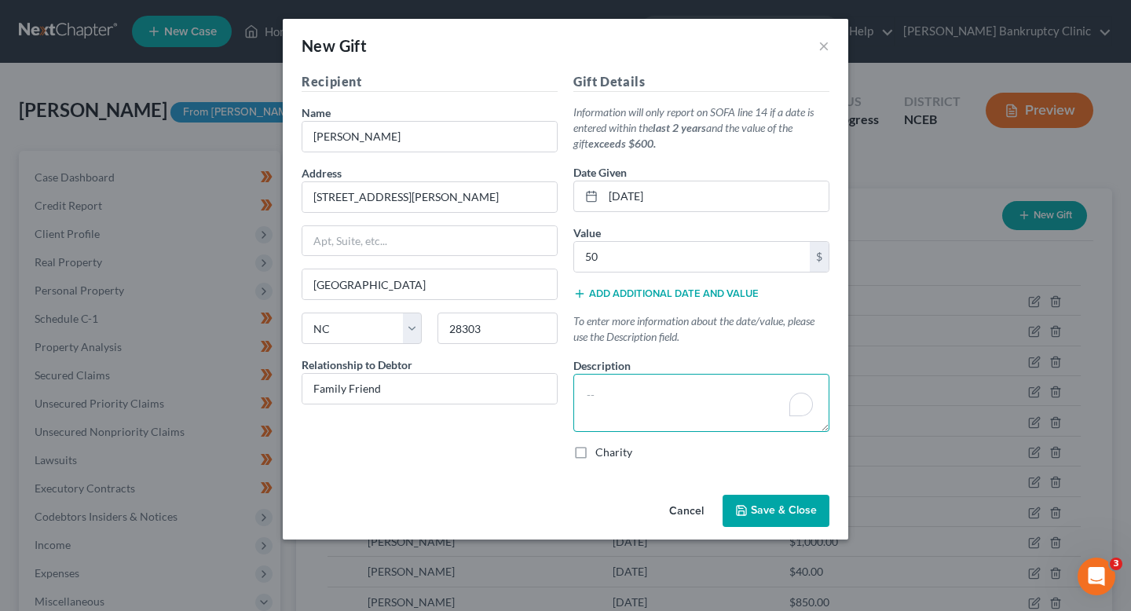
click at [626, 397] on textarea "To enrich screen reader interactions, please activate Accessibility in Grammarl…" at bounding box center [701, 403] width 256 height 58
paste textarea "Gift from mother, [PERSON_NAME], to help with expenses."
click at [661, 395] on textarea "Gift from mother, [PERSON_NAME], to help with expenses." at bounding box center [701, 403] width 256 height 58
drag, startPoint x: 702, startPoint y: 394, endPoint x: 772, endPoint y: 393, distance: 69.9
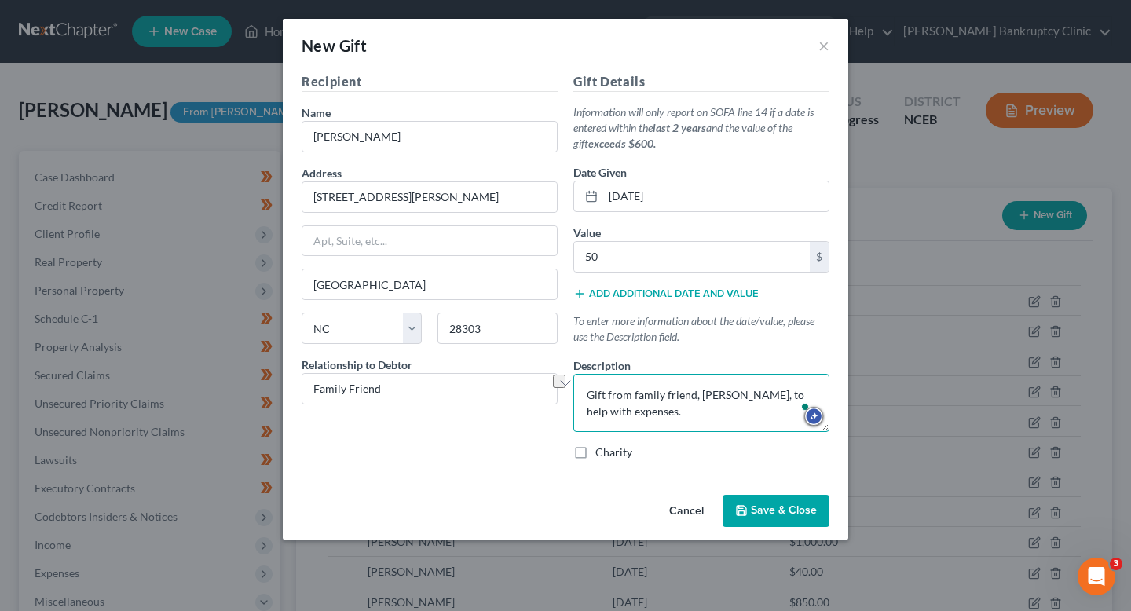
click at [772, 393] on textarea "Gift from family friend, Michaela Evans, to help with expenses." at bounding box center [701, 403] width 256 height 58
type textarea "Gift from family friend, William Maldonado, to help with expenses."
click at [803, 519] on button "Save & Close" at bounding box center [776, 511] width 107 height 33
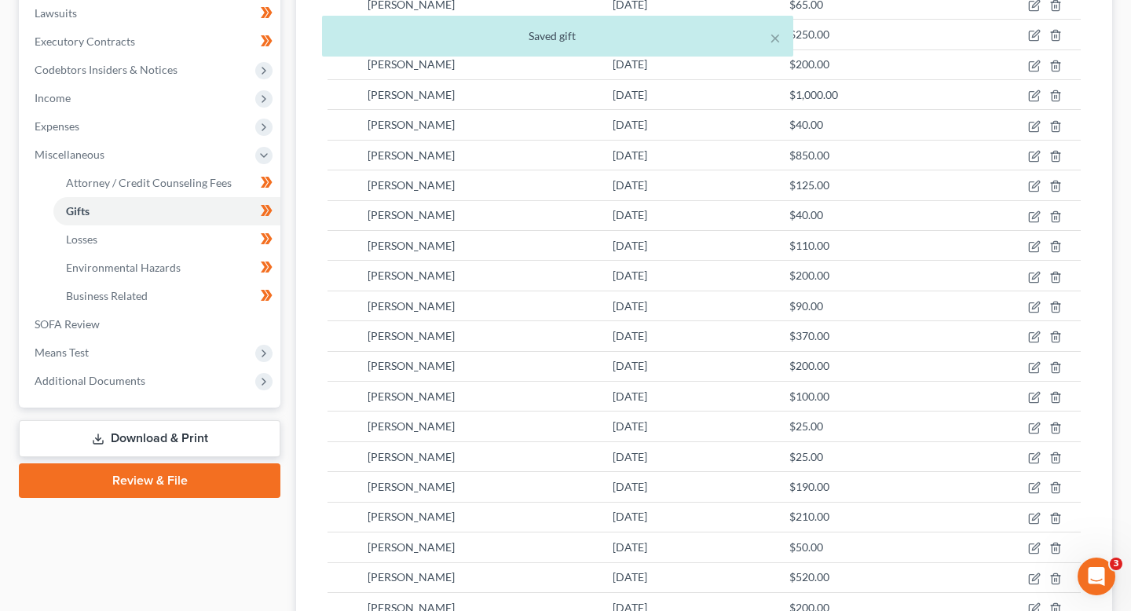
scroll to position [543, 0]
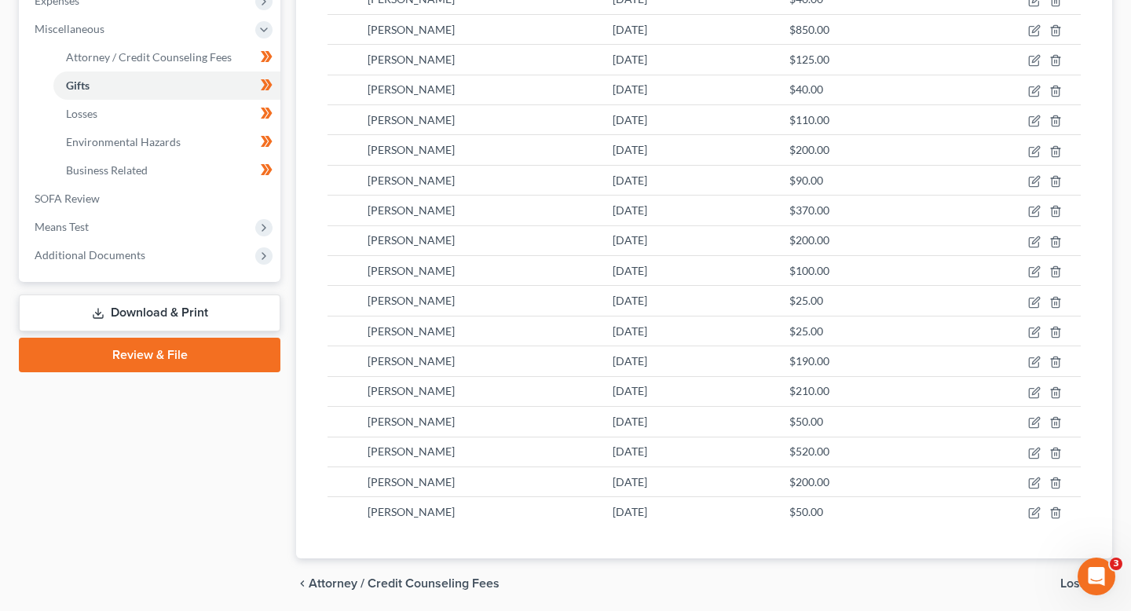
scroll to position [574, 0]
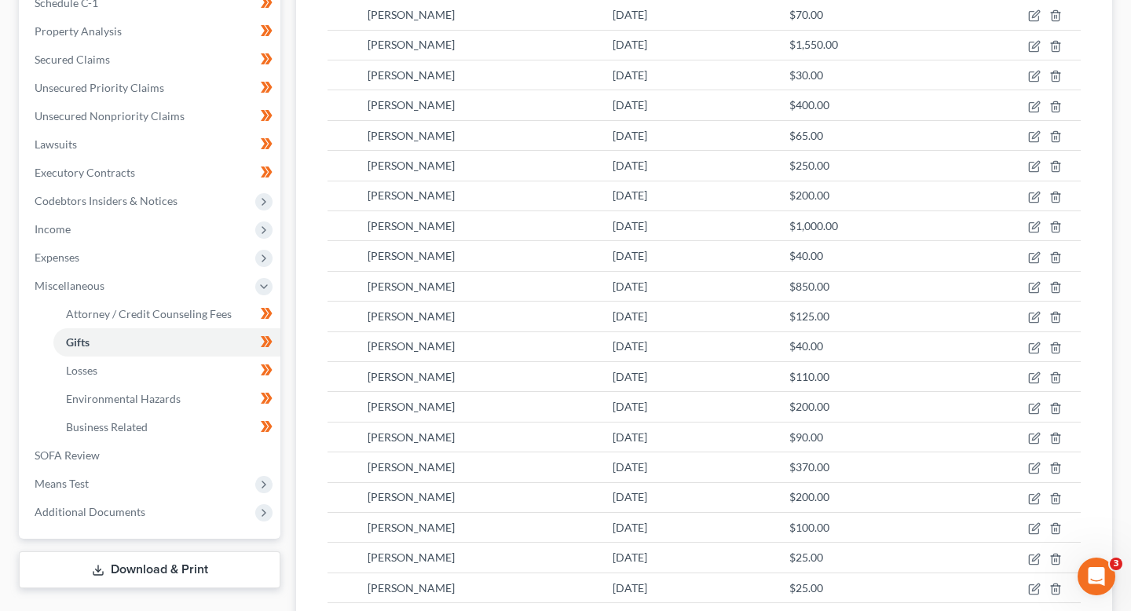
scroll to position [629, 0]
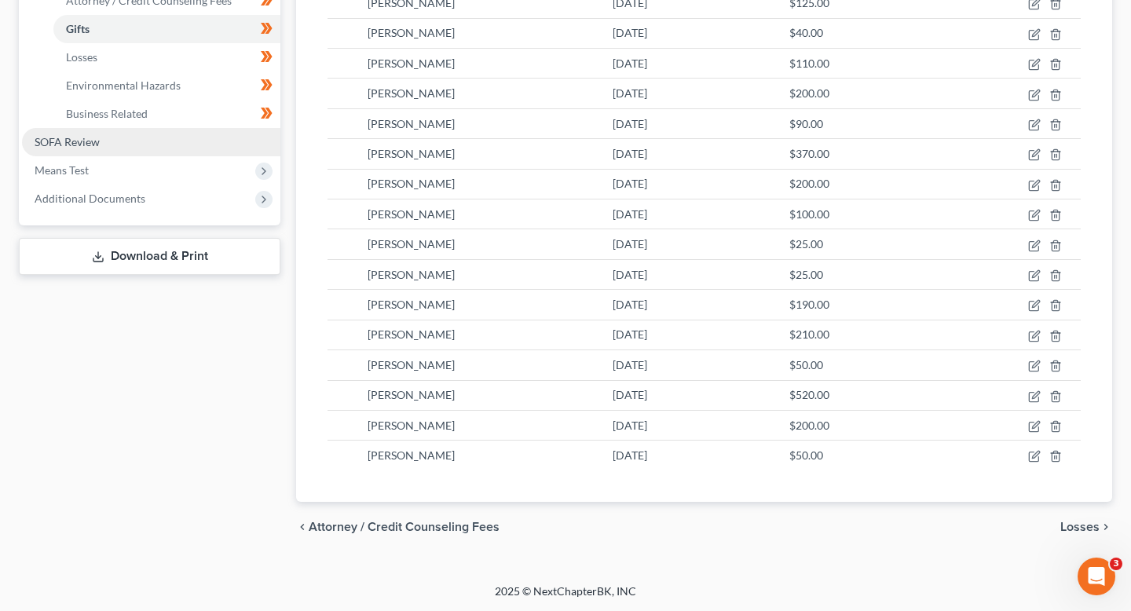
click at [188, 138] on link "SOFA Review" at bounding box center [151, 142] width 258 height 28
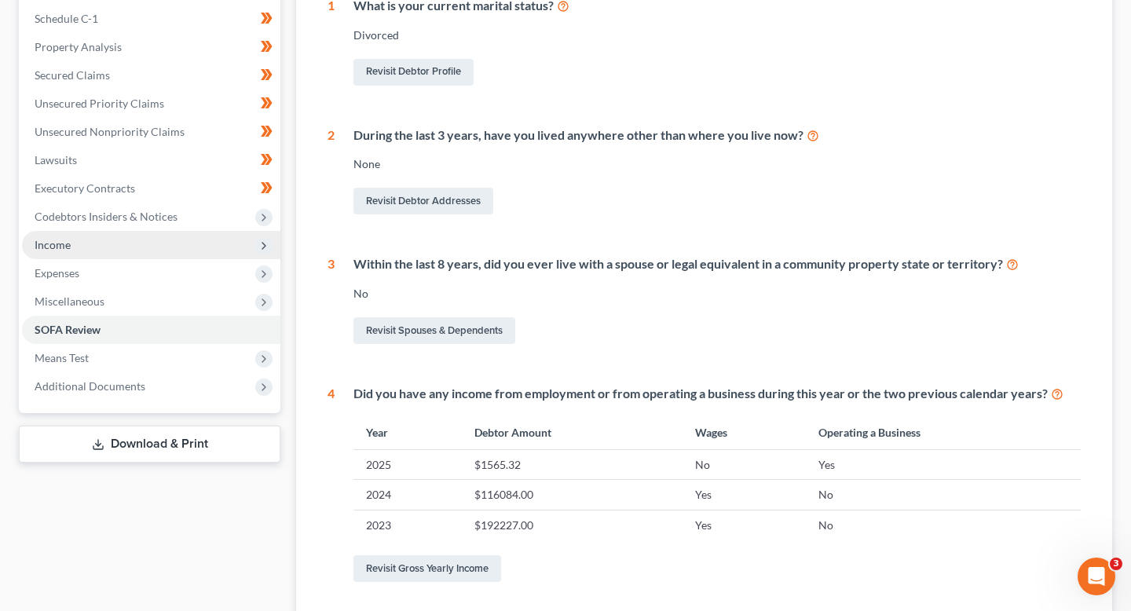
scroll to position [274, 0]
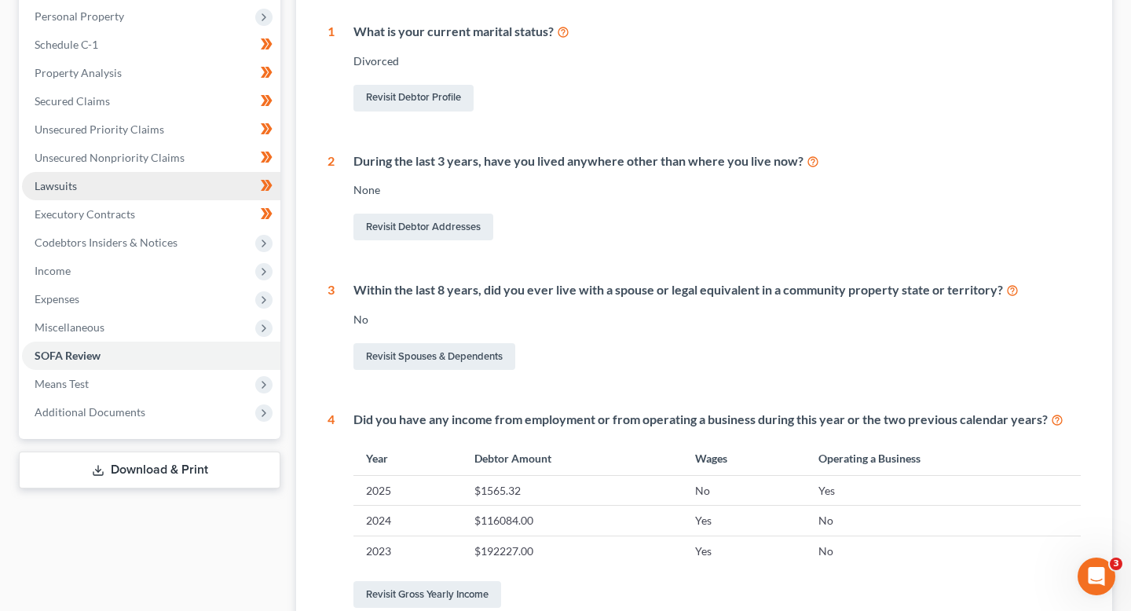
click at [145, 192] on link "Lawsuits" at bounding box center [151, 186] width 258 height 28
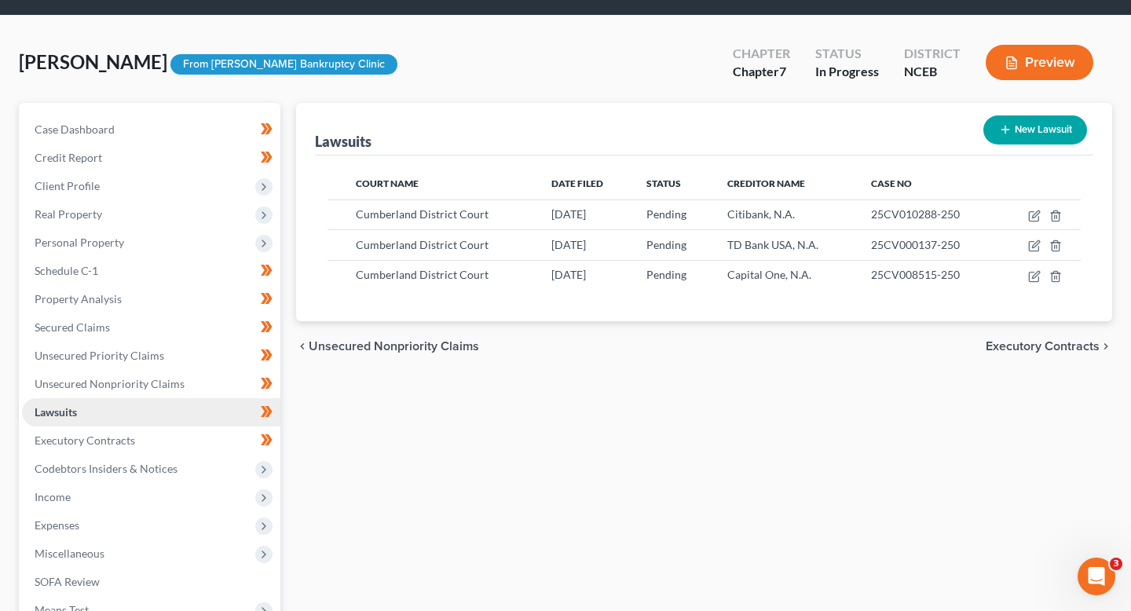
scroll to position [147, 0]
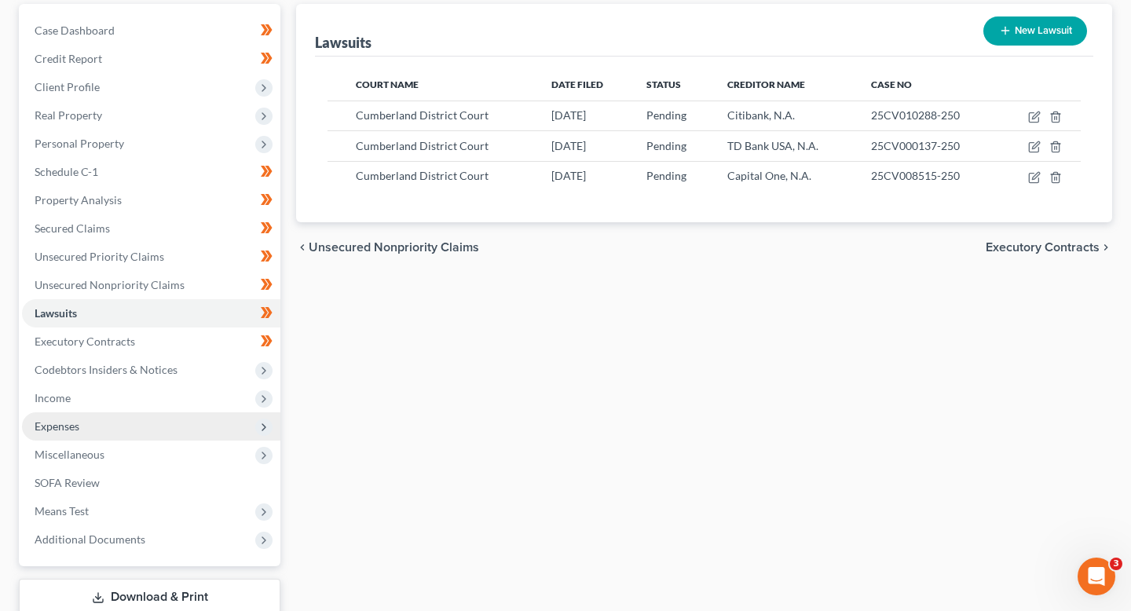
click at [141, 428] on span "Expenses" at bounding box center [151, 426] width 258 height 28
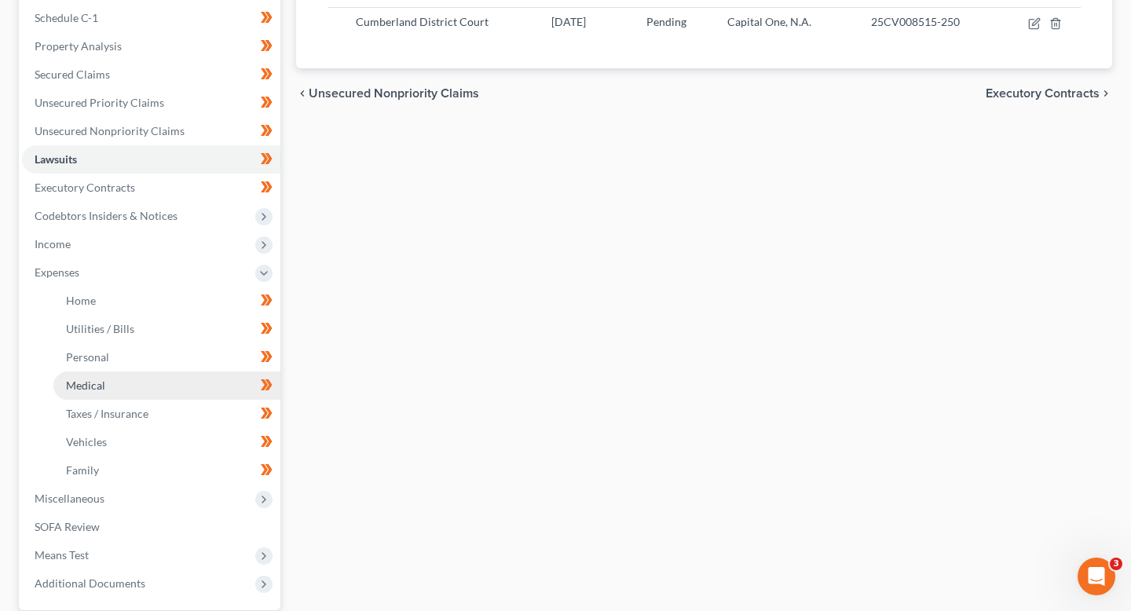
click at [135, 377] on link "Medical" at bounding box center [166, 385] width 227 height 28
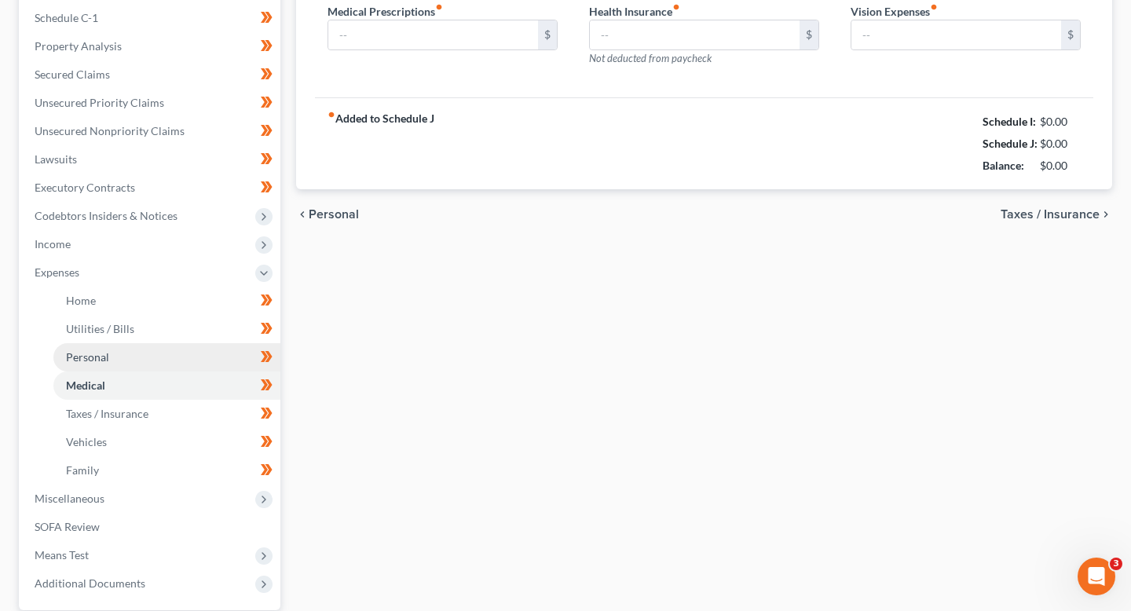
type input "20.00"
type input "0.00"
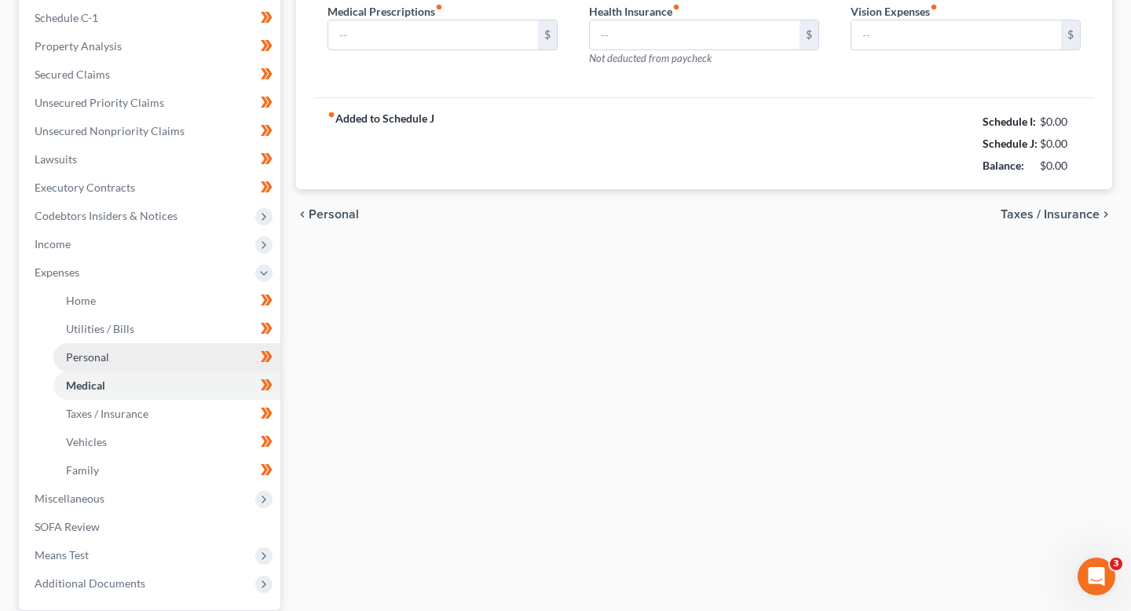
type input "0.00"
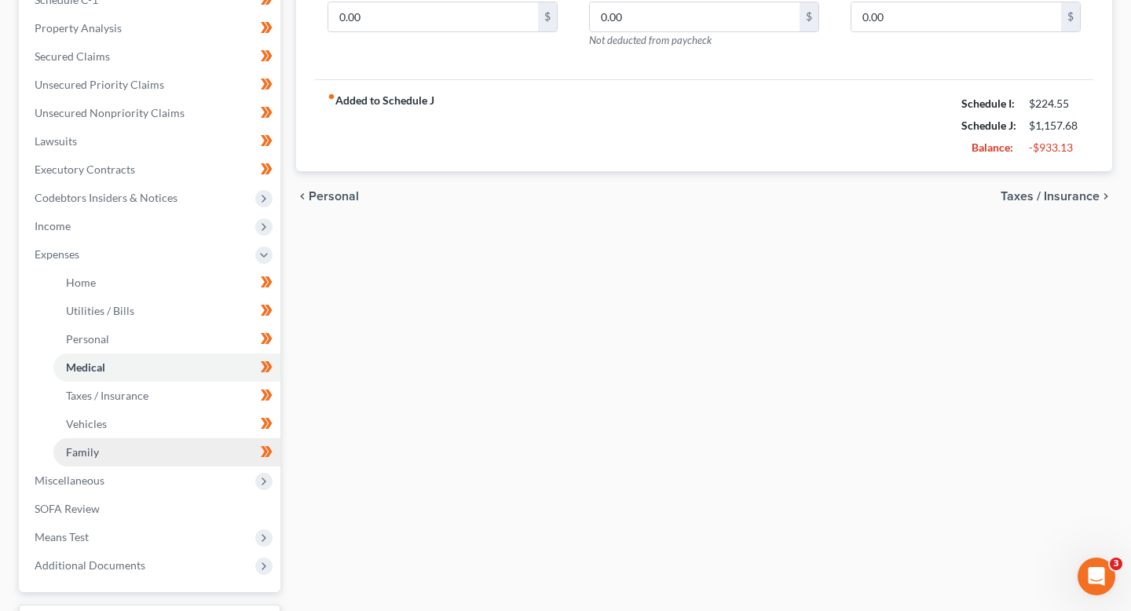
scroll to position [333, 0]
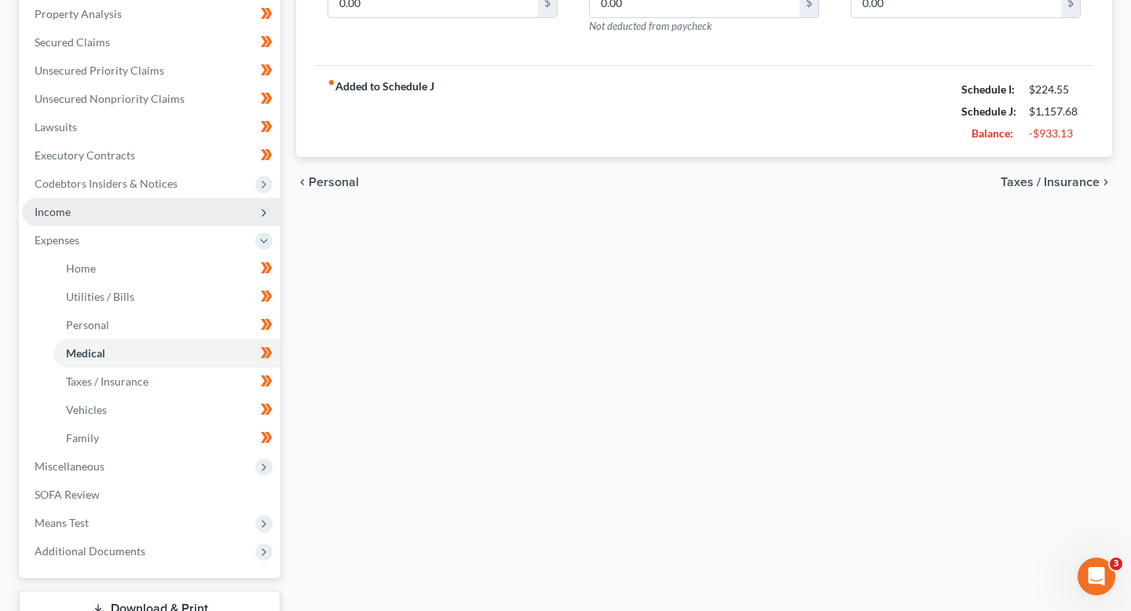
click at [110, 207] on span "Income" at bounding box center [151, 212] width 258 height 28
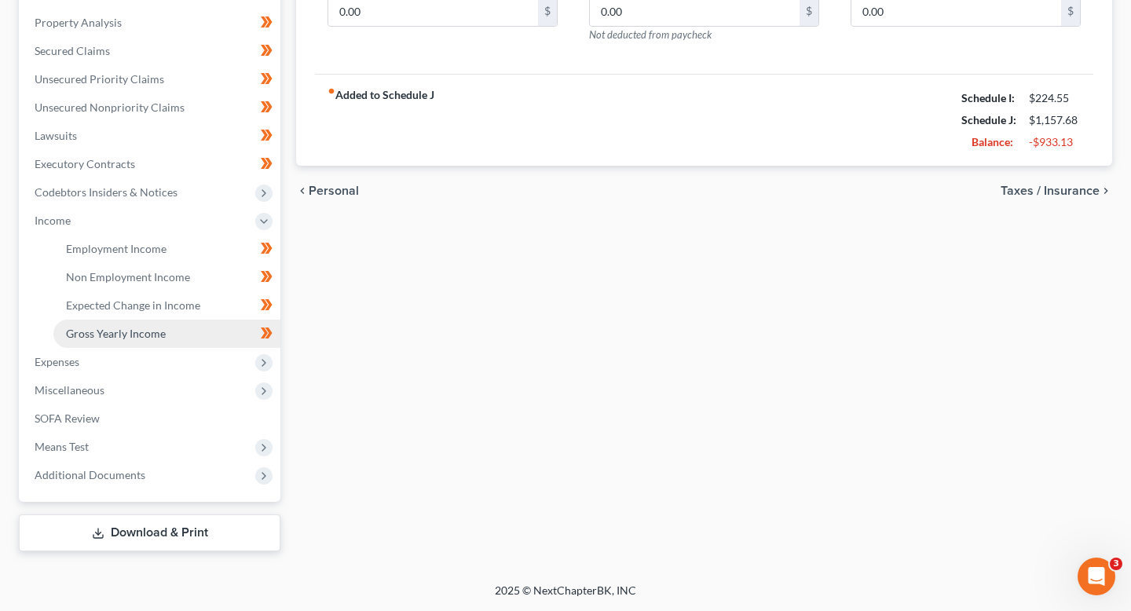
scroll to position [323, 0]
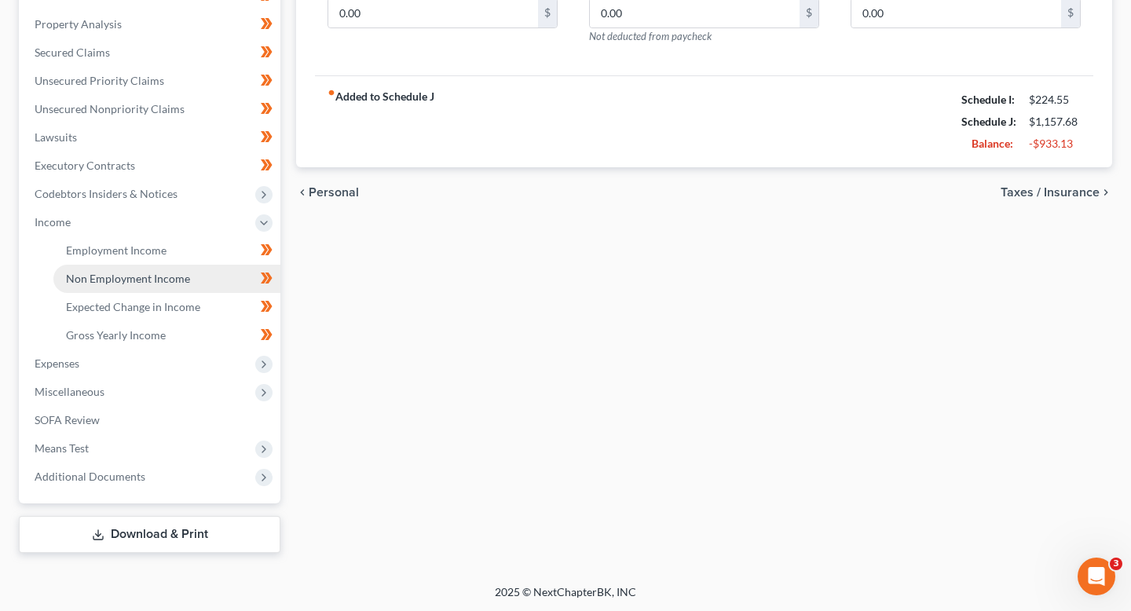
click at [126, 283] on span "Non Employment Income" at bounding box center [128, 278] width 124 height 13
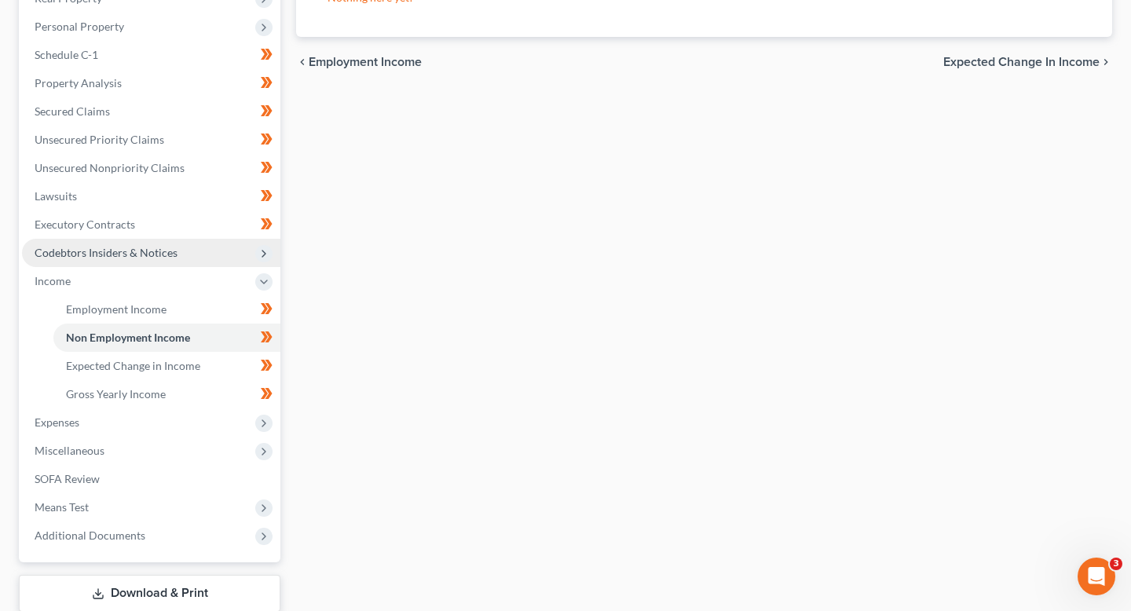
scroll to position [323, 0]
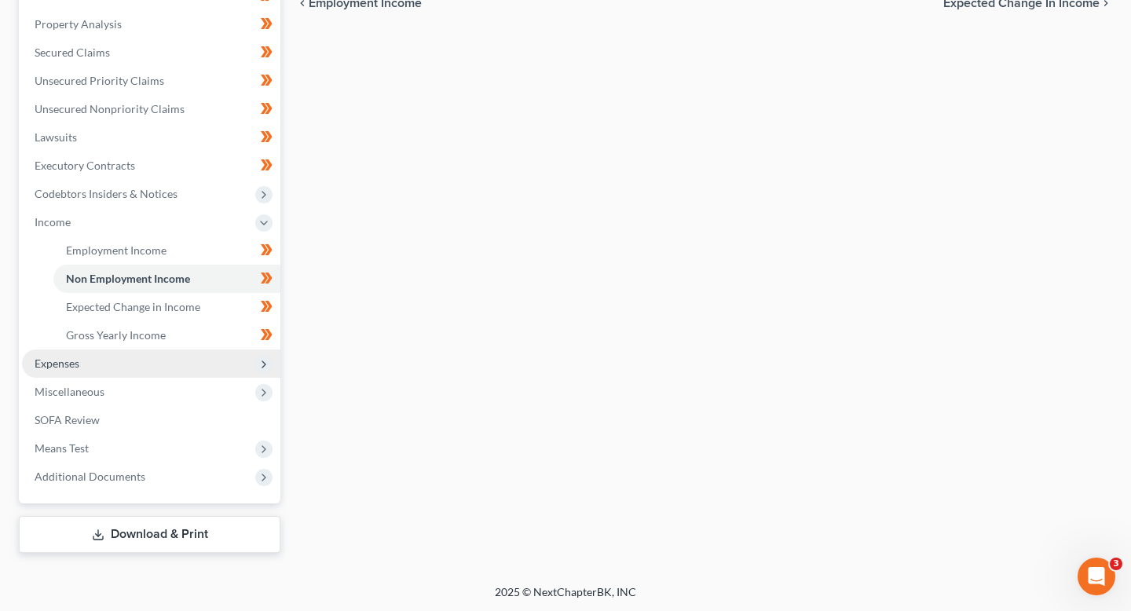
click at [134, 368] on span "Expenses" at bounding box center [151, 363] width 258 height 28
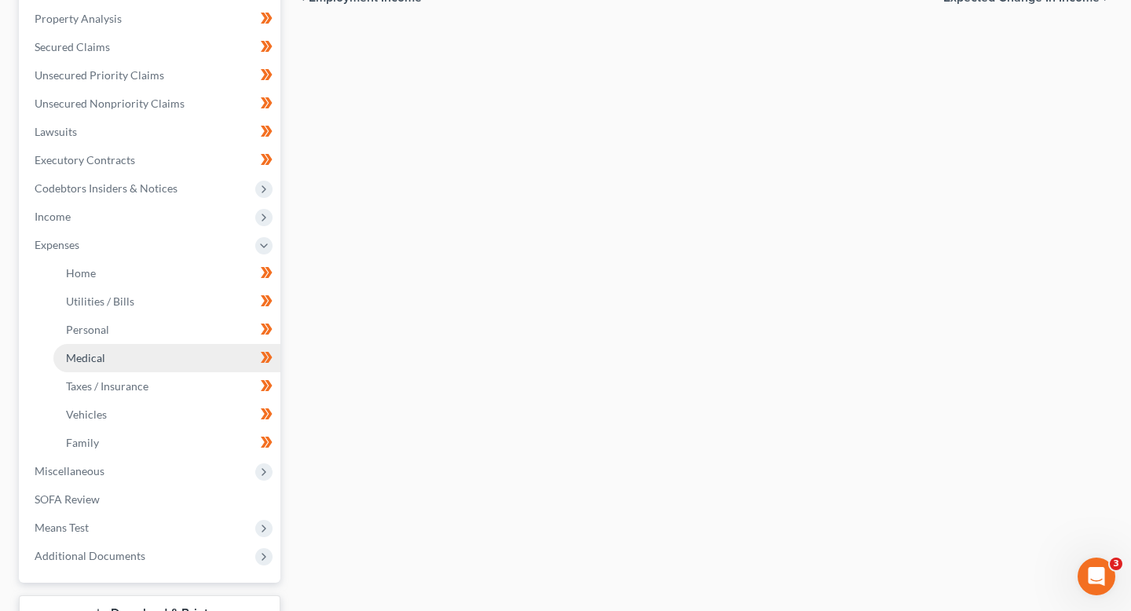
scroll to position [314, 0]
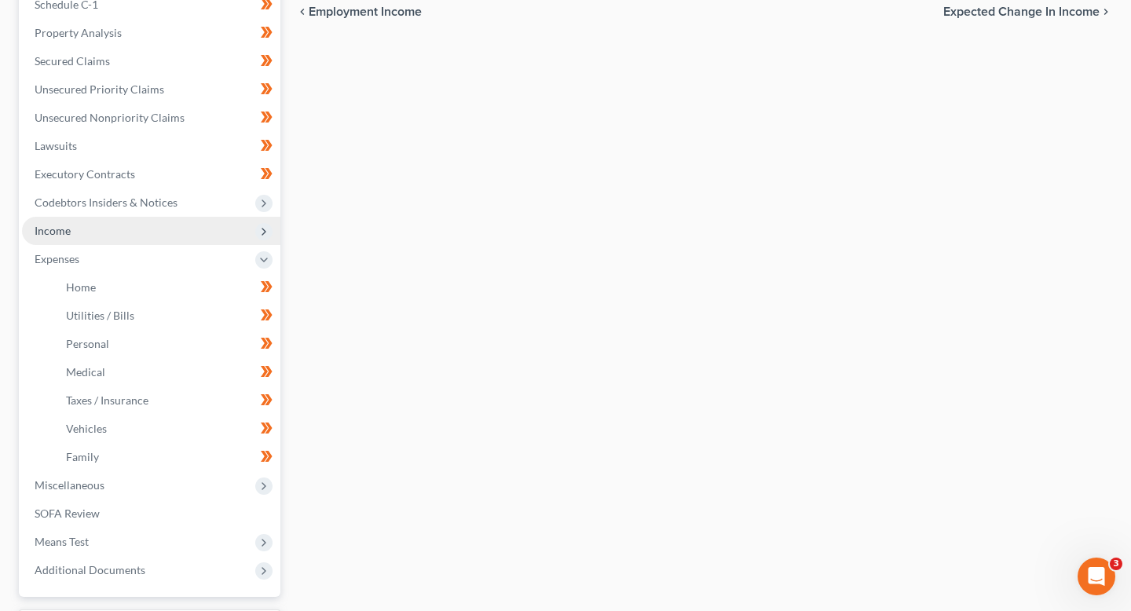
click at [123, 231] on span "Income" at bounding box center [151, 231] width 258 height 28
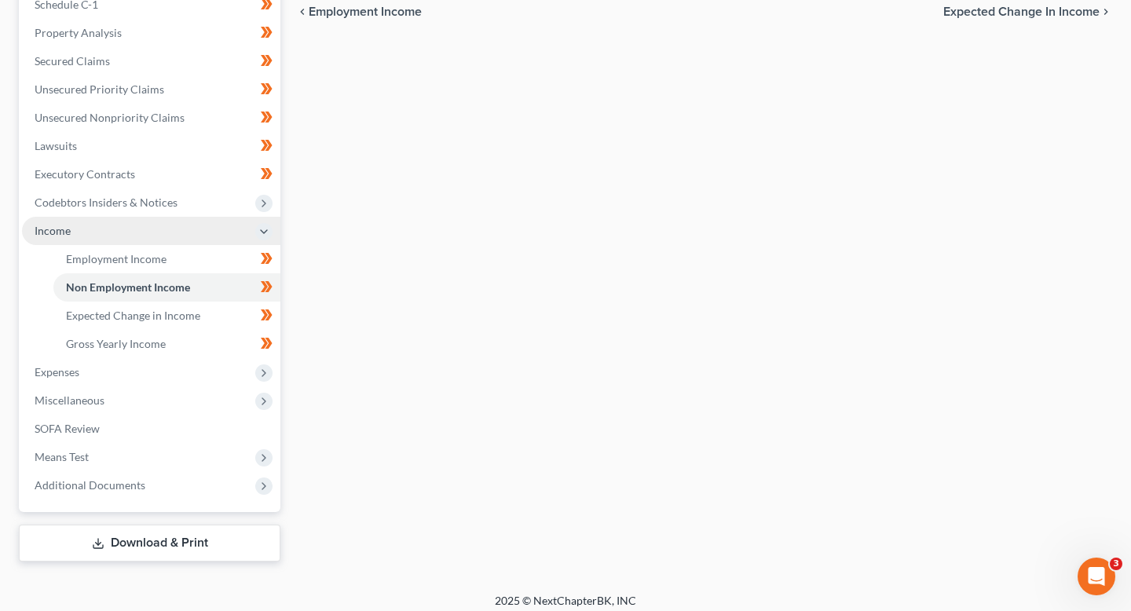
scroll to position [323, 0]
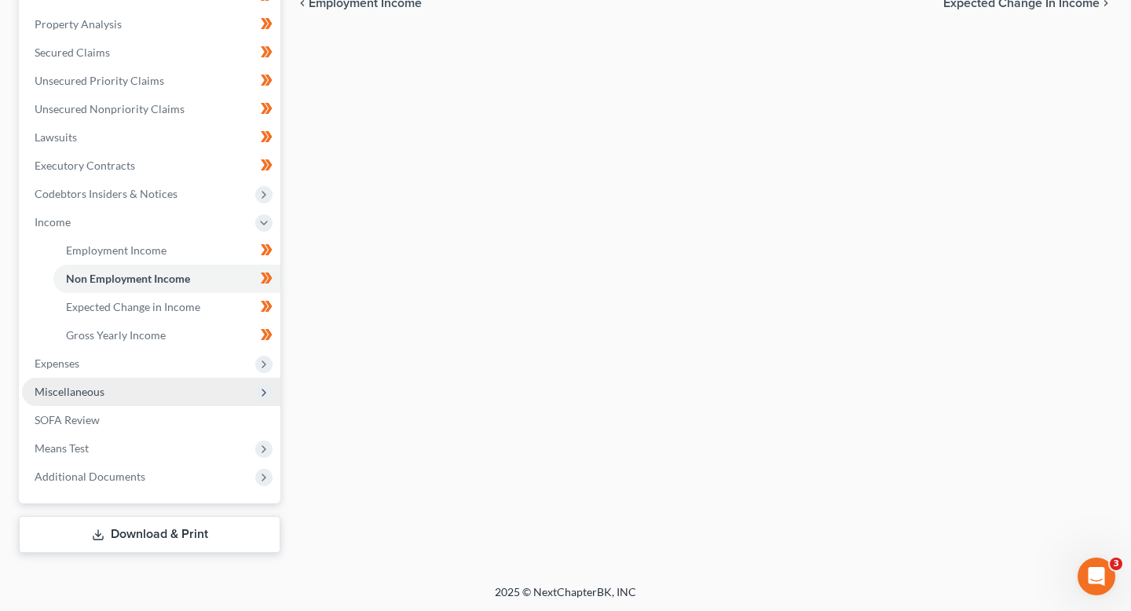
click at [130, 382] on span "Miscellaneous" at bounding box center [151, 392] width 258 height 28
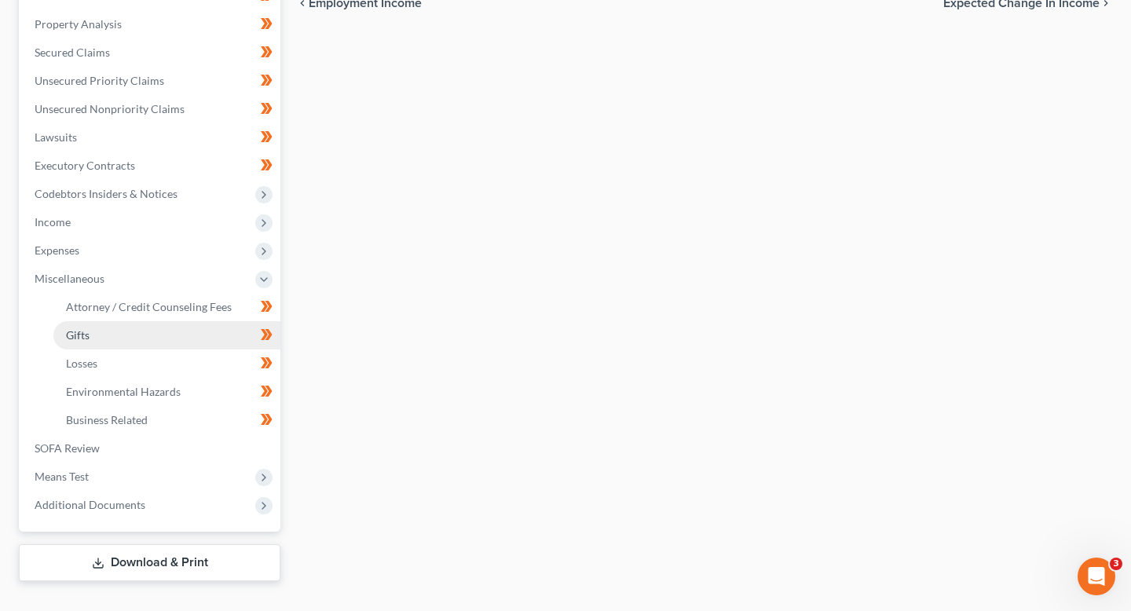
click at [121, 334] on link "Gifts" at bounding box center [166, 335] width 227 height 28
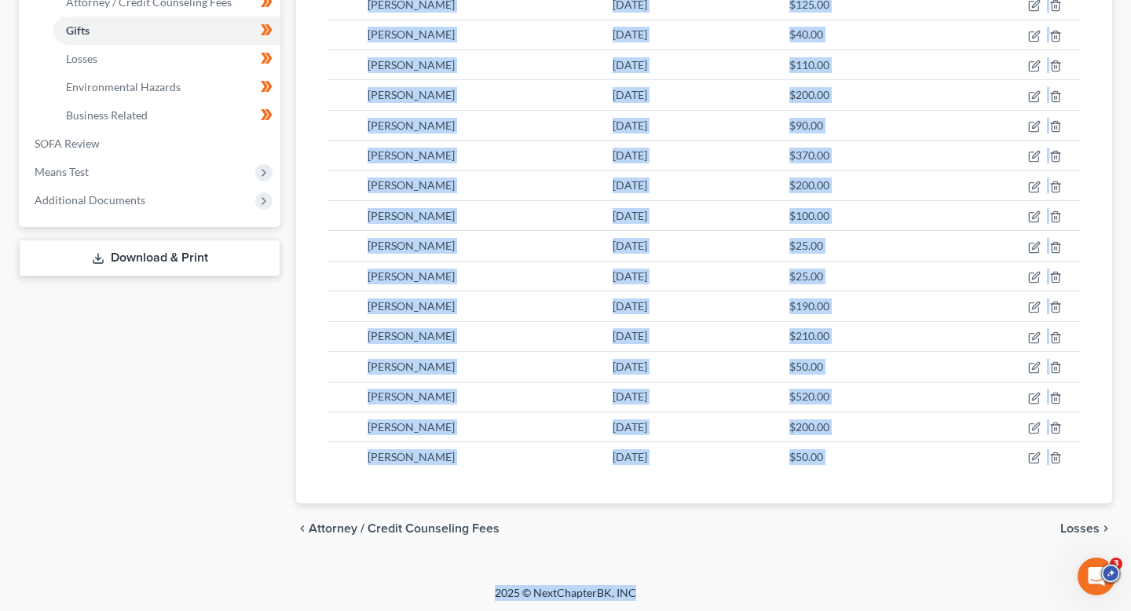
scroll to position [629, 0]
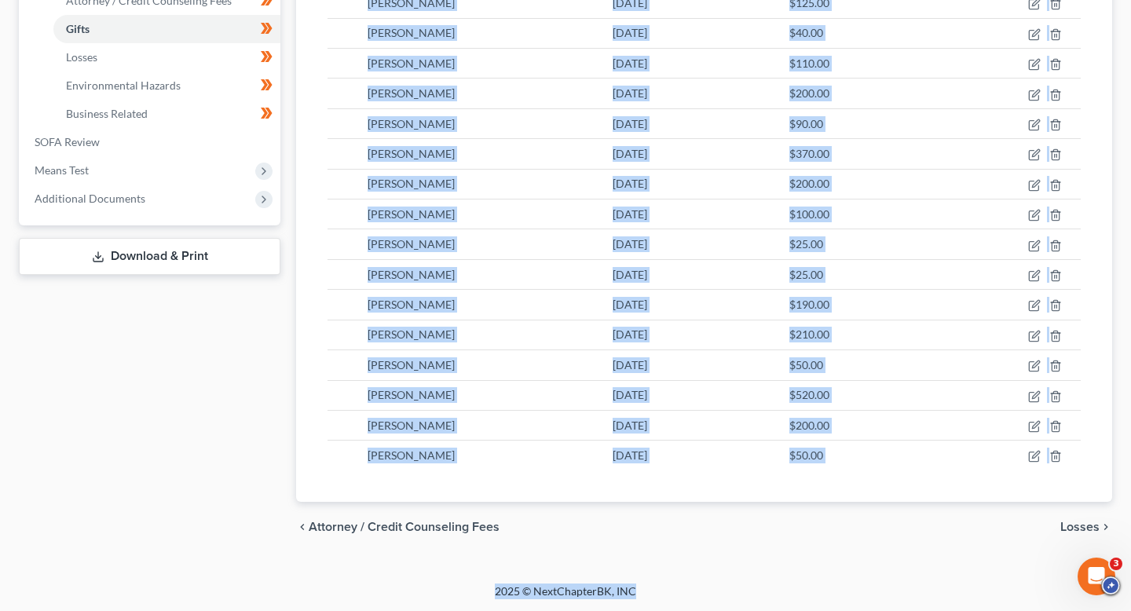
drag, startPoint x: 763, startPoint y: 292, endPoint x: 769, endPoint y: 610, distance: 318.1
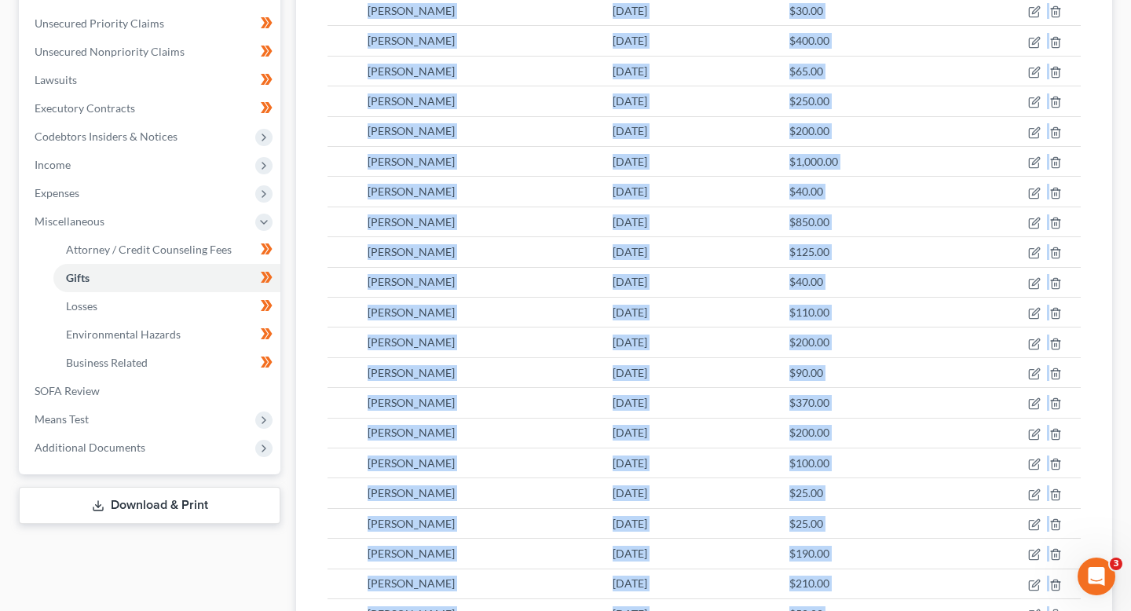
scroll to position [379, 0]
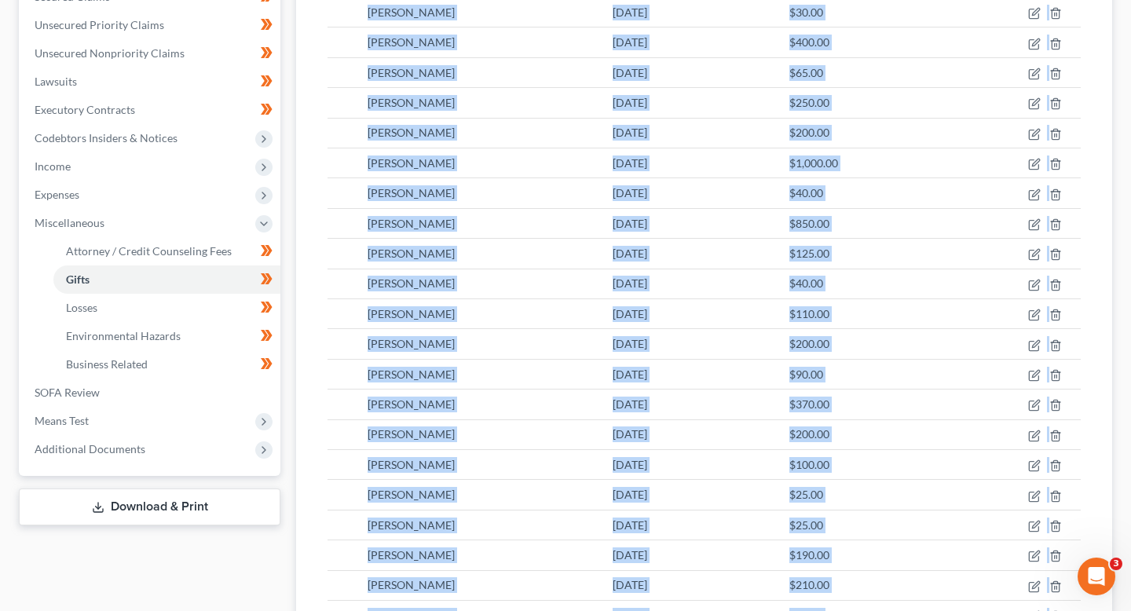
copy div "$80.00 [PERSON_NAME] [DATE] $70.00 [PERSON_NAME] [DATE] $1,550.00 [PERSON_NAME]…"
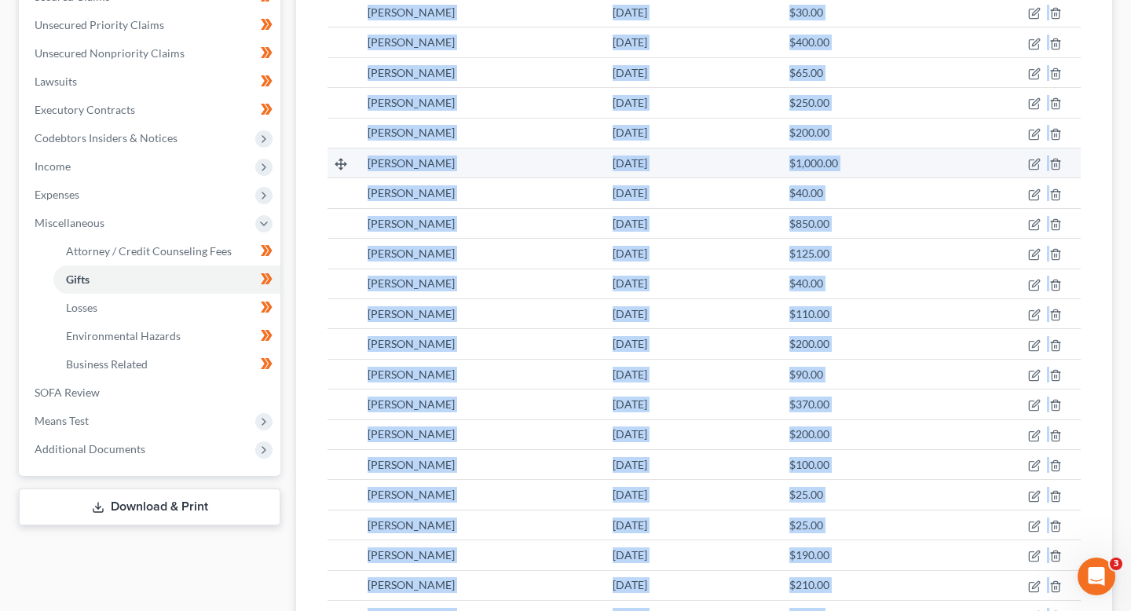
click at [451, 174] on td "[PERSON_NAME]" at bounding box center [477, 163] width 245 height 30
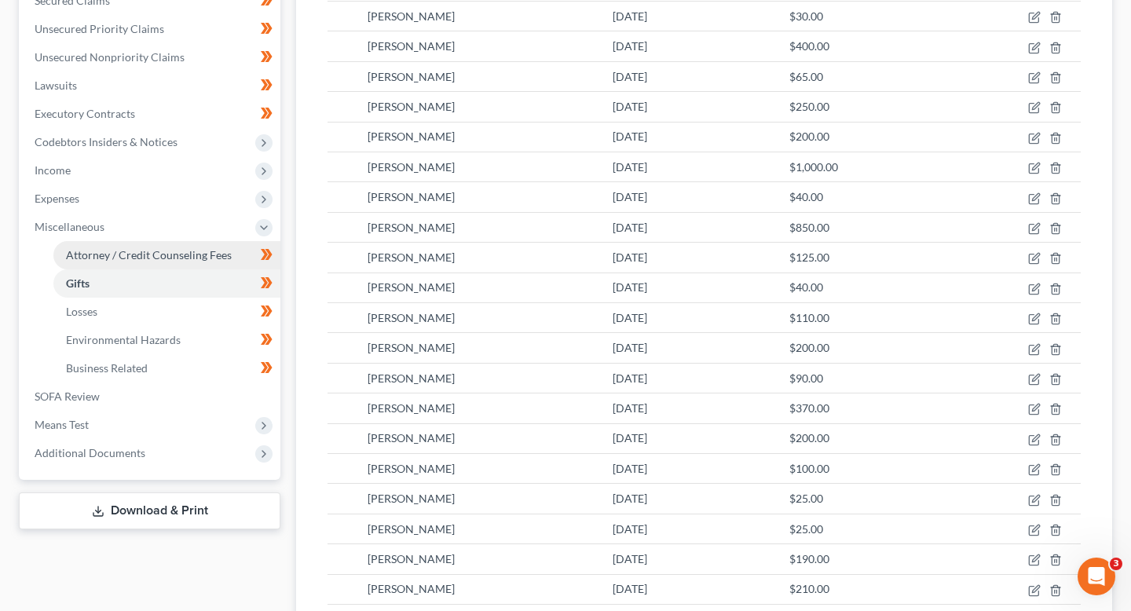
scroll to position [372, 0]
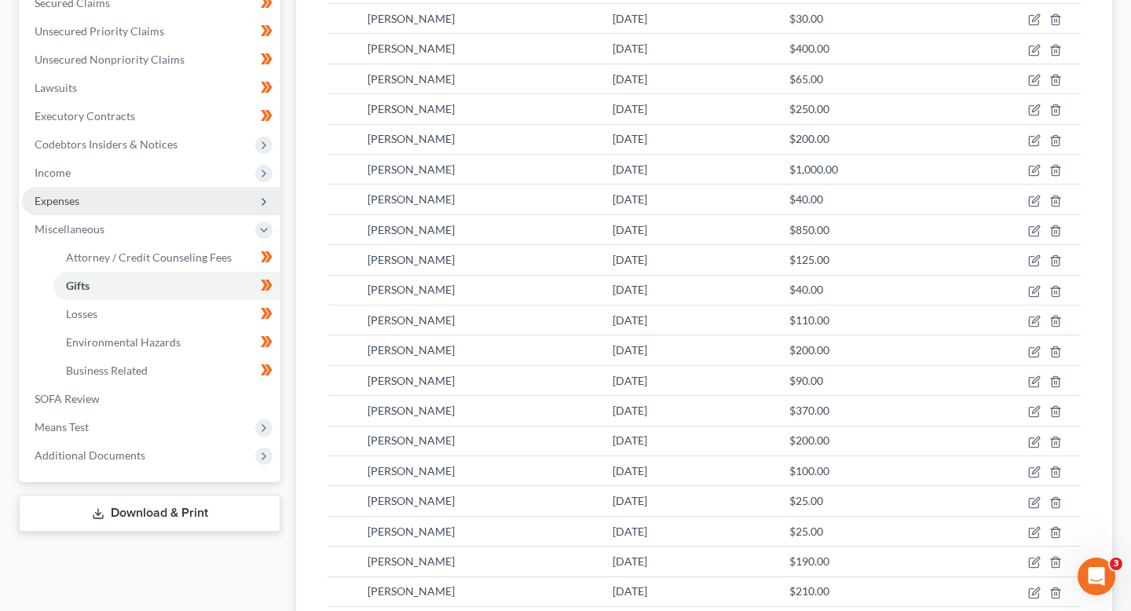
click at [126, 204] on span "Expenses" at bounding box center [151, 201] width 258 height 28
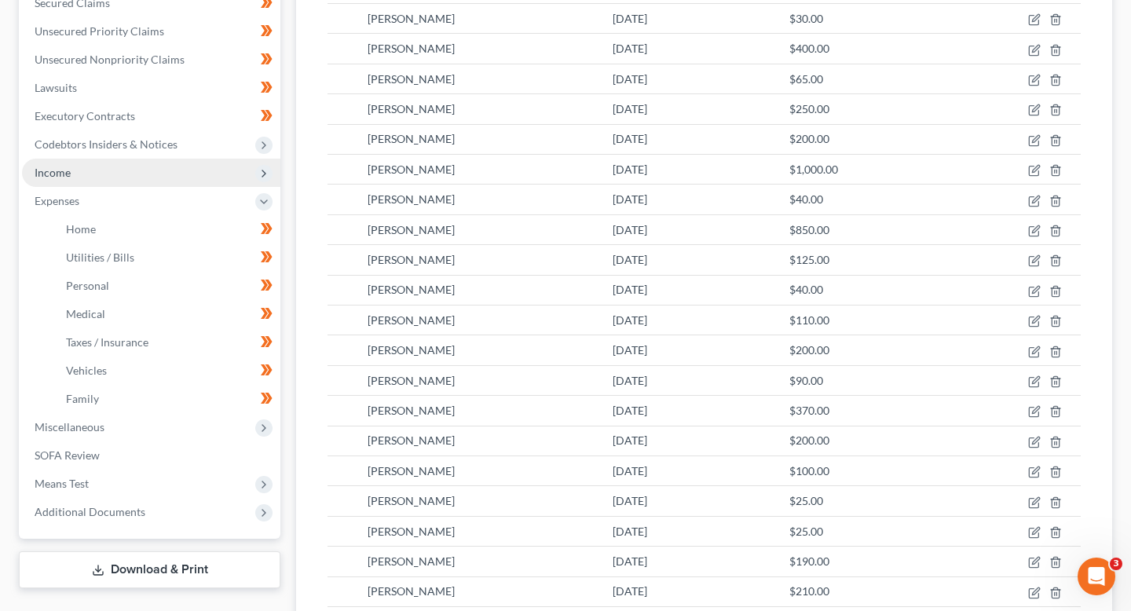
click at [116, 178] on span "Income" at bounding box center [151, 173] width 258 height 28
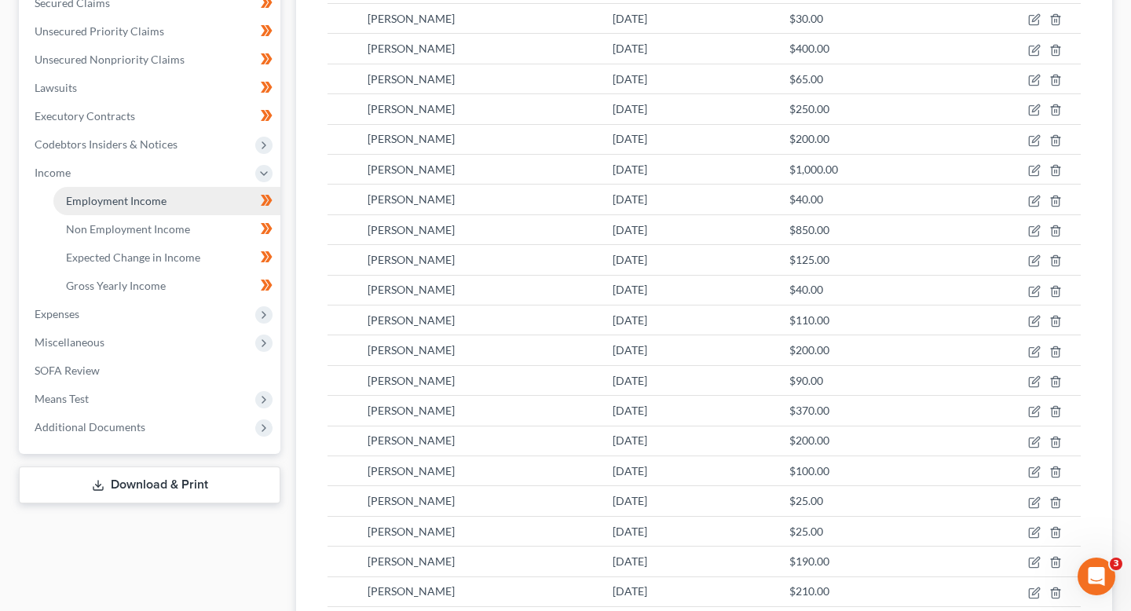
click at [138, 209] on link "Employment Income" at bounding box center [166, 201] width 227 height 28
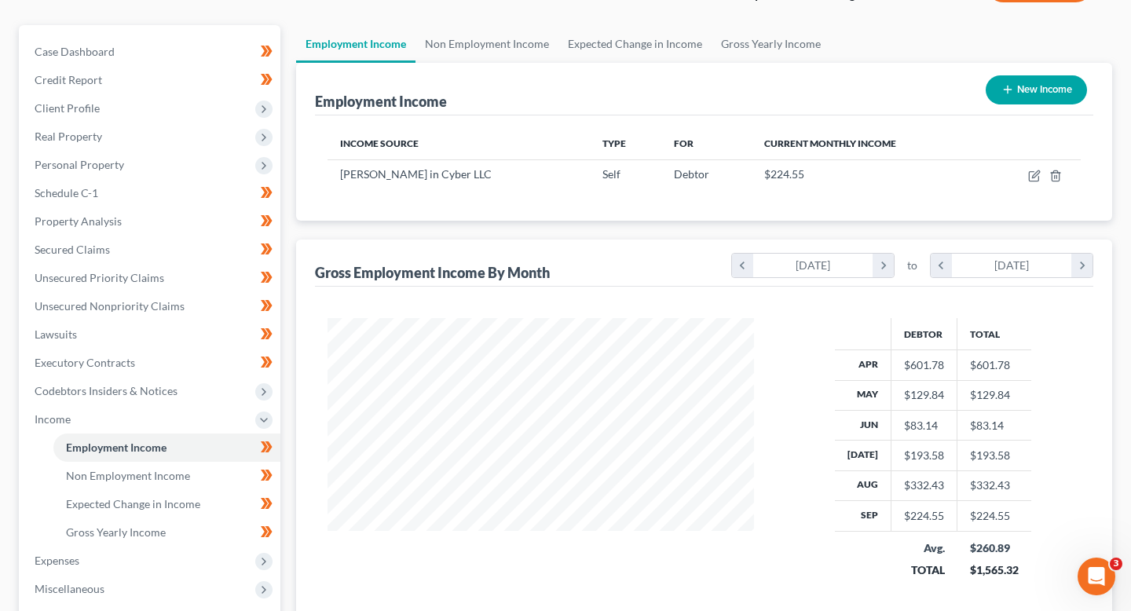
scroll to position [160, 0]
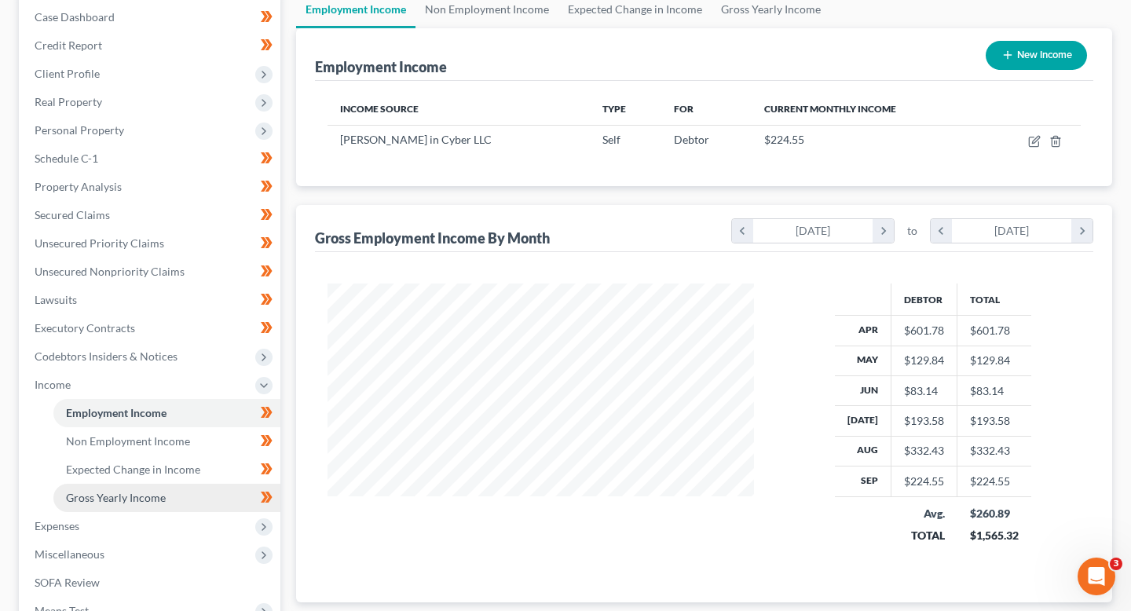
click at [191, 489] on link "Gross Yearly Income" at bounding box center [166, 498] width 227 height 28
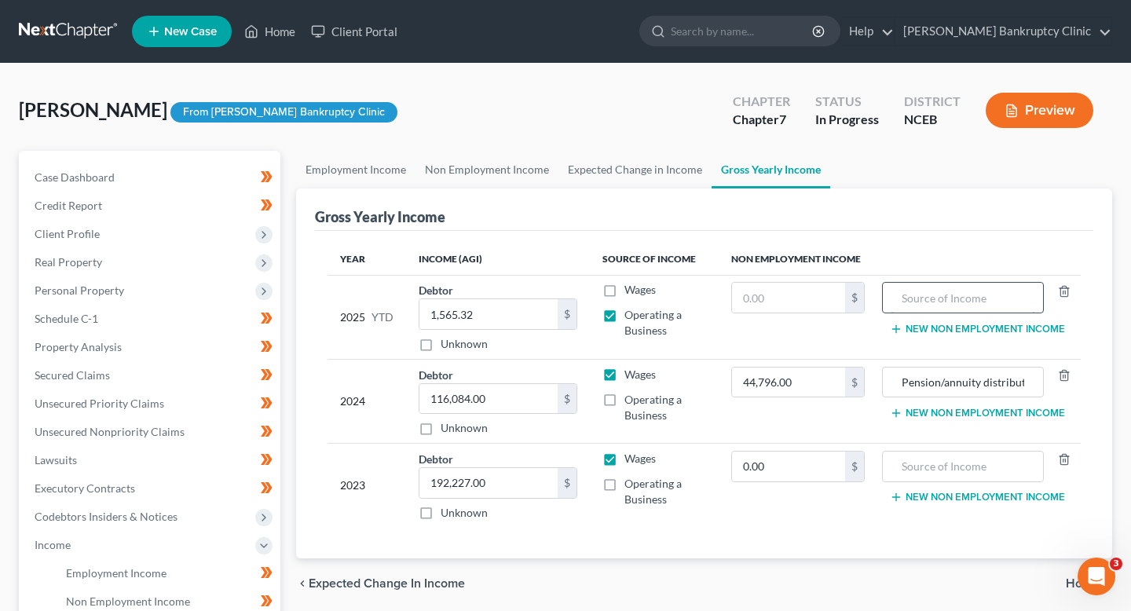
click at [968, 296] on input "text" at bounding box center [963, 298] width 145 height 30
click at [799, 299] on input "text" at bounding box center [788, 298] width 113 height 30
paste input "$80.00 Sonia Blanks 04/07/2025 $70.00 Sonia Blanks 04/24/2025 $1,550.00 Sonia B…"
drag, startPoint x: 808, startPoint y: 304, endPoint x: 666, endPoint y: 296, distance: 142.4
click at [666, 296] on tr "2025 YTD Debtor 1,565.32 $ Unknown Balance Undetermined 1,565.32 $ Unknown Wage…" at bounding box center [704, 317] width 753 height 84
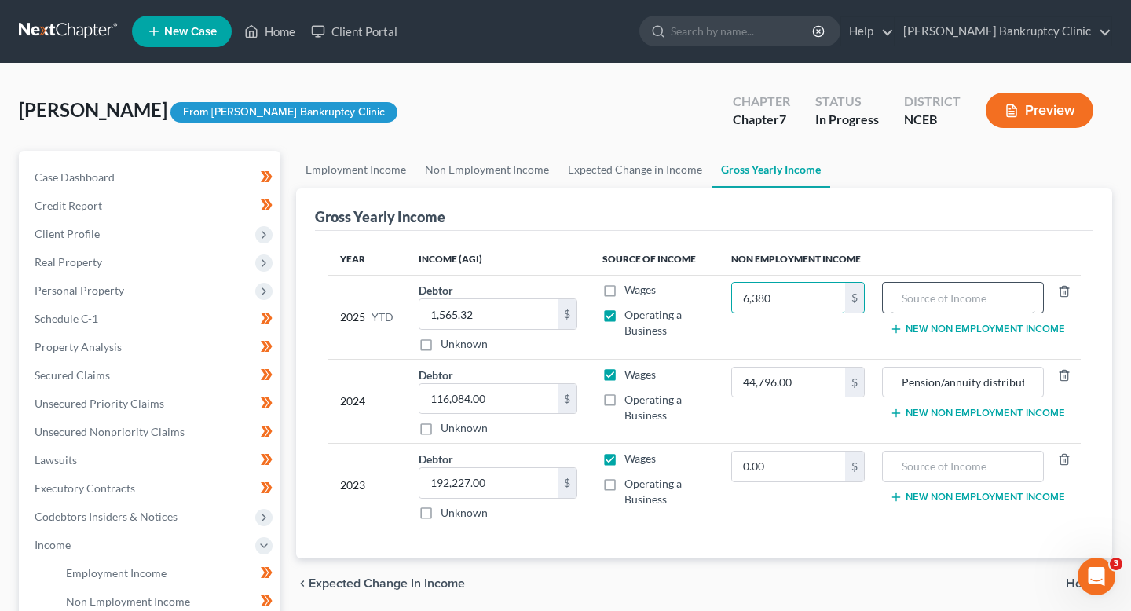
type input "6,380"
click at [921, 294] on input "text" at bounding box center [963, 298] width 145 height 30
type input "F"
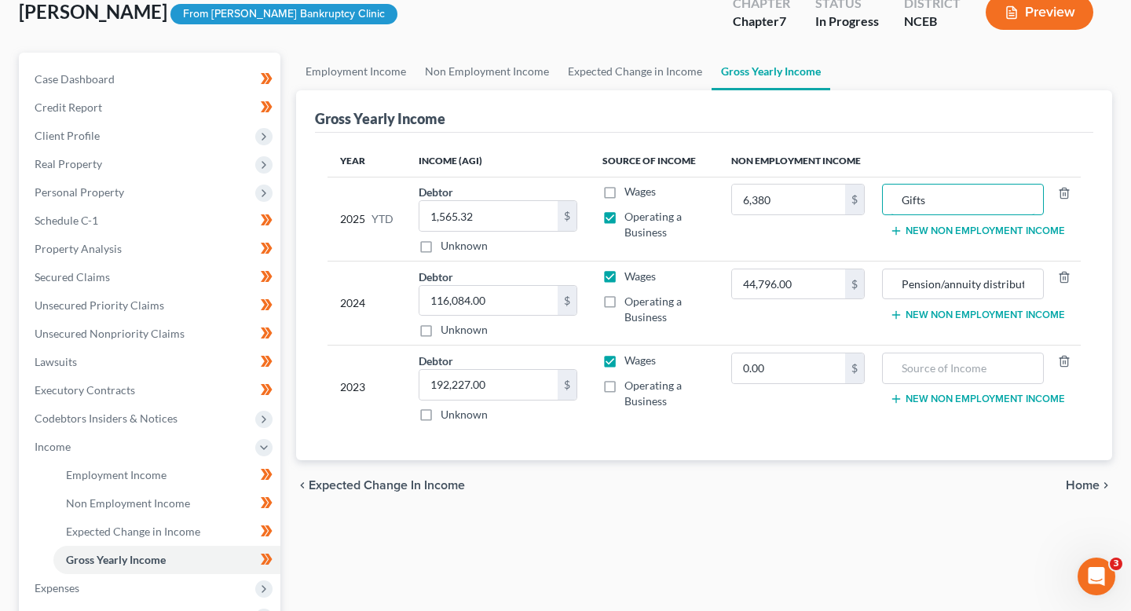
scroll to position [135, 0]
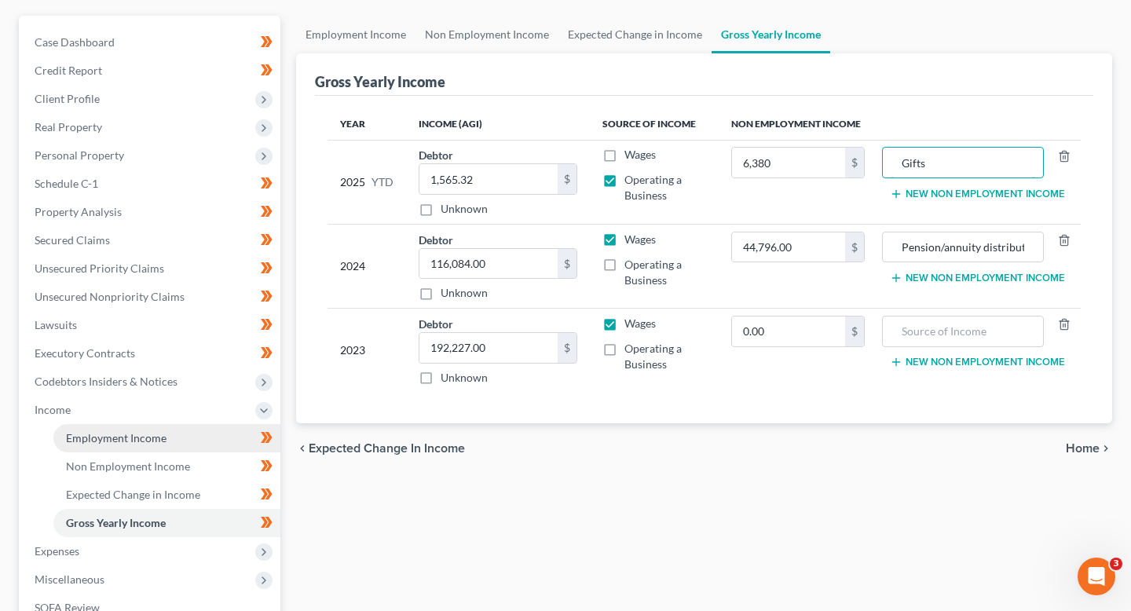
type input "Gifts"
click at [196, 439] on link "Employment Income" at bounding box center [166, 438] width 227 height 28
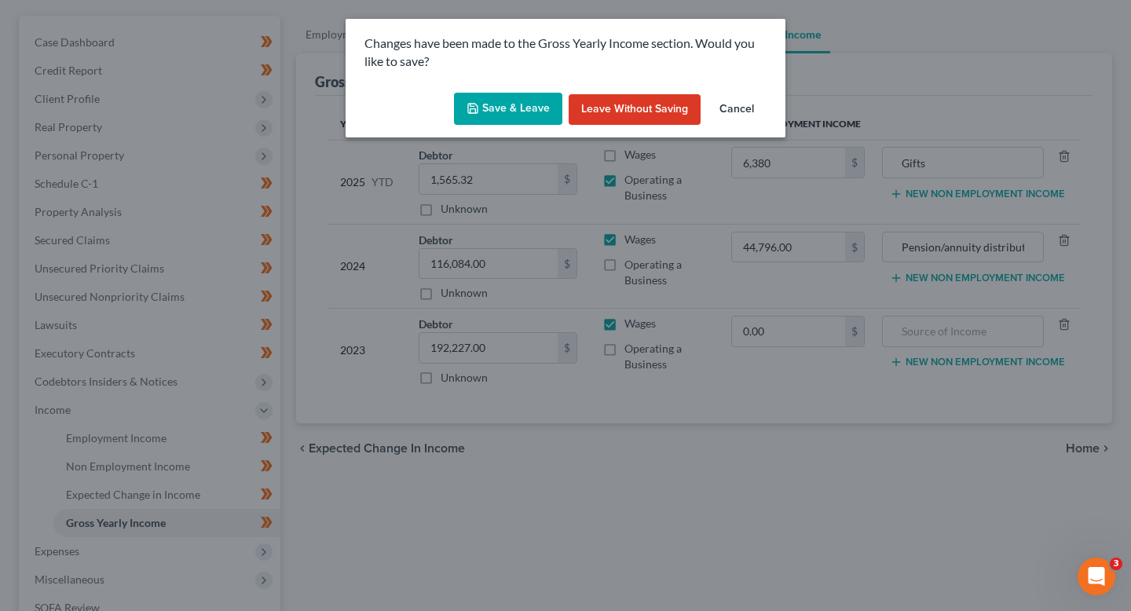
click at [506, 102] on button "Save & Leave" at bounding box center [508, 109] width 108 height 33
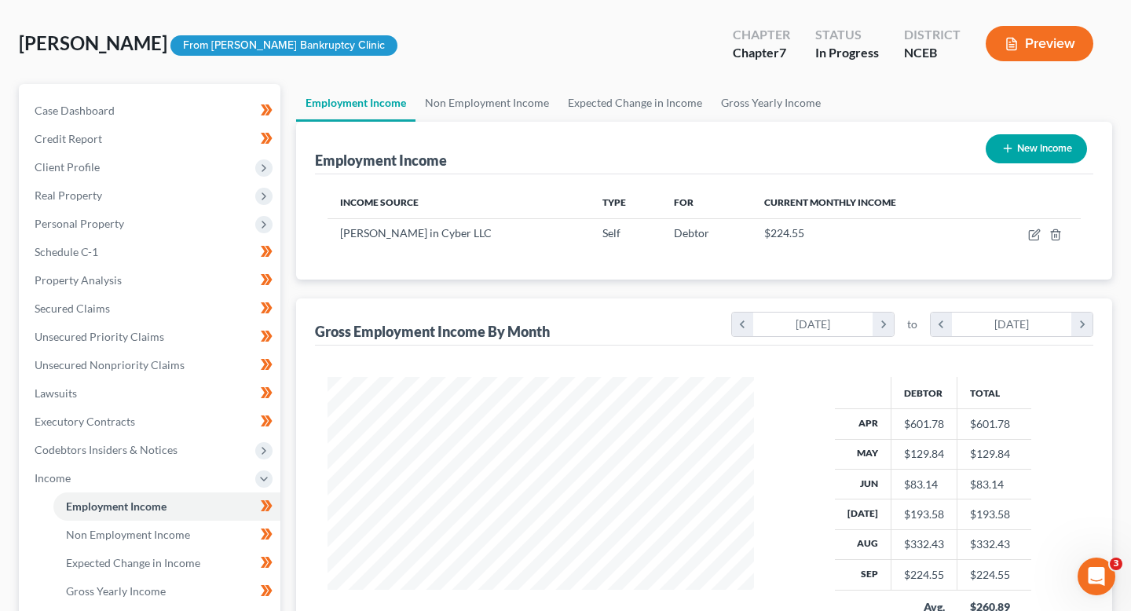
scroll to position [258, 0]
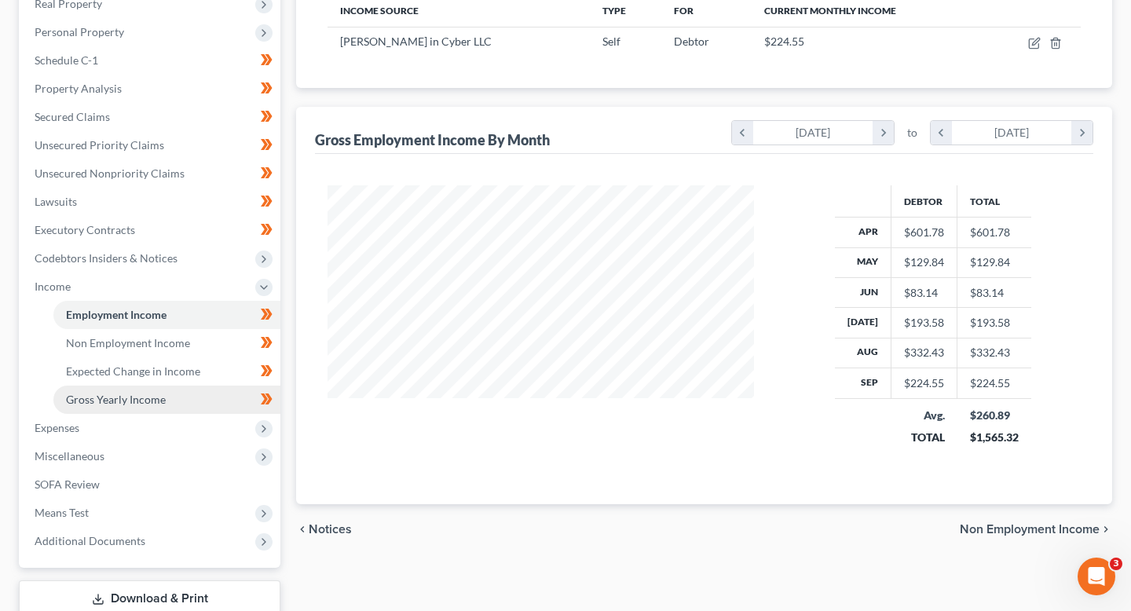
click at [164, 397] on link "Gross Yearly Income" at bounding box center [166, 400] width 227 height 28
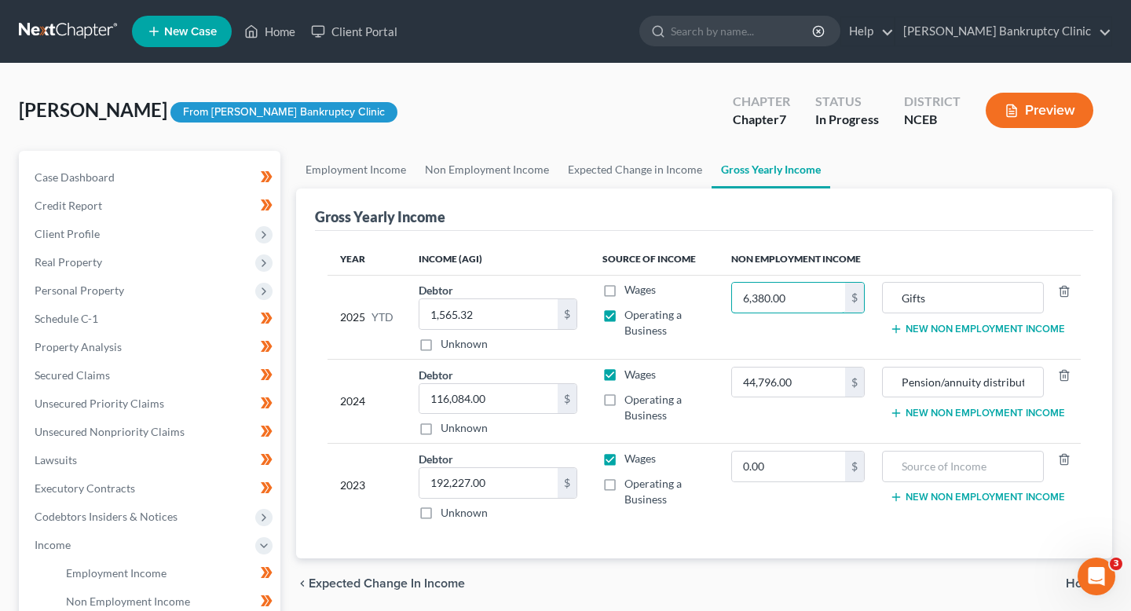
drag, startPoint x: 823, startPoint y: 305, endPoint x: 711, endPoint y: 300, distance: 112.4
click at [711, 300] on tr "2025 YTD Debtor 1,565.32 $ Unknown Balance Undetermined 1,565.32 $ Unknown Wage…" at bounding box center [704, 317] width 753 height 84
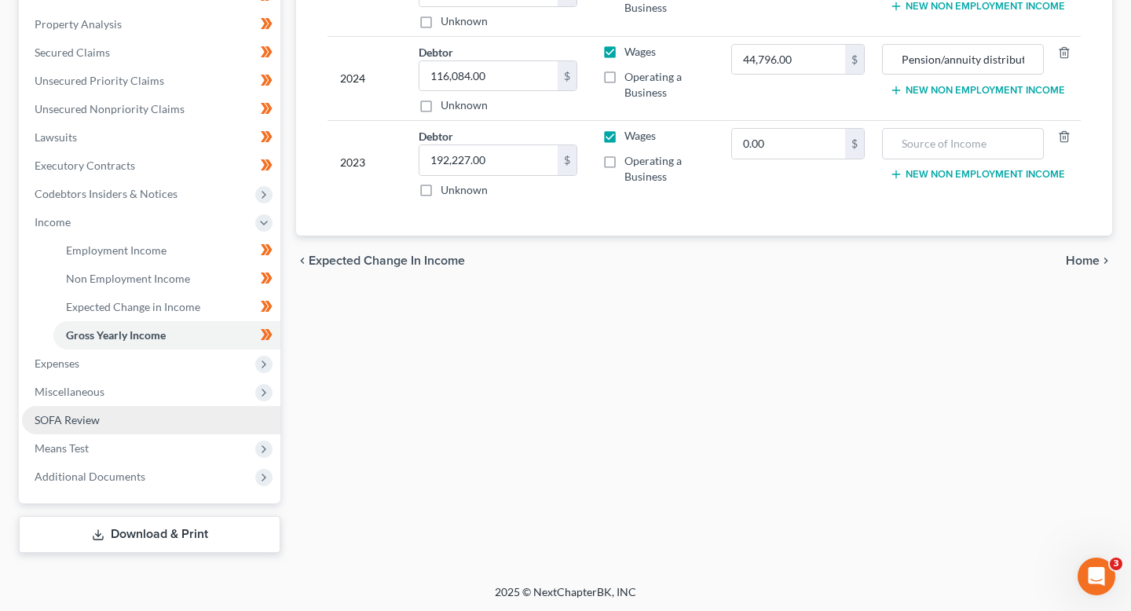
click at [124, 420] on link "SOFA Review" at bounding box center [151, 420] width 258 height 28
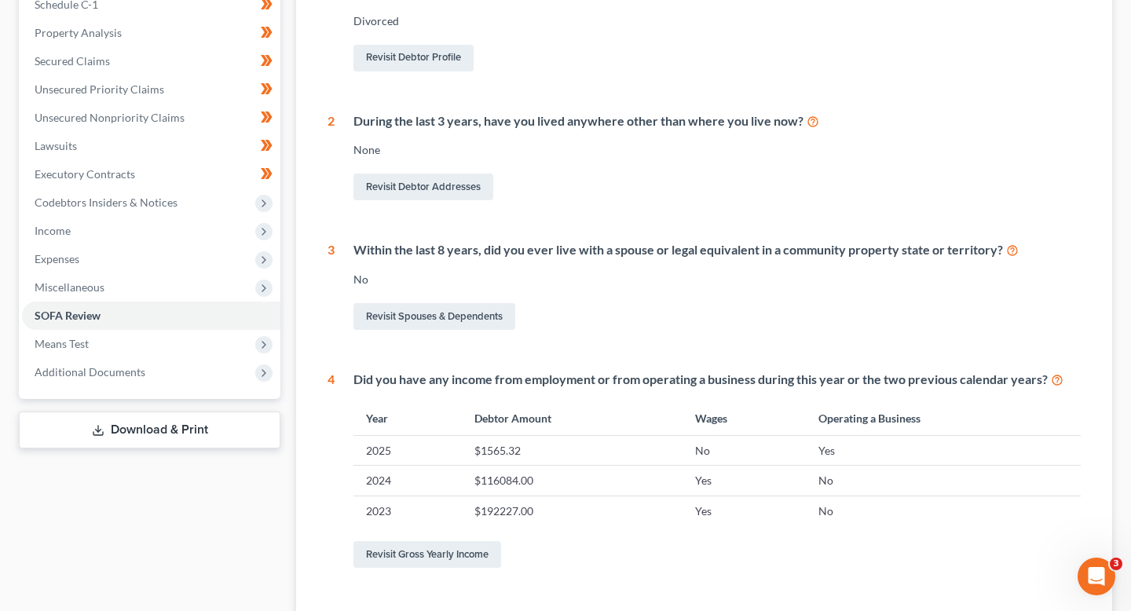
scroll to position [273, 0]
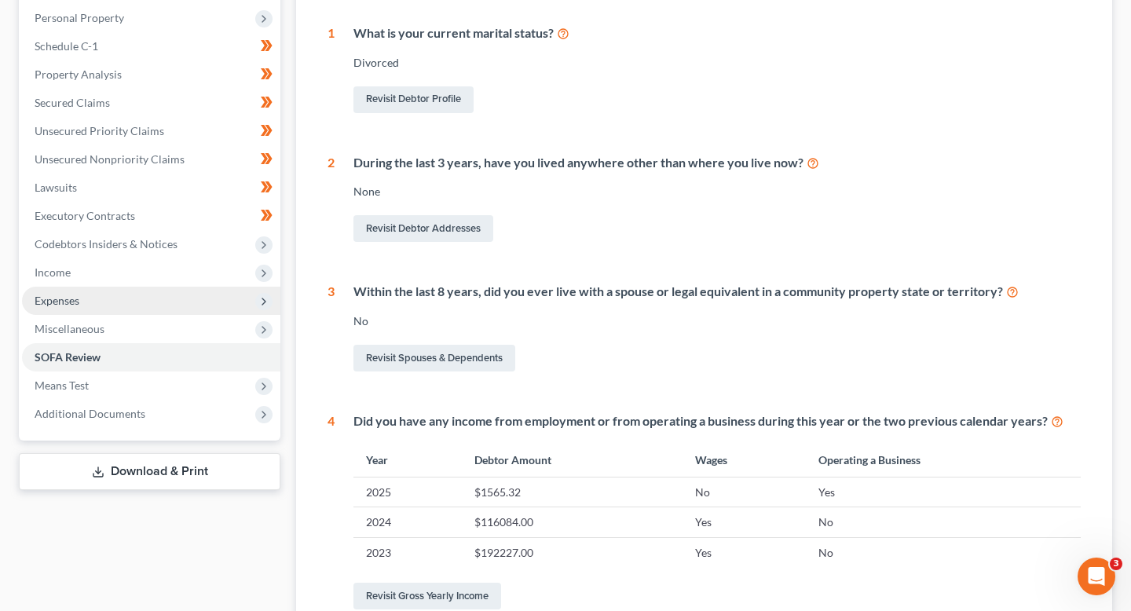
click at [200, 300] on span "Expenses" at bounding box center [151, 301] width 258 height 28
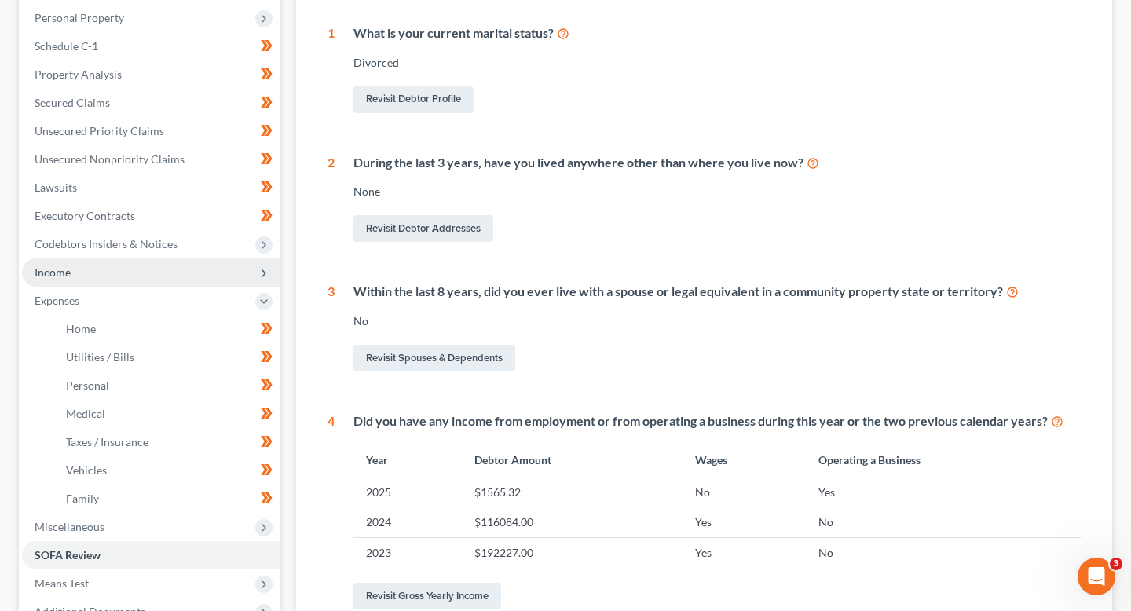
click at [151, 261] on span "Income" at bounding box center [151, 272] width 258 height 28
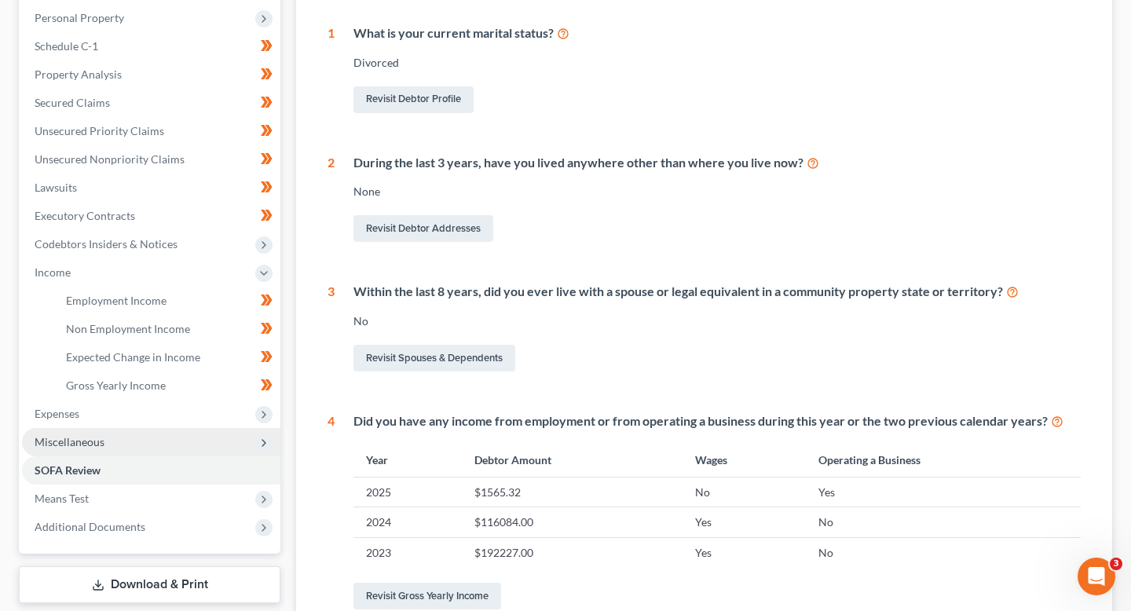
click at [143, 437] on span "Miscellaneous" at bounding box center [151, 442] width 258 height 28
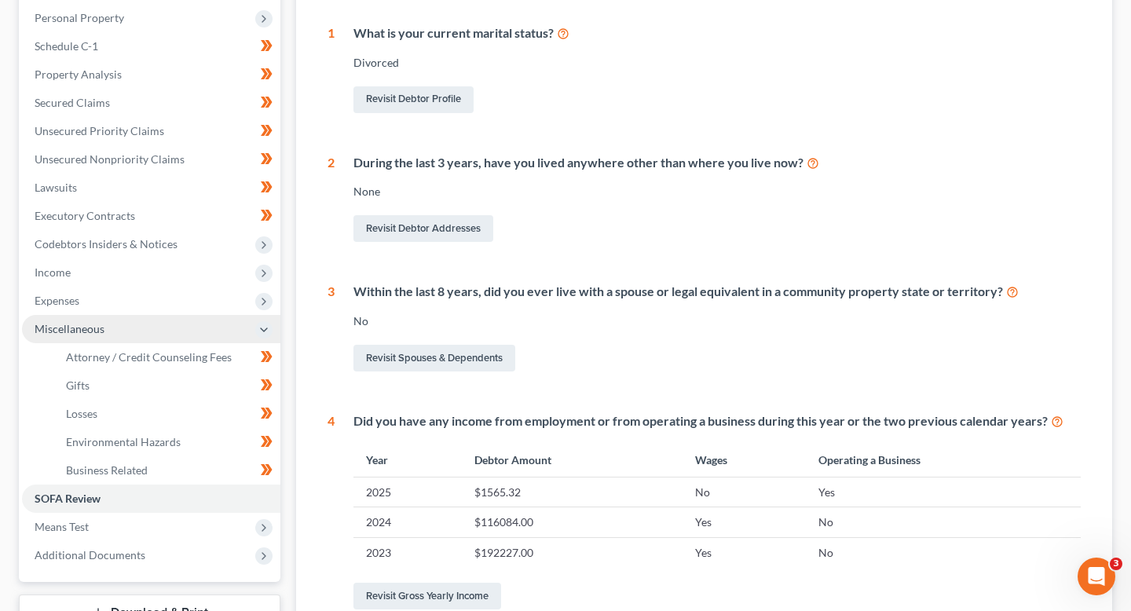
scroll to position [311, 0]
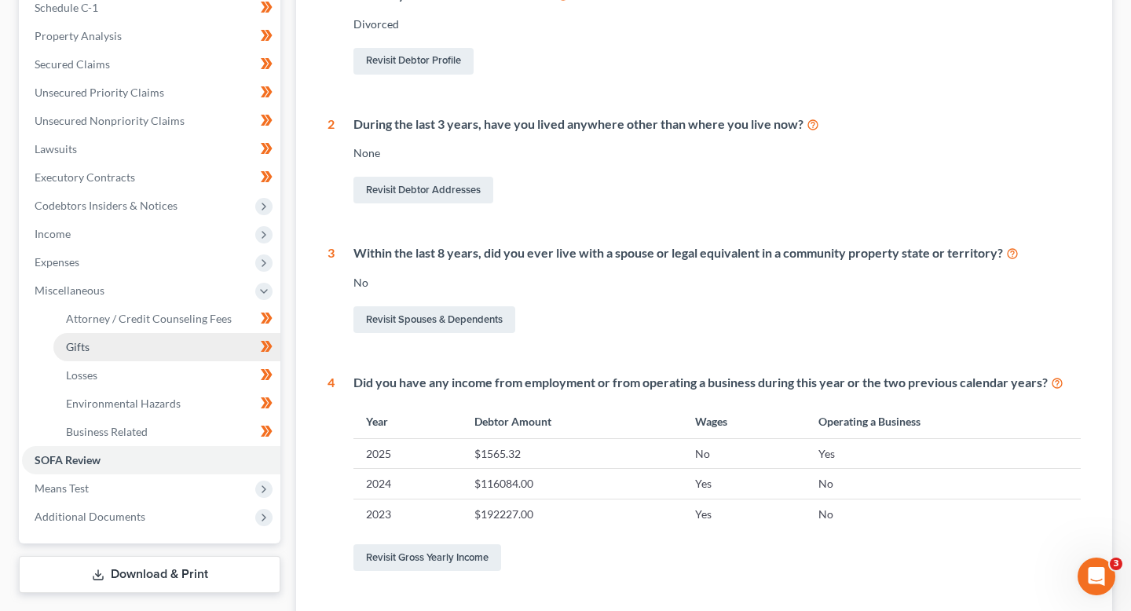
click at [134, 353] on link "Gifts" at bounding box center [166, 347] width 227 height 28
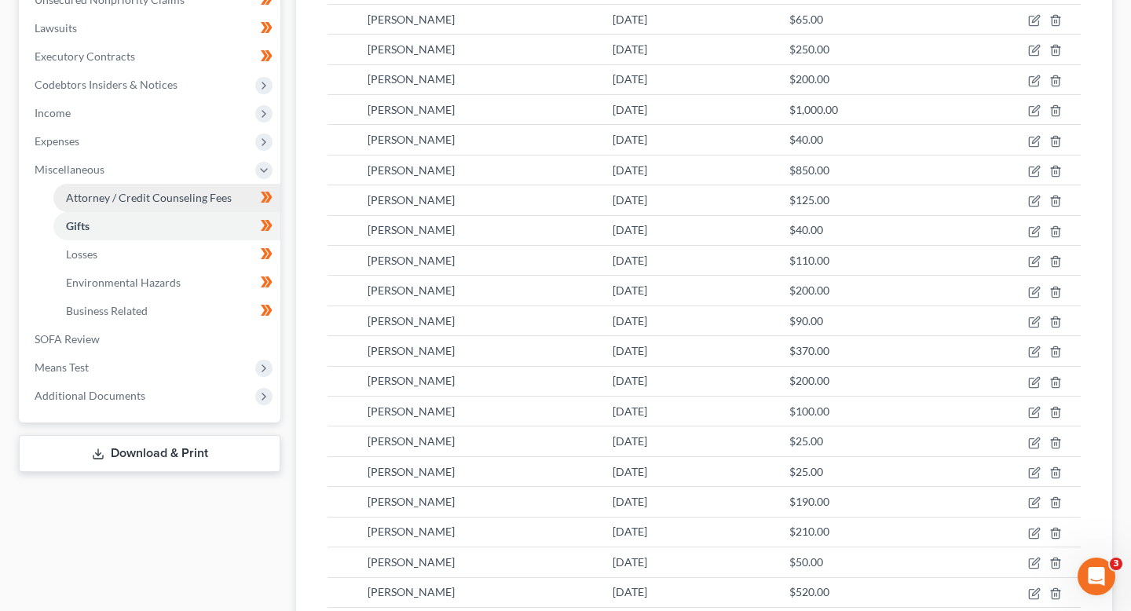
scroll to position [430, 0]
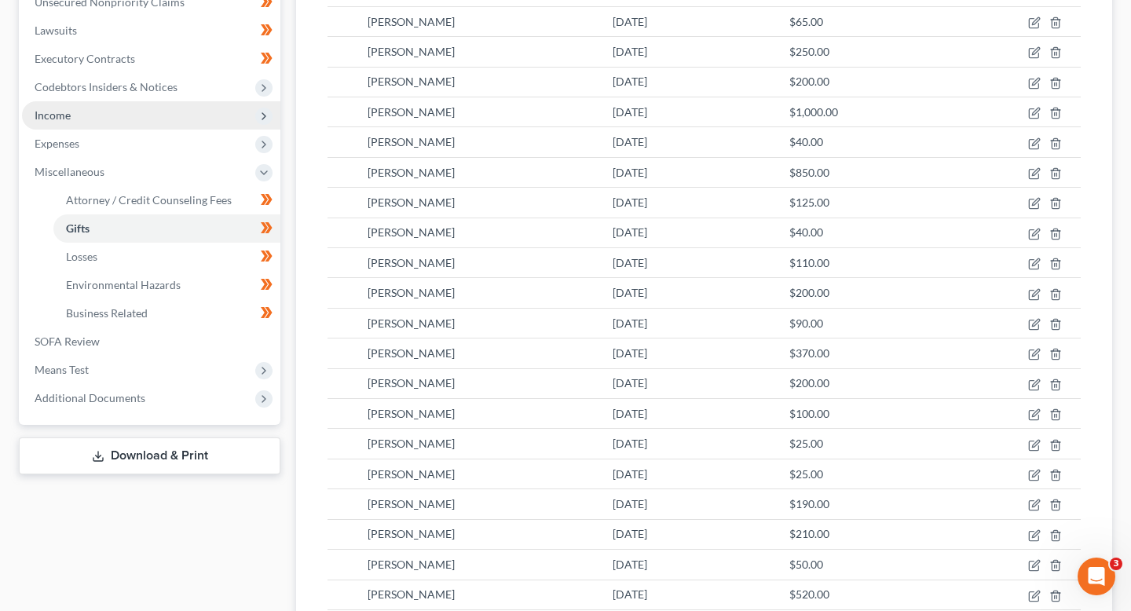
click at [177, 108] on span "Income" at bounding box center [151, 115] width 258 height 28
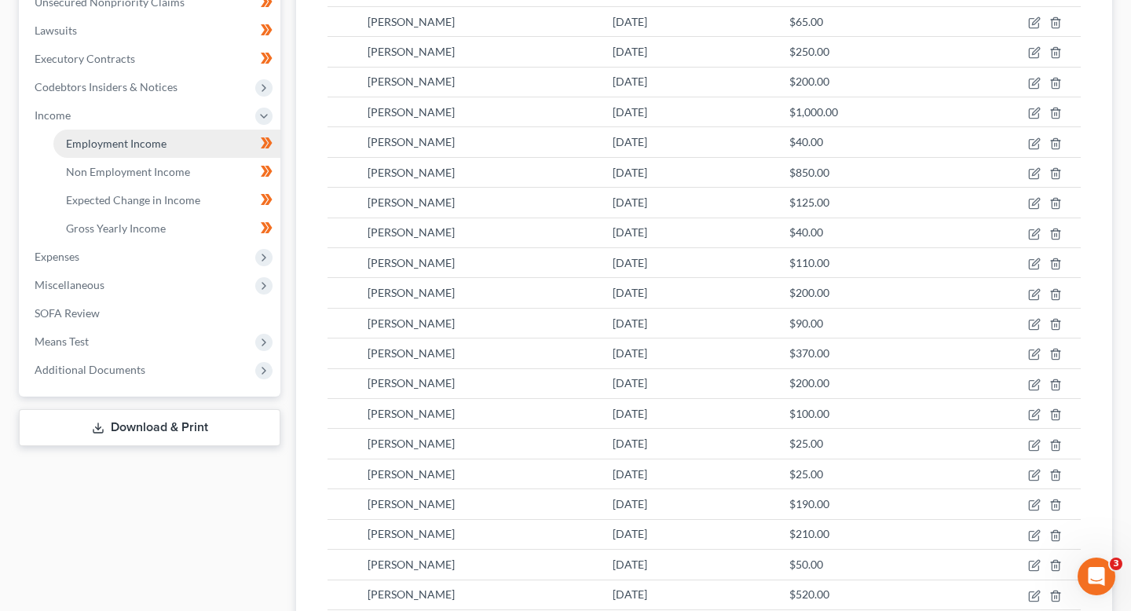
click at [183, 144] on link "Employment Income" at bounding box center [166, 144] width 227 height 28
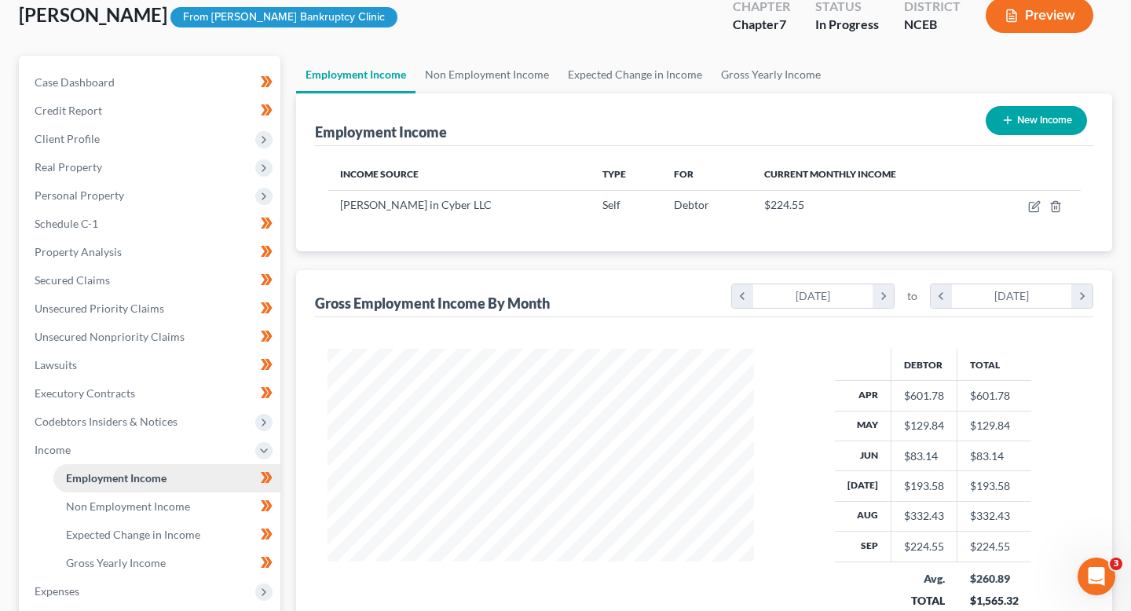
scroll to position [112, 0]
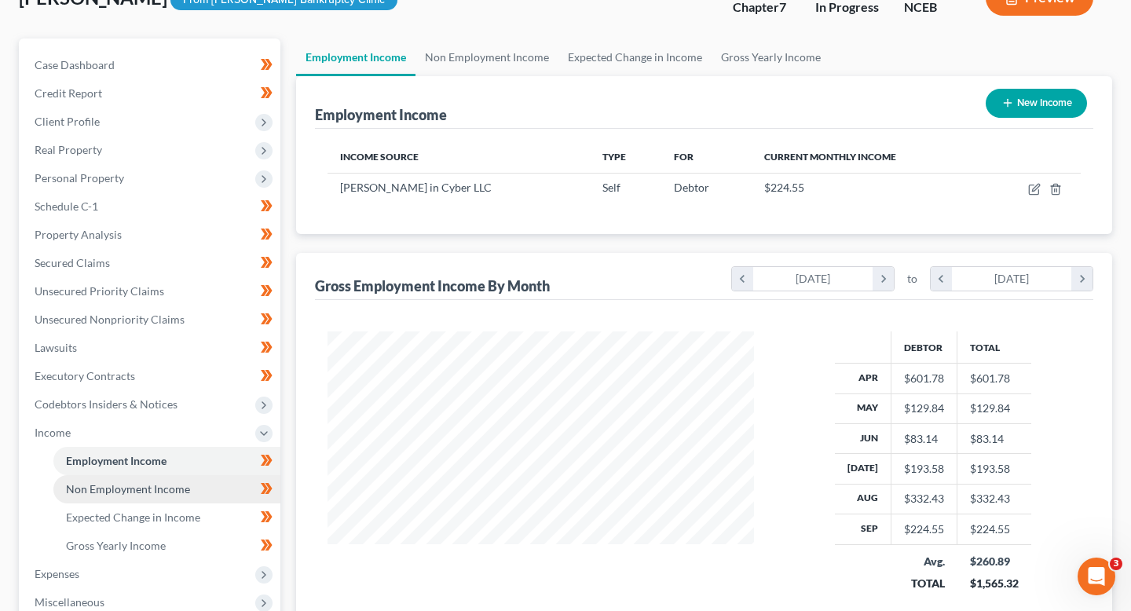
click at [133, 499] on link "Non Employment Income" at bounding box center [166, 489] width 227 height 28
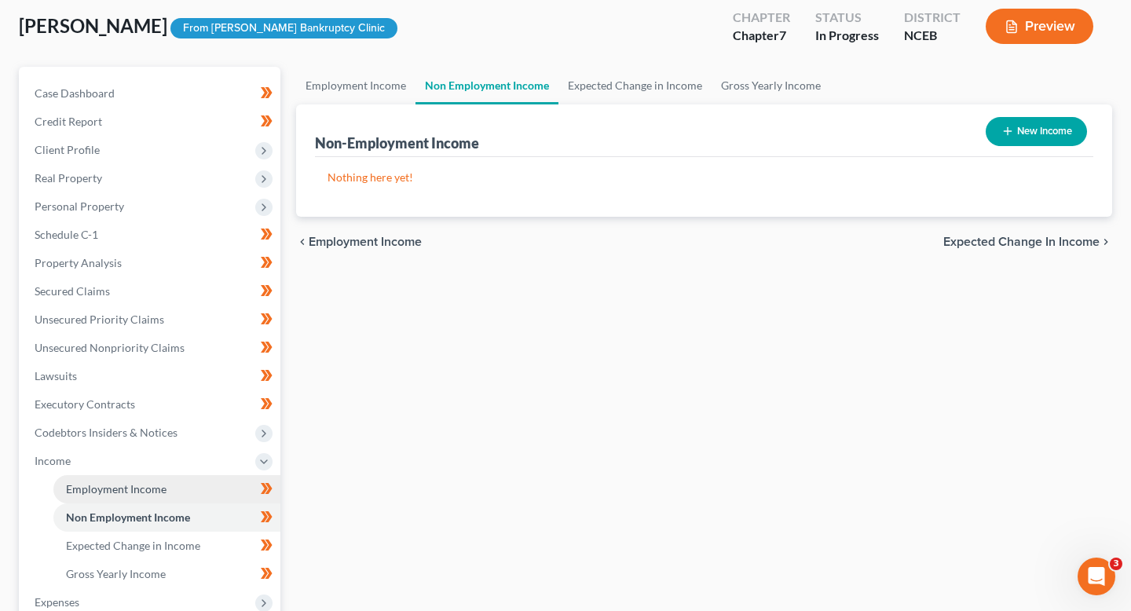
scroll to position [88, 0]
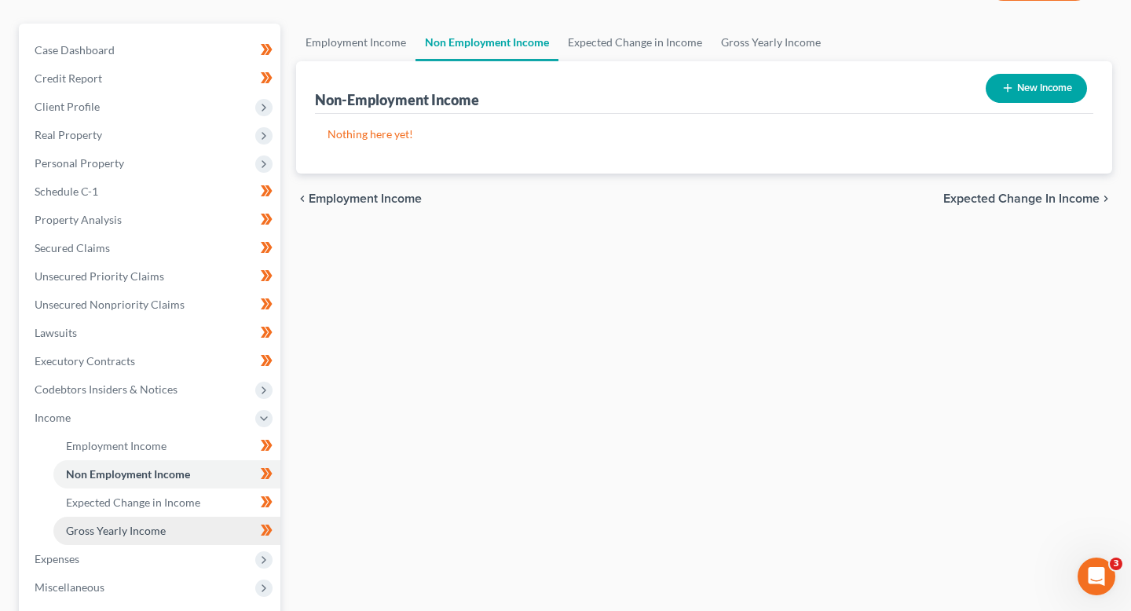
click at [149, 528] on span "Gross Yearly Income" at bounding box center [116, 530] width 100 height 13
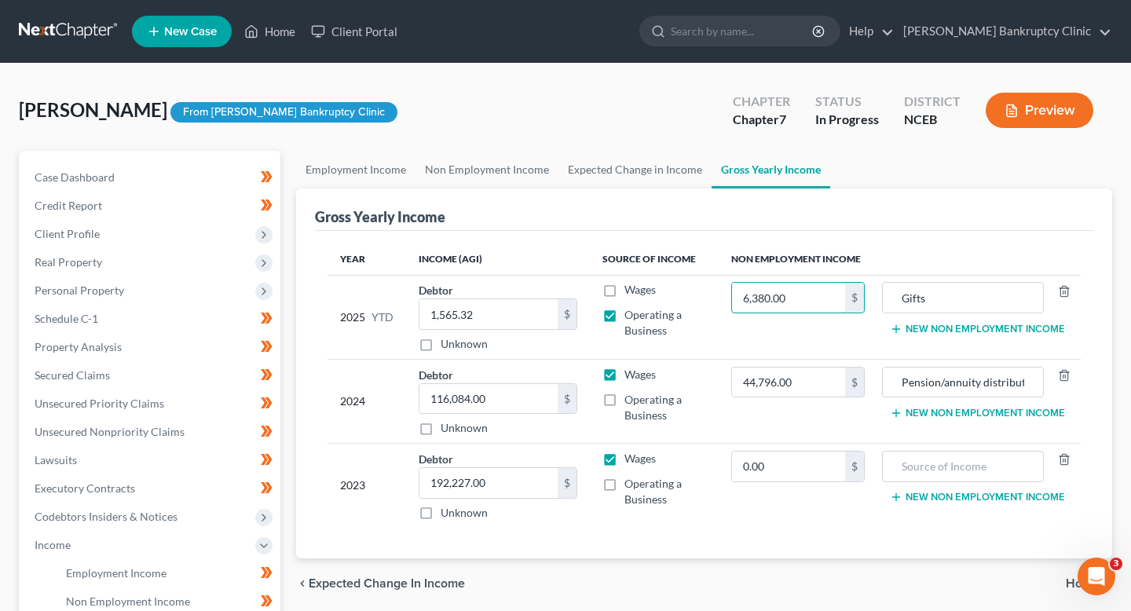
drag, startPoint x: 809, startPoint y: 306, endPoint x: 663, endPoint y: 280, distance: 148.4
click at [663, 280] on tr "2025 YTD Debtor 1,565.32 $ Unknown Balance Undetermined 1,565.32 $ Unknown Wage…" at bounding box center [704, 317] width 753 height 84
drag, startPoint x: 814, startPoint y: 294, endPoint x: 675, endPoint y: 291, distance: 138.2
click at [675, 291] on tr "2025 YTD Debtor 1,565.32 $ Unknown Balance Undetermined 1,565.32 $ Unknown Wage…" at bounding box center [704, 317] width 753 height 84
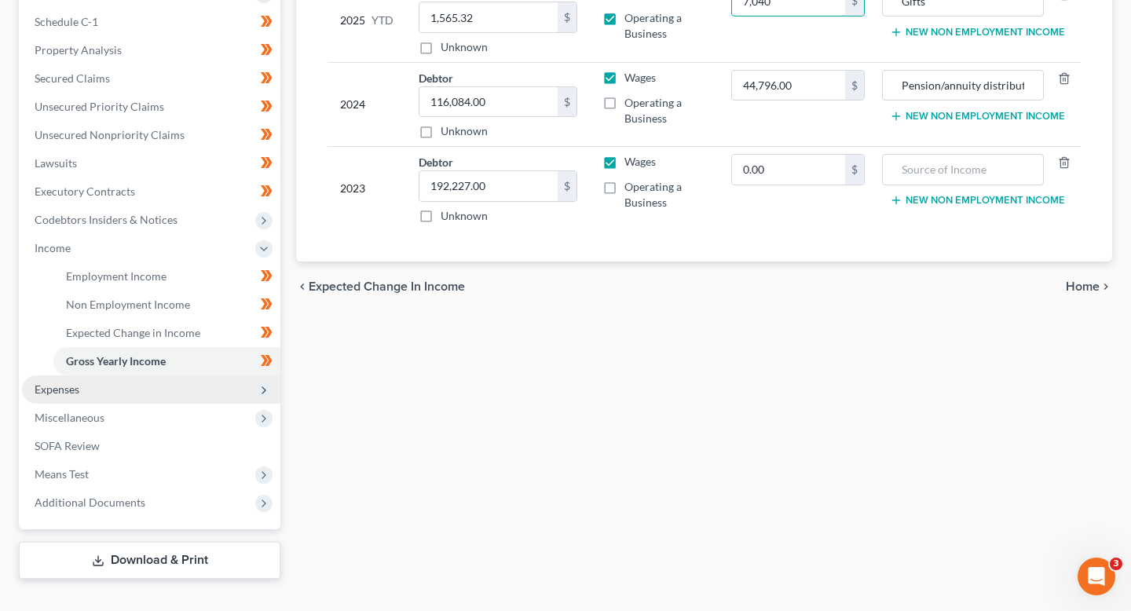
scroll to position [267, 0]
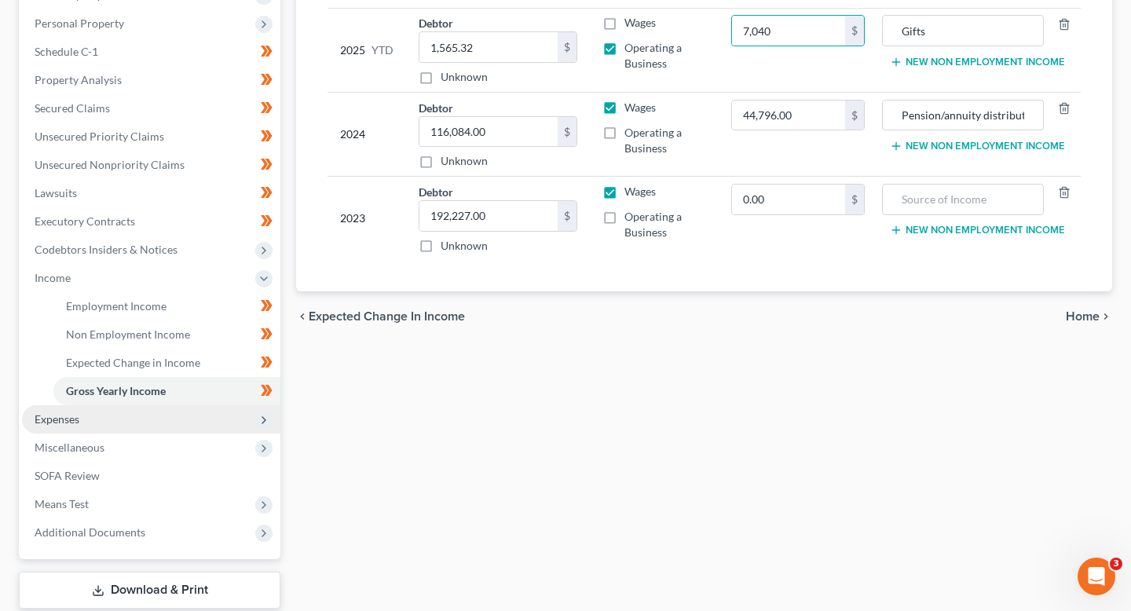
click at [117, 423] on span "Expenses" at bounding box center [151, 419] width 258 height 28
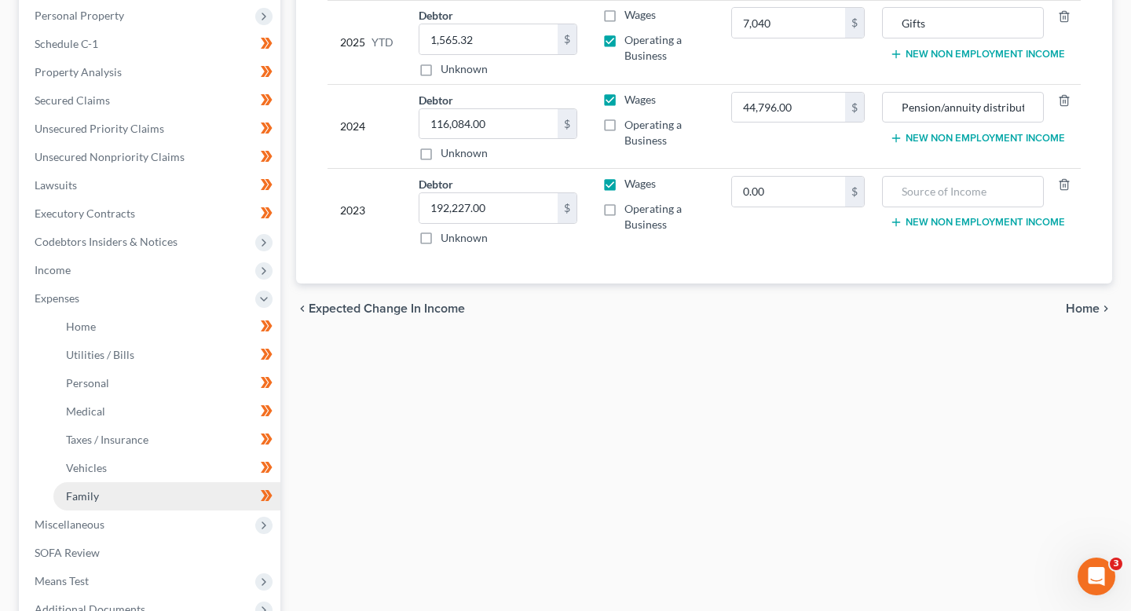
scroll to position [276, 0]
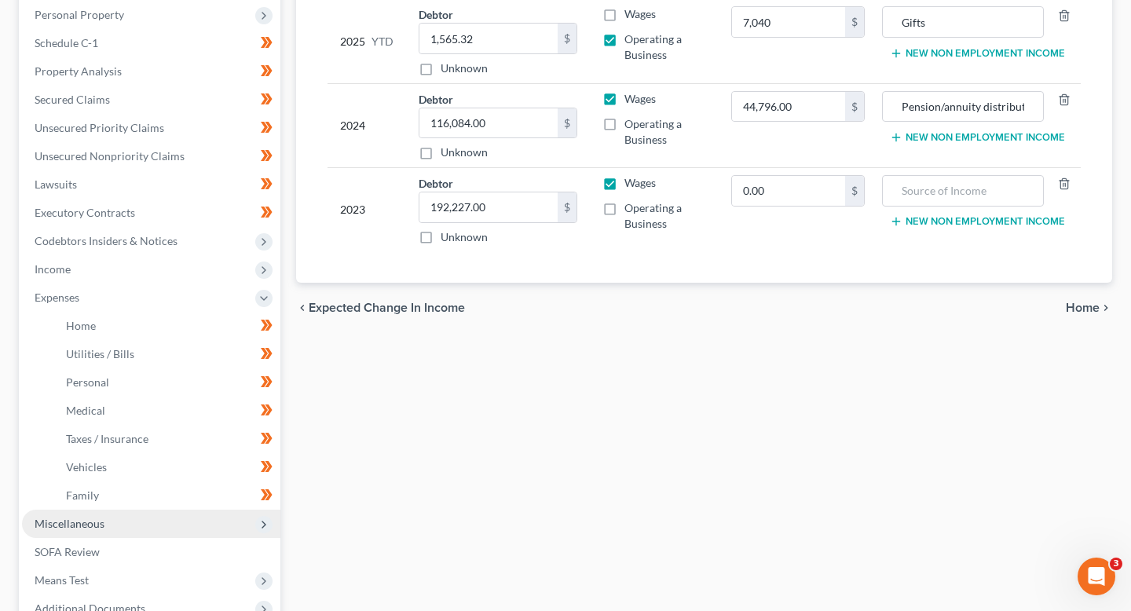
click at [111, 520] on span "Miscellaneous" at bounding box center [151, 524] width 258 height 28
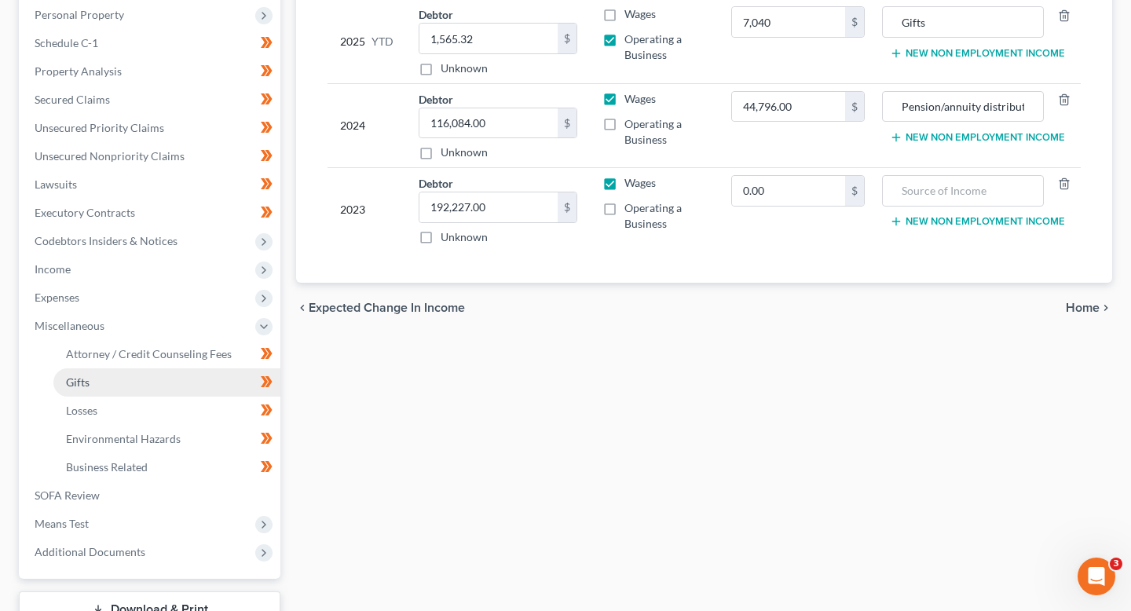
click at [121, 385] on link "Gifts" at bounding box center [166, 382] width 227 height 28
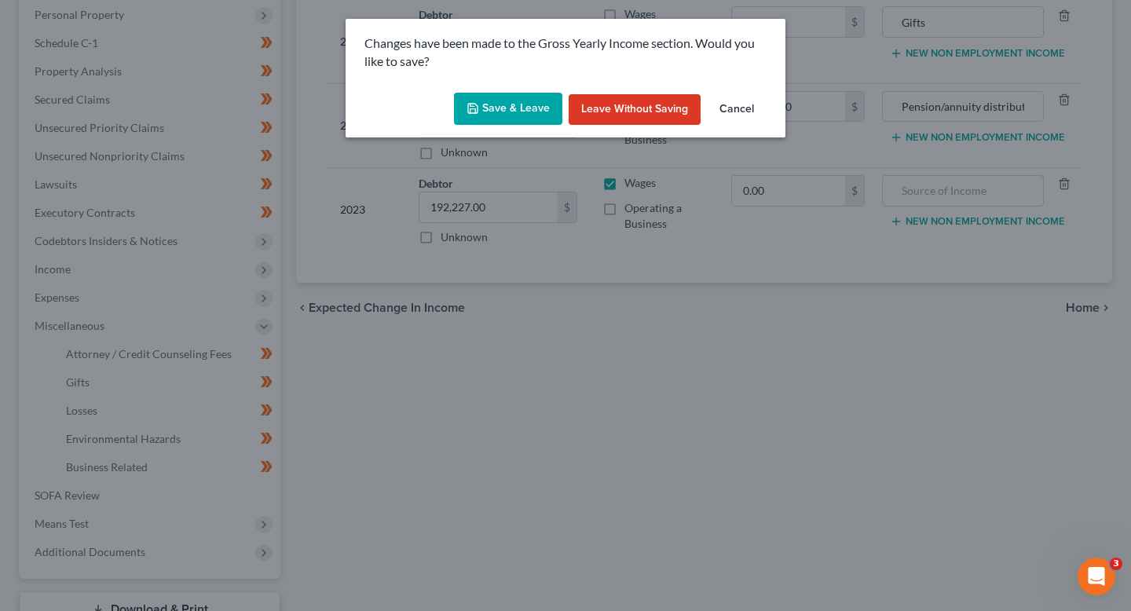
click at [498, 106] on button "Save & Leave" at bounding box center [508, 109] width 108 height 33
type input "7,040.00"
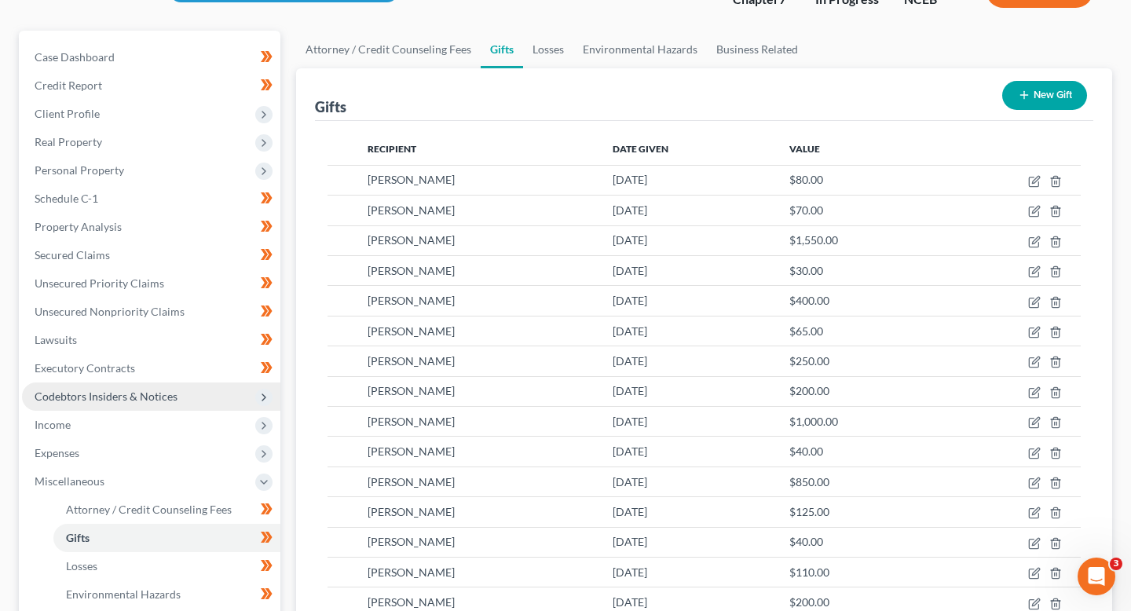
scroll to position [121, 0]
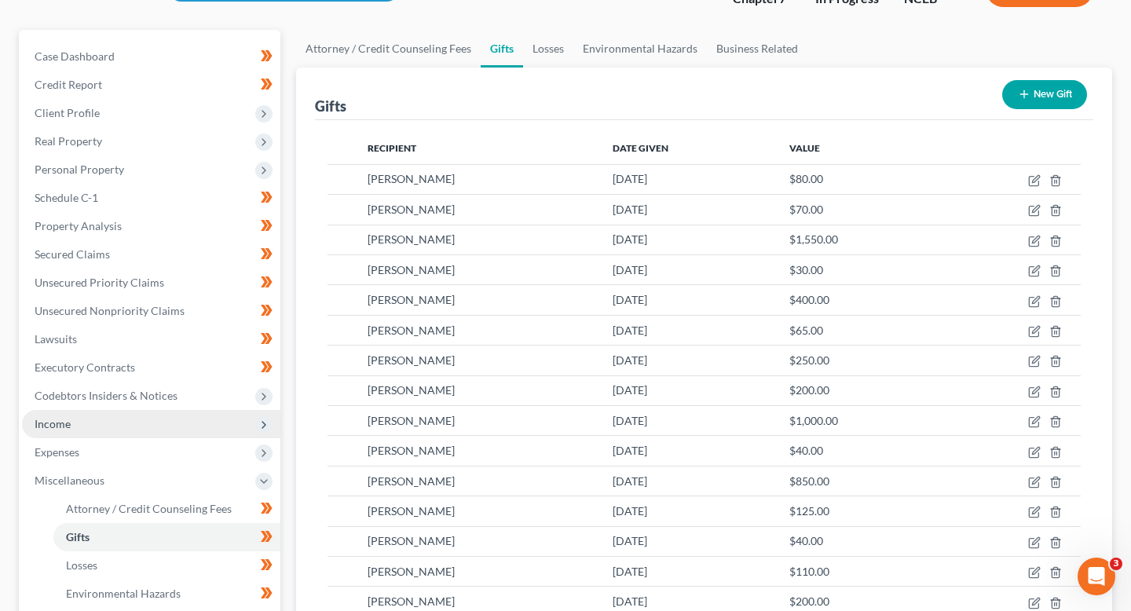
click at [134, 430] on span "Income" at bounding box center [151, 424] width 258 height 28
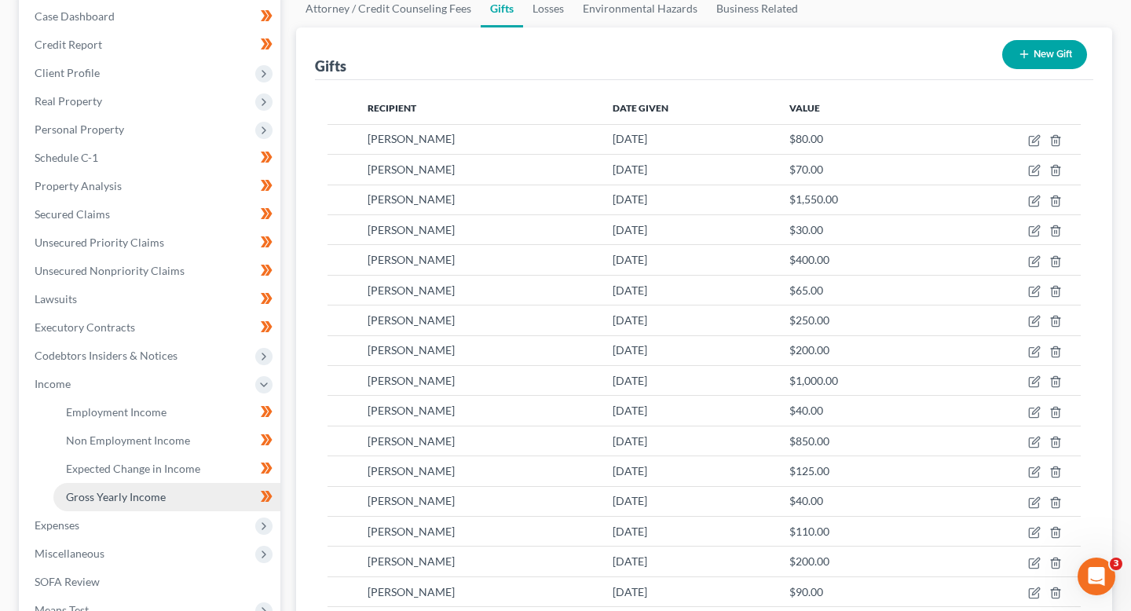
click at [140, 492] on span "Gross Yearly Income" at bounding box center [116, 496] width 100 height 13
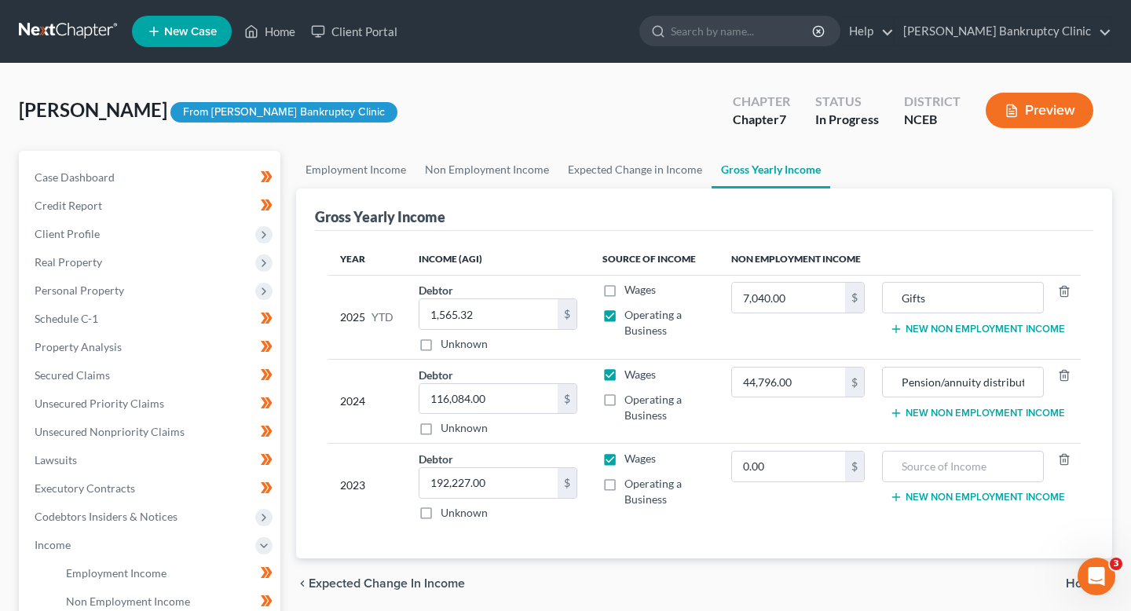
scroll to position [12, 0]
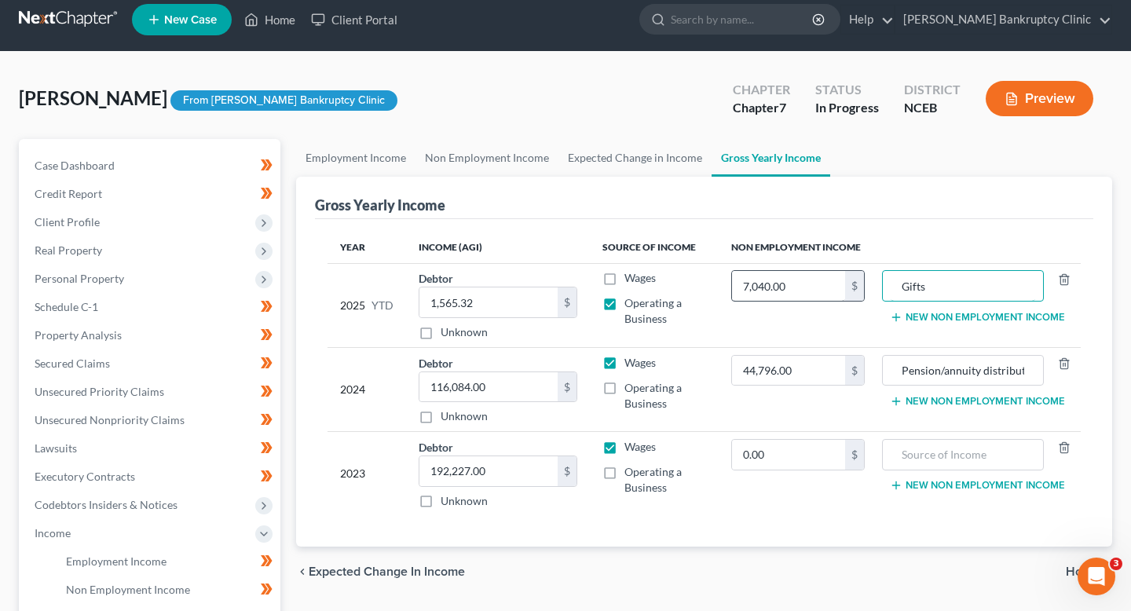
drag, startPoint x: 894, startPoint y: 289, endPoint x: 829, endPoint y: 289, distance: 65.2
click at [829, 289] on tr "2025 YTD Debtor 1,565.32 $ Unknown Balance Undetermined 1,565.32 $ Unknown Wage…" at bounding box center [704, 305] width 753 height 84
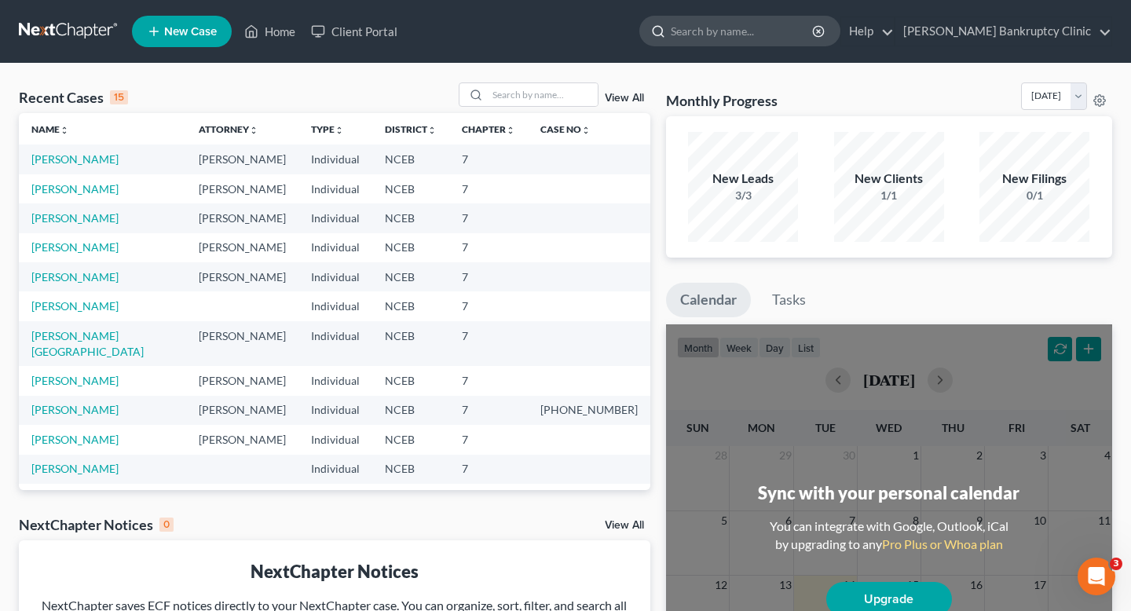
click at [796, 42] on input "search" at bounding box center [743, 30] width 144 height 29
click at [72, 161] on link "[PERSON_NAME]" at bounding box center [74, 158] width 87 height 13
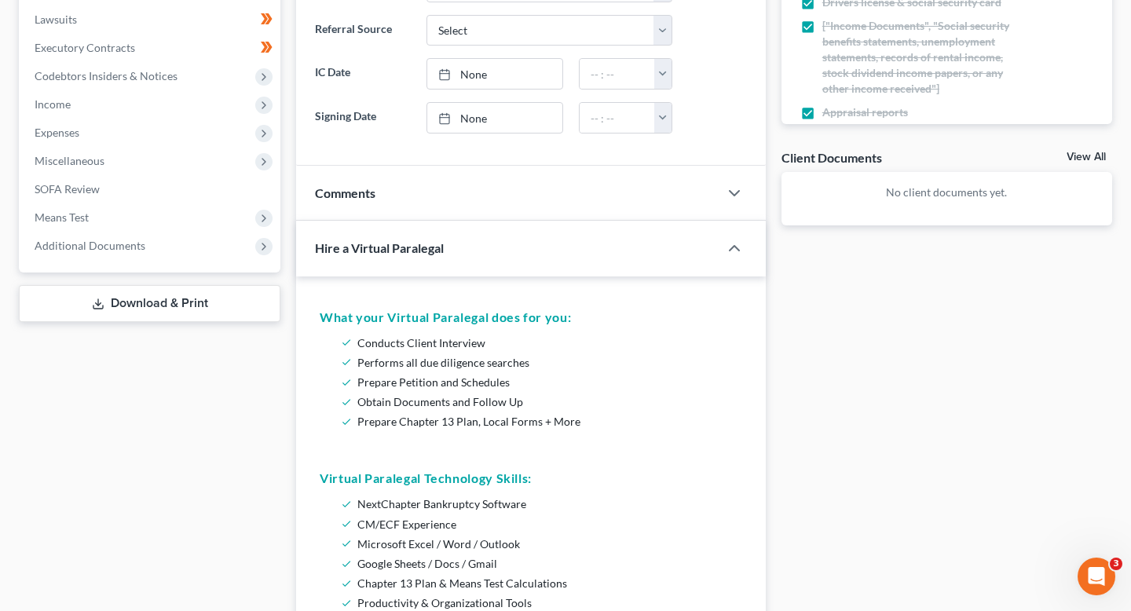
scroll to position [366, 0]
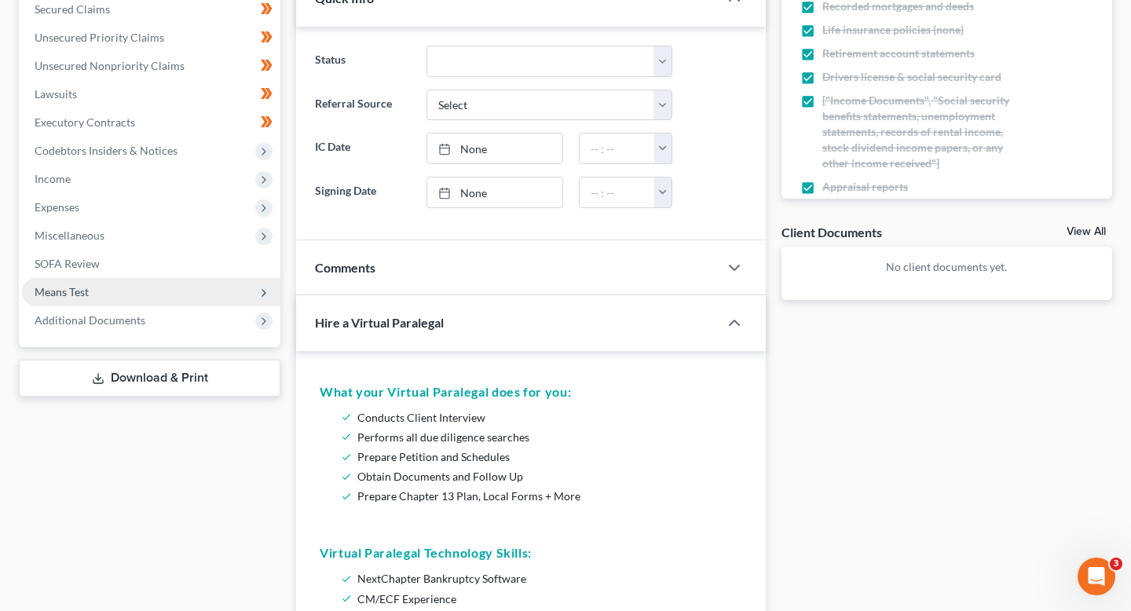
click at [142, 293] on span "Means Test" at bounding box center [151, 292] width 258 height 28
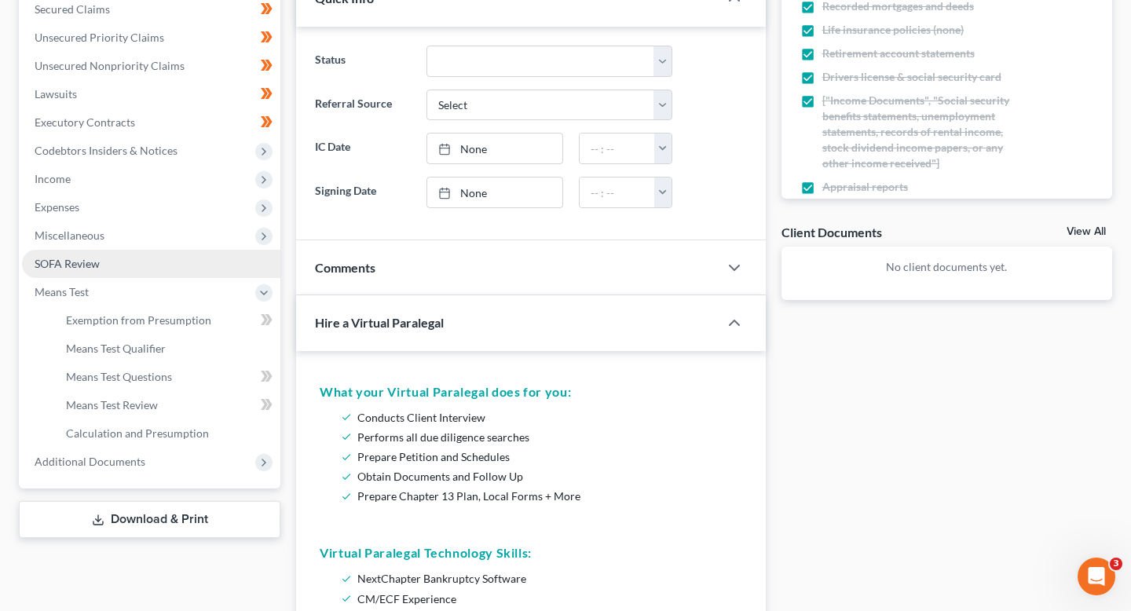
click at [137, 269] on link "SOFA Review" at bounding box center [151, 264] width 258 height 28
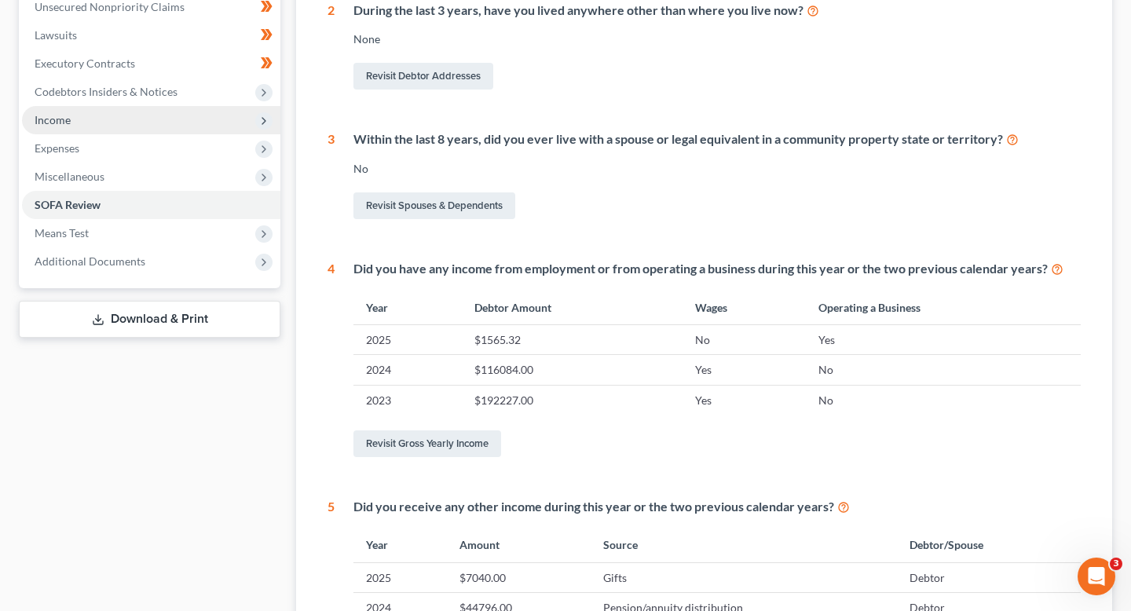
scroll to position [411, 0]
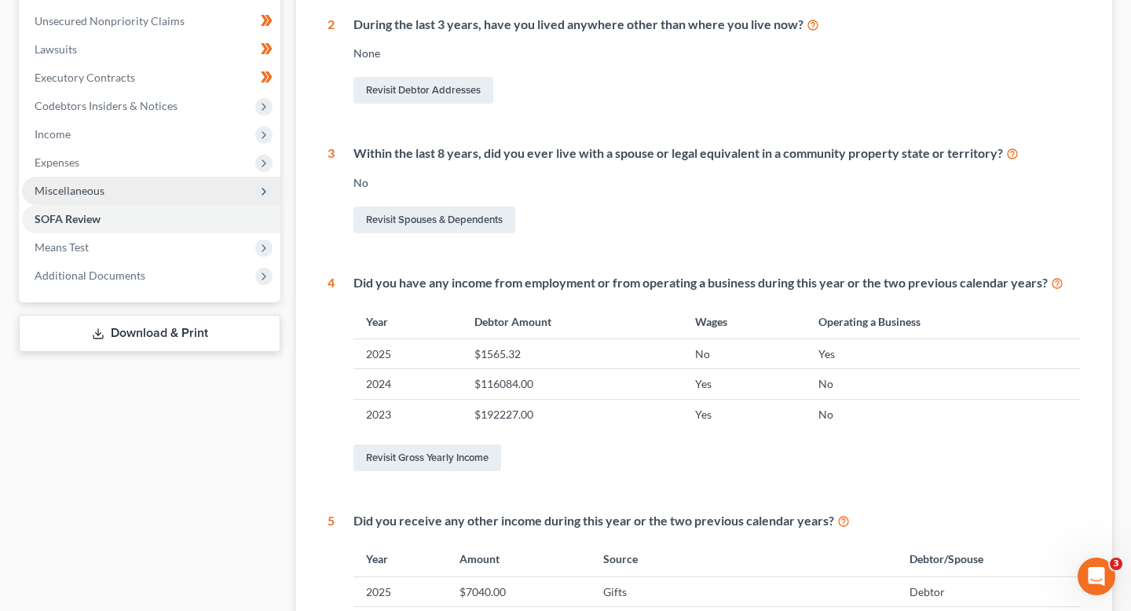
click at [130, 202] on span "Miscellaneous" at bounding box center [151, 191] width 258 height 28
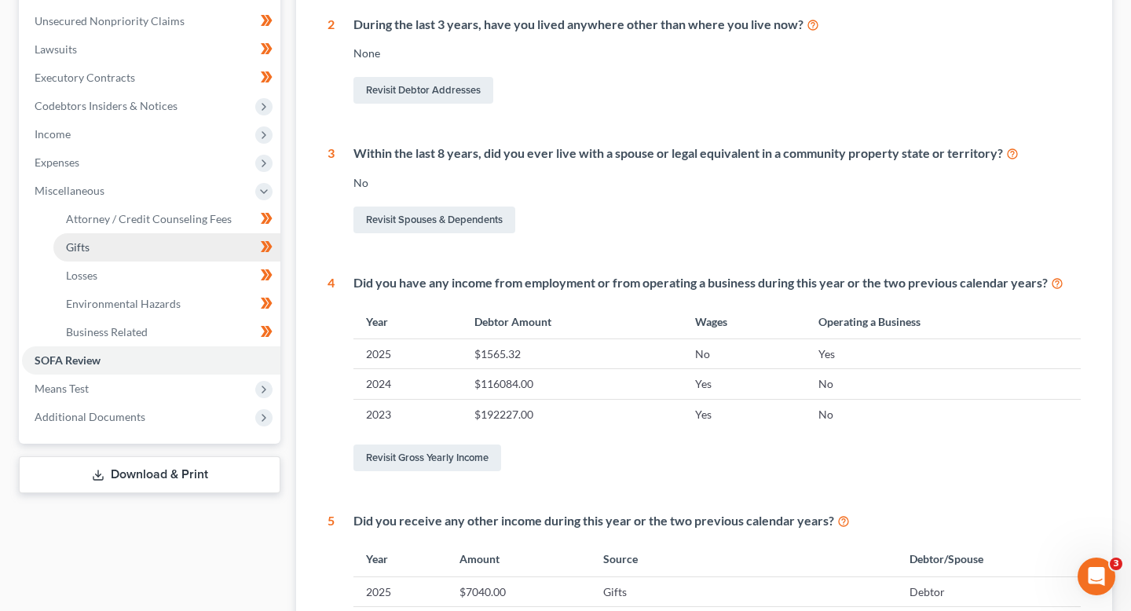
click at [132, 256] on link "Gifts" at bounding box center [166, 247] width 227 height 28
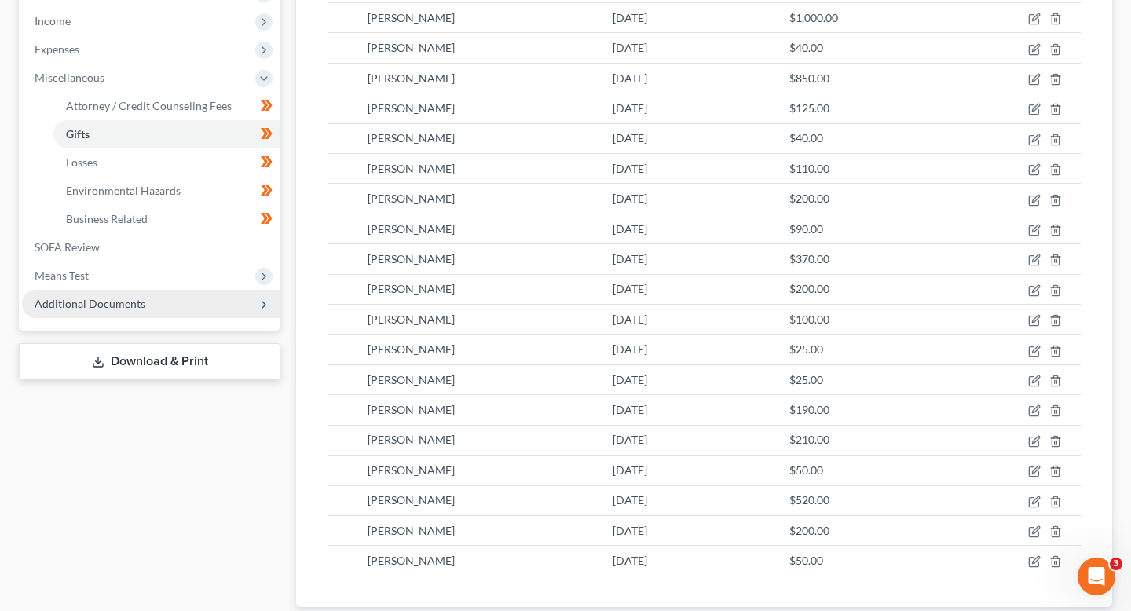
scroll to position [522, 0]
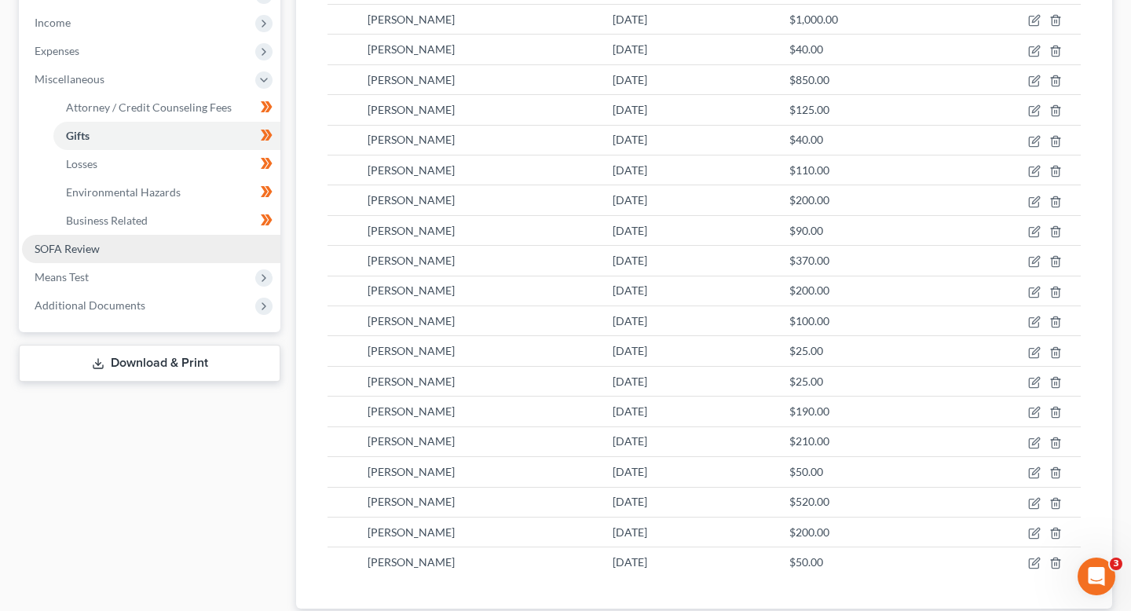
click at [132, 251] on link "SOFA Review" at bounding box center [151, 249] width 258 height 28
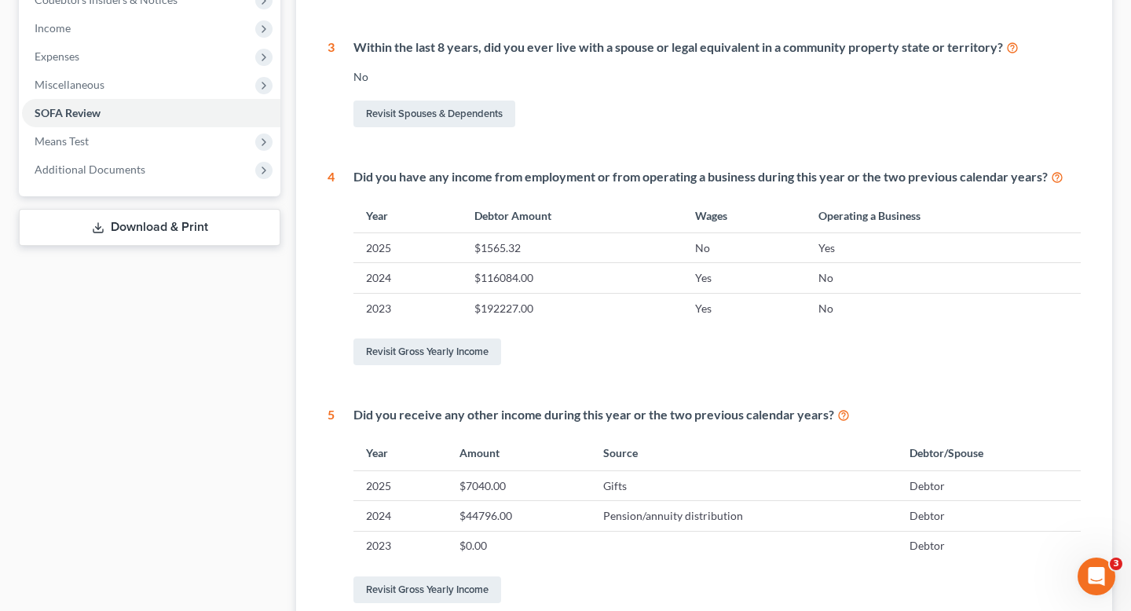
scroll to position [583, 0]
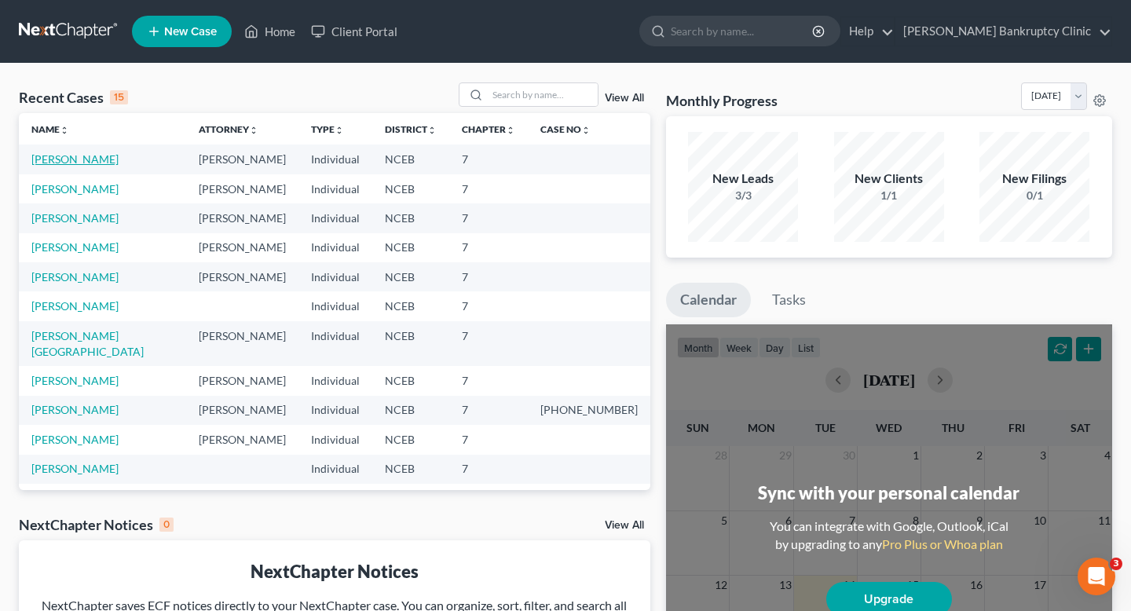
click at [84, 159] on link "[PERSON_NAME]" at bounding box center [74, 158] width 87 height 13
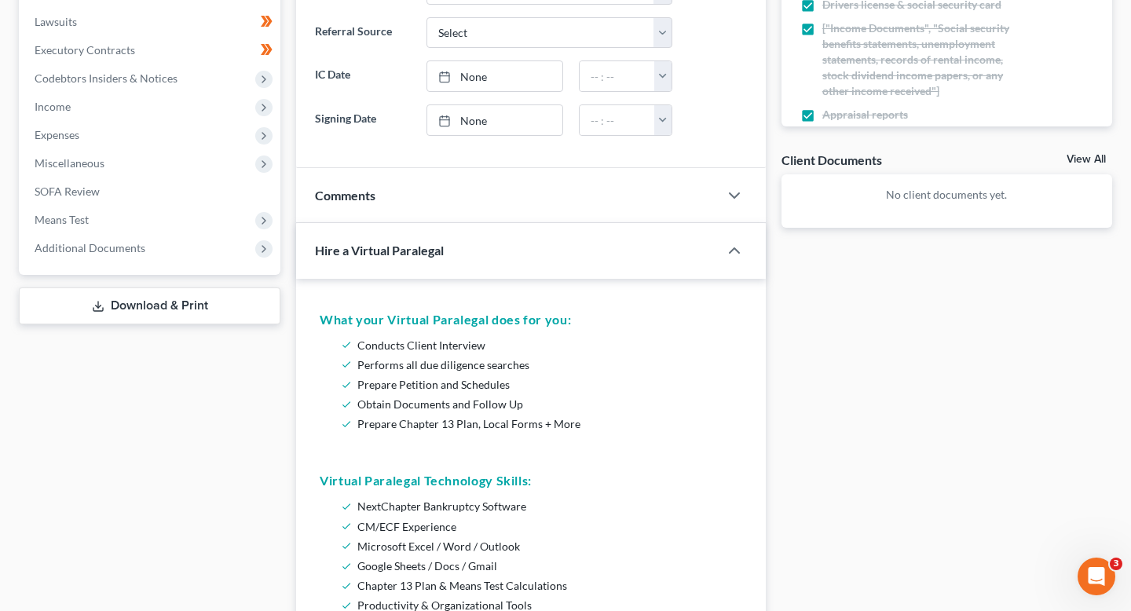
scroll to position [398, 0]
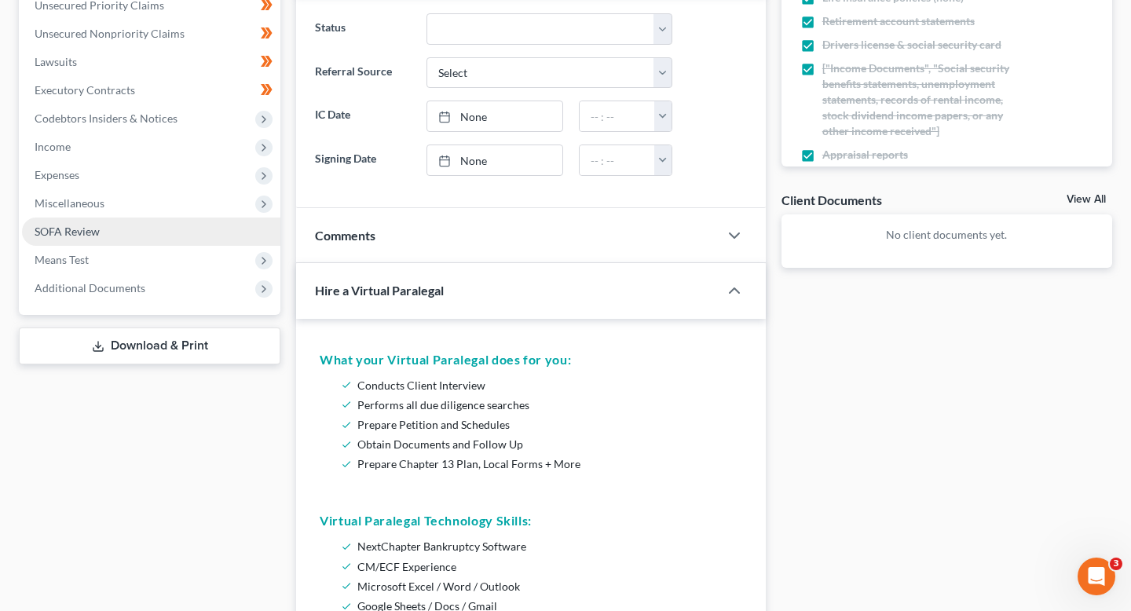
click at [129, 236] on link "SOFA Review" at bounding box center [151, 232] width 258 height 28
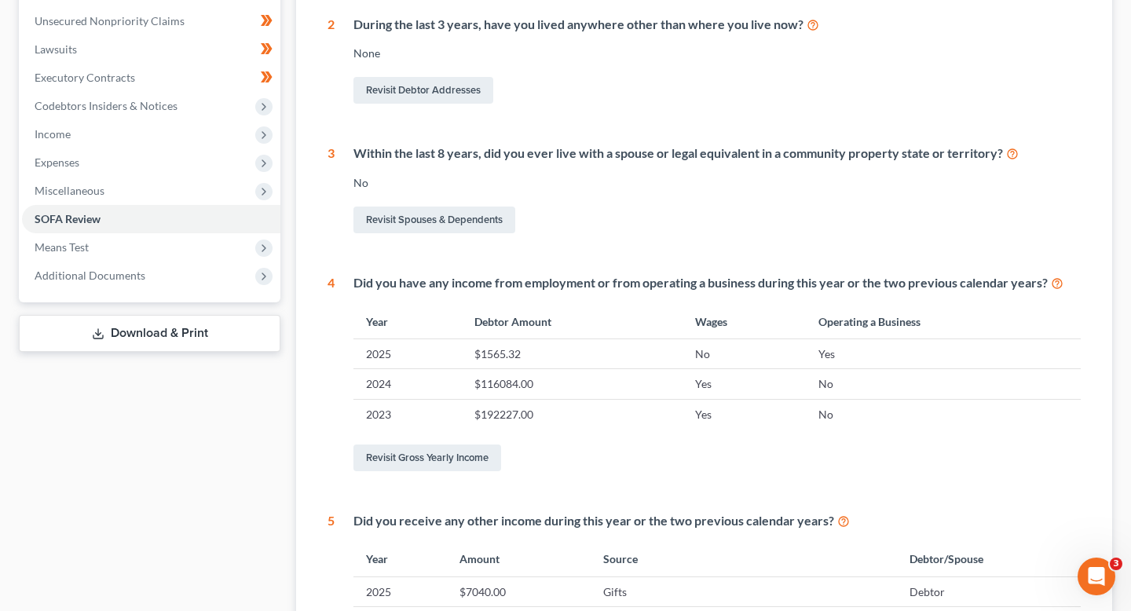
scroll to position [328, 0]
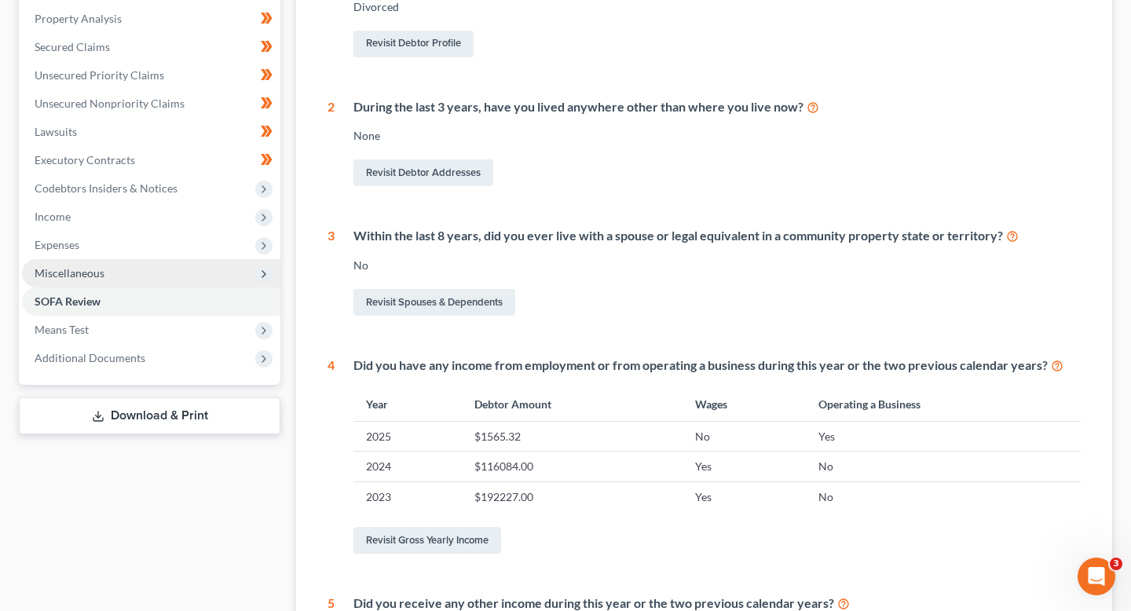
click at [163, 269] on span "Miscellaneous" at bounding box center [151, 273] width 258 height 28
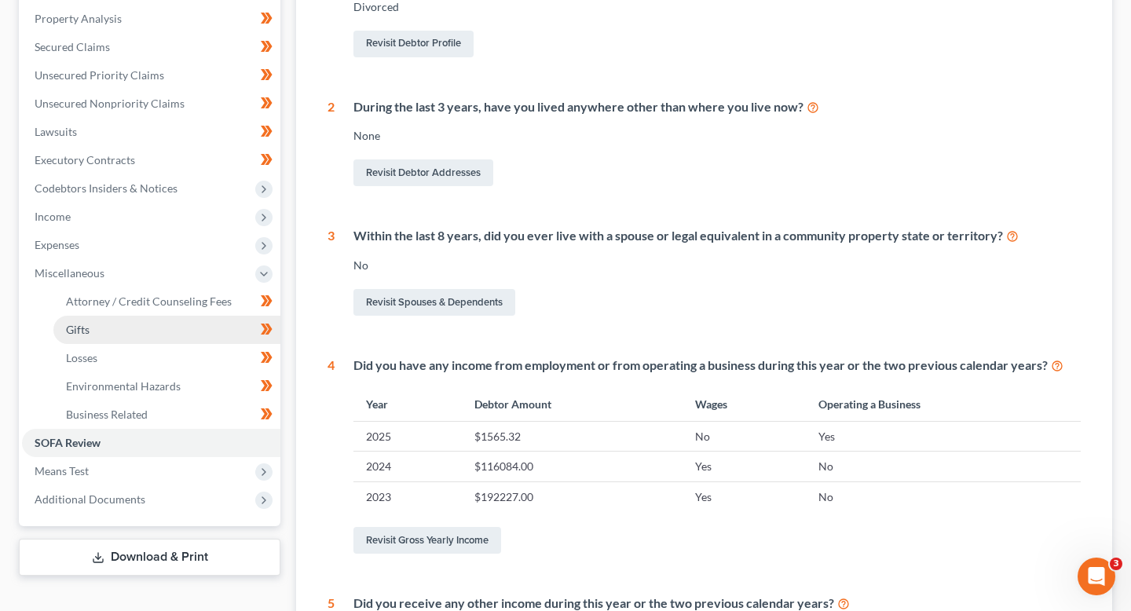
click at [160, 337] on link "Gifts" at bounding box center [166, 330] width 227 height 28
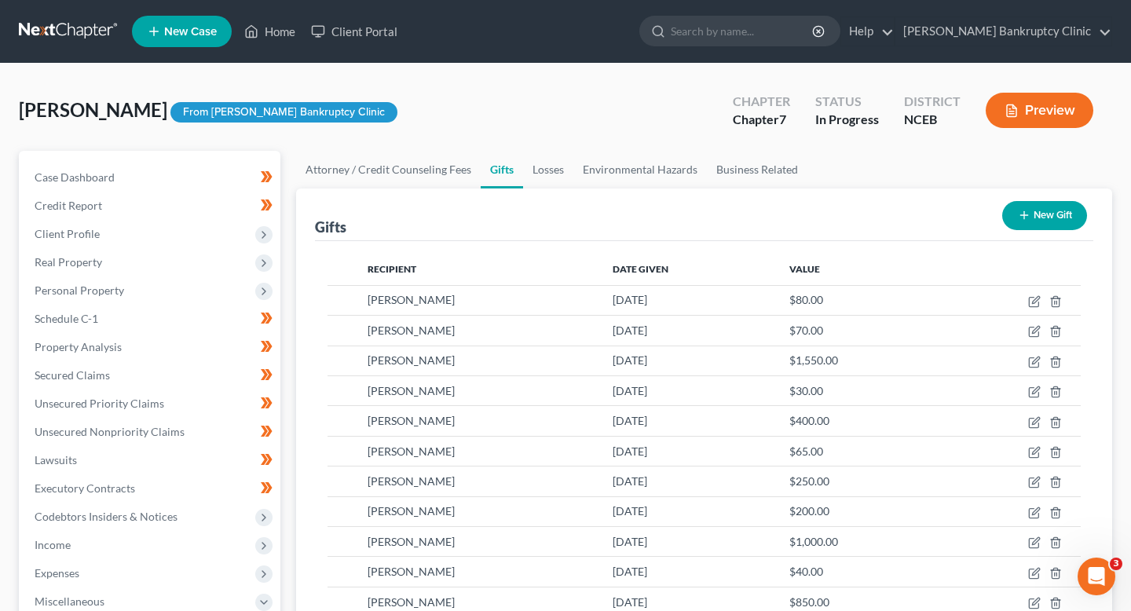
click at [1018, 109] on button "Preview" at bounding box center [1040, 110] width 108 height 35
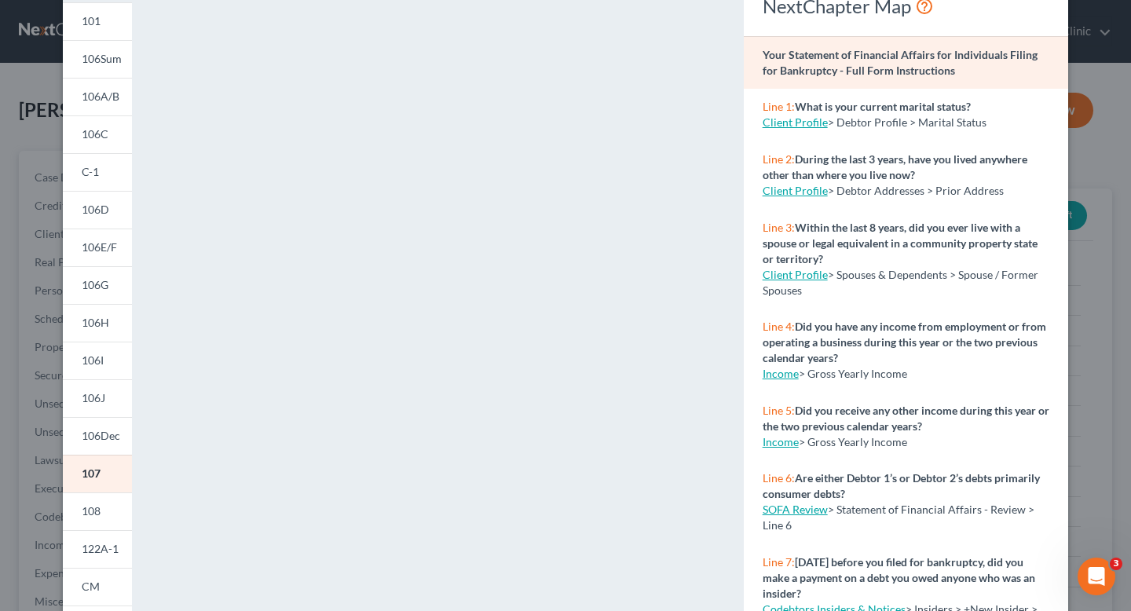
scroll to position [110, 0]
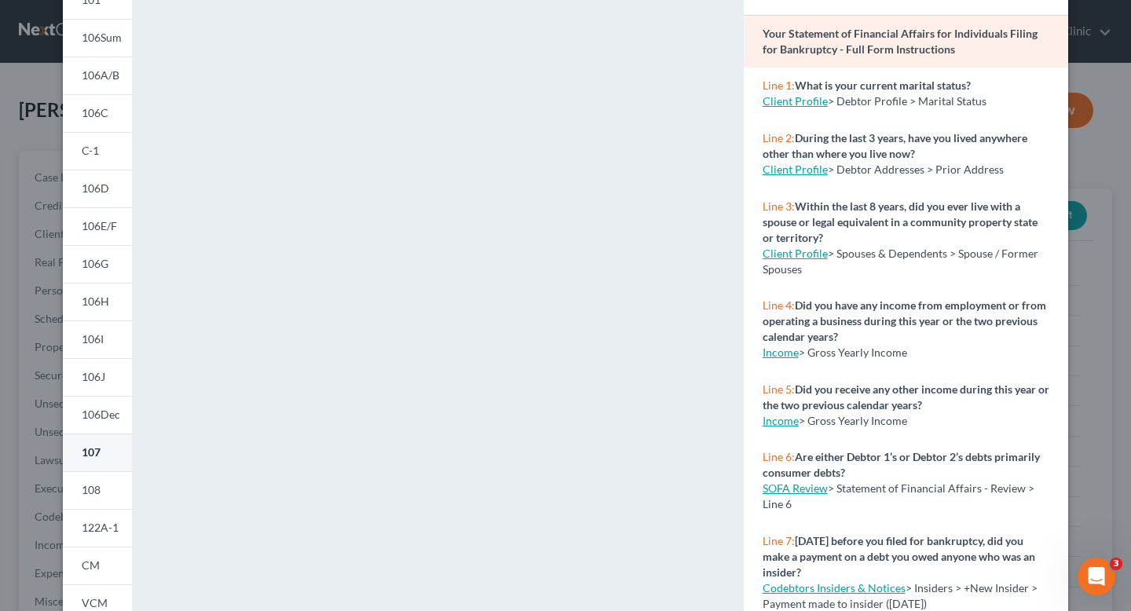
click at [90, 448] on span "107" at bounding box center [91, 451] width 19 height 13
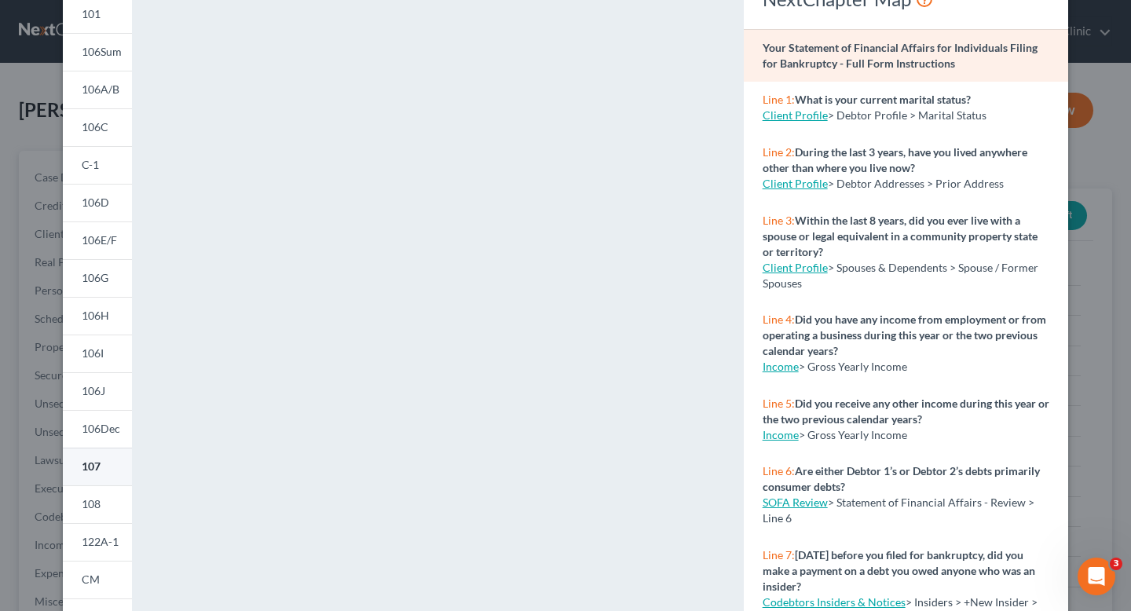
scroll to position [95, 0]
click at [0, 347] on div "Petition Preview Your Statement of Financial Affairs for Individuals Filing for…" at bounding box center [565, 305] width 1131 height 611
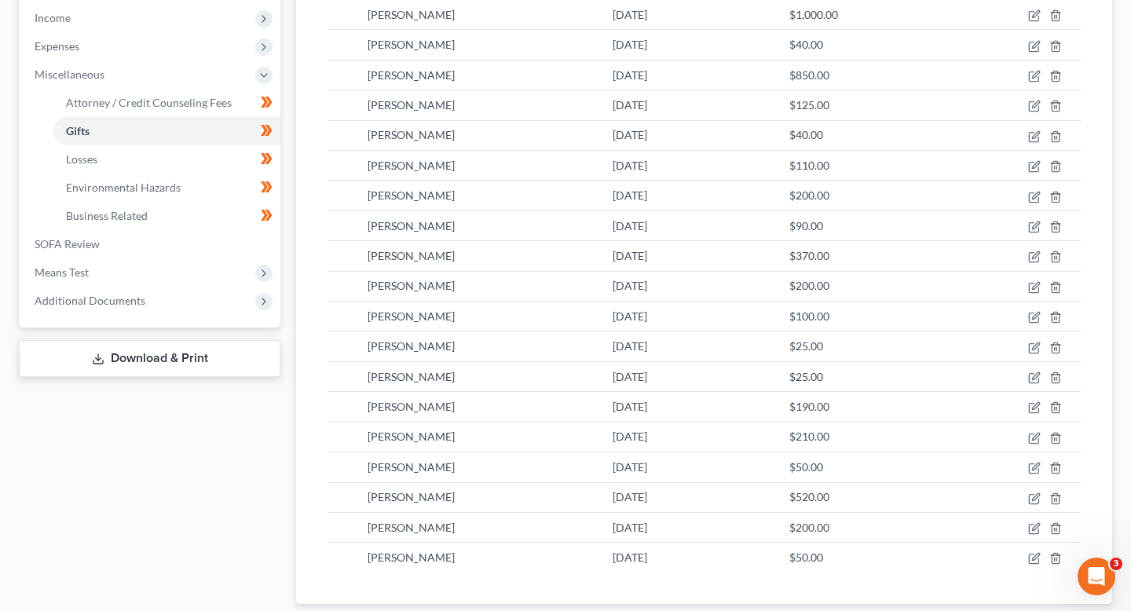
scroll to position [587, 0]
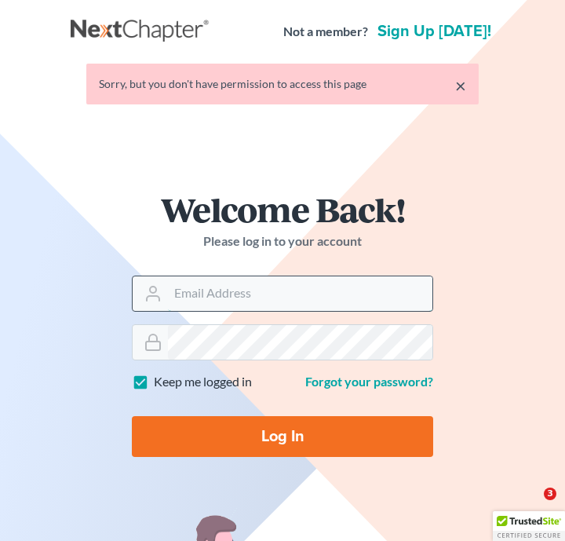
click at [284, 303] on input "Email Address" at bounding box center [300, 293] width 265 height 35
